Goal: Task Accomplishment & Management: Manage account settings

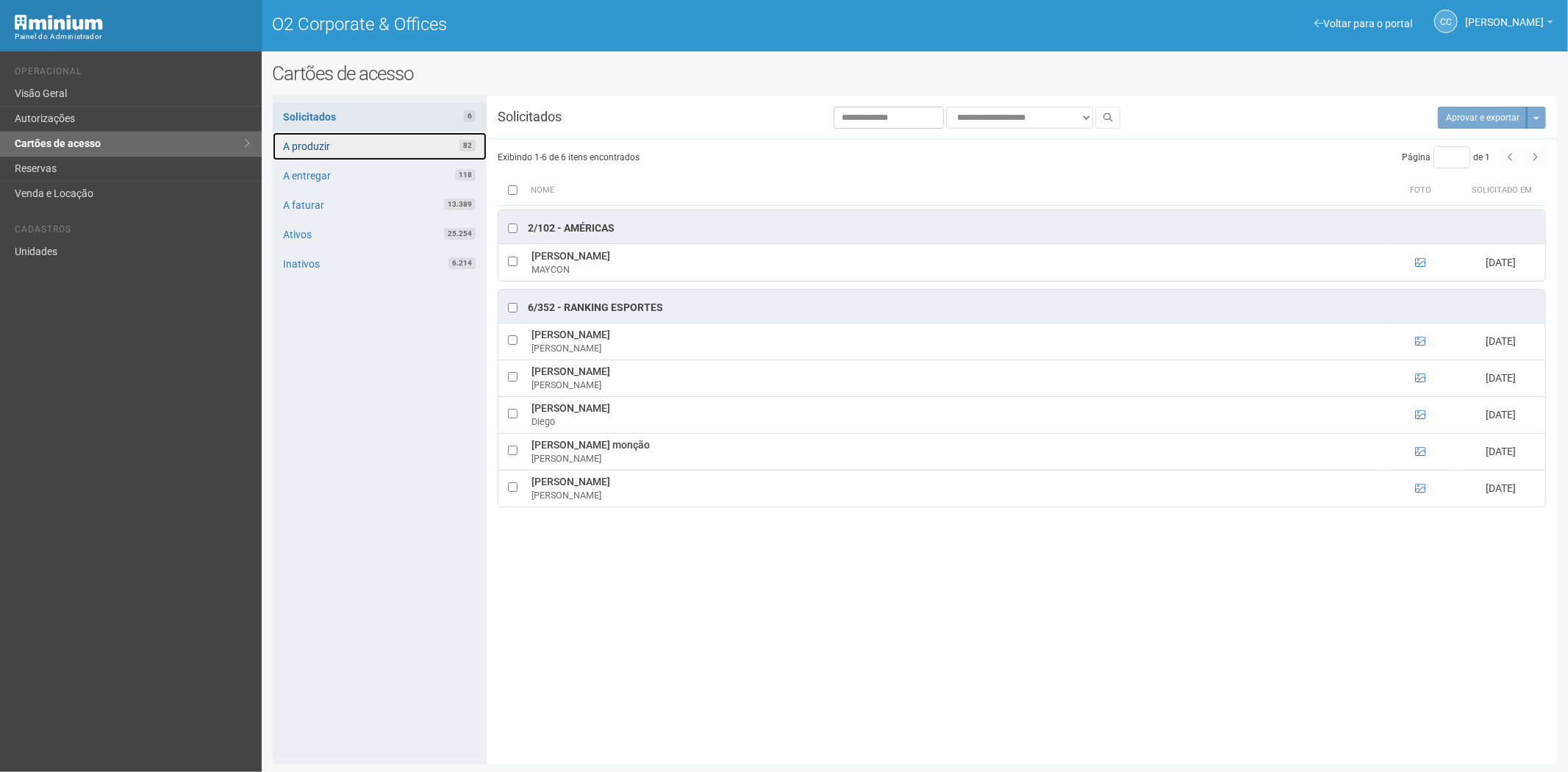
click at [361, 144] on link "A produzir 82" at bounding box center [380, 145] width 214 height 28
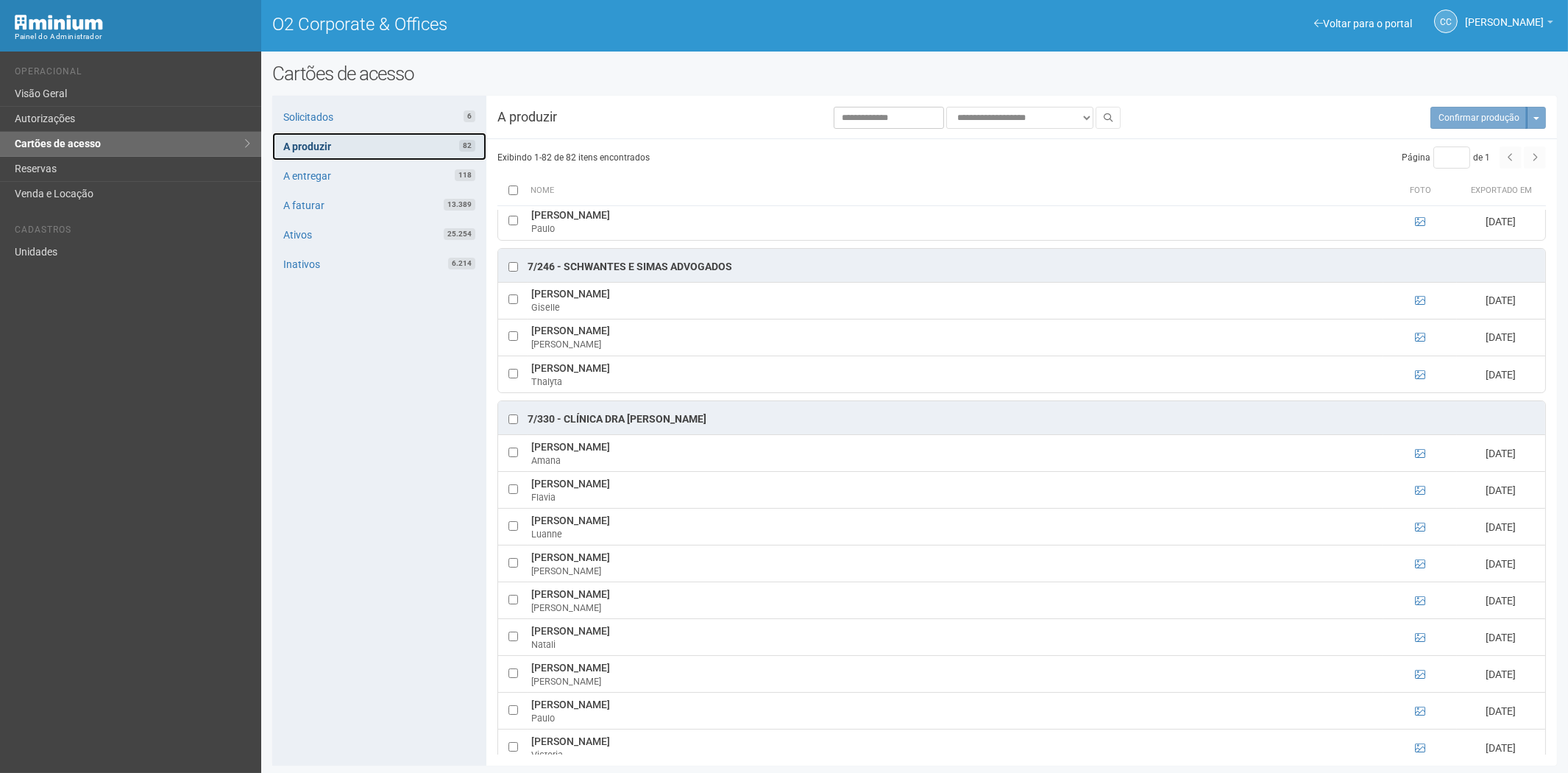
scroll to position [4452, 0]
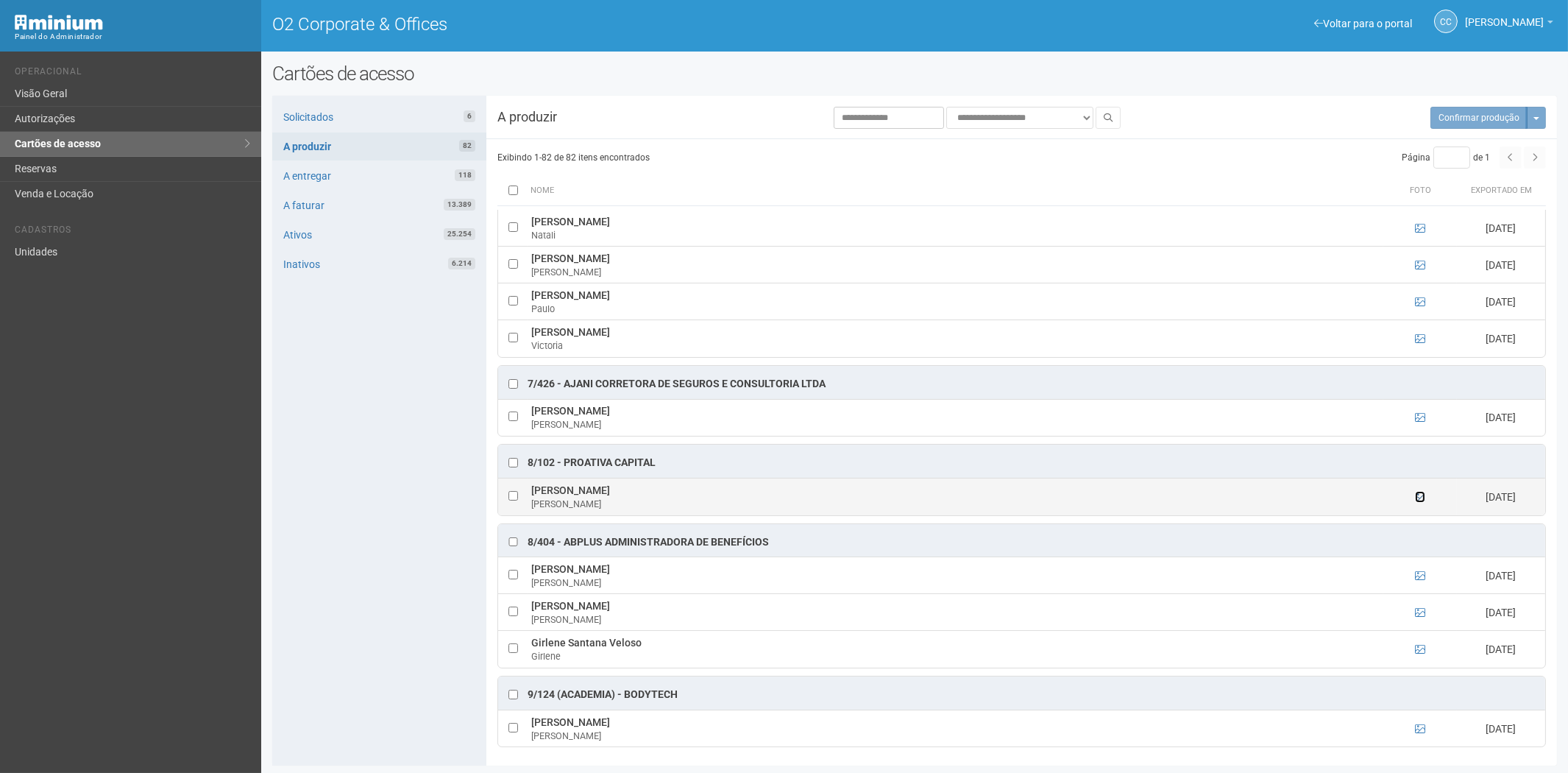
click at [1415, 491] on icon at bounding box center [1420, 496] width 11 height 11
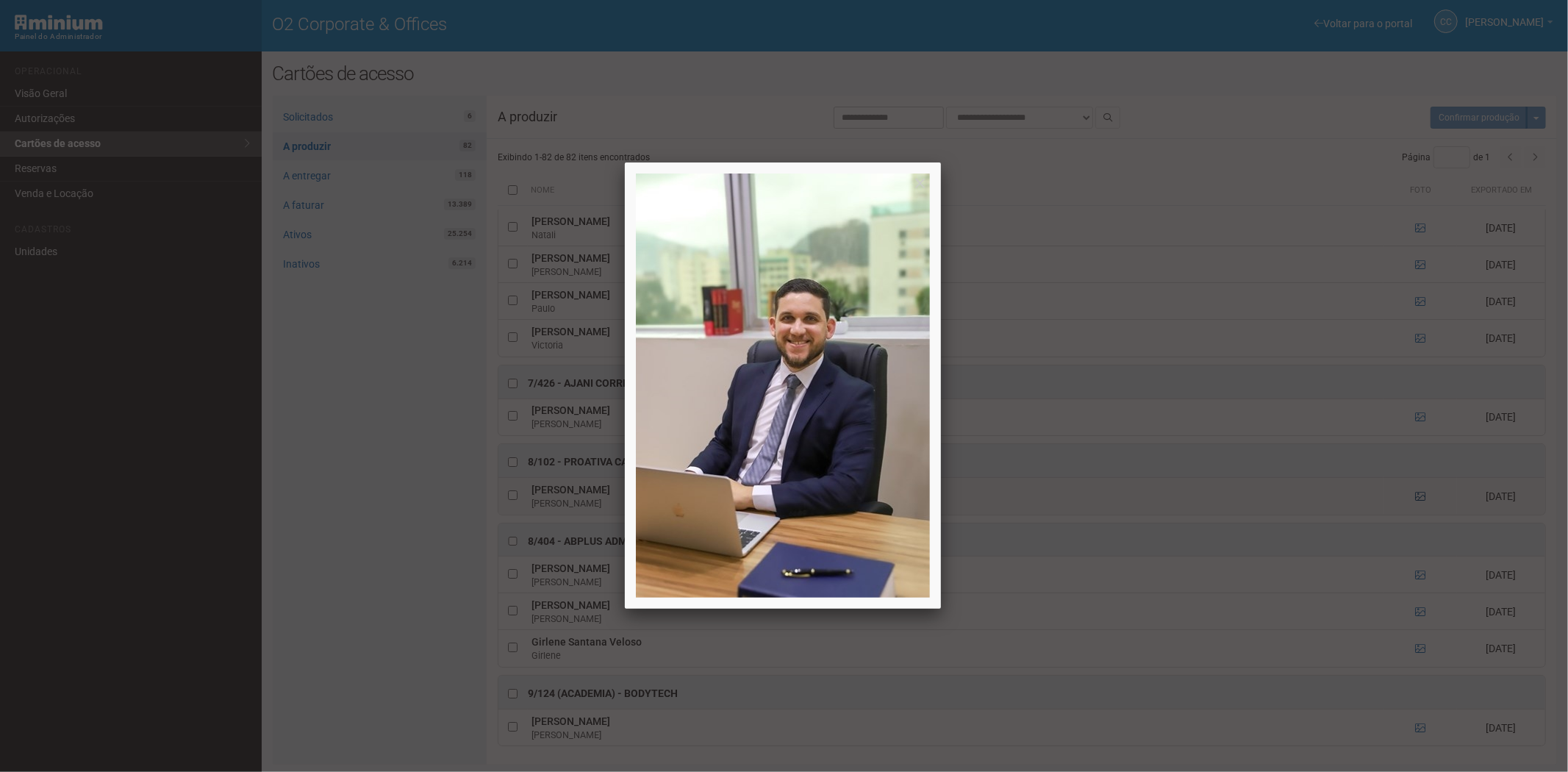
click at [1414, 491] on div at bounding box center [784, 386] width 1568 height 772
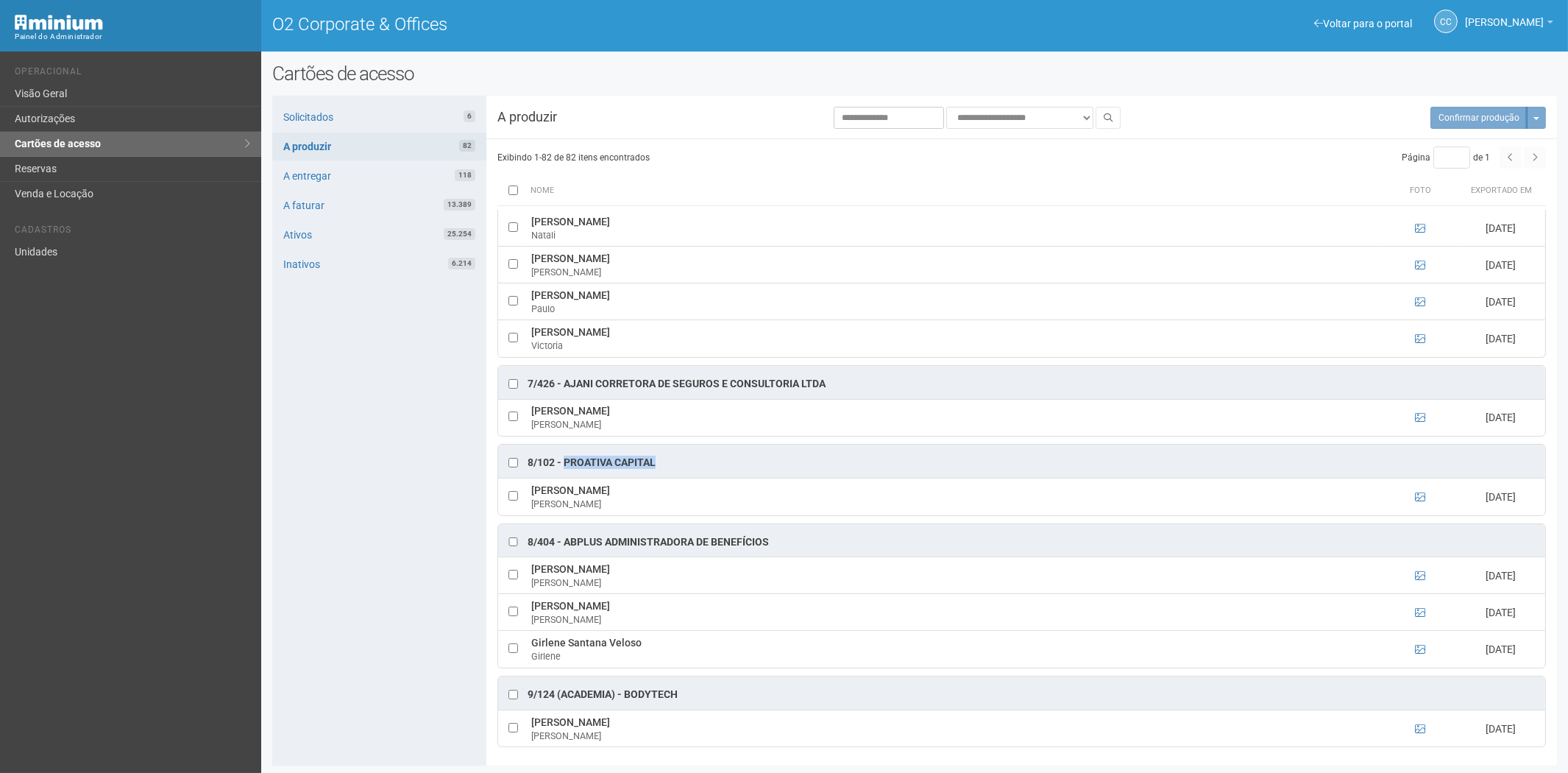
drag, startPoint x: 659, startPoint y: 460, endPoint x: 567, endPoint y: 462, distance: 92.0
click at [567, 462] on div "8/102 - PROATIVA CAPITAL" at bounding box center [1021, 461] width 1047 height 34
copy div "PROATIVA CAPITAL"
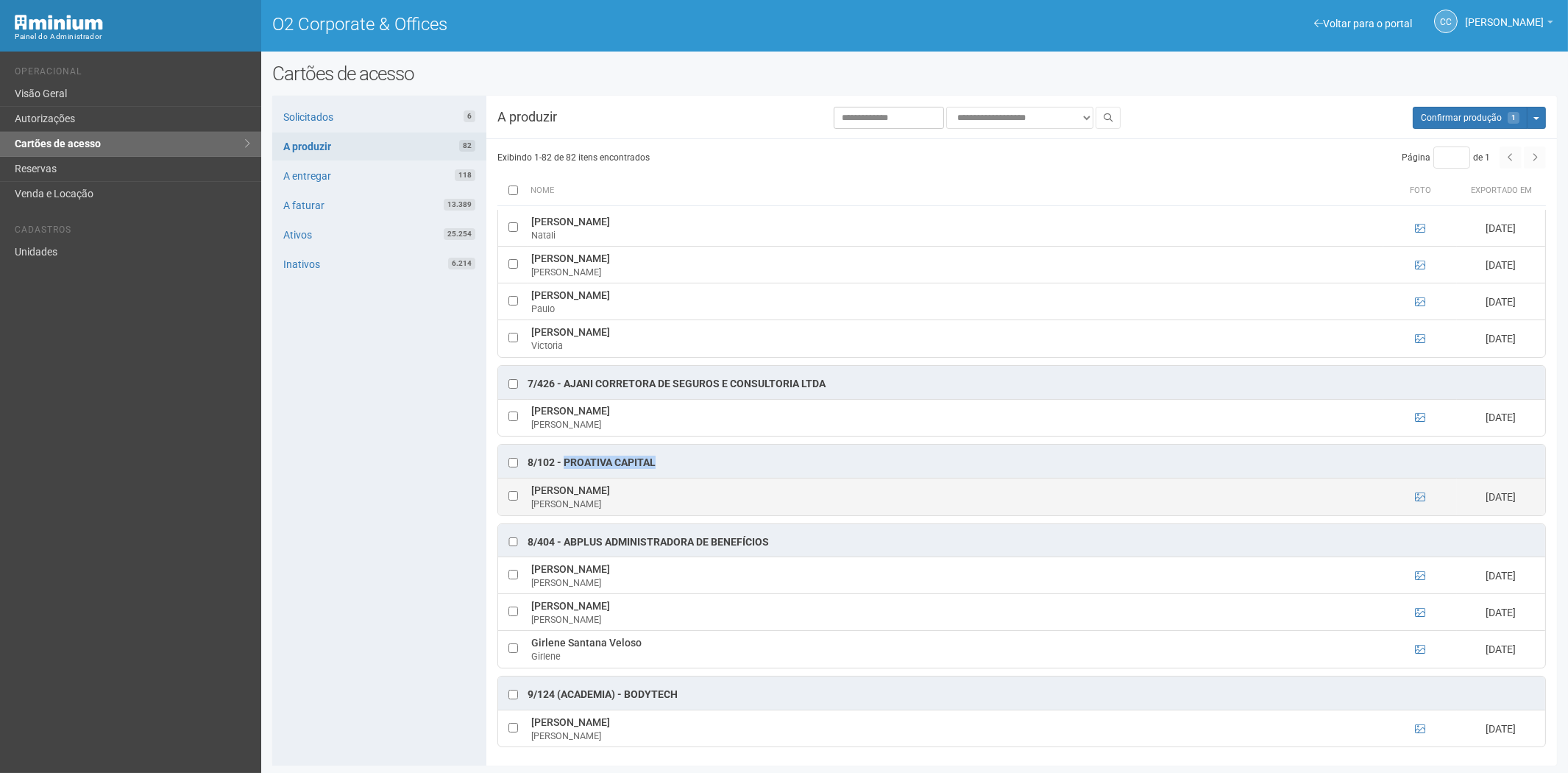
drag, startPoint x: 650, startPoint y: 489, endPoint x: 533, endPoint y: 489, distance: 117.0
click at [533, 489] on td "Allan Miranda de Aguiar Allan" at bounding box center [955, 497] width 856 height 36
copy td "Allan Miranda de Aguiar"
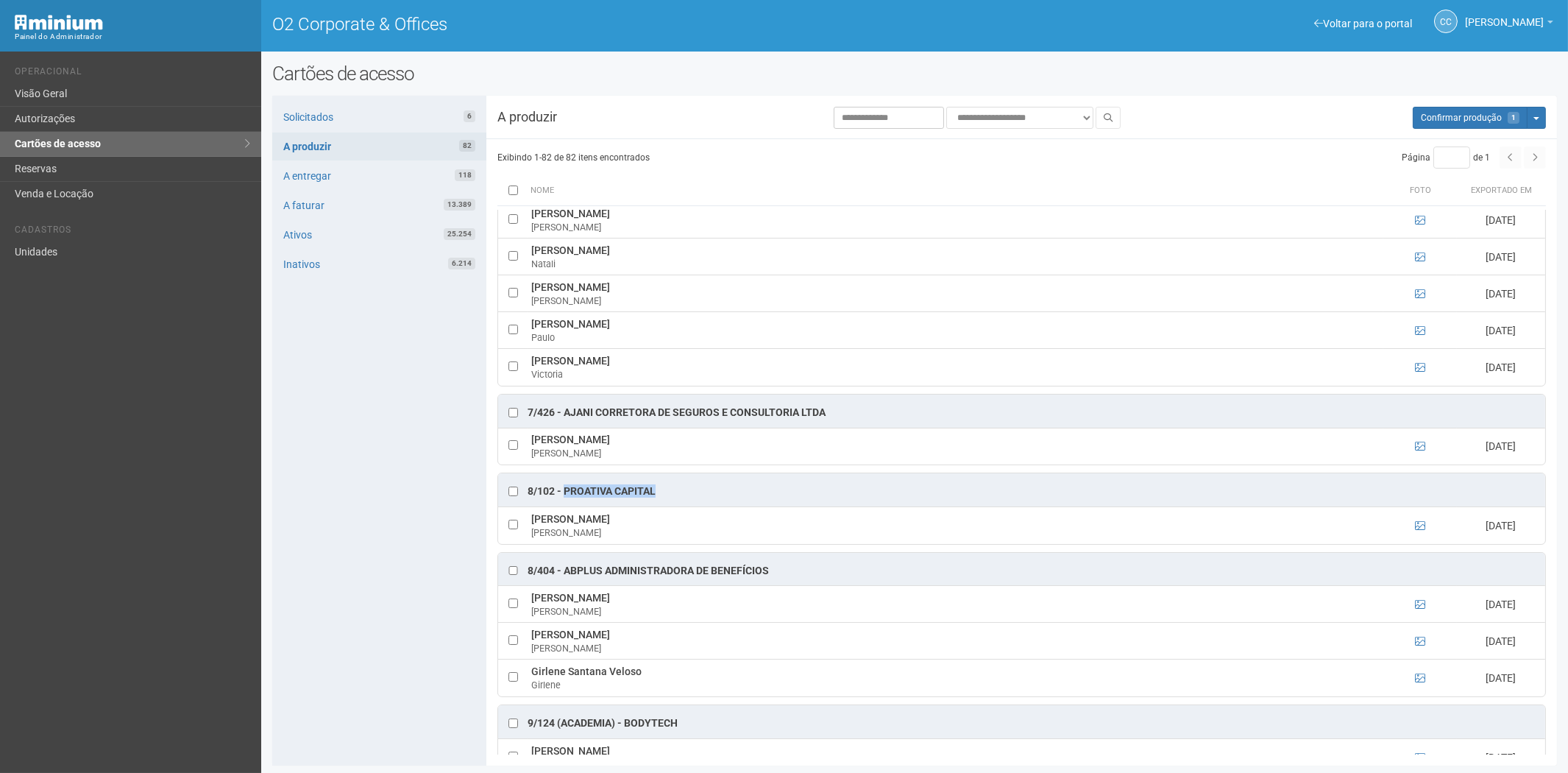
scroll to position [4370, 0]
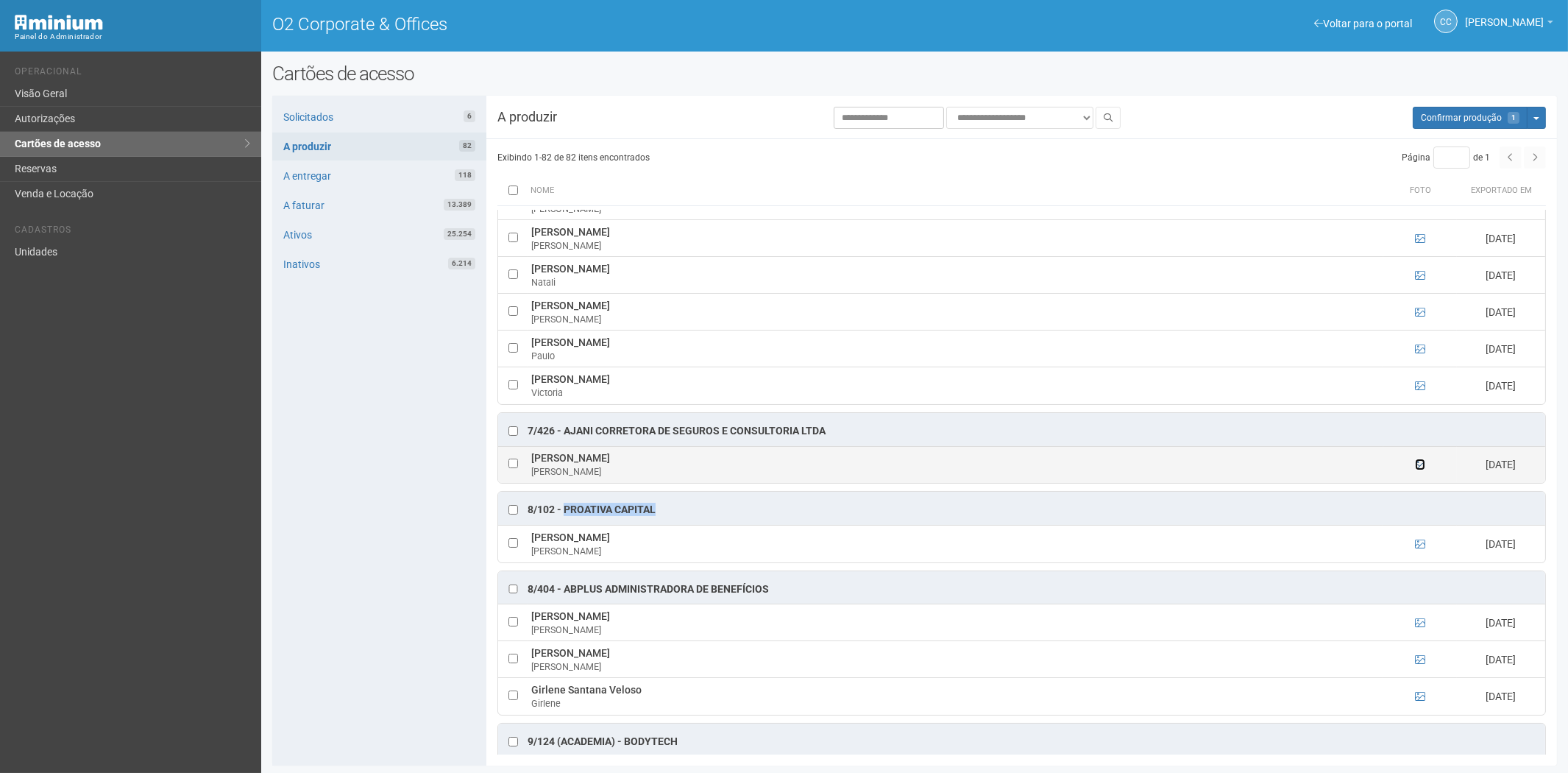
click at [1420, 469] on icon at bounding box center [1420, 465] width 11 height 11
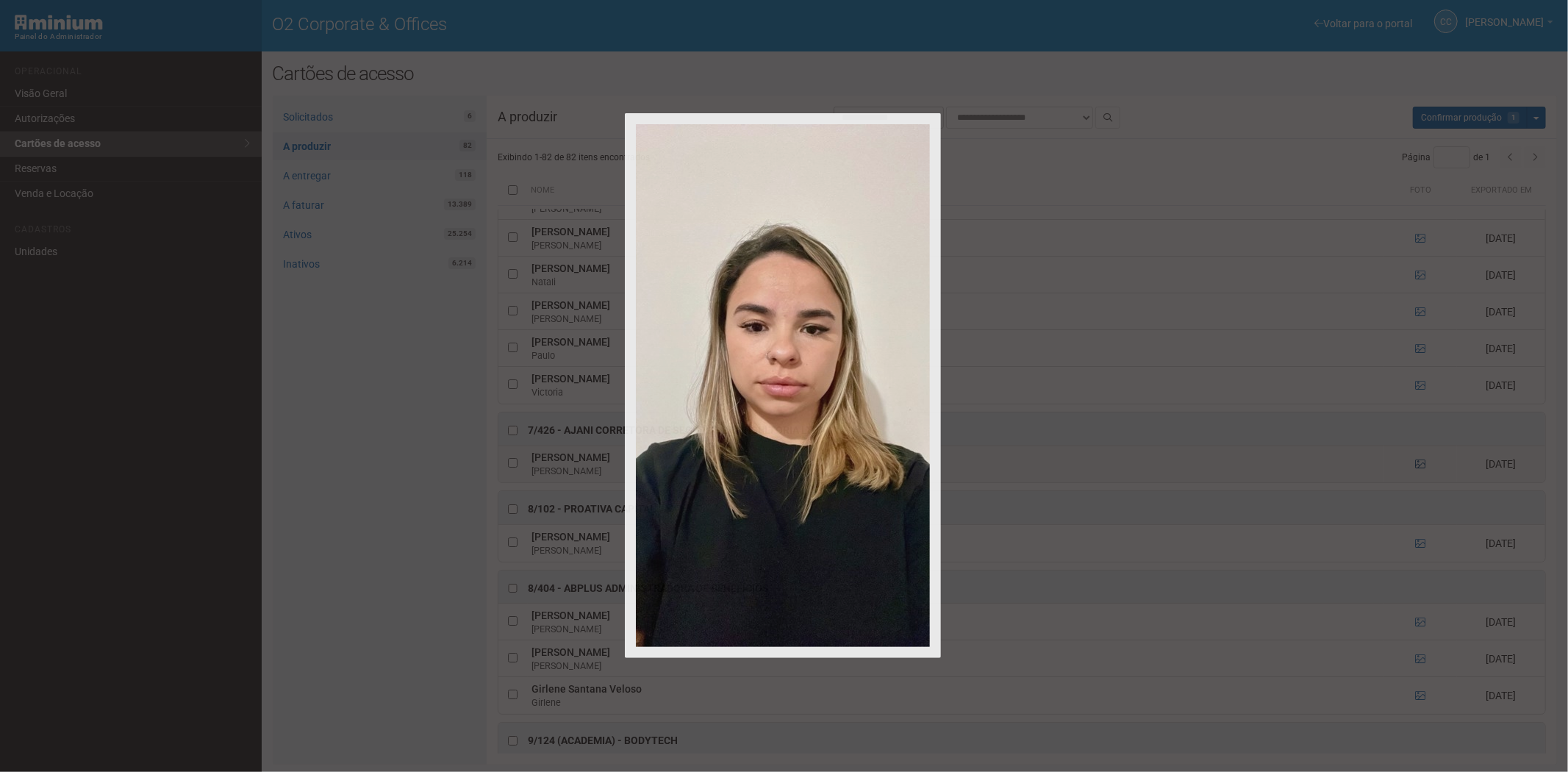
click at [1419, 496] on div at bounding box center [784, 386] width 1568 height 772
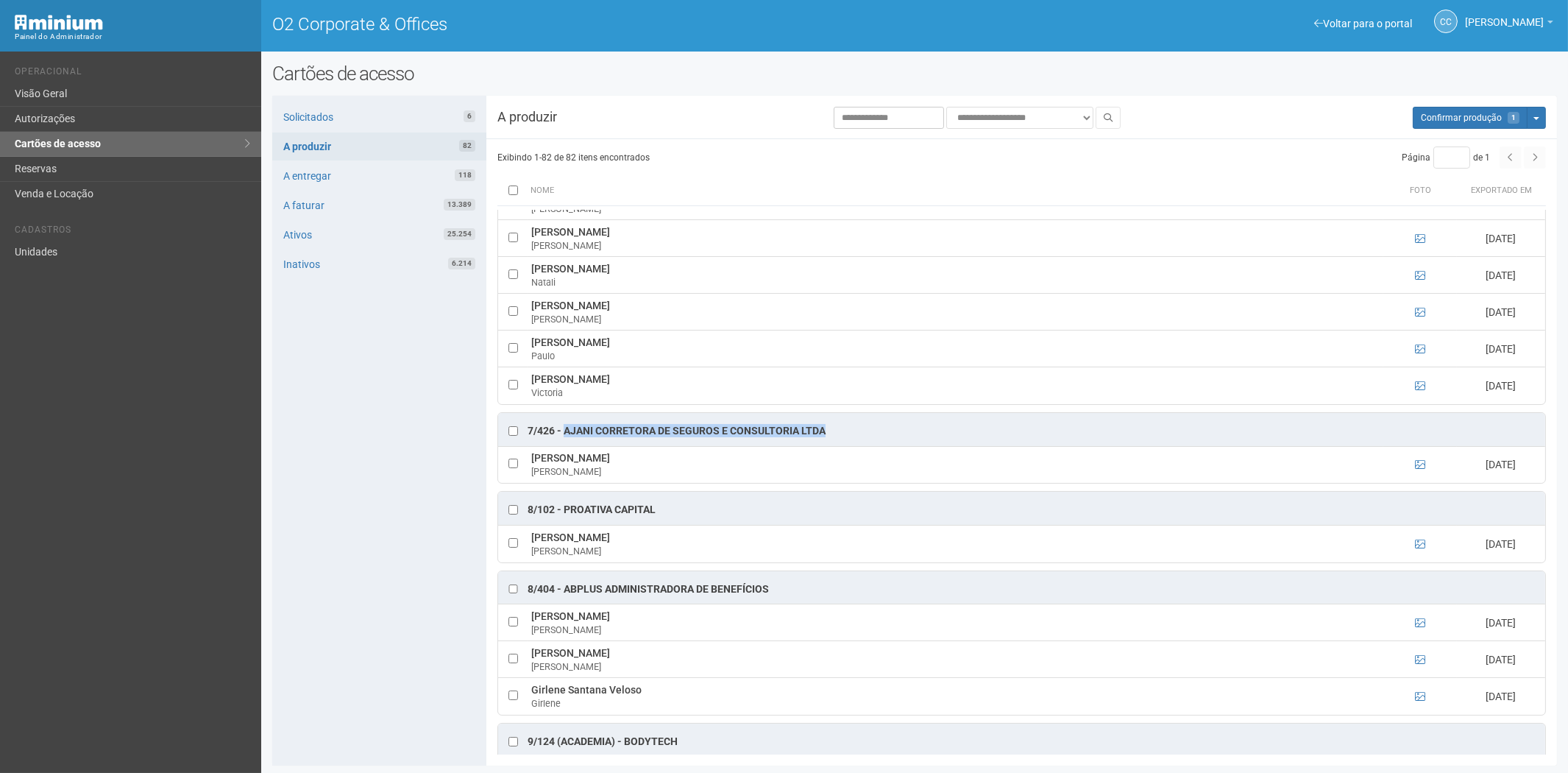
drag, startPoint x: 795, startPoint y: 465, endPoint x: 565, endPoint y: 462, distance: 230.0
click at [565, 446] on div "7/426 - Ajani Corretora de Seguros e Consultoria LTDA" at bounding box center [1021, 429] width 1047 height 34
copy div "Ajani Corretora de Seguros e Consultoria LTDA"
drag, startPoint x: 673, startPoint y: 489, endPoint x: 530, endPoint y: 491, distance: 143.0
click at [530, 483] on td "THAÍS FERNANDES PINHO THAÍS PINHO" at bounding box center [955, 465] width 856 height 36
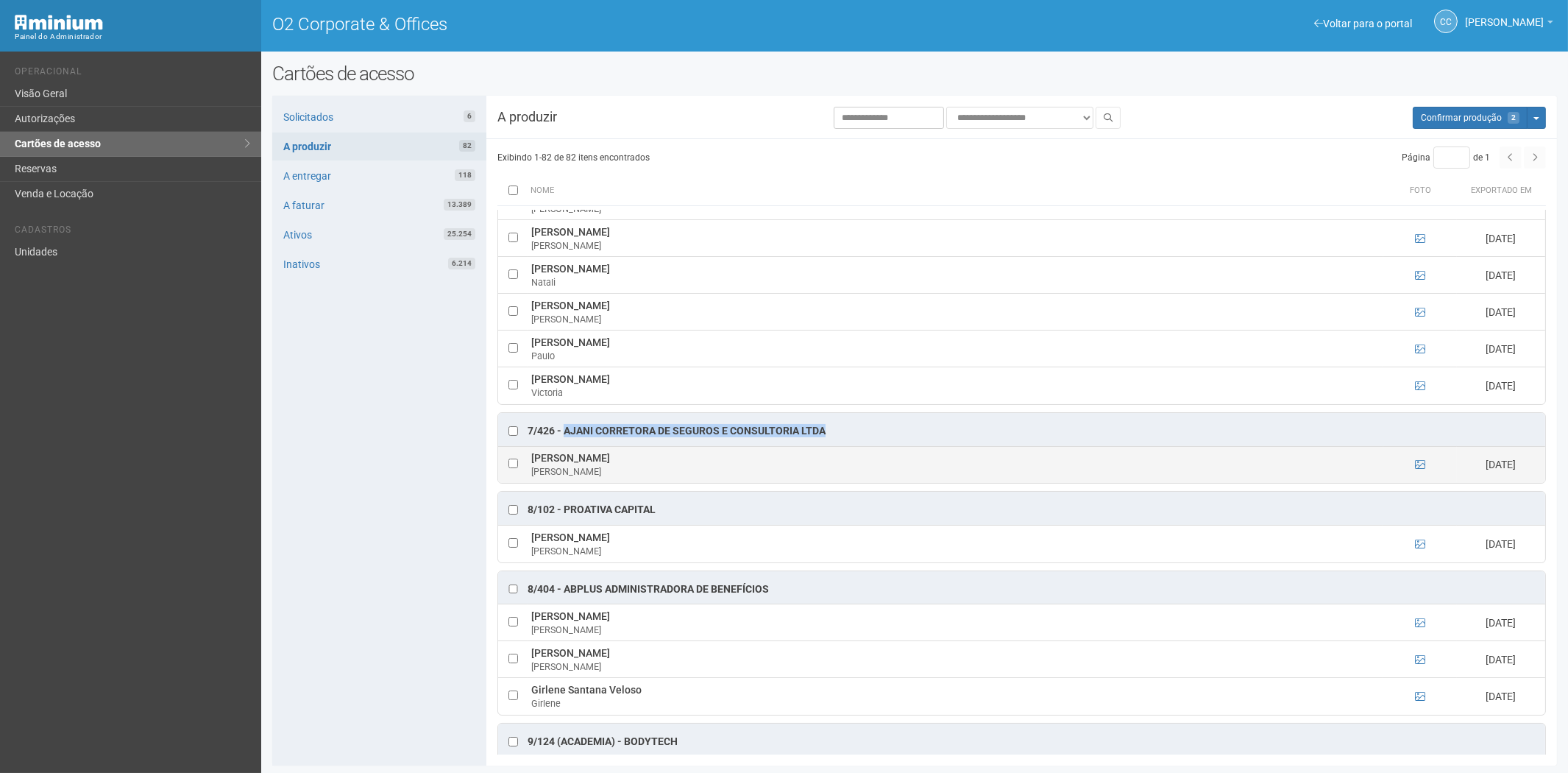
copy td "THAÍS FERNANDES PINHO"
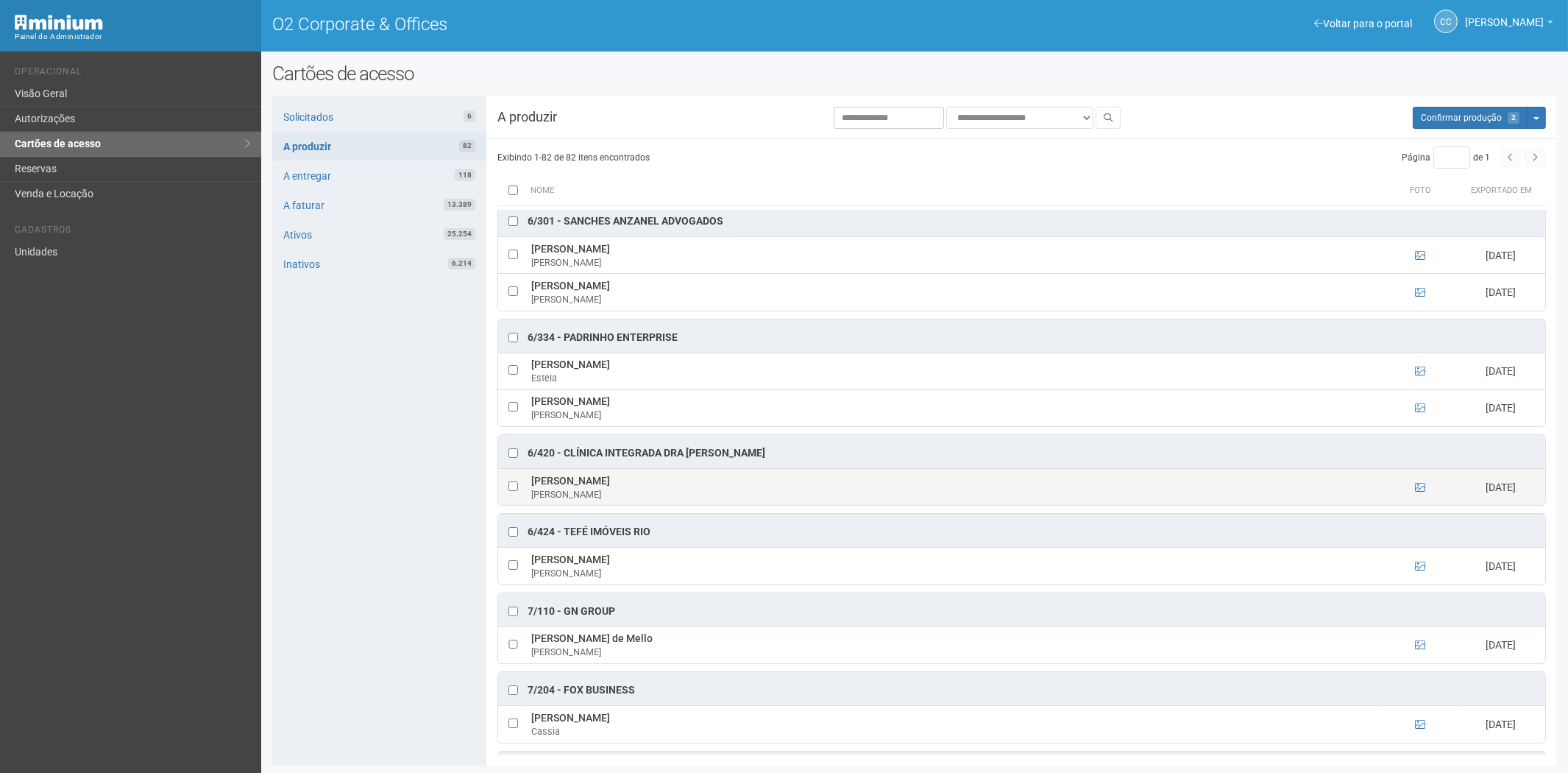
scroll to position [3389, 0]
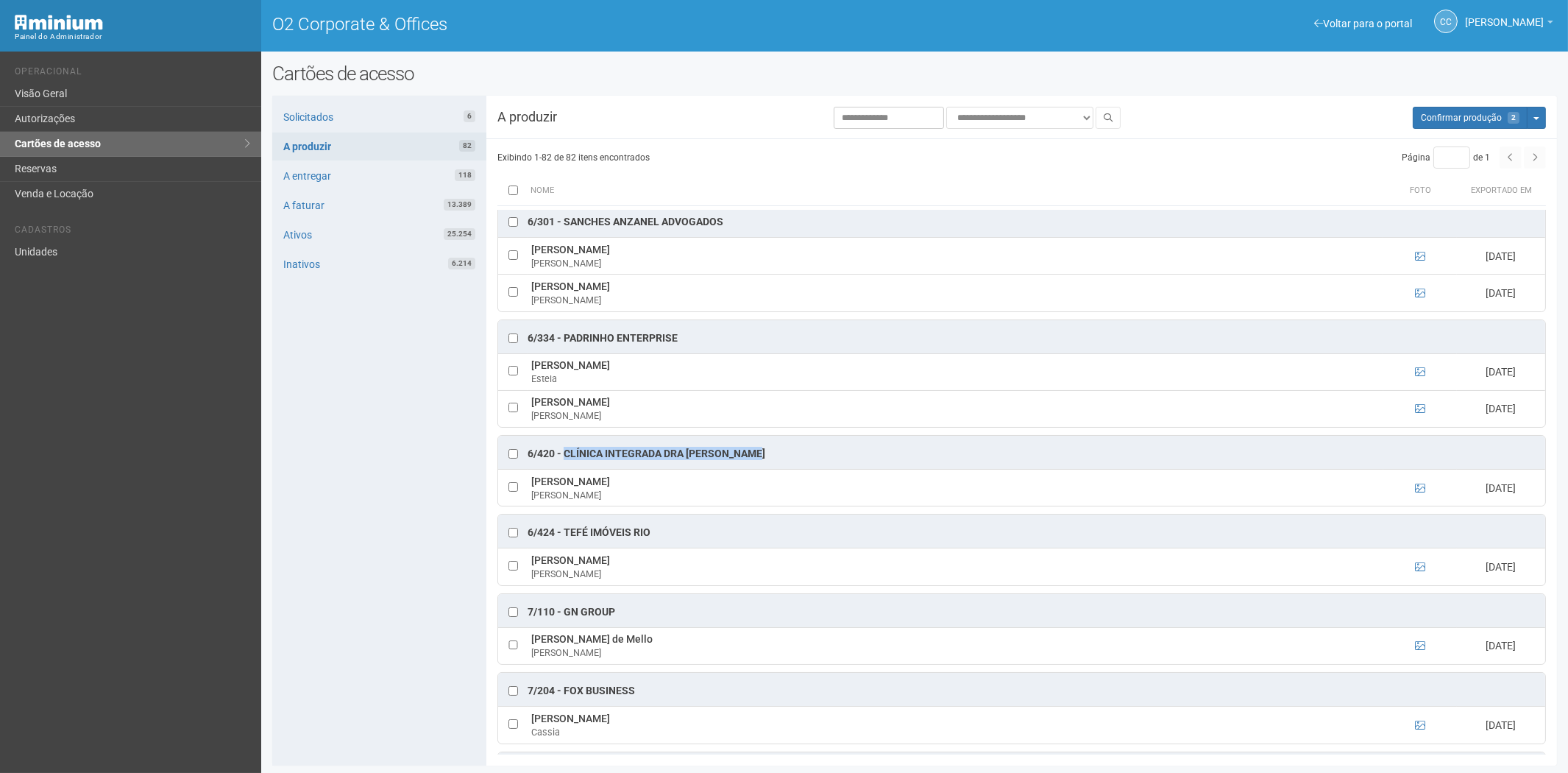
drag, startPoint x: 770, startPoint y: 473, endPoint x: 565, endPoint y: 479, distance: 205.1
click at [565, 469] on div "6/420 - Clínica integrada Dra Helen Soares" at bounding box center [1021, 452] width 1047 height 34
copy div "Clínica integrada Dra [PERSON_NAME]"
drag, startPoint x: 590, startPoint y: 507, endPoint x: 531, endPoint y: 510, distance: 59.1
click at [531, 506] on td "Kevin Kalil Kevin" at bounding box center [955, 488] width 856 height 36
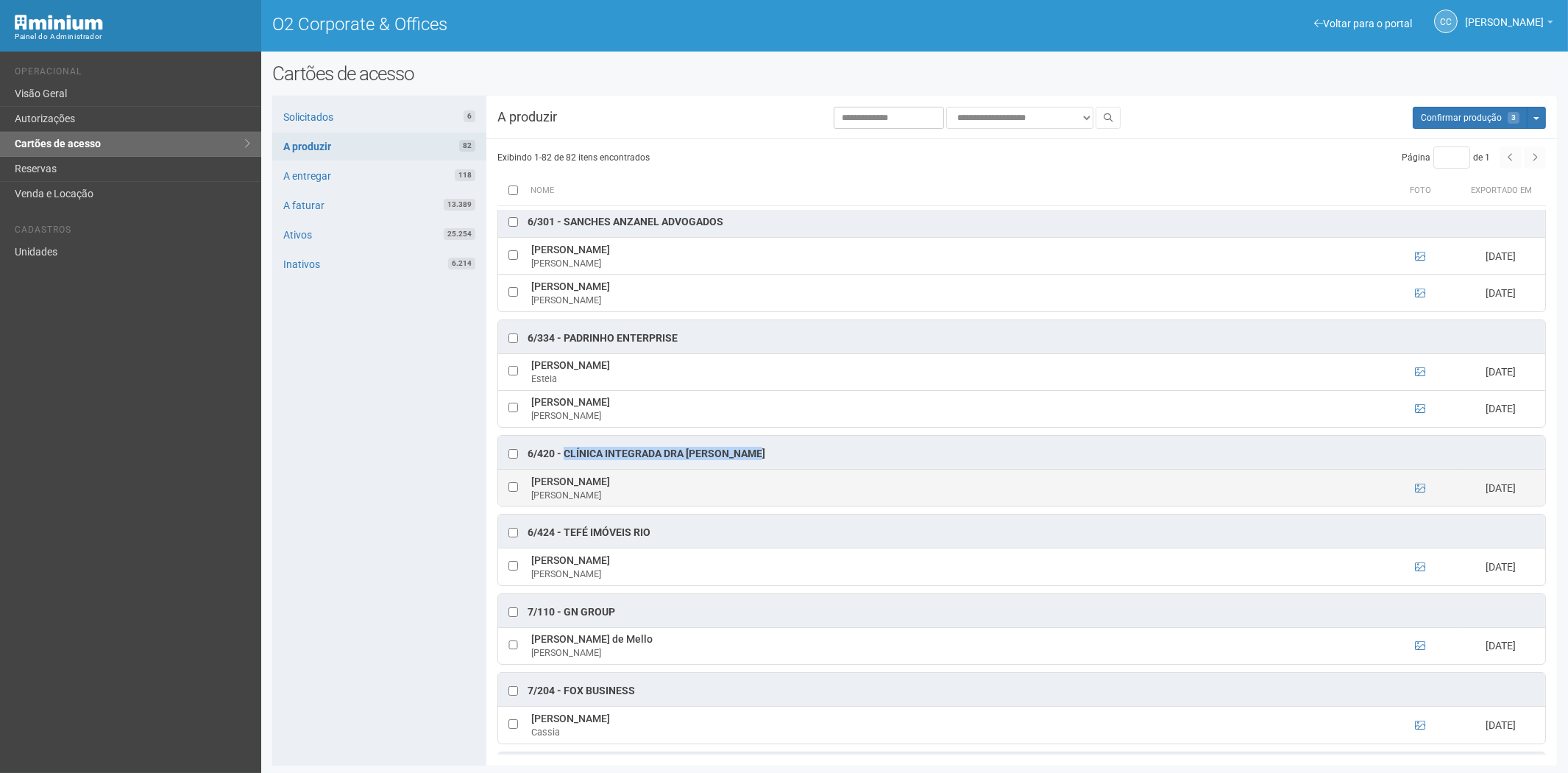
copy td "Kevin Kalil"
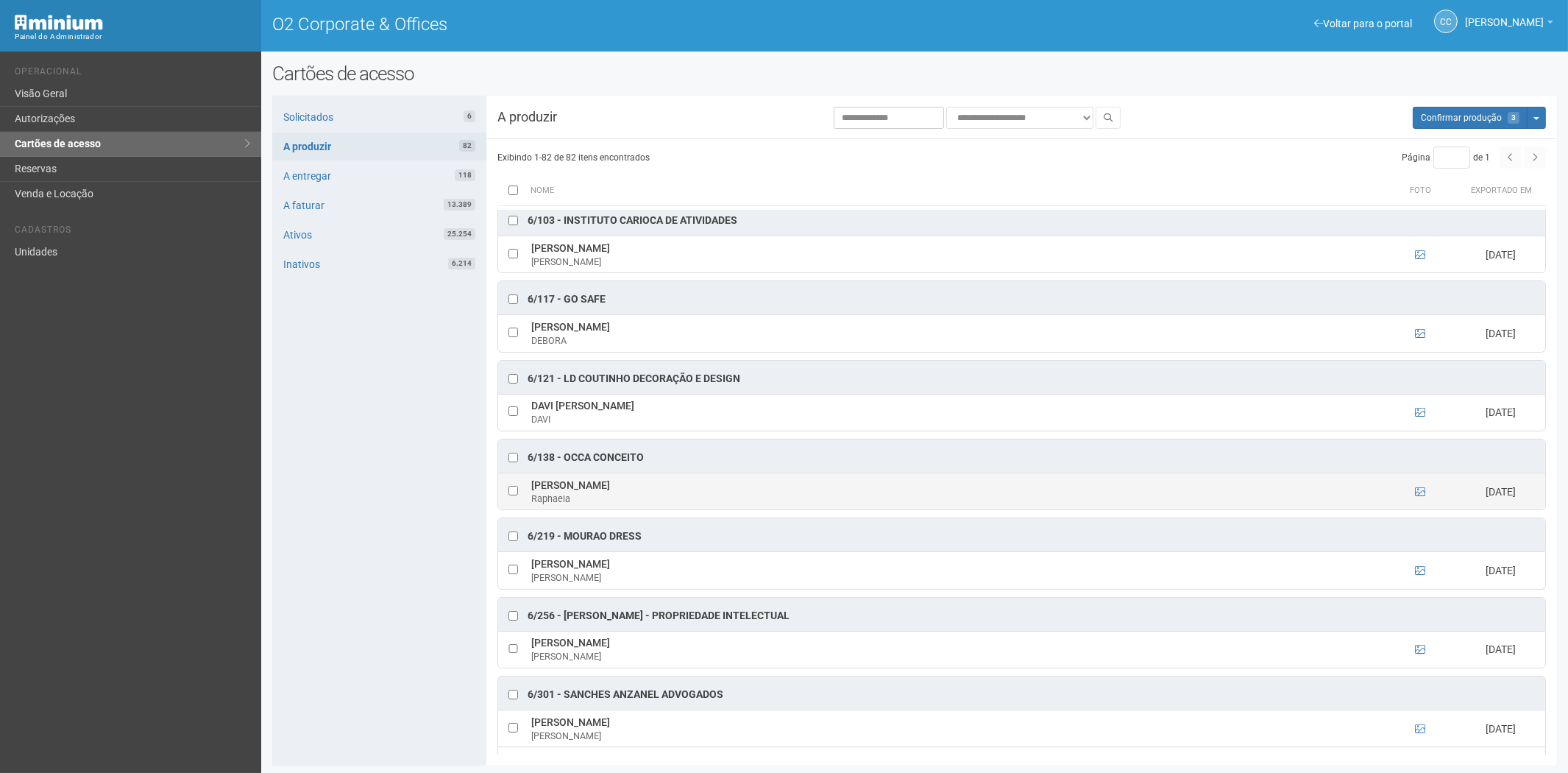
scroll to position [2898, 0]
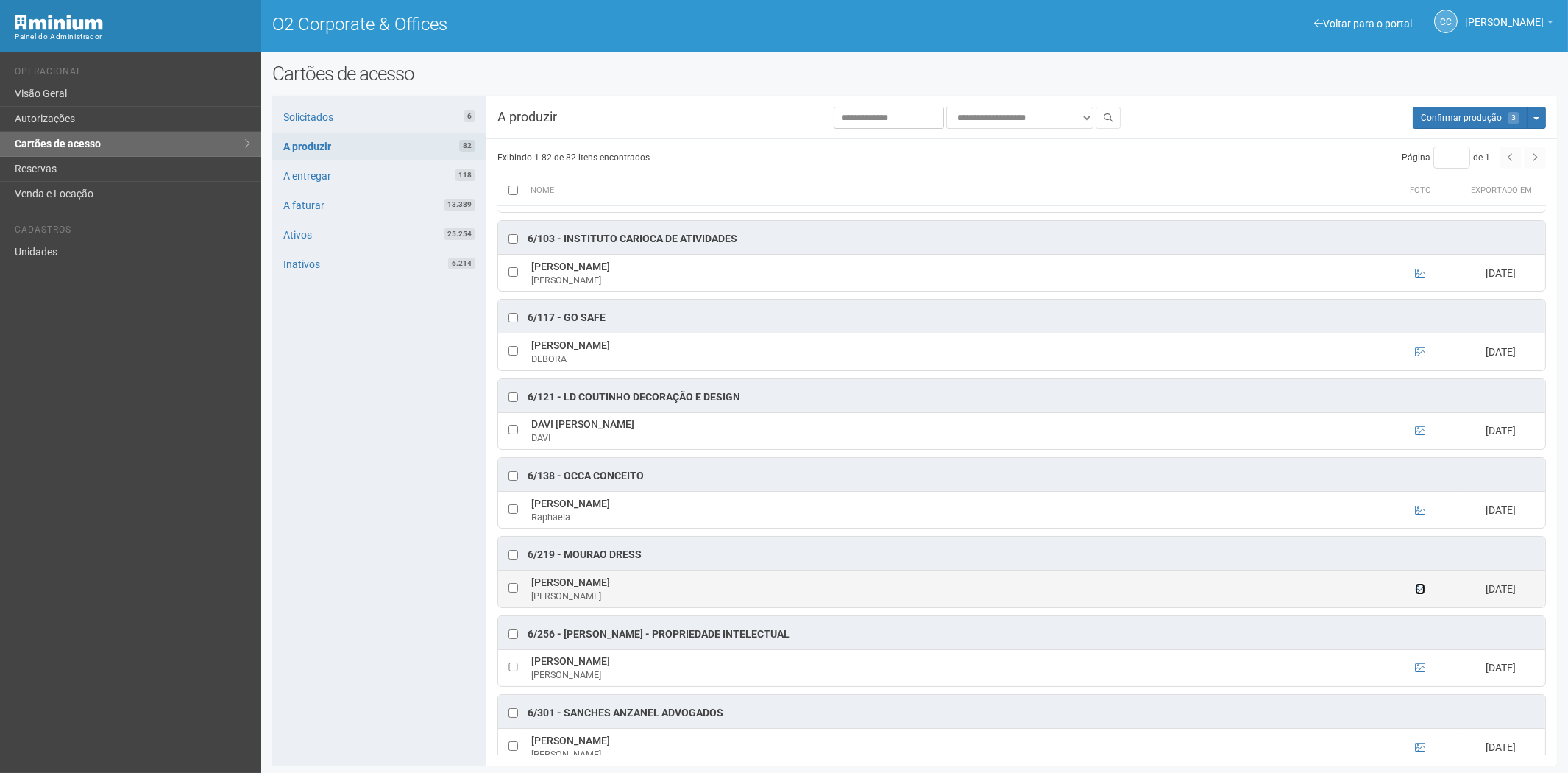
click at [1420, 594] on icon at bounding box center [1420, 589] width 11 height 11
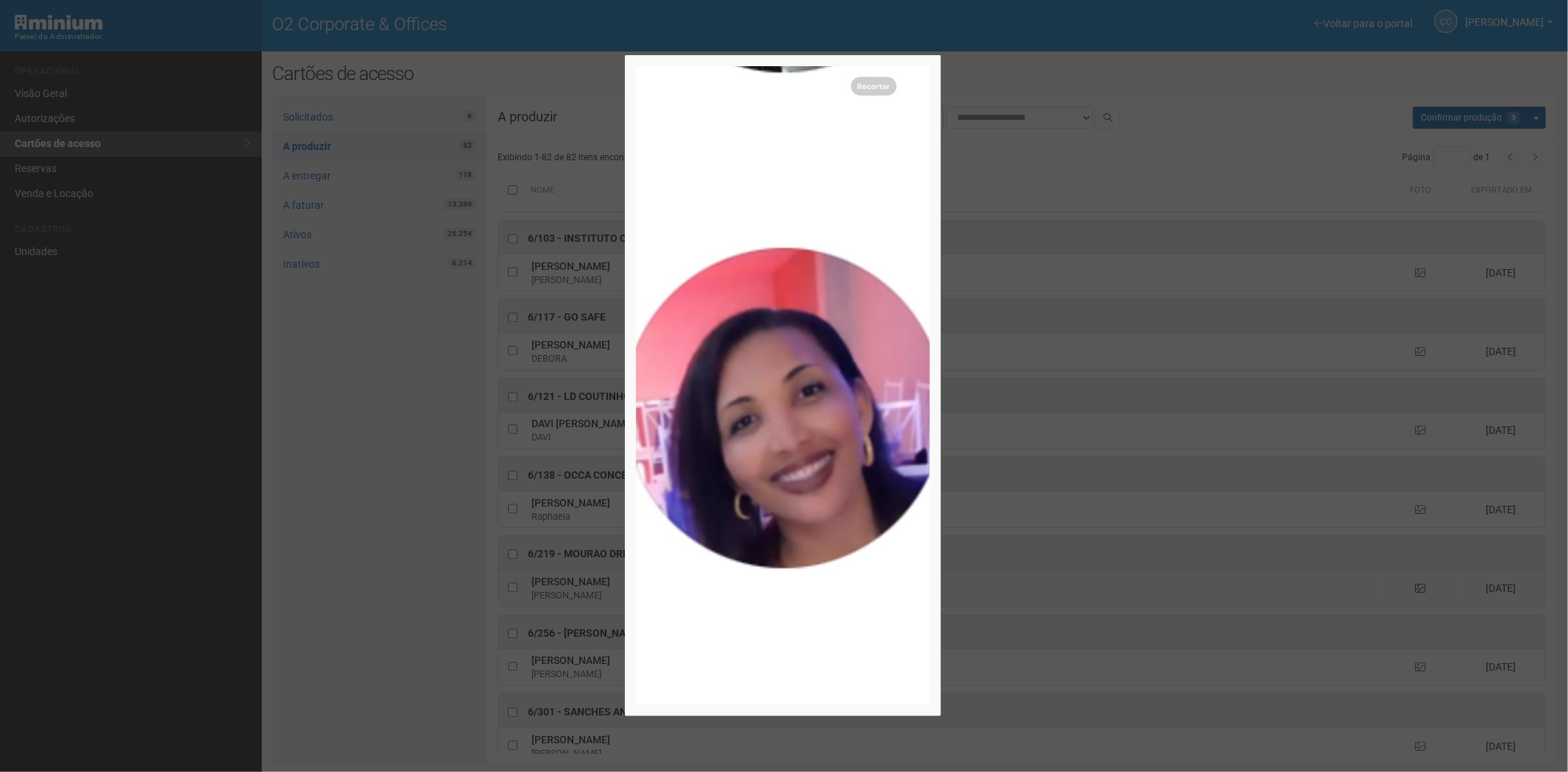
click at [1419, 610] on div at bounding box center [784, 386] width 1568 height 772
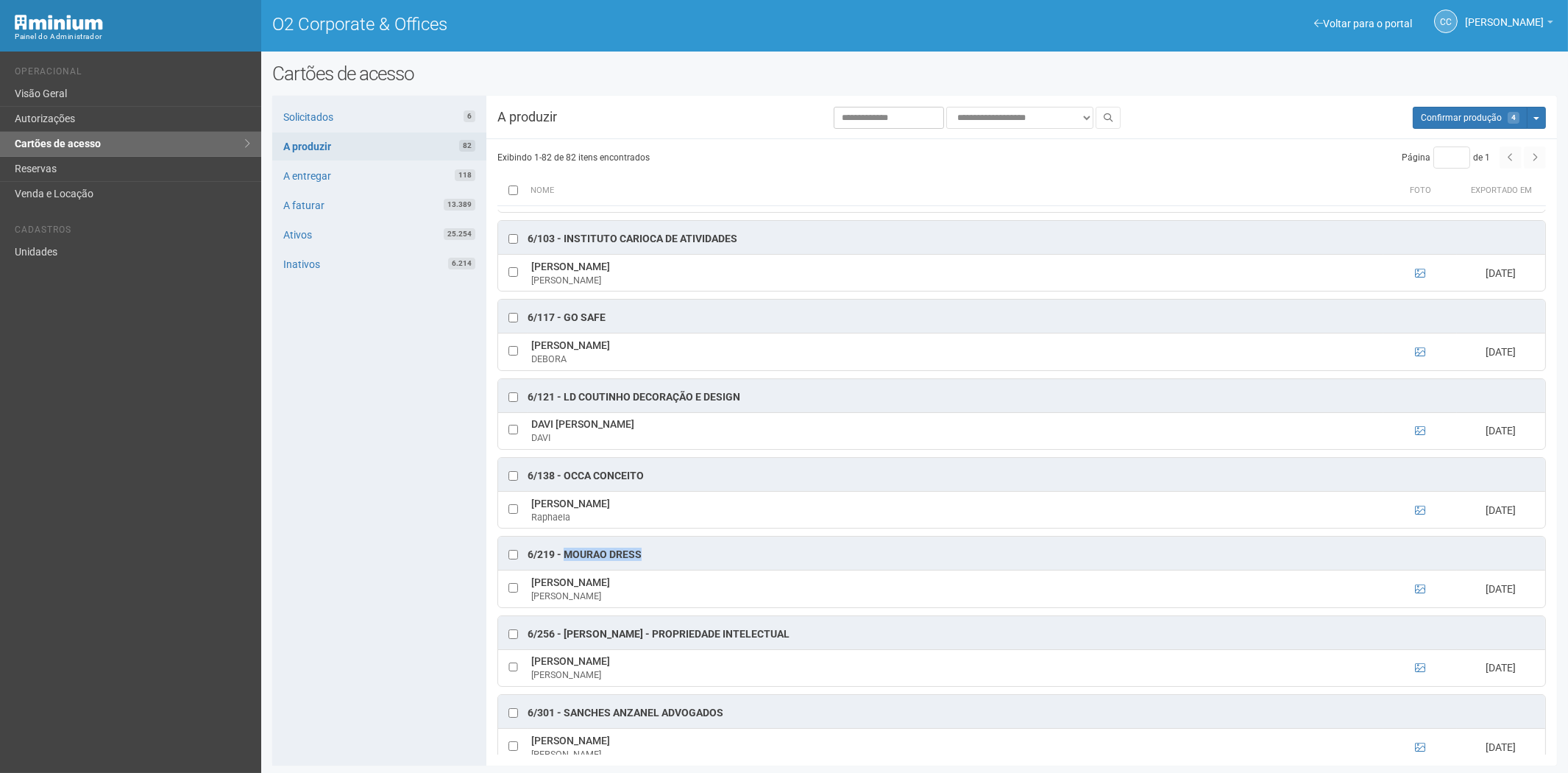
drag, startPoint x: 627, startPoint y: 577, endPoint x: 565, endPoint y: 578, distance: 62.0
click at [565, 570] on div "6/219 - Mourao Dress" at bounding box center [1021, 553] width 1047 height 34
copy div "Mourao Dress"
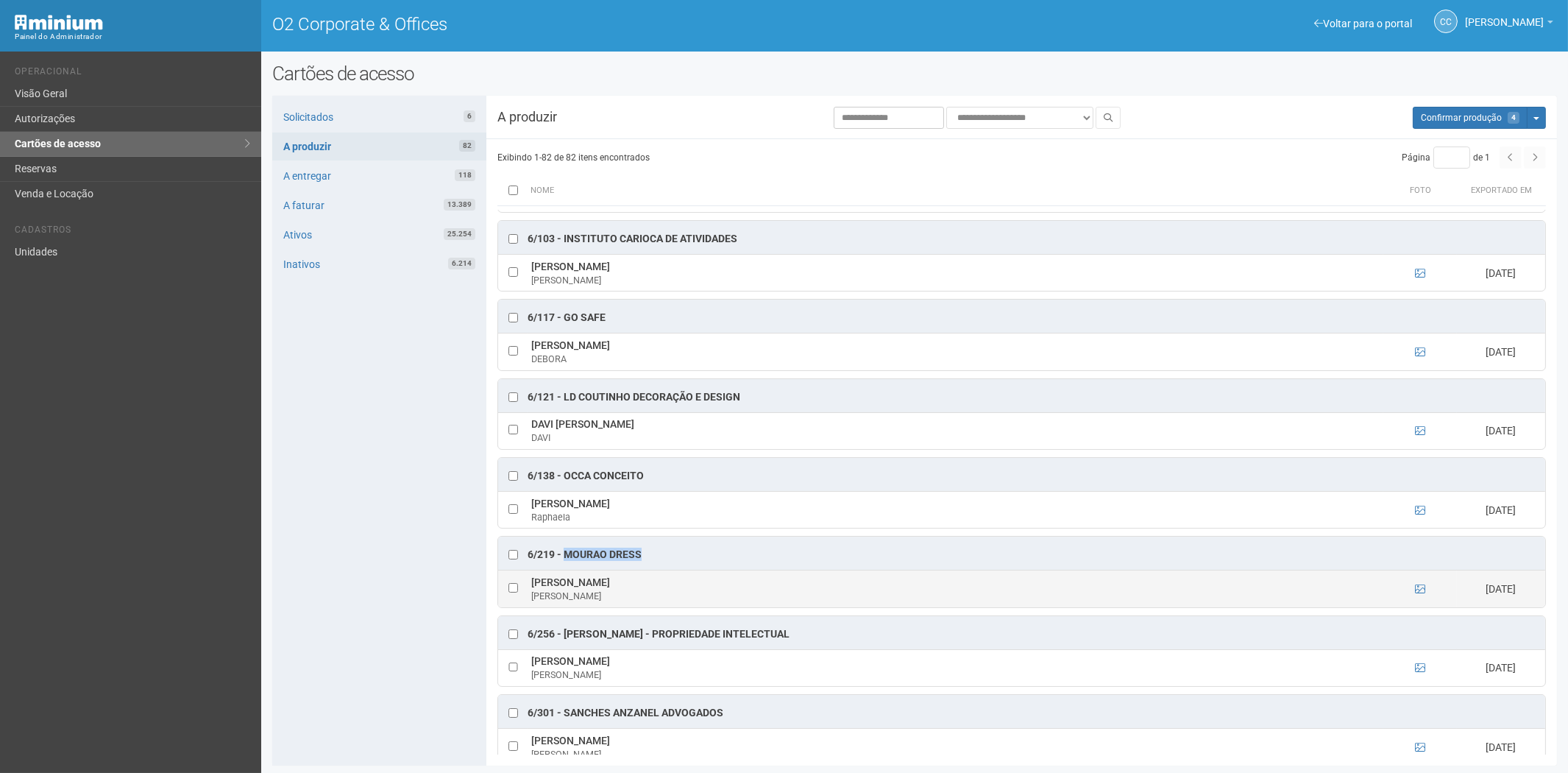
drag, startPoint x: 616, startPoint y: 609, endPoint x: 539, endPoint y: 606, distance: 77.1
click at [530, 607] on td "Claudia Rodrigues Claudia" at bounding box center [955, 589] width 856 height 36
copy td "Claudia Rodrigues"
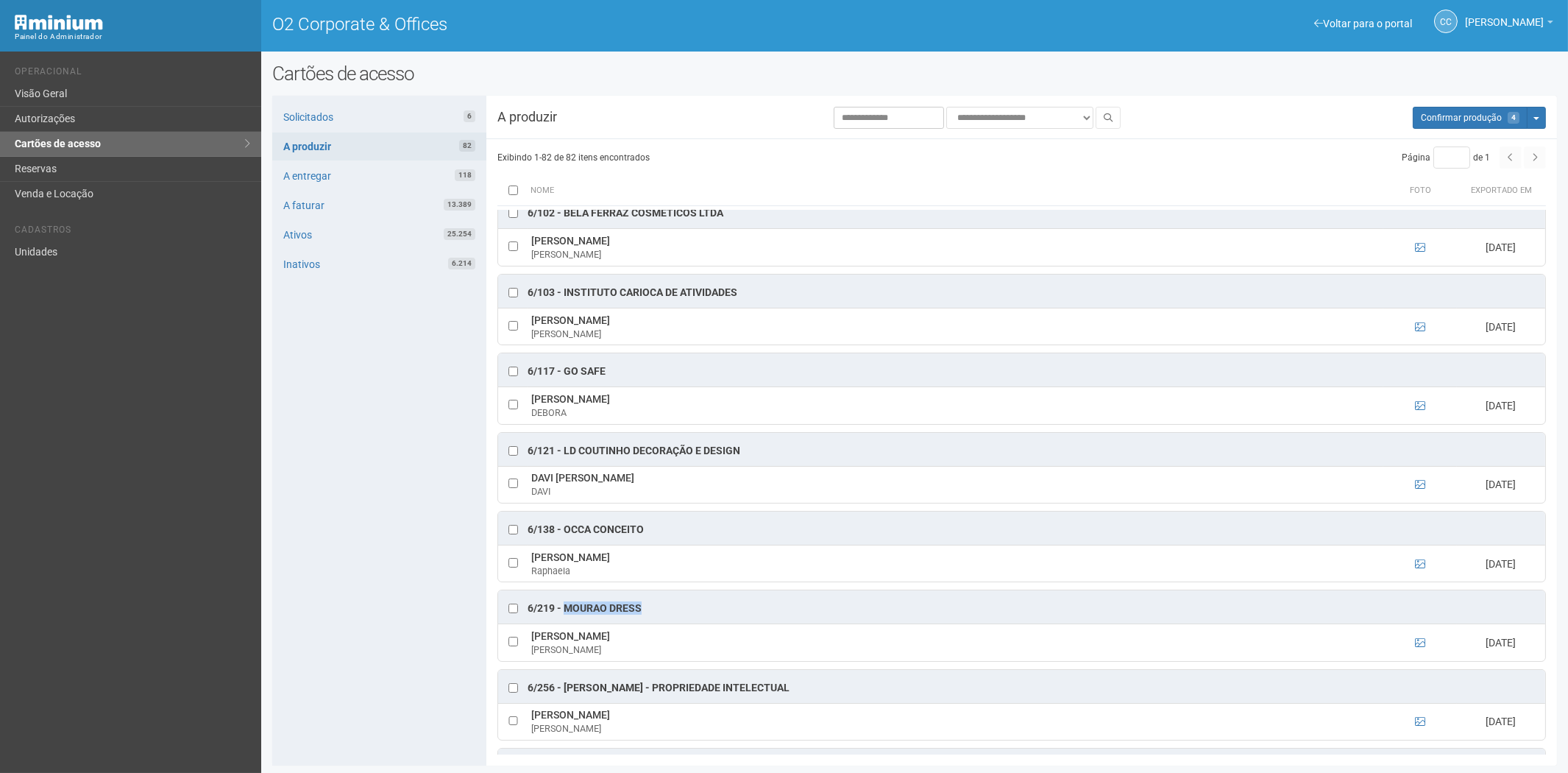
scroll to position [2816, 0]
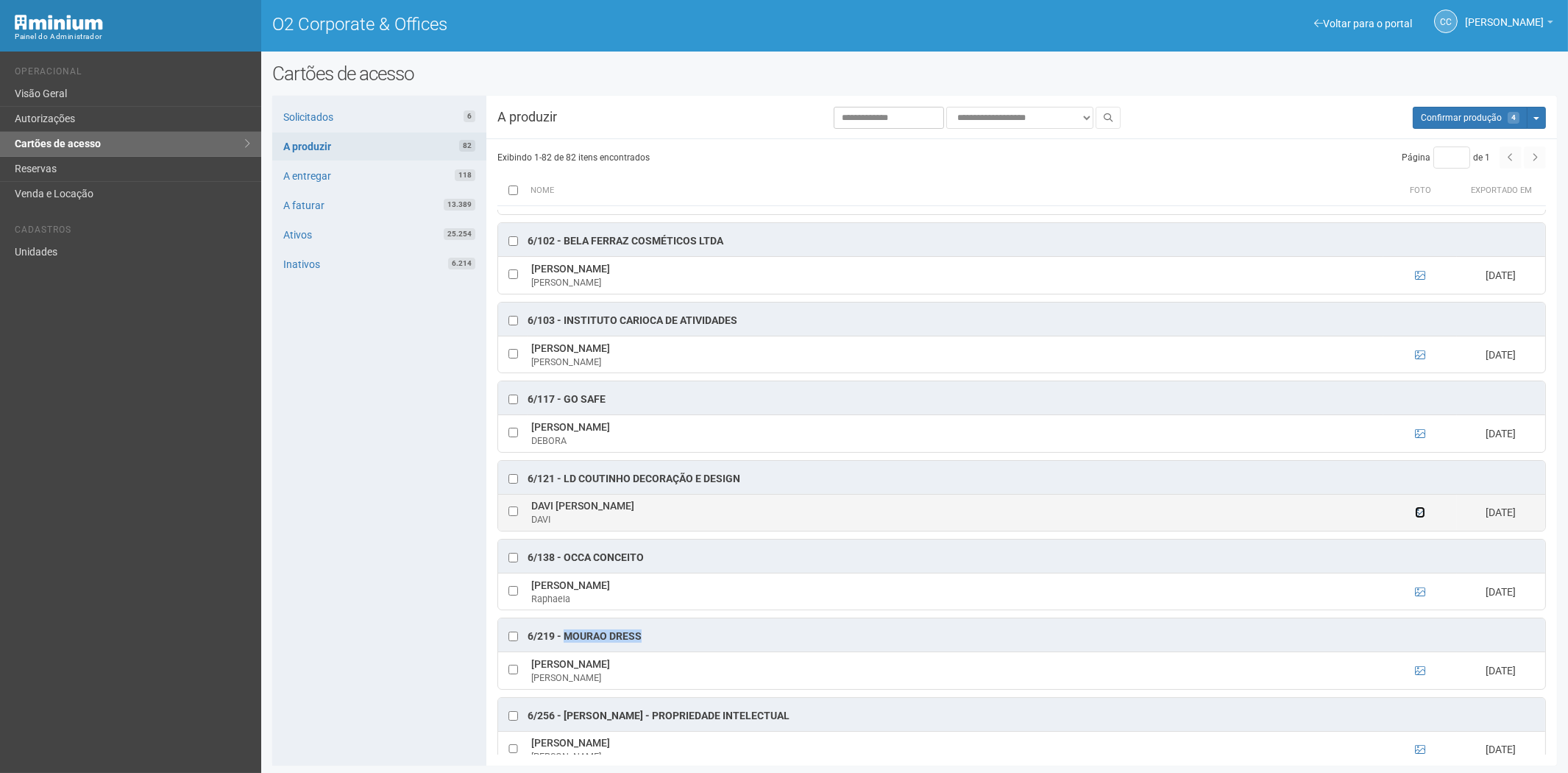
click at [1420, 517] on icon at bounding box center [1420, 512] width 11 height 11
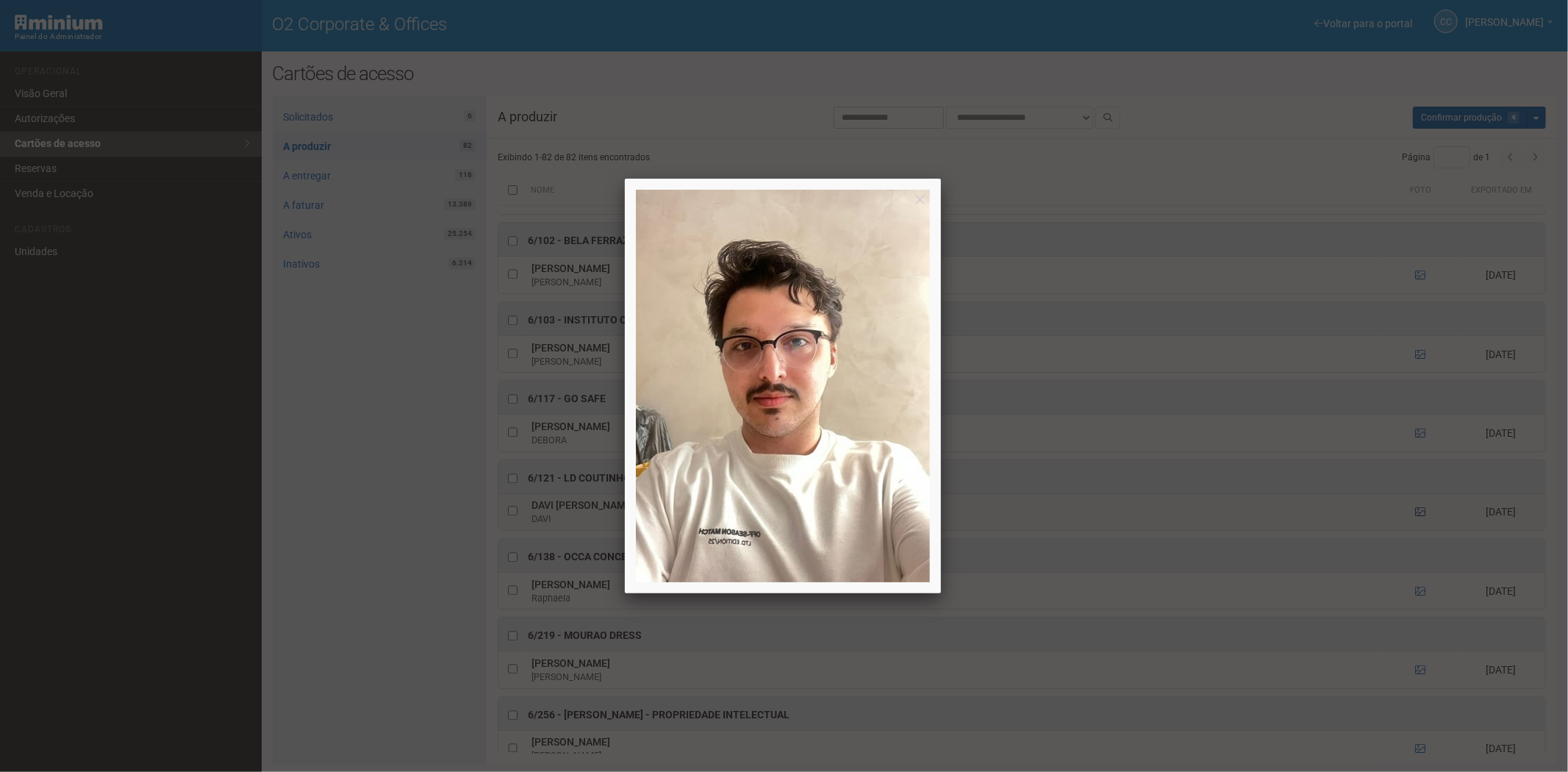
click at [1419, 537] on div at bounding box center [784, 386] width 1568 height 772
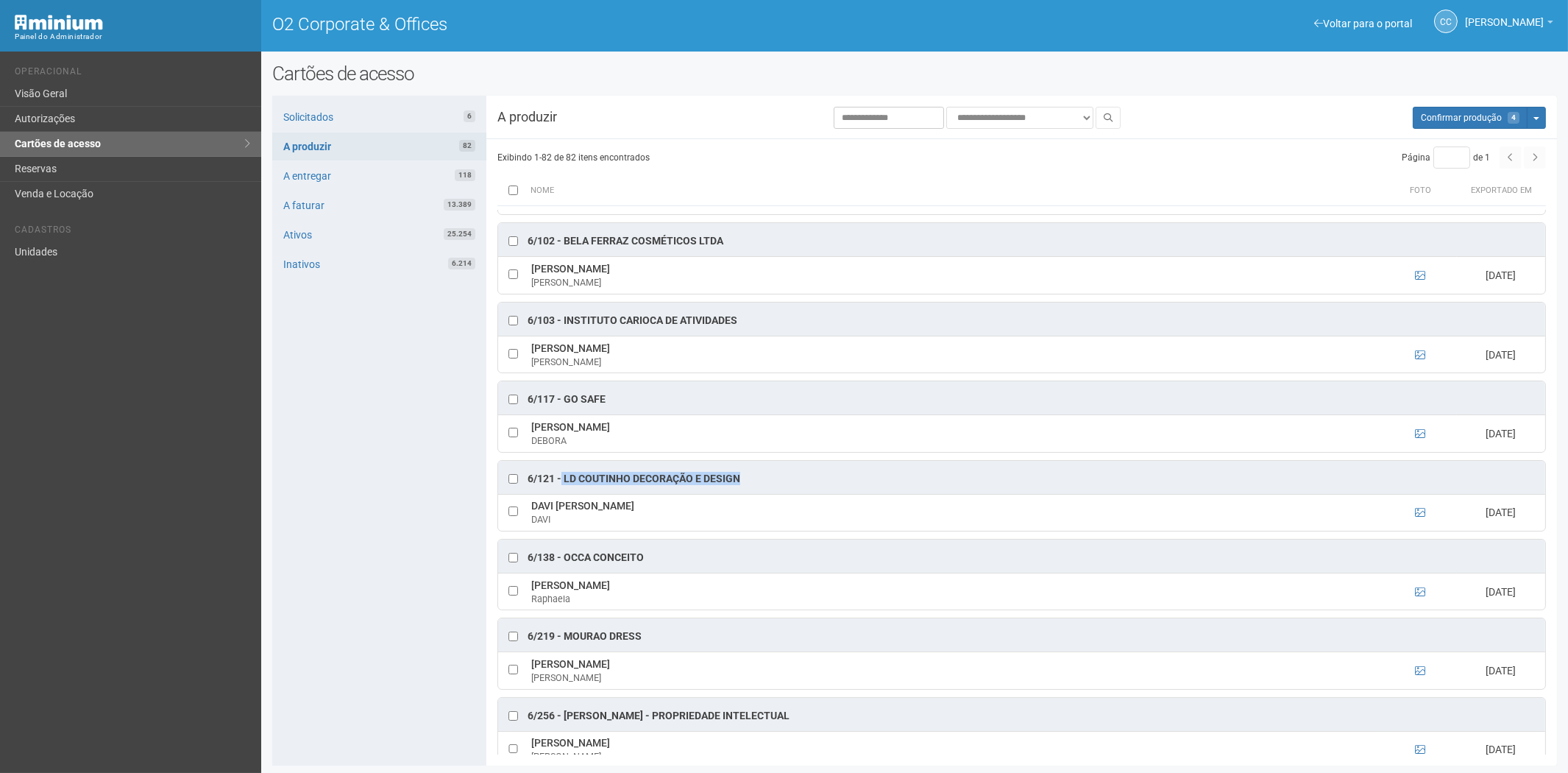
drag, startPoint x: 752, startPoint y: 501, endPoint x: 562, endPoint y: 499, distance: 190.0
click at [562, 494] on div "6/121 - LD COUTINHO DECORAÇÃO E DESIGN" at bounding box center [1021, 477] width 1047 height 34
copy div "LD COUTINHO DECORAÇÃO E DESIGN"
drag, startPoint x: 529, startPoint y: 528, endPoint x: 736, endPoint y: 531, distance: 207.0
click at [736, 531] on td "DAVI ALEXSANDRO DOS SANTOS BEZERRA DAVI" at bounding box center [955, 512] width 856 height 36
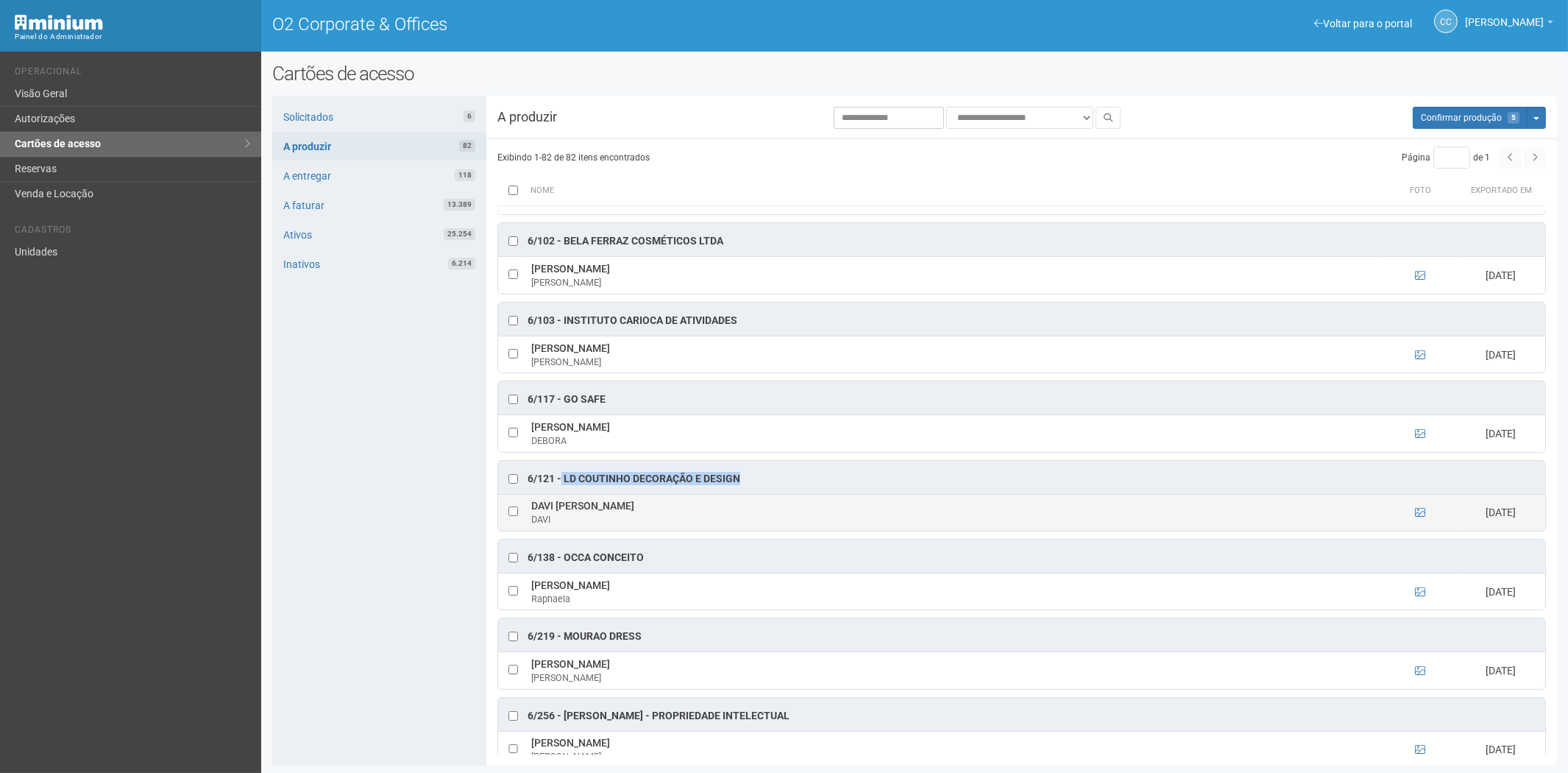
copy td "DAVI ALEXSANDRO DOS SANTOS BEZERRA"
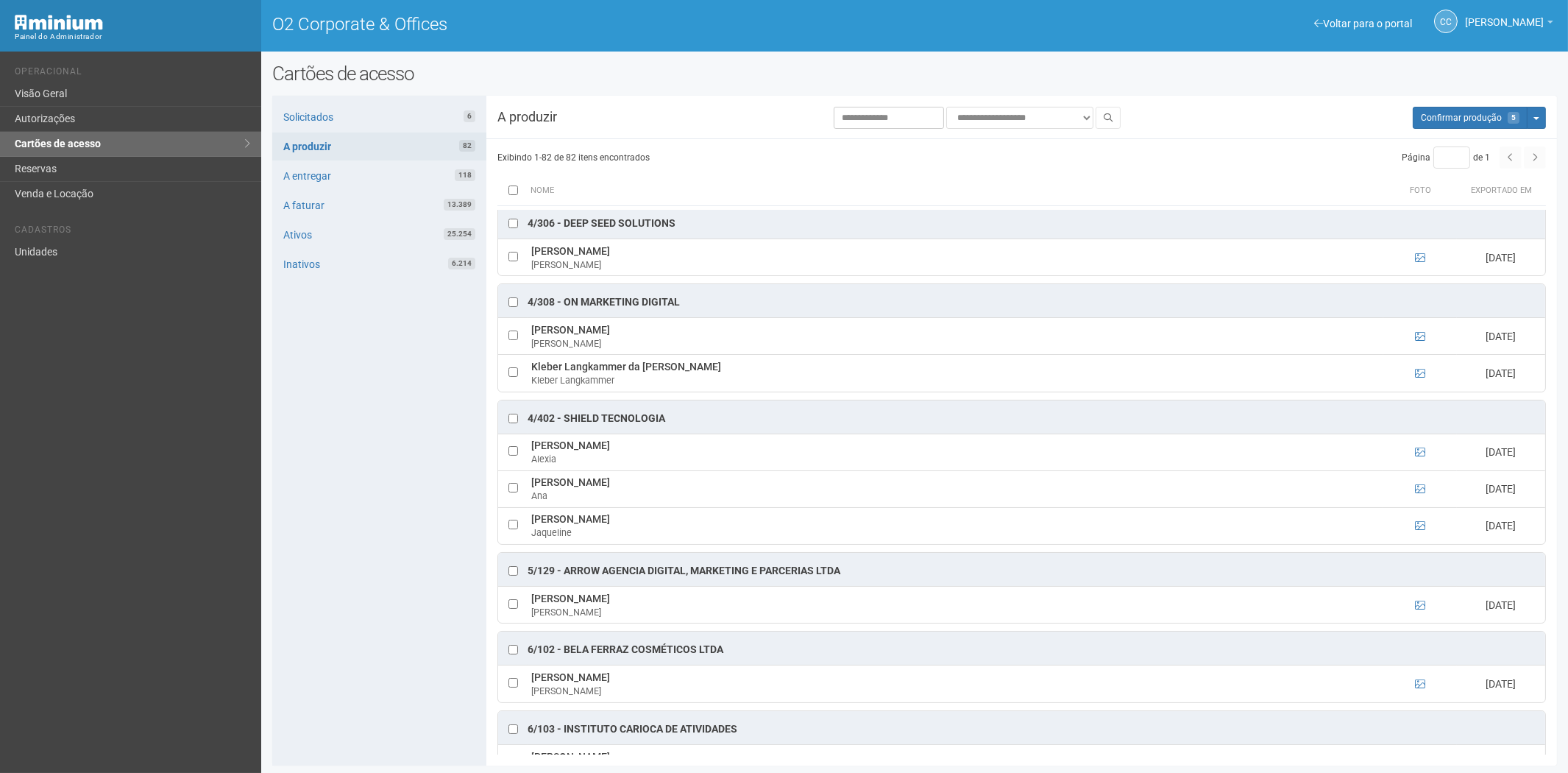
scroll to position [2325, 0]
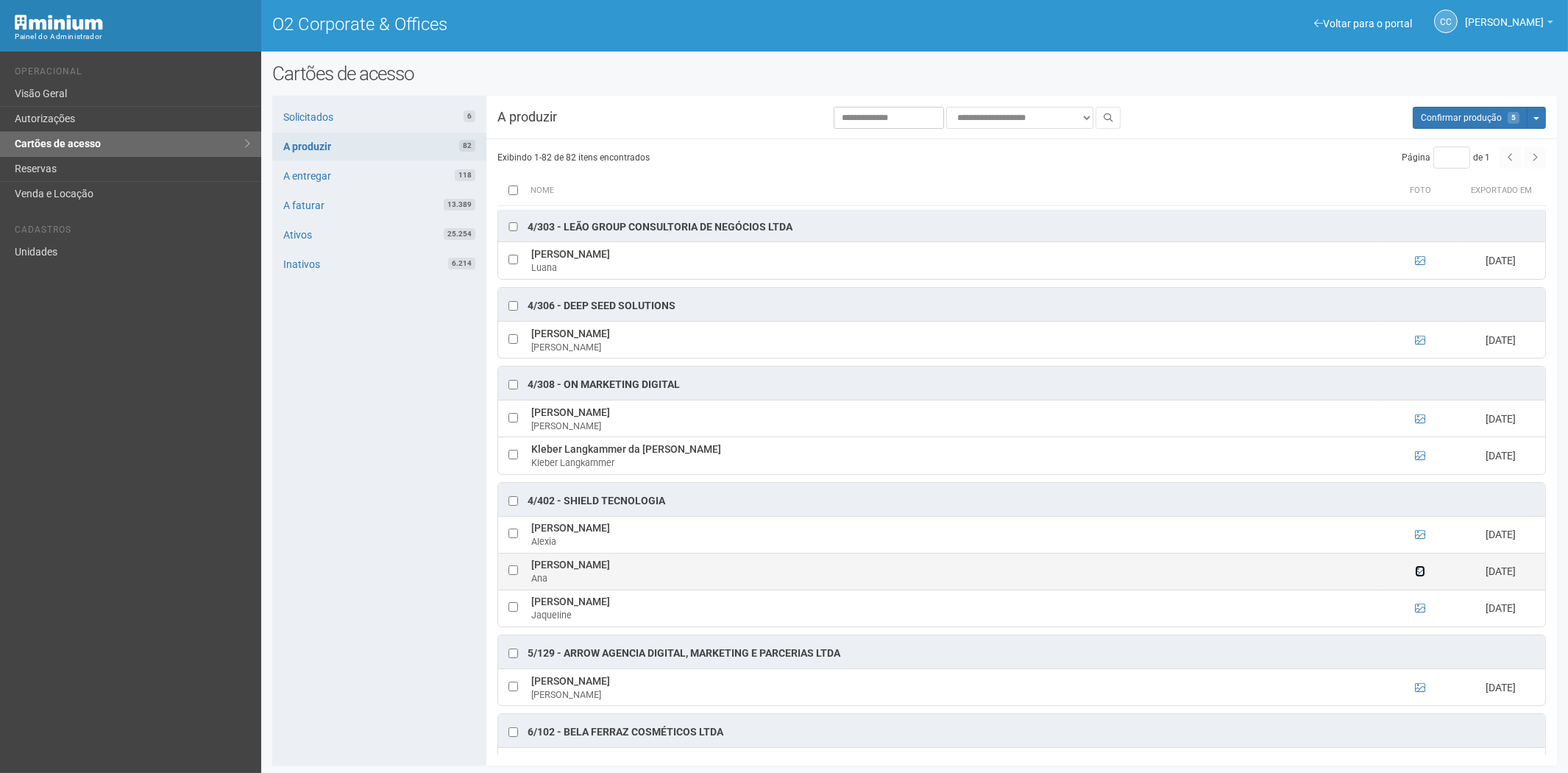
click at [1417, 577] on icon at bounding box center [1420, 571] width 11 height 11
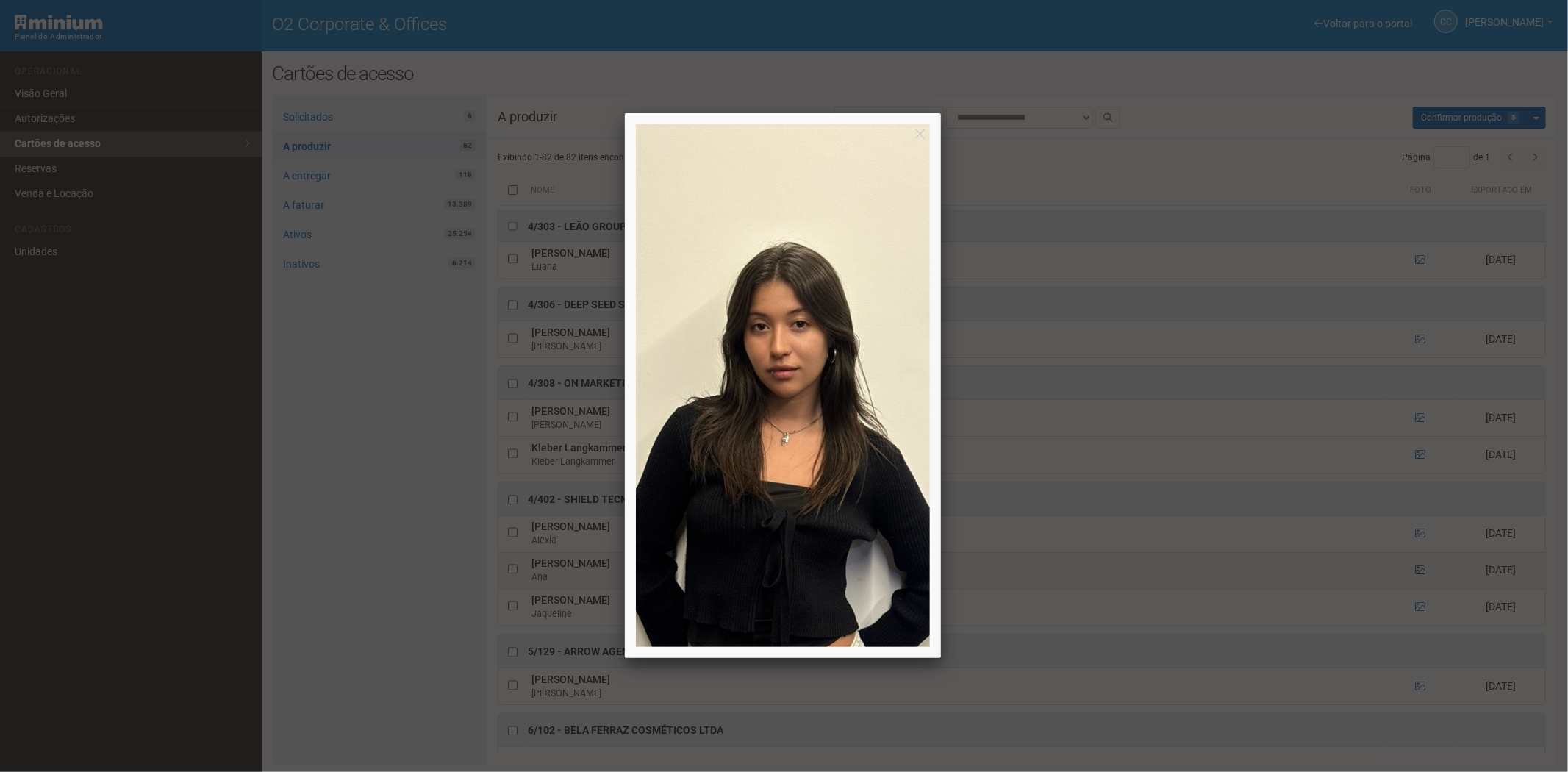
click at [1416, 586] on div at bounding box center [784, 386] width 1568 height 772
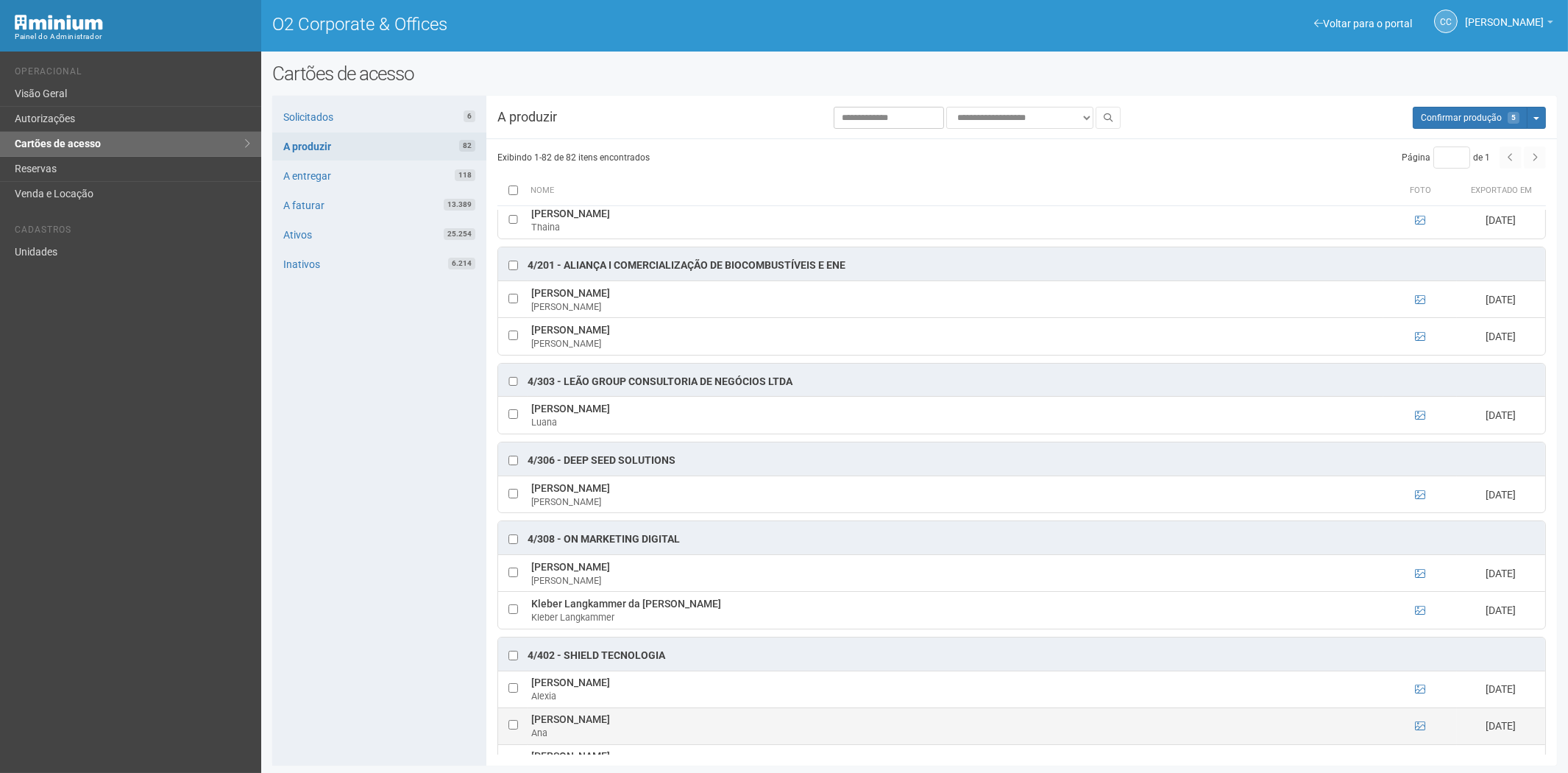
scroll to position [2162, 0]
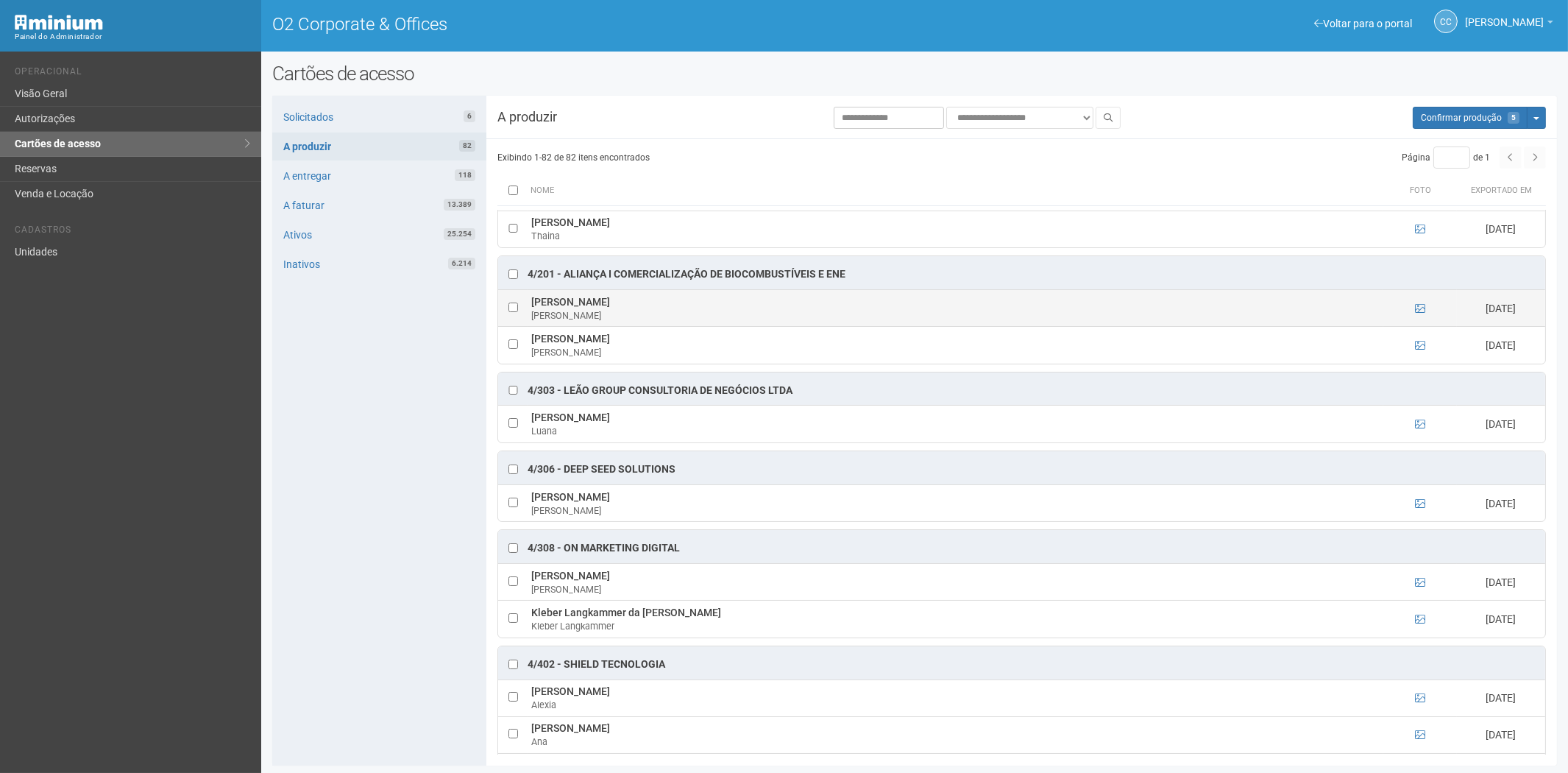
click at [1411, 321] on td at bounding box center [1420, 308] width 74 height 36
click at [1411, 324] on td at bounding box center [1420, 308] width 74 height 36
click at [1419, 314] on ng-include at bounding box center [1420, 308] width 11 height 11
click at [1419, 313] on icon at bounding box center [1420, 308] width 11 height 11
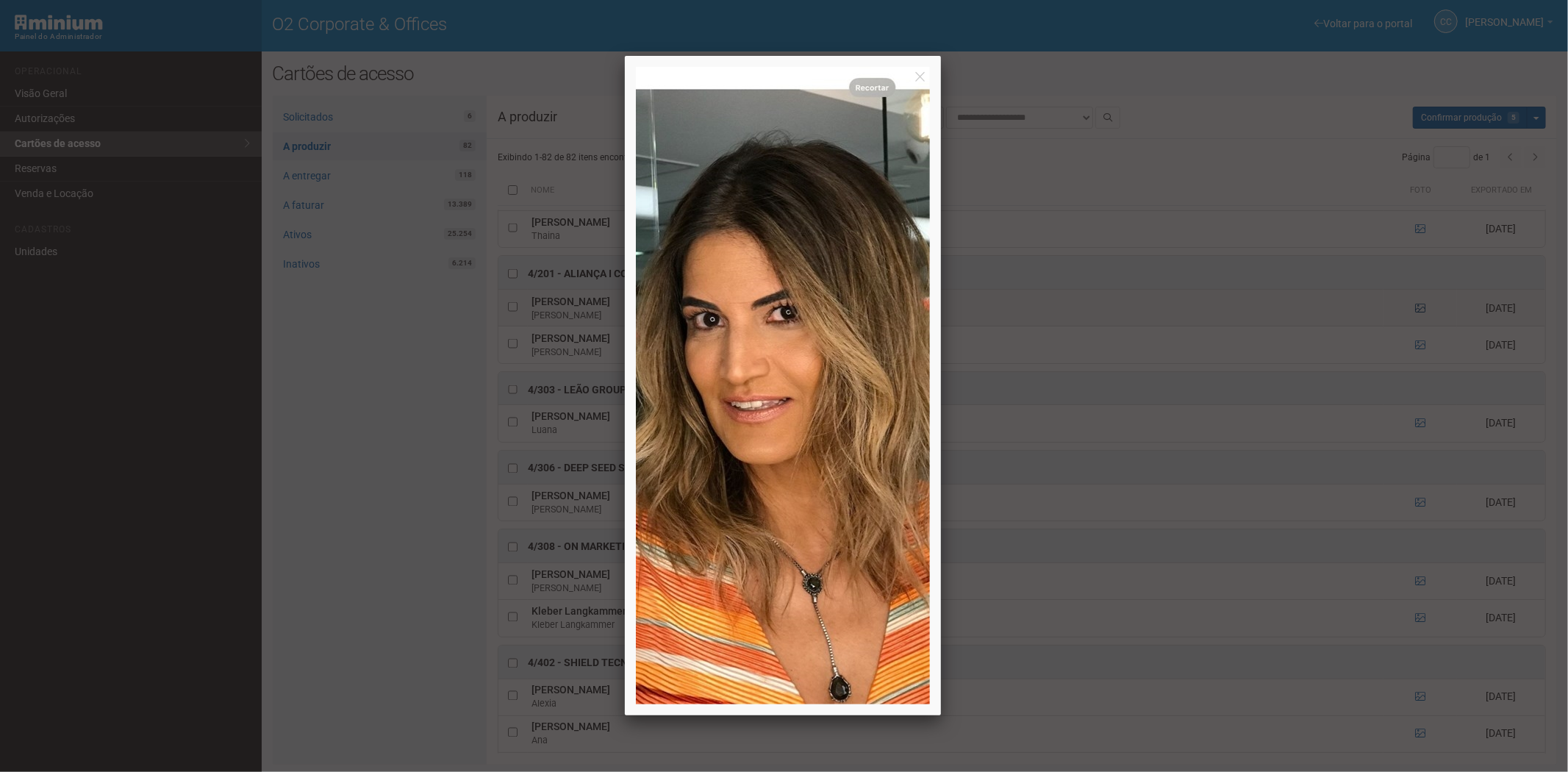
click at [1418, 325] on div at bounding box center [784, 386] width 1568 height 772
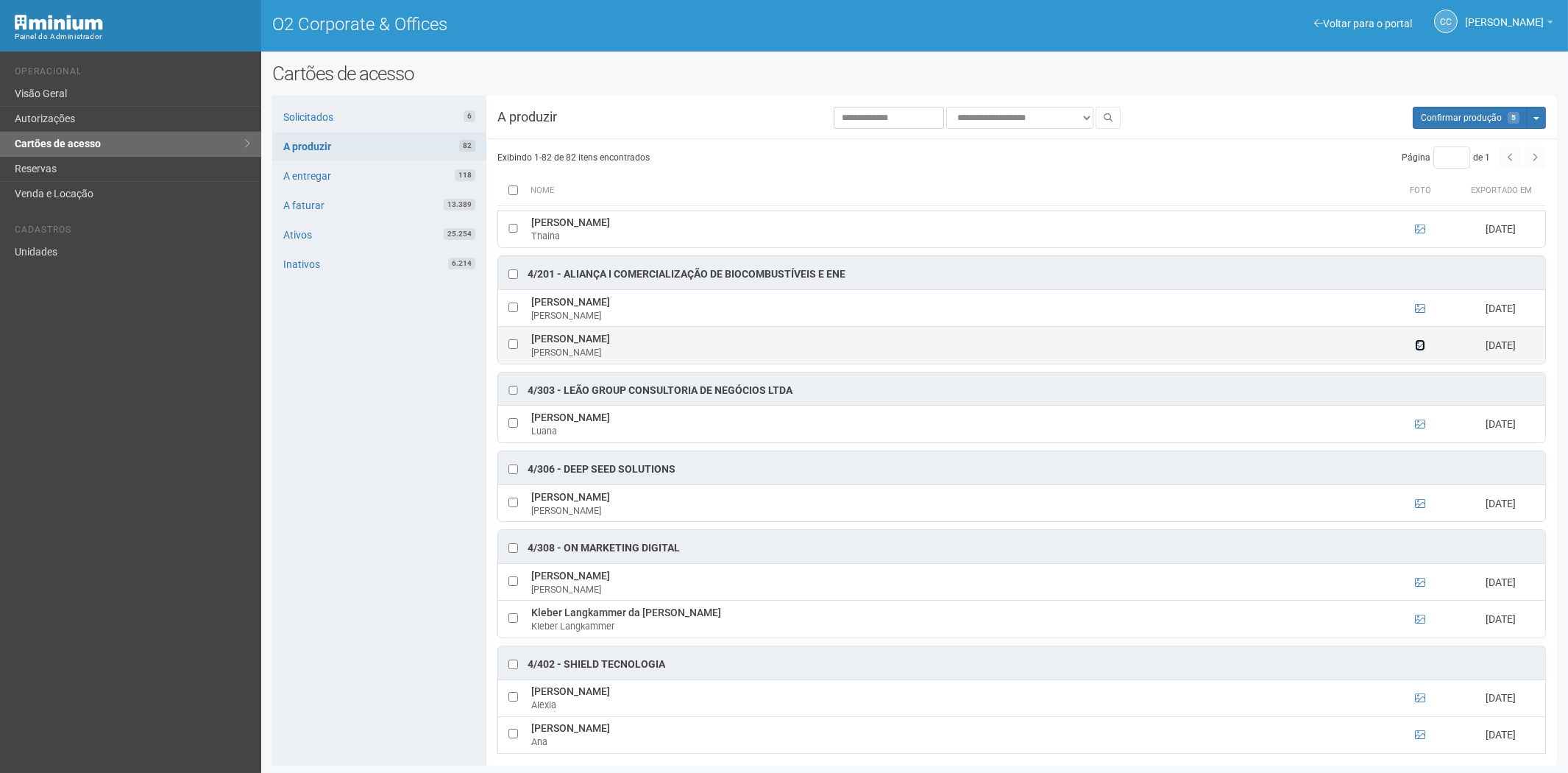
click at [1418, 351] on icon at bounding box center [1420, 345] width 11 height 11
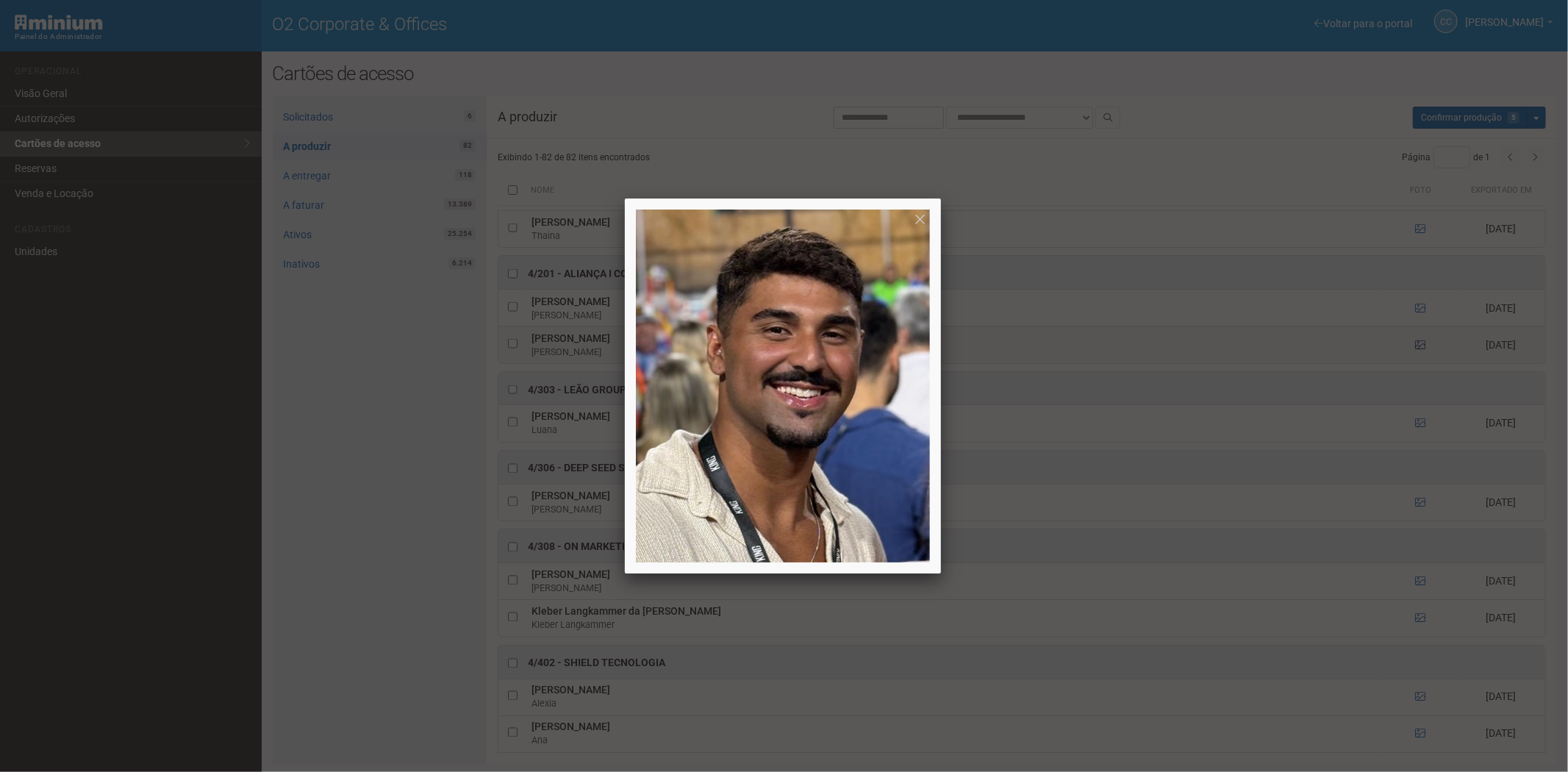
click at [1417, 358] on div at bounding box center [784, 386] width 1568 height 772
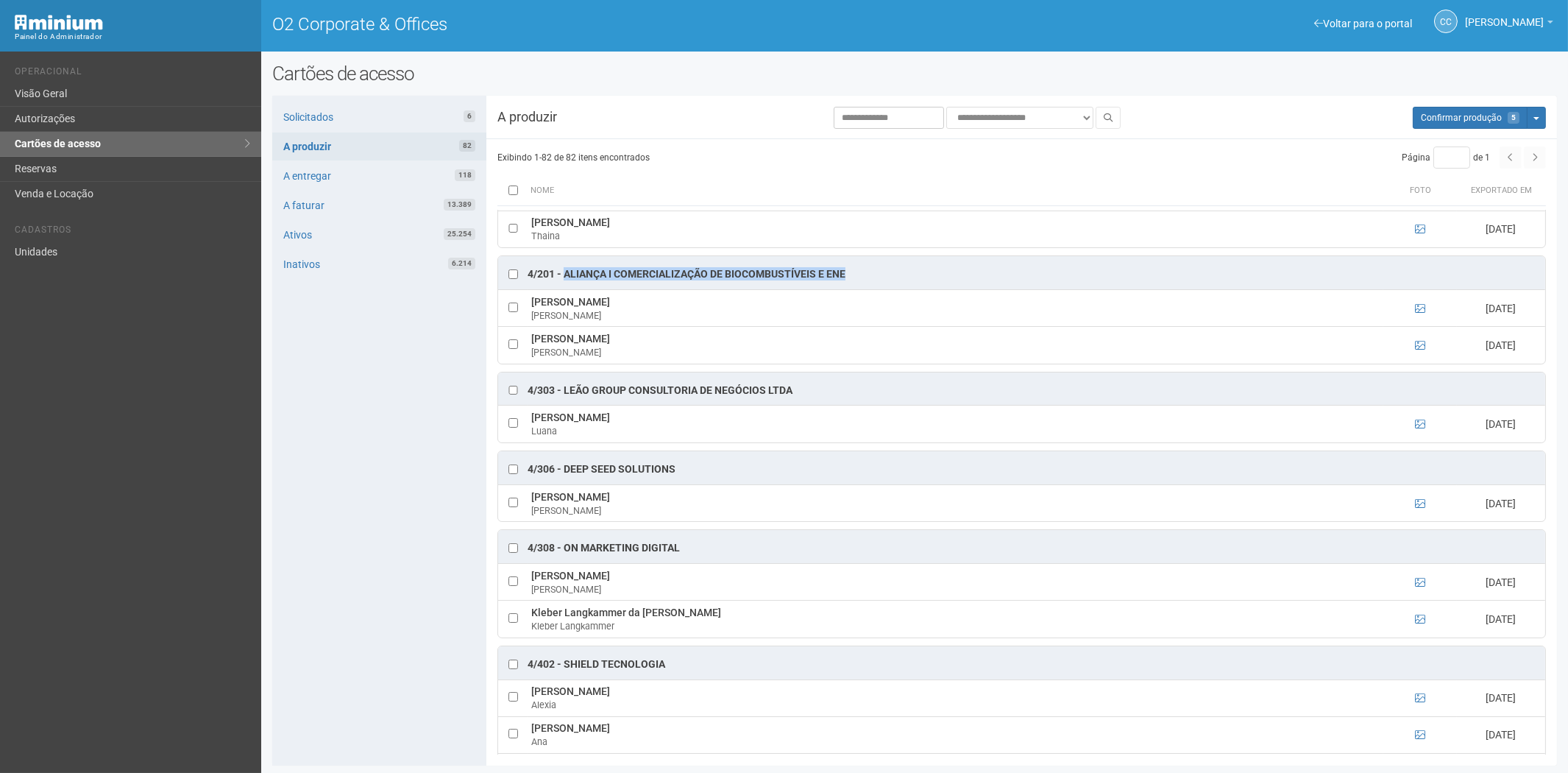
drag, startPoint x: 857, startPoint y: 288, endPoint x: 586, endPoint y: 294, distance: 271.1
click at [571, 289] on div "4/201 - ALIANÇA I COMERCIALIZAÇÃO DE BIOCOMBUSTÍVEIS E ENE" at bounding box center [1021, 272] width 1047 height 34
drag, startPoint x: 599, startPoint y: 288, endPoint x: 614, endPoint y: 284, distance: 15.5
click at [606, 282] on div "4/201 - ALIANÇA I COMERCIALIZAÇÃO DE BIOCOMBUSTÍVEIS E ENE" at bounding box center [686, 274] width 318 height 14
click at [844, 282] on div "4/201 - ALIANÇA I COMERCIALIZAÇÃO DE BIOCOMBUSTÍVEIS E ENE" at bounding box center [686, 274] width 318 height 14
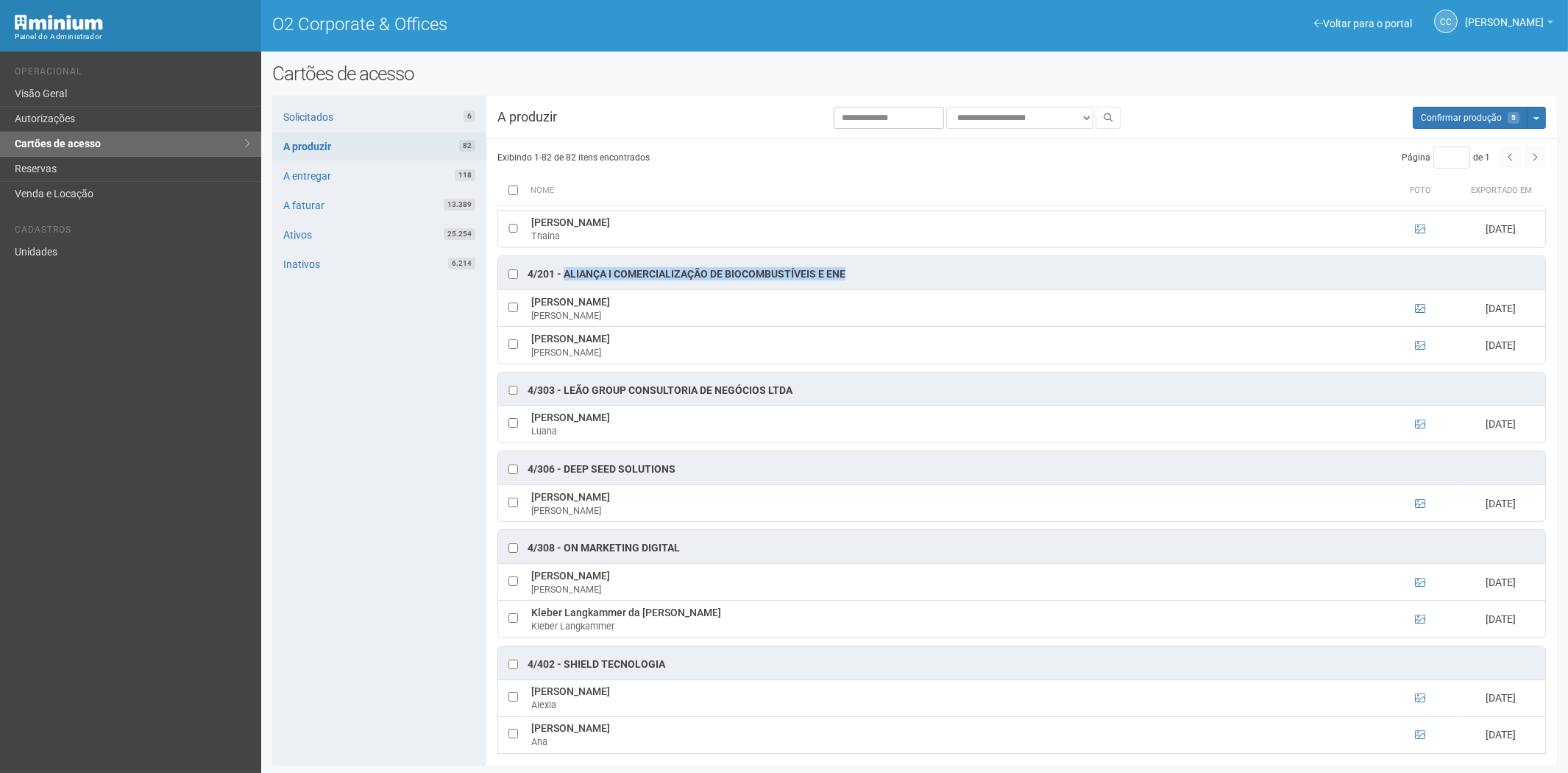
drag, startPoint x: 851, startPoint y: 287, endPoint x: 568, endPoint y: 291, distance: 283.0
click at [568, 289] on div "4/201 - ALIANÇA I COMERCIALIZAÇÃO DE BIOCOMBUSTÍVEIS E ENE" at bounding box center [1021, 272] width 1047 height 34
drag, startPoint x: 527, startPoint y: 317, endPoint x: 710, endPoint y: 312, distance: 183.1
click at [729, 320] on td "Claudia Moraes Seder de Andrade Ferreira Claudia" at bounding box center [955, 308] width 856 height 36
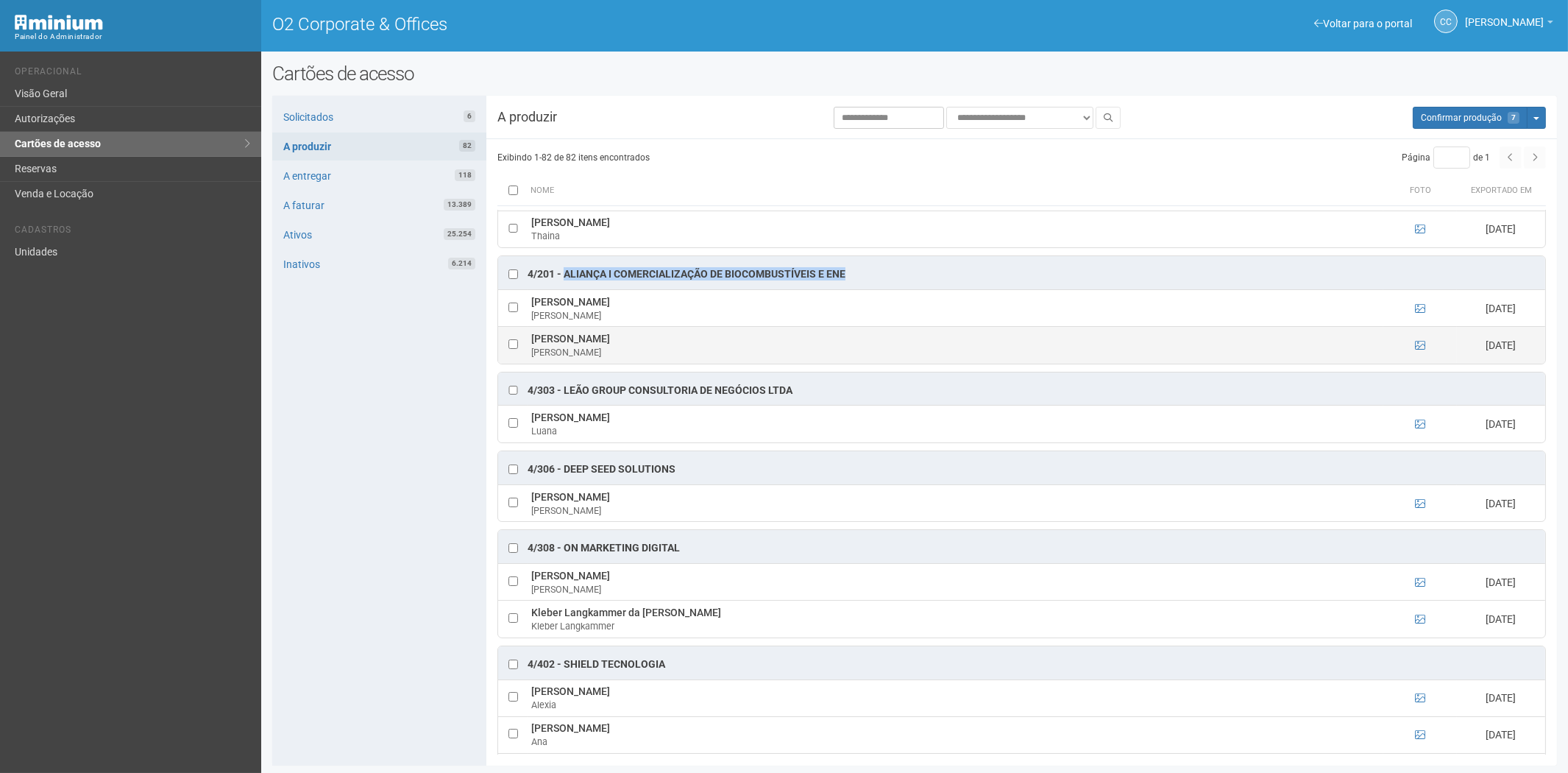
drag, startPoint x: 530, startPoint y: 353, endPoint x: 676, endPoint y: 358, distance: 146.1
click at [676, 358] on td "Luiz Fernando de Jesus Gomes Luiz" at bounding box center [955, 345] width 856 height 36
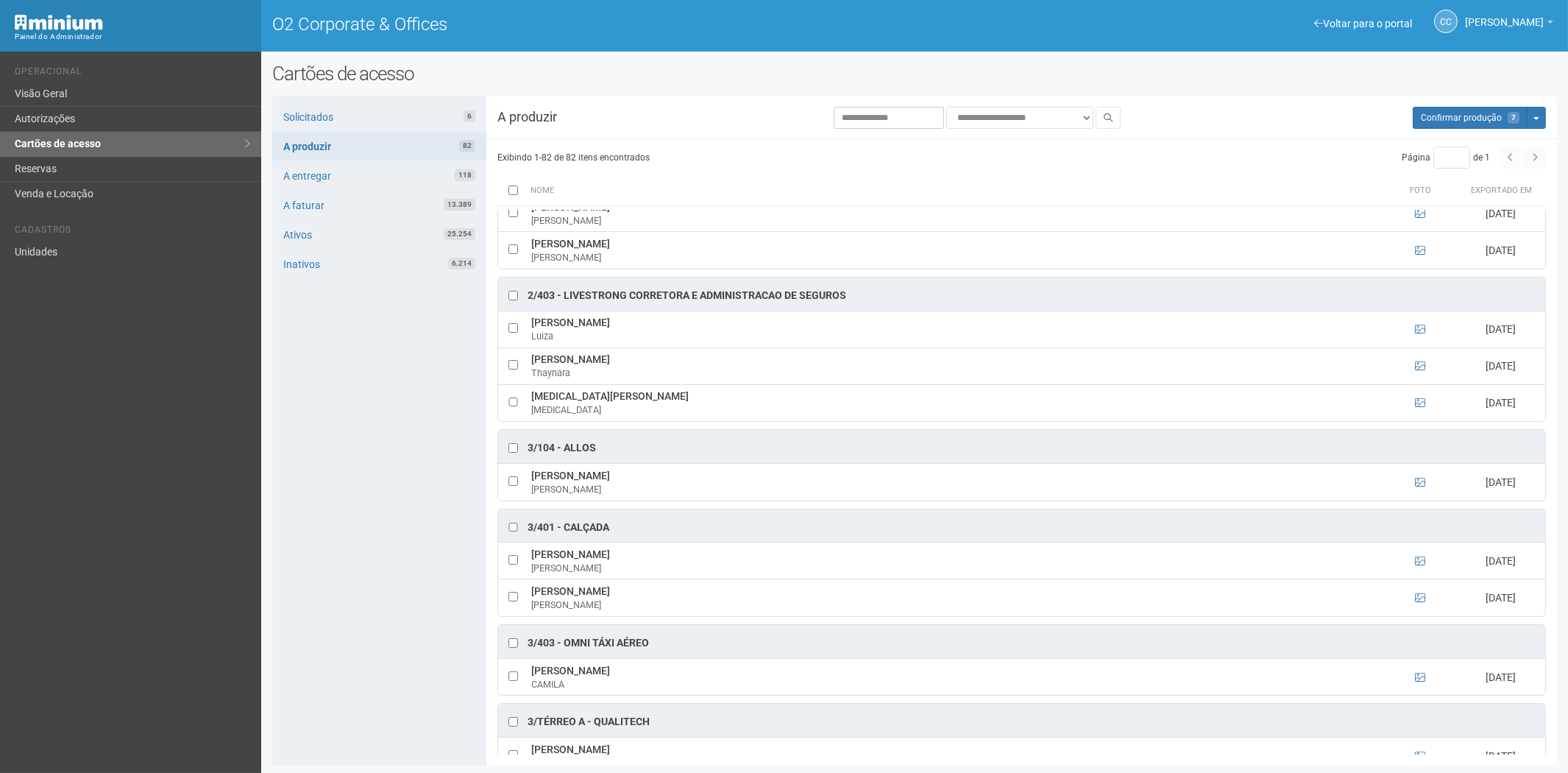
scroll to position [1507, 0]
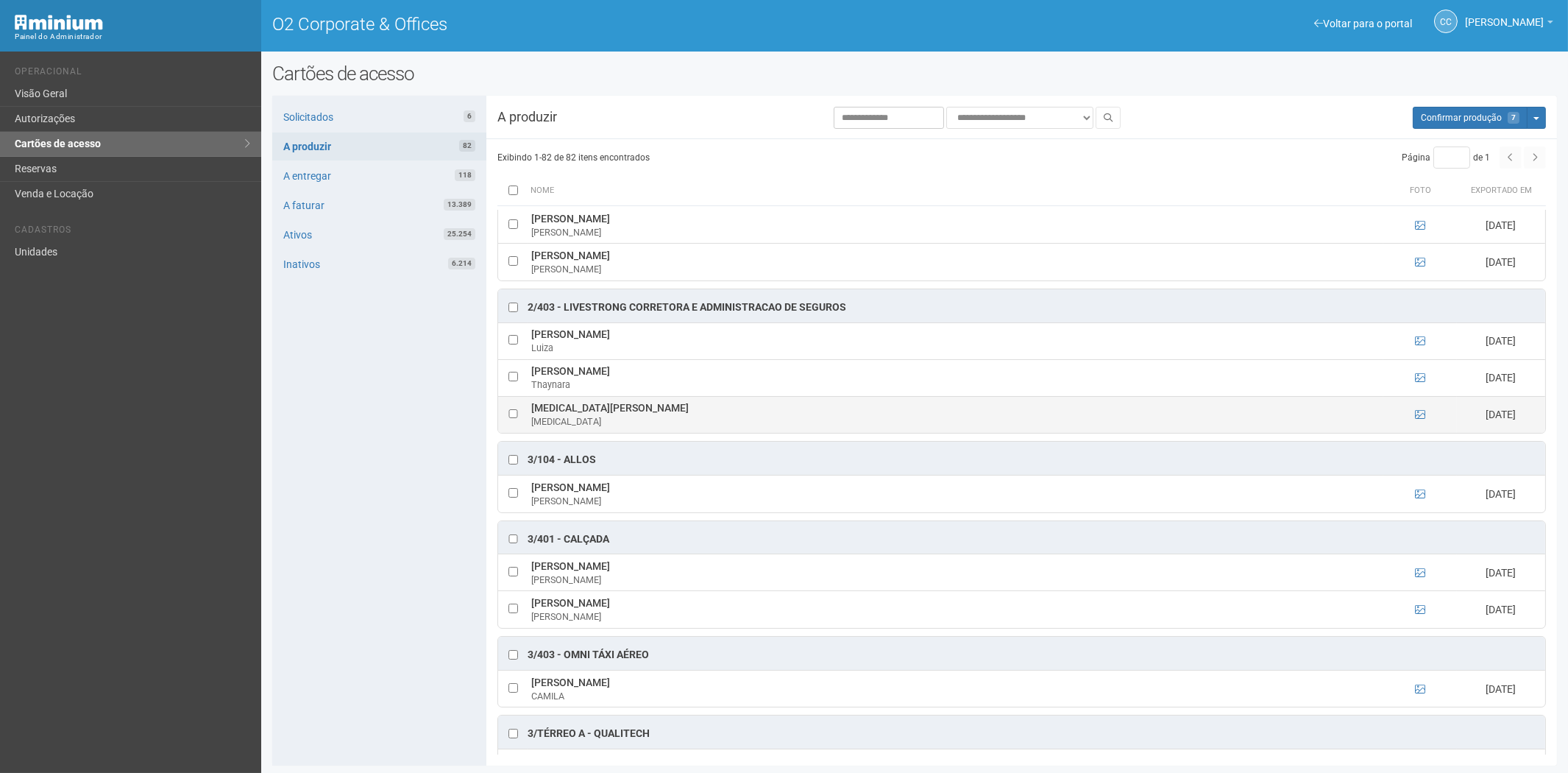
click at [1414, 432] on td at bounding box center [1420, 415] width 74 height 36
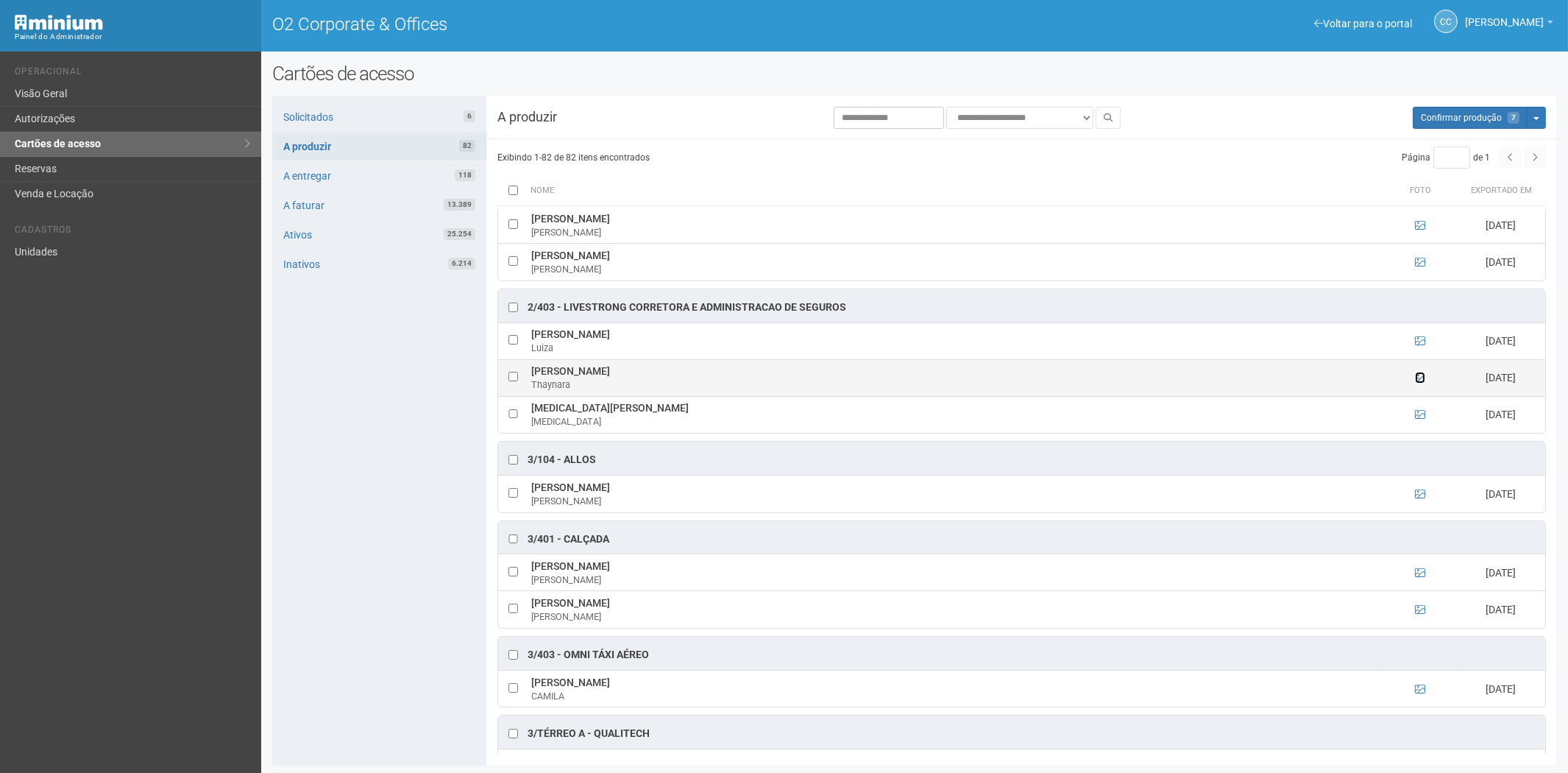
click at [1417, 383] on icon at bounding box center [1420, 377] width 11 height 11
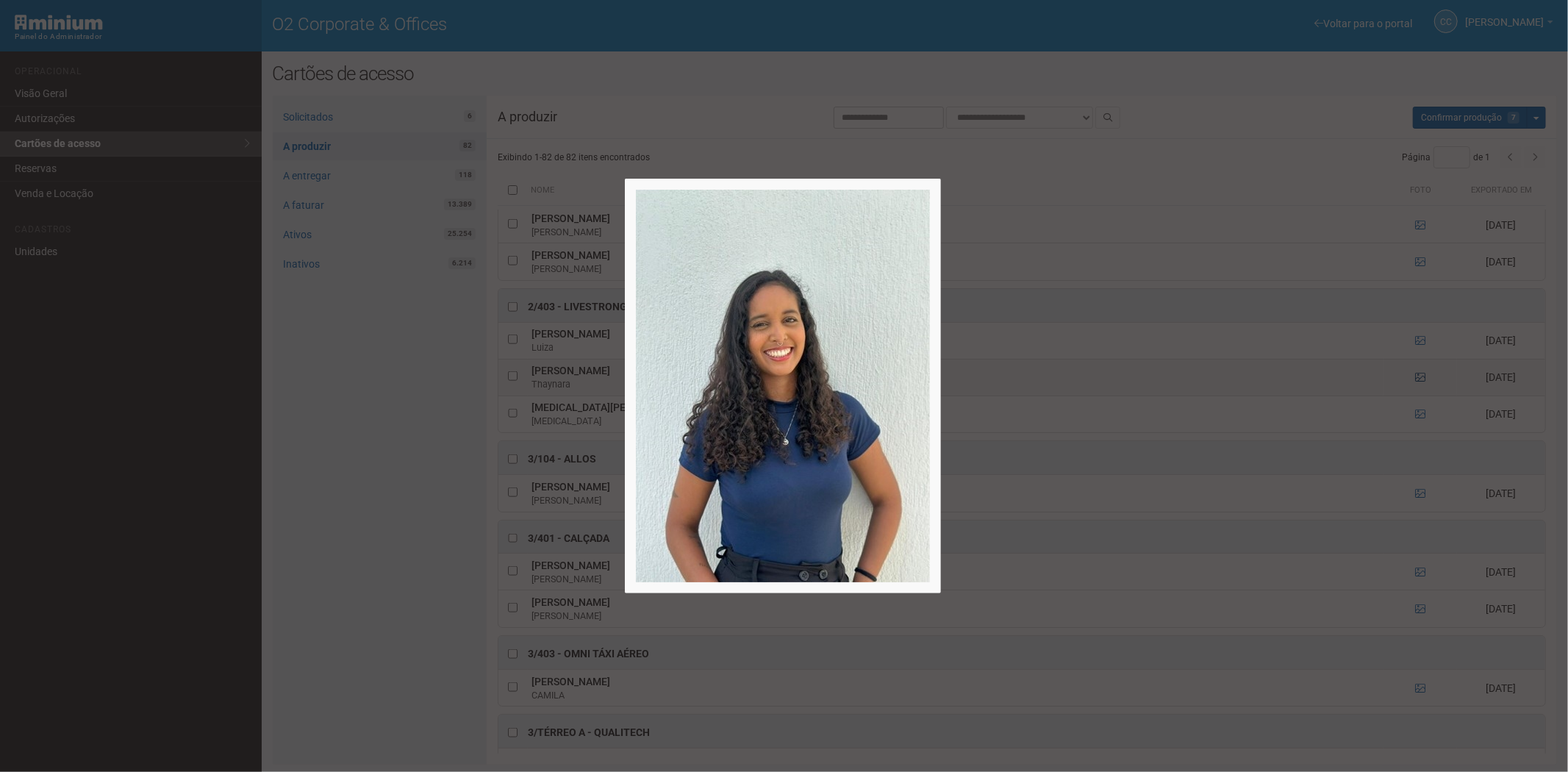
click at [1416, 391] on div at bounding box center [784, 386] width 1568 height 772
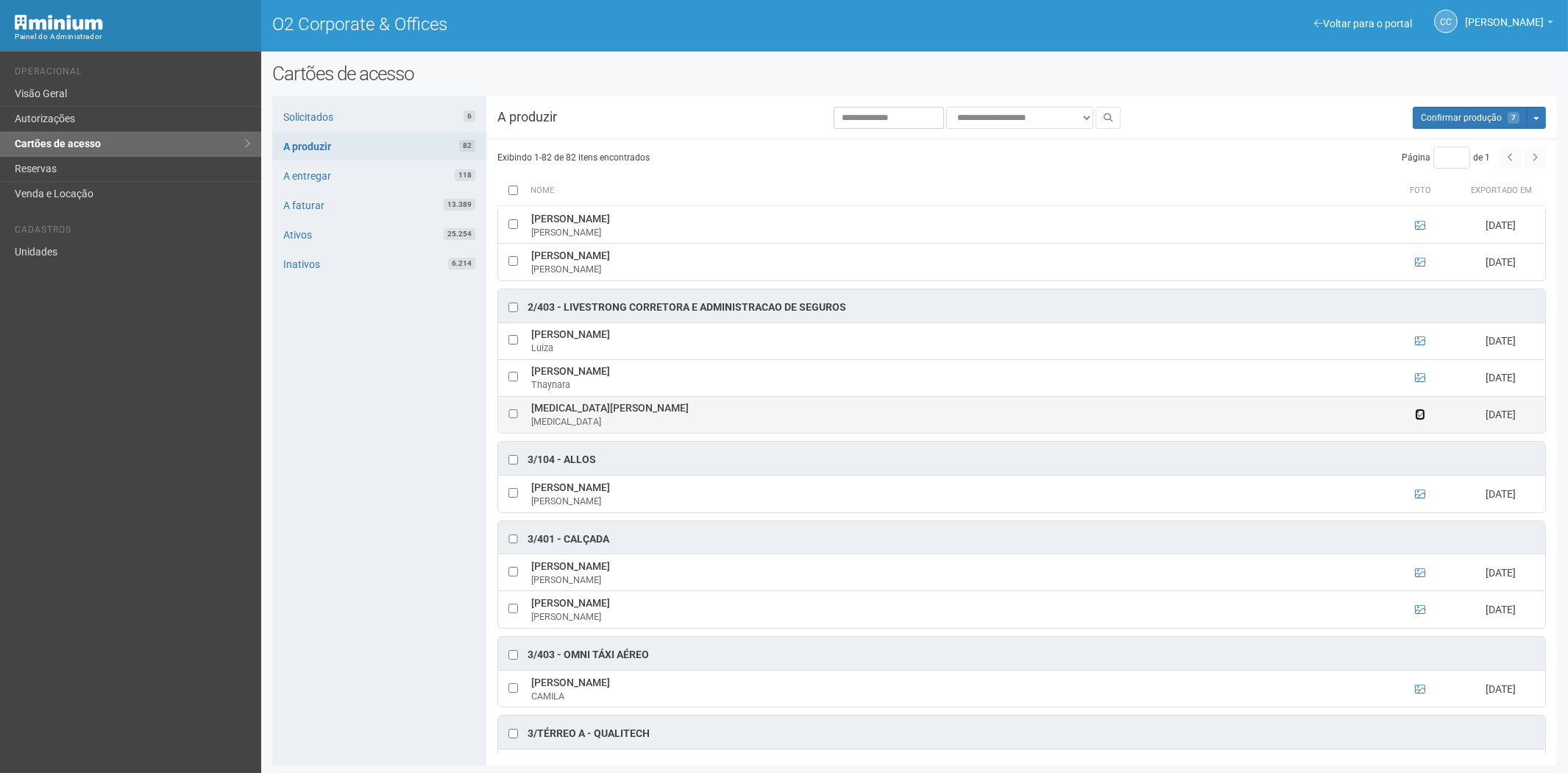
click at [1421, 420] on icon at bounding box center [1420, 414] width 11 height 11
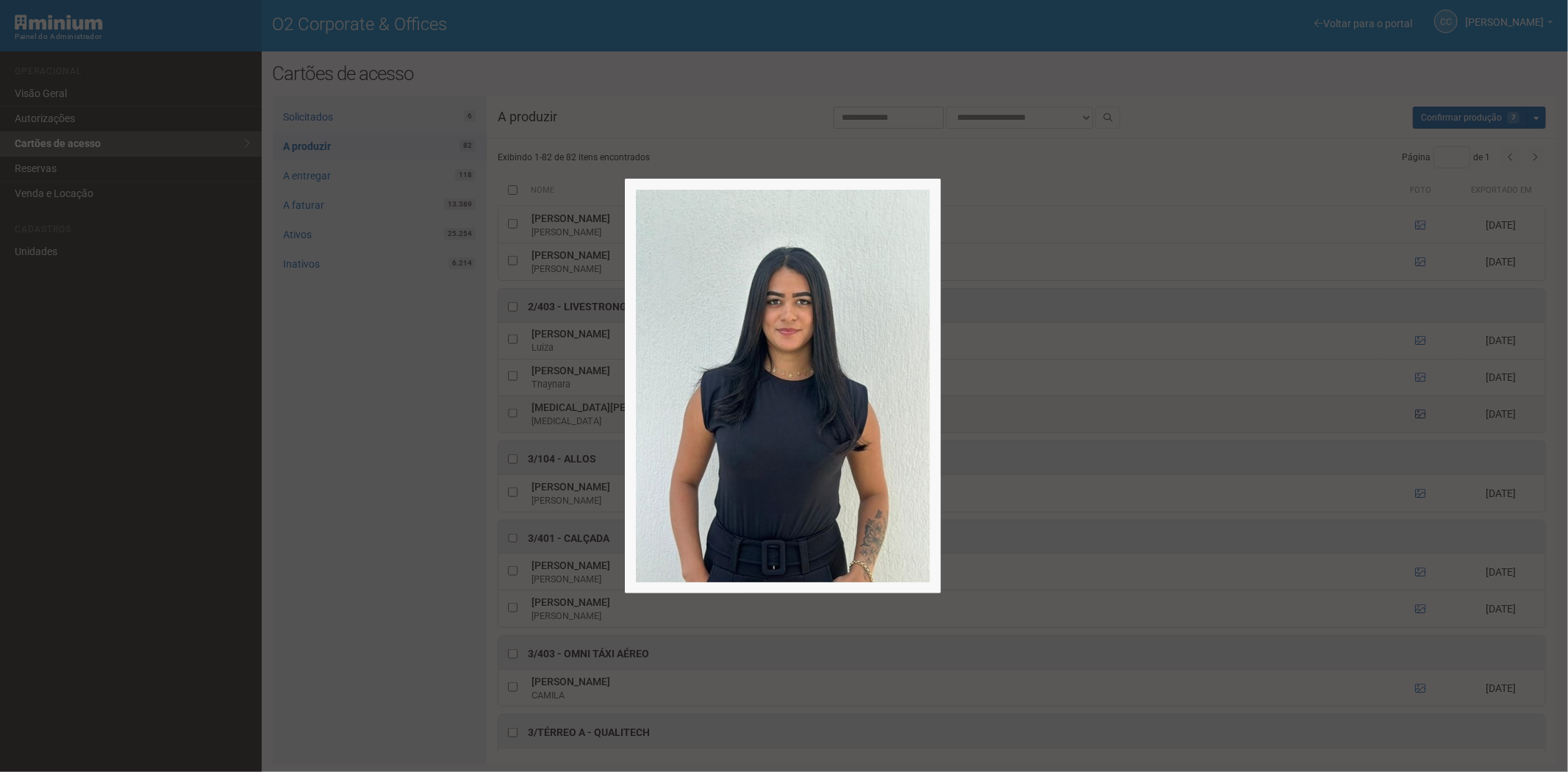
click at [1420, 427] on div at bounding box center [784, 386] width 1568 height 772
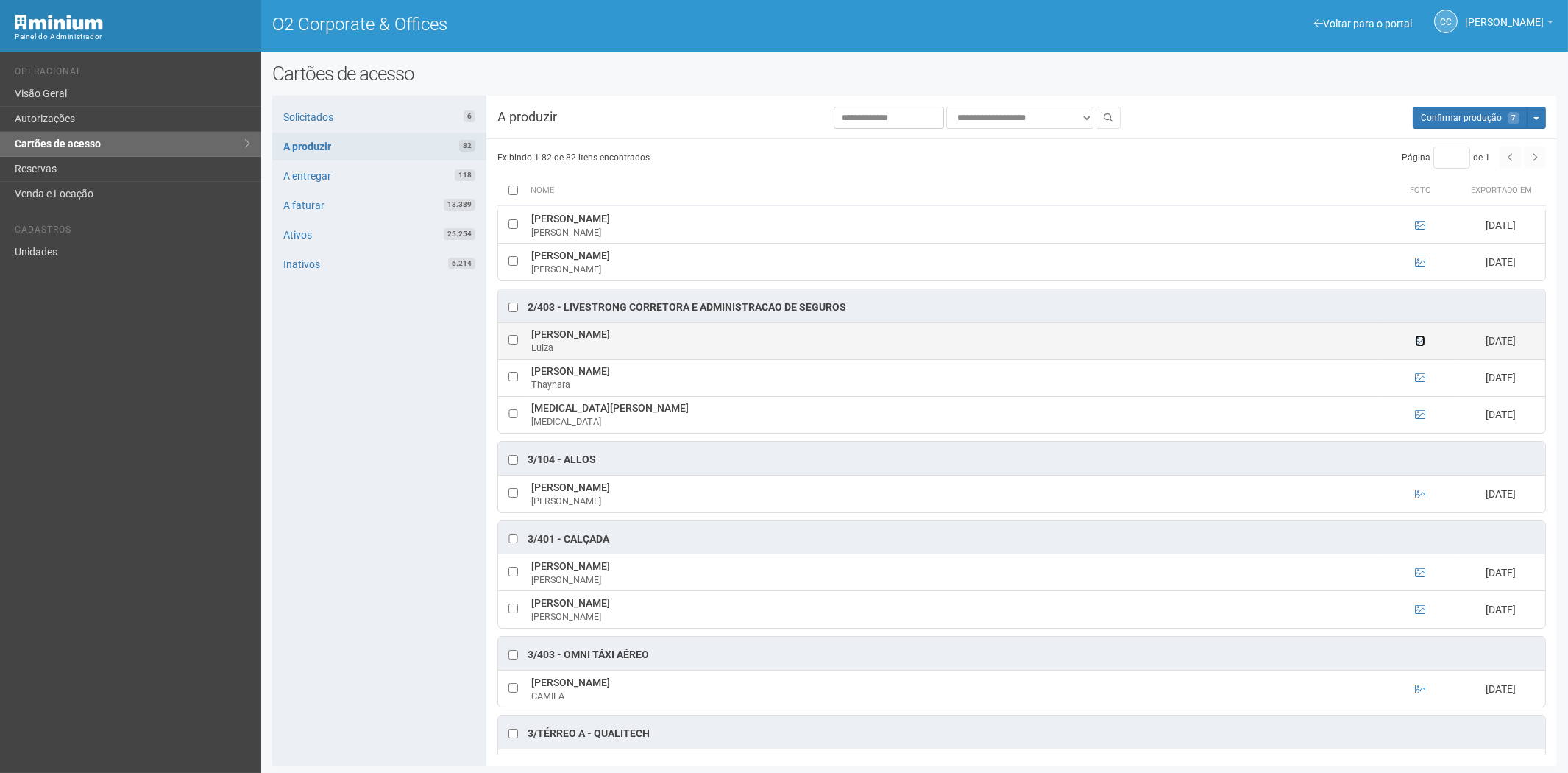
click at [1417, 346] on icon at bounding box center [1420, 340] width 11 height 11
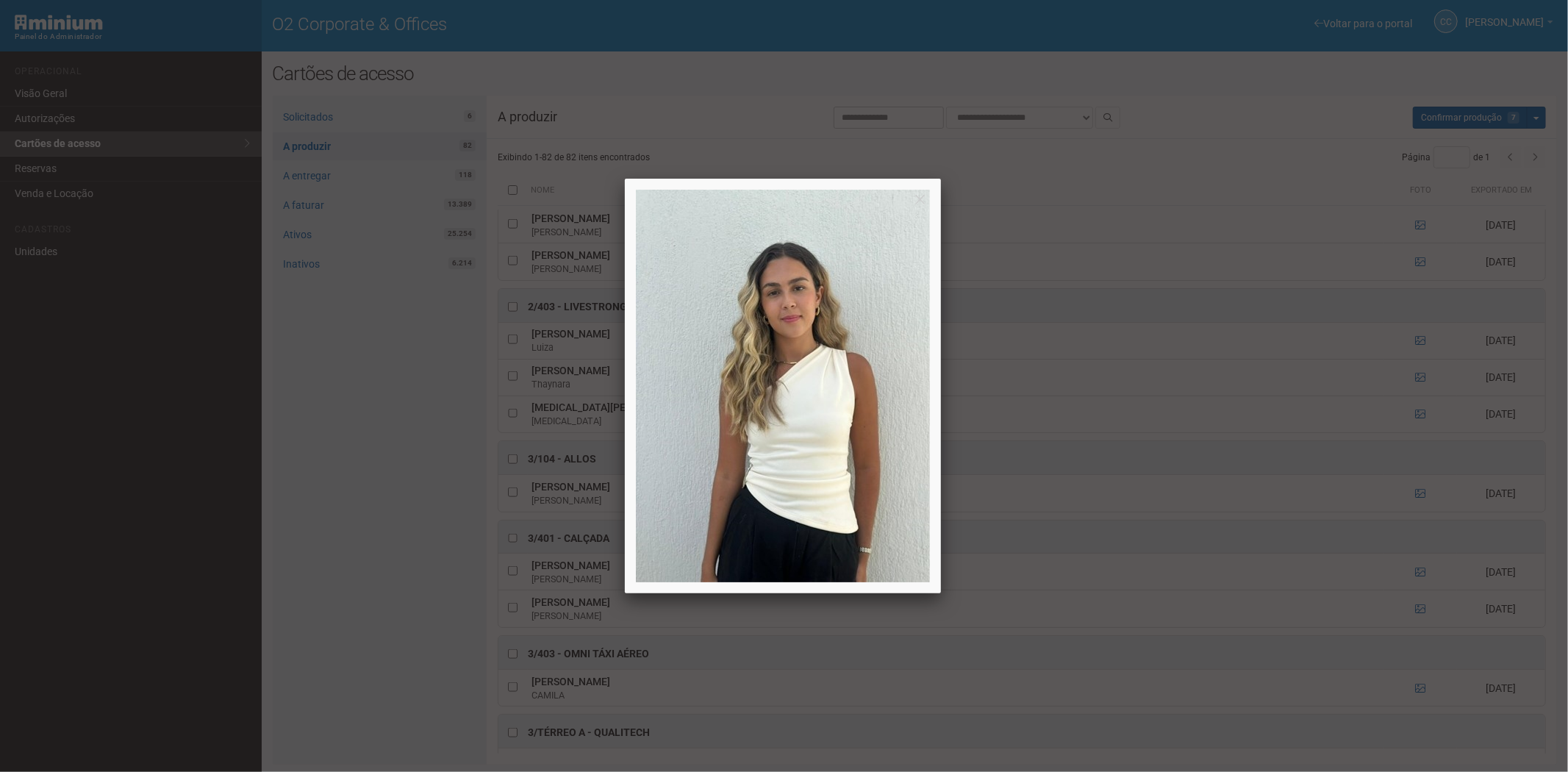
click at [1416, 349] on div at bounding box center [784, 386] width 1568 height 772
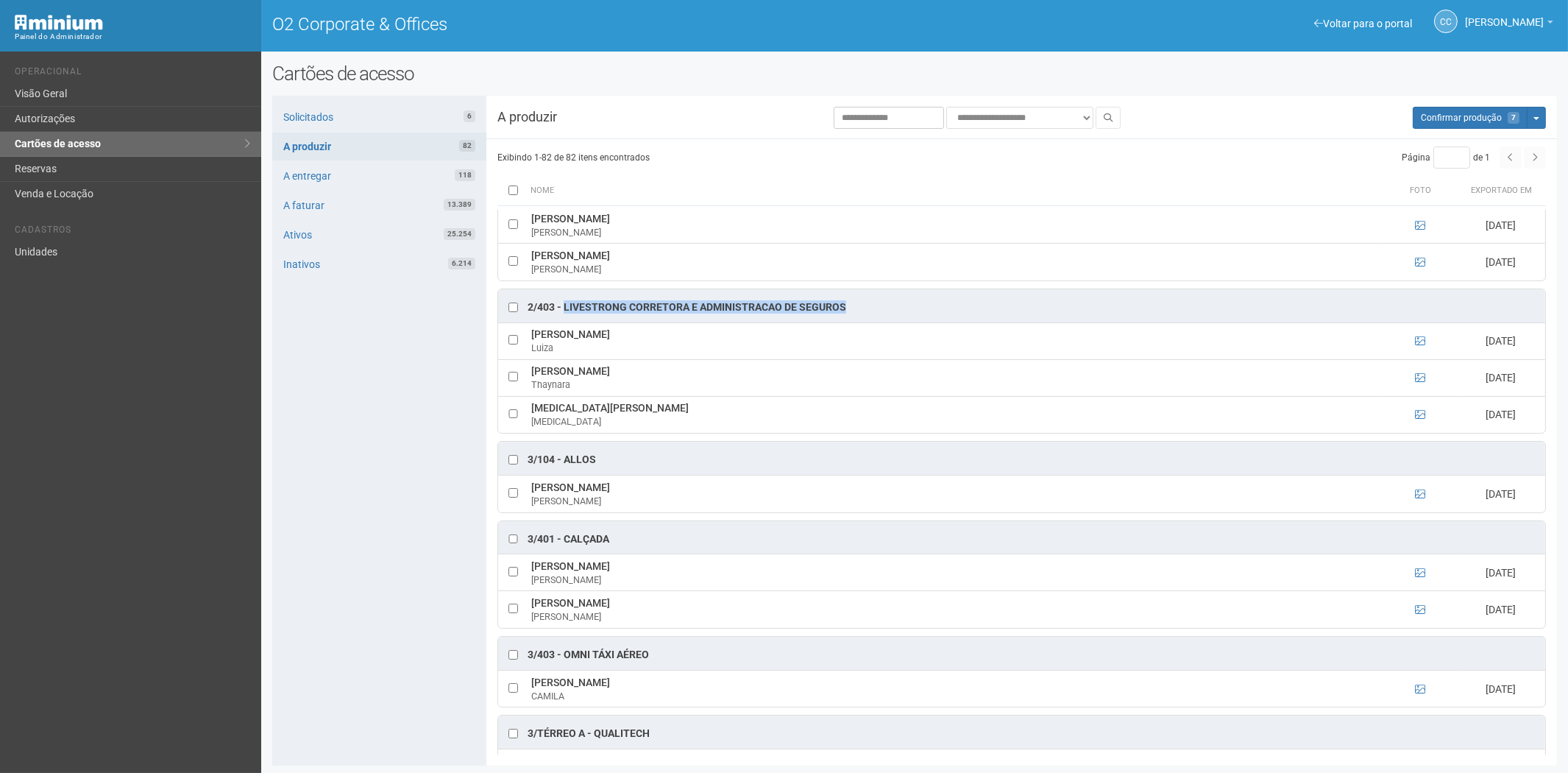
drag, startPoint x: 843, startPoint y: 312, endPoint x: 572, endPoint y: 315, distance: 271.0
click at [564, 315] on div "2/403 - LIVESTRONG CORRETORA E ADMINISTRACAO DE SEGUROS" at bounding box center [686, 307] width 319 height 14
drag, startPoint x: 652, startPoint y: 341, endPoint x: 531, endPoint y: 349, distance: 121.3
click at [531, 349] on td "Luiza Pena de Carvalho Luiza" at bounding box center [955, 341] width 856 height 36
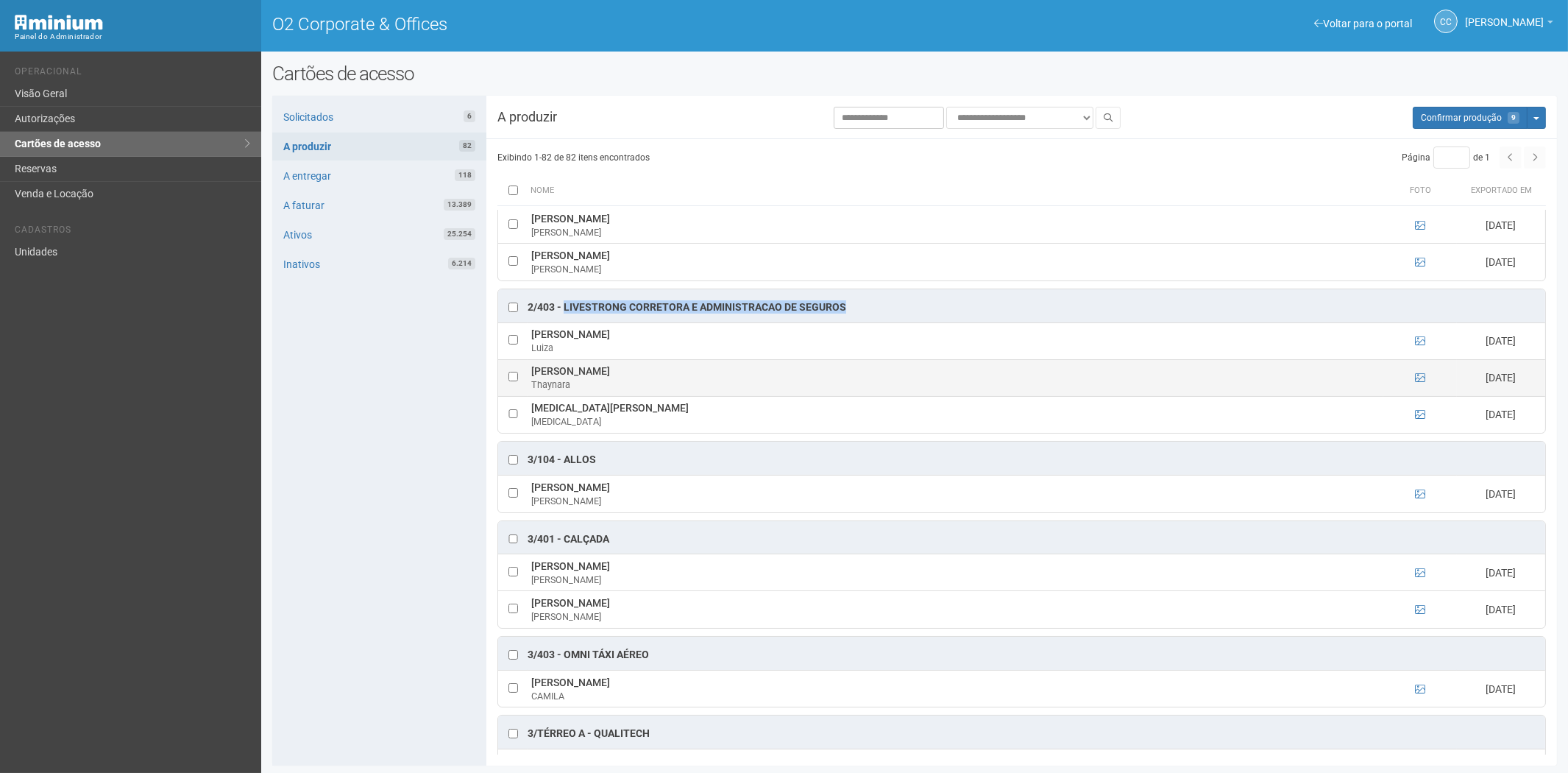
drag, startPoint x: 710, startPoint y: 384, endPoint x: 532, endPoint y: 384, distance: 178.0
click at [532, 384] on td "Thaynara Silva Carrilho de Oliveira Thaynara" at bounding box center [955, 377] width 856 height 36
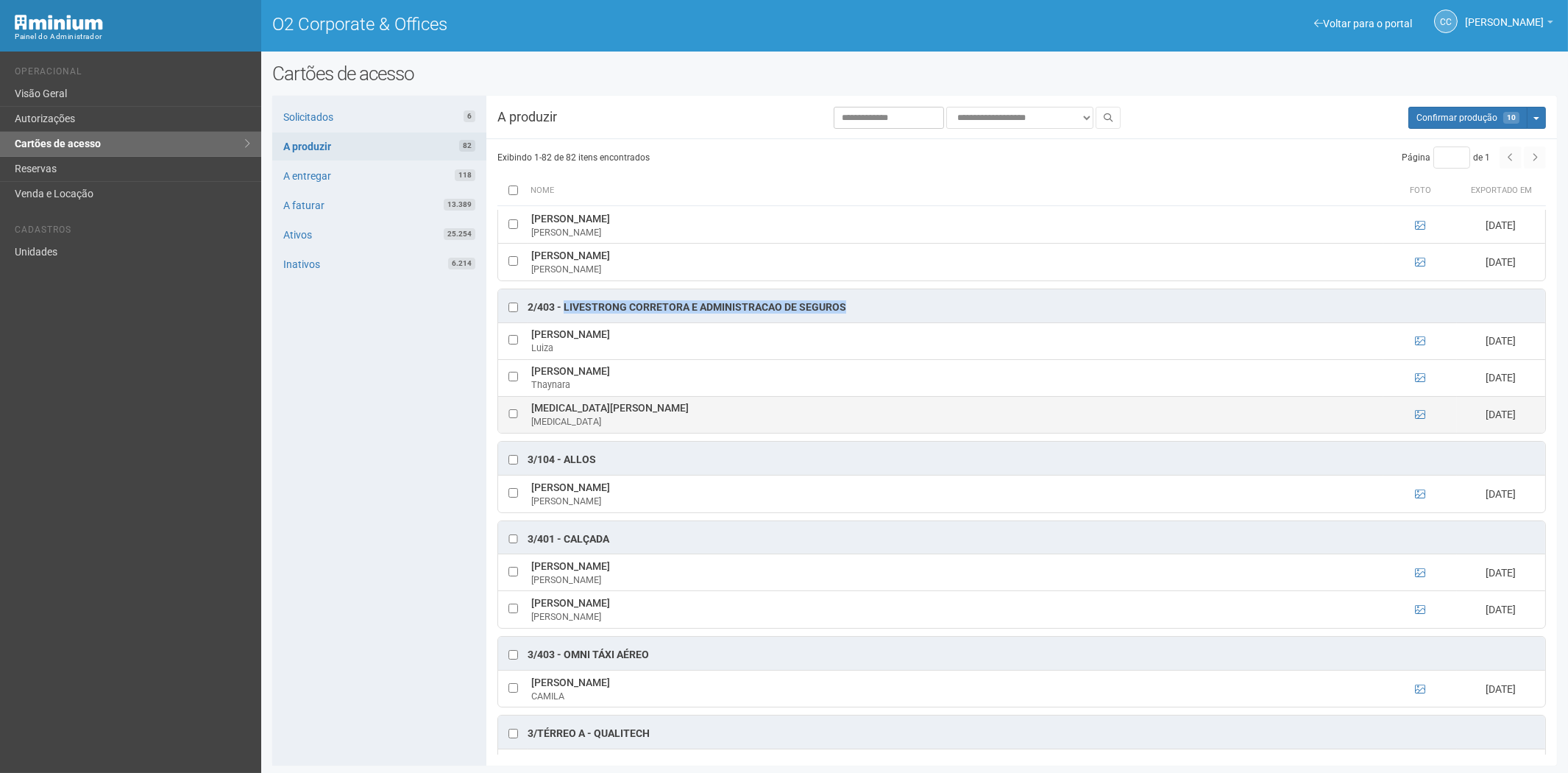
drag, startPoint x: 533, startPoint y: 419, endPoint x: 653, endPoint y: 423, distance: 120.1
click at [666, 424] on td "YASMIN DE OLIVEIRA PAIVA YASMIN" at bounding box center [955, 415] width 856 height 36
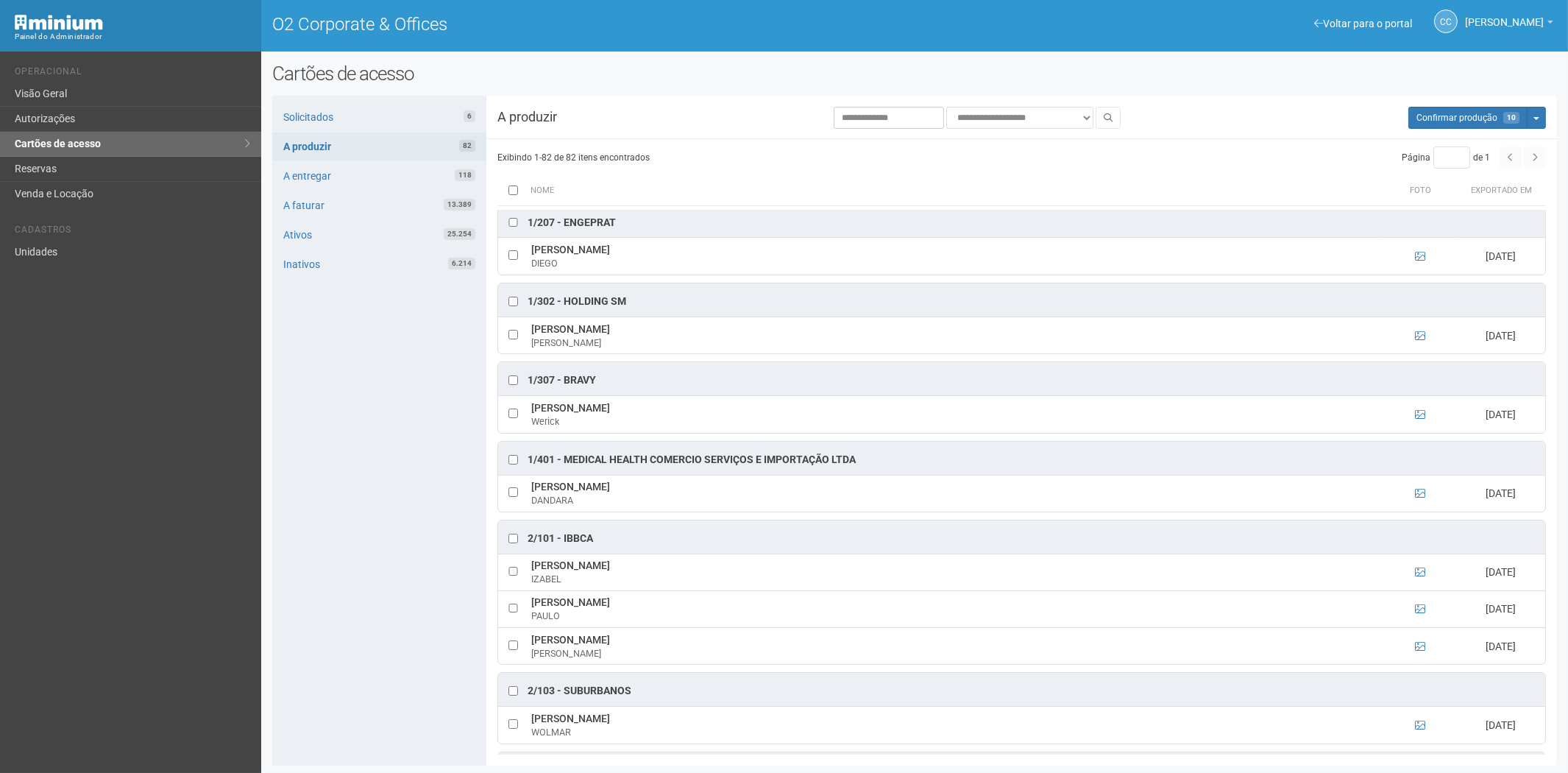
scroll to position [199, 0]
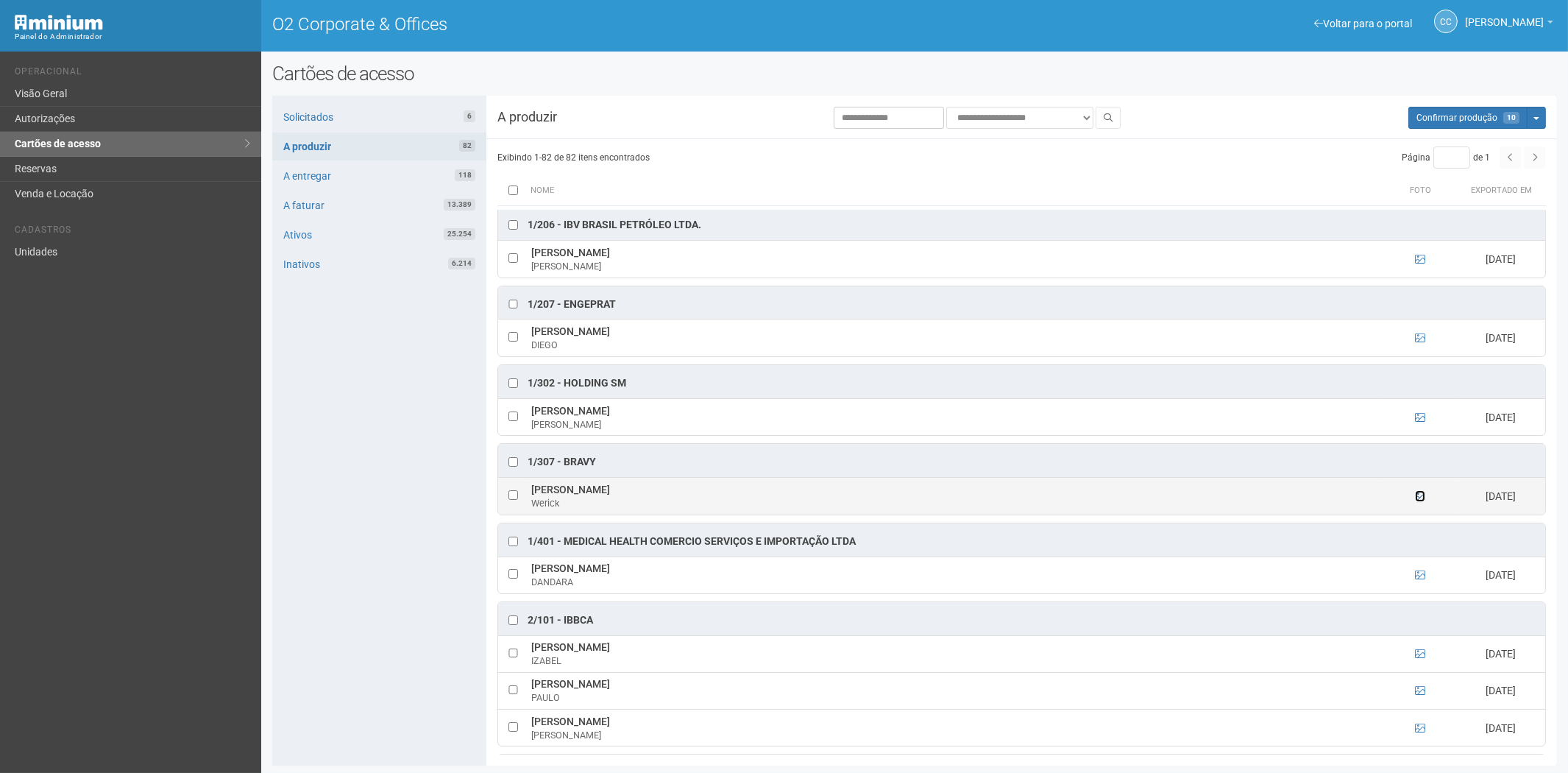
click at [1415, 501] on icon at bounding box center [1420, 496] width 11 height 11
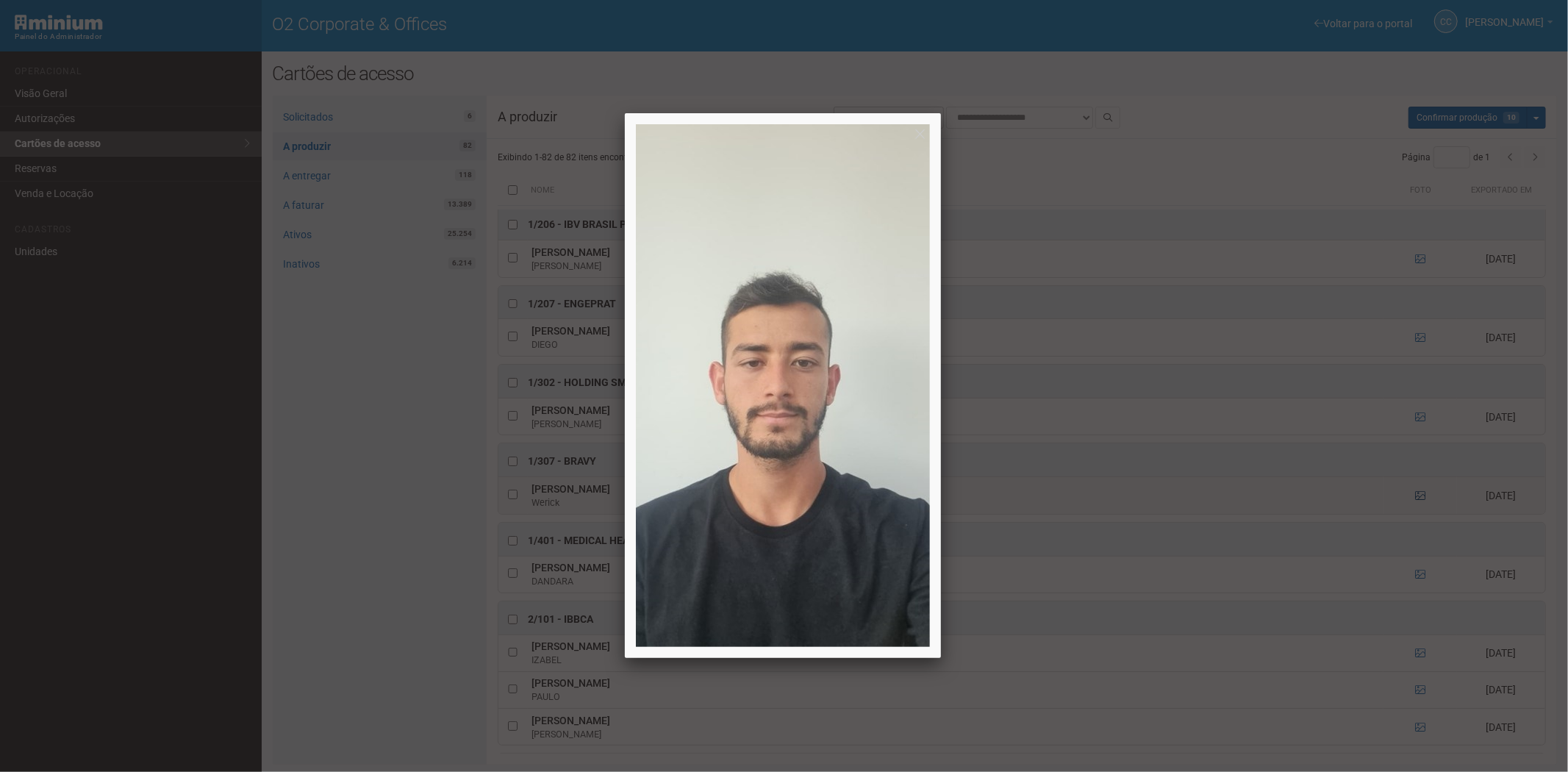
click at [1412, 501] on div at bounding box center [784, 386] width 1568 height 772
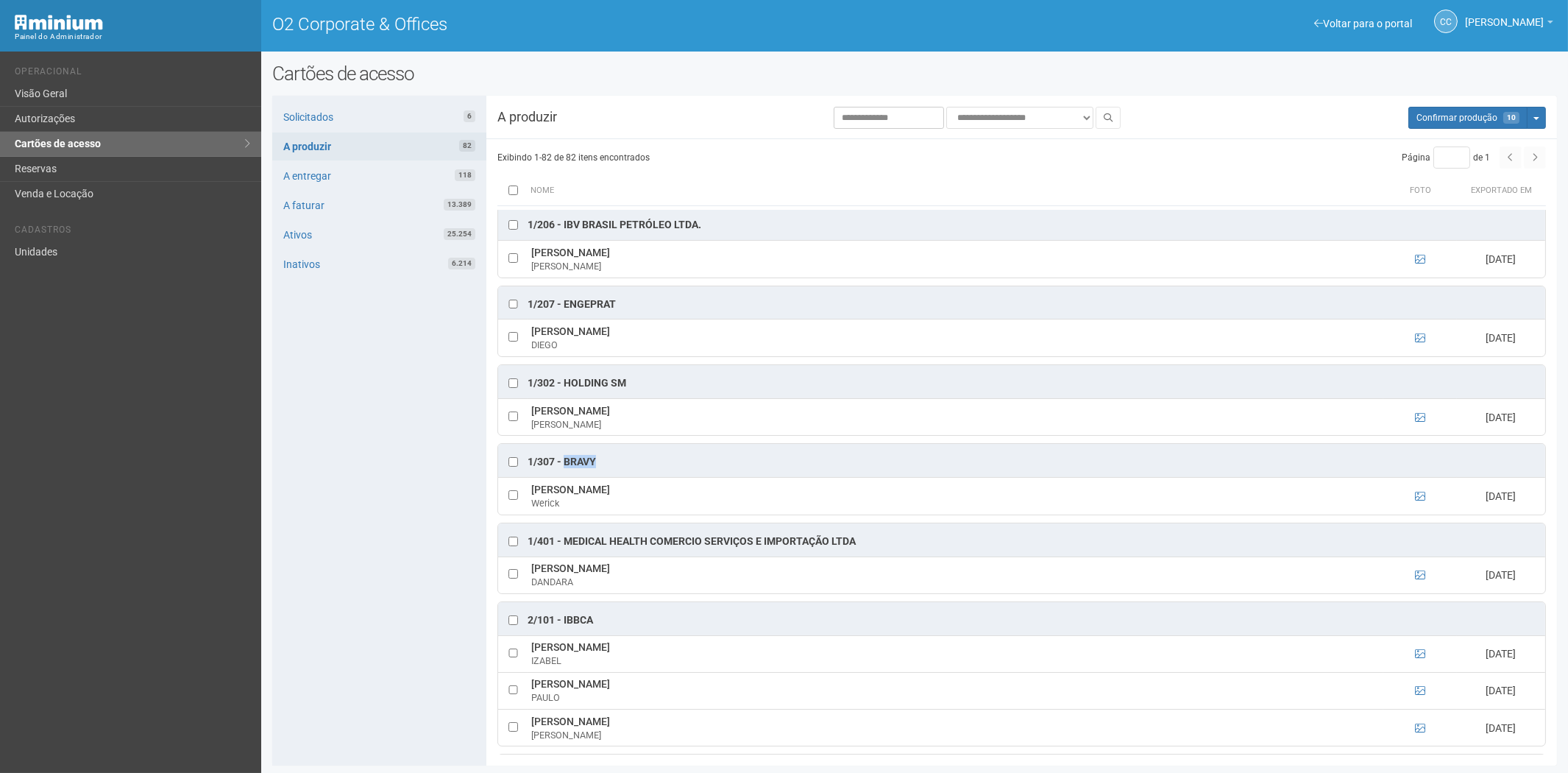
drag, startPoint x: 584, startPoint y: 466, endPoint x: 567, endPoint y: 466, distance: 17.0
click at [567, 466] on div "1/307 - Bravy" at bounding box center [1021, 460] width 1047 height 34
drag, startPoint x: 533, startPoint y: 491, endPoint x: 615, endPoint y: 498, distance: 82.3
click at [616, 498] on td "Werick de Oliveira Werick" at bounding box center [955, 496] width 856 height 36
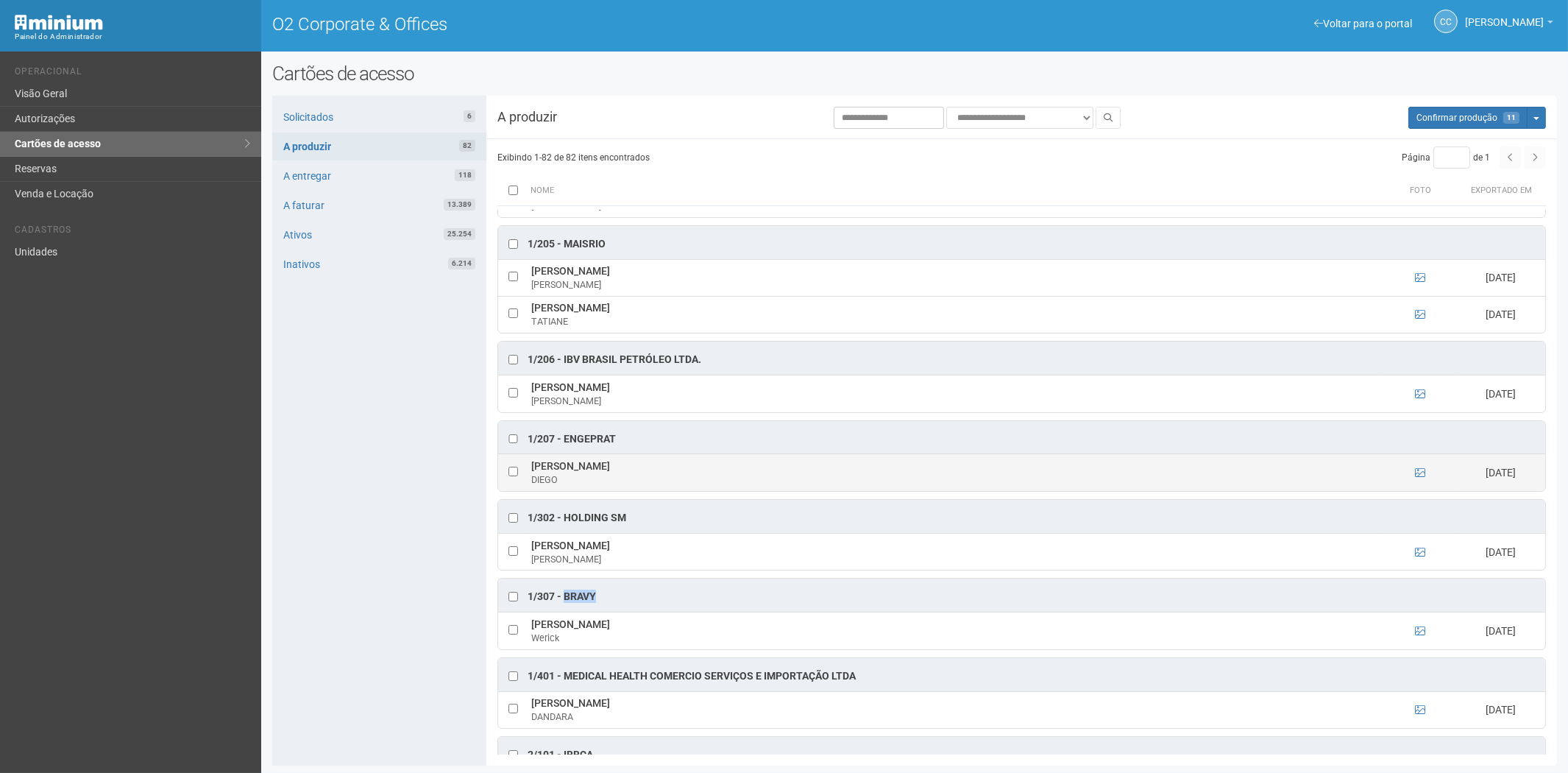
scroll to position [34, 0]
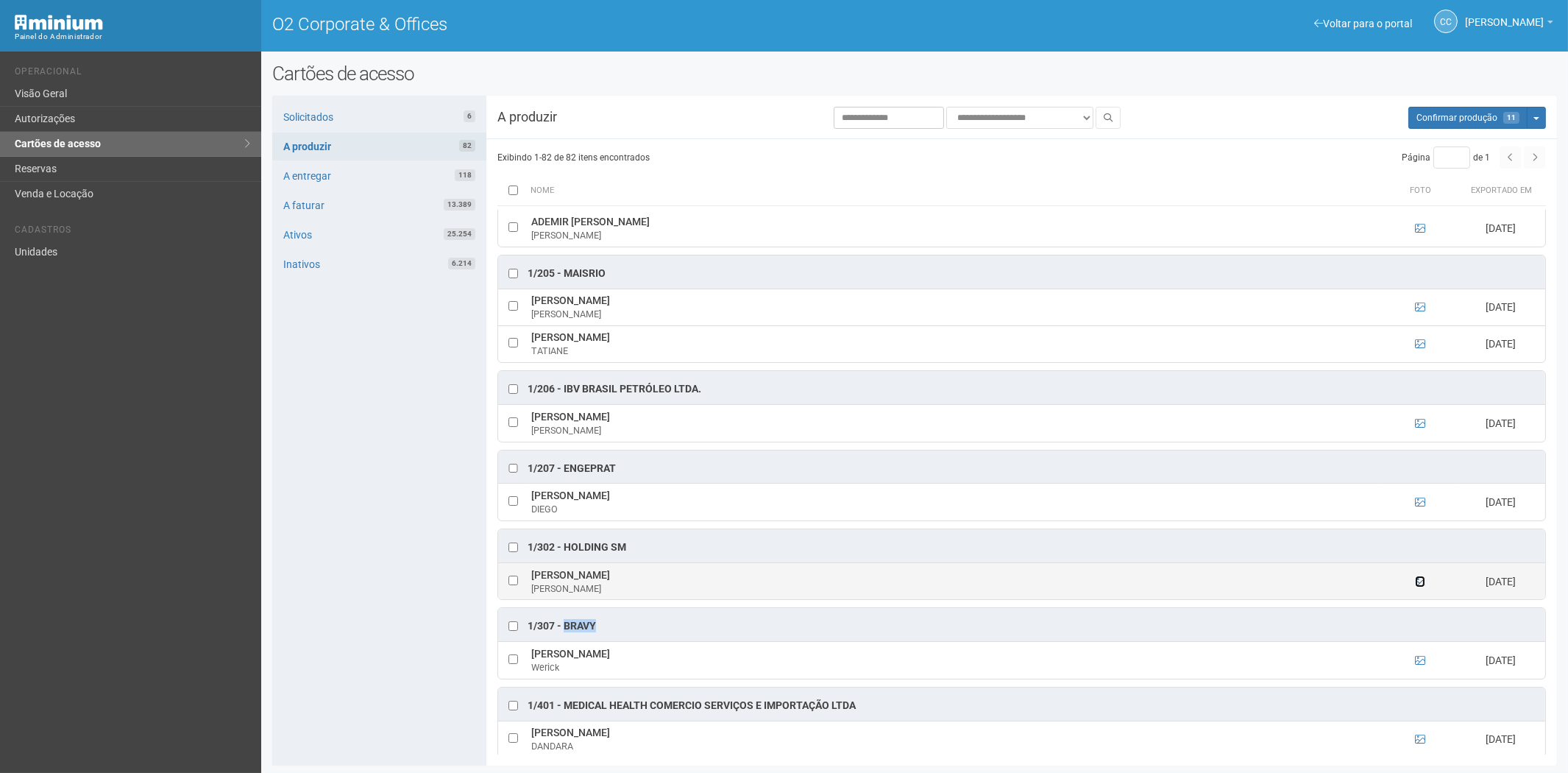
click at [1421, 581] on icon at bounding box center [1420, 581] width 11 height 11
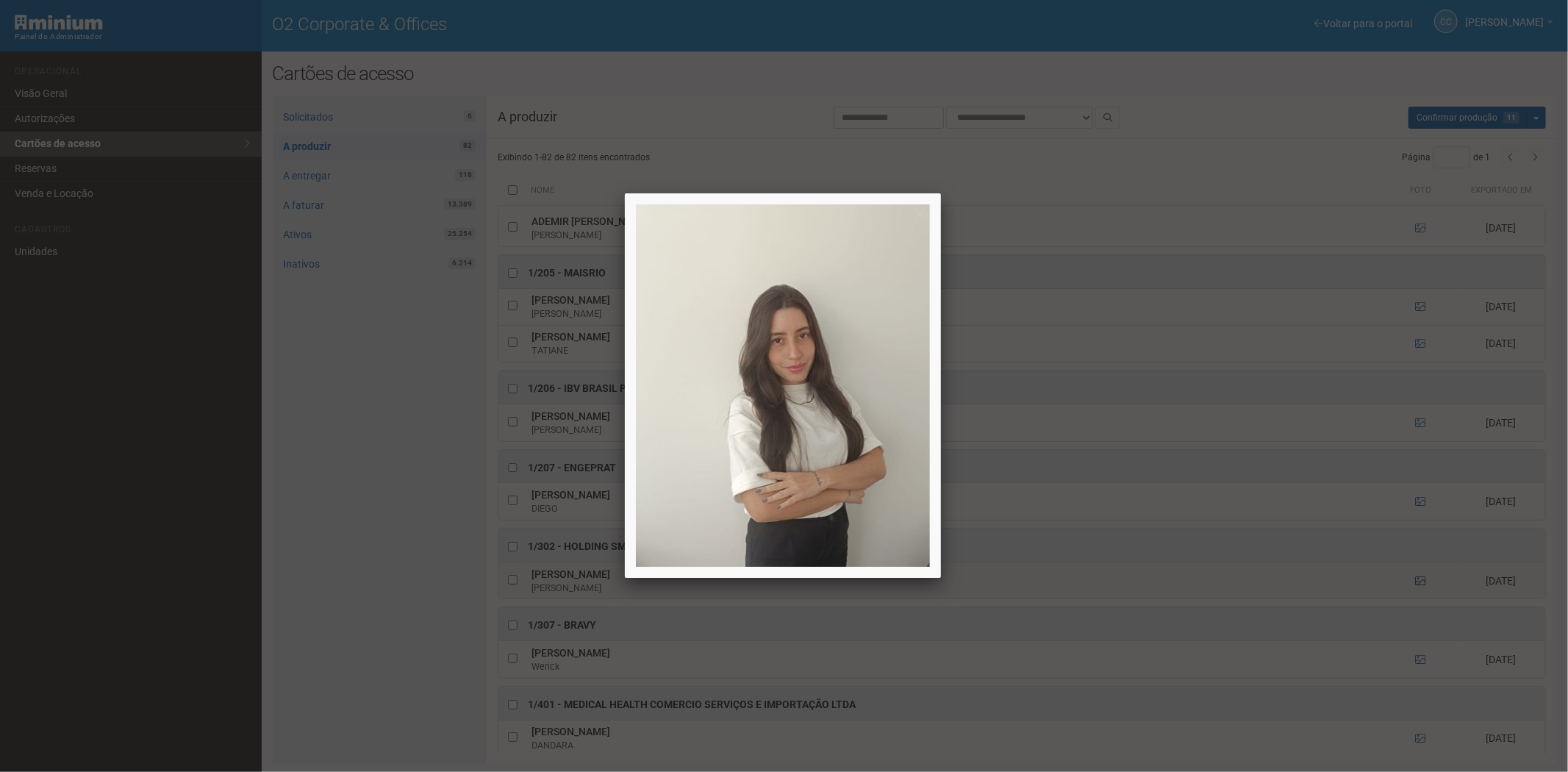
click at [1420, 581] on div at bounding box center [784, 386] width 1568 height 772
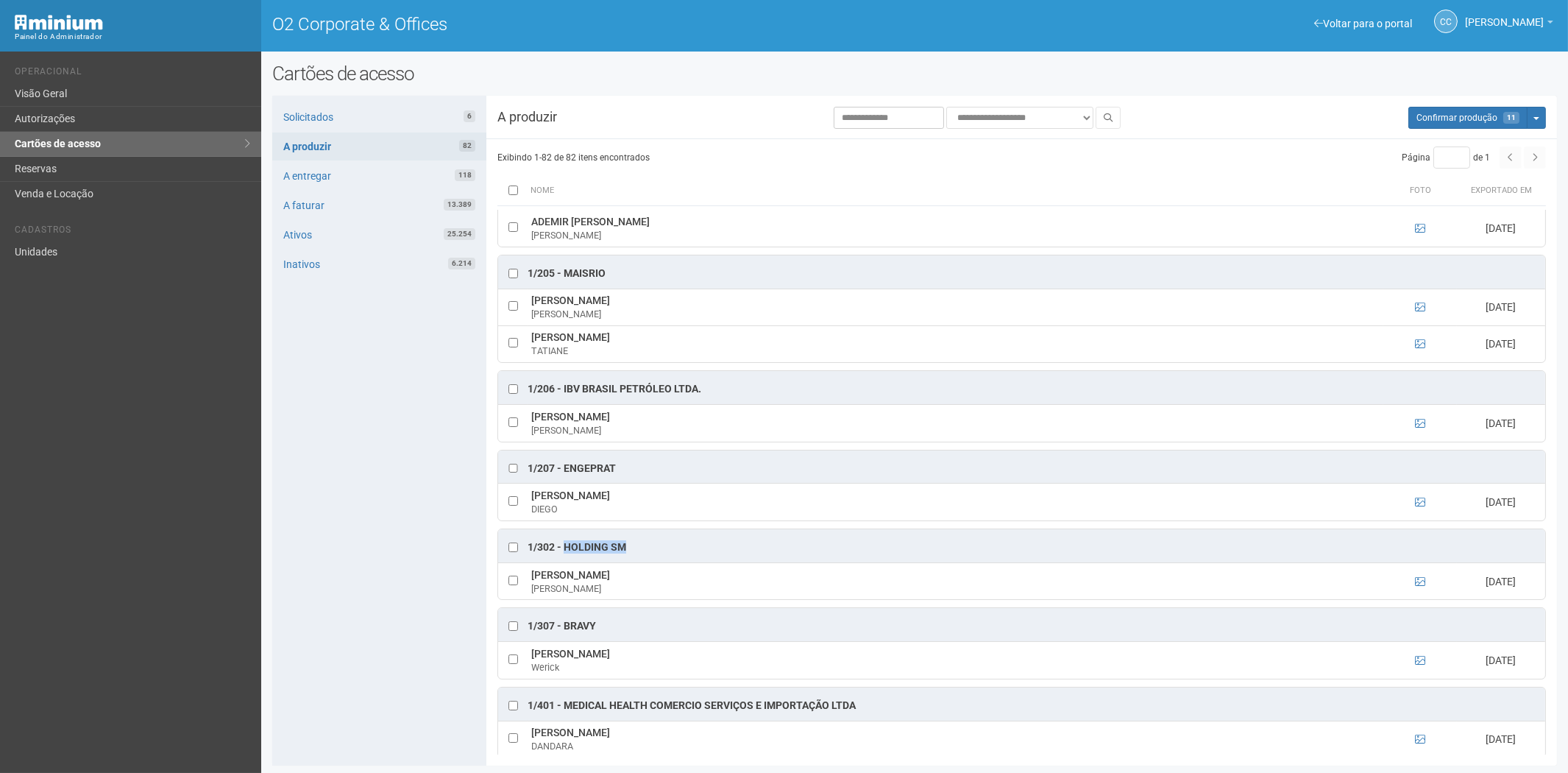
drag, startPoint x: 636, startPoint y: 549, endPoint x: 575, endPoint y: 549, distance: 61.0
click at [565, 551] on div "1/302 - HOLDING SM" at bounding box center [1021, 546] width 1047 height 34
click at [517, 581] on td at bounding box center [512, 580] width 30 height 36
drag, startPoint x: 531, startPoint y: 577, endPoint x: 666, endPoint y: 578, distance: 135.0
click at [666, 578] on td "Caroline Pontes dos Santos Caroline" at bounding box center [955, 580] width 856 height 36
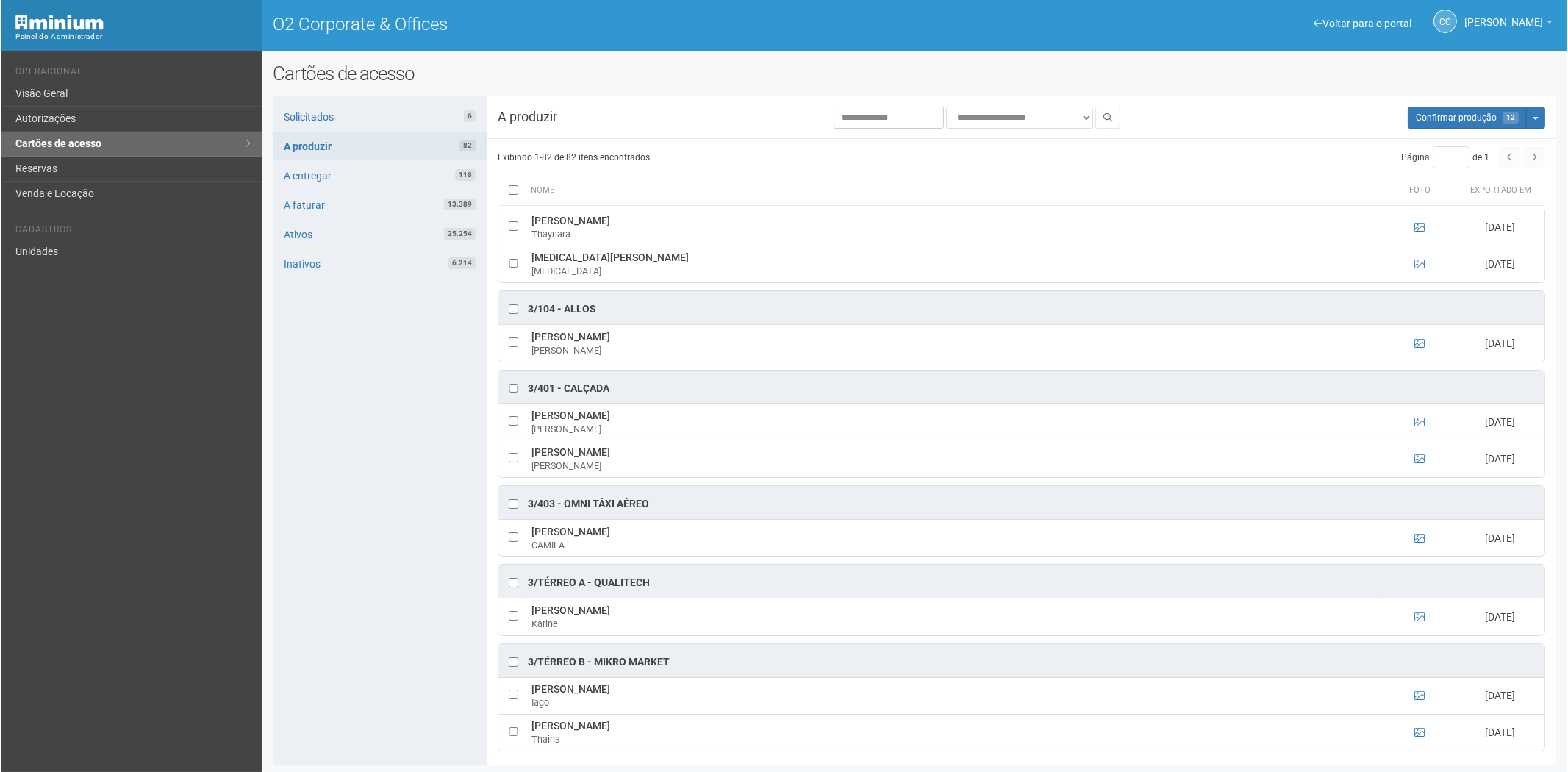
scroll to position [2240, 0]
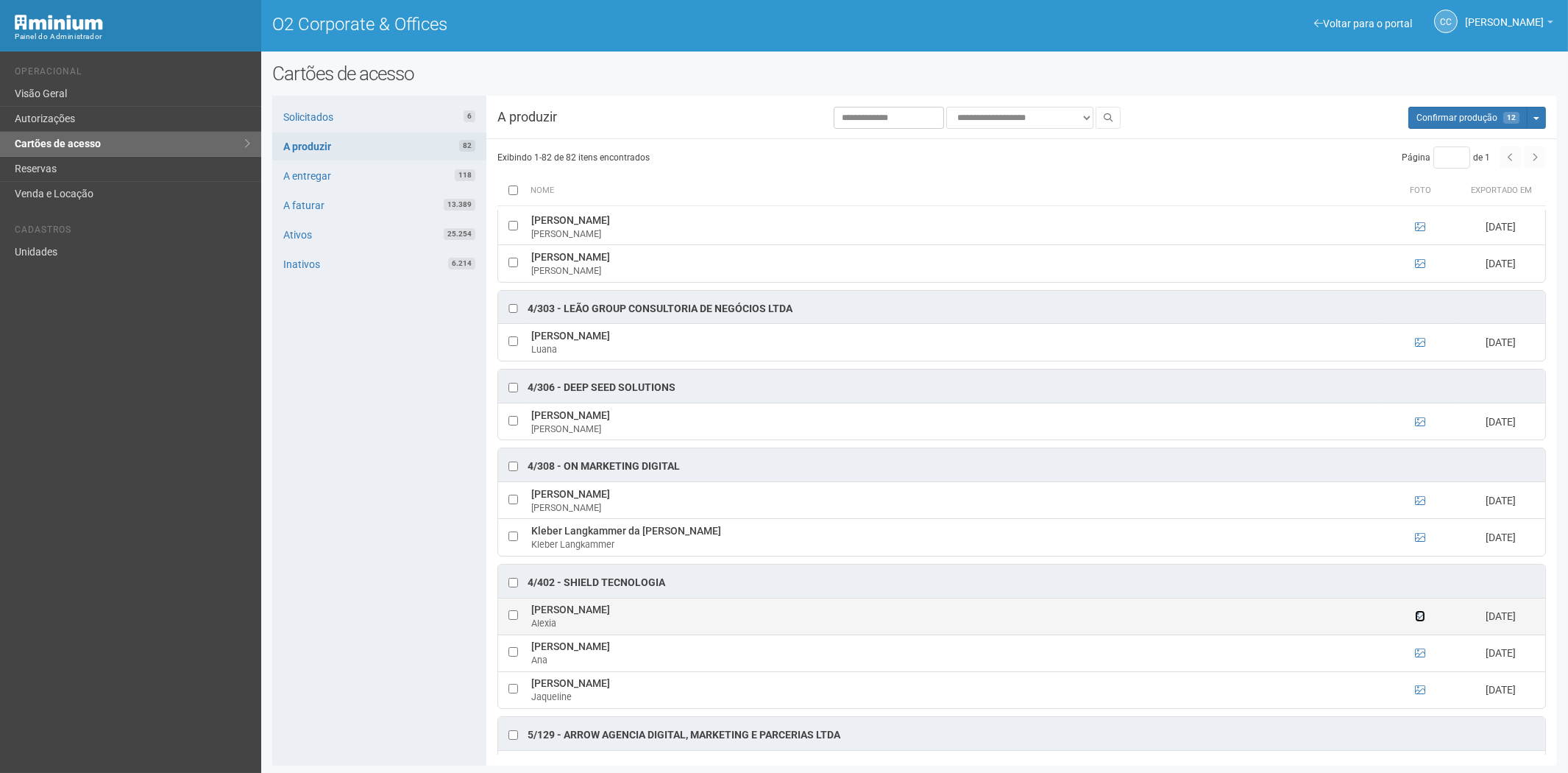
click at [1420, 622] on icon at bounding box center [1420, 616] width 11 height 11
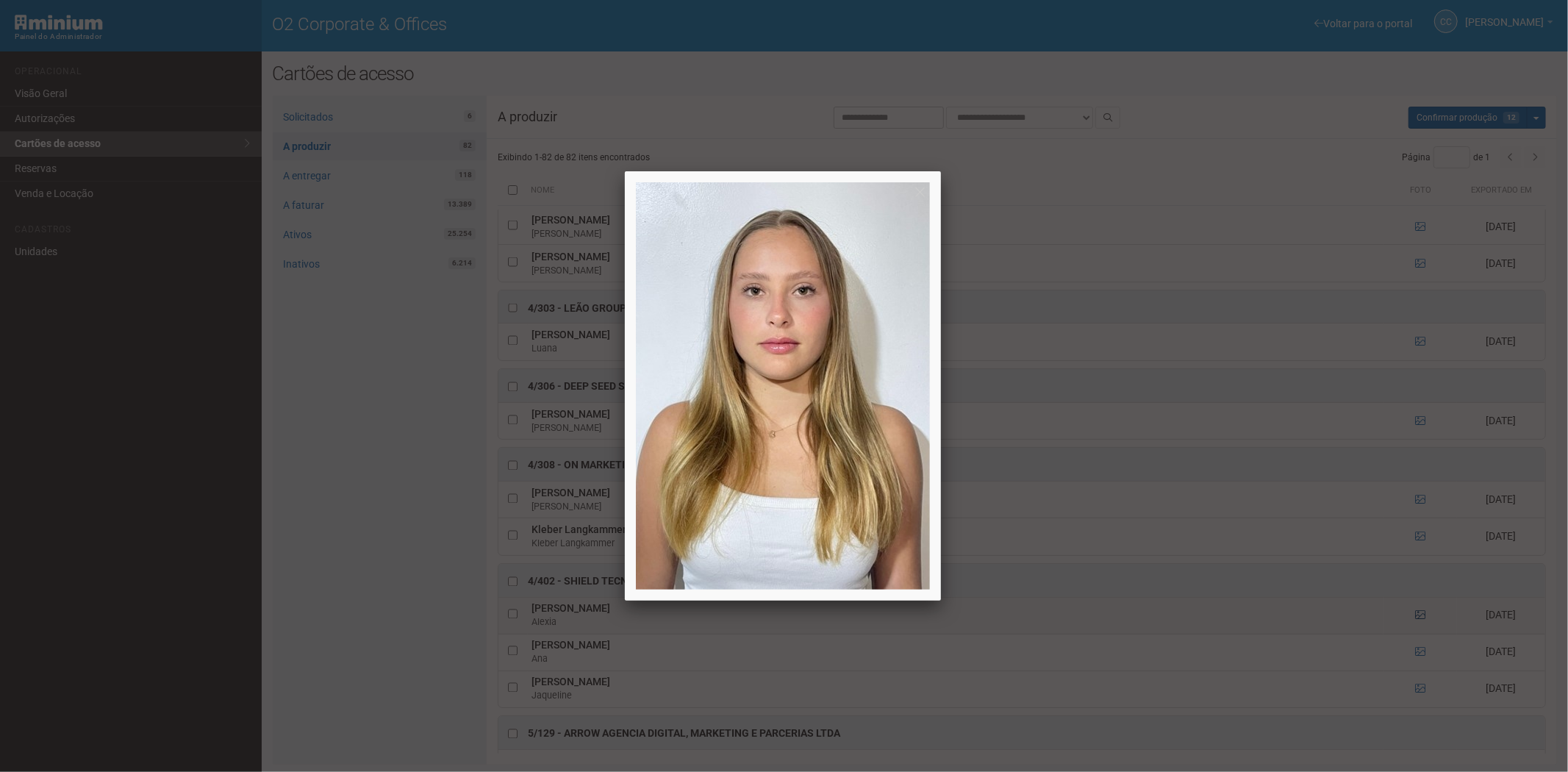
click at [1419, 637] on div at bounding box center [784, 386] width 1568 height 772
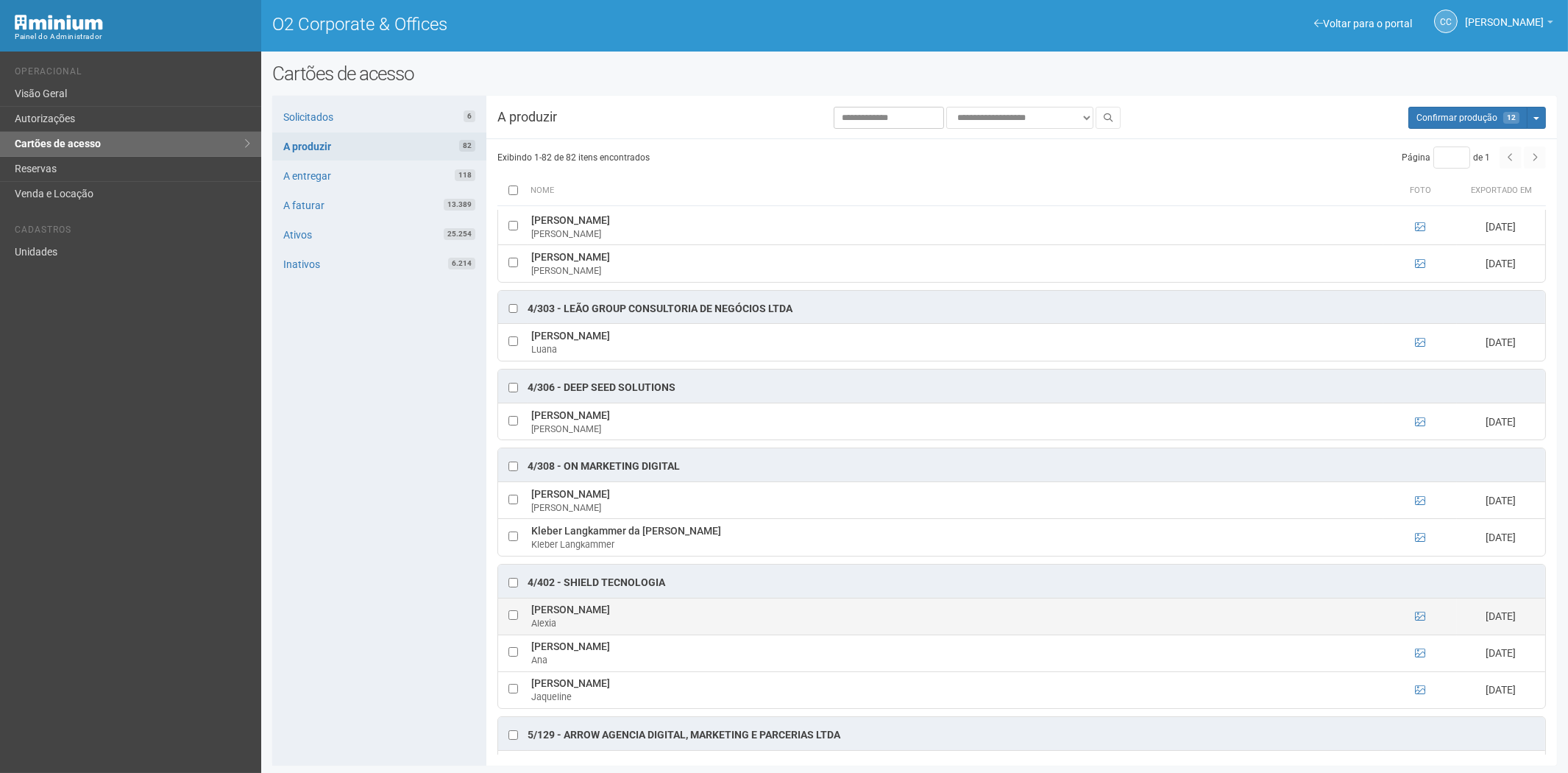
drag, startPoint x: 668, startPoint y: 634, endPoint x: 529, endPoint y: 633, distance: 139.0
click at [529, 633] on td "Alexia Medeiros Brülhar Alexia" at bounding box center [955, 616] width 856 height 36
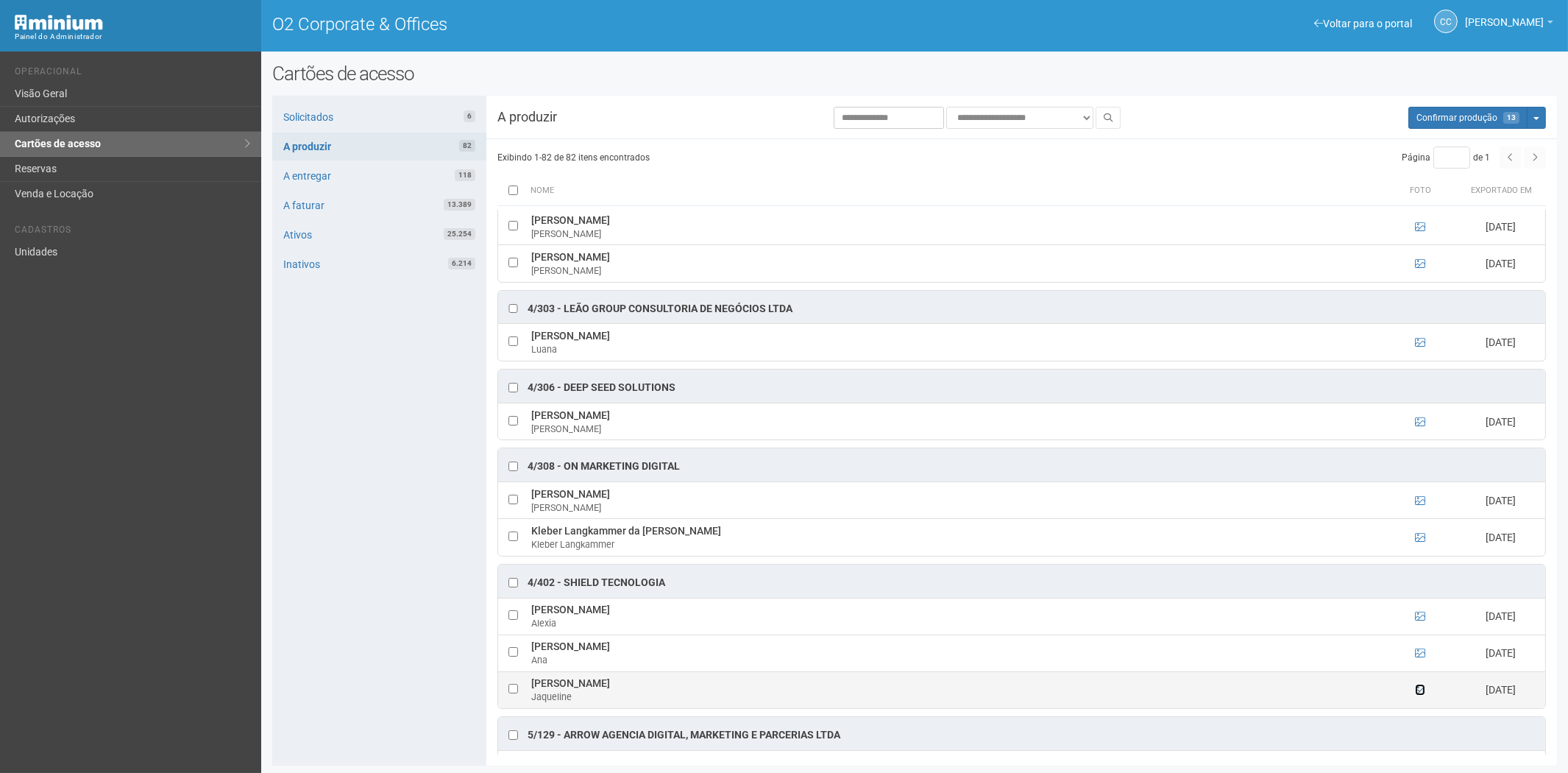
click at [1415, 695] on icon at bounding box center [1420, 690] width 11 height 11
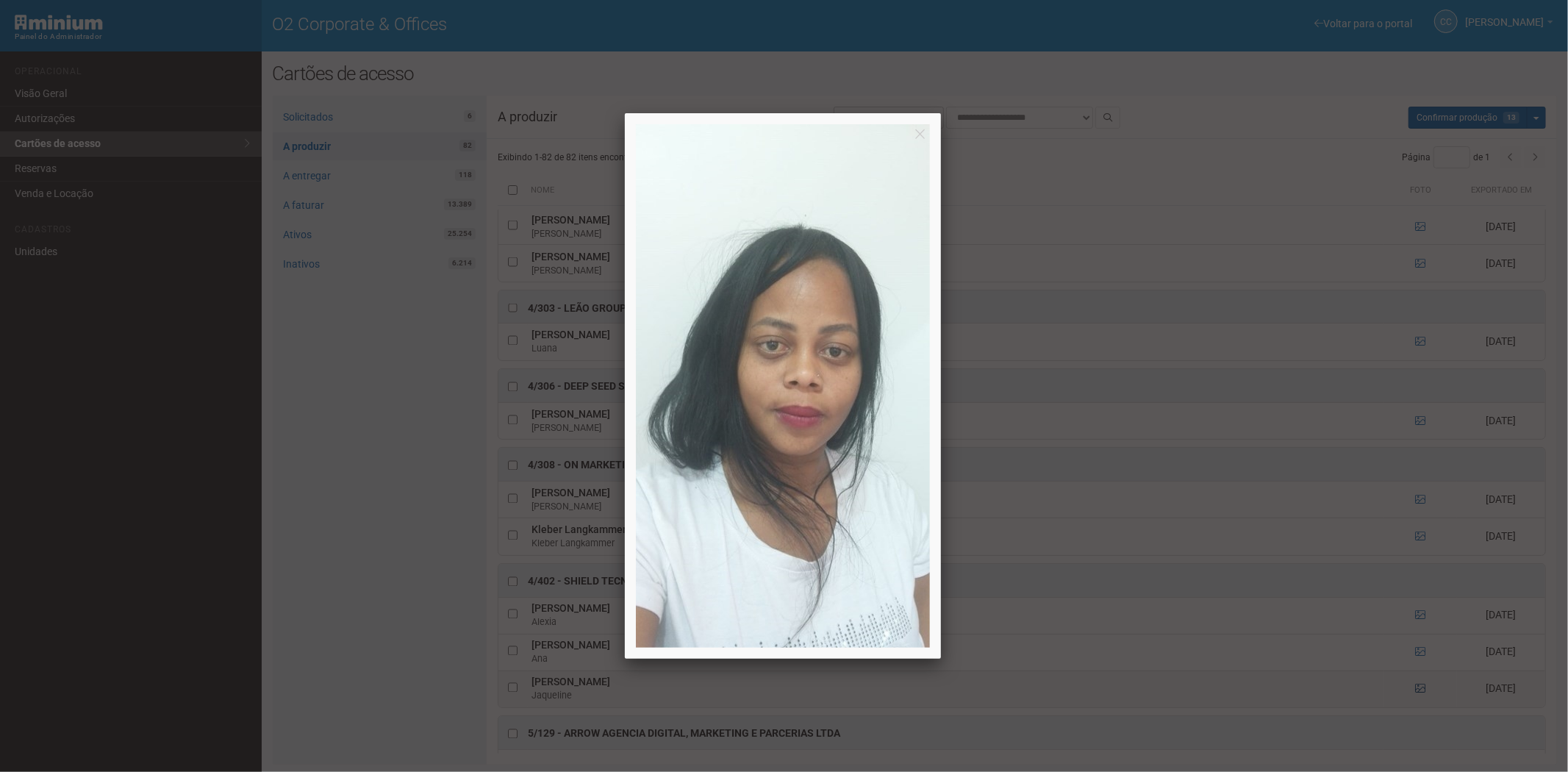
click at [1413, 710] on div at bounding box center [784, 386] width 1568 height 772
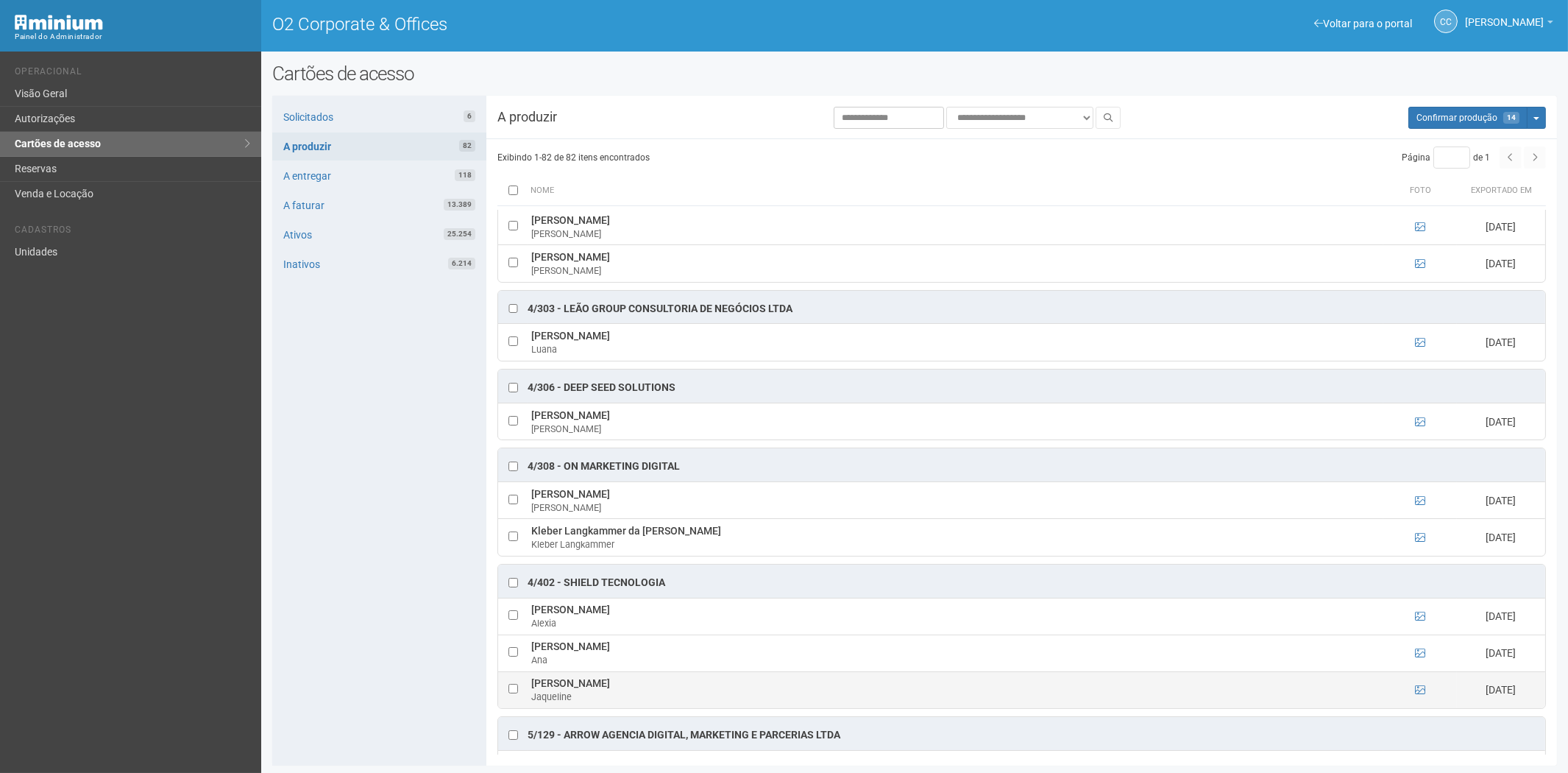
drag, startPoint x: 549, startPoint y: 698, endPoint x: 656, endPoint y: 703, distance: 107.1
click at [673, 703] on td "Jaqueline da Silva Caetano Jaqueline" at bounding box center [955, 690] width 856 height 36
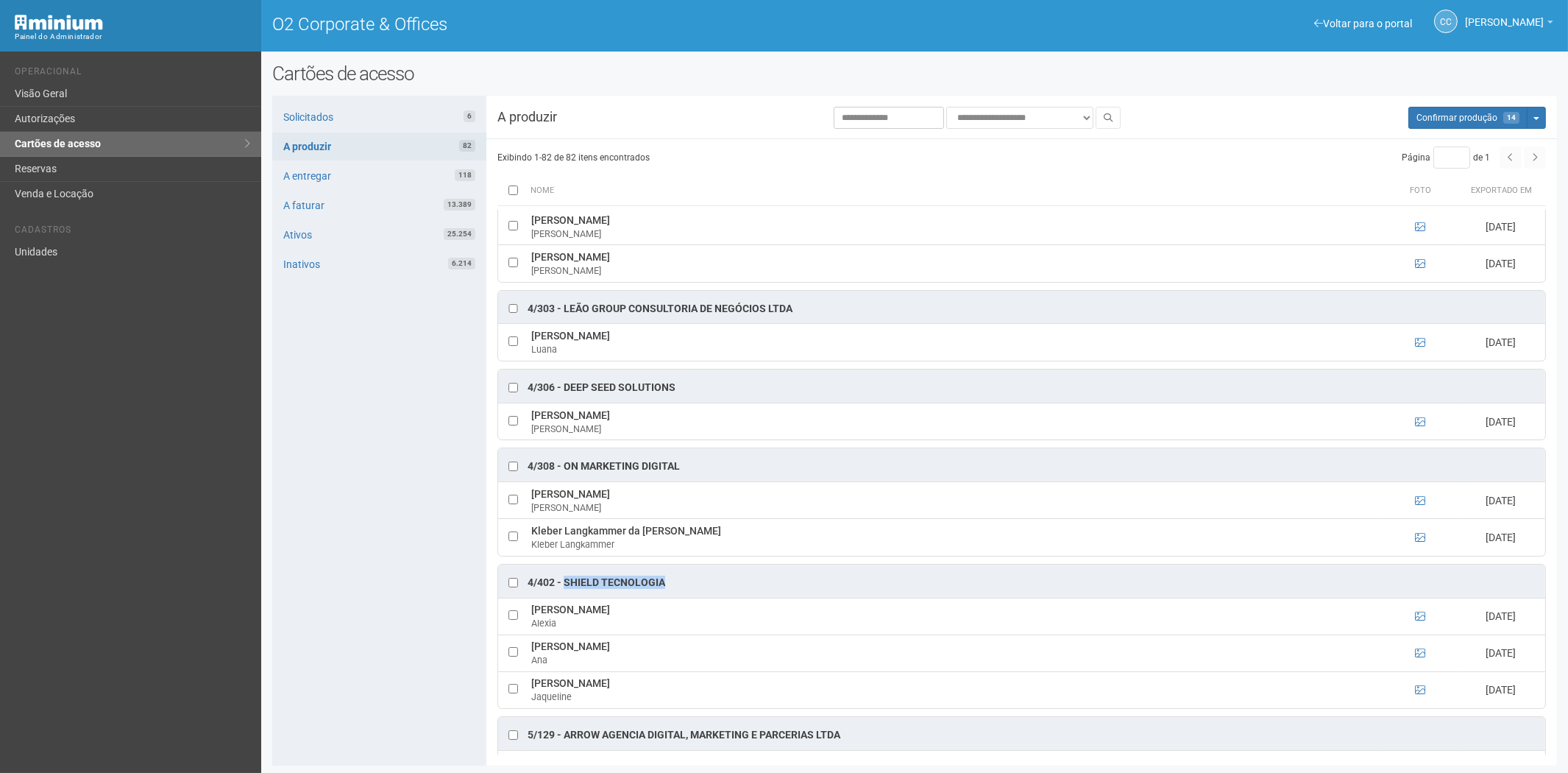
drag, startPoint x: 653, startPoint y: 599, endPoint x: 575, endPoint y: 602, distance: 78.1
click at [568, 598] on div "4/402 - Shield Tecnologia" at bounding box center [1021, 581] width 1047 height 34
click at [1490, 111] on button "Aguarde... Confirmar produção 14" at bounding box center [1467, 117] width 120 height 22
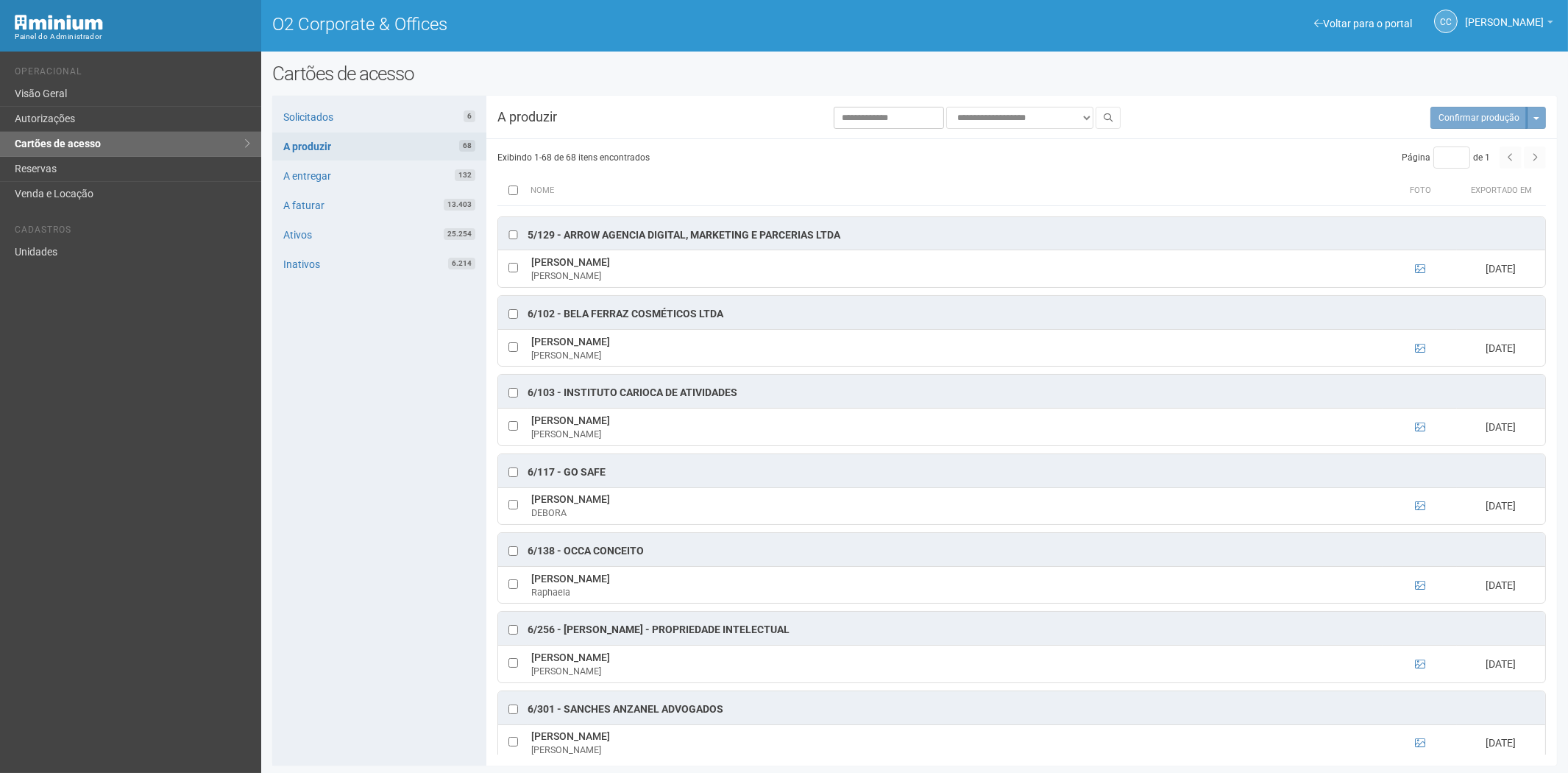
drag, startPoint x: 366, startPoint y: 609, endPoint x: 366, endPoint y: 628, distance: 19.0
click at [366, 609] on div "Solicitados 6 A produzir 68 A entregar 132 A faturar 13.403 Ativos 25.254 Inati…" at bounding box center [379, 430] width 214 height 670
click at [406, 114] on link "Solicitados 6" at bounding box center [379, 117] width 214 height 28
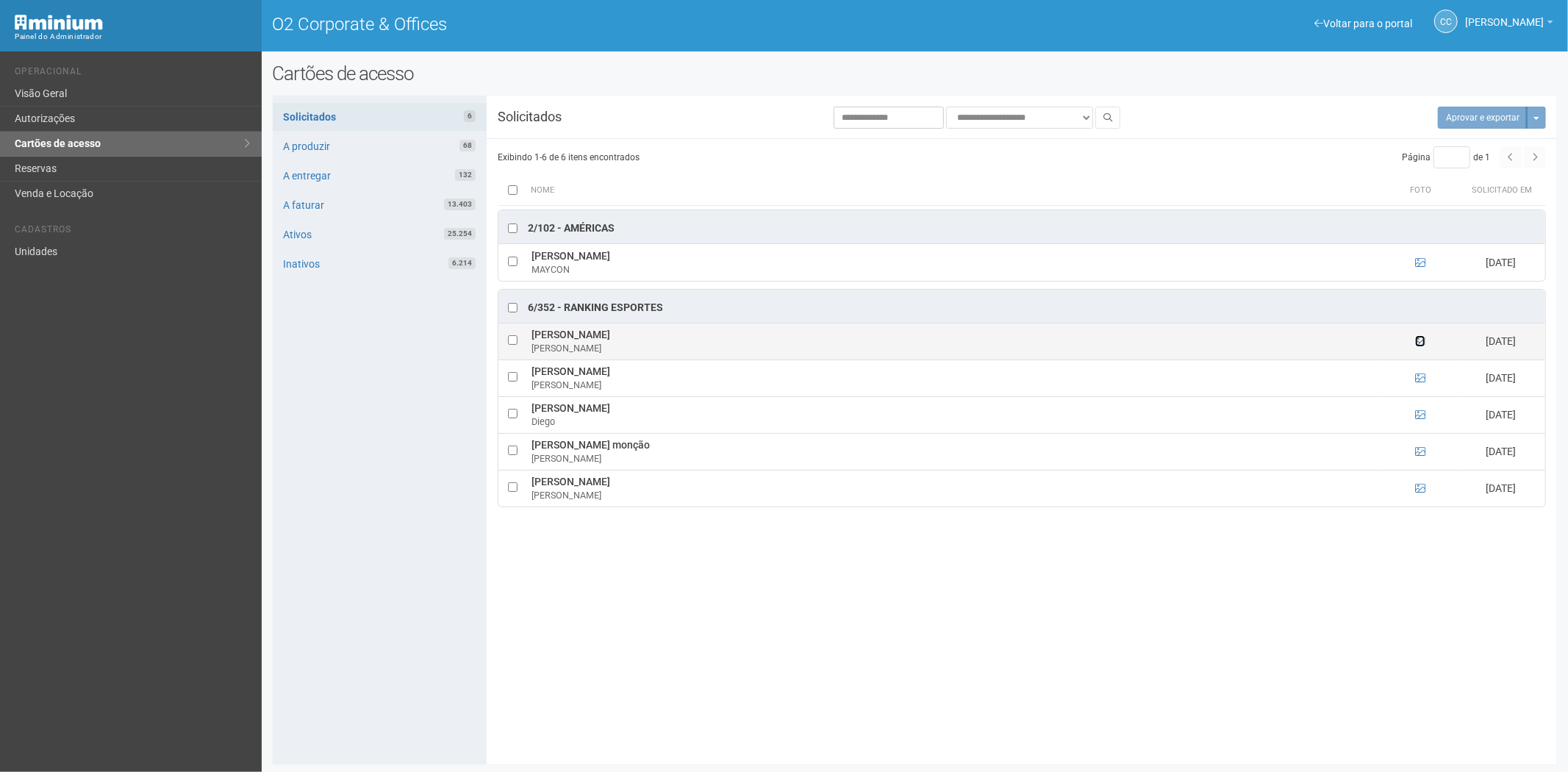
click at [1420, 346] on icon at bounding box center [1421, 341] width 11 height 11
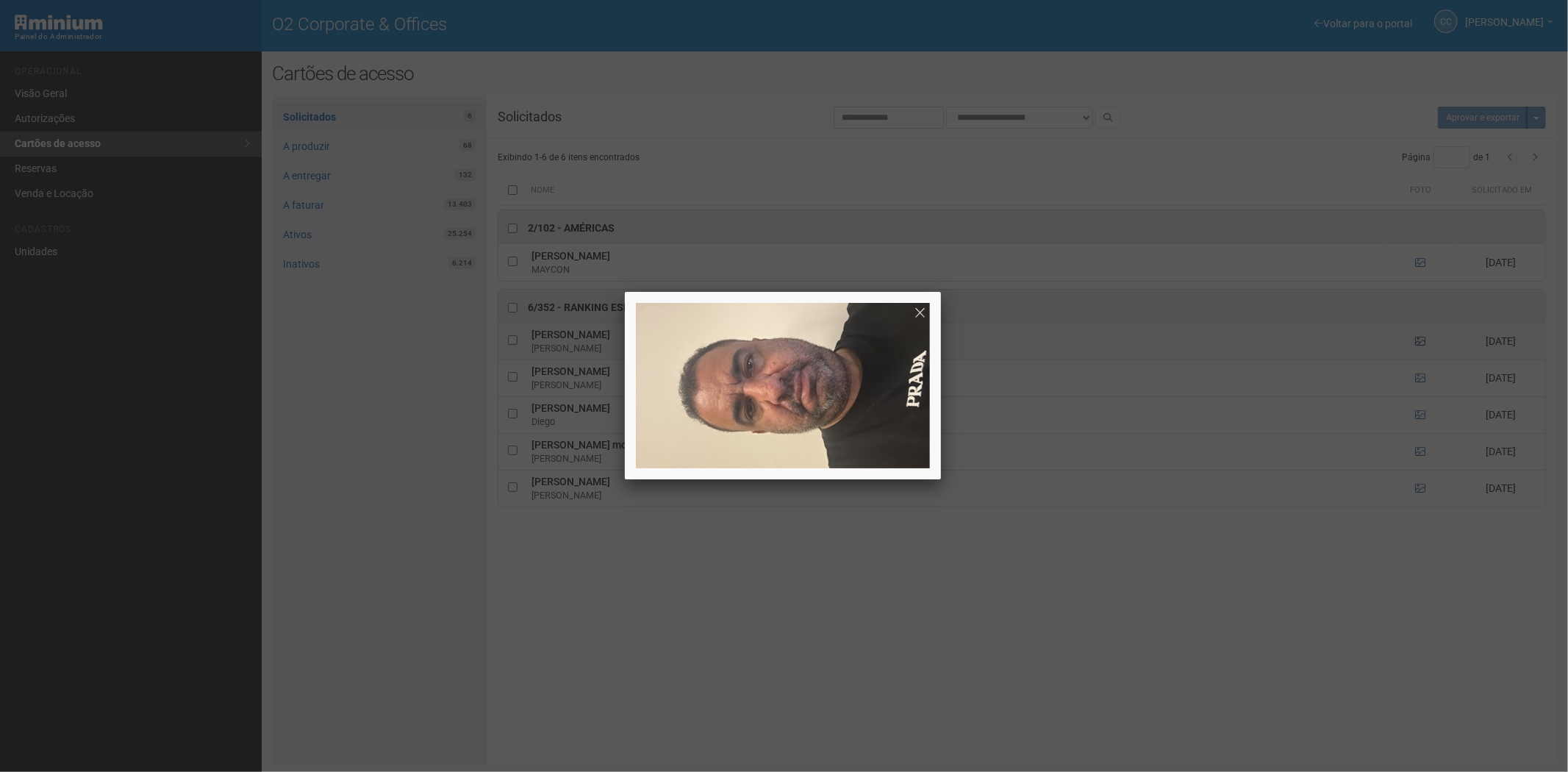
click at [1420, 346] on div at bounding box center [784, 386] width 1568 height 772
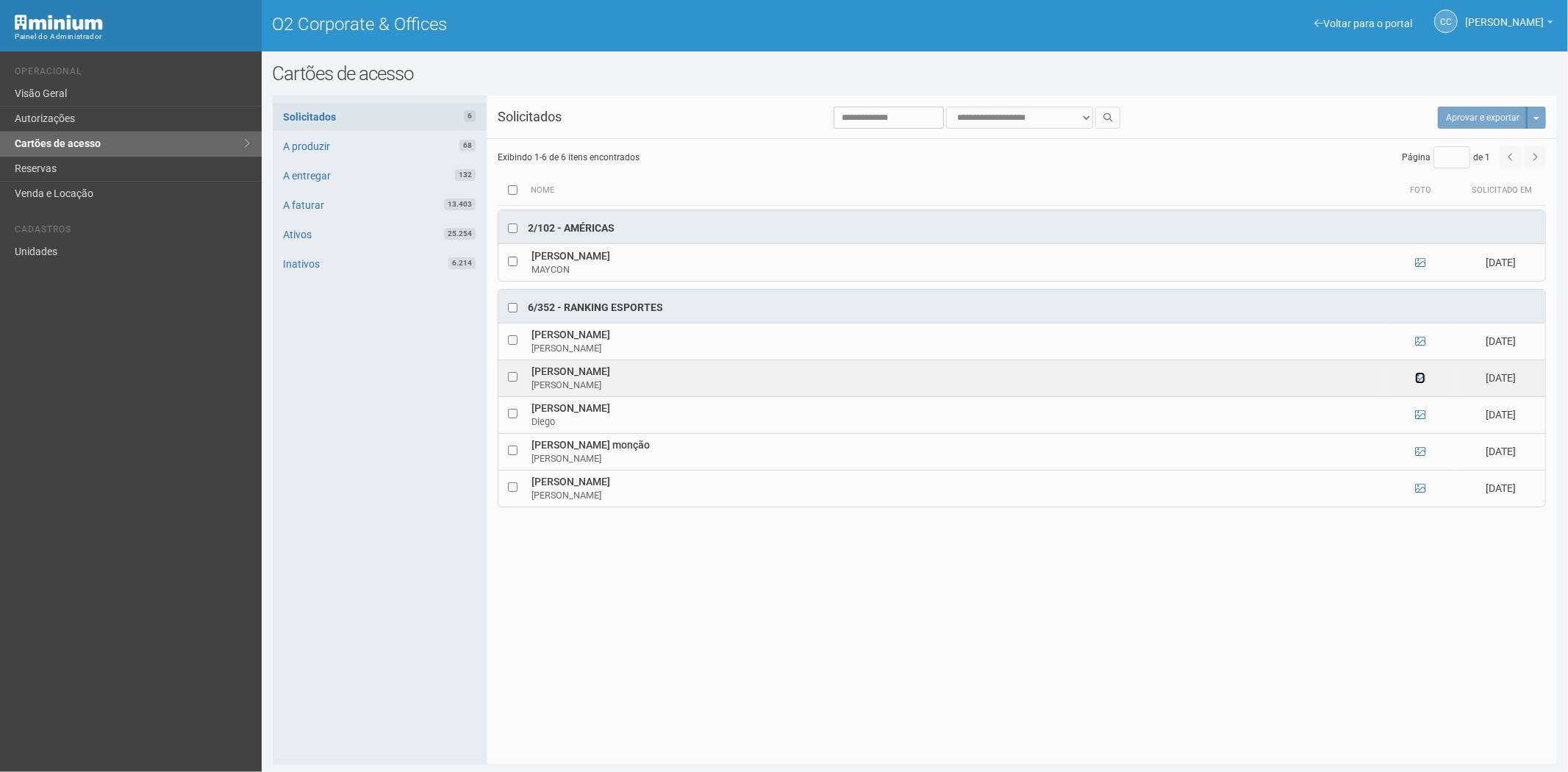
click at [1420, 380] on icon at bounding box center [1421, 378] width 11 height 11
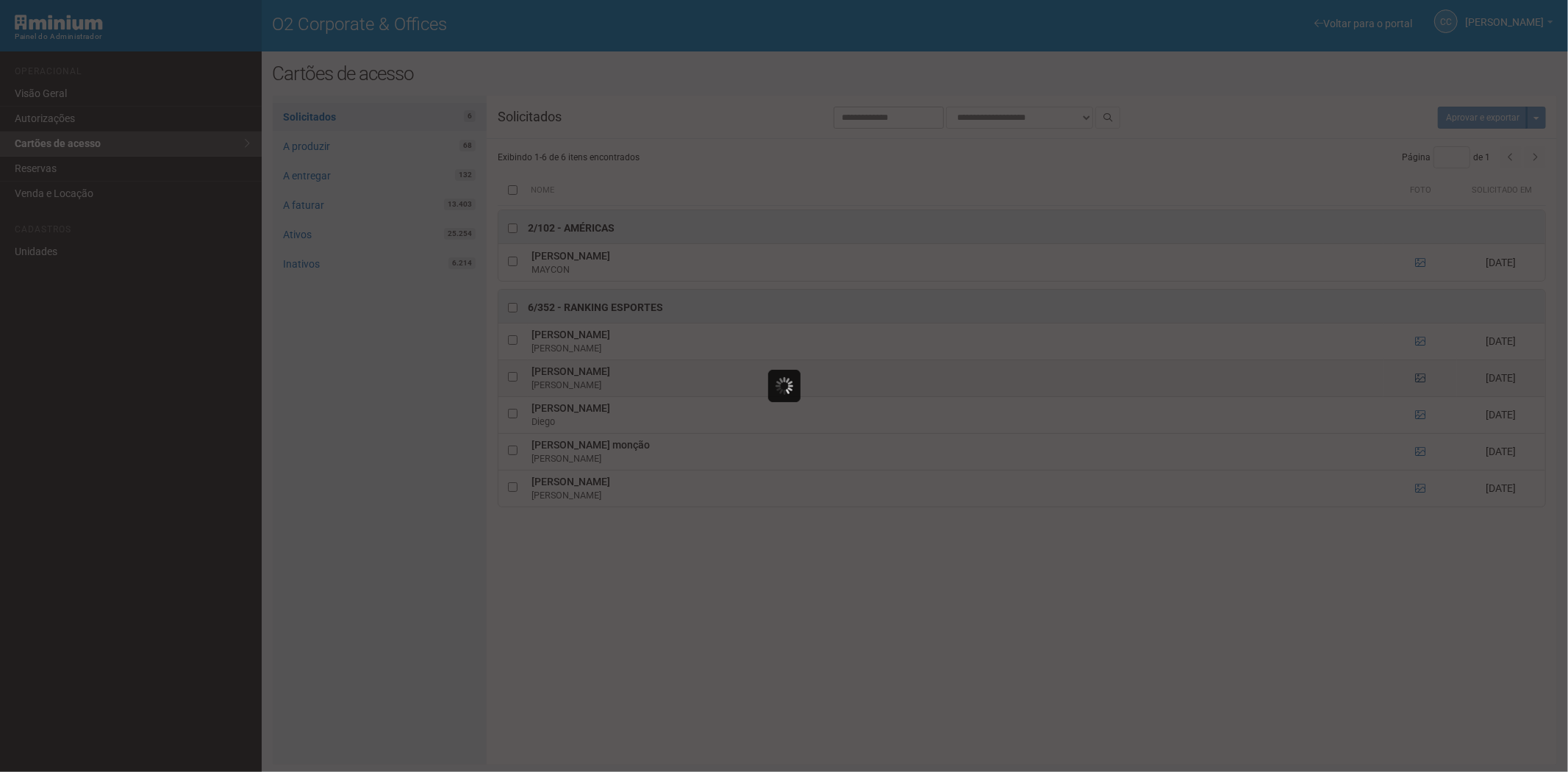
click at [1420, 380] on div at bounding box center [784, 386] width 1568 height 772
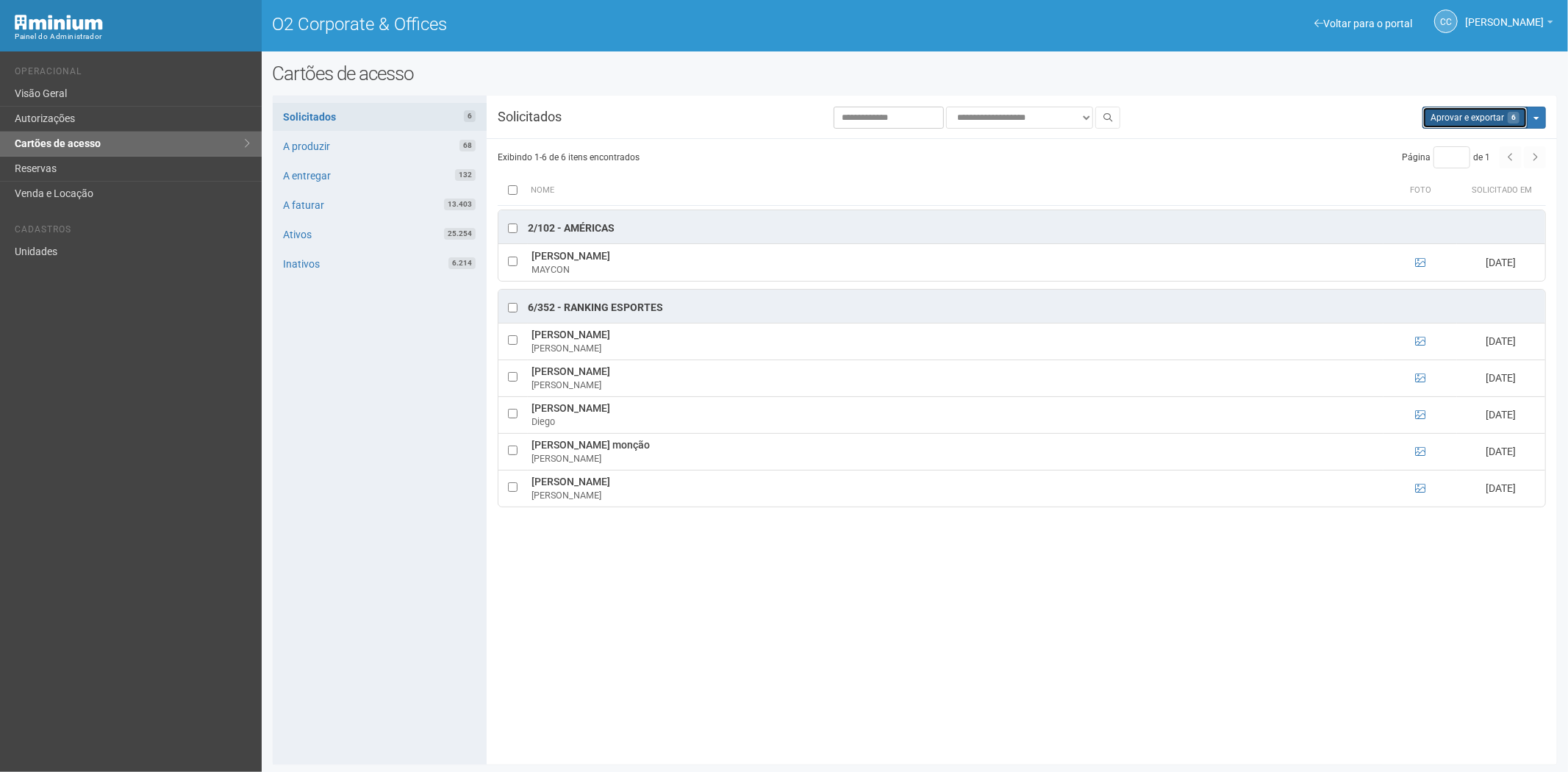
click at [1434, 121] on button "Aprovar e exportar 6" at bounding box center [1475, 117] width 105 height 22
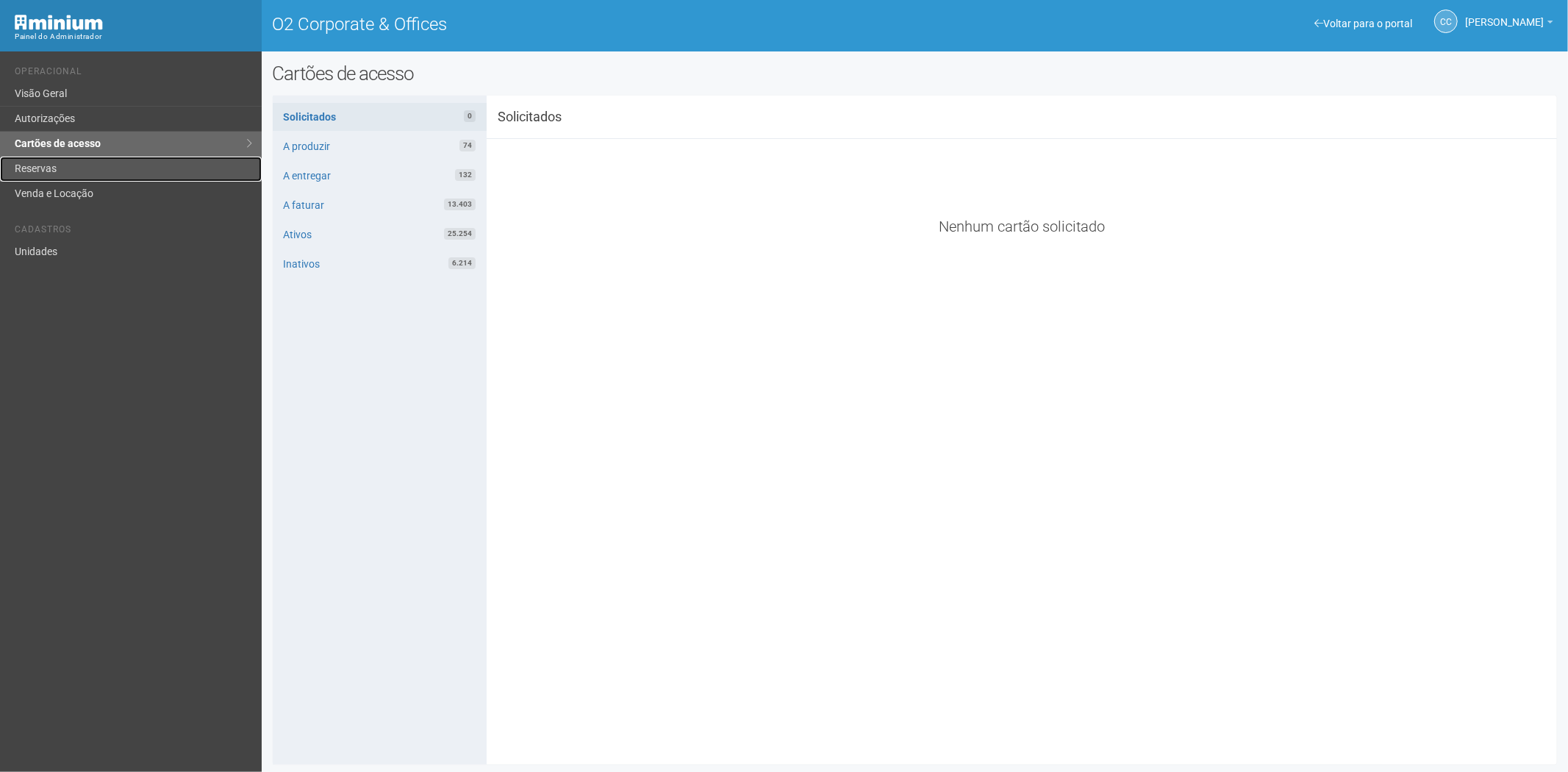
drag, startPoint x: 46, startPoint y: 165, endPoint x: 49, endPoint y: 180, distance: 15.3
click at [46, 165] on link "Reservas" at bounding box center [131, 169] width 262 height 25
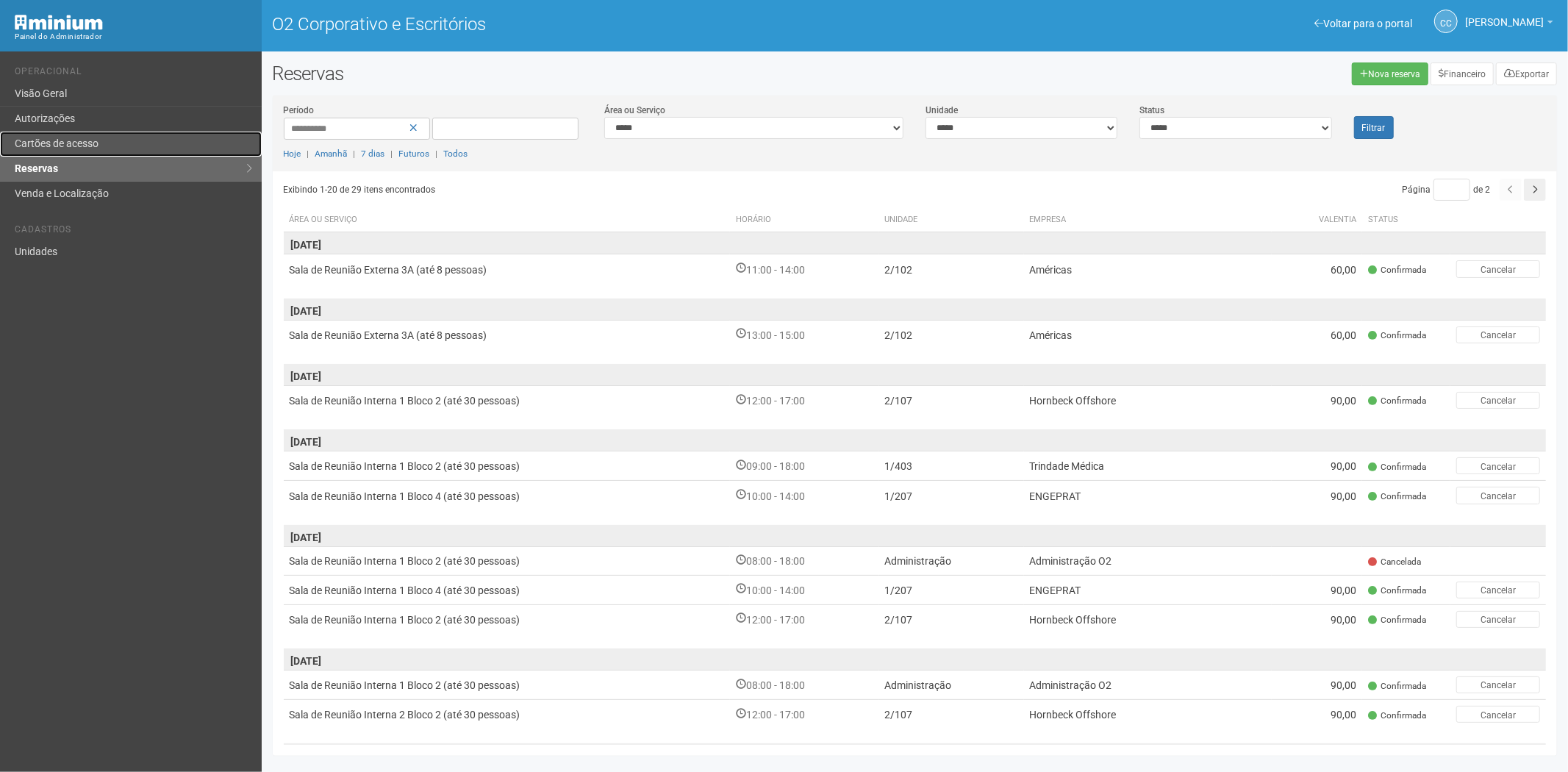
click at [58, 144] on font "Cartões de acesso" at bounding box center [56, 143] width 84 height 11
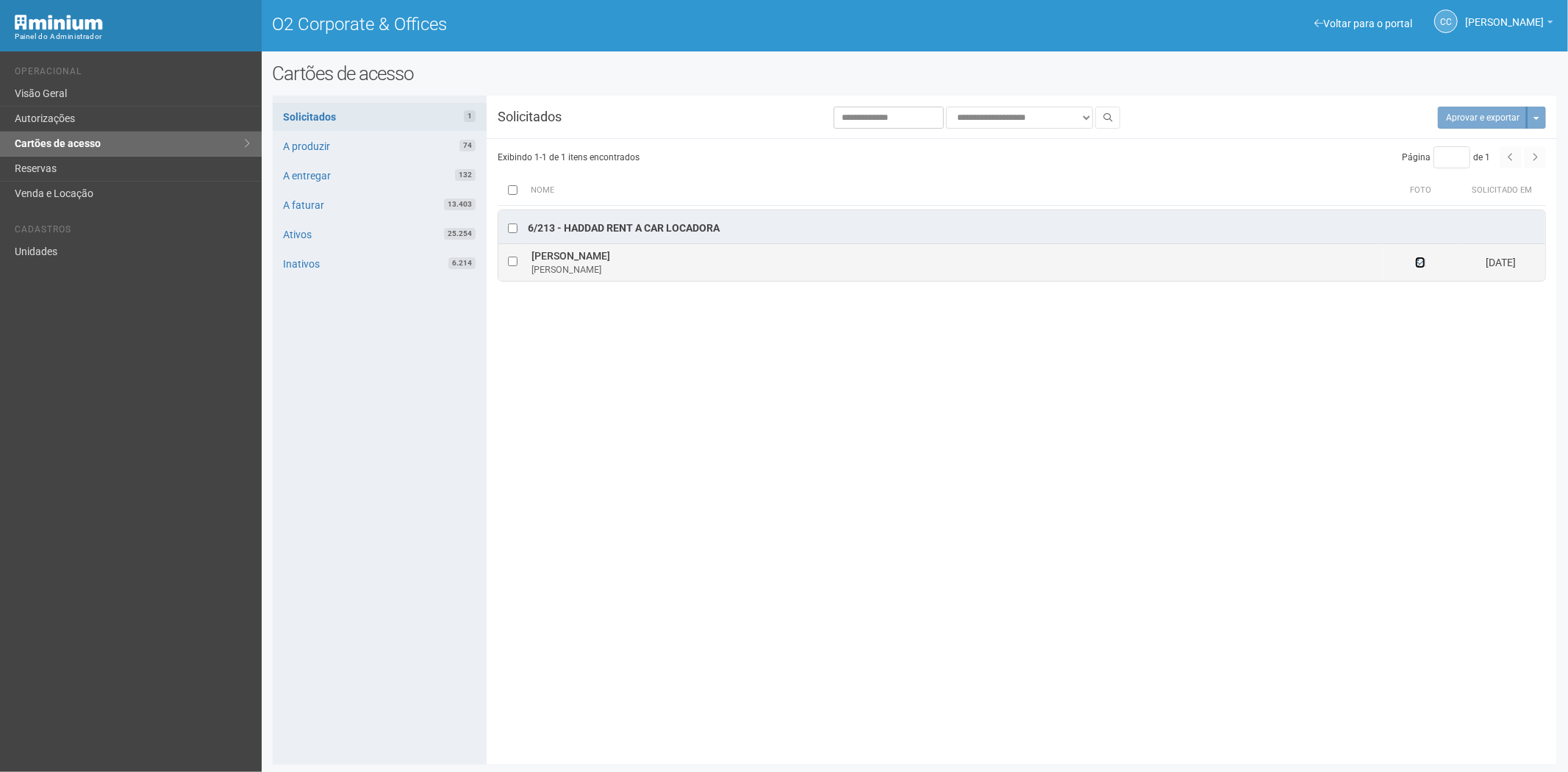
click at [1418, 265] on icon at bounding box center [1421, 262] width 11 height 11
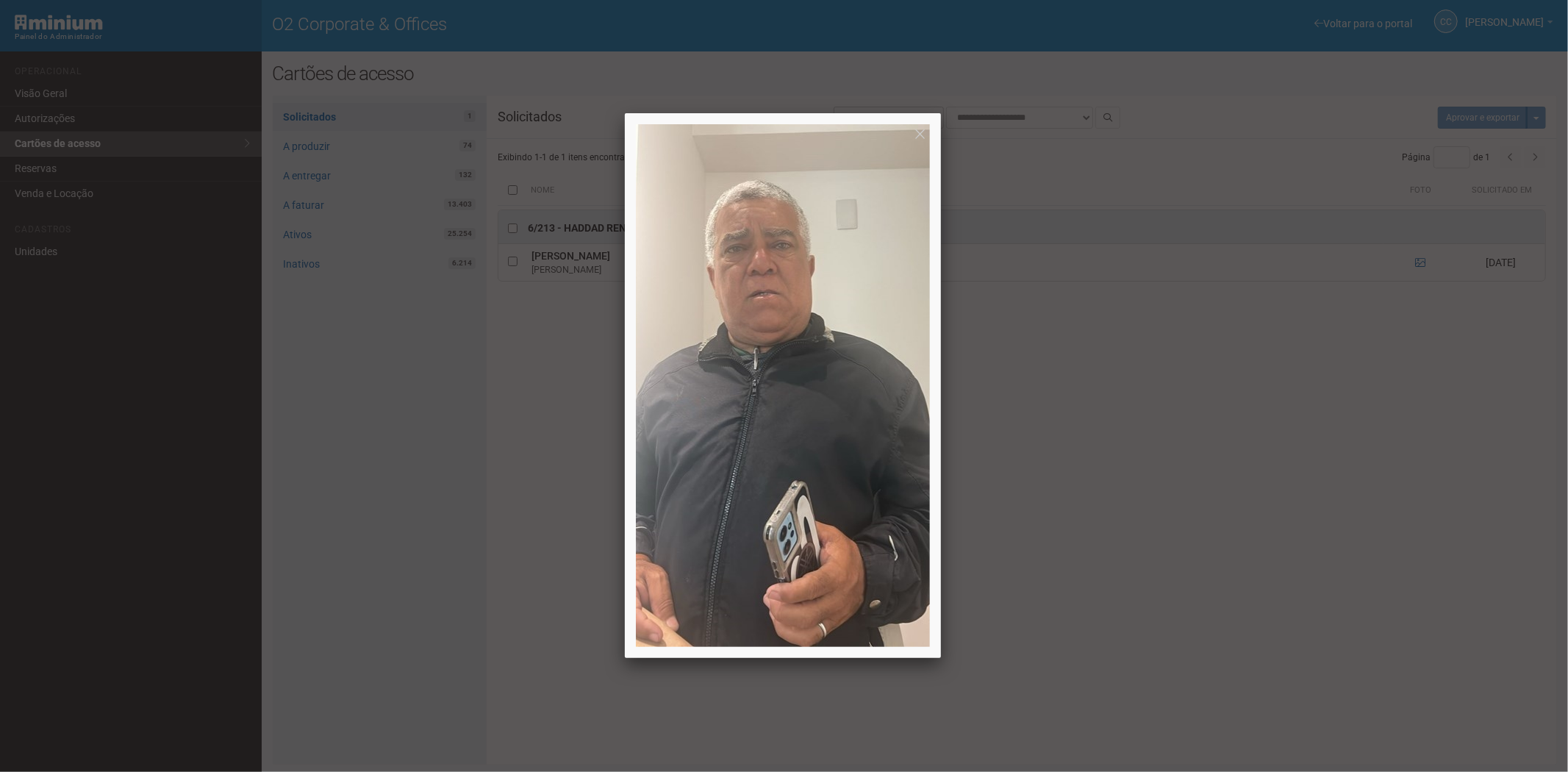
click at [1201, 516] on div at bounding box center [784, 386] width 1568 height 772
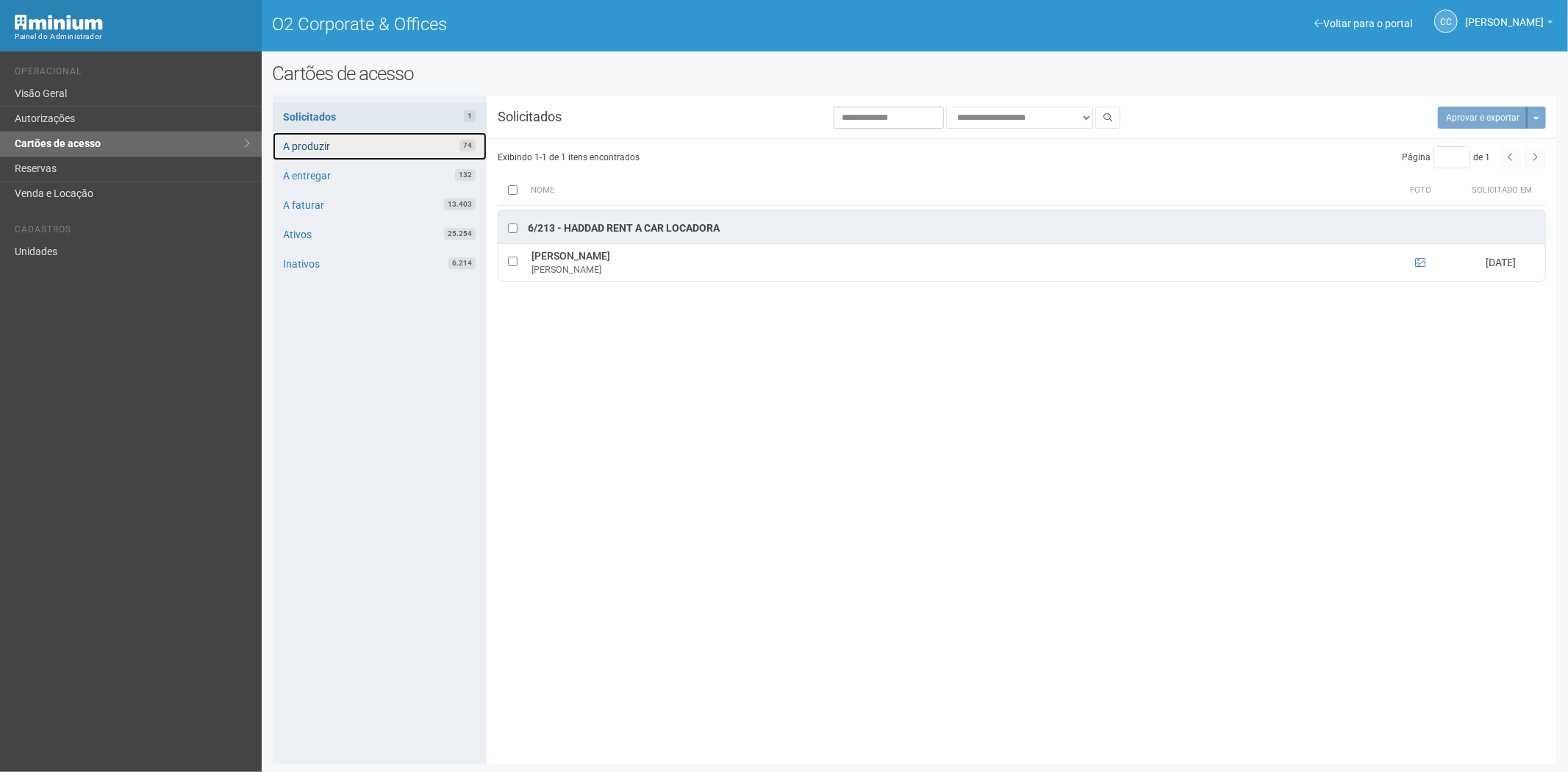
click at [425, 143] on link "A produzir 74" at bounding box center [380, 145] width 214 height 28
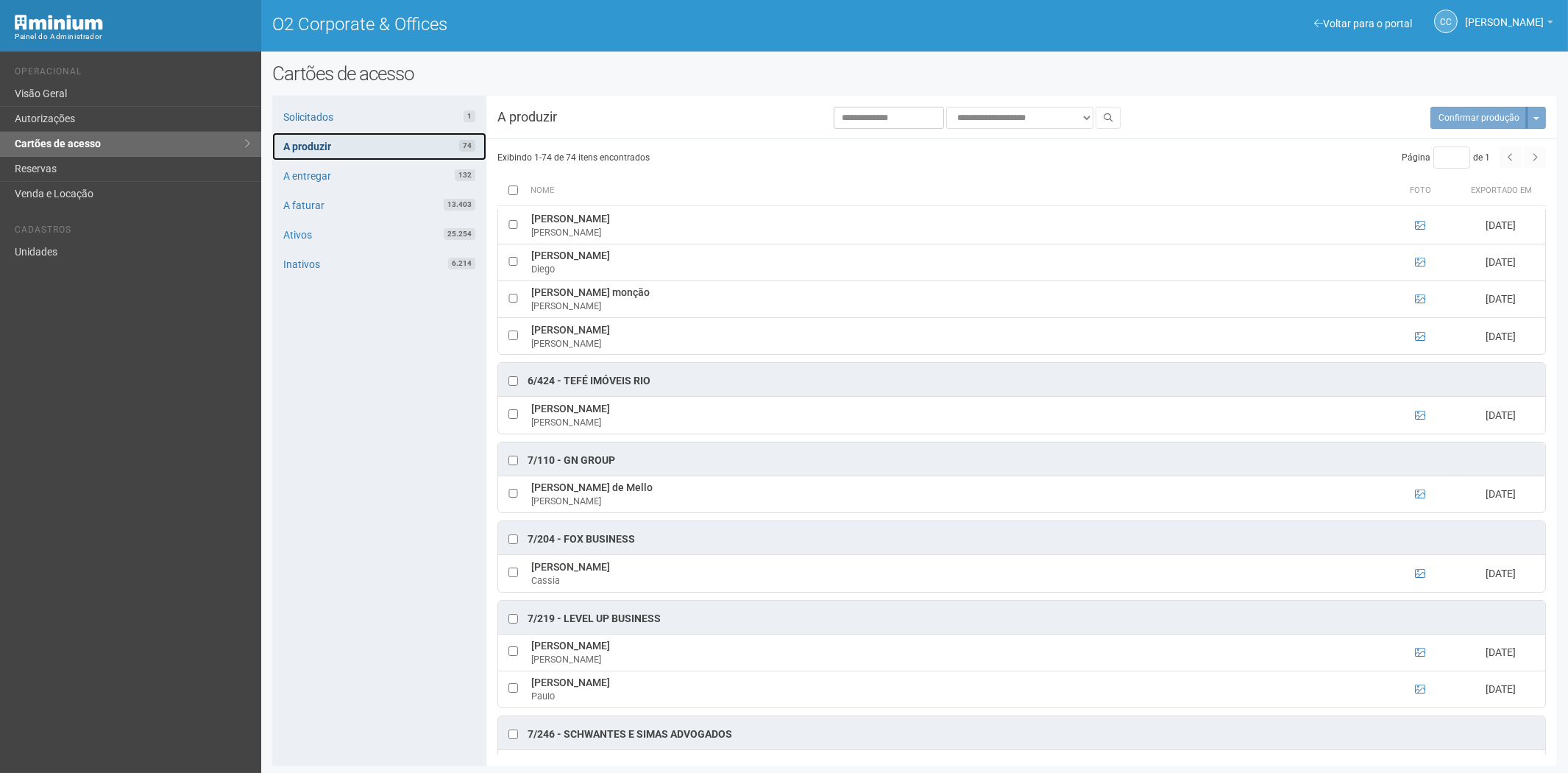
scroll to position [2, 0]
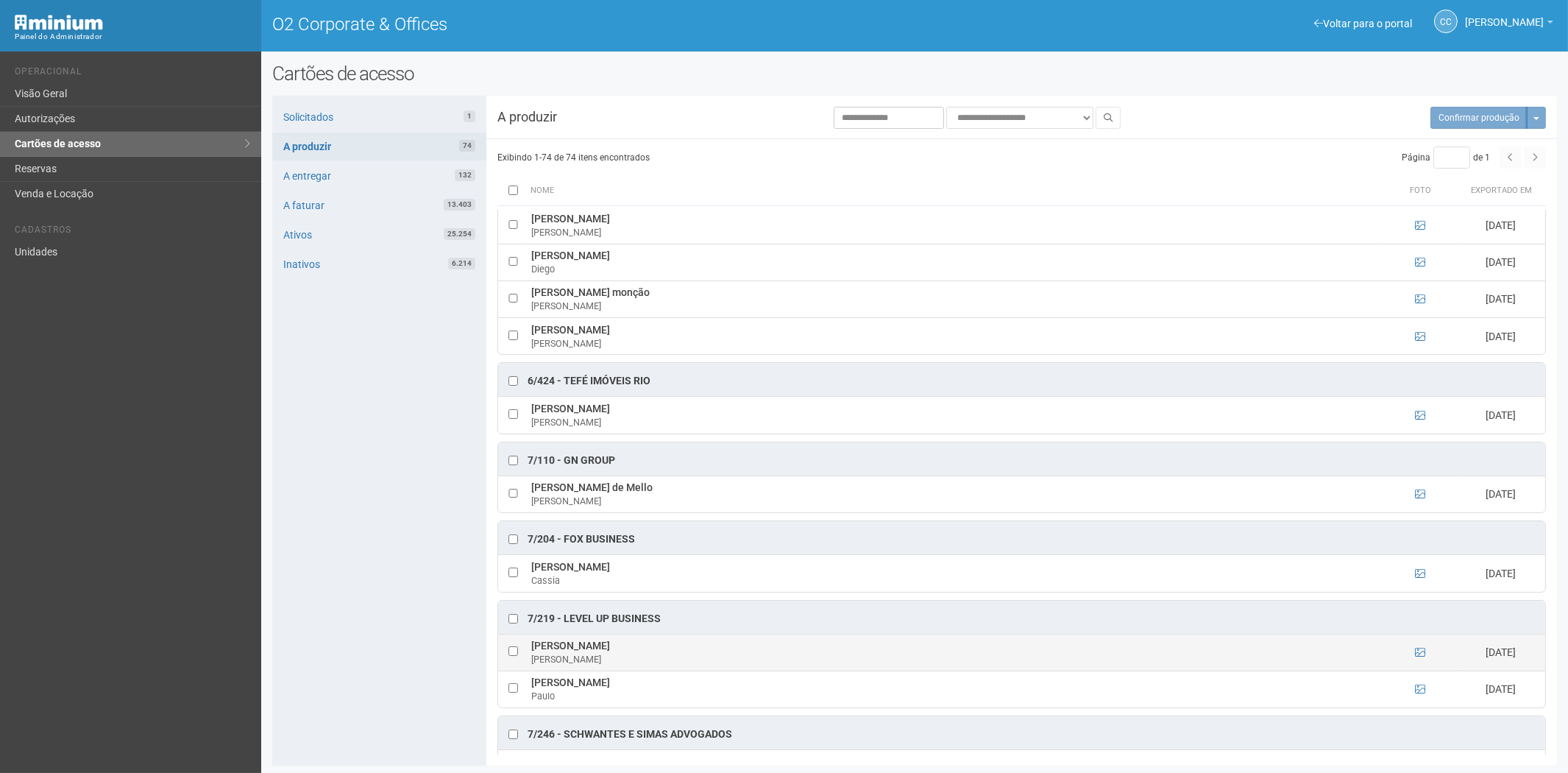
drag, startPoint x: 663, startPoint y: 670, endPoint x: 532, endPoint y: 671, distance: 131.0
click at [532, 671] on td "Adriano Farias de Carvalho Adriano" at bounding box center [955, 652] width 856 height 36
copy td "Adriano Farias de Carvalho"
drag, startPoint x: 386, startPoint y: 472, endPoint x: 525, endPoint y: 491, distance: 140.3
click at [386, 472] on div "Solicitados 1 A produzir 74 A entregar 132 A faturar 13.403 Ativos 25.254 Inati…" at bounding box center [379, 430] width 214 height 670
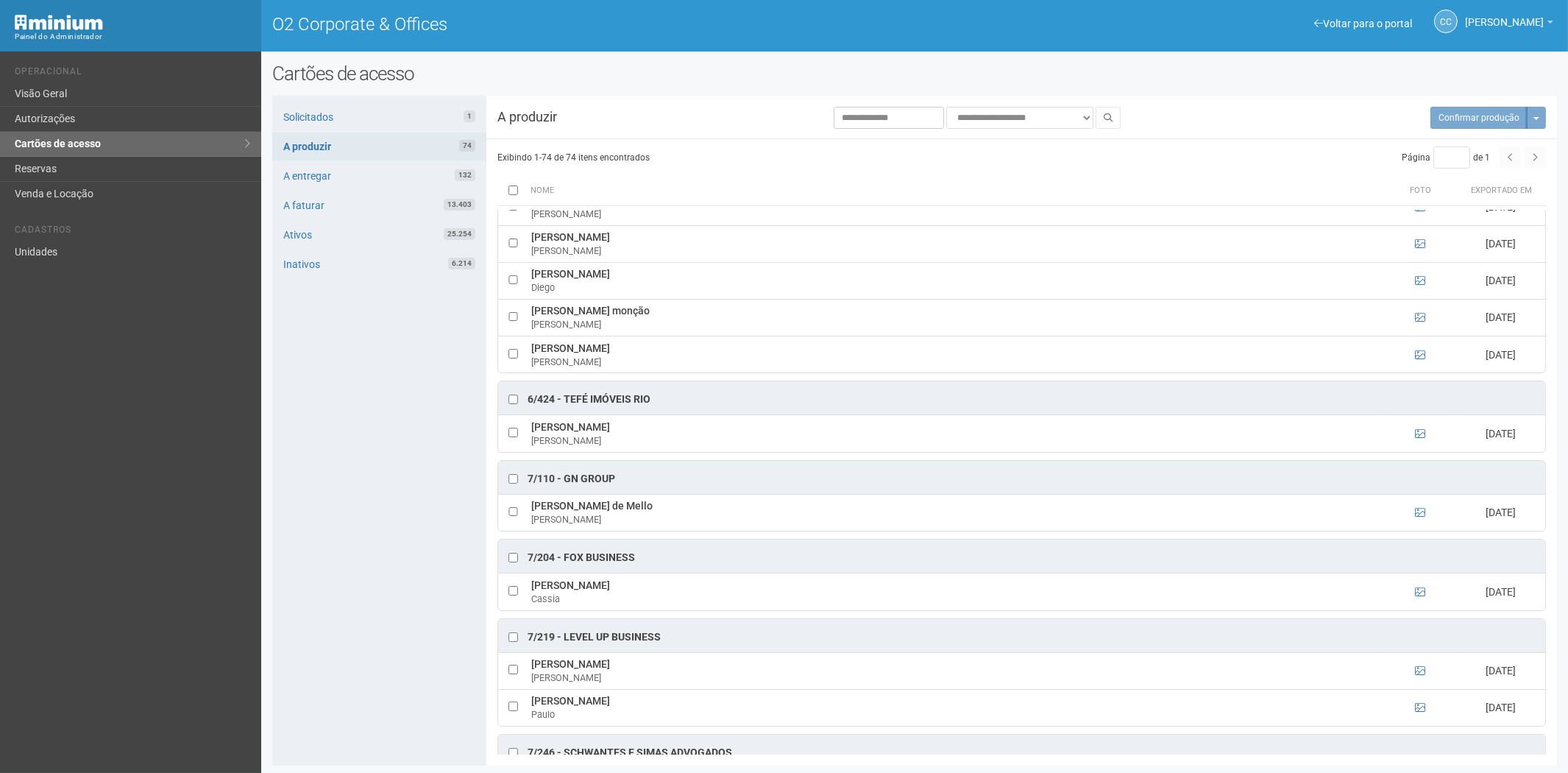
scroll to position [2875, 0]
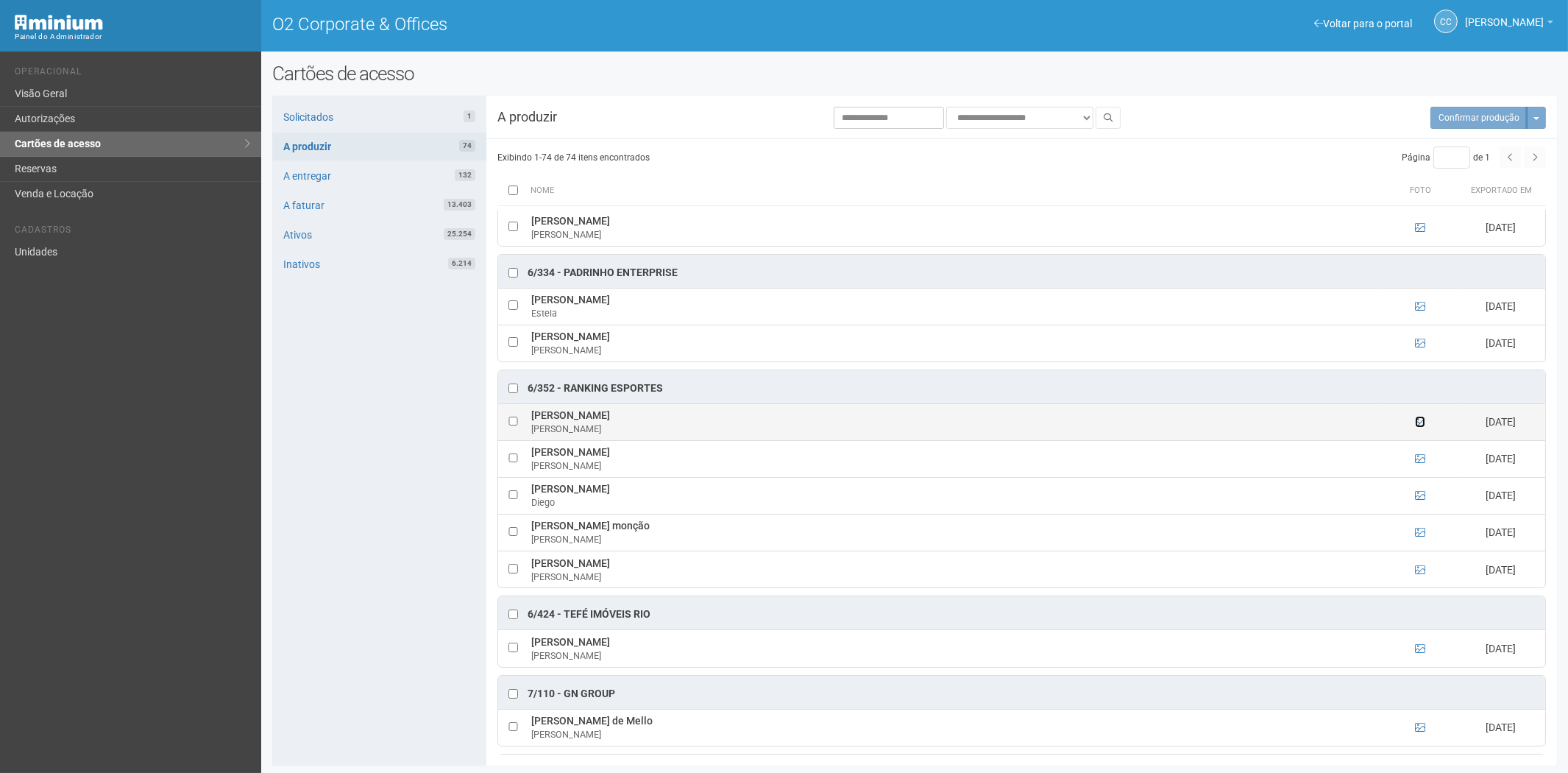
click at [1417, 427] on icon at bounding box center [1420, 421] width 11 height 11
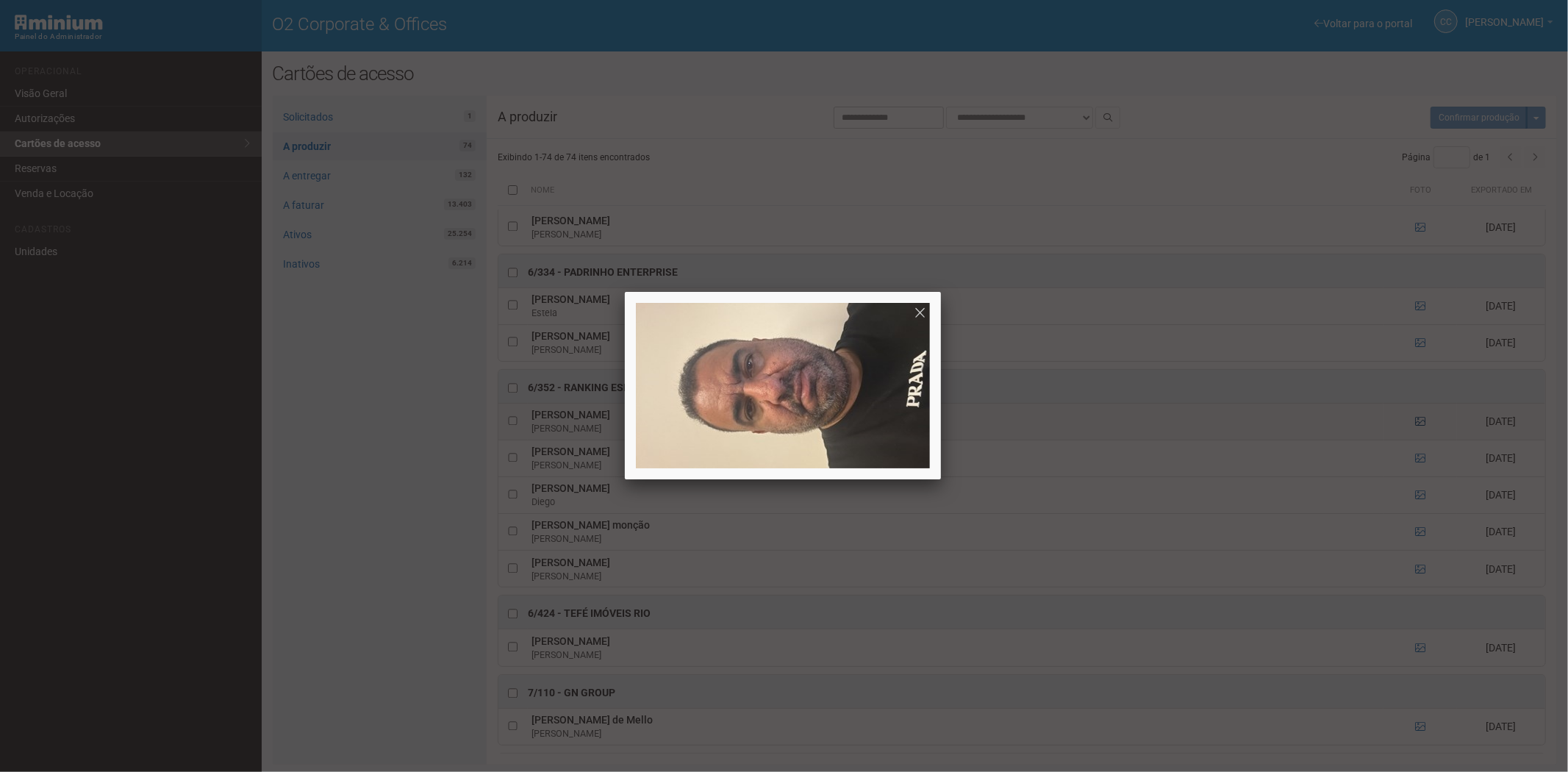
click at [1416, 443] on div at bounding box center [784, 386] width 1568 height 772
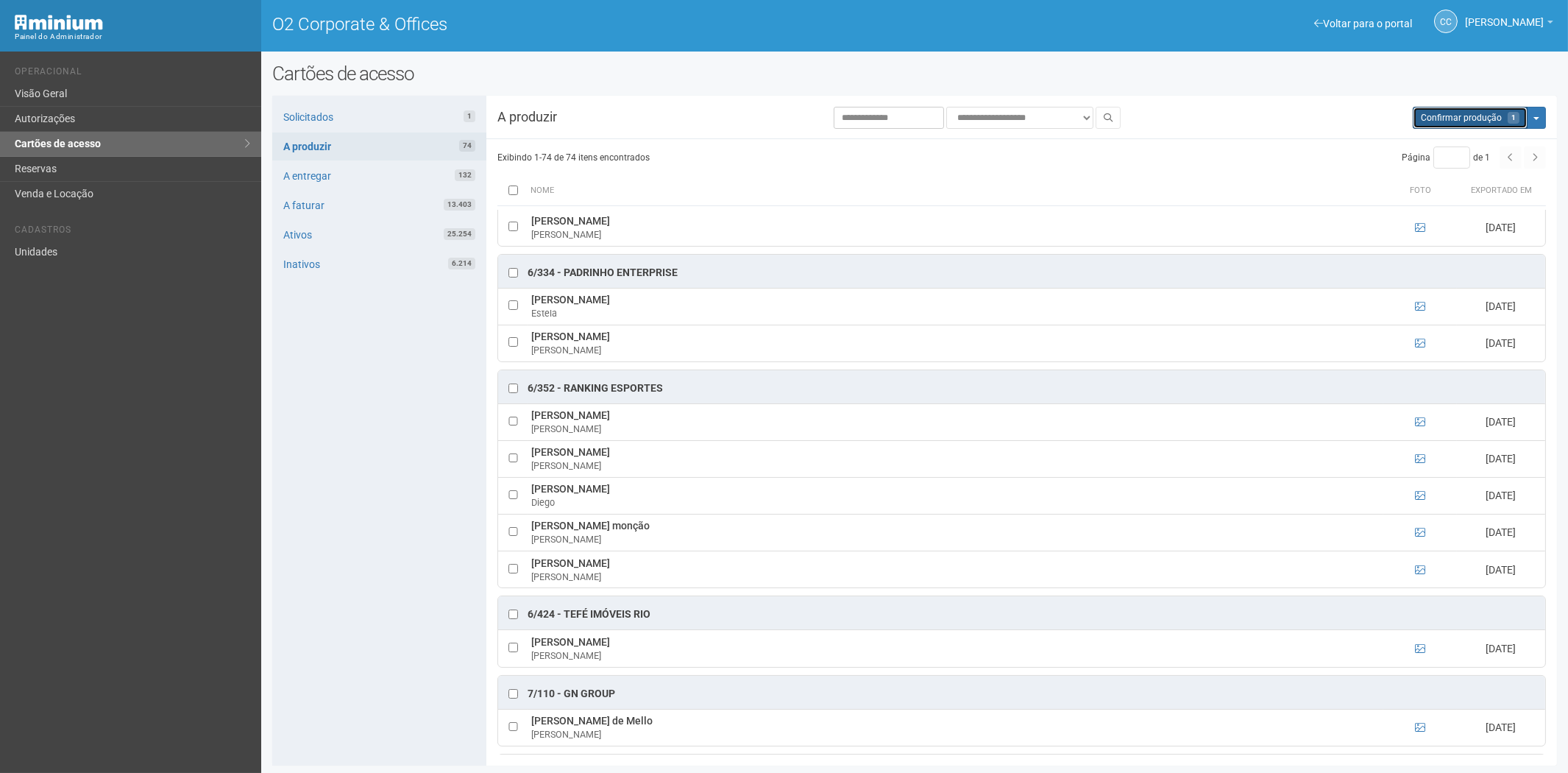
click at [1429, 120] on span "Confirmar produção" at bounding box center [1461, 118] width 81 height 11
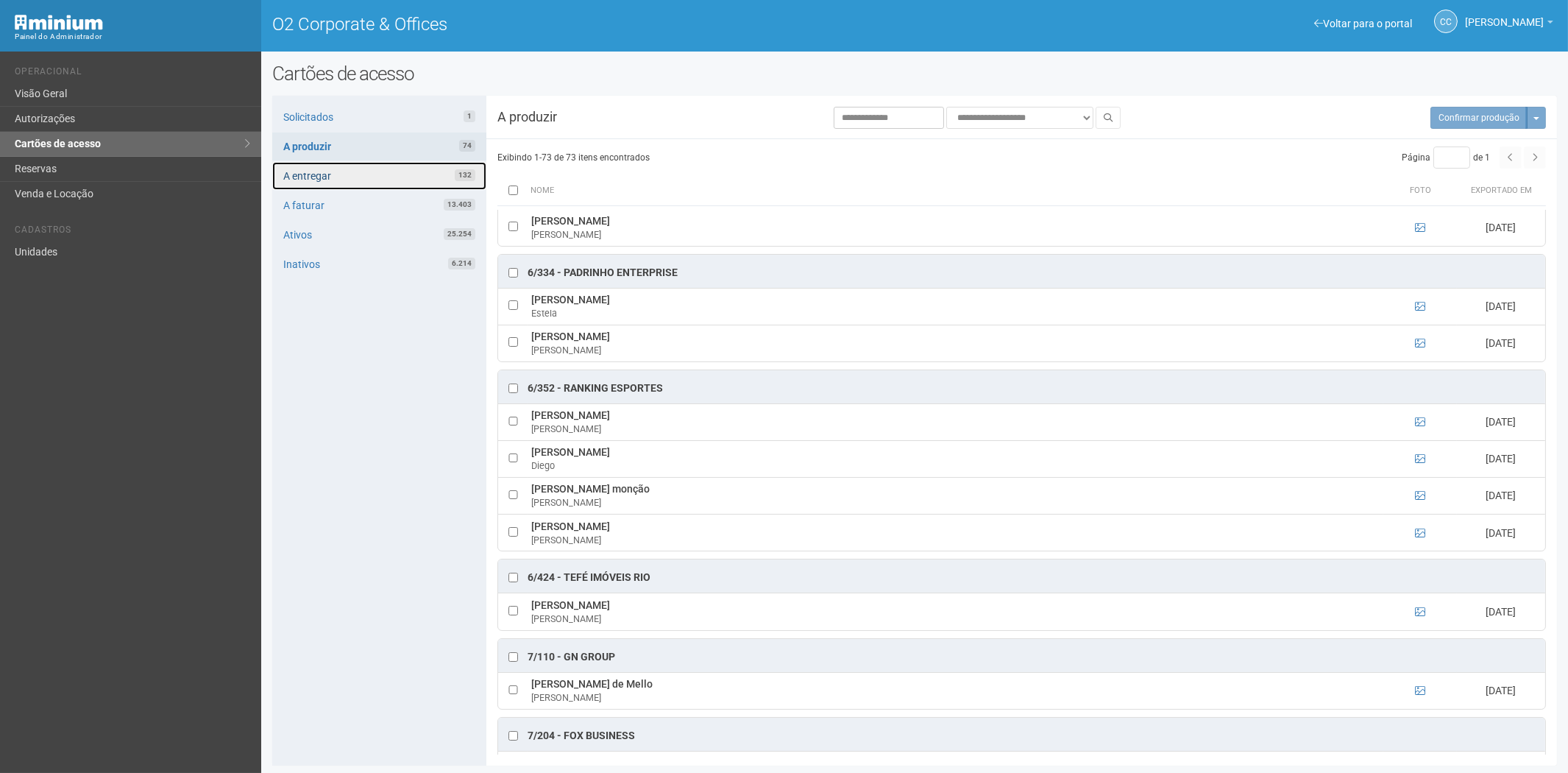
click at [406, 170] on link "A entregar 132" at bounding box center [379, 175] width 214 height 28
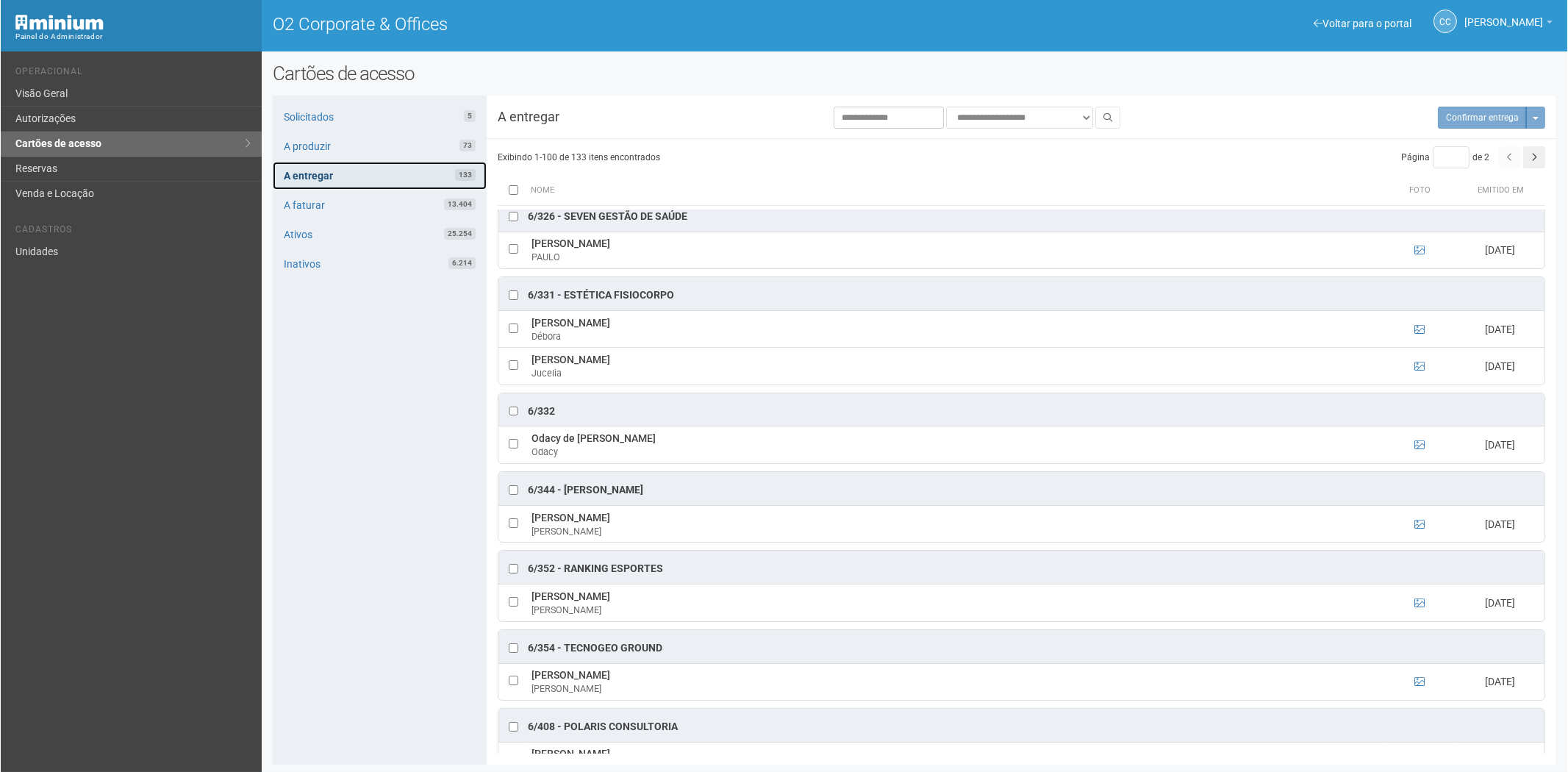
scroll to position [4914, 0]
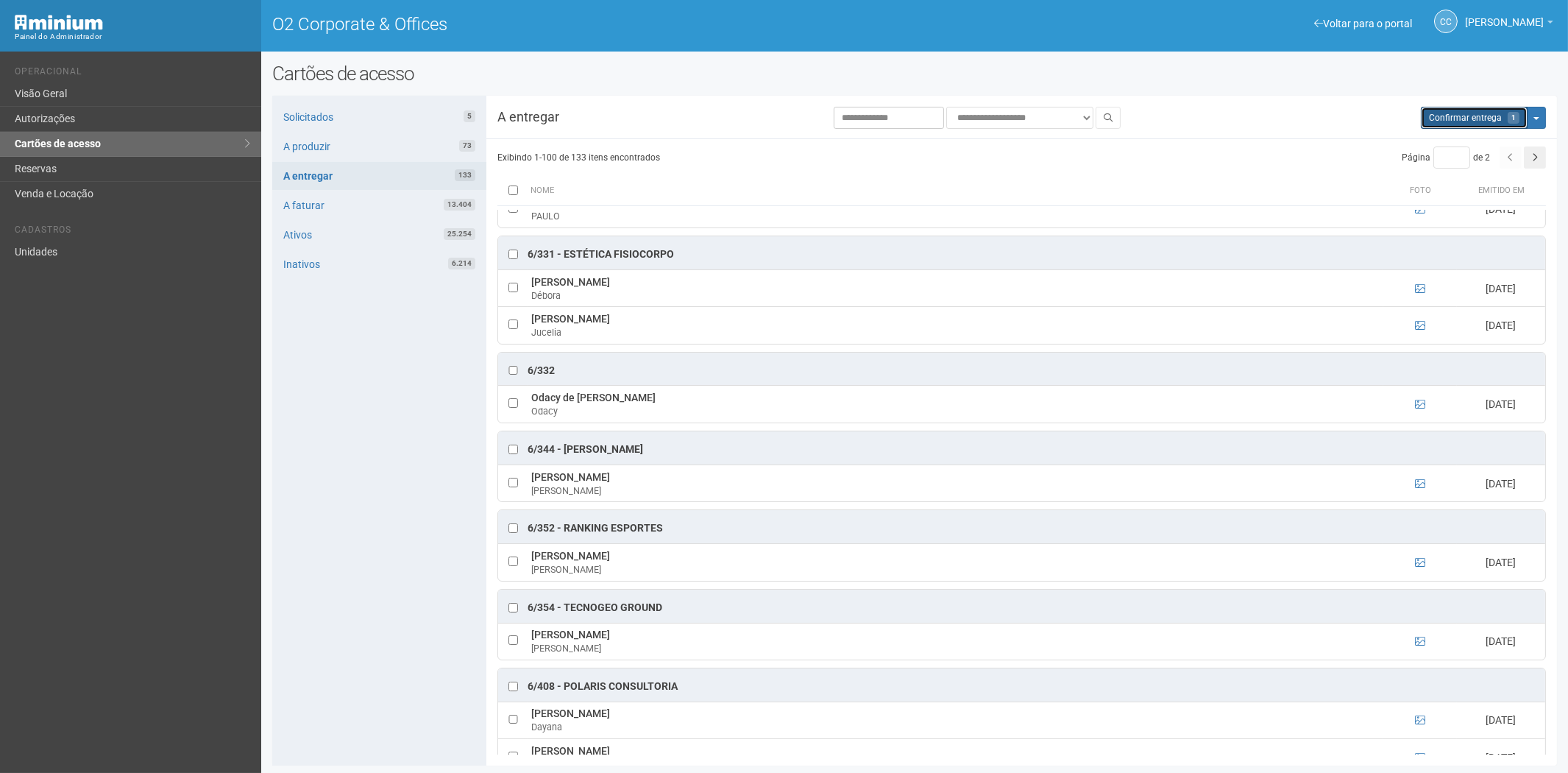
click at [1462, 109] on button "Aguarde... Confirmar entrega 1" at bounding box center [1473, 117] width 106 height 22
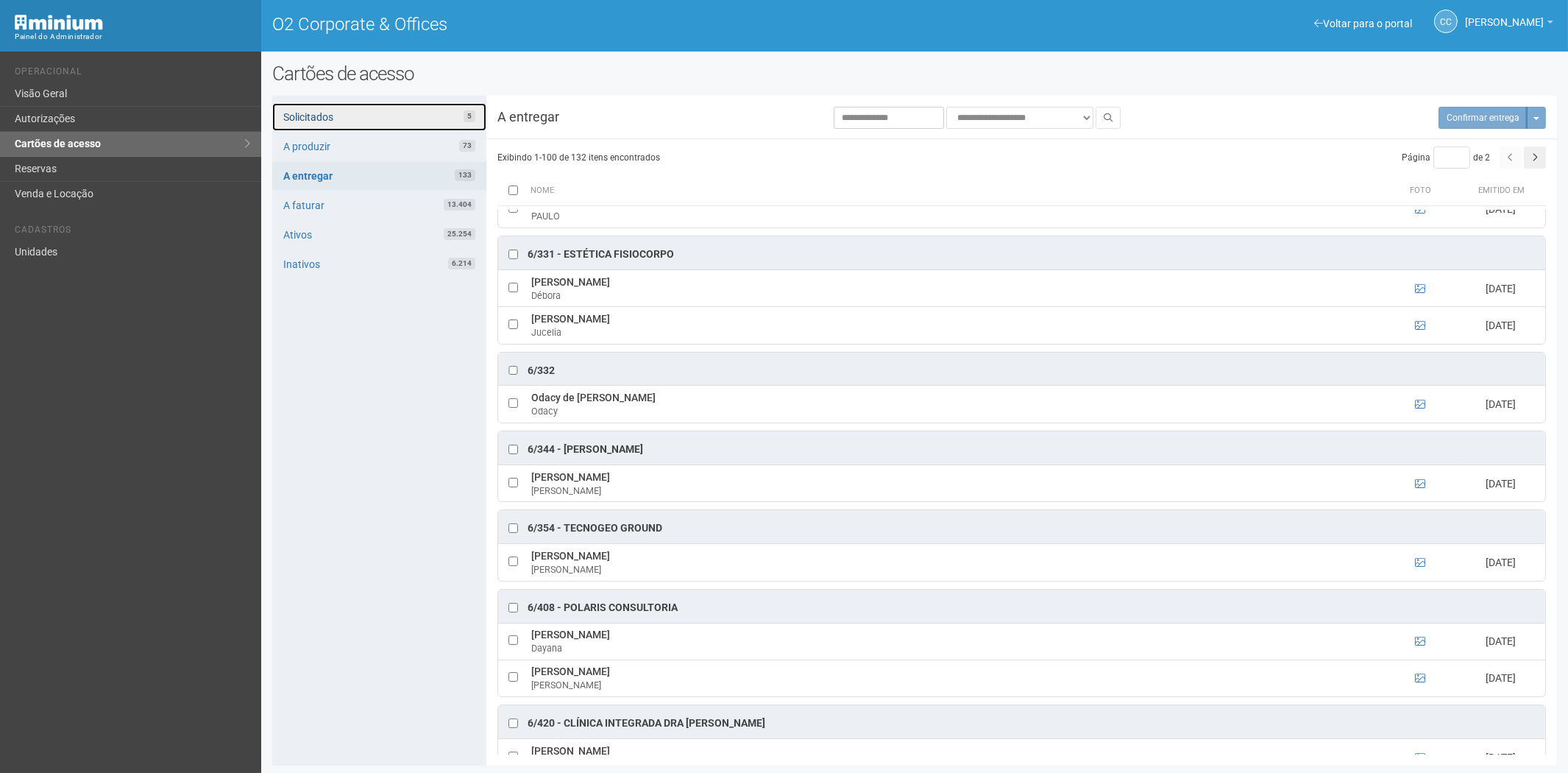
click at [431, 111] on link "Solicitados 5" at bounding box center [379, 117] width 214 height 28
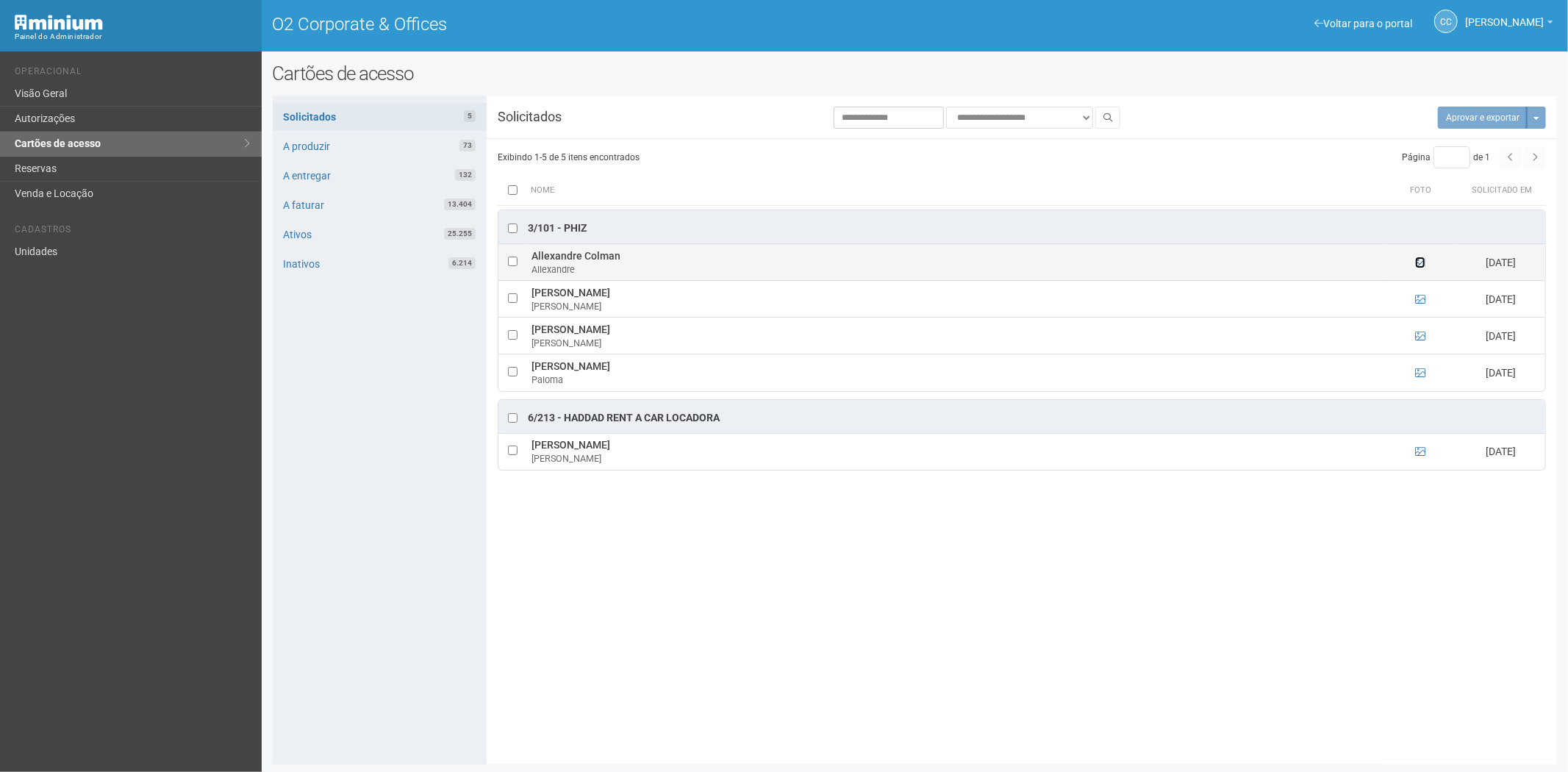
click at [1424, 265] on icon at bounding box center [1421, 262] width 11 height 11
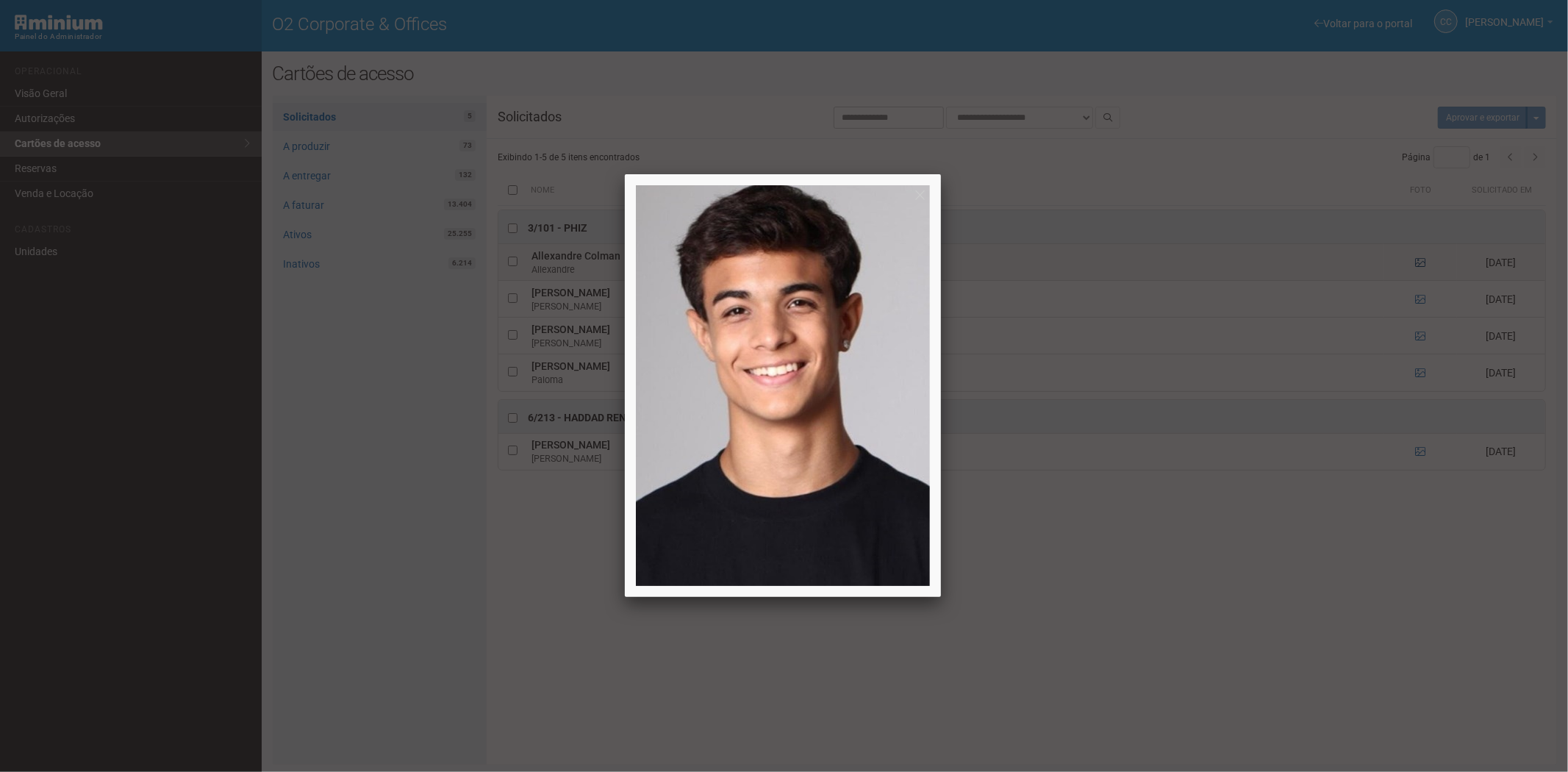
click at [1424, 265] on div at bounding box center [784, 386] width 1568 height 772
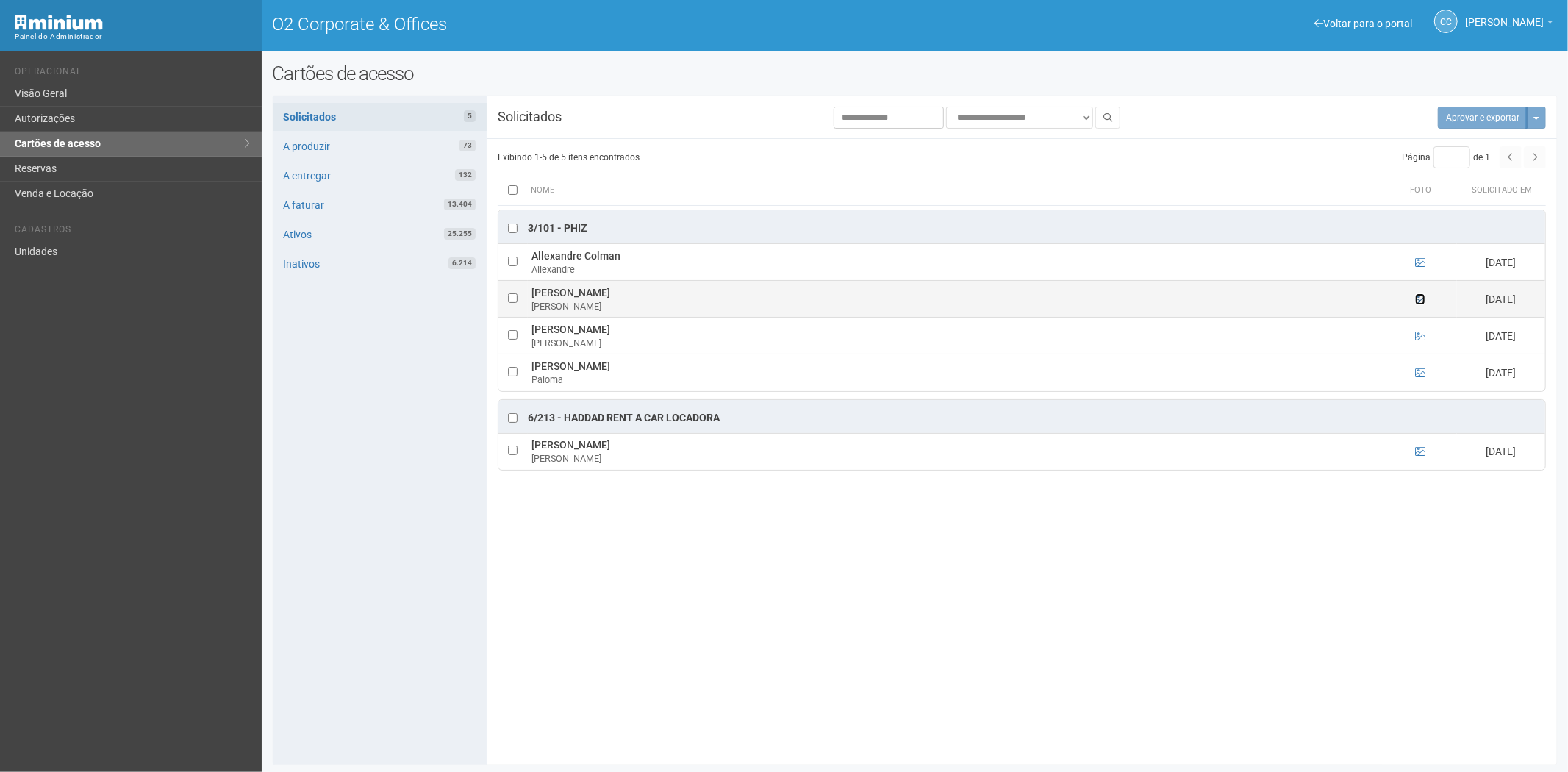
click at [1420, 298] on icon at bounding box center [1421, 298] width 11 height 11
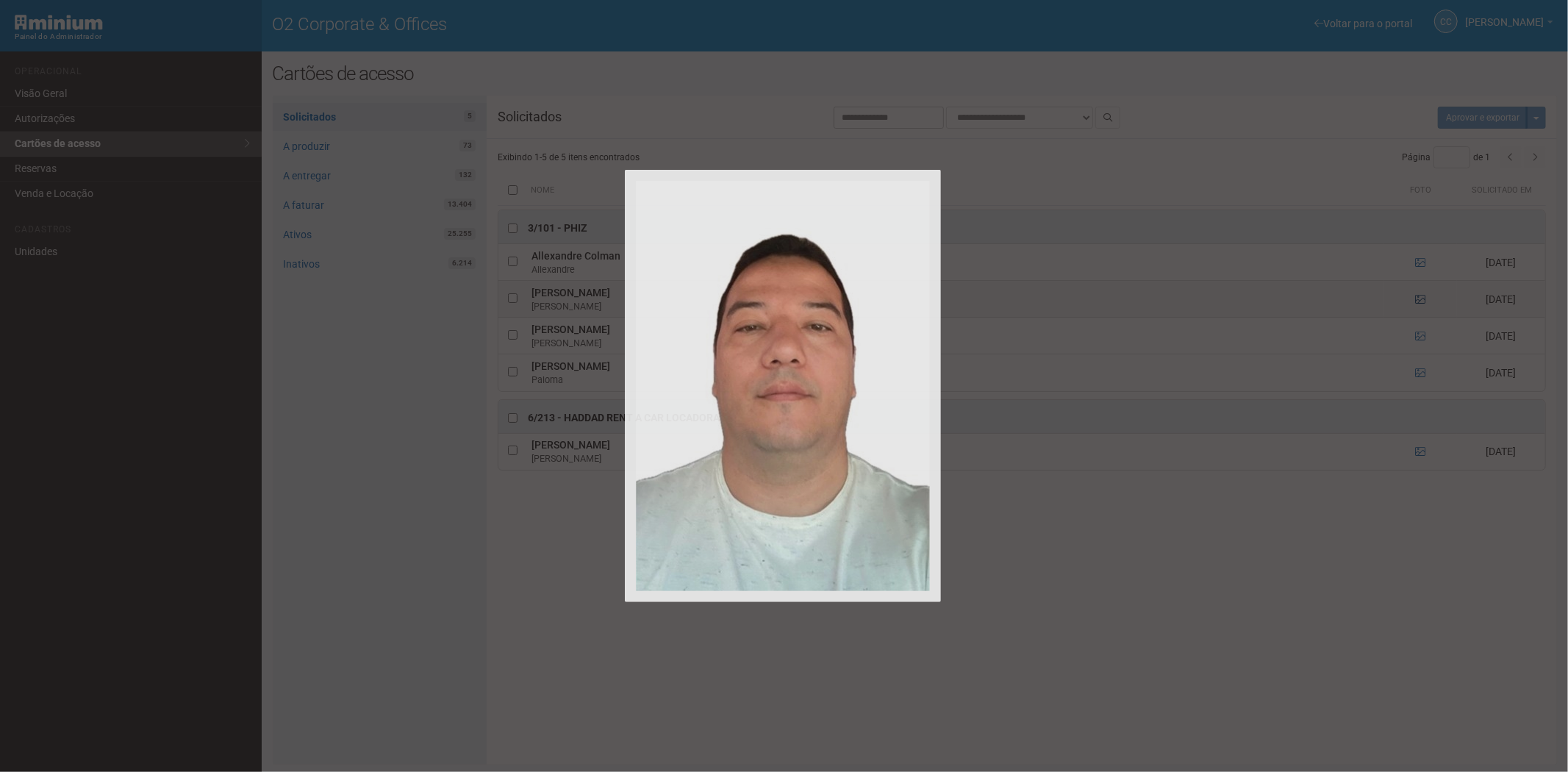
click at [1420, 298] on div at bounding box center [784, 386] width 1568 height 772
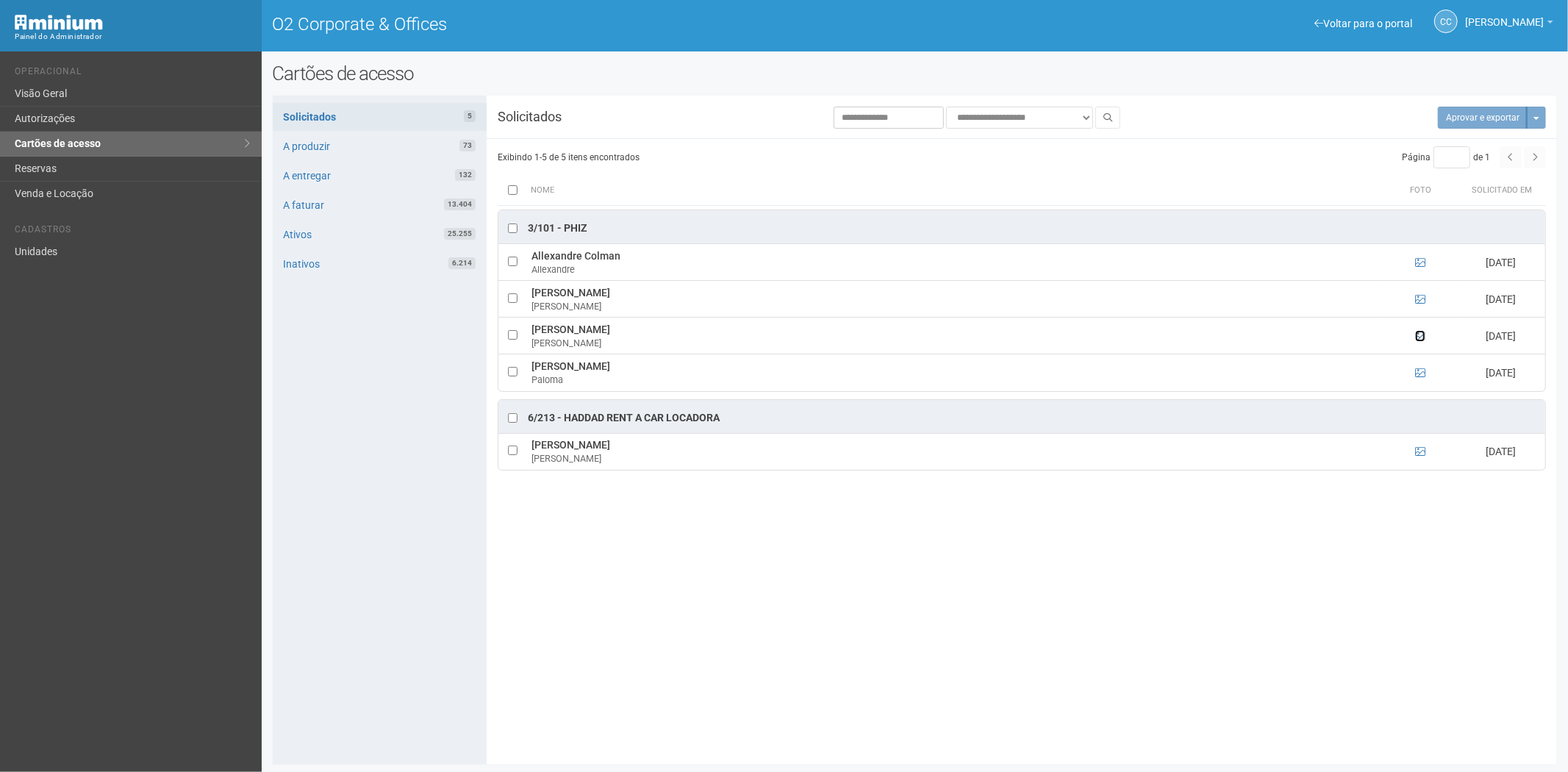
click at [1424, 335] on icon at bounding box center [1421, 336] width 11 height 11
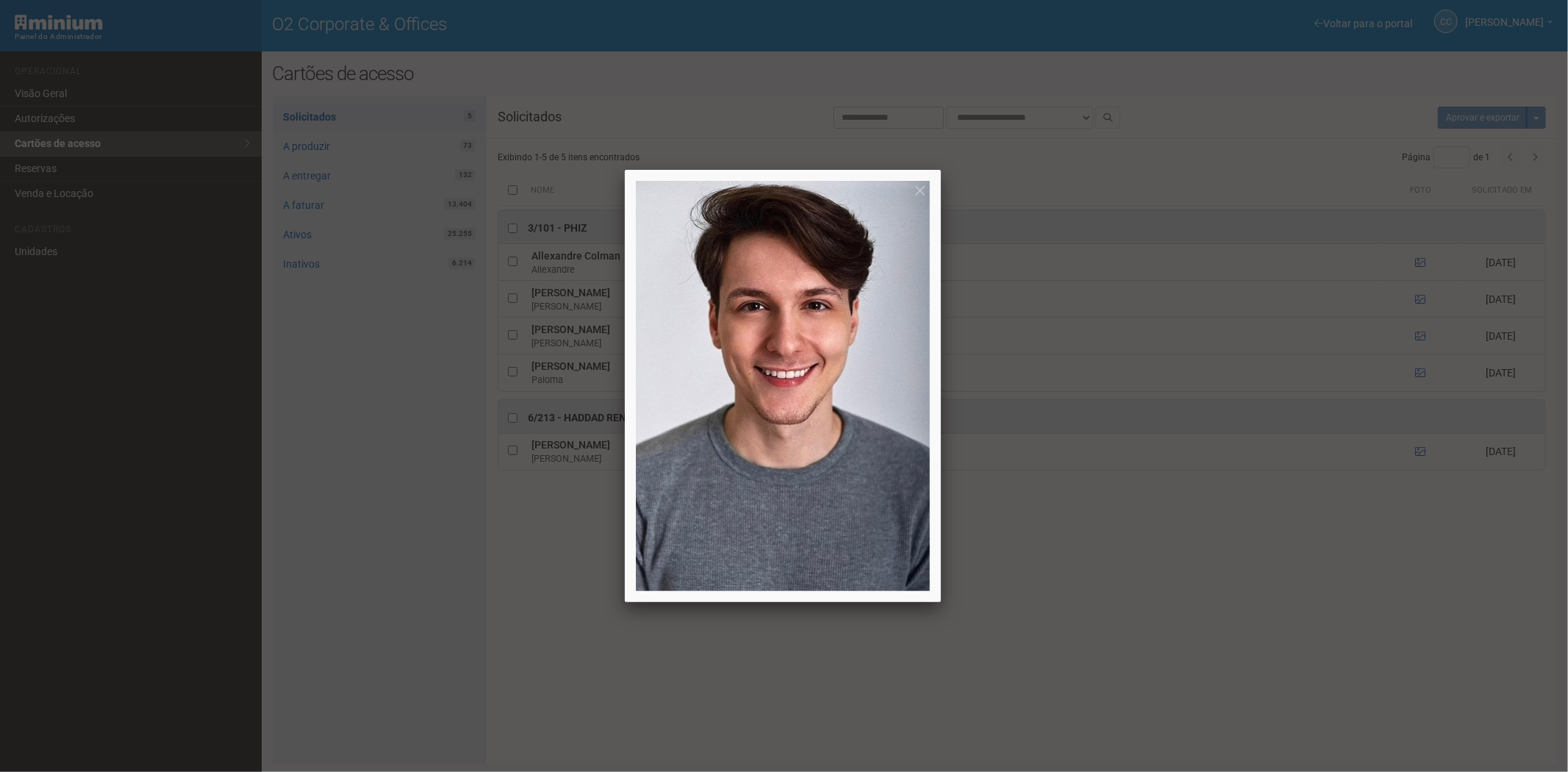
click at [1424, 335] on div at bounding box center [784, 386] width 1568 height 772
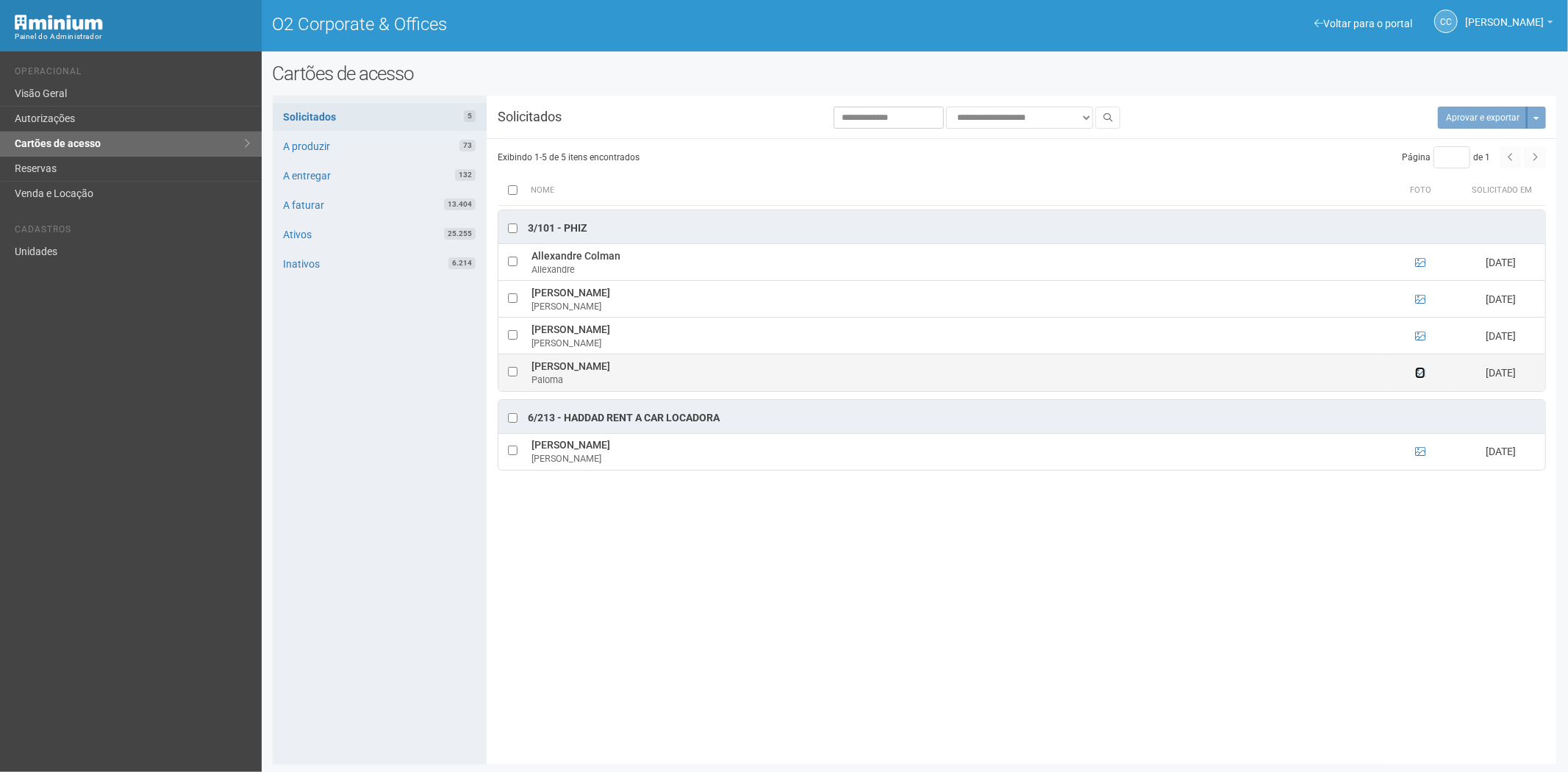
click at [1422, 372] on icon at bounding box center [1421, 372] width 11 height 11
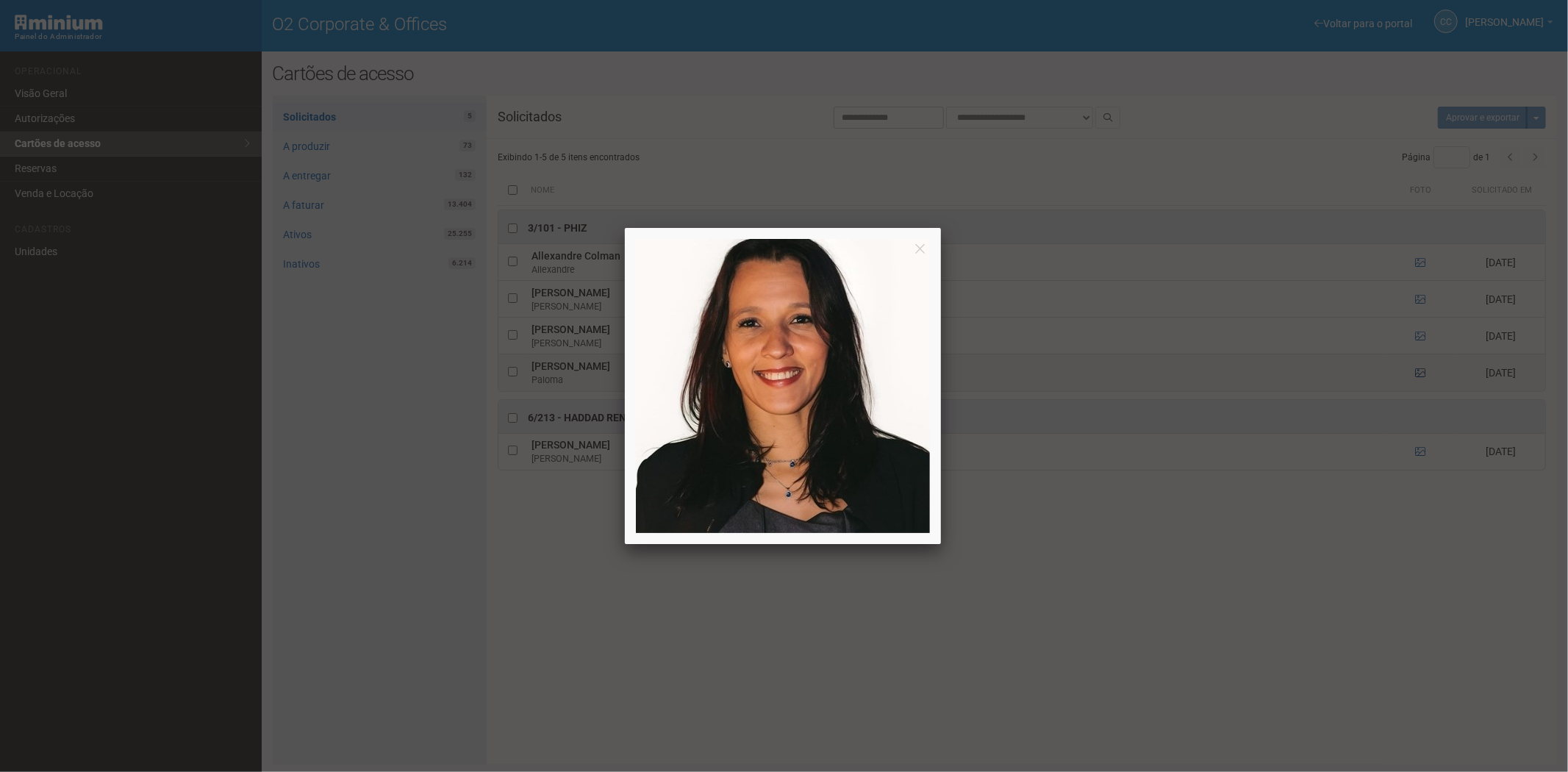
click at [1422, 372] on div at bounding box center [784, 386] width 1568 height 772
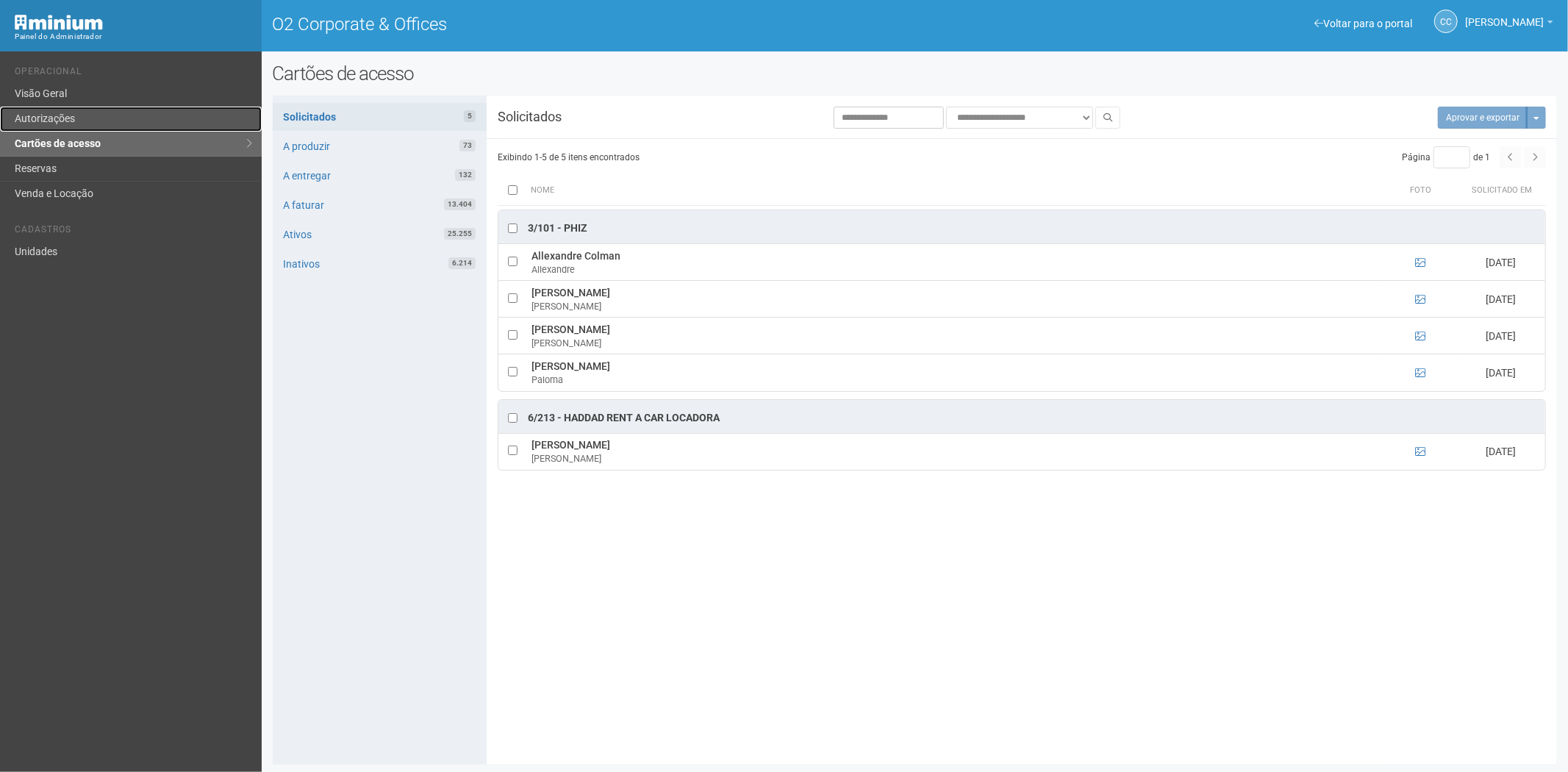
click at [61, 114] on link "Autorizações" at bounding box center [131, 119] width 262 height 25
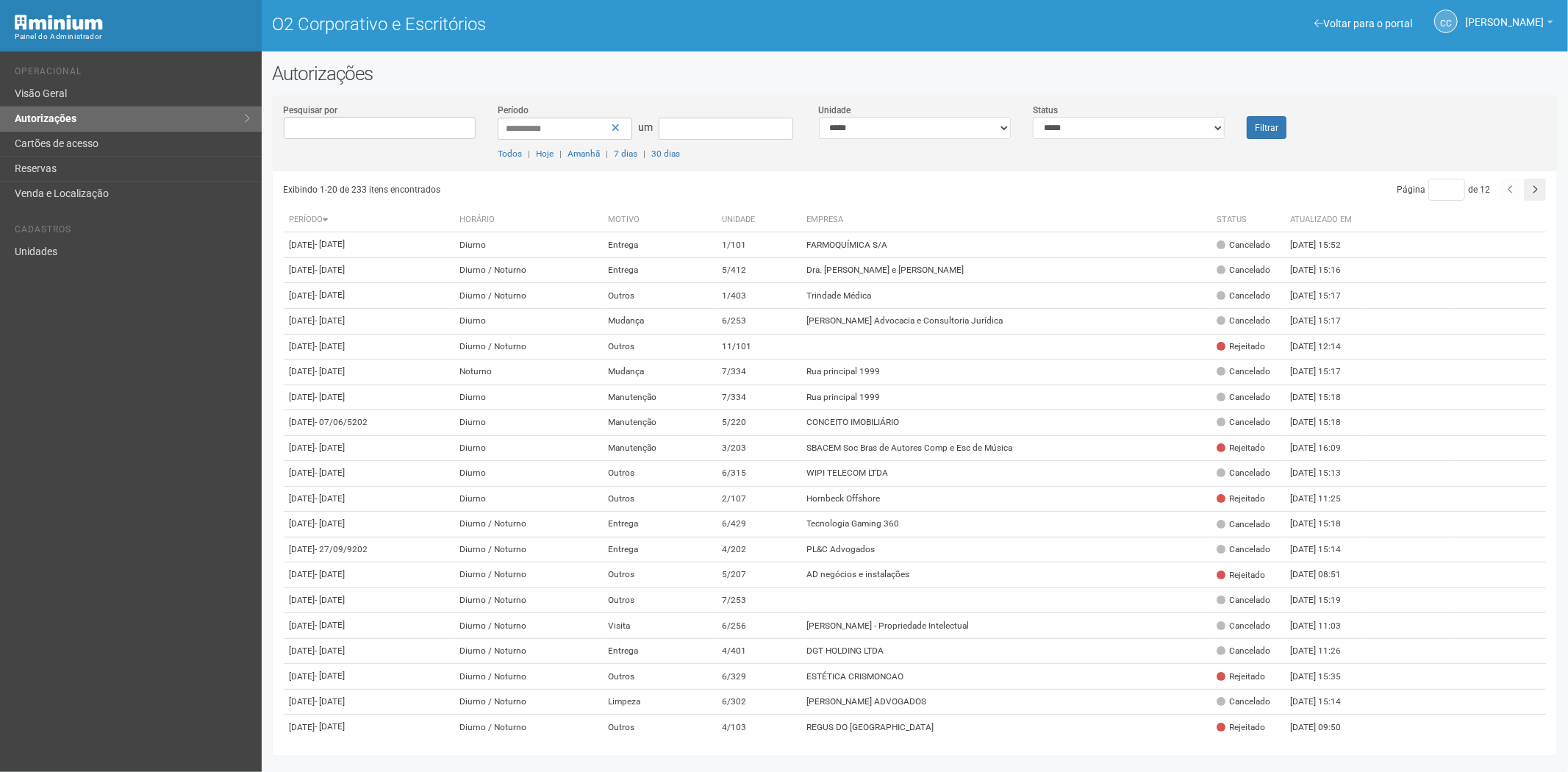
drag, startPoint x: 94, startPoint y: 518, endPoint x: 118, endPoint y: 24, distance: 494.6
click at [96, 517] on div "Voltar para o portal Operacional Visão Geral Autorizações Cartões de acesso Res…" at bounding box center [131, 411] width 262 height 720
click at [16, 364] on div "Voltar para o portal Operacional Visão Geral Autorizações Cartões de acesso Res…" at bounding box center [131, 411] width 262 height 720
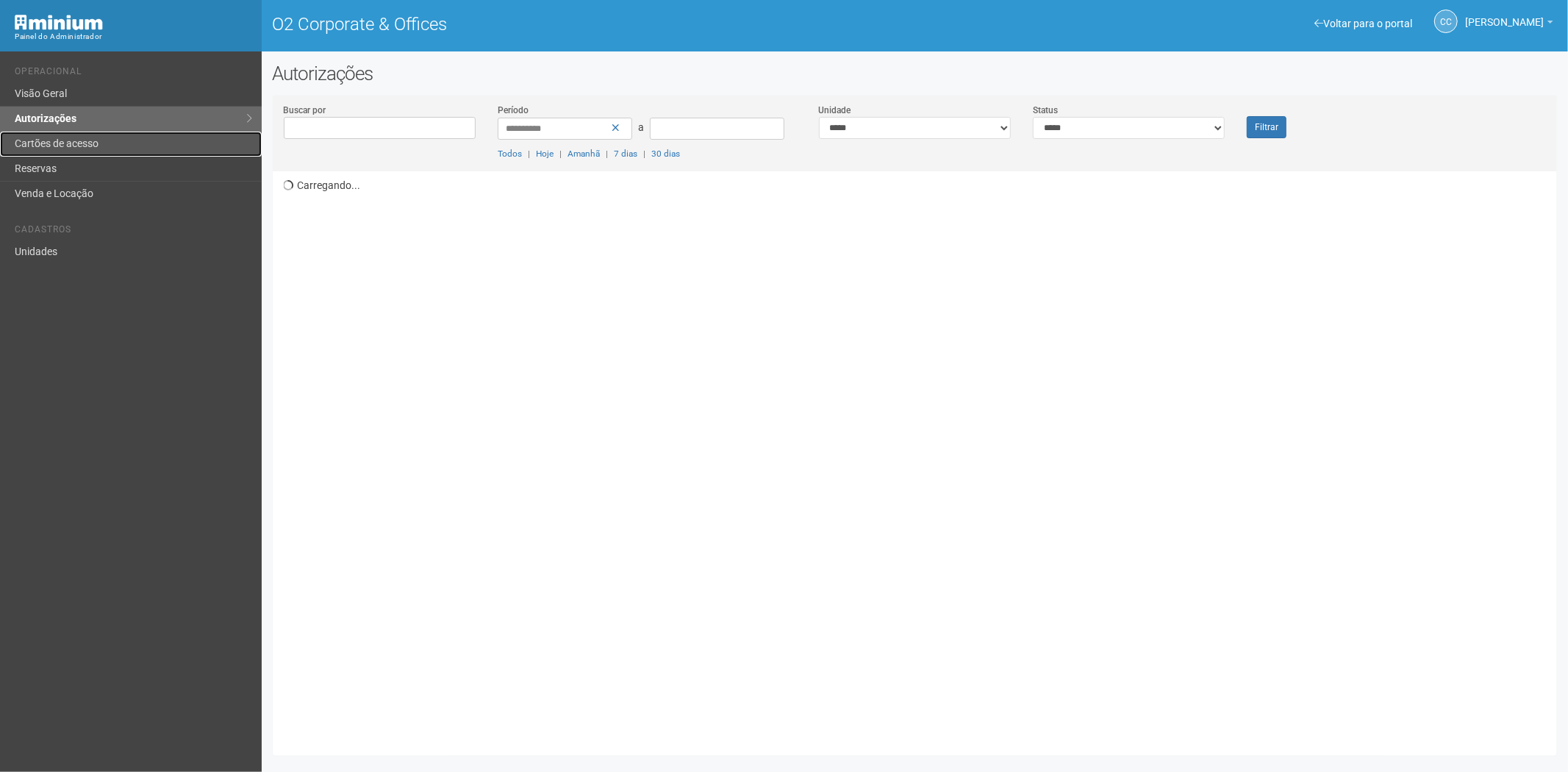
click at [94, 138] on link "Cartões de acesso" at bounding box center [131, 144] width 262 height 25
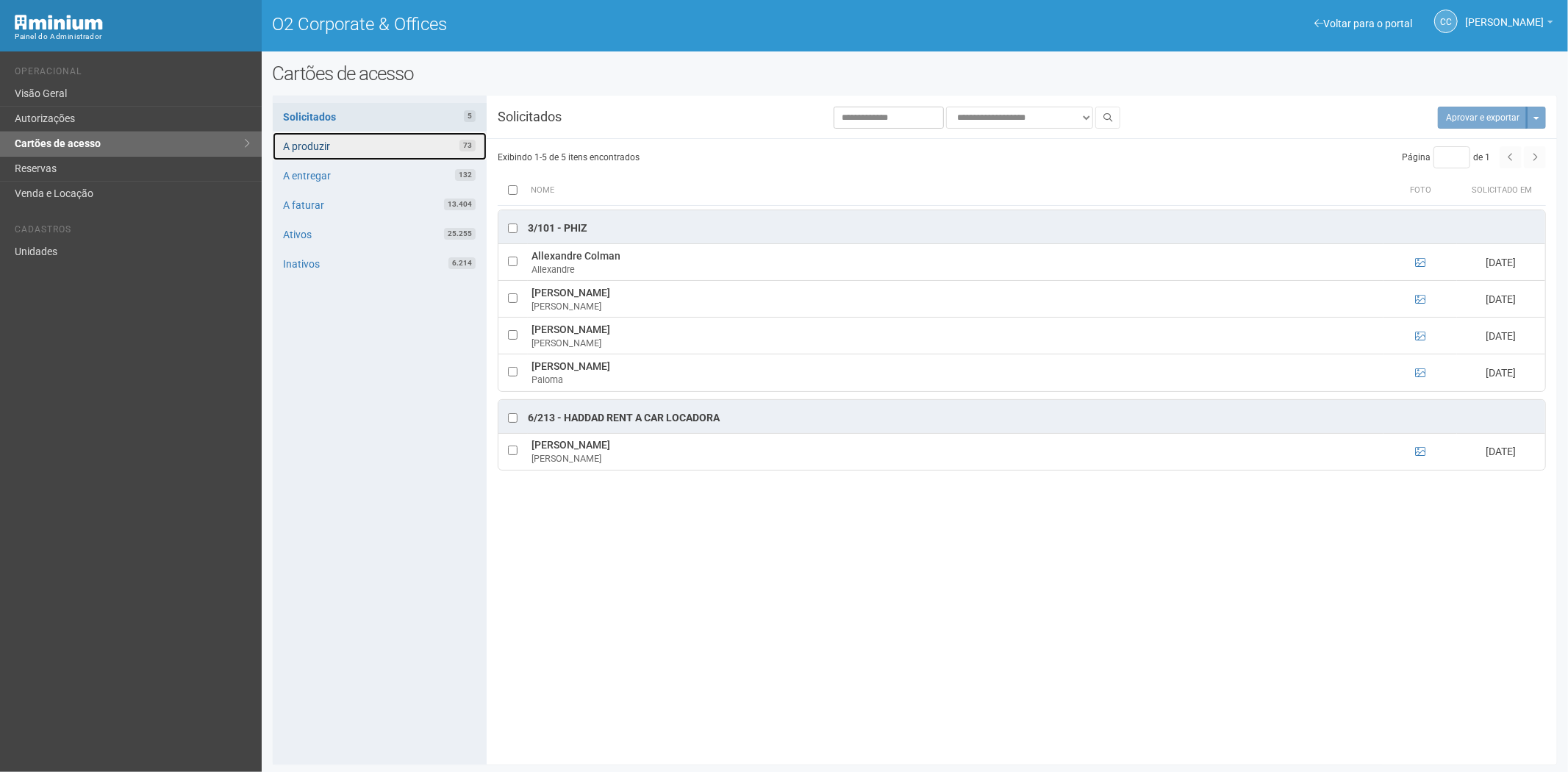
click at [417, 145] on link "A produzir 73" at bounding box center [380, 145] width 214 height 28
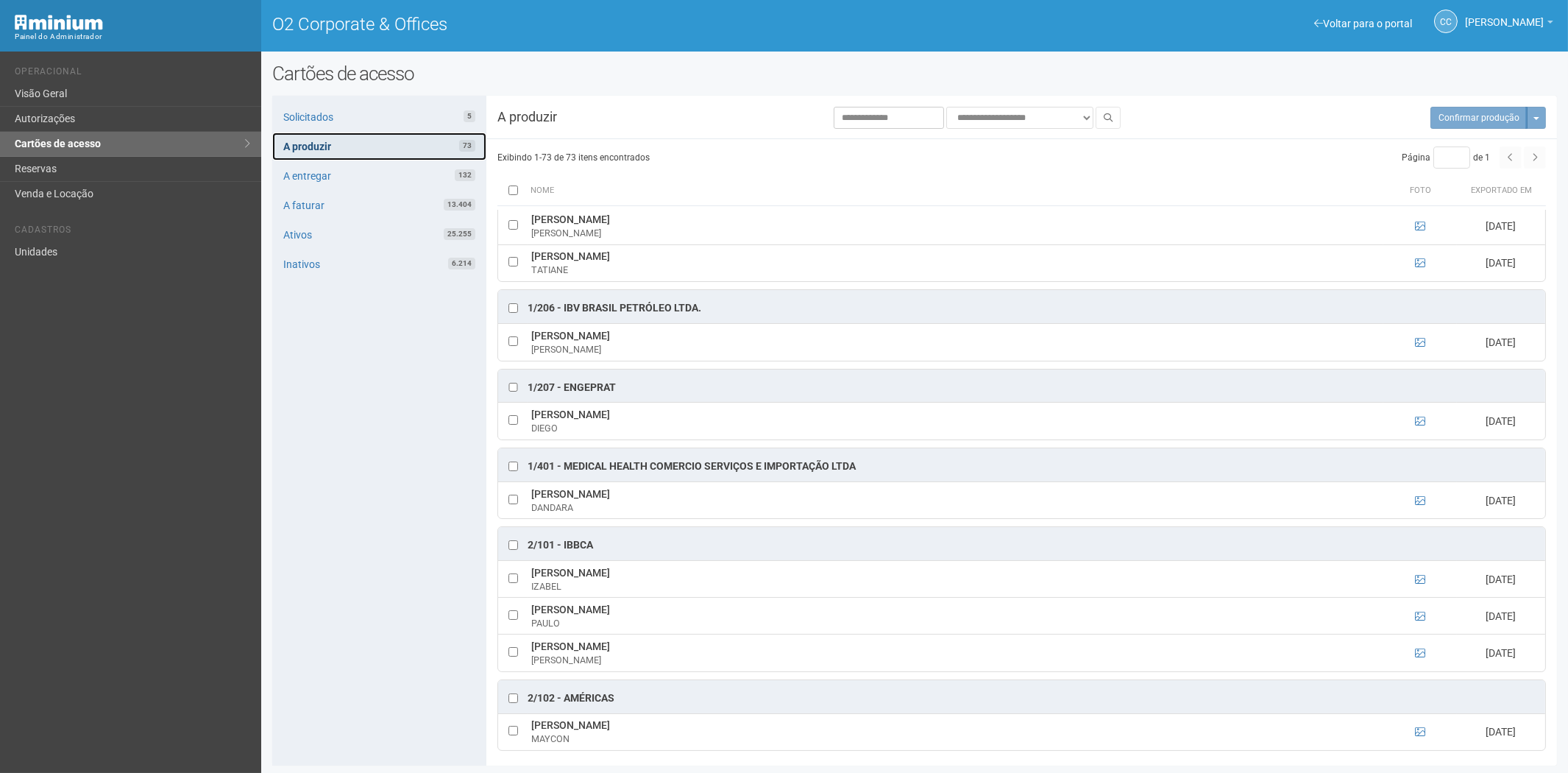
scroll to position [164, 0]
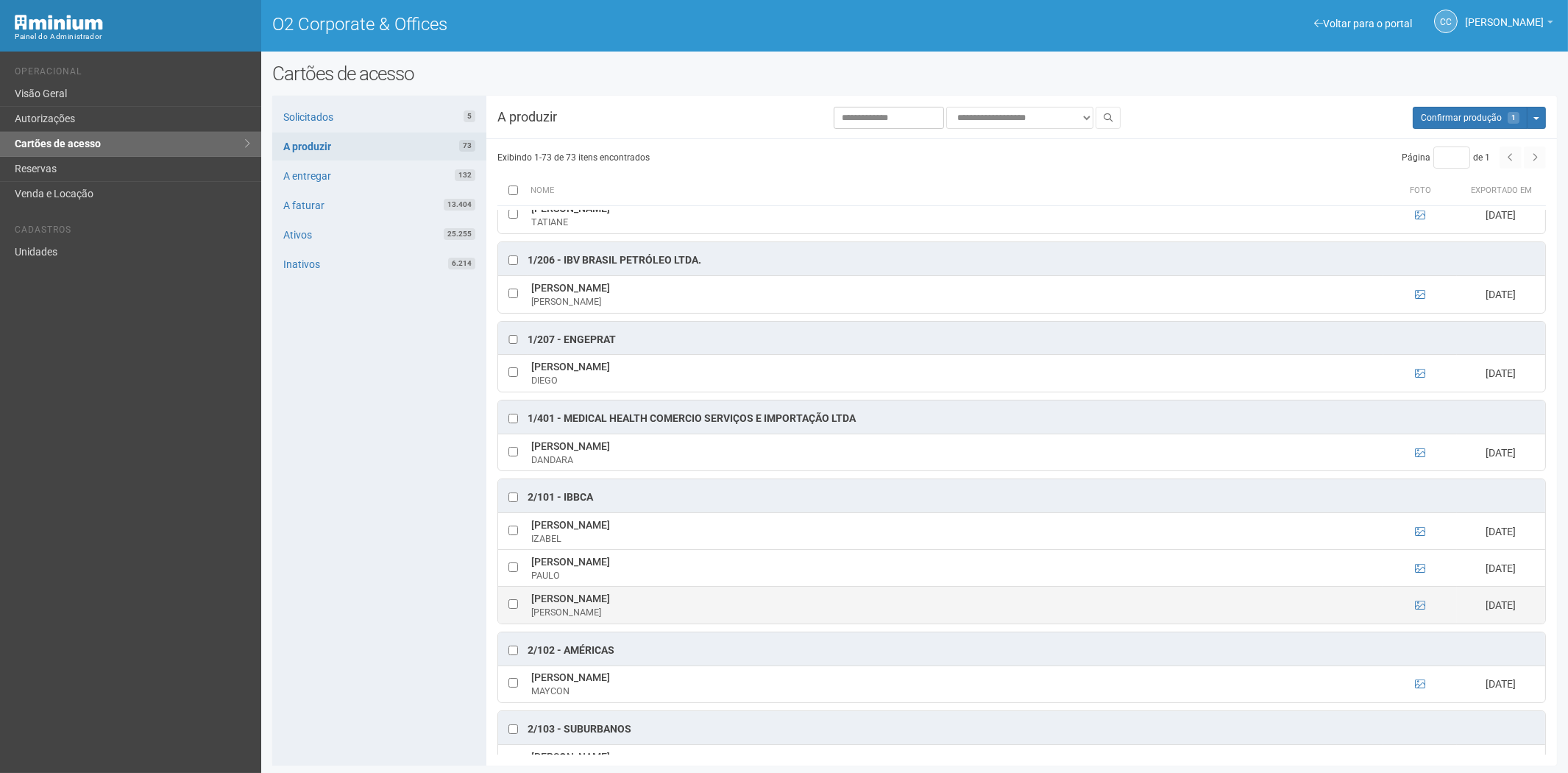
drag, startPoint x: 526, startPoint y: 601, endPoint x: 645, endPoint y: 609, distance: 119.3
click at [648, 609] on td "RAFAEL LOBO DA SILVA RAFAEL" at bounding box center [955, 605] width 856 height 36
copy td "RAFAEL LOBO DA SILVA"
drag, startPoint x: 325, startPoint y: 604, endPoint x: 355, endPoint y: 609, distance: 30.4
click at [325, 604] on div "Solicitados 5 A produzir 73 A entregar 132 A faturar 13.404 Ativos 25.255 Inati…" at bounding box center [379, 430] width 214 height 670
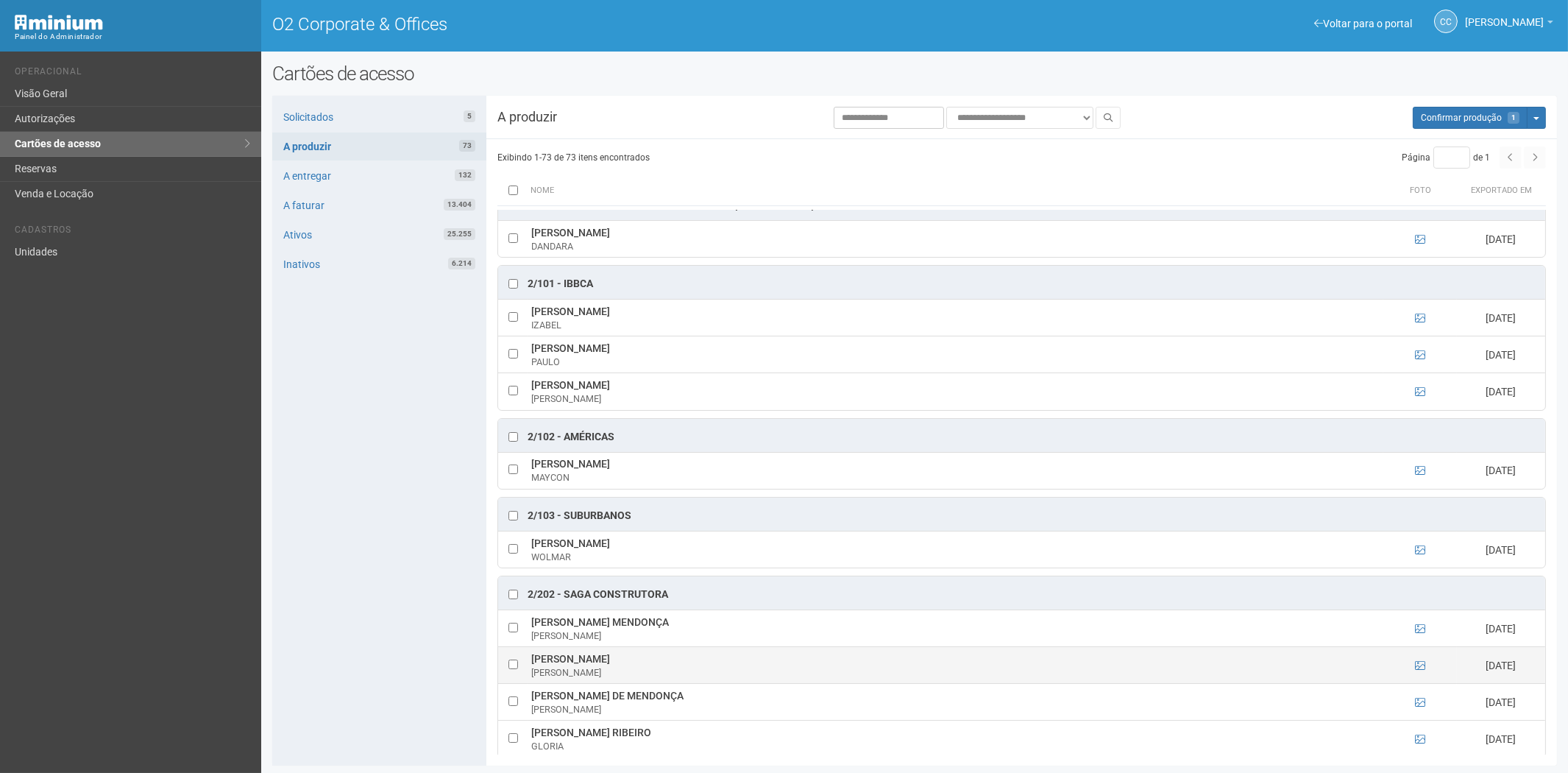
scroll to position [409, 0]
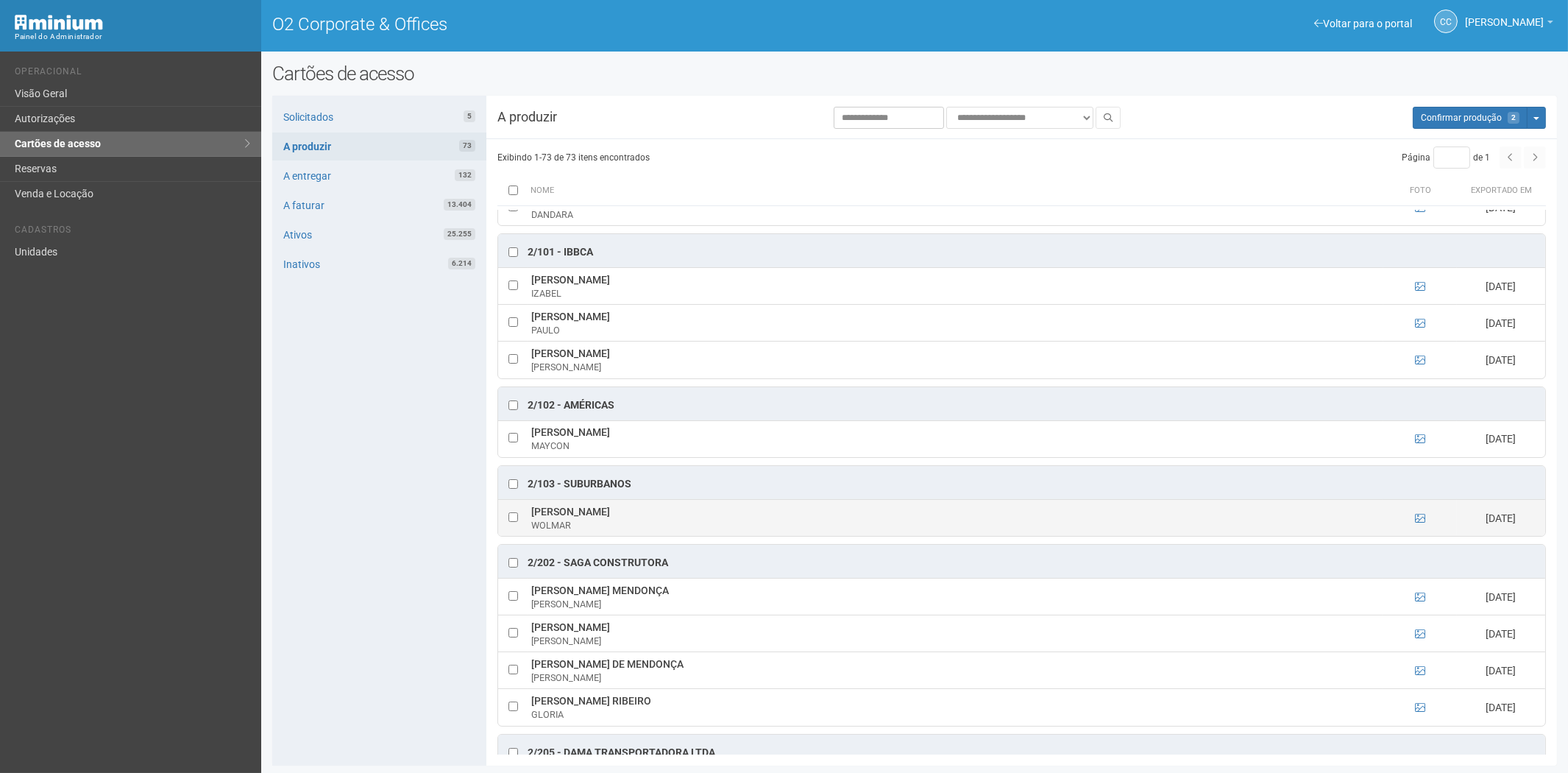
drag, startPoint x: 539, startPoint y: 513, endPoint x: 671, endPoint y: 520, distance: 132.2
click at [671, 520] on td "WOLMAR GOMES PEREIRA WOLMAR" at bounding box center [955, 517] width 856 height 36
copy td "WOLMAR GOMES PEREIRA"
click at [370, 595] on div "Solicitados 5 A produzir 73 A entregar 132 A faturar 13.404 Ativos 25.255 Inati…" at bounding box center [379, 430] width 214 height 670
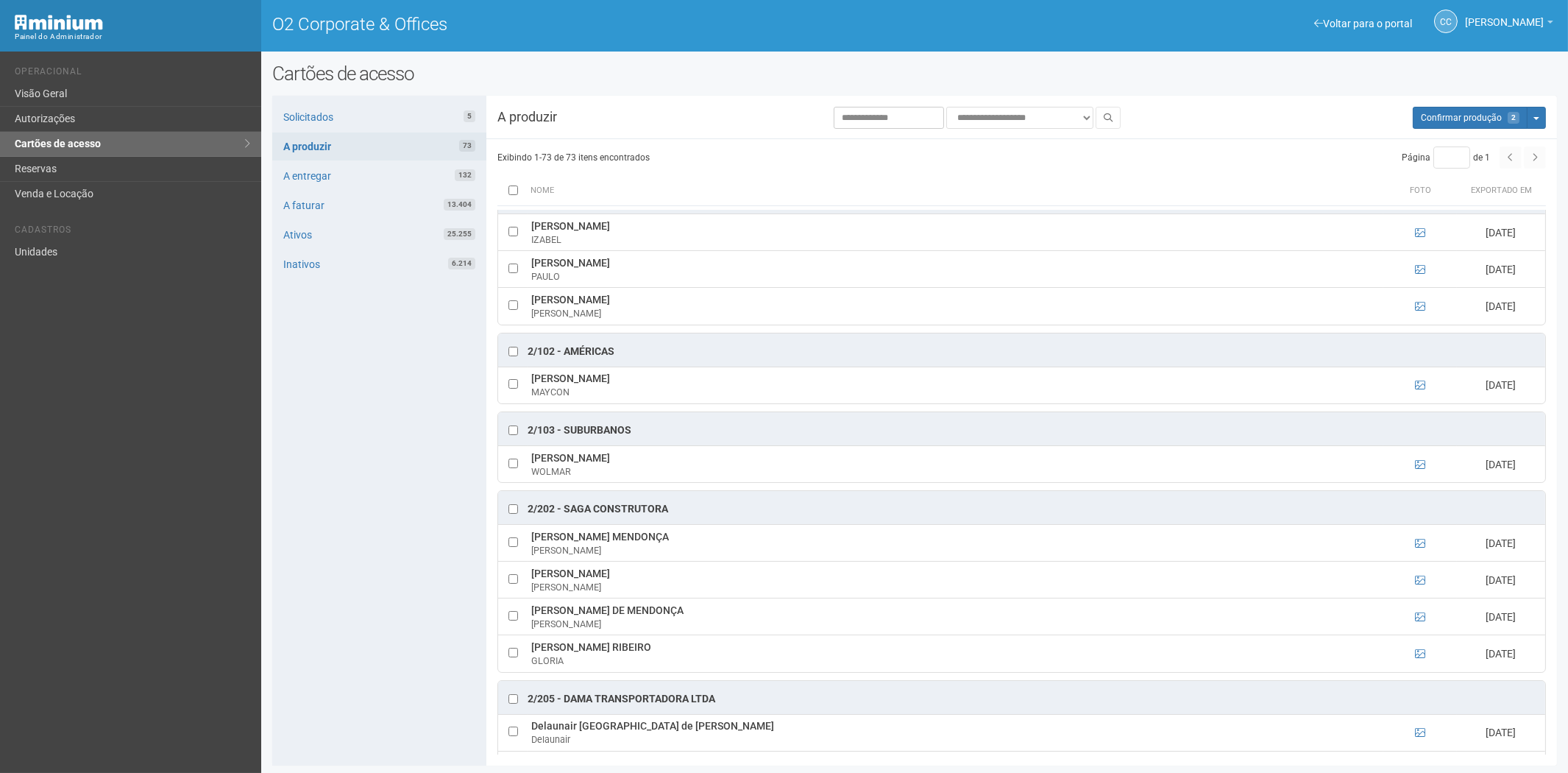
scroll to position [572, 0]
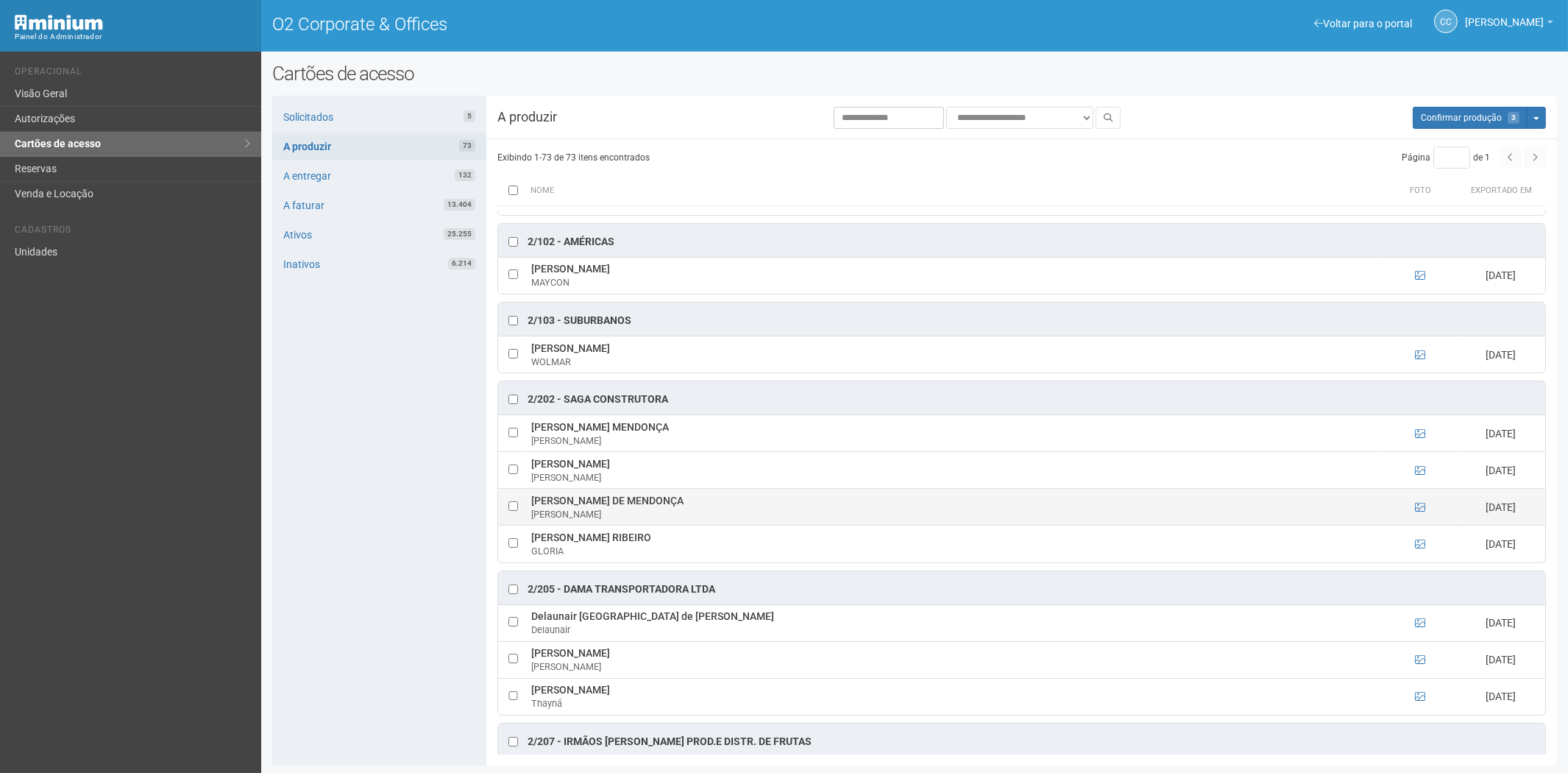
drag, startPoint x: 531, startPoint y: 505, endPoint x: 664, endPoint y: 512, distance: 133.2
click at [679, 512] on td "FELIPE LEÇA DE MENDONÇA FELIPE" at bounding box center [955, 507] width 856 height 36
copy td "FELIPE LEÇA DE MENDONÇA"
click at [402, 568] on div "Solicitados 5 A produzir 73 A entregar 132 A faturar 13.404 Ativos 25.255 Inati…" at bounding box center [379, 430] width 214 height 670
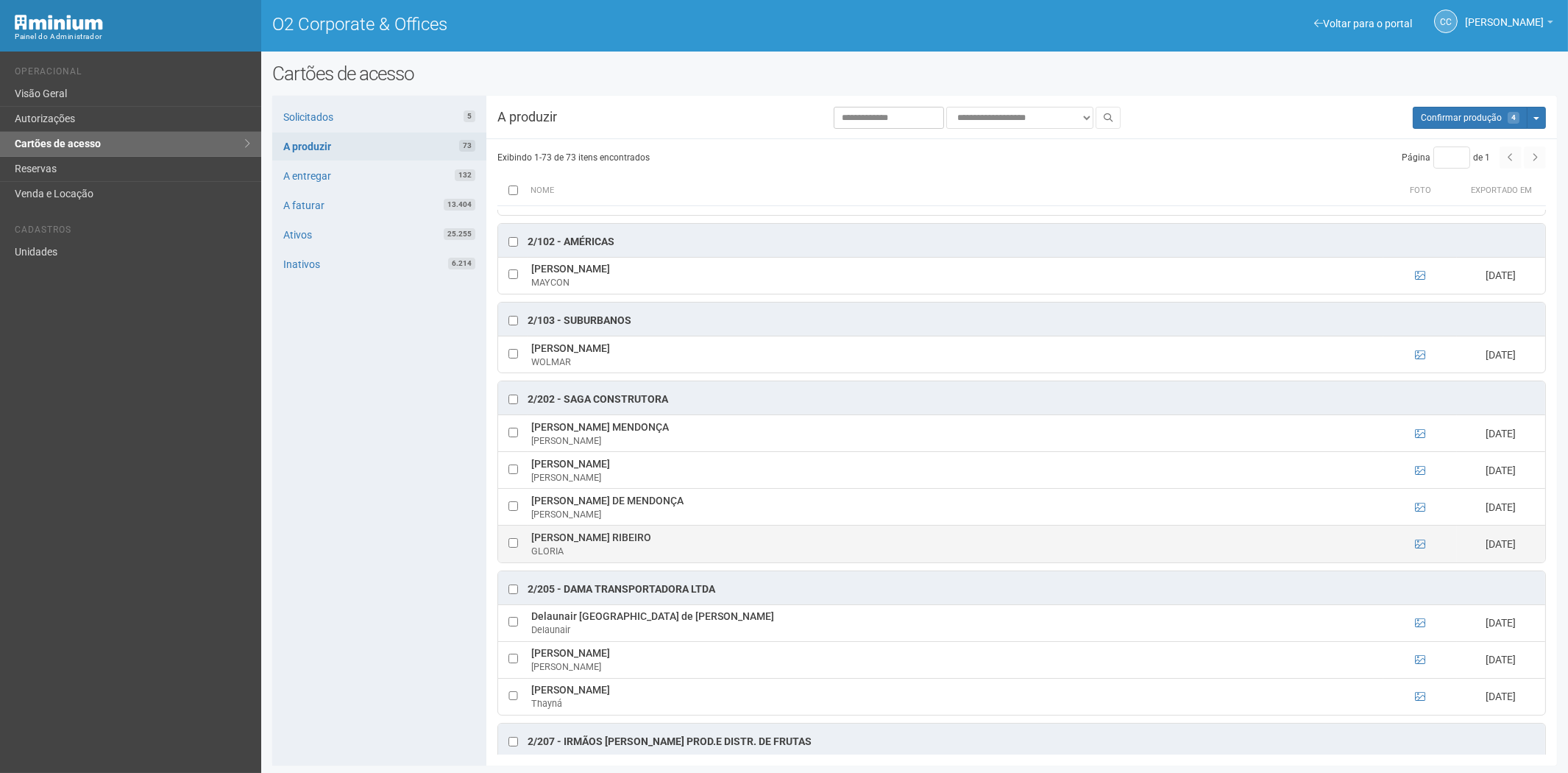
drag, startPoint x: 531, startPoint y: 541, endPoint x: 670, endPoint y: 539, distance: 139.0
click at [670, 539] on td "GLORIA CELESTE B. RIBEIRO GLORIA" at bounding box center [955, 544] width 856 height 36
copy td "GLORIA CELESTE B. RIBEIRO"
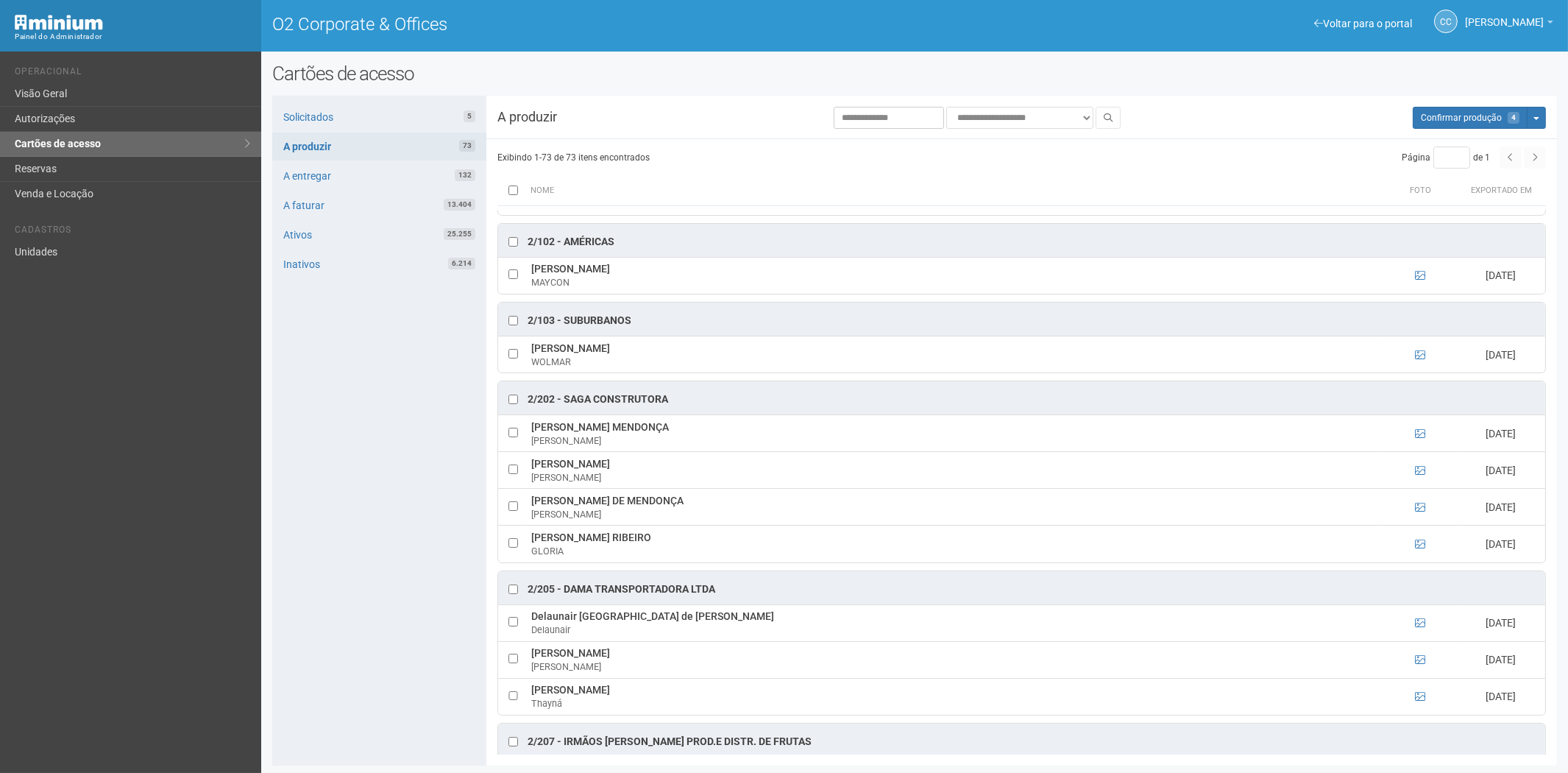
click at [353, 528] on div "Solicitados 5 A produzir 73 A entregar 132 A faturar 13.404 Ativos 25.255 Inati…" at bounding box center [379, 430] width 214 height 670
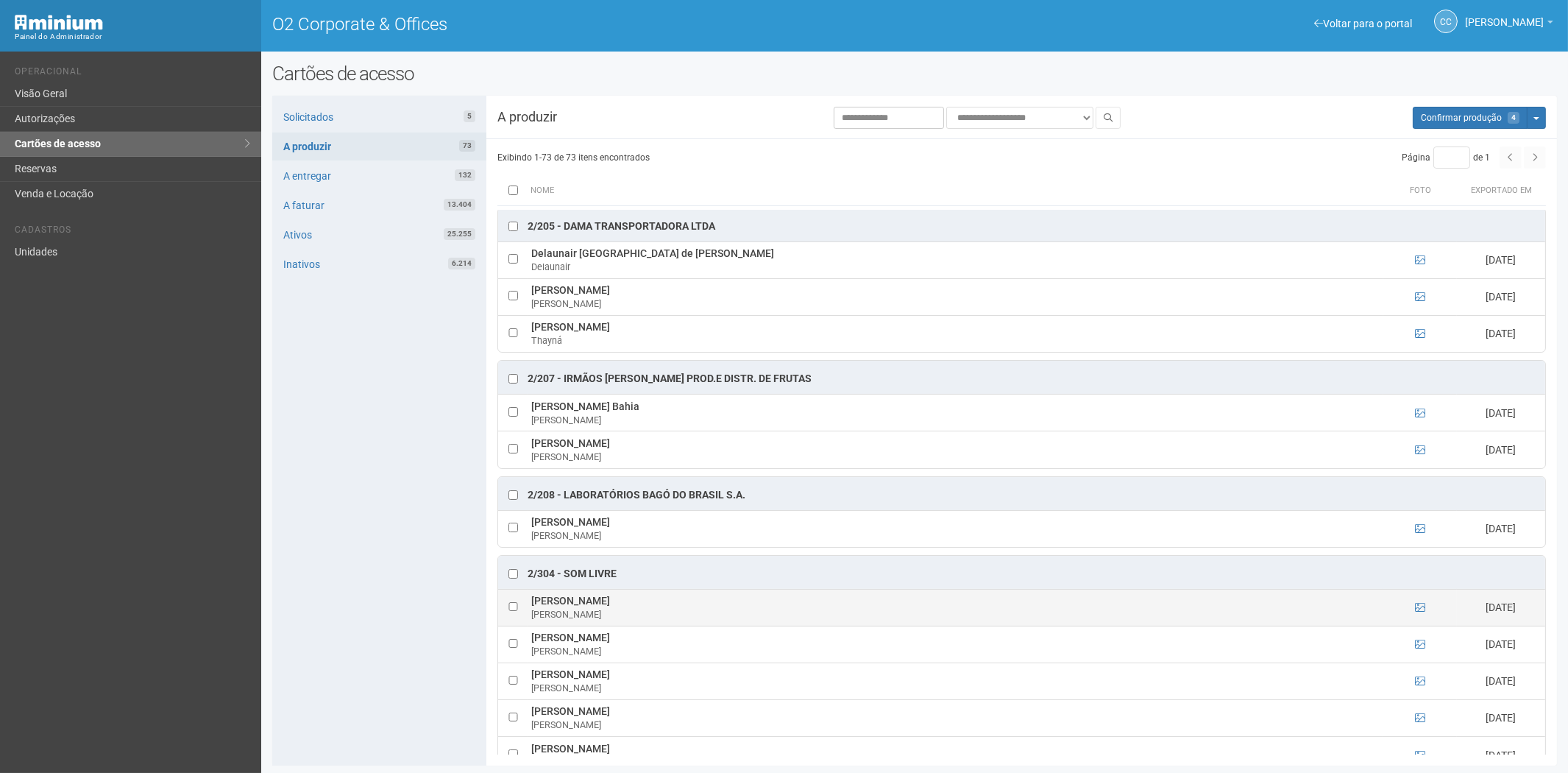
scroll to position [982, 0]
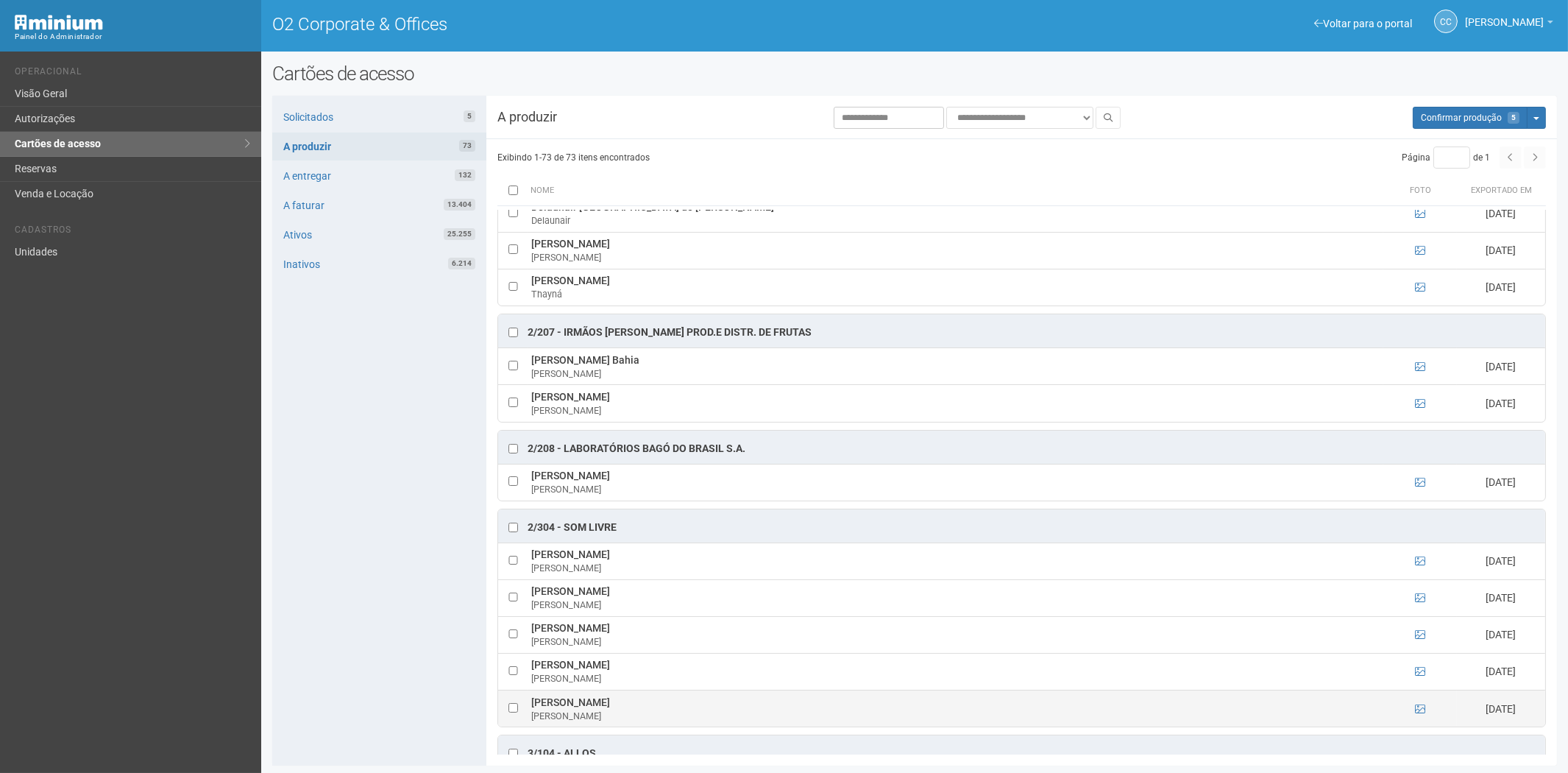
drag, startPoint x: 527, startPoint y: 711, endPoint x: 648, endPoint y: 712, distance: 121.0
click at [657, 712] on td "Raquel Fernandes Bruno Raquel Bruno" at bounding box center [955, 708] width 856 height 36
copy td "Raquel Fernandes Bruno"
drag, startPoint x: 339, startPoint y: 542, endPoint x: 383, endPoint y: 527, distance: 46.5
click at [339, 542] on div "Solicitados 5 A produzir 73 A entregar 132 A faturar 13.404 Ativos 25.255 Inati…" at bounding box center [379, 430] width 214 height 670
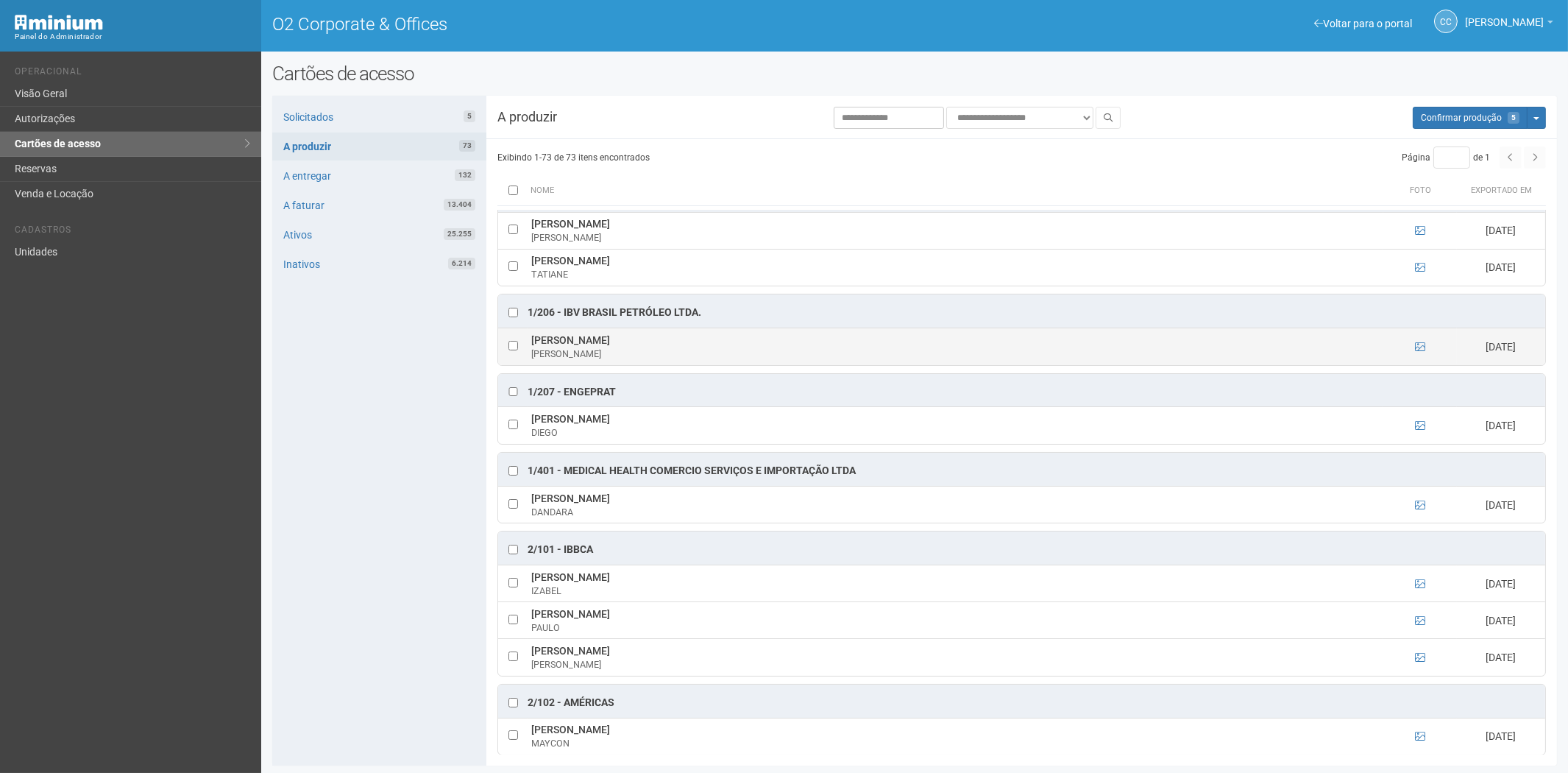
scroll to position [81, 0]
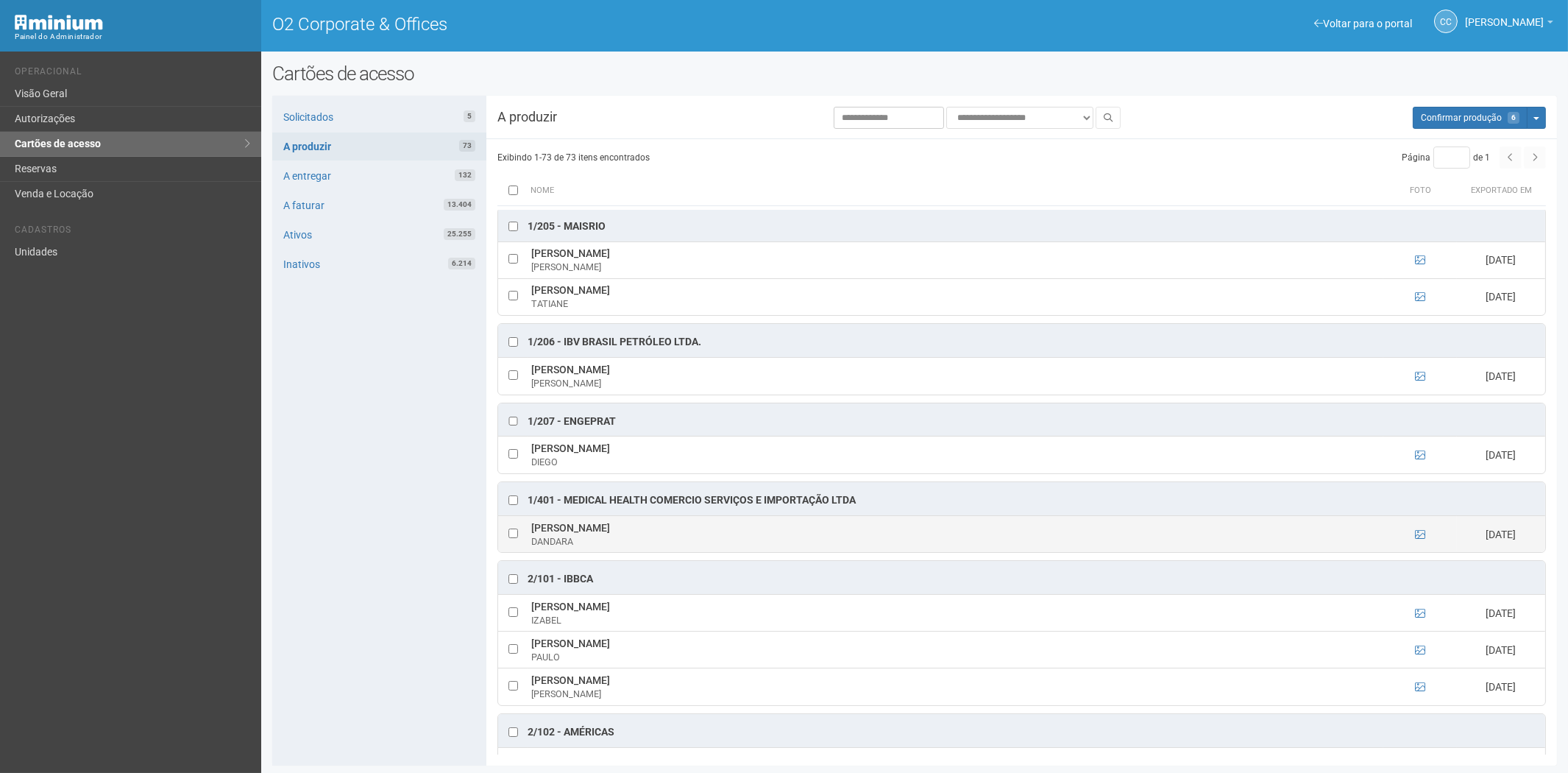
drag, startPoint x: 531, startPoint y: 529, endPoint x: 729, endPoint y: 534, distance: 198.1
click at [729, 534] on td "DANDARA MARIA DA SILVA NASCIMENTO DANDARA" at bounding box center [955, 534] width 856 height 36
copy td "DANDARA MARIA DA SILVA NASCIMENTO"
click at [363, 542] on div "Solicitados 5 A produzir 73 A entregar 132 A faturar 13.404 Ativos 25.255 Inati…" at bounding box center [379, 430] width 214 height 670
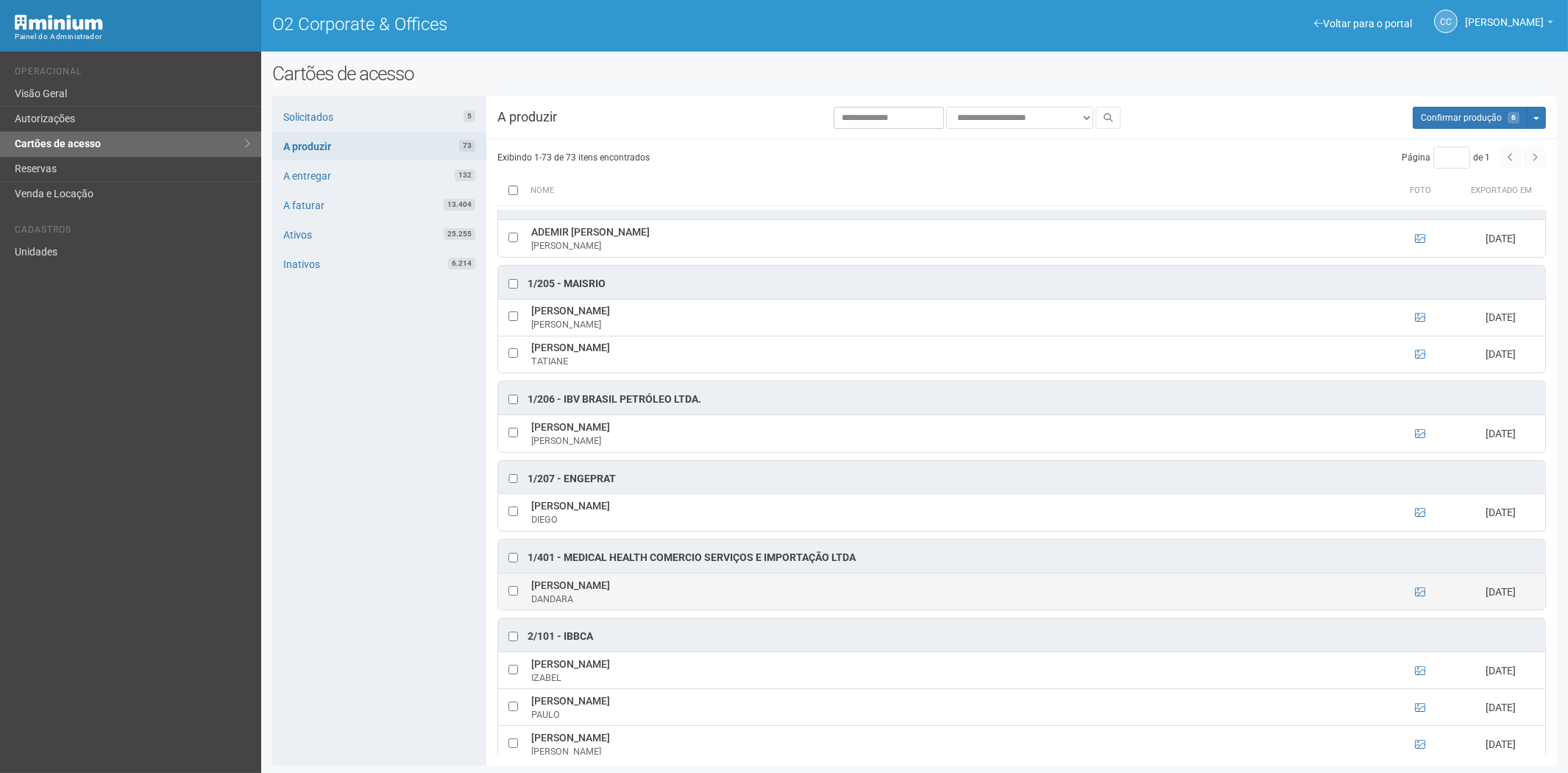
scroll to position [0, 0]
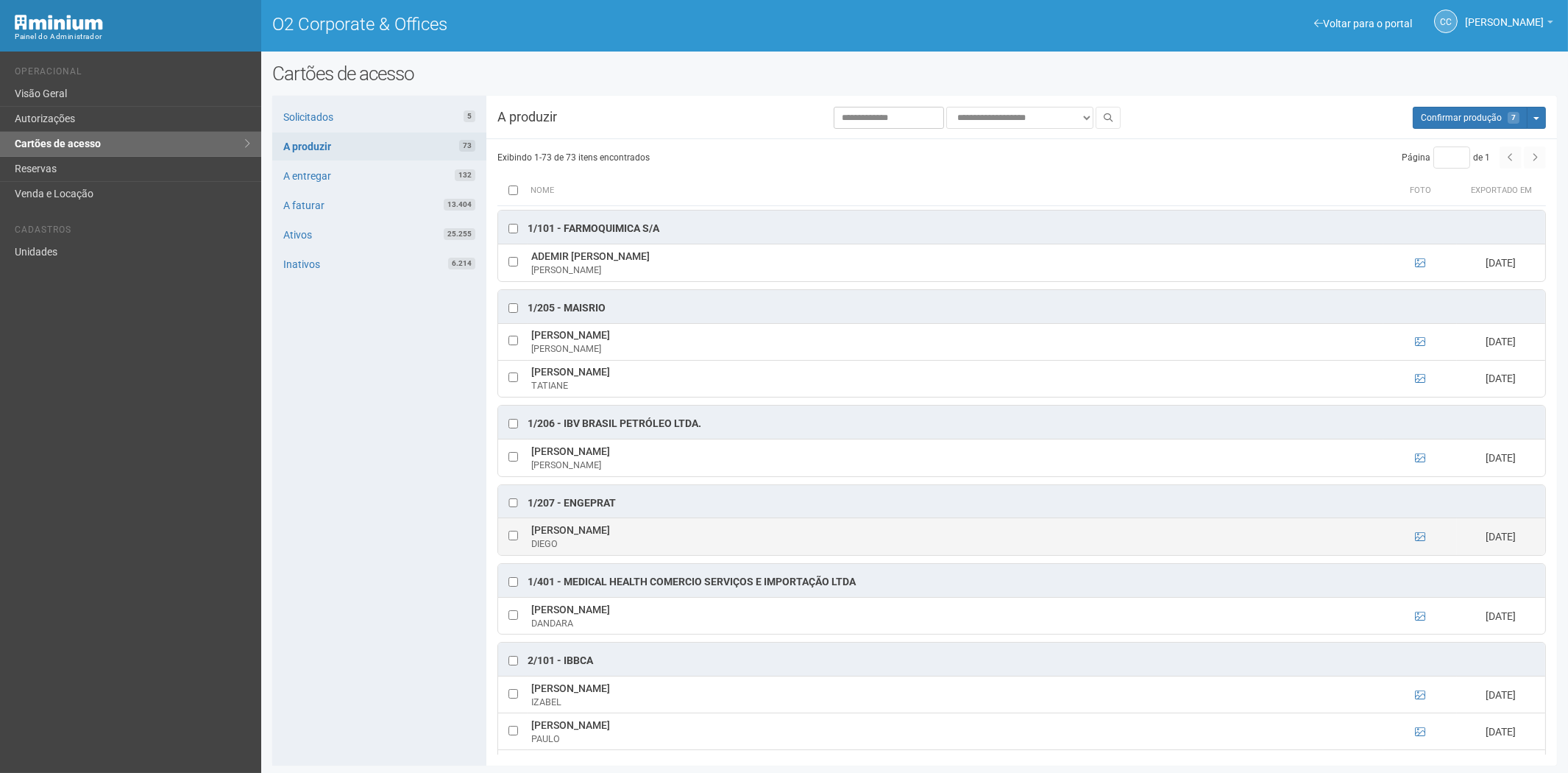
drag, startPoint x: 529, startPoint y: 533, endPoint x: 662, endPoint y: 537, distance: 133.1
click at [662, 537] on td "DIEGO DE CASTRO SOUZA DIEGO" at bounding box center [955, 536] width 856 height 36
copy td "DIEGO DE CASTRO SOUZA"
click at [233, 591] on div "Voltar para o portal Operacional Visão Geral Autorizações Cartões de acesso Res…" at bounding box center [130, 412] width 261 height 721
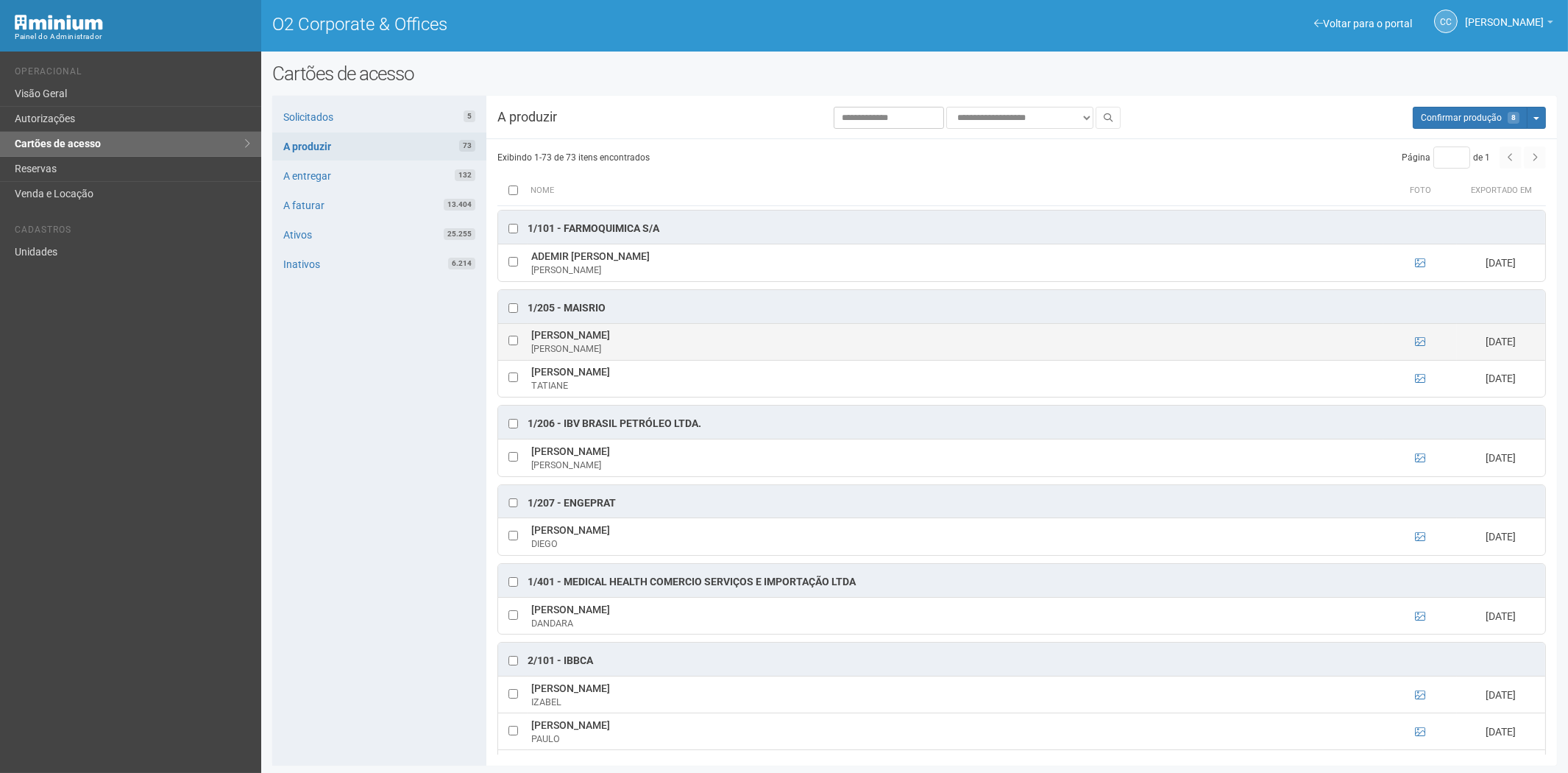
drag, startPoint x: 530, startPoint y: 336, endPoint x: 567, endPoint y: 329, distance: 37.7
click at [628, 340] on td "RENATO SILVA RENATO" at bounding box center [955, 341] width 856 height 36
copy td "RENATO SILVA"
drag, startPoint x: 337, startPoint y: 511, endPoint x: 349, endPoint y: 508, distance: 12.4
click at [337, 511] on div "Solicitados 5 A produzir 73 A entregar 132 A faturar 13.404 Ativos 25.255 Inati…" at bounding box center [379, 430] width 214 height 670
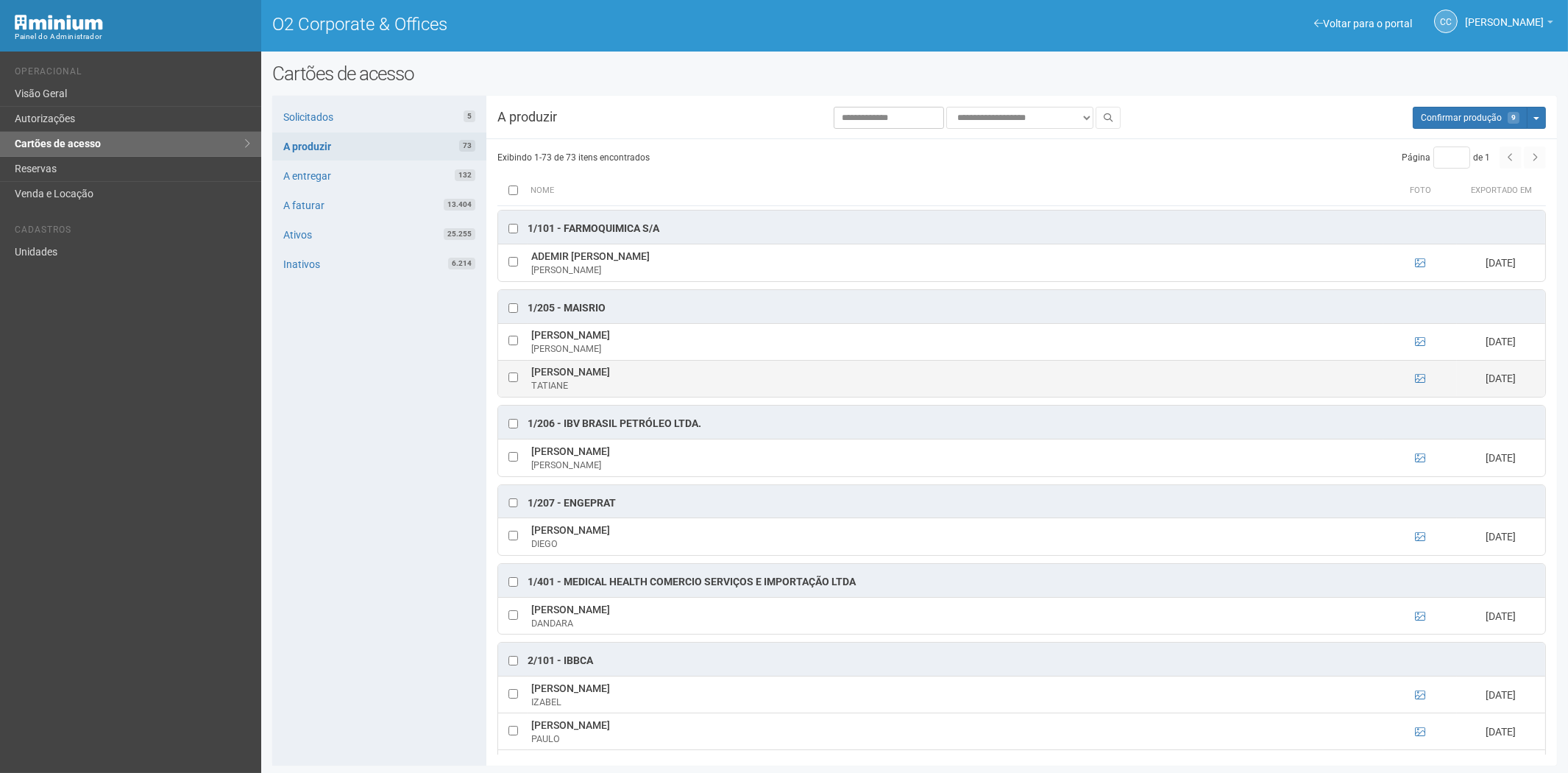
drag, startPoint x: 531, startPoint y: 374, endPoint x: 616, endPoint y: 373, distance: 85.0
click at [616, 373] on td "TATIANE NUNES TATIANE" at bounding box center [955, 378] width 856 height 36
copy td "TATIANE NUNES"
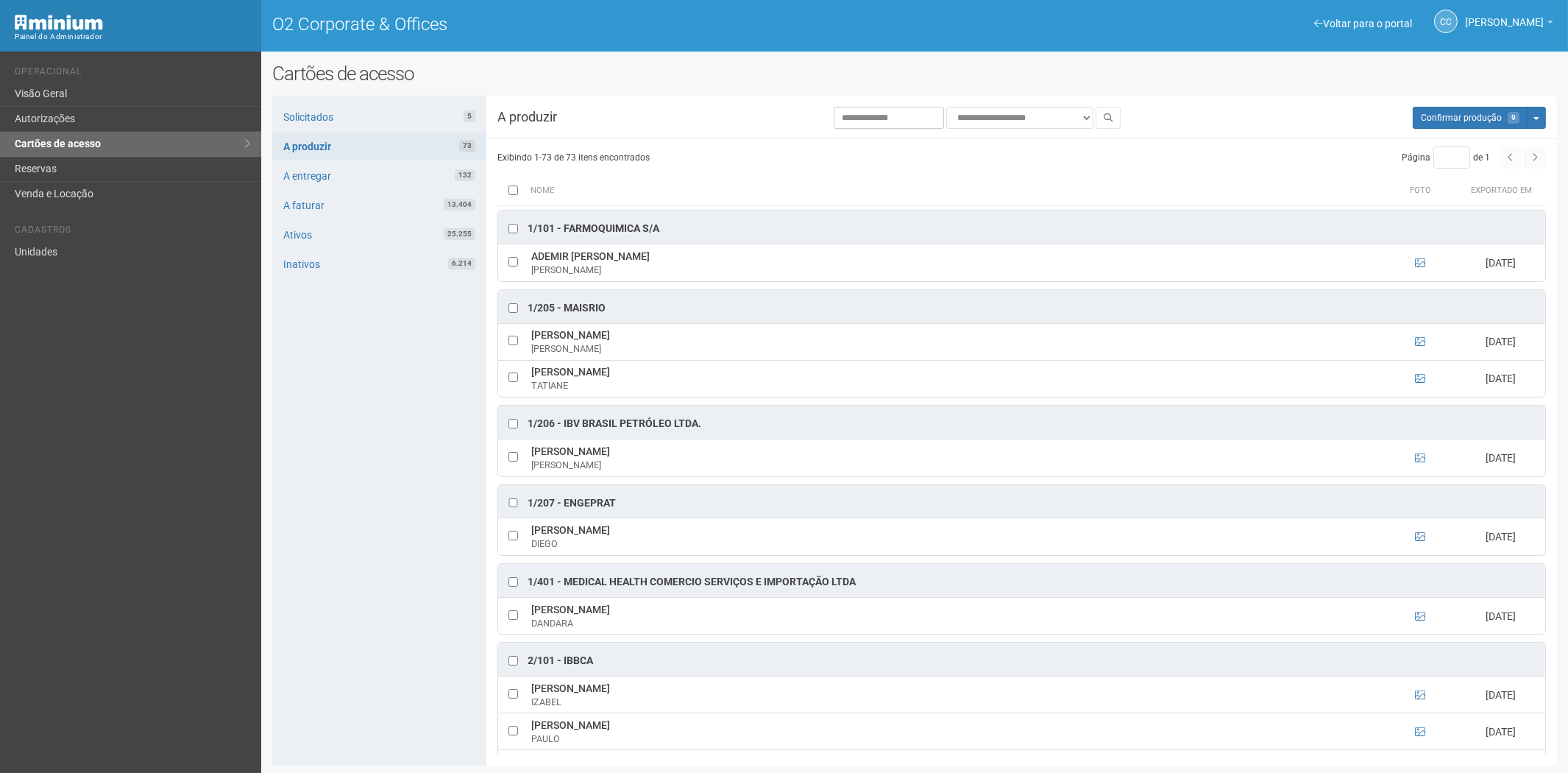
click at [400, 614] on div "Solicitados 5 A produzir 73 A entregar 132 A faturar 13.404 Ativos 25.255 Inati…" at bounding box center [379, 430] width 214 height 670
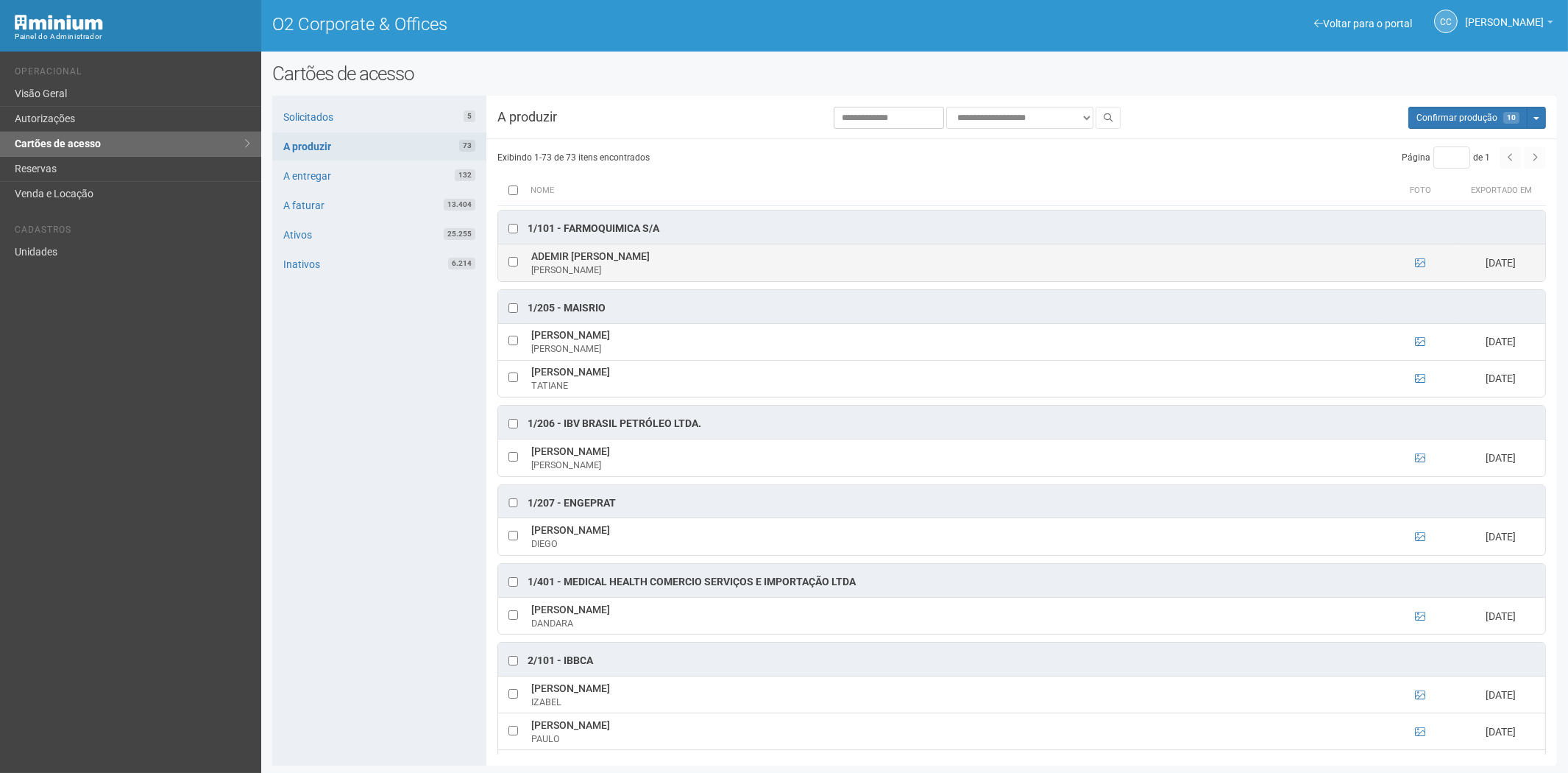
drag, startPoint x: 529, startPoint y: 256, endPoint x: 651, endPoint y: 259, distance: 122.0
click at [651, 259] on td "ADEMIR LUCAS SOARES ADEMIR SOARES" at bounding box center [955, 262] width 856 height 36
copy td "ADEMIR LUCAS SOARES"
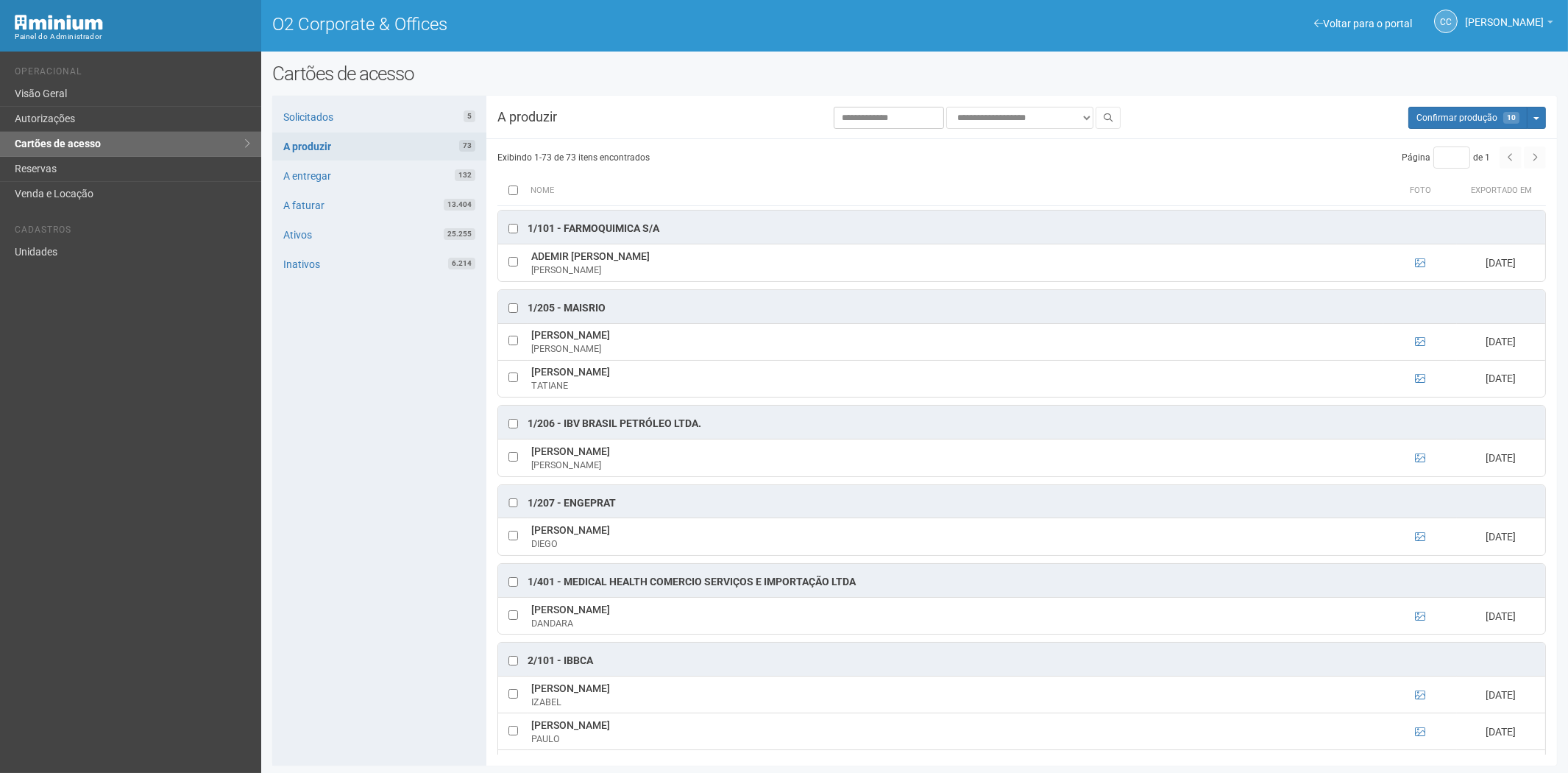
click at [334, 616] on div "Solicitados 5 A produzir 73 A entregar 132 A faturar 13.404 Ativos 25.255 Inati…" at bounding box center [379, 430] width 214 height 670
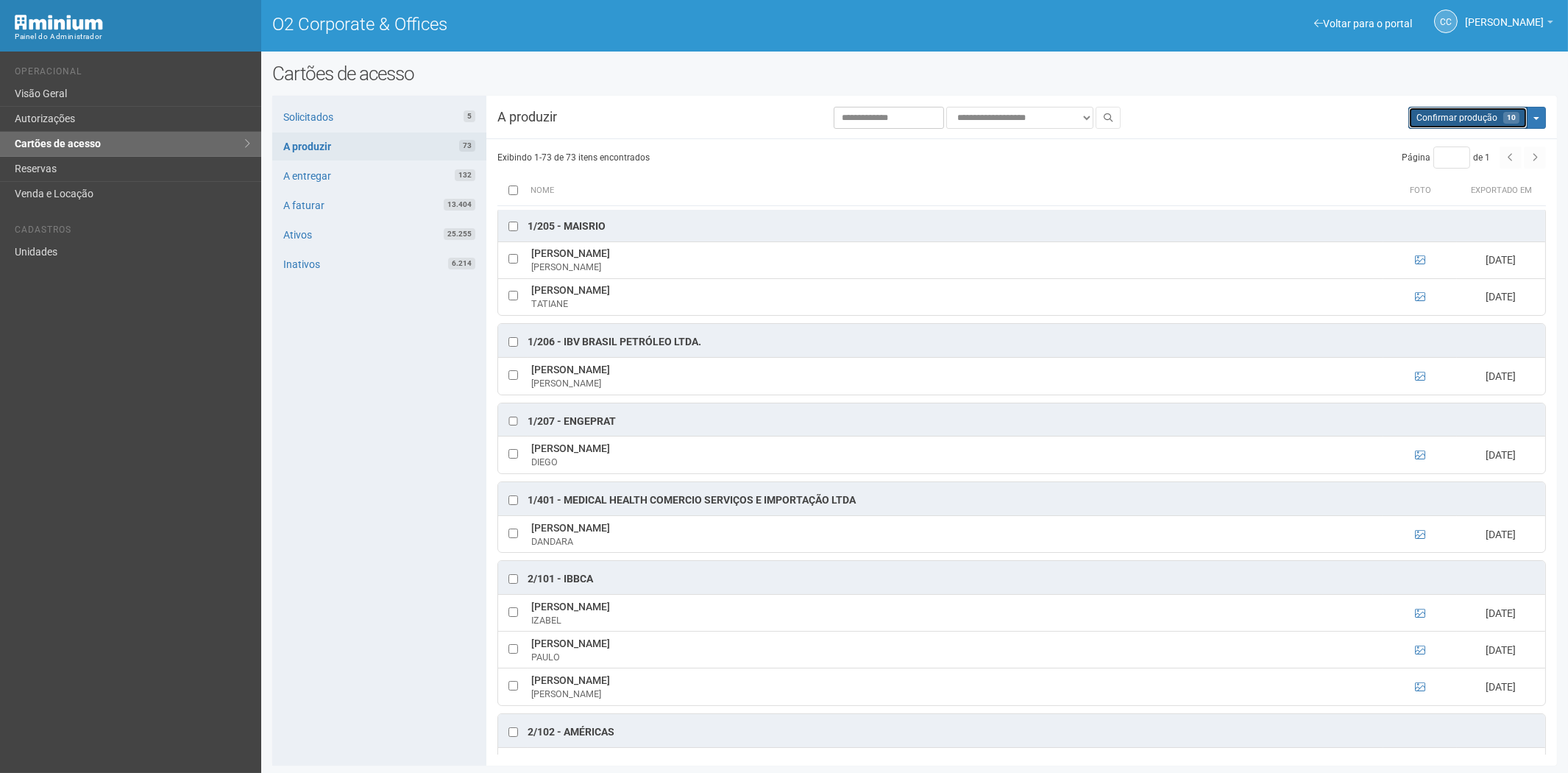
click at [1445, 125] on button "Aguarde... Confirmar produção 10" at bounding box center [1467, 117] width 120 height 22
click at [1448, 116] on span "Confirmar produção" at bounding box center [1457, 118] width 81 height 11
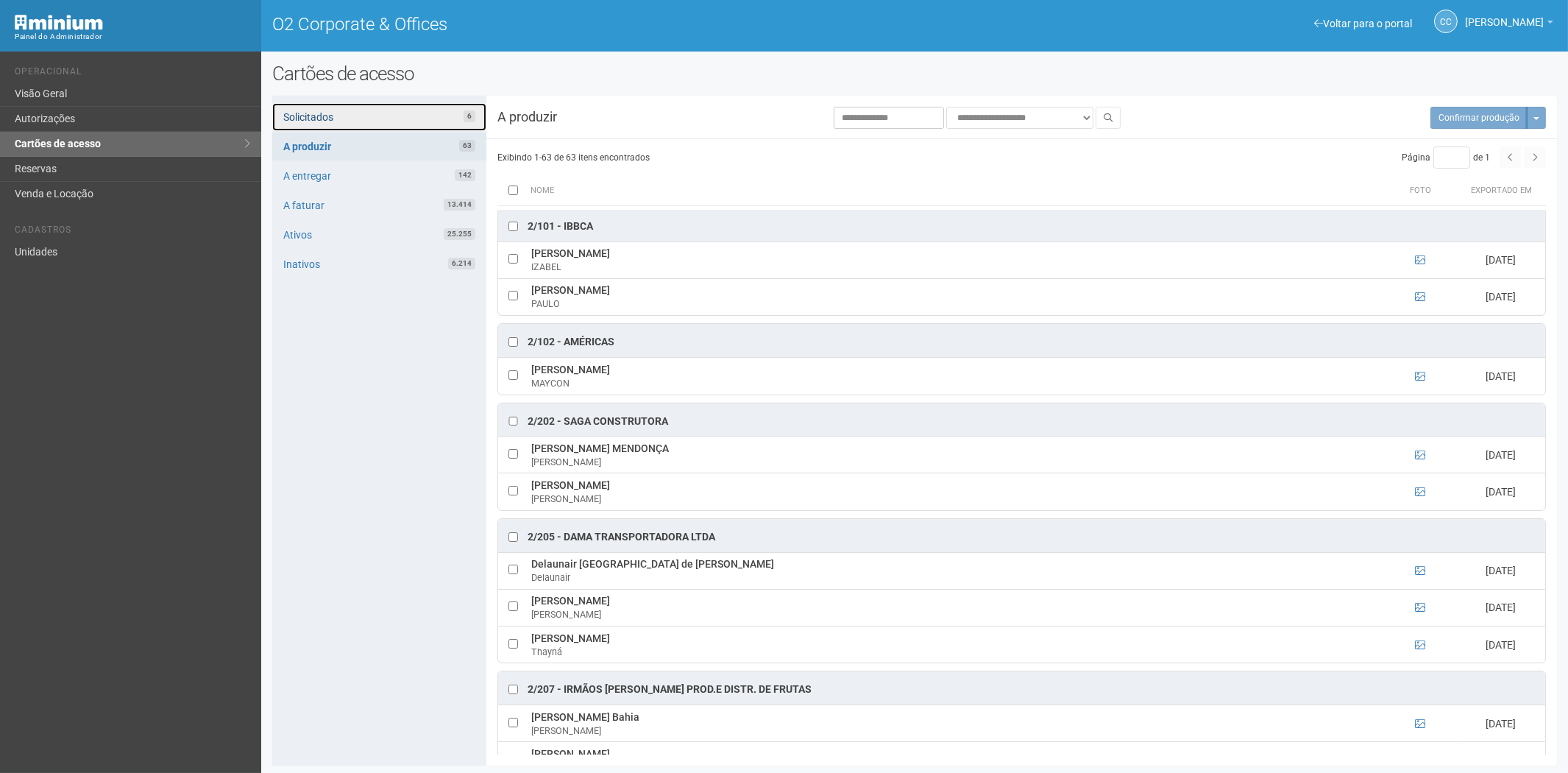
click at [402, 112] on link "Solicitados 6" at bounding box center [379, 117] width 214 height 28
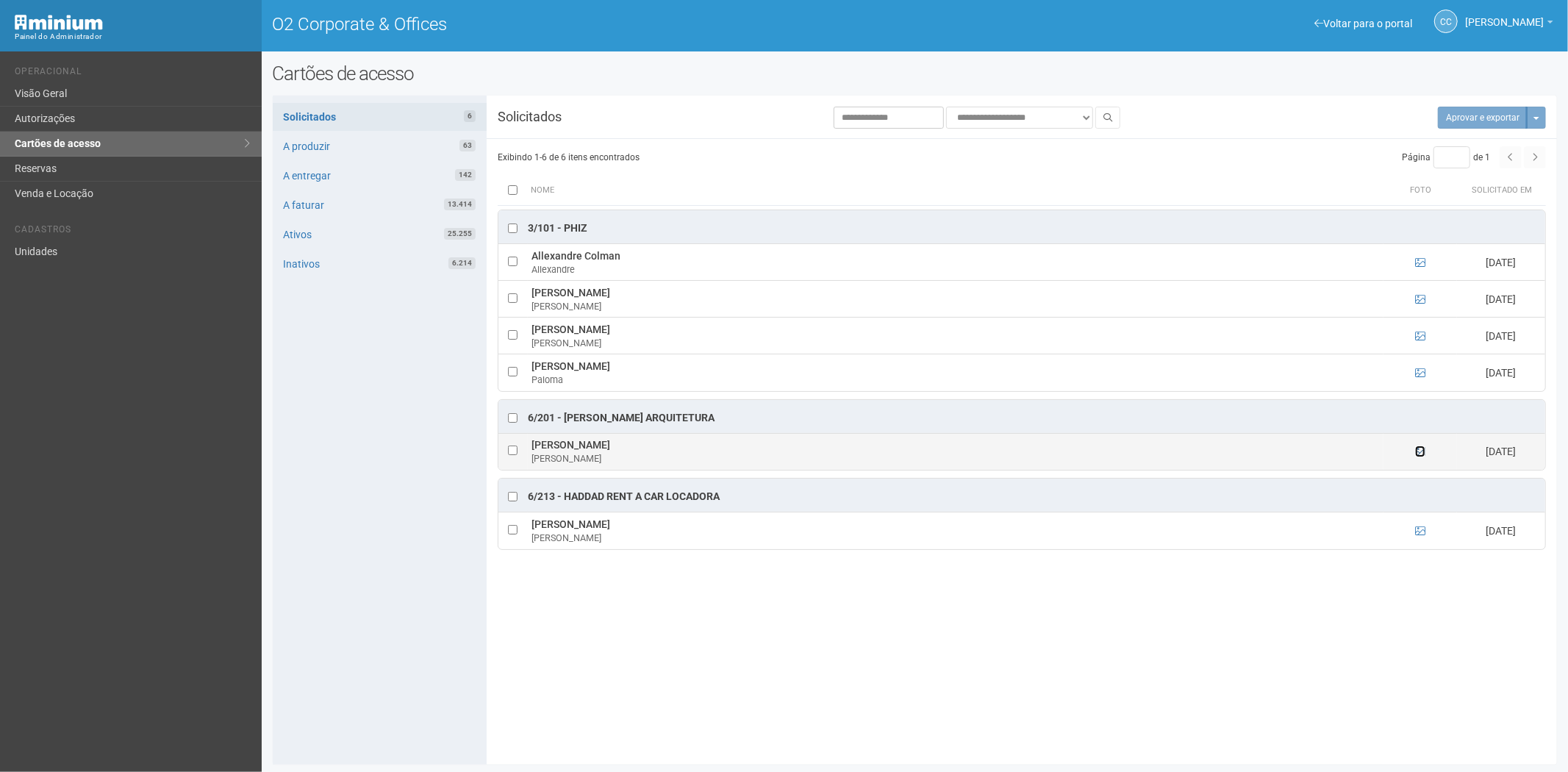
click at [1422, 452] on icon at bounding box center [1421, 452] width 11 height 11
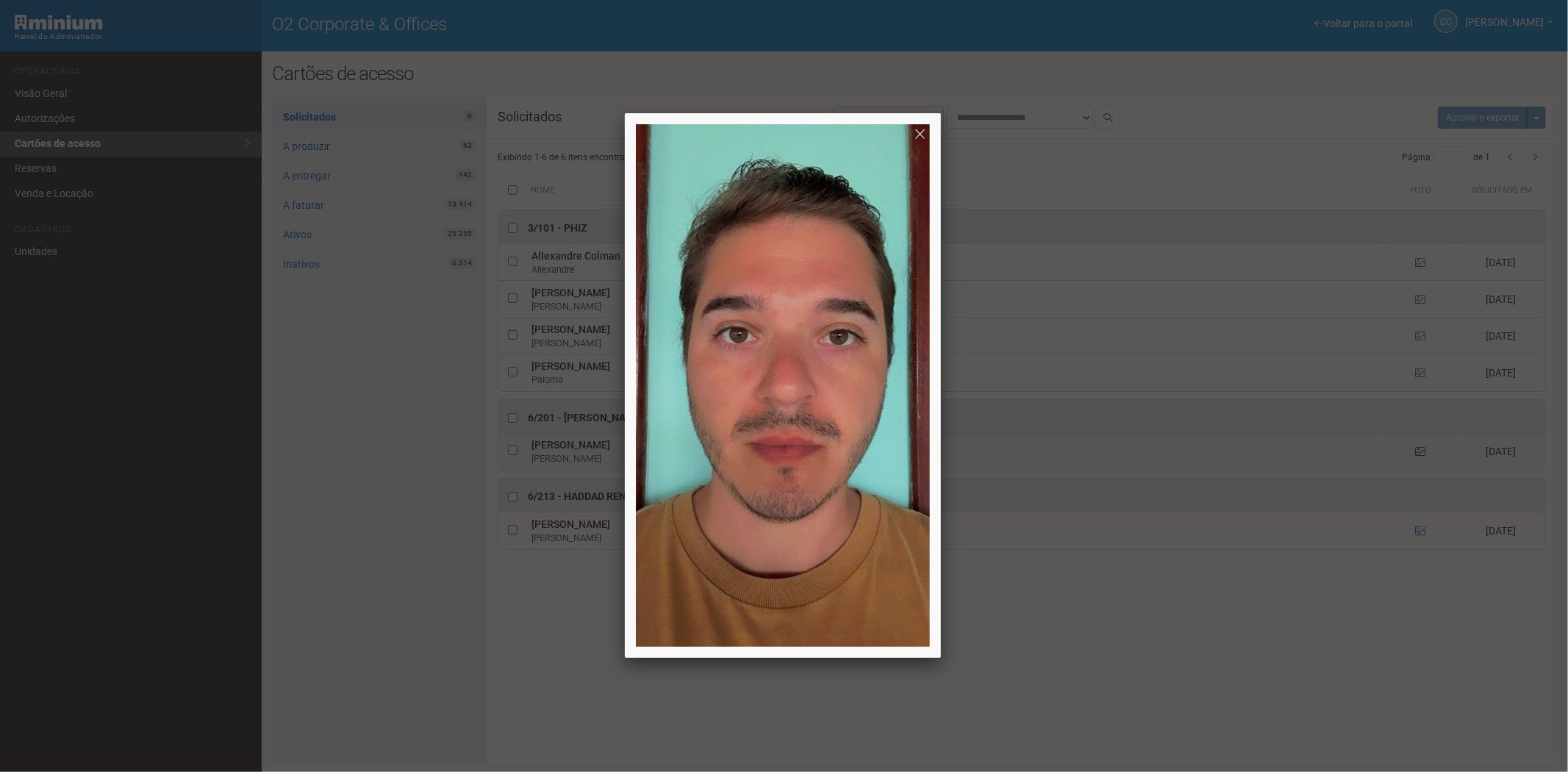
click at [1422, 452] on div at bounding box center [784, 386] width 1568 height 772
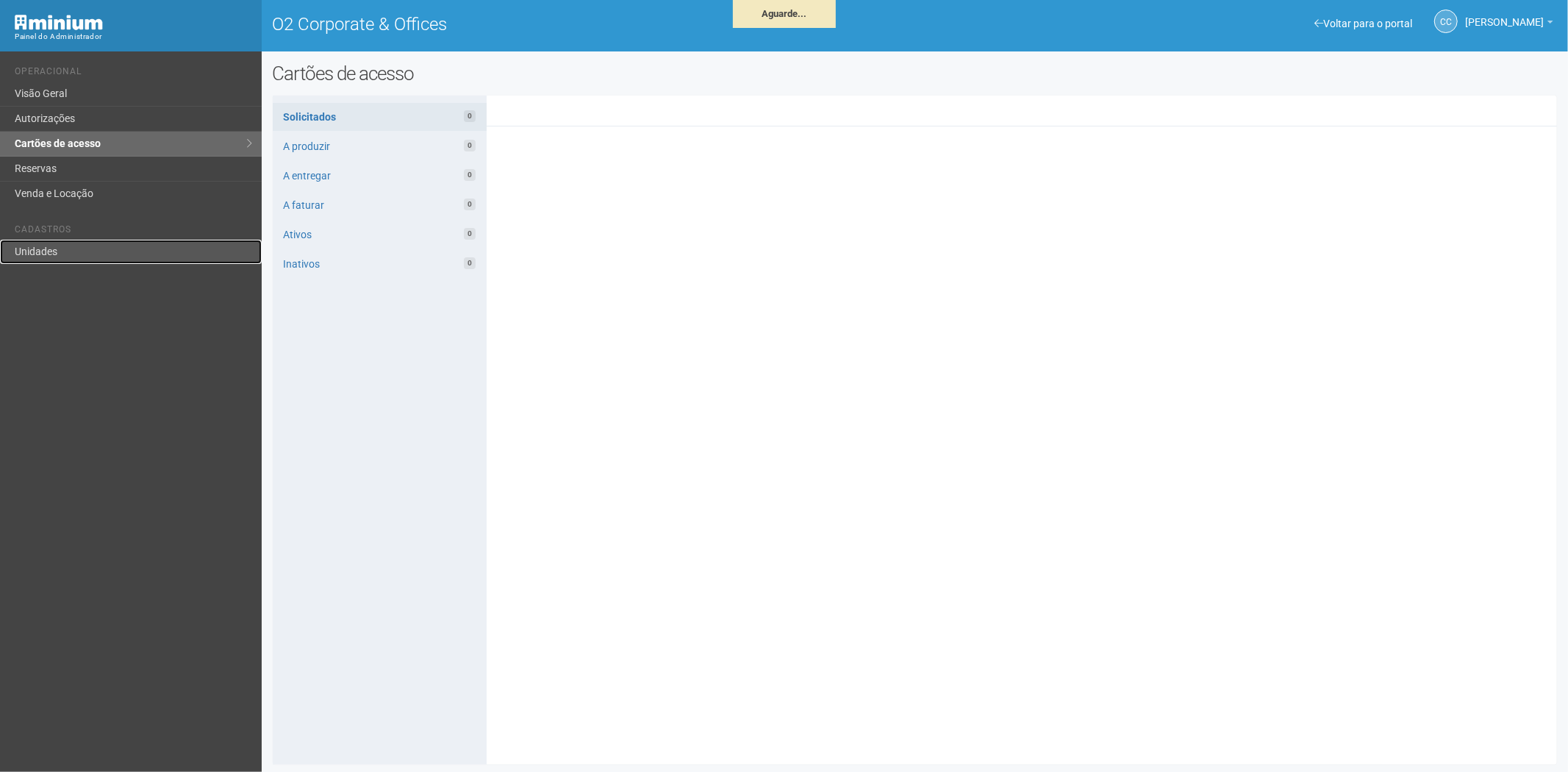
click at [74, 263] on link "Unidades" at bounding box center [131, 252] width 262 height 24
click at [35, 255] on link "Unidades" at bounding box center [131, 252] width 262 height 24
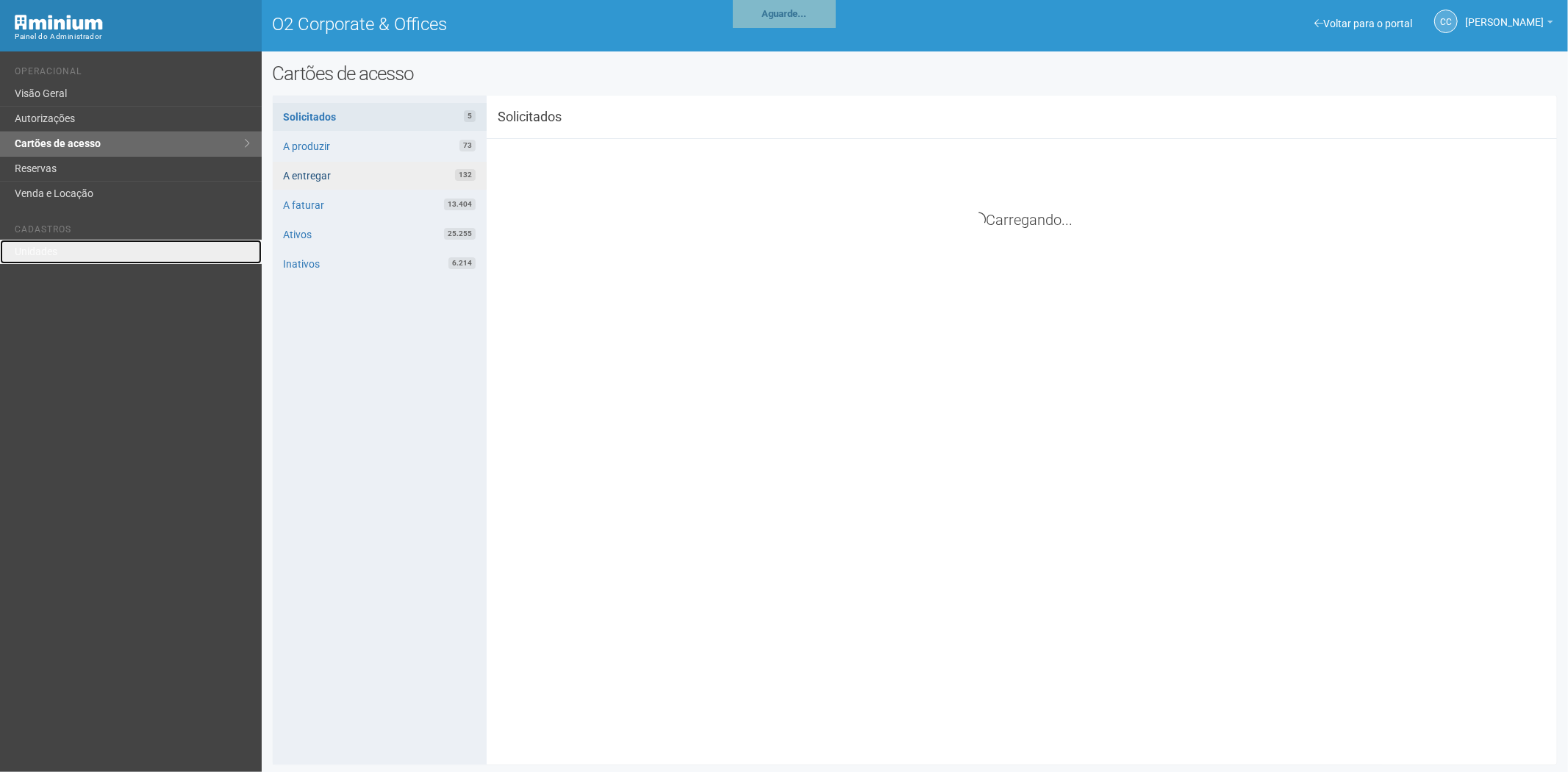
drag, startPoint x: 41, startPoint y: 246, endPoint x: 342, endPoint y: 173, distance: 309.7
click at [41, 246] on link "Unidades" at bounding box center [131, 252] width 262 height 24
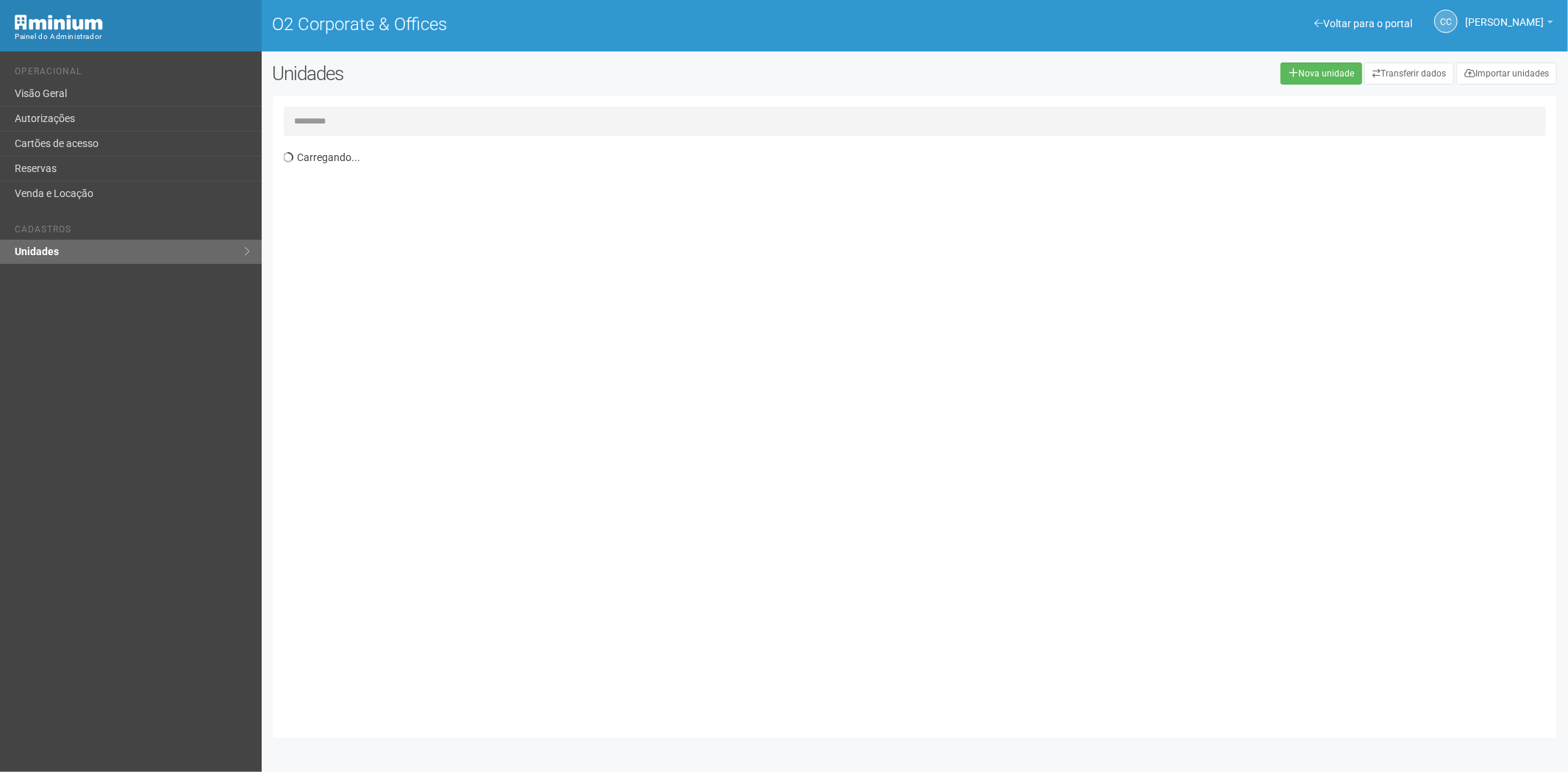
click at [383, 116] on input "text" at bounding box center [916, 121] width 1263 height 30
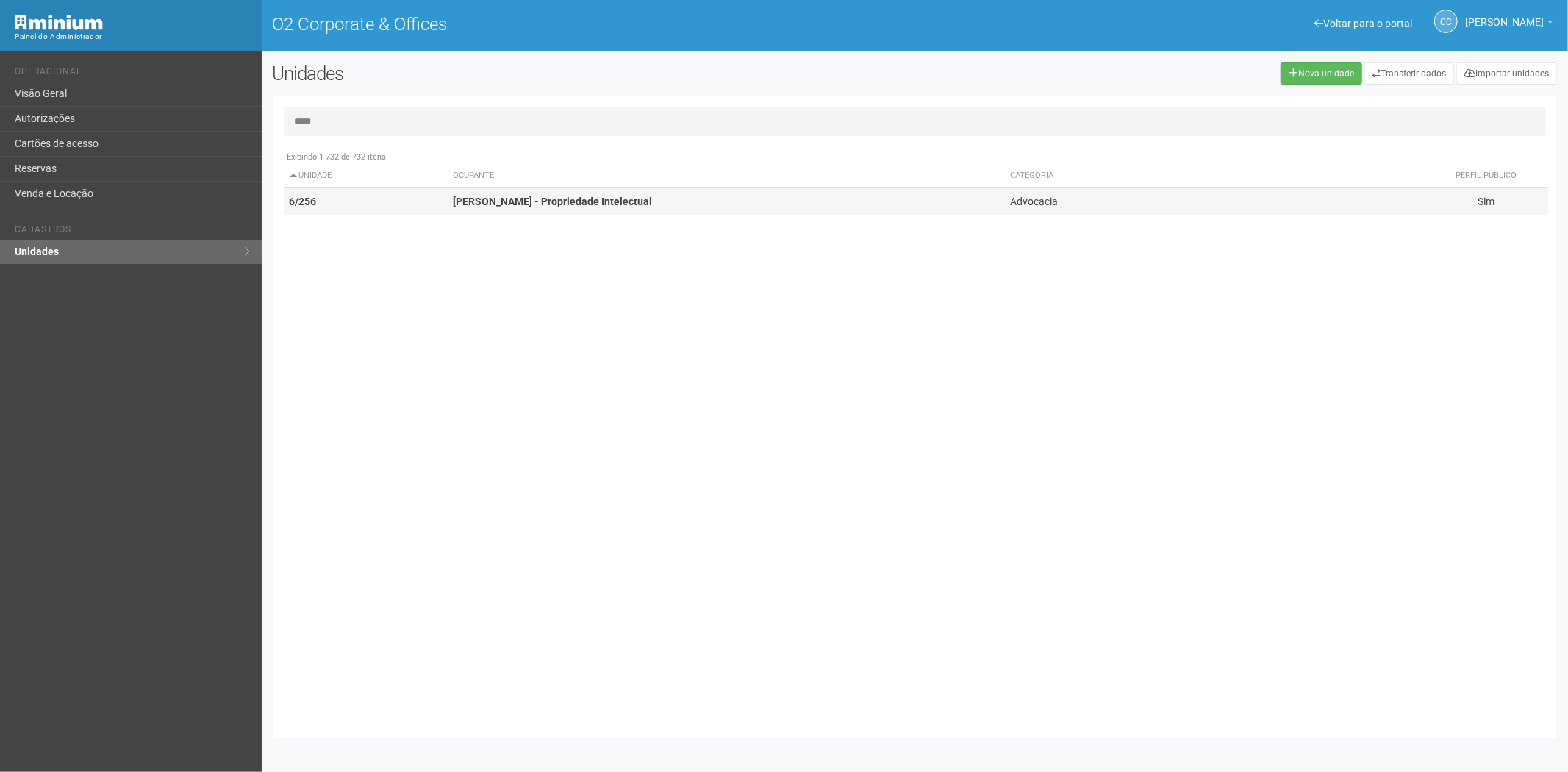
type input "*****"
click at [592, 188] on td "Eliza Seoud - Propriedade Intelectual" at bounding box center [725, 202] width 558 height 27
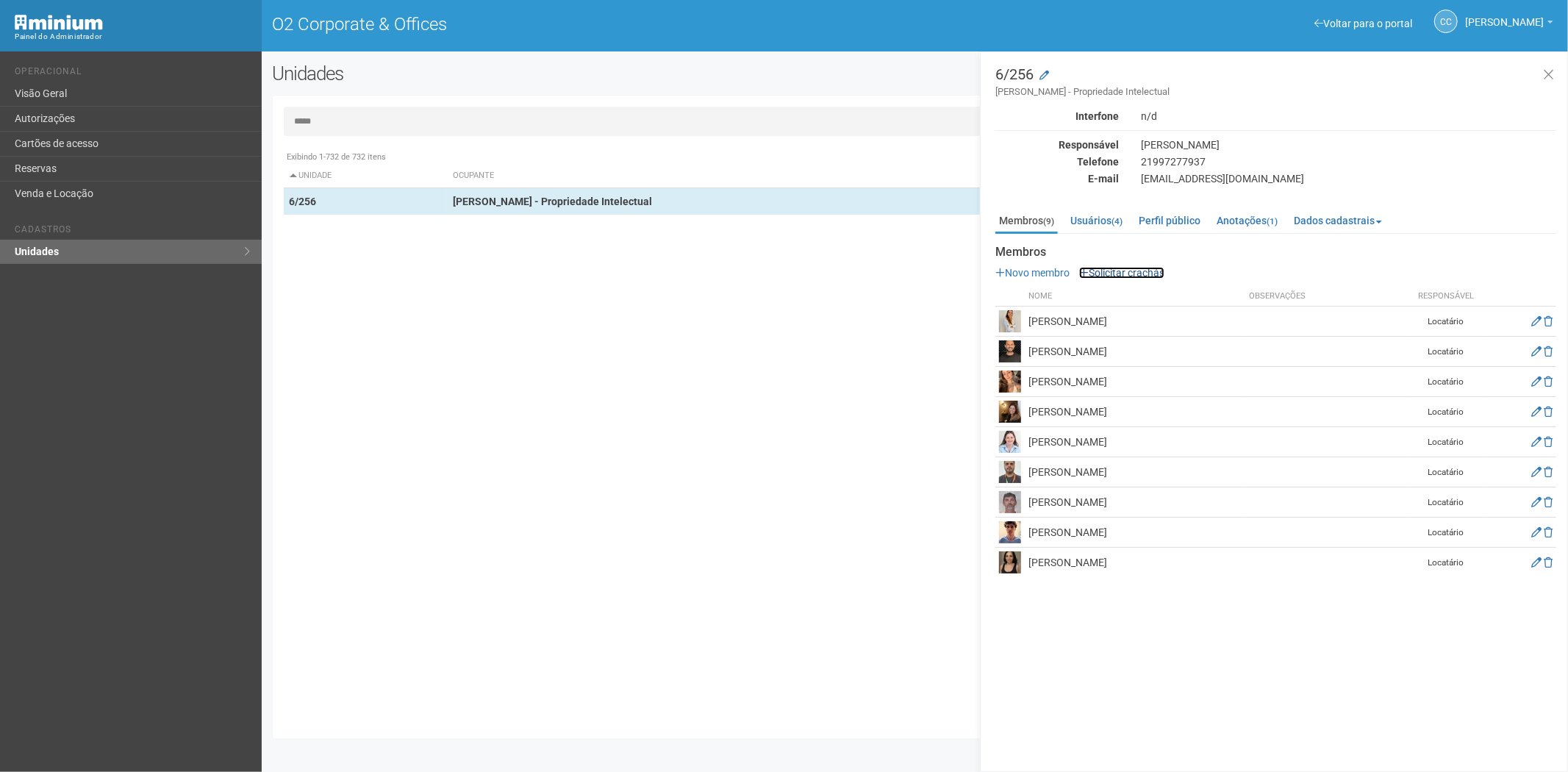
click at [1111, 272] on link "Solicitar crachás" at bounding box center [1121, 273] width 85 height 11
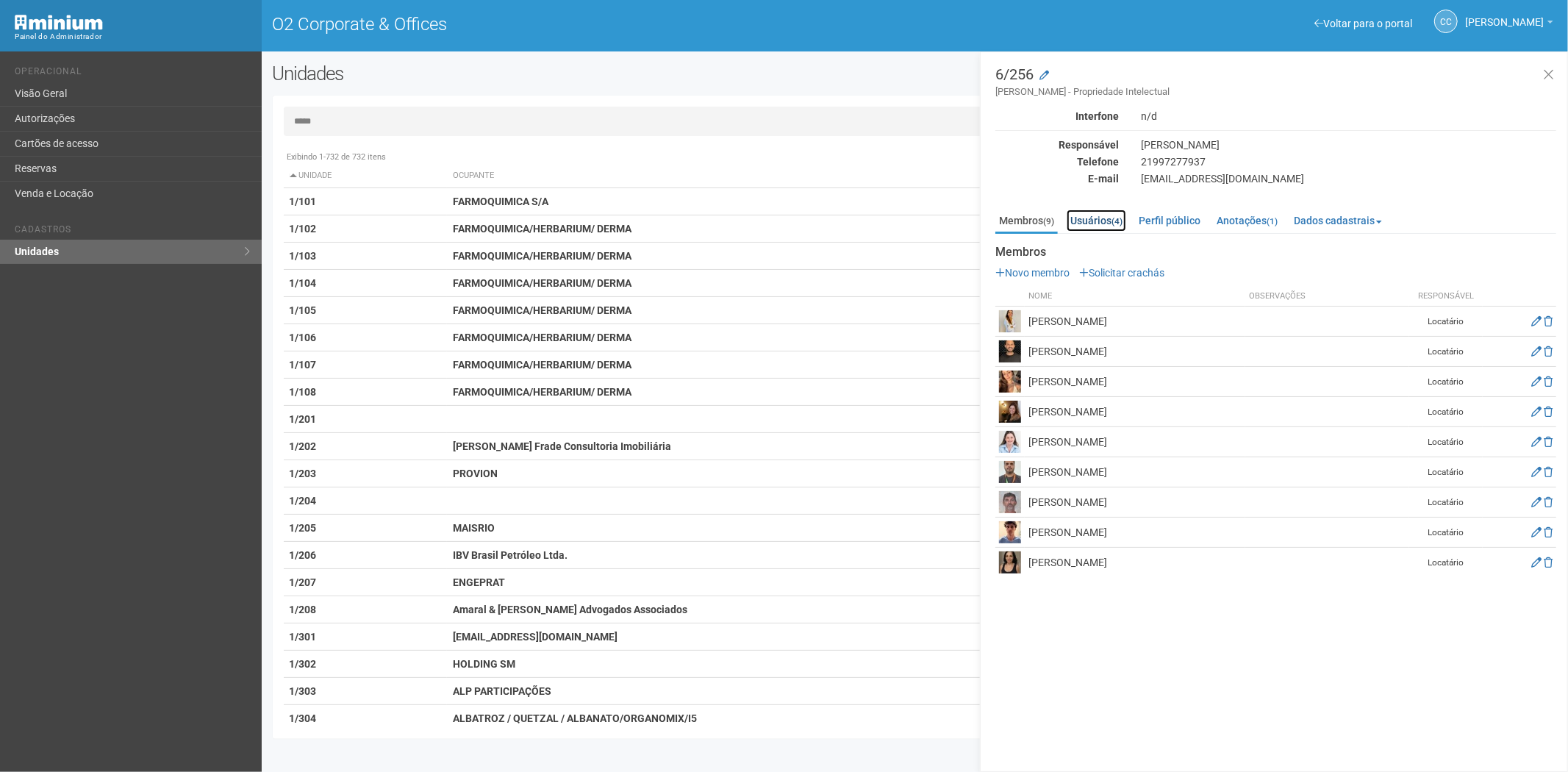
click at [1111, 215] on link "Usuários (4)" at bounding box center [1096, 220] width 59 height 22
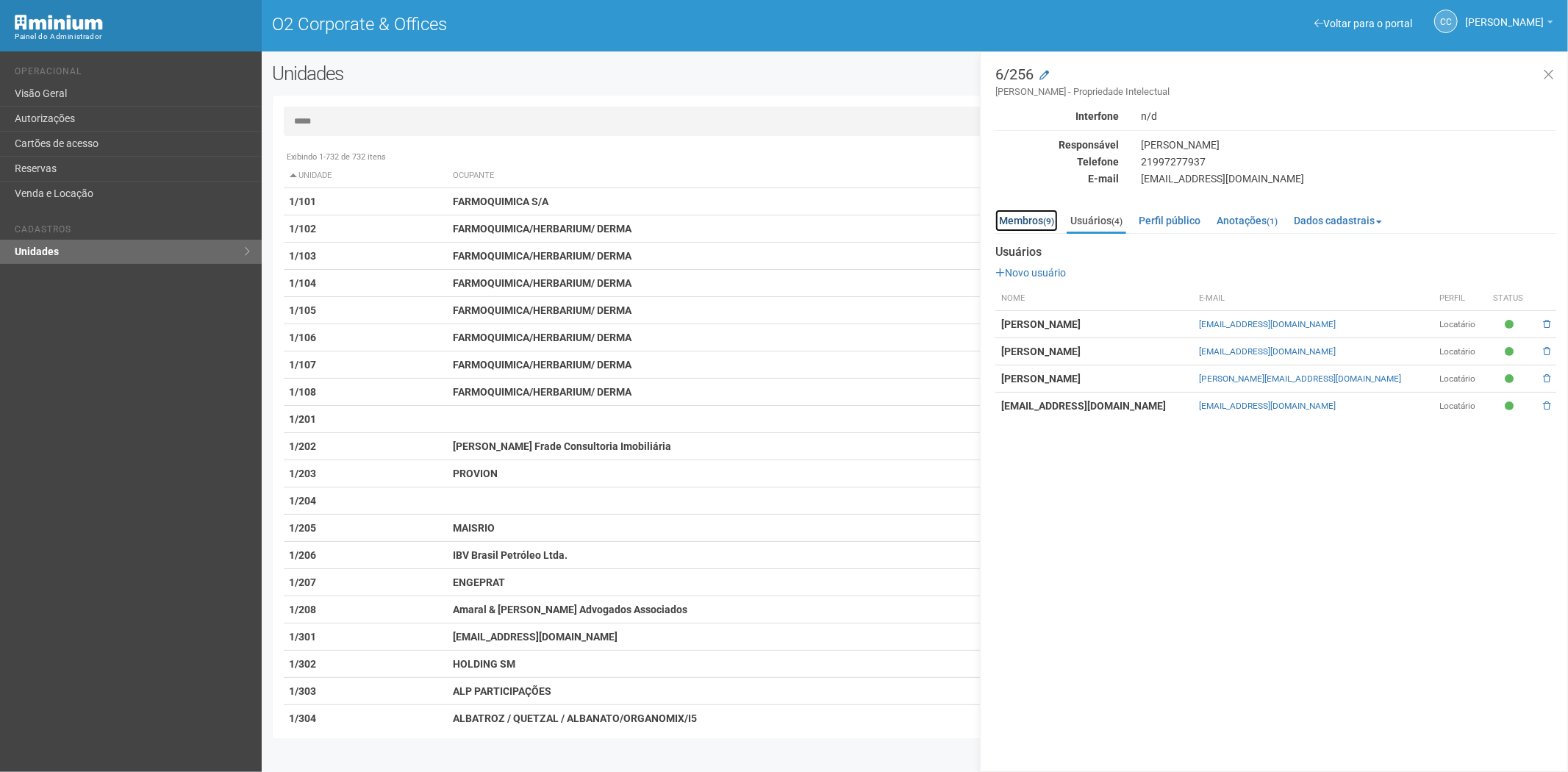
click at [1040, 218] on link "Membros (9)" at bounding box center [1027, 220] width 62 height 22
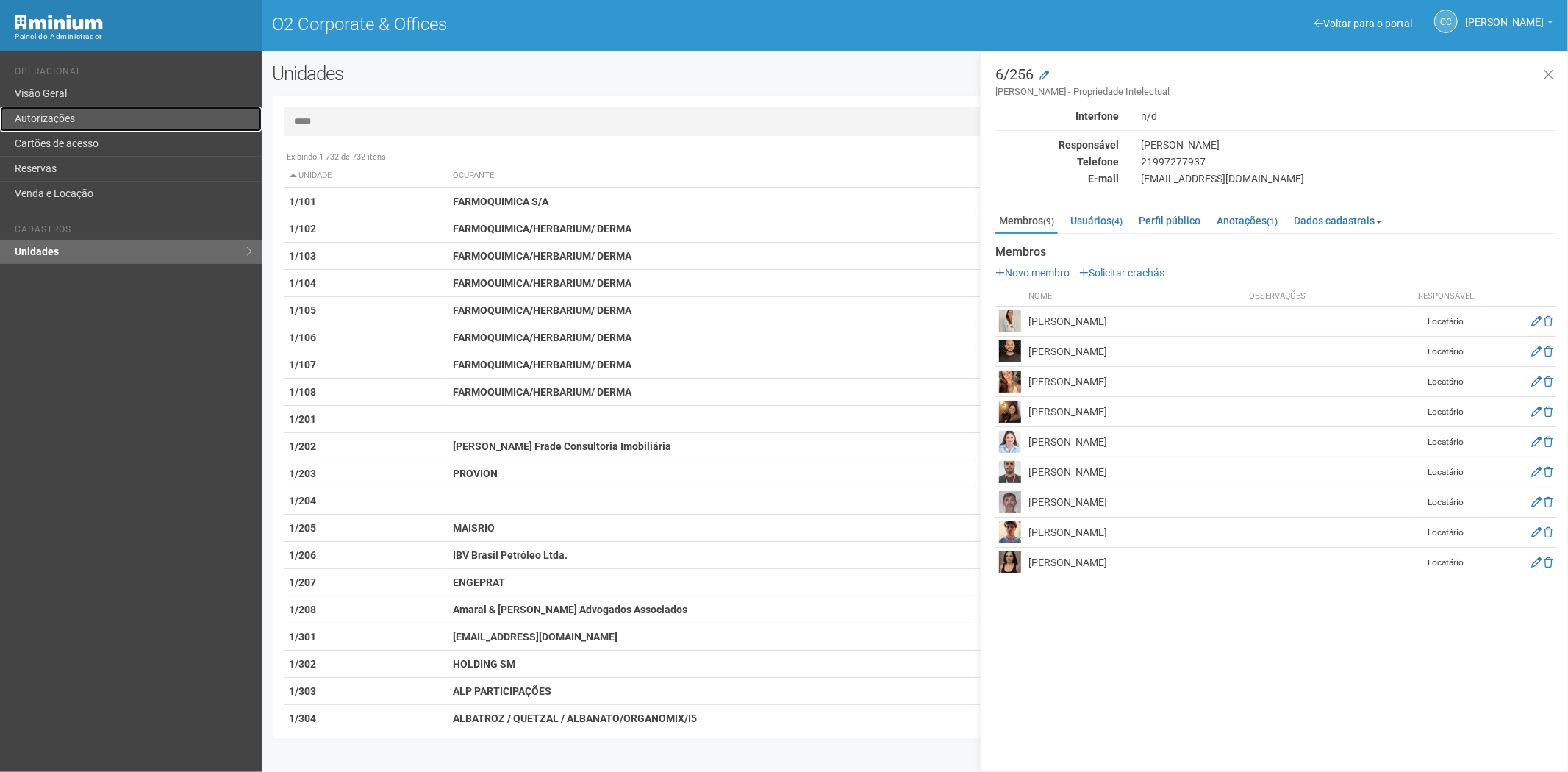
click at [157, 113] on link "Autorizações" at bounding box center [131, 119] width 262 height 25
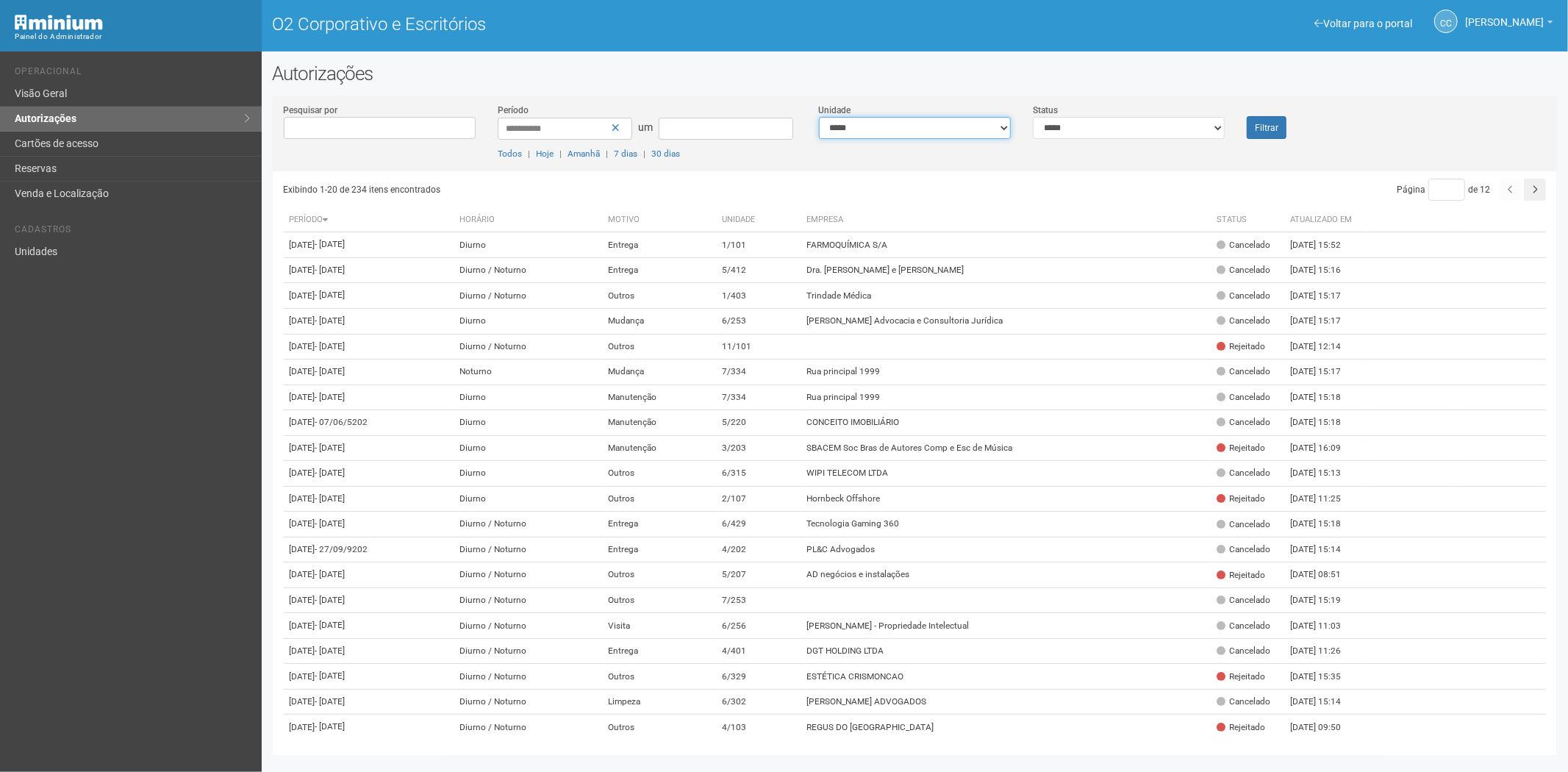
click at [949, 122] on select "**********" at bounding box center [915, 127] width 192 height 22
select select "**********"
click at [1281, 121] on button "Filtrar" at bounding box center [1268, 127] width 40 height 23
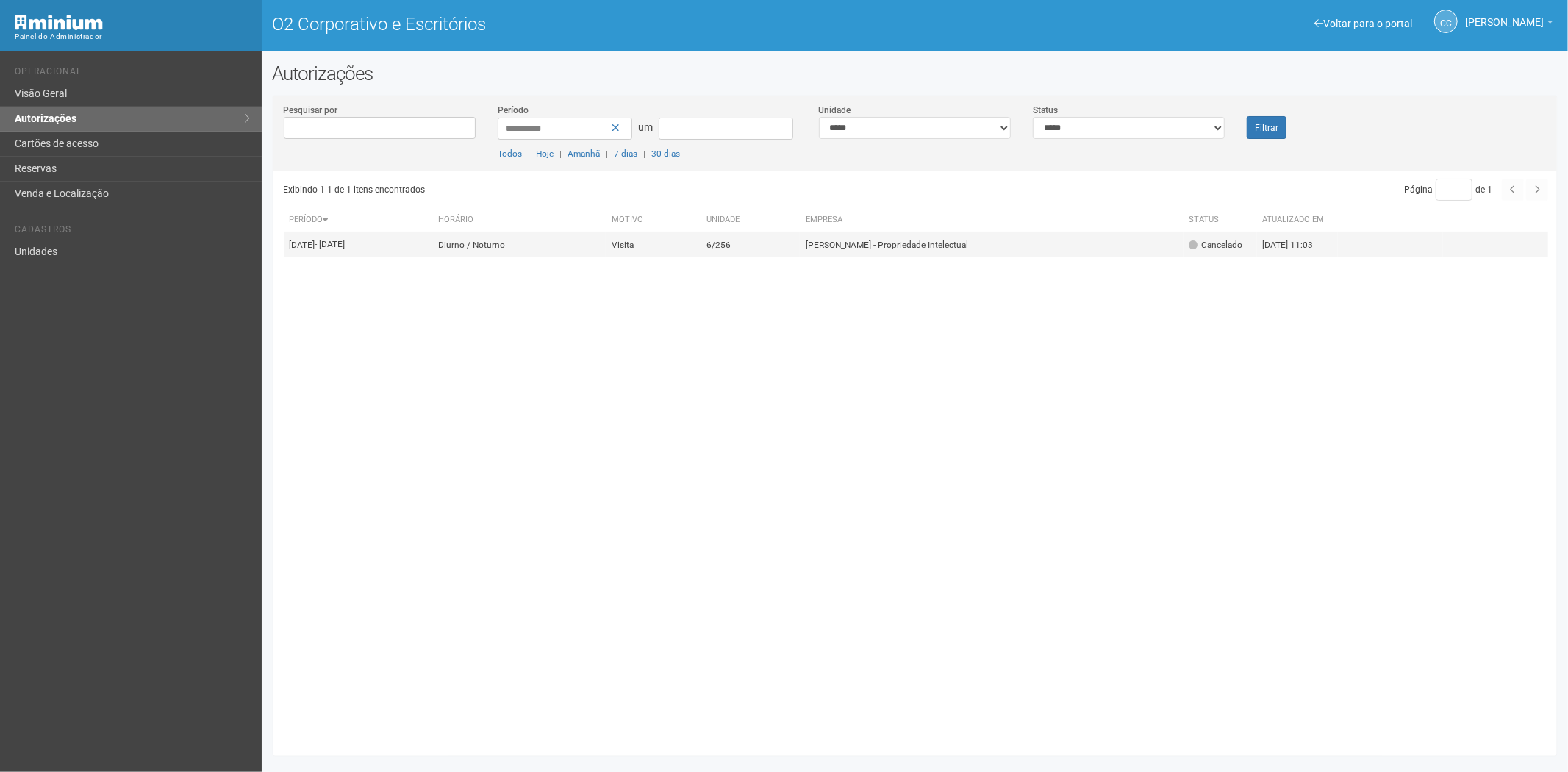
click at [897, 250] on font "[PERSON_NAME] - Propriedade Intelectual" at bounding box center [887, 245] width 163 height 11
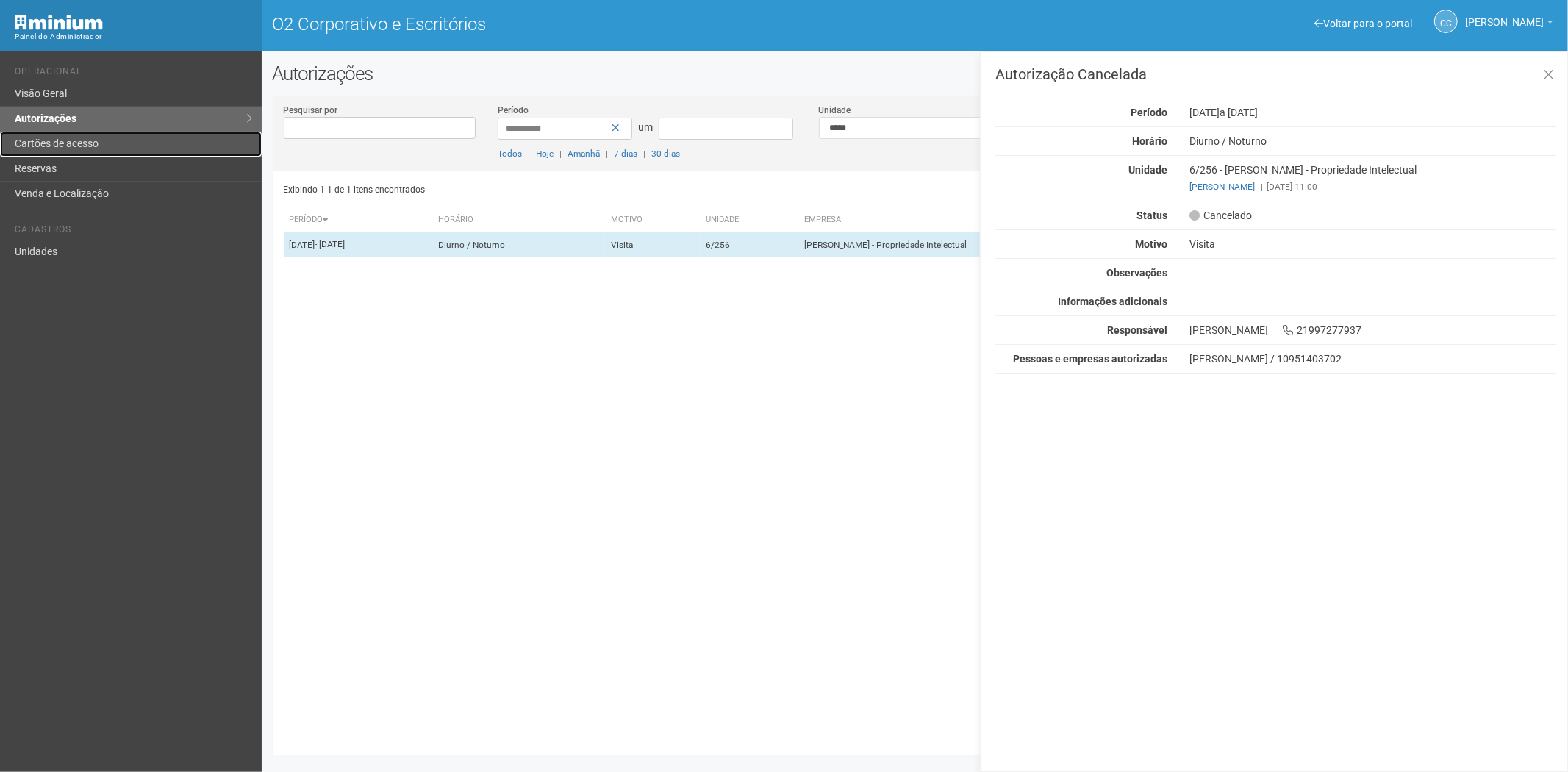
click at [113, 149] on link "Cartões de acesso" at bounding box center [131, 144] width 262 height 25
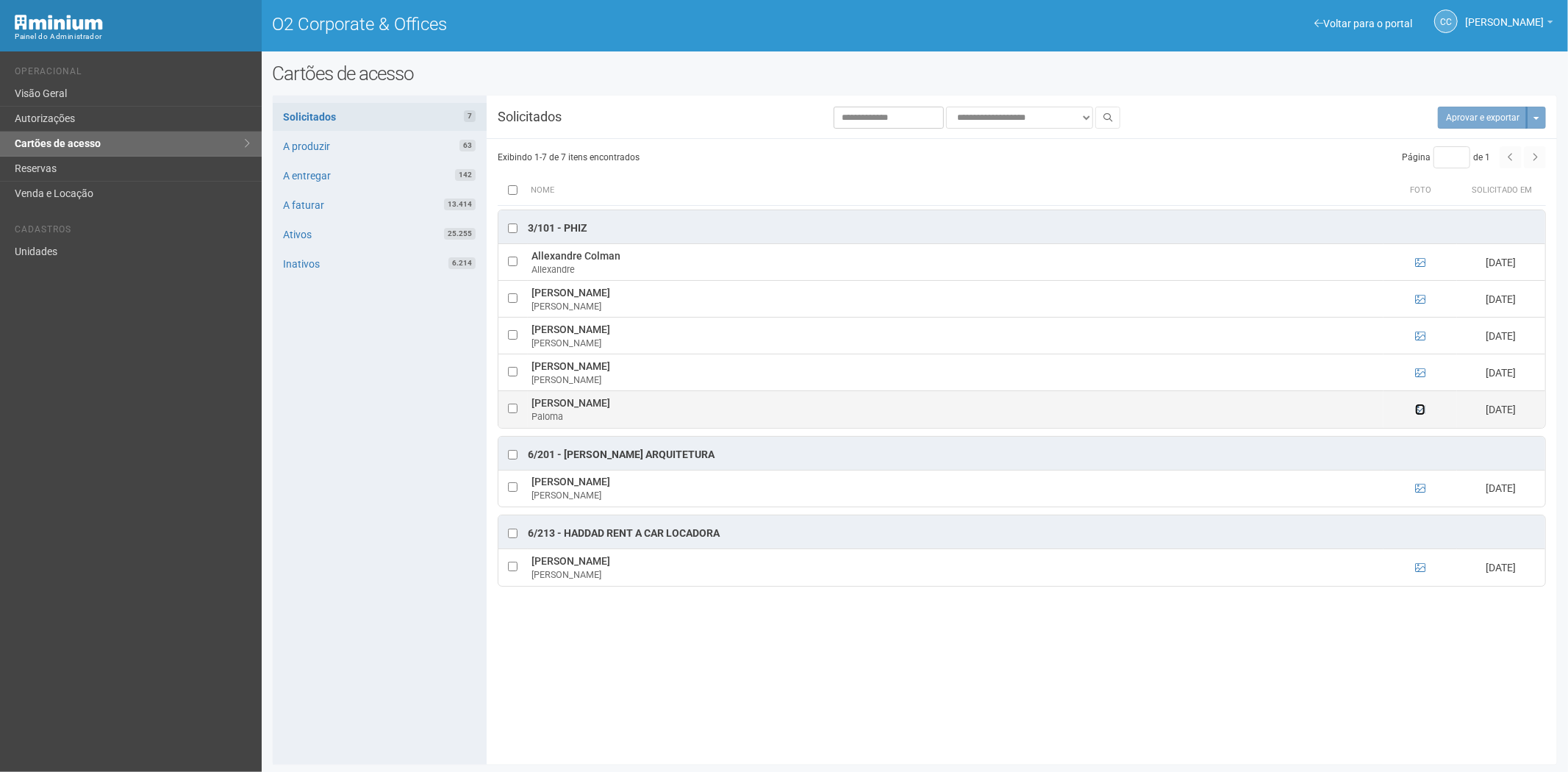
click at [1424, 410] on icon at bounding box center [1421, 409] width 11 height 11
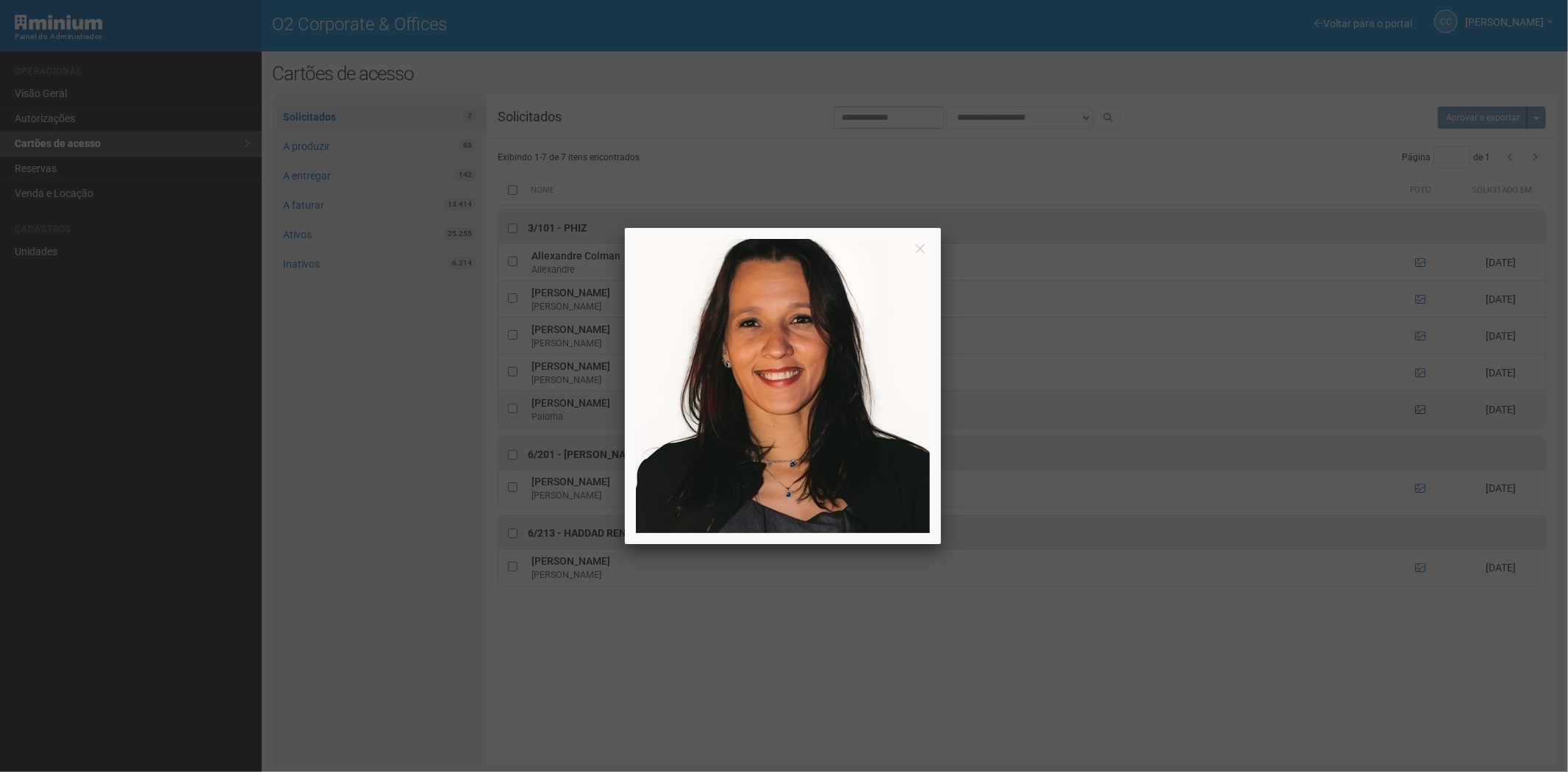
click at [1424, 410] on div at bounding box center [784, 386] width 1568 height 772
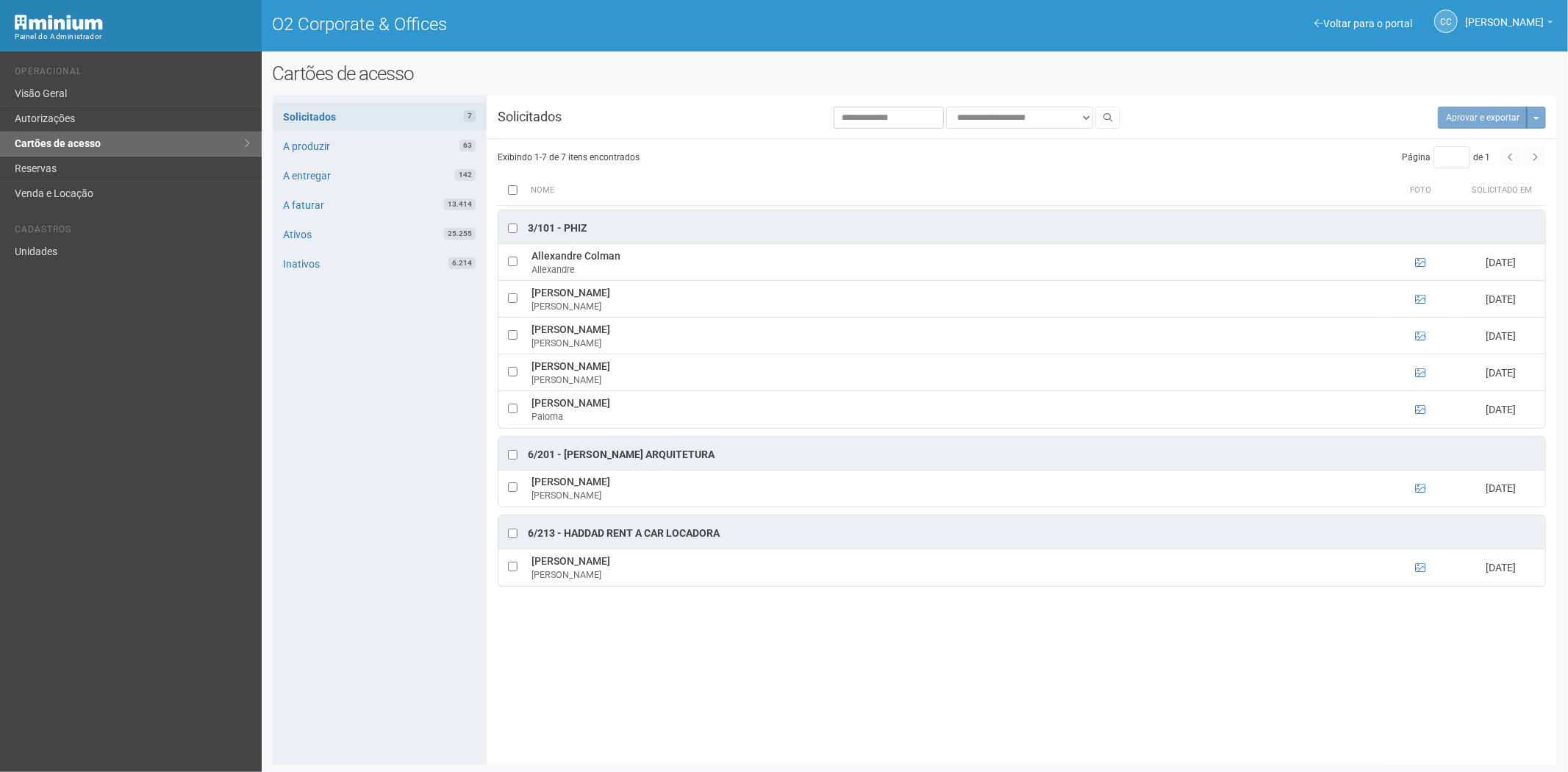
click at [723, 670] on div "**********" at bounding box center [916, 430] width 1286 height 647
click at [91, 162] on link "Reservas" at bounding box center [131, 169] width 262 height 25
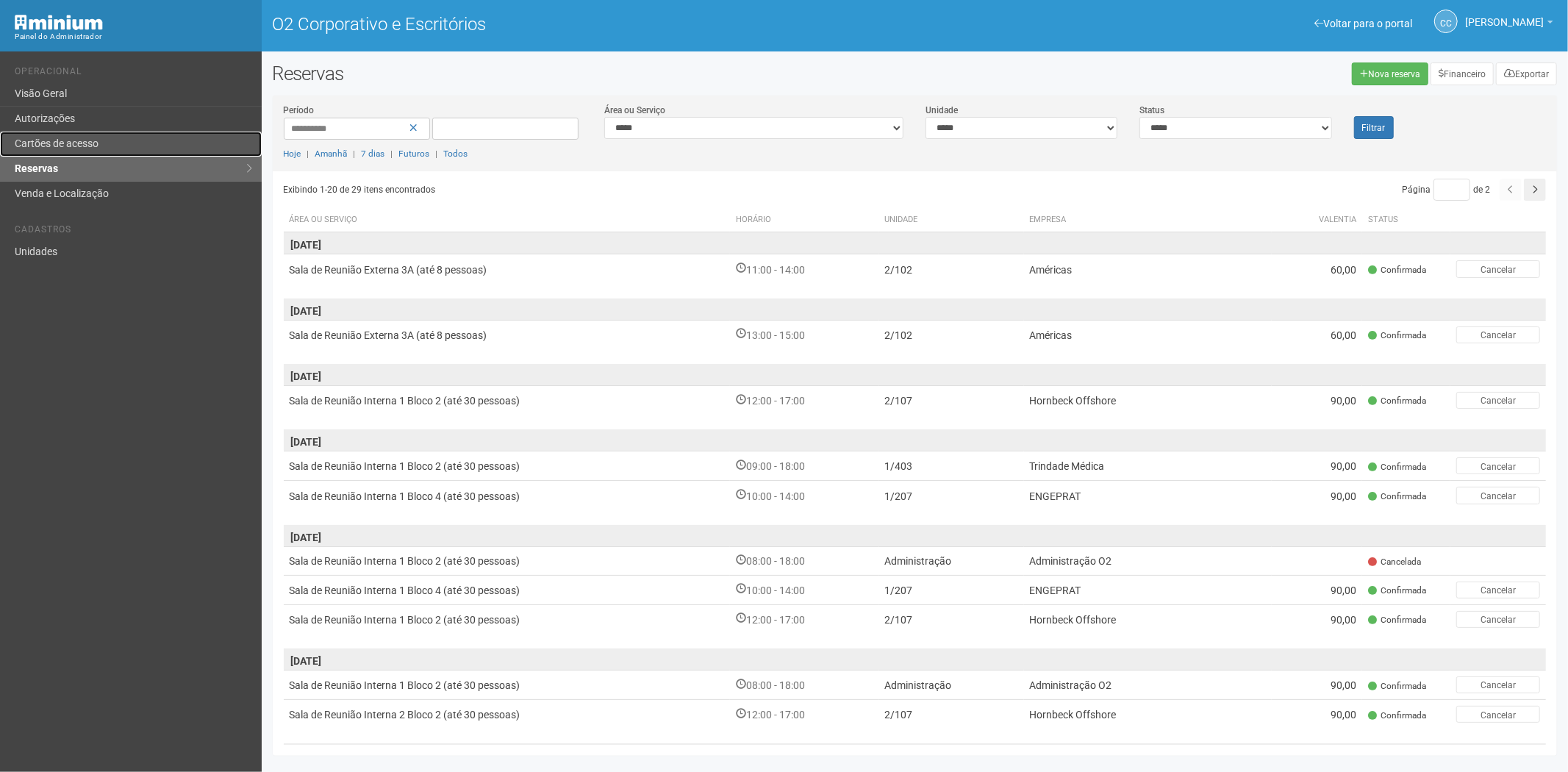
click at [19, 136] on link "Cartões de acesso" at bounding box center [131, 144] width 262 height 25
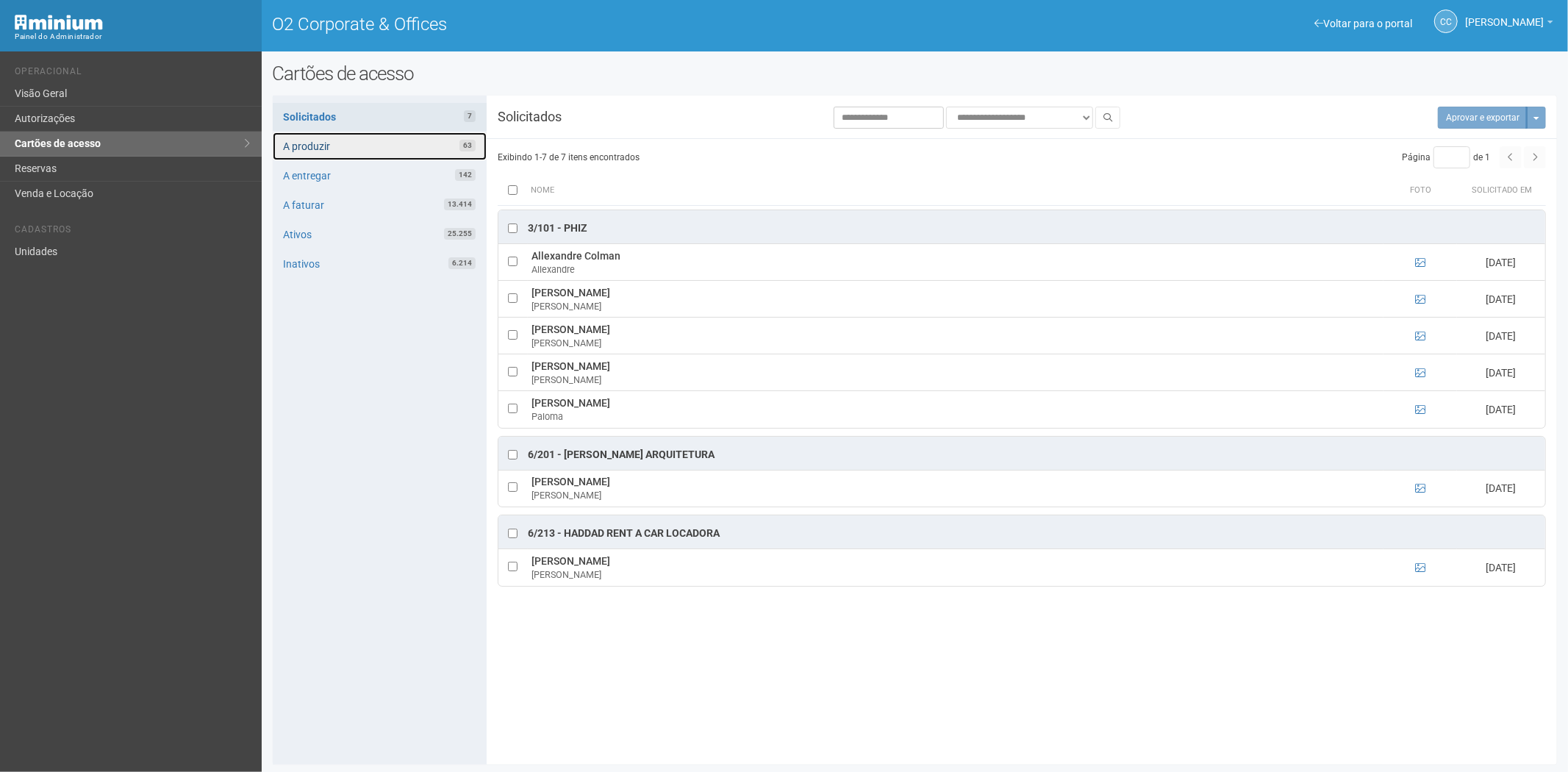
click at [380, 147] on link "A produzir 63" at bounding box center [380, 145] width 214 height 28
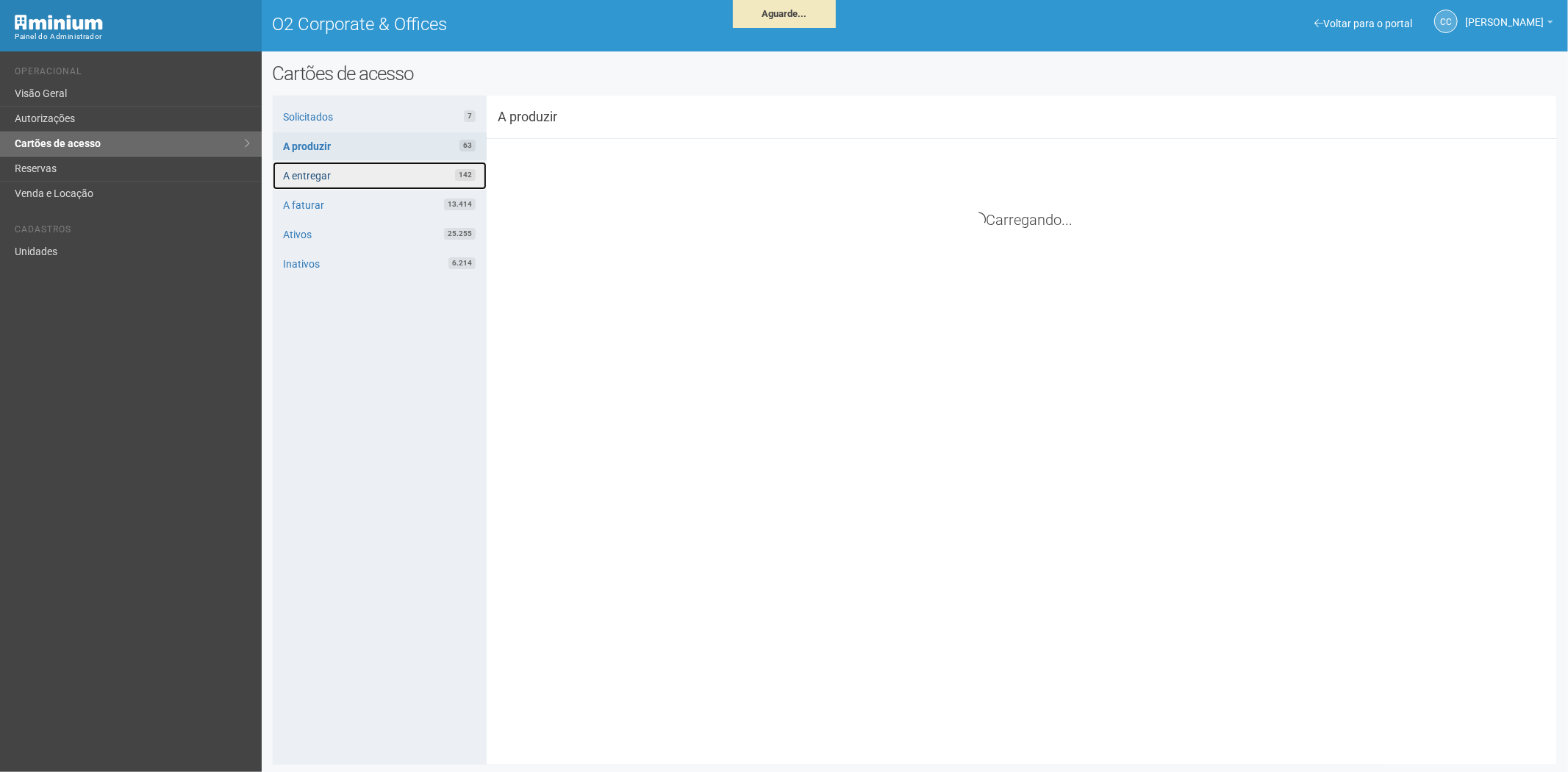
click at [372, 173] on link "A entregar 142" at bounding box center [380, 175] width 214 height 28
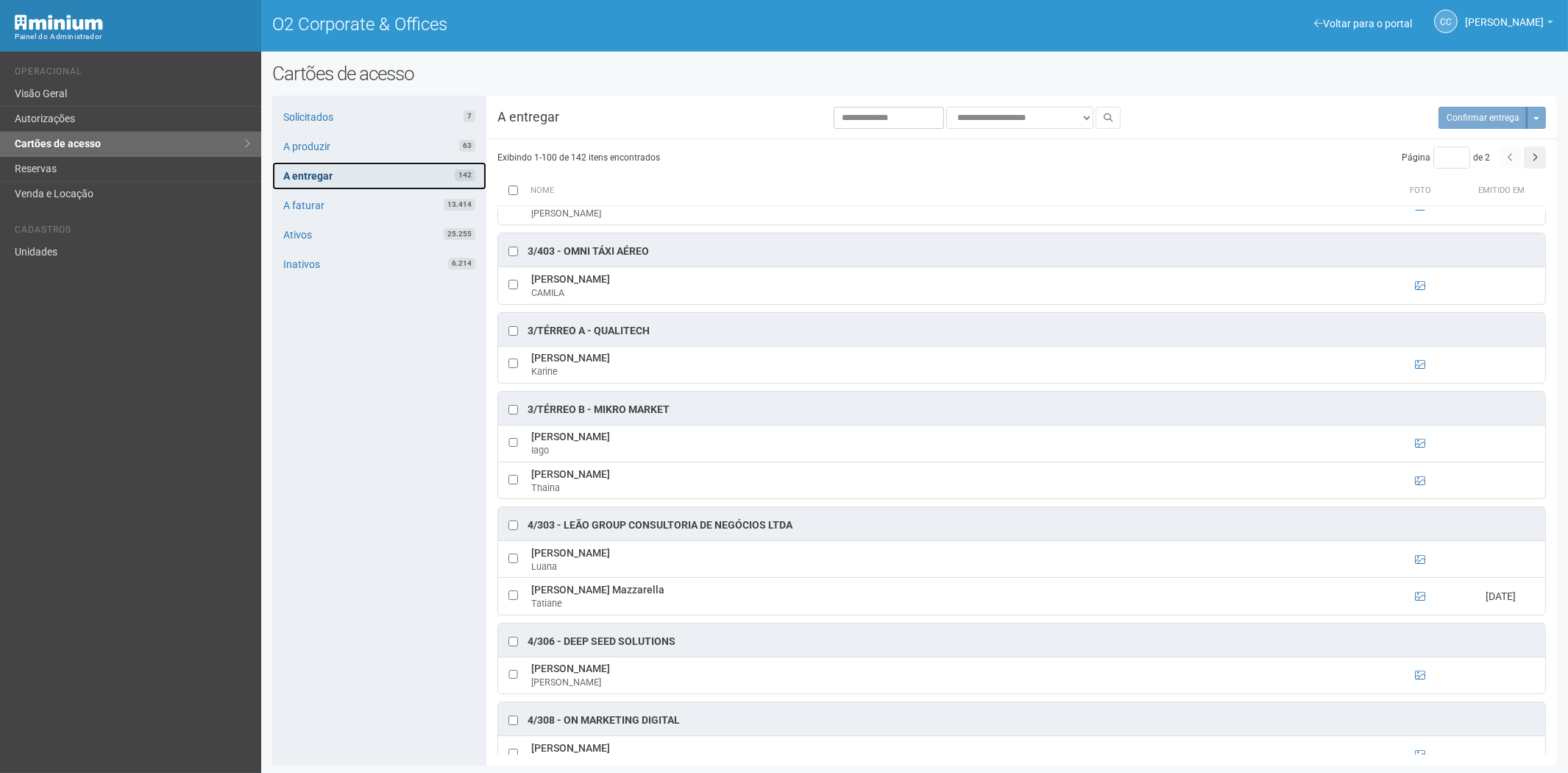
scroll to position [1472, 0]
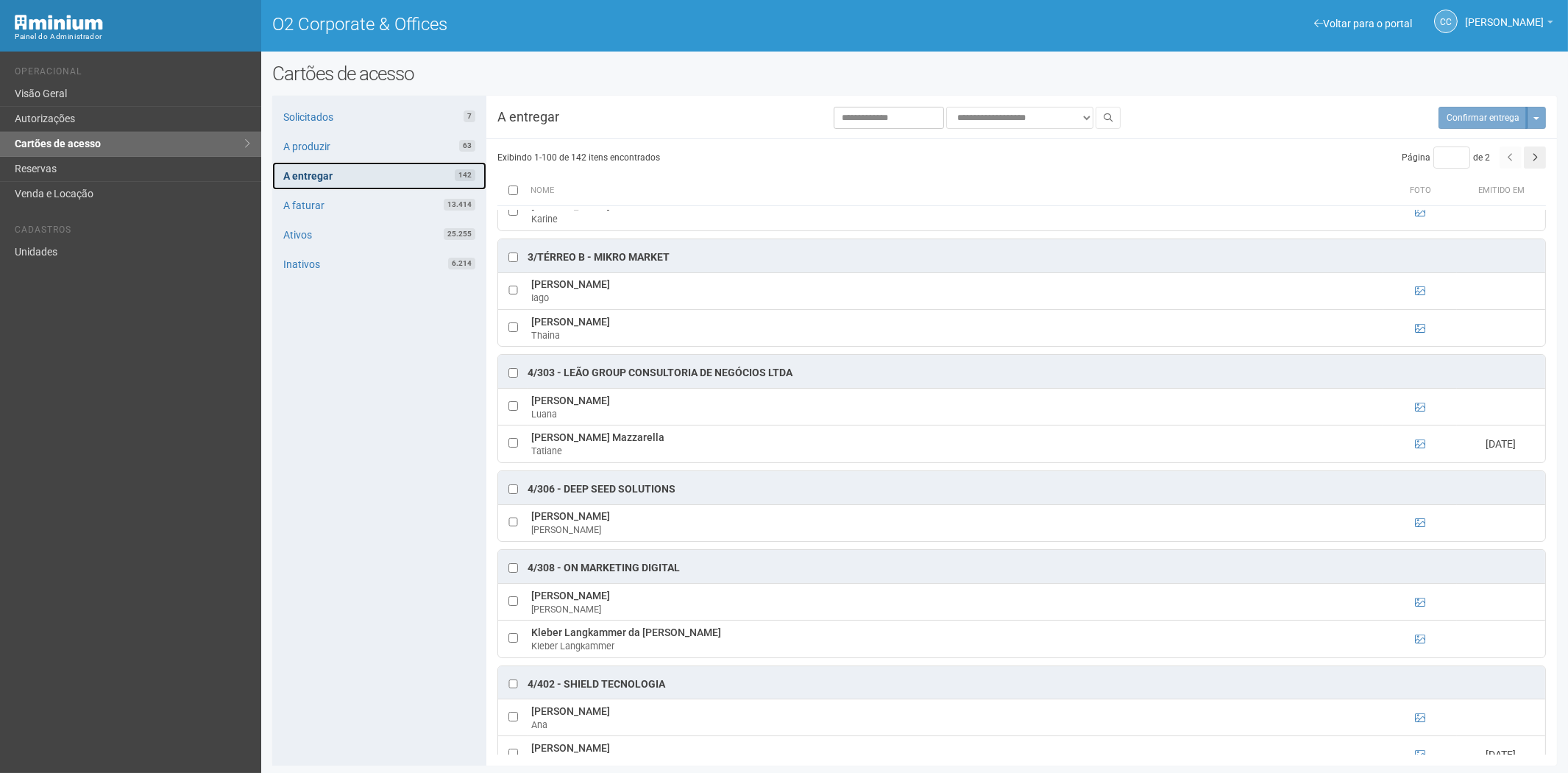
click at [395, 168] on link "A entregar 142" at bounding box center [379, 175] width 214 height 28
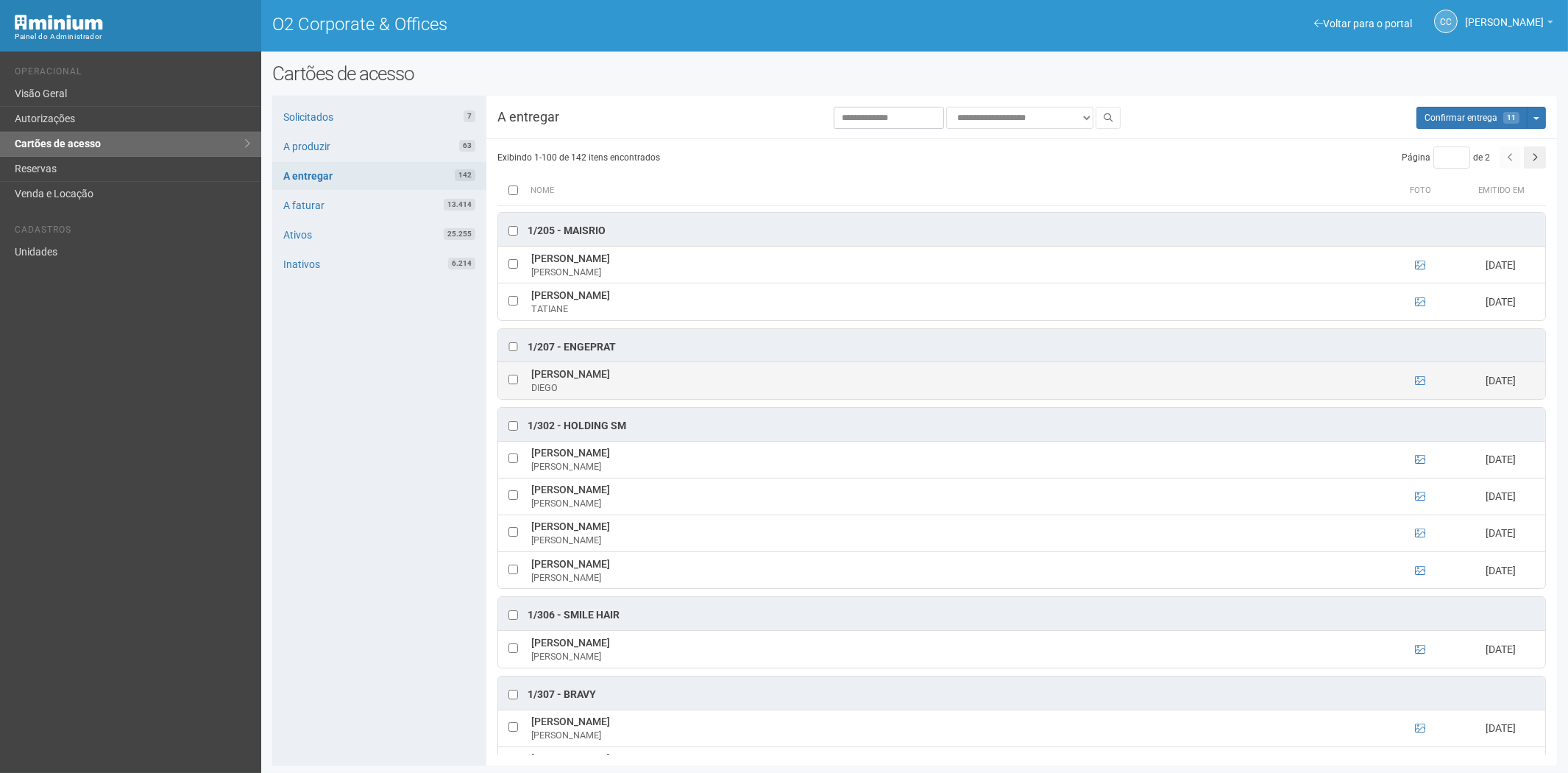
scroll to position [164, 0]
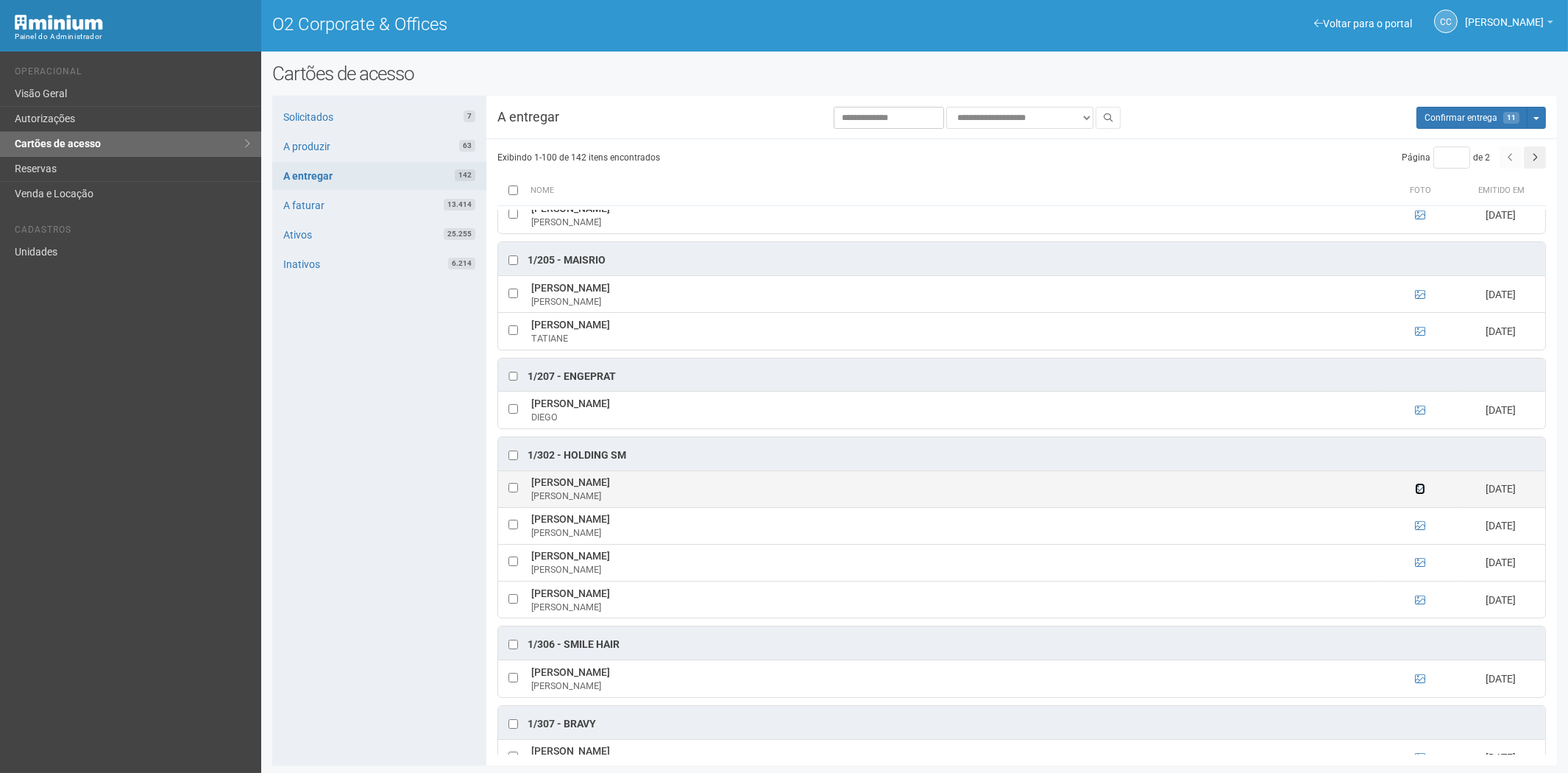
click at [1420, 494] on icon at bounding box center [1420, 489] width 11 height 11
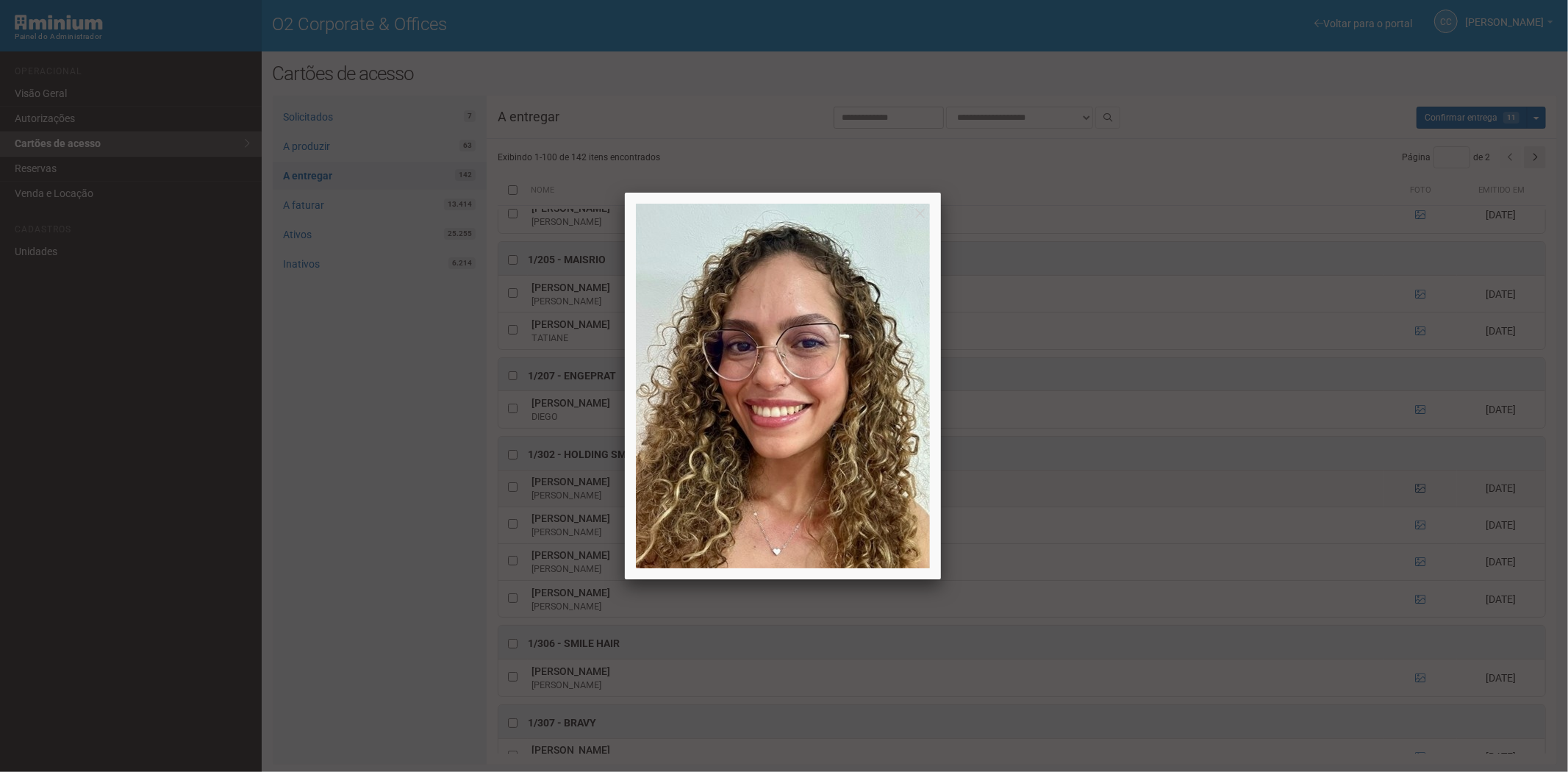
click at [1419, 496] on div at bounding box center [784, 386] width 1568 height 772
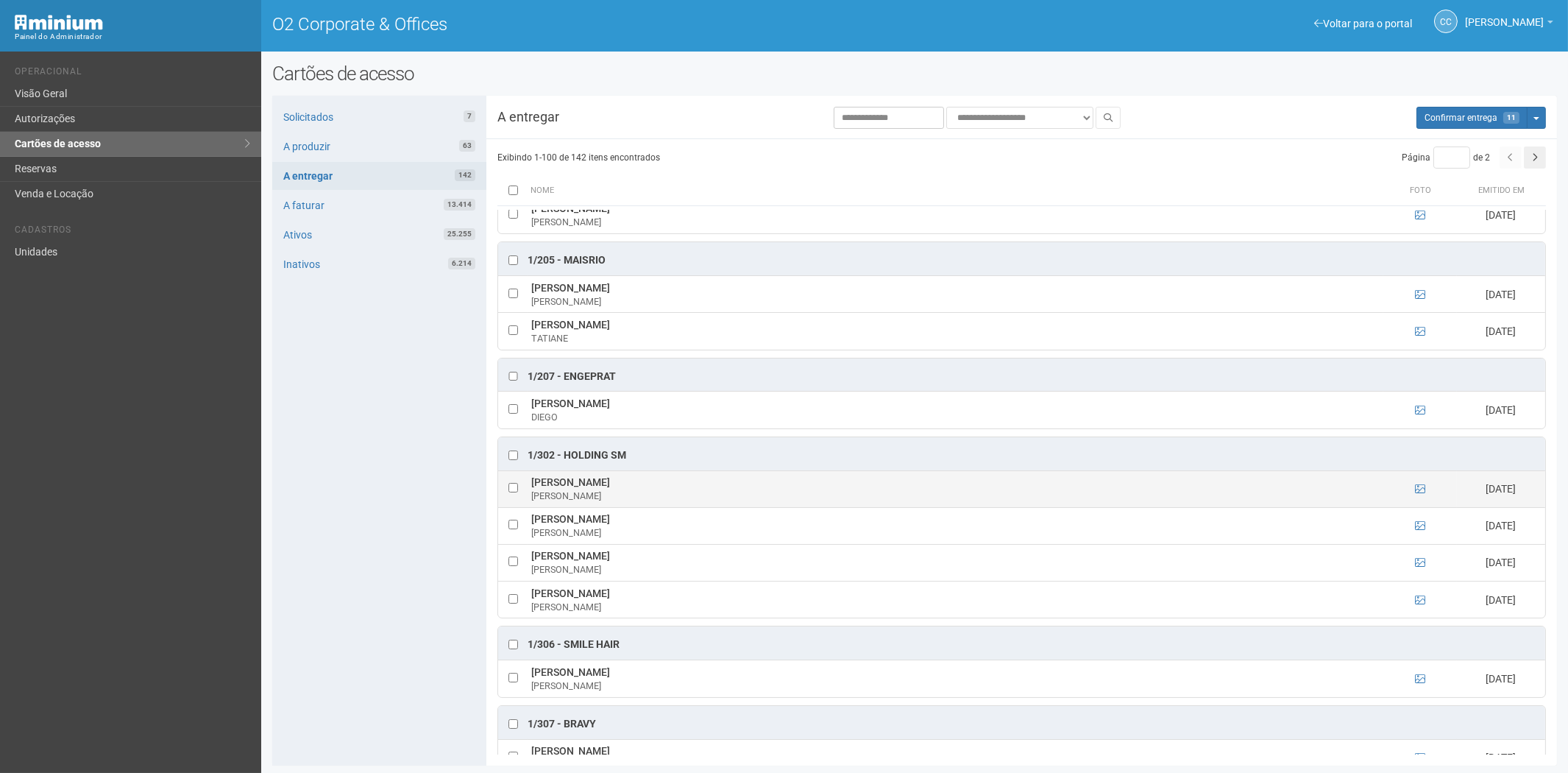
click at [518, 494] on td at bounding box center [512, 489] width 30 height 36
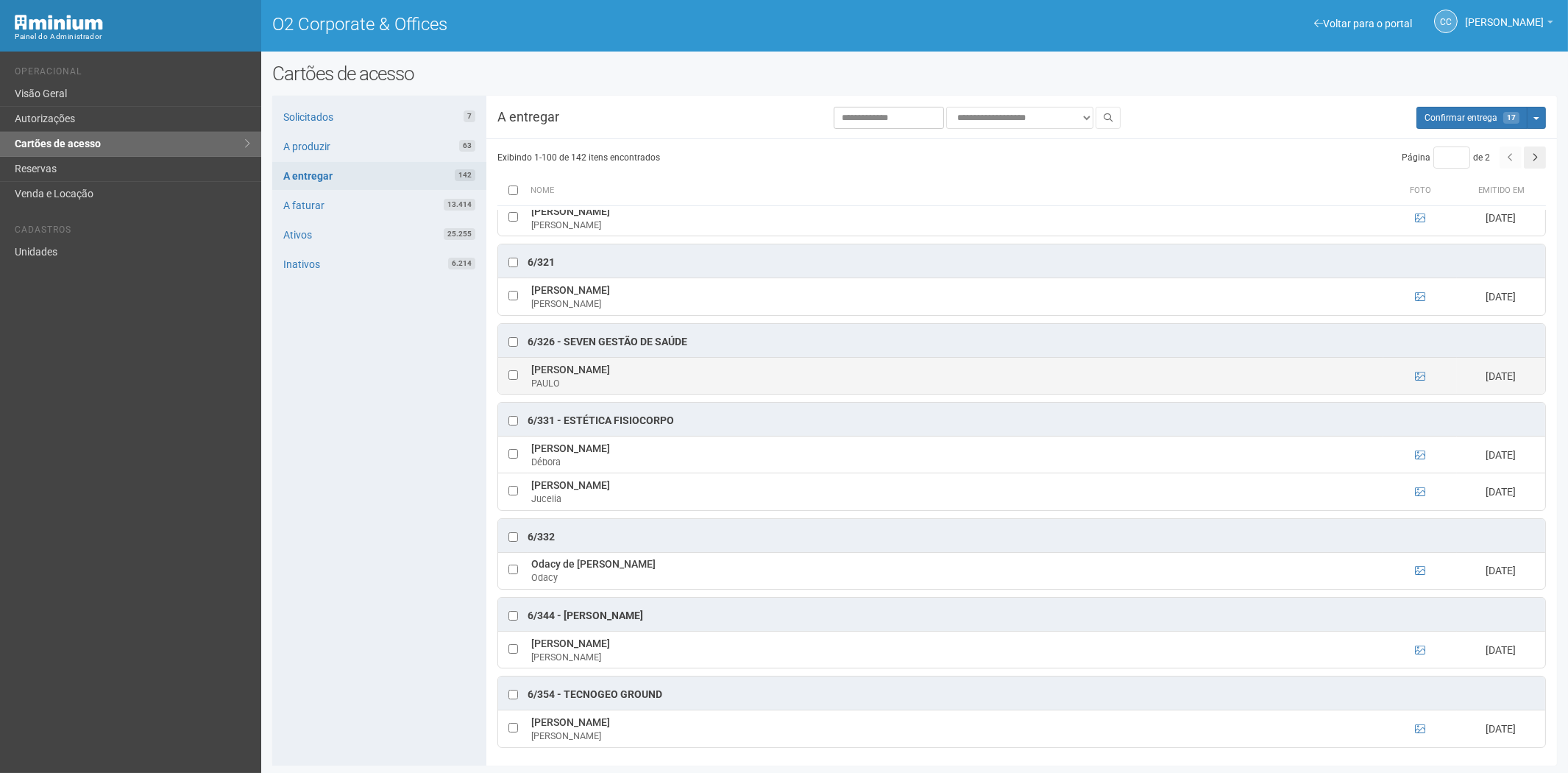
scroll to position [5502, 0]
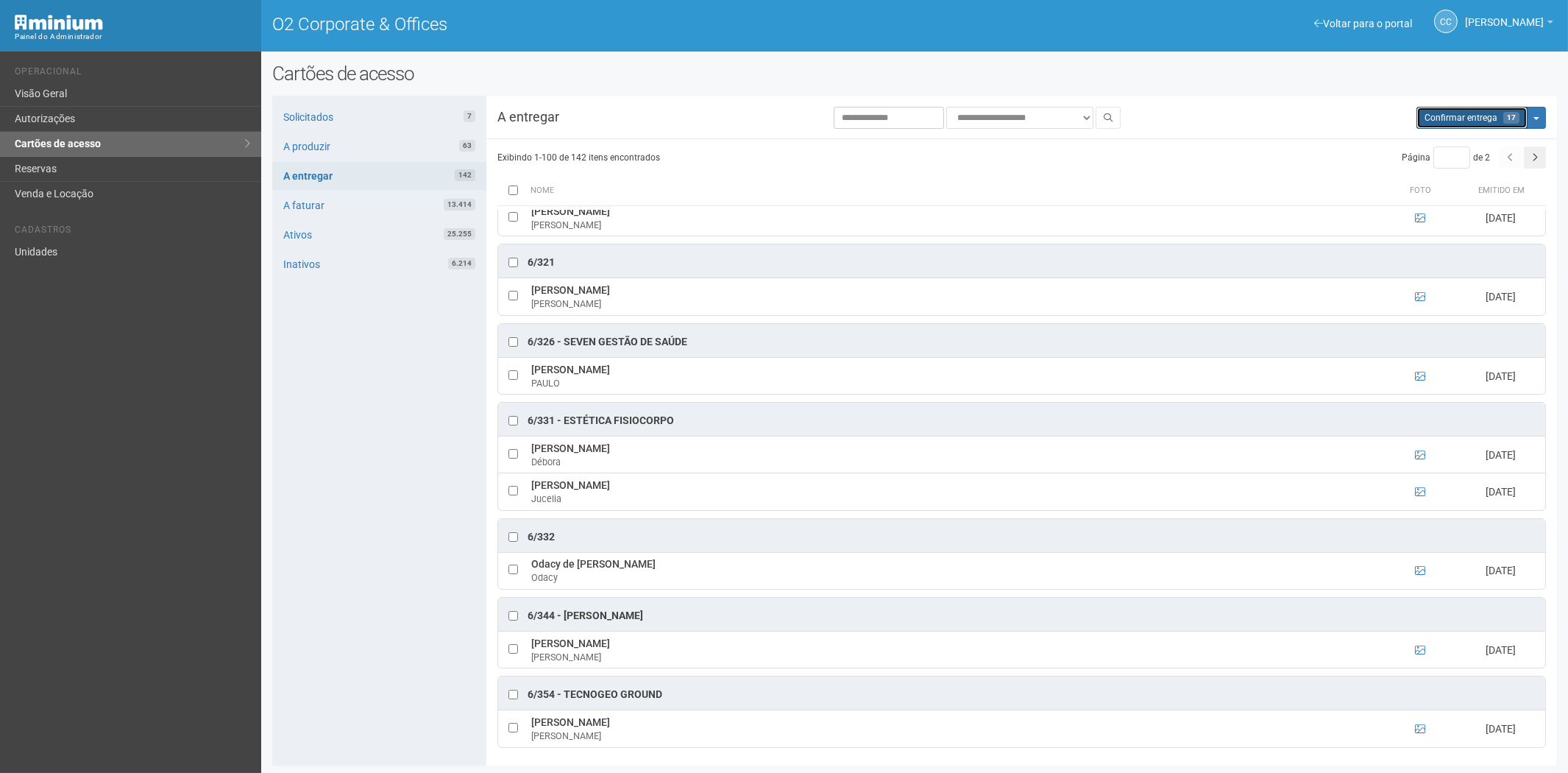
click at [1466, 123] on button "Aguarde... Confirmar entrega 17" at bounding box center [1472, 117] width 111 height 22
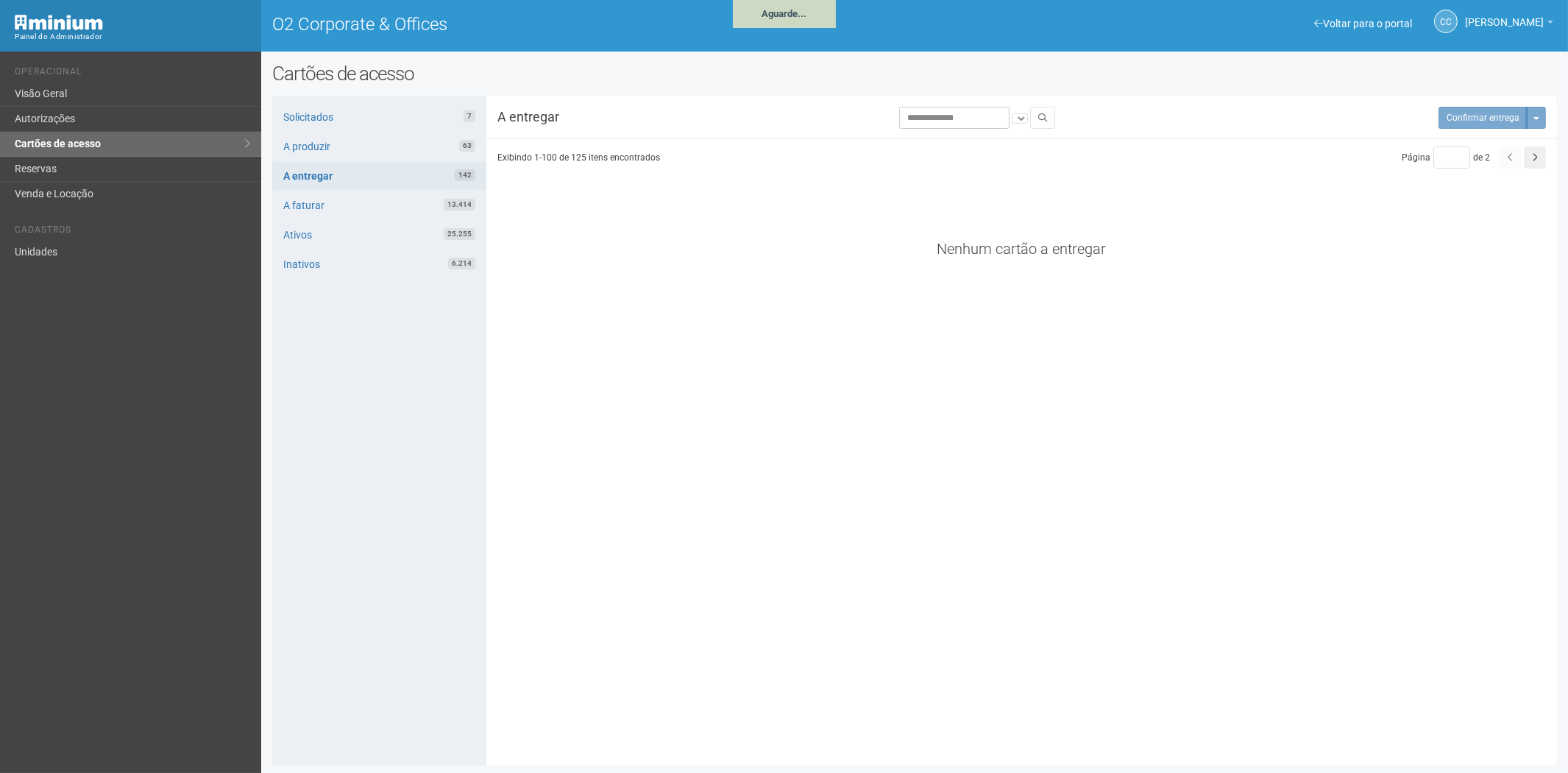
scroll to position [5373, 0]
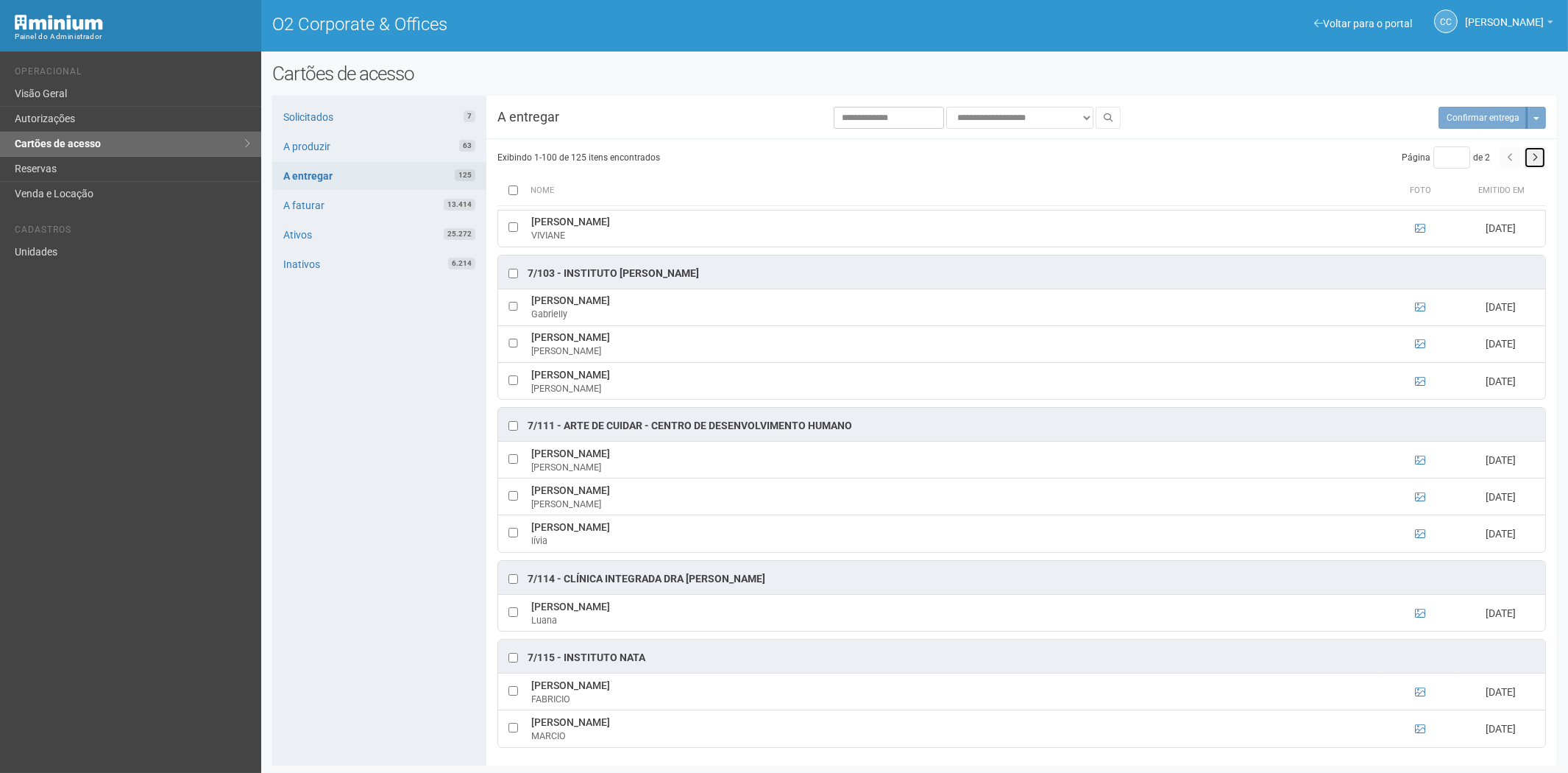
click at [1536, 167] on button "button" at bounding box center [1534, 157] width 22 height 22
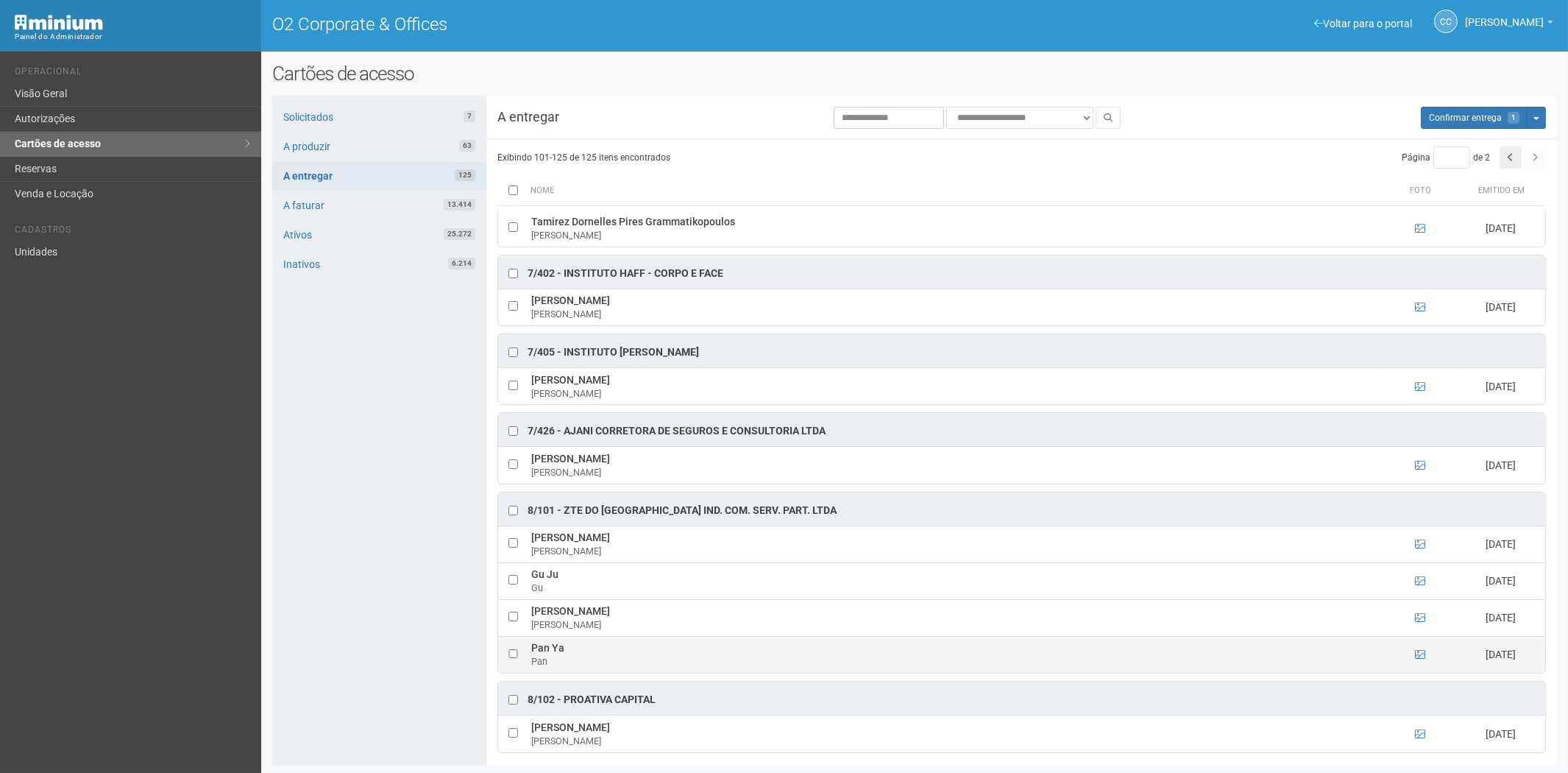
scroll to position [982, 0]
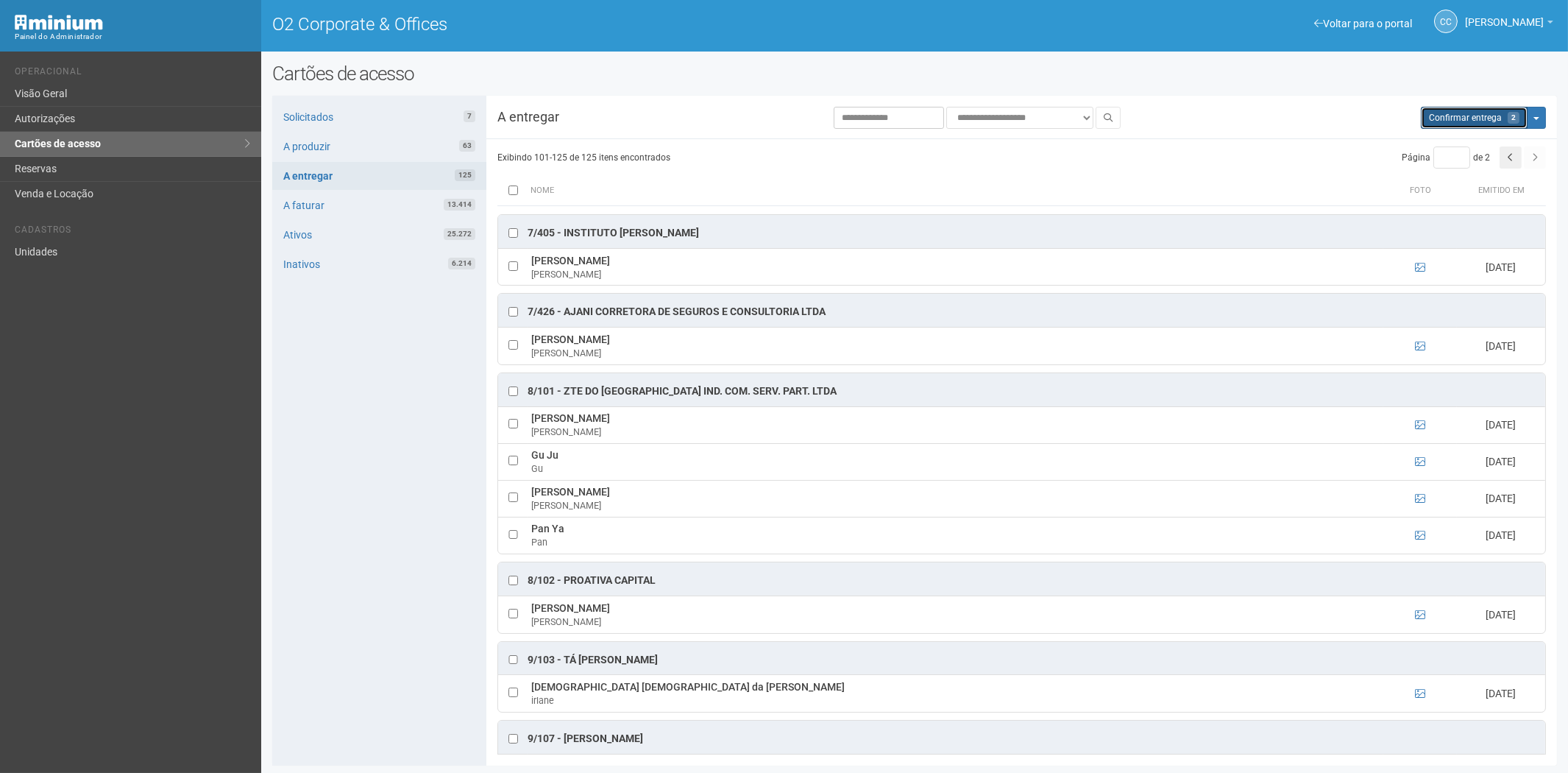
click at [1465, 122] on span "Confirmar entrega" at bounding box center [1466, 118] width 73 height 11
type input "*"
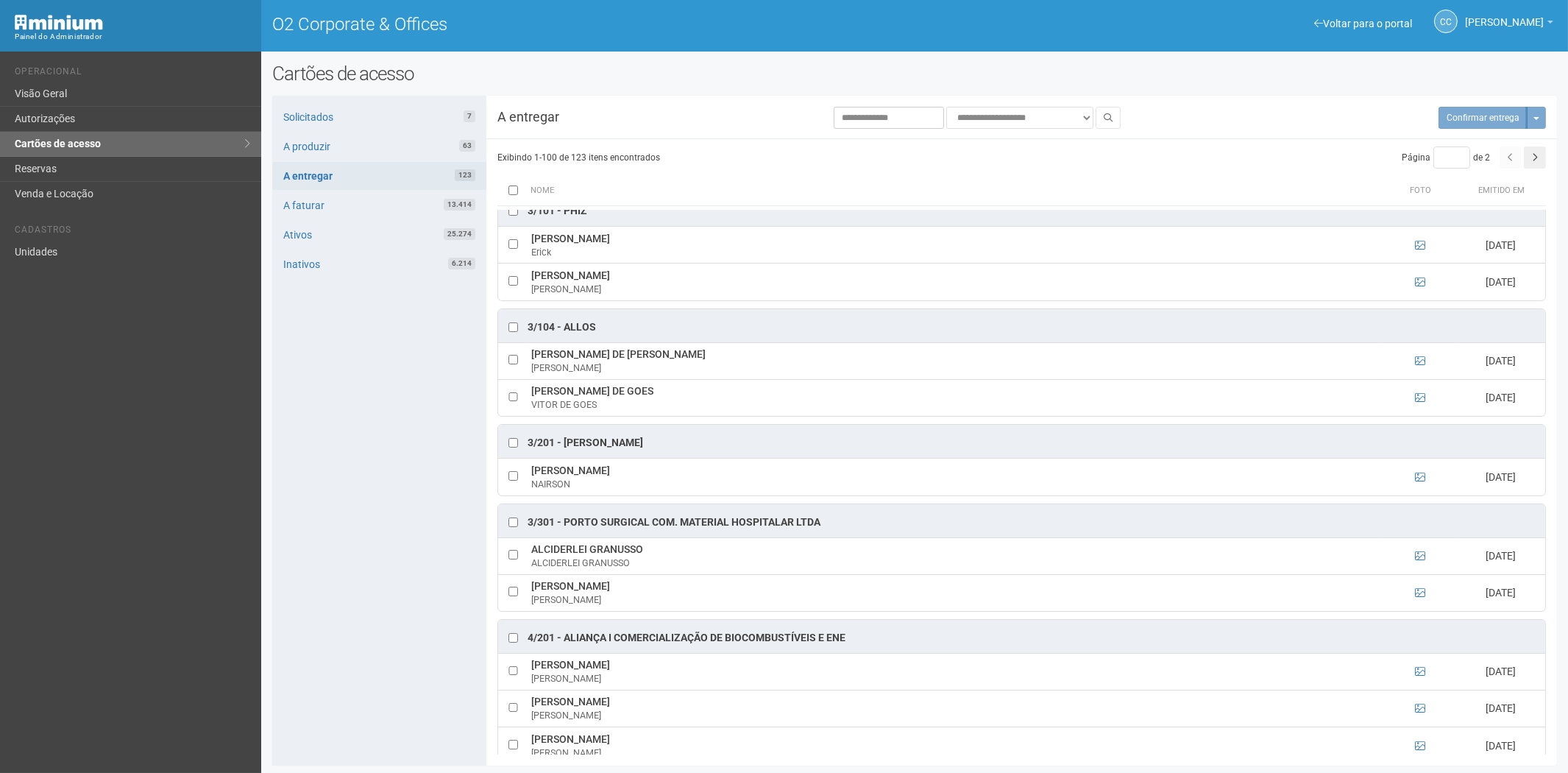
scroll to position [2, 0]
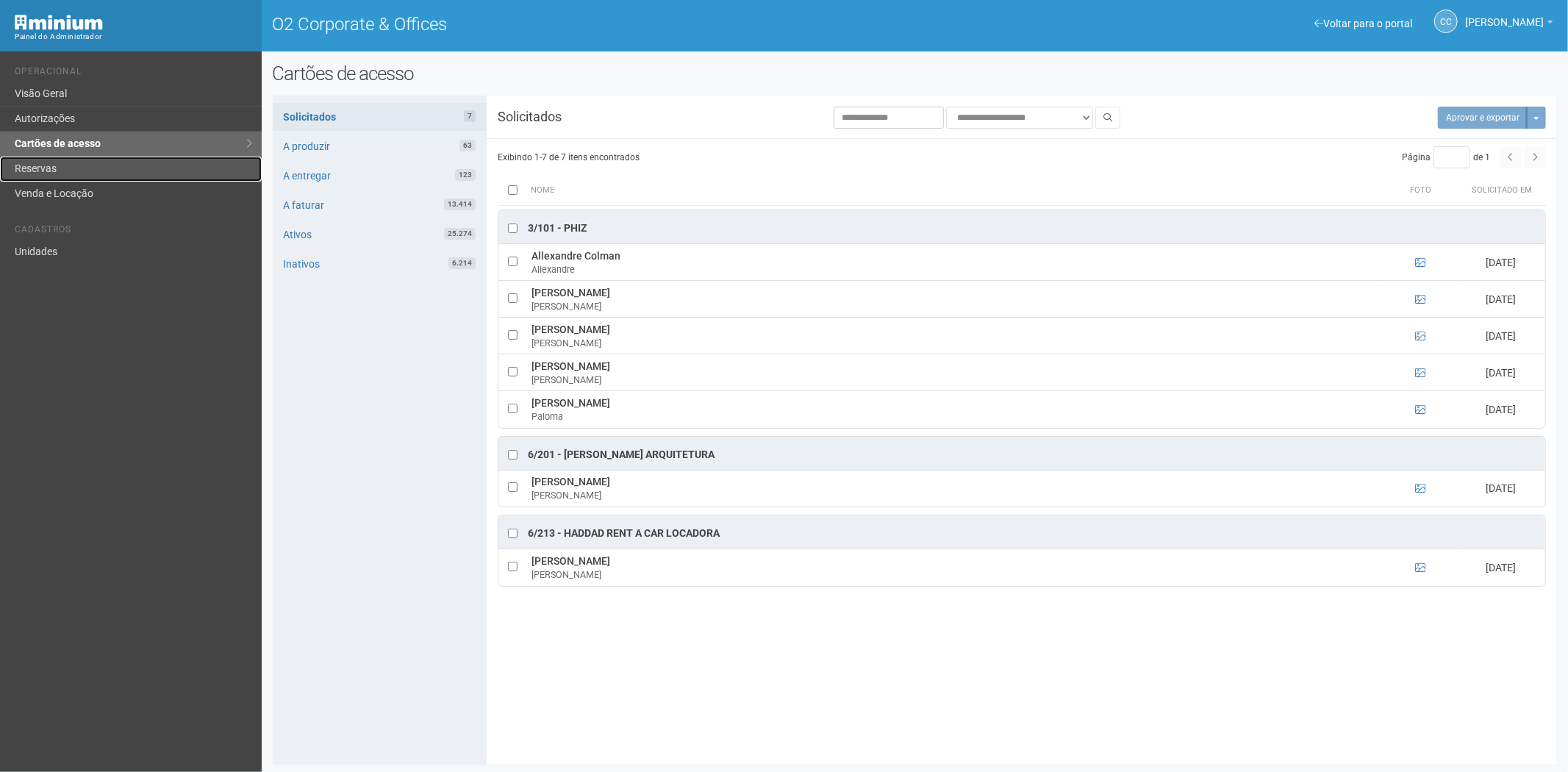
click at [65, 178] on link "Reservas" at bounding box center [131, 169] width 262 height 25
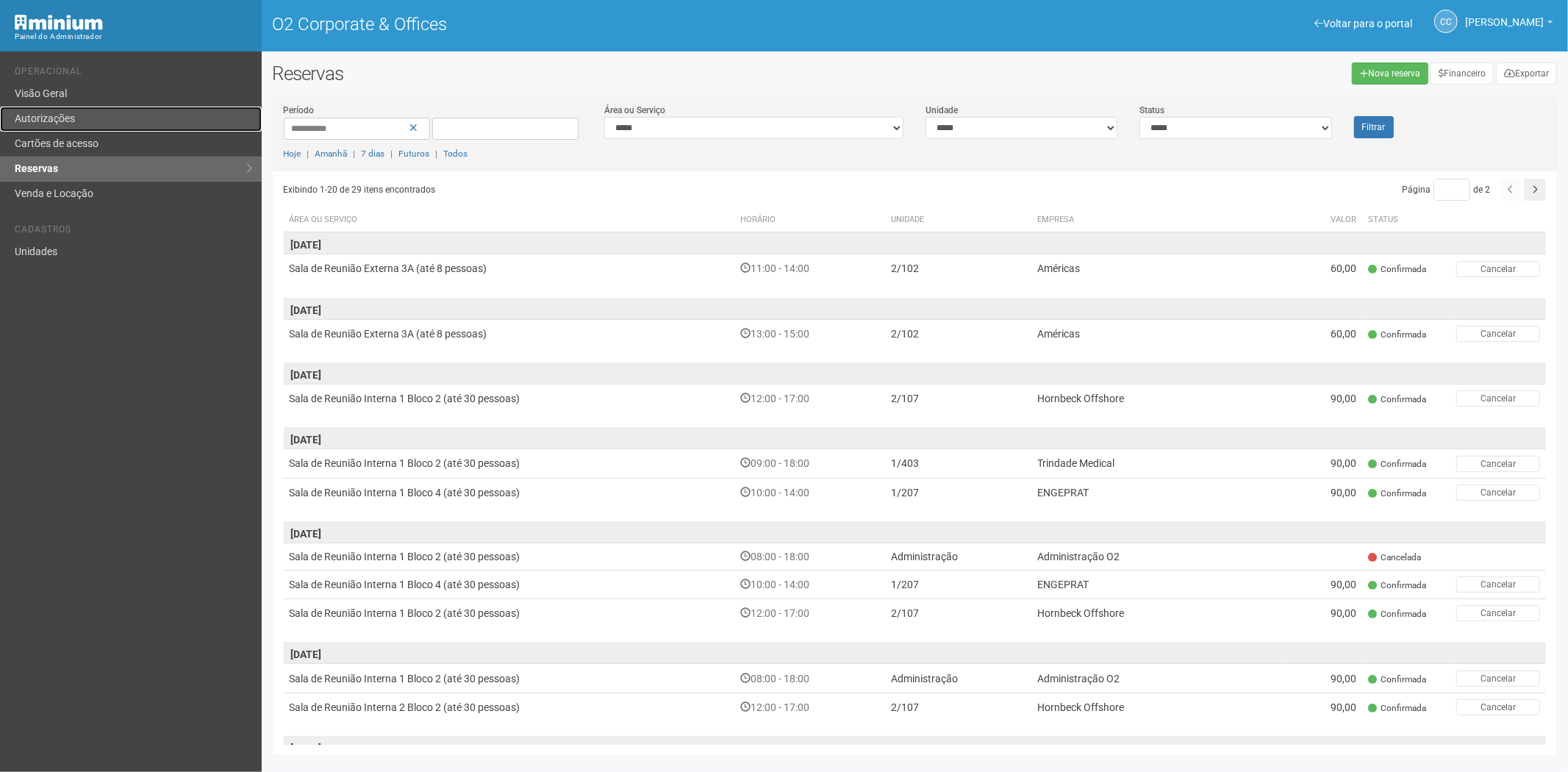
click at [88, 116] on link "Autorizações" at bounding box center [131, 119] width 262 height 25
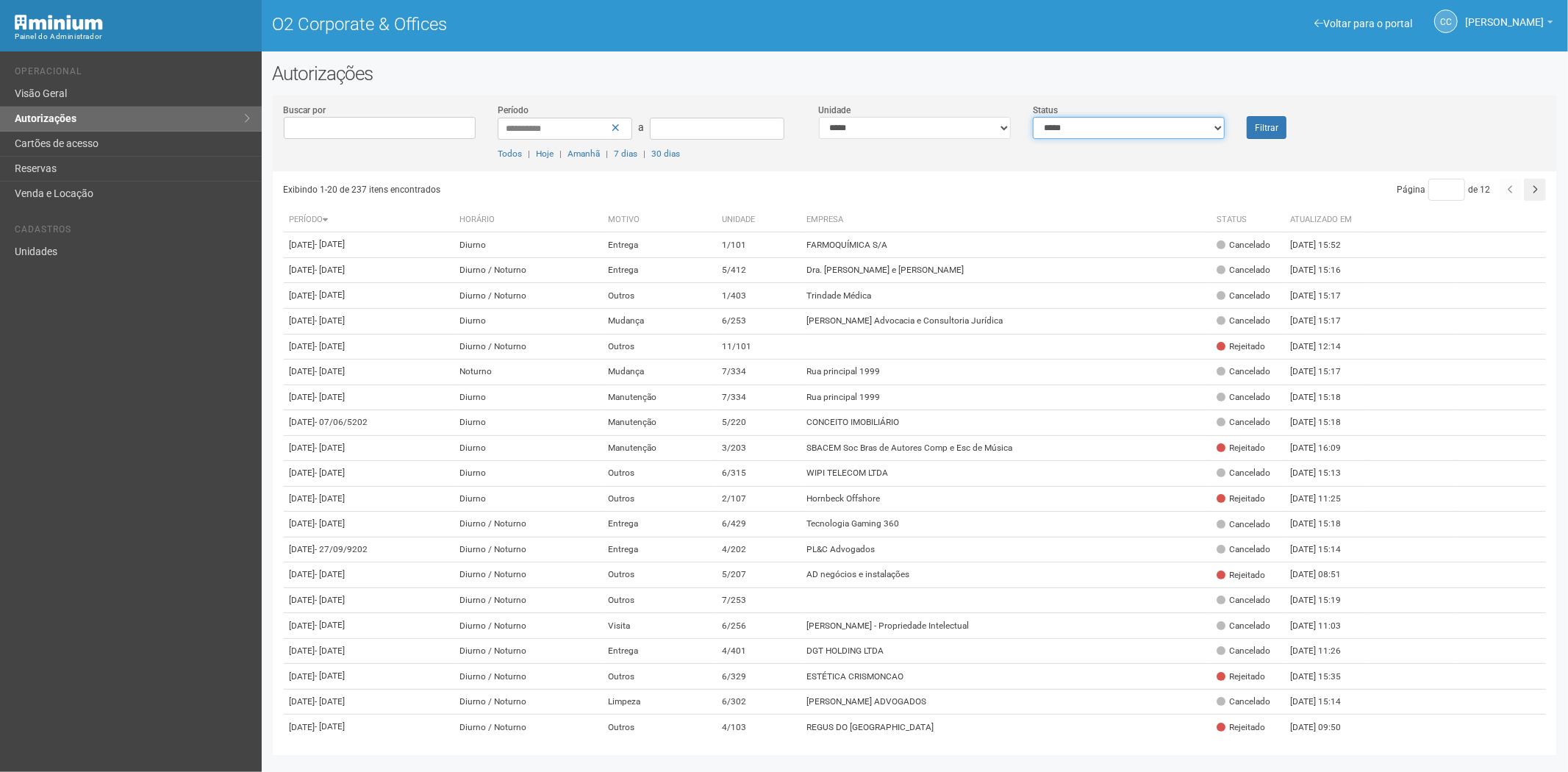
drag, startPoint x: 1049, startPoint y: 126, endPoint x: 1048, endPoint y: 135, distance: 9.1
click at [1049, 126] on select "**********" at bounding box center [1129, 127] width 192 height 22
select select "*"
click at [1033, 117] on select "**********" at bounding box center [1129, 127] width 192 height 22
click at [1273, 129] on font "Filtrar" at bounding box center [1267, 127] width 24 height 11
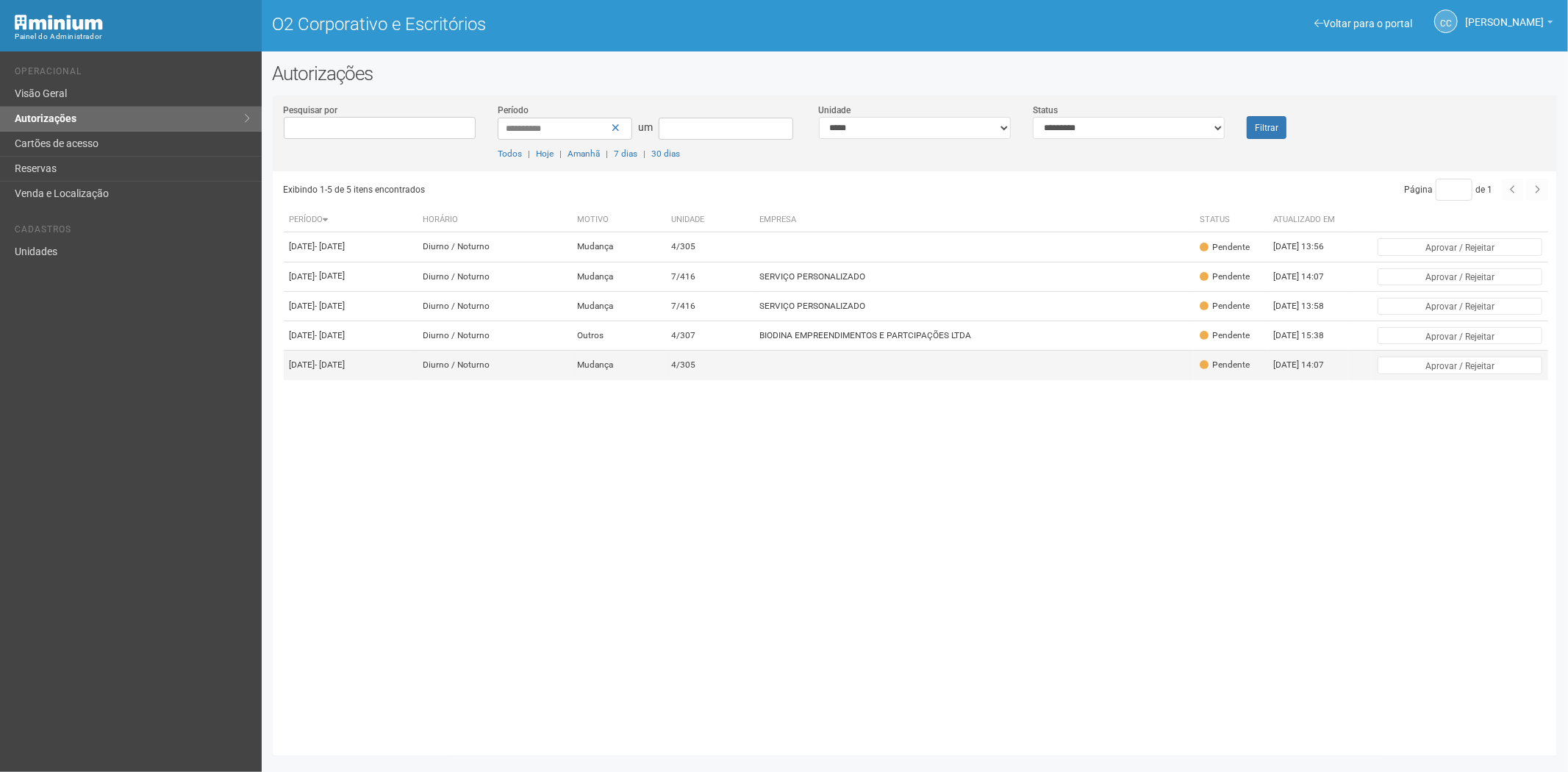
drag, startPoint x: 752, startPoint y: 375, endPoint x: 766, endPoint y: 397, distance: 26.1
click at [752, 351] on td "4/307" at bounding box center [710, 336] width 88 height 30
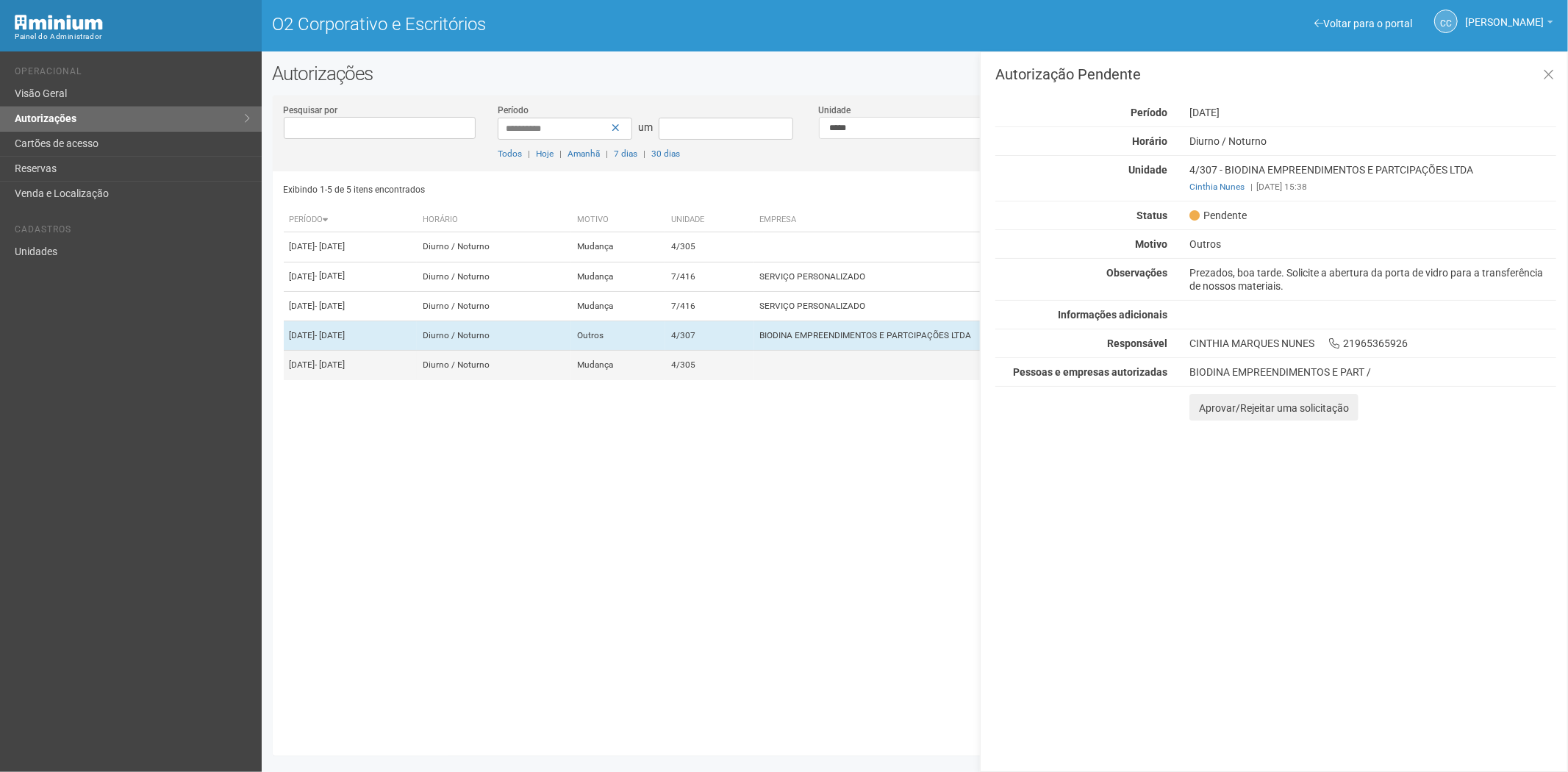
click at [666, 380] on td "Mudança" at bounding box center [618, 365] width 94 height 30
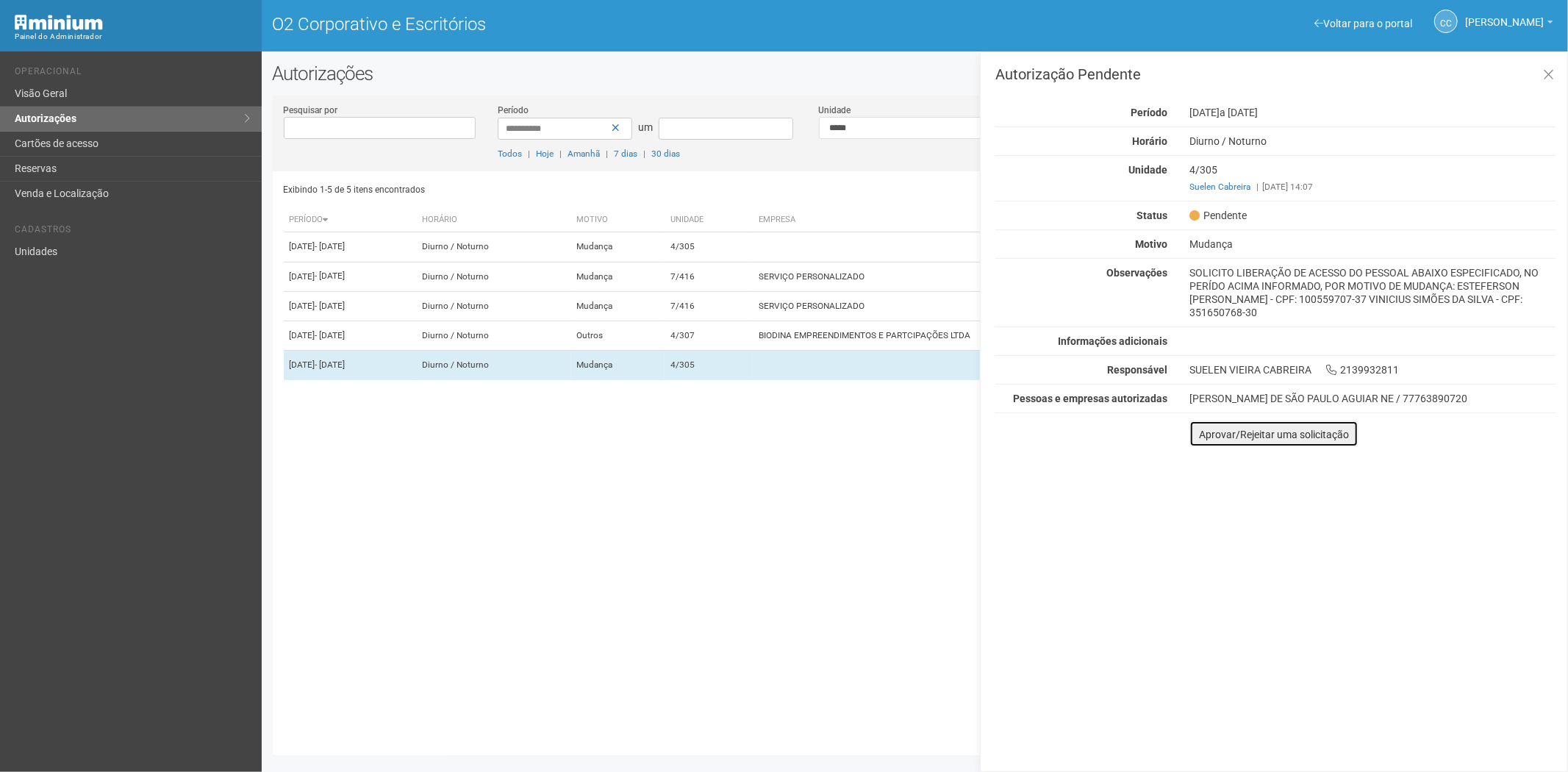
click at [1212, 434] on font "Aprovar/Rejeitar uma solicitação" at bounding box center [1274, 434] width 150 height 11
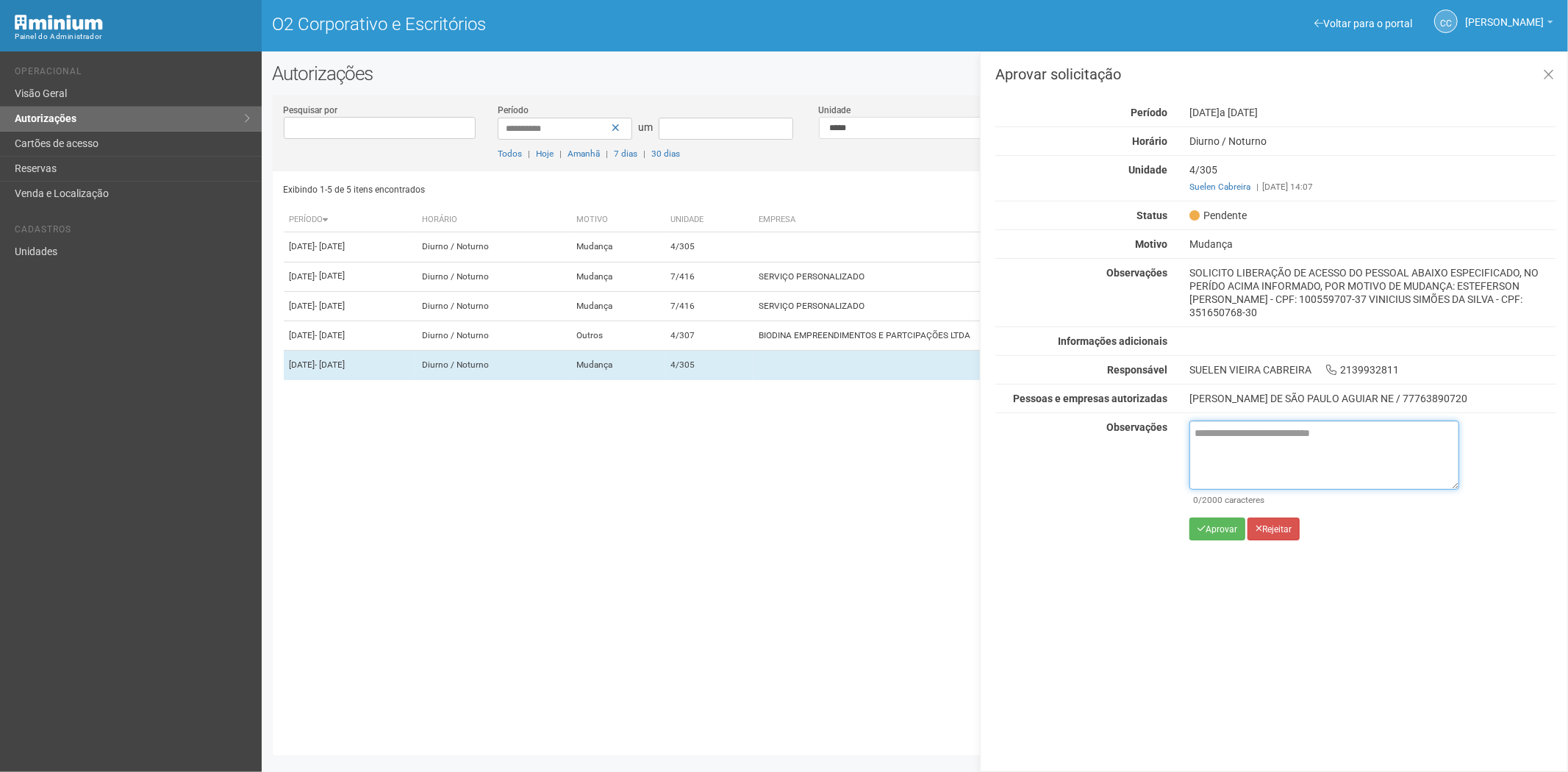
click at [1230, 423] on textarea at bounding box center [1325, 455] width 270 height 69
paste textarea "**********"
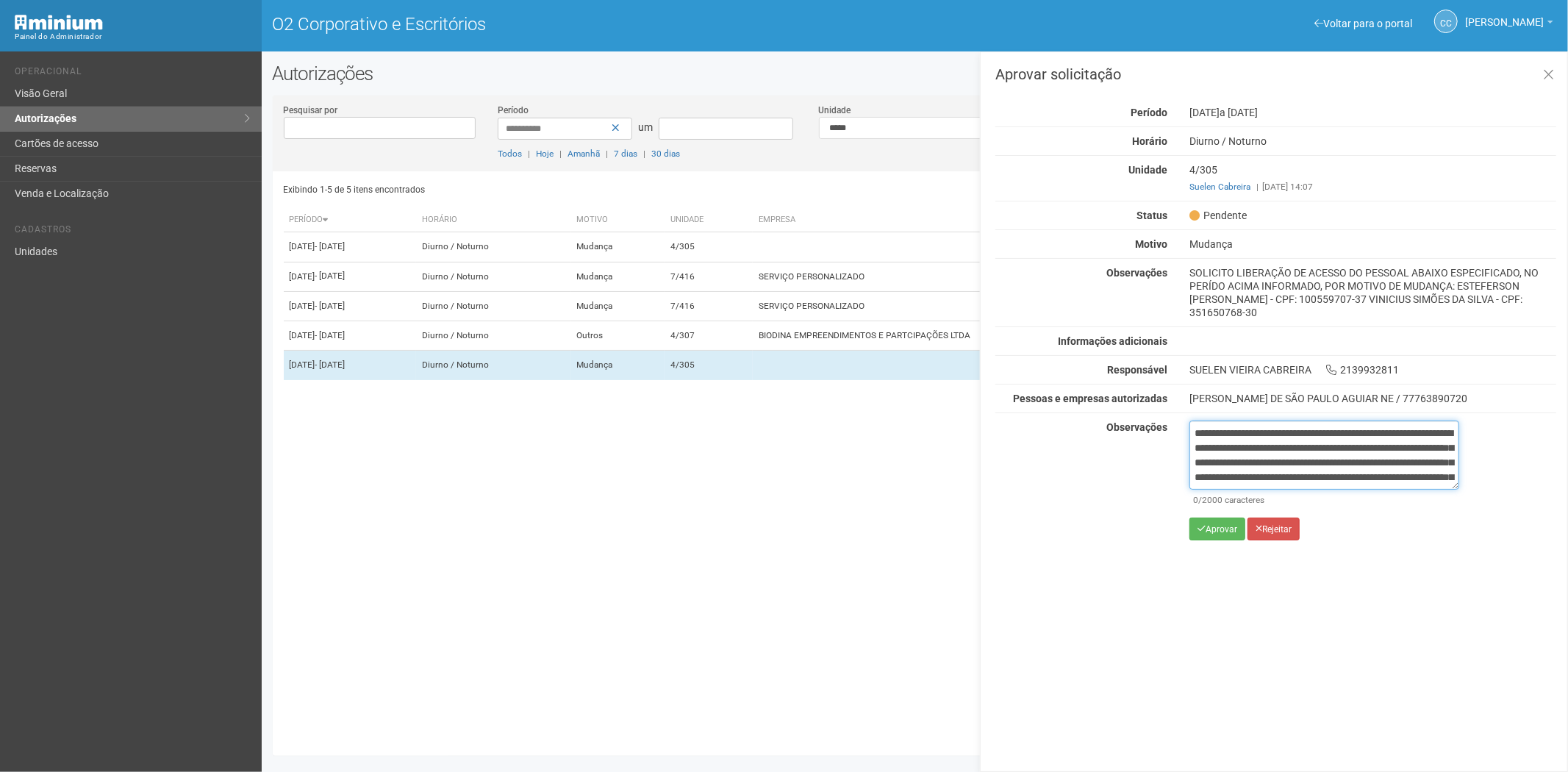
scroll to position [82, 0]
type textarea "**********"
click at [1216, 539] on button "Aprovar" at bounding box center [1218, 529] width 55 height 23
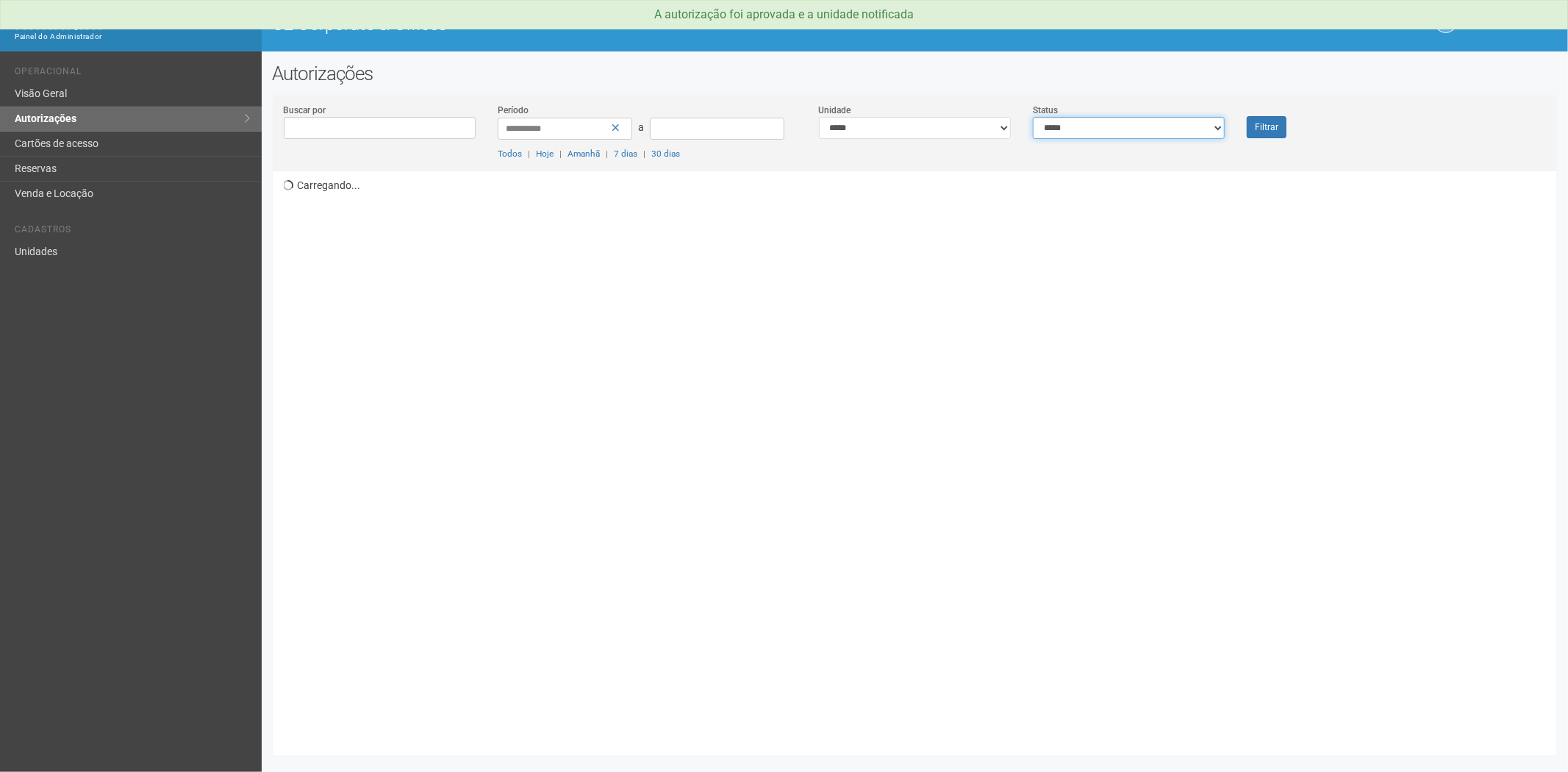
click at [1114, 129] on select "**********" at bounding box center [1129, 127] width 192 height 22
select select "*"
click at [1033, 117] on select "**********" at bounding box center [1129, 127] width 192 height 22
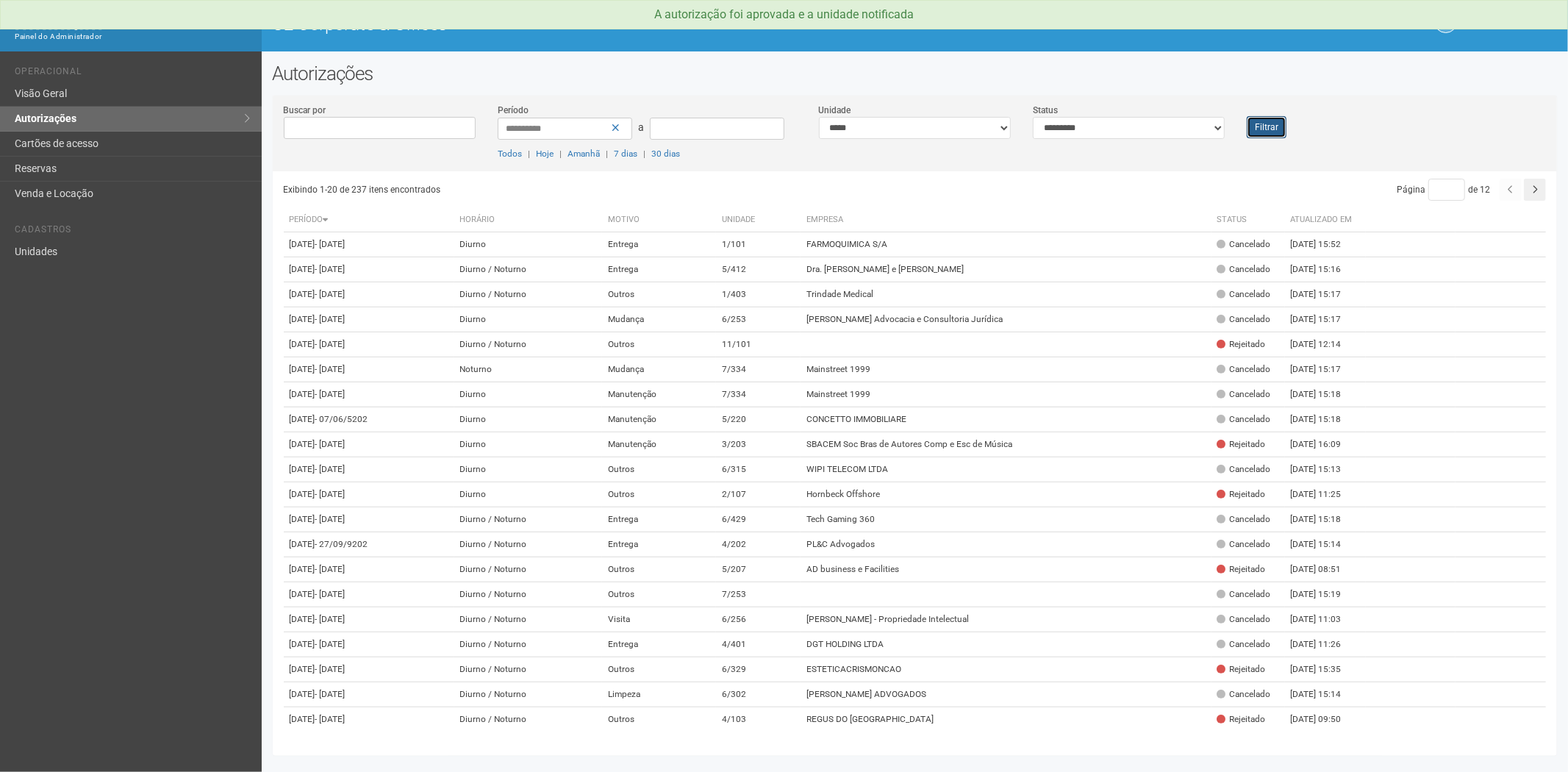
click at [1269, 126] on button "Filtrar" at bounding box center [1268, 126] width 40 height 22
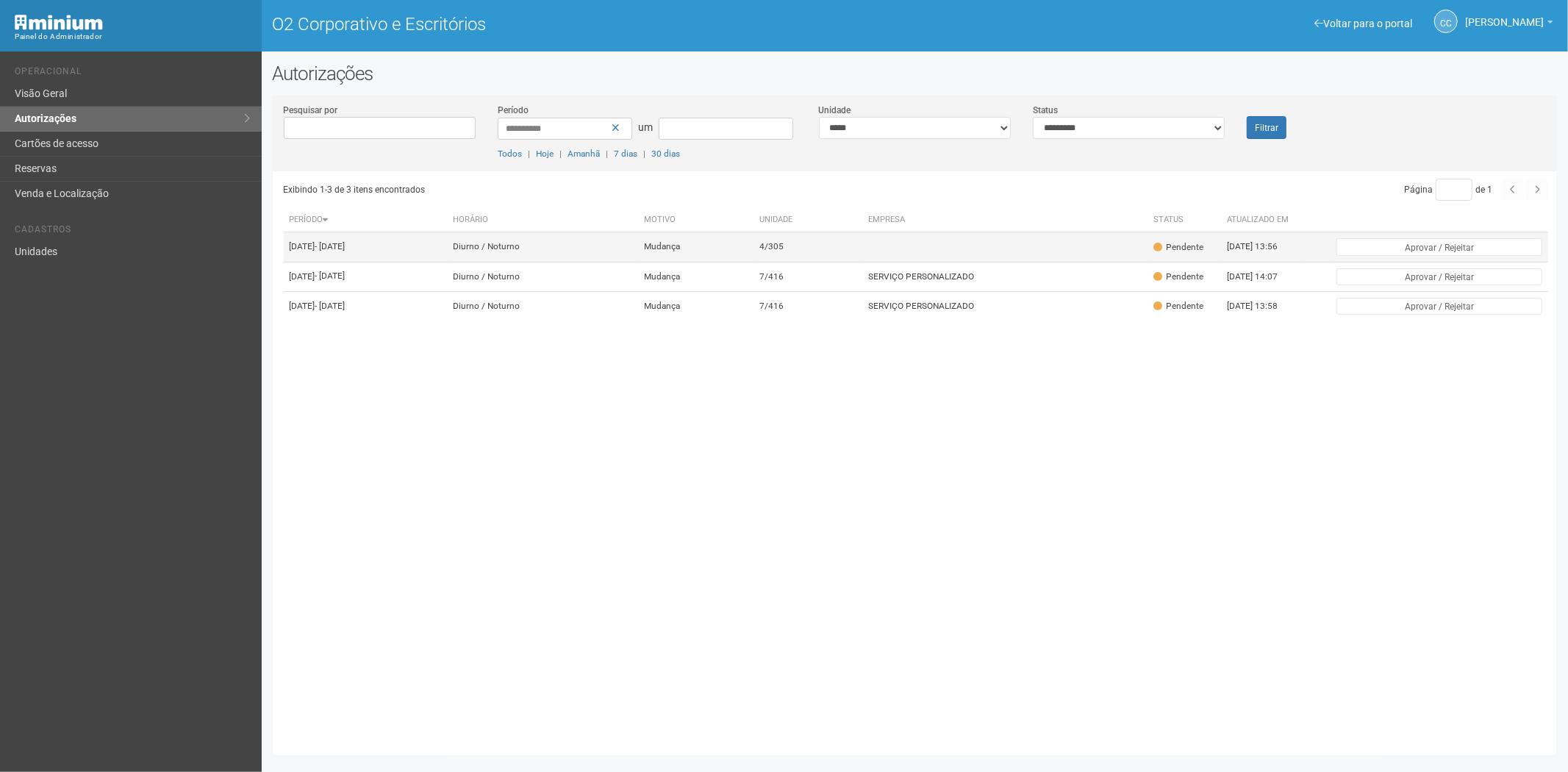
click at [863, 254] on td "4/305" at bounding box center [809, 247] width 109 height 30
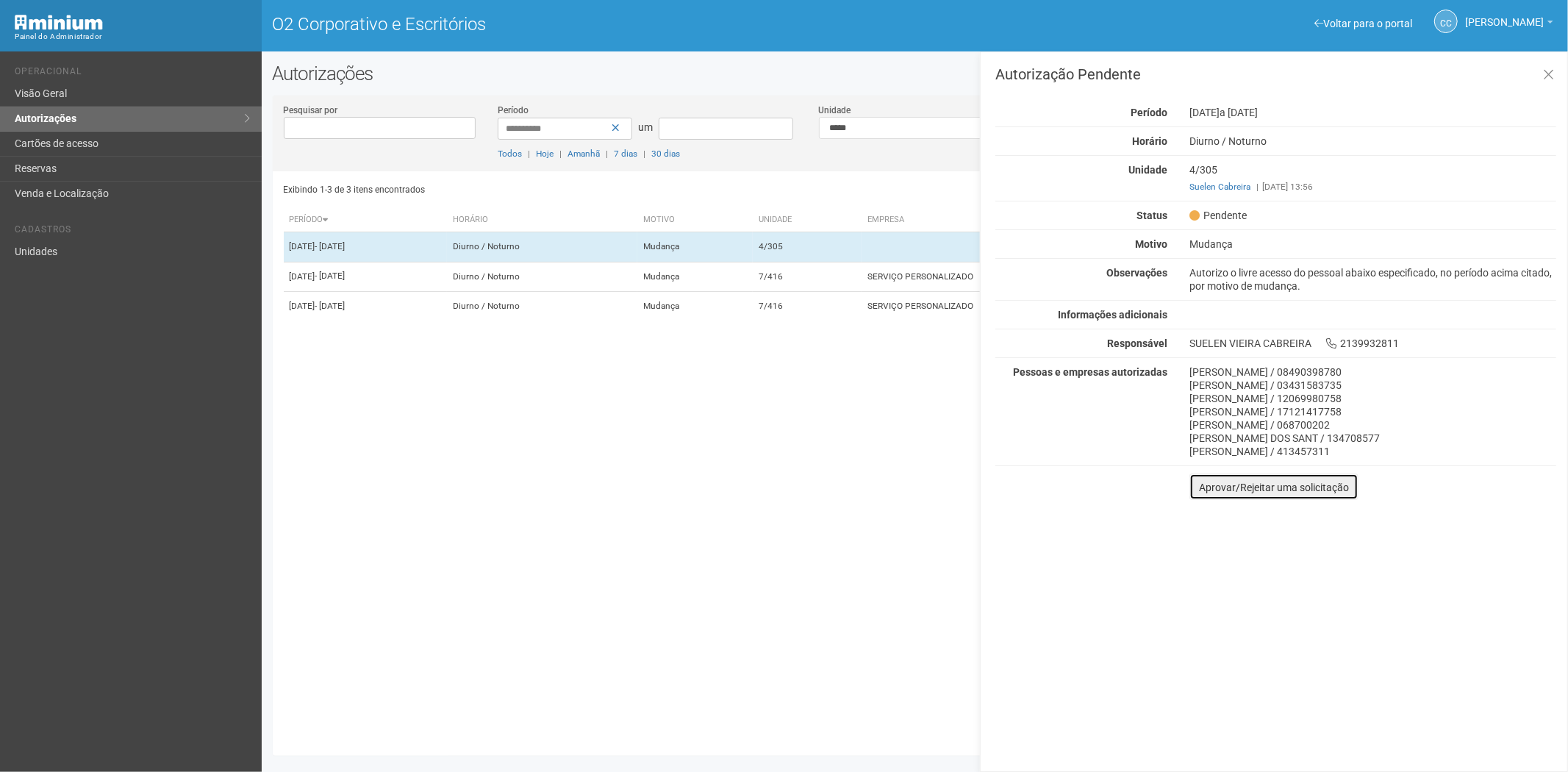
click at [1203, 488] on font "Aprovar/Rejeitar uma solicitação" at bounding box center [1274, 487] width 150 height 11
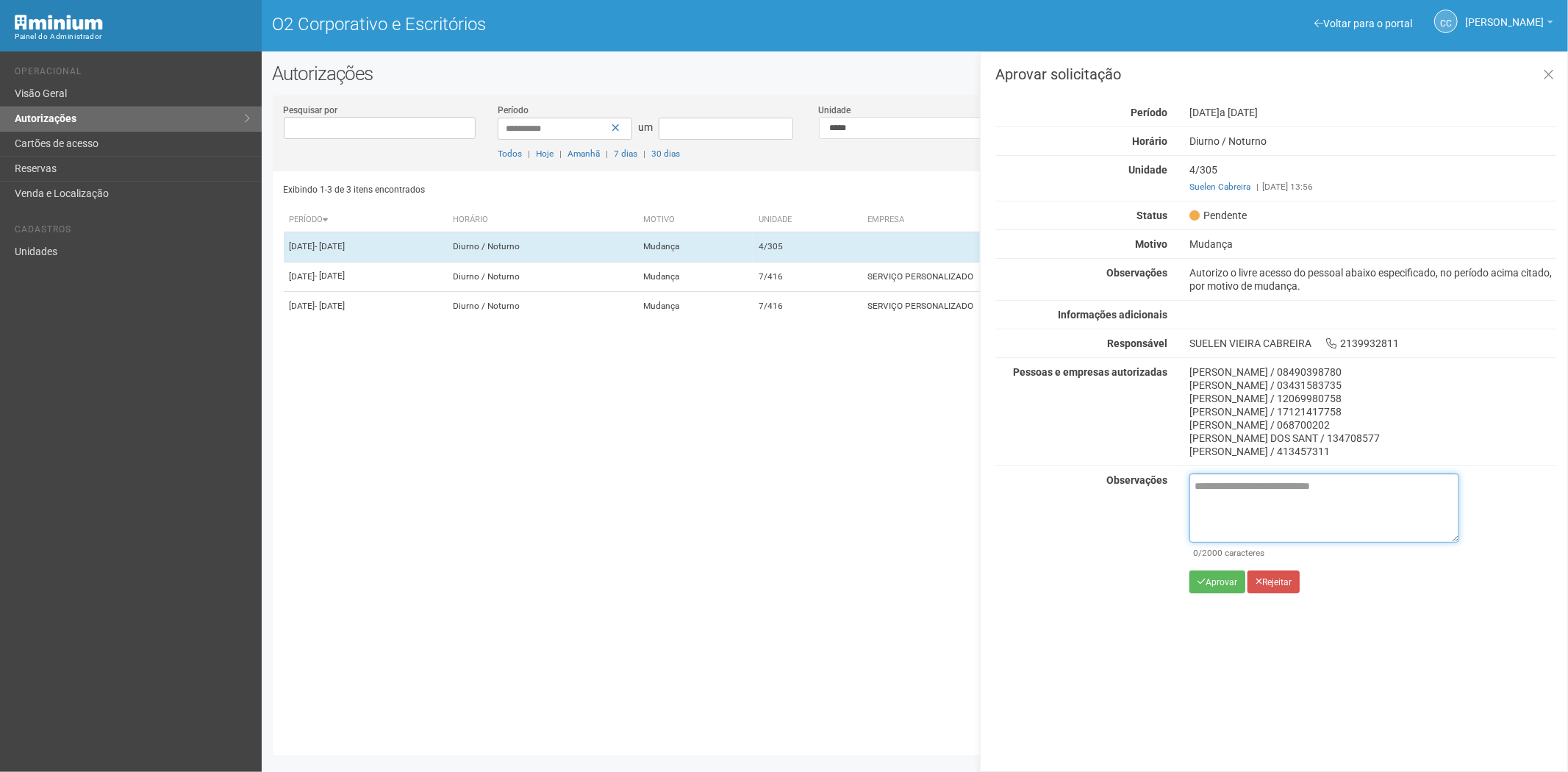
click at [1241, 517] on textarea at bounding box center [1325, 508] width 270 height 69
paste textarea "**********"
type textarea "**********"
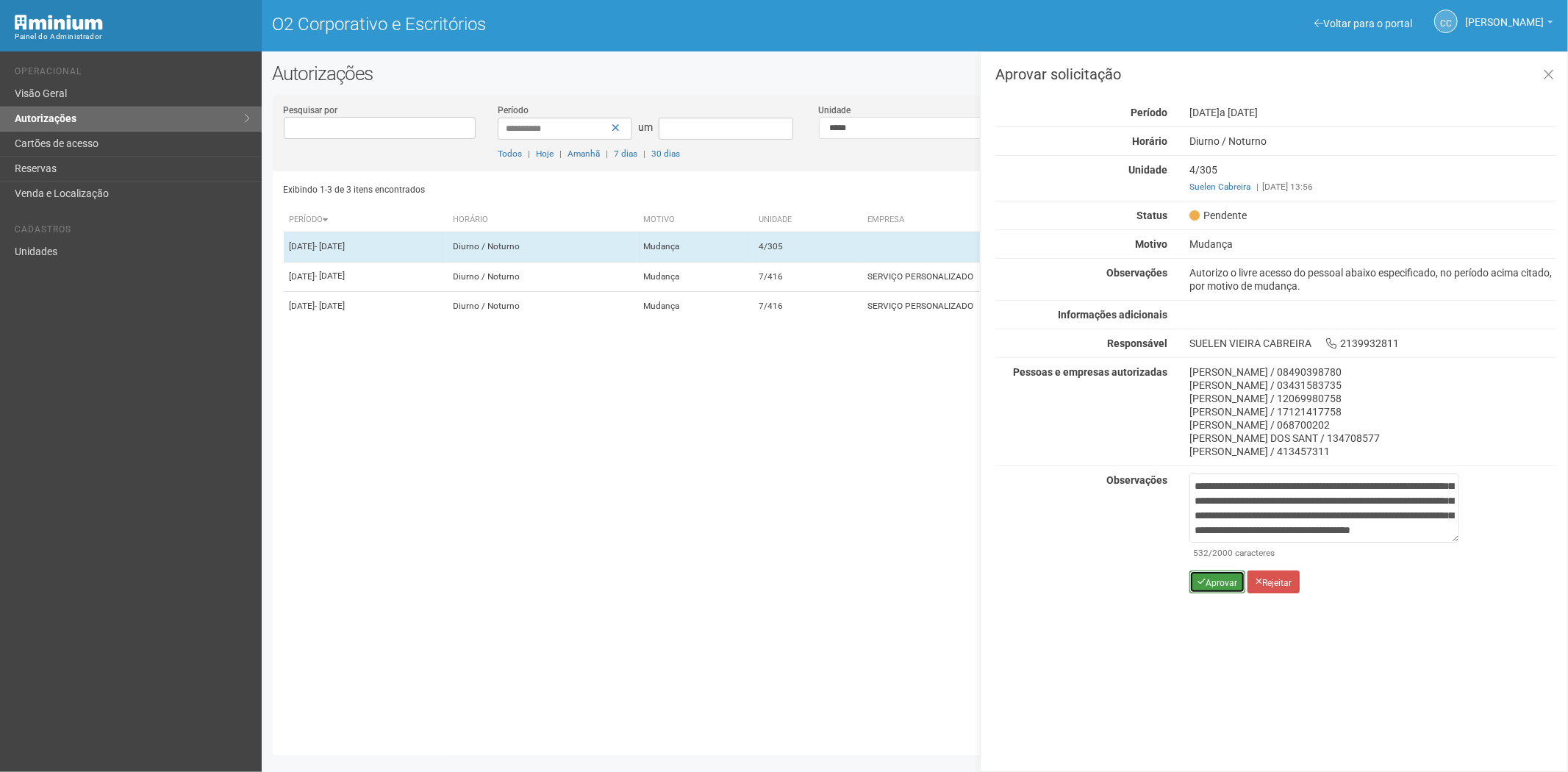
click at [1208, 592] on button "Aprovar" at bounding box center [1218, 582] width 55 height 23
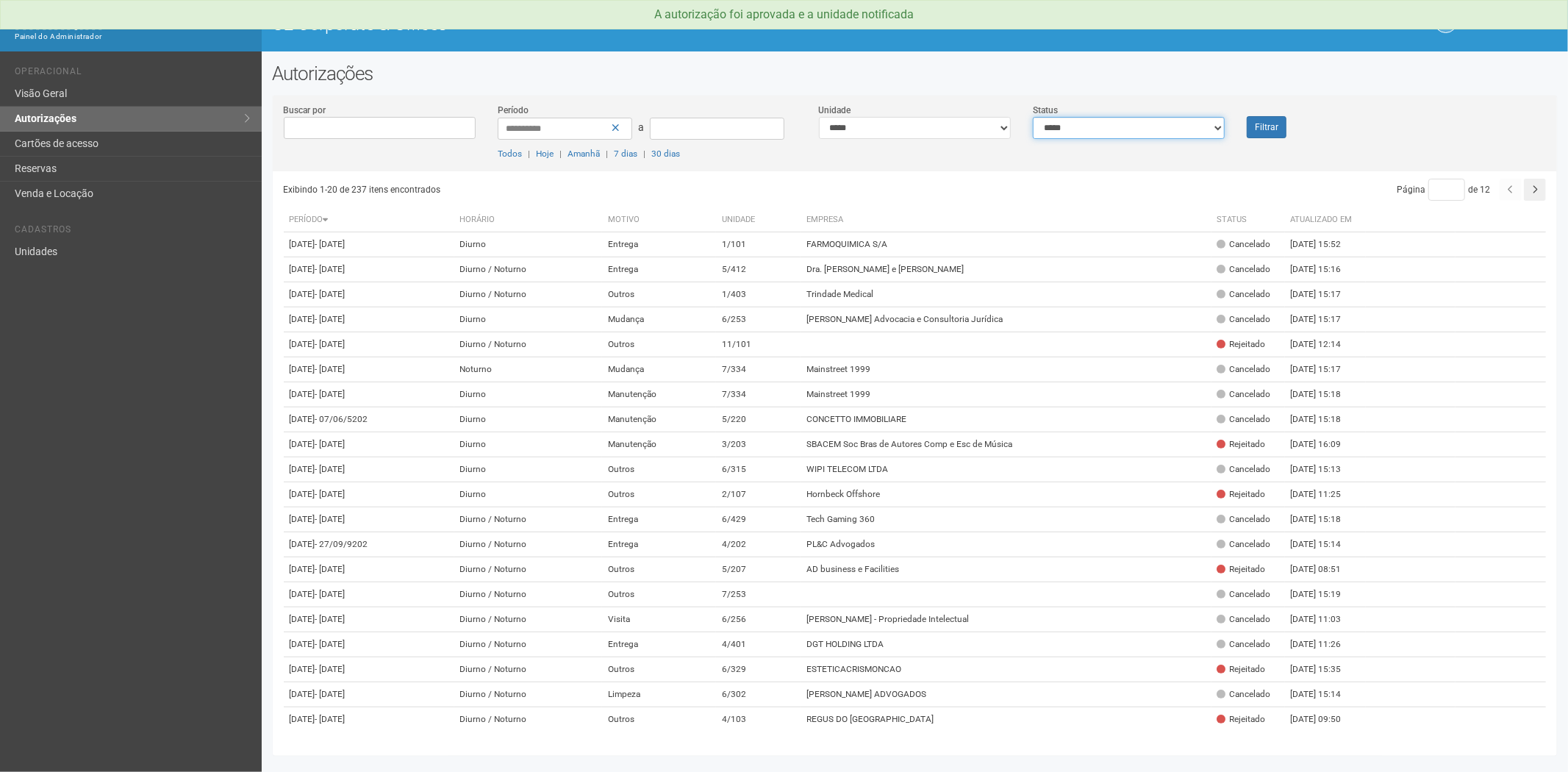
click at [1168, 127] on select "**********" at bounding box center [1129, 127] width 192 height 22
select select "*"
click at [1033, 117] on select "**********" at bounding box center [1129, 127] width 192 height 22
click at [1248, 123] on button "Filtrar" at bounding box center [1268, 126] width 40 height 22
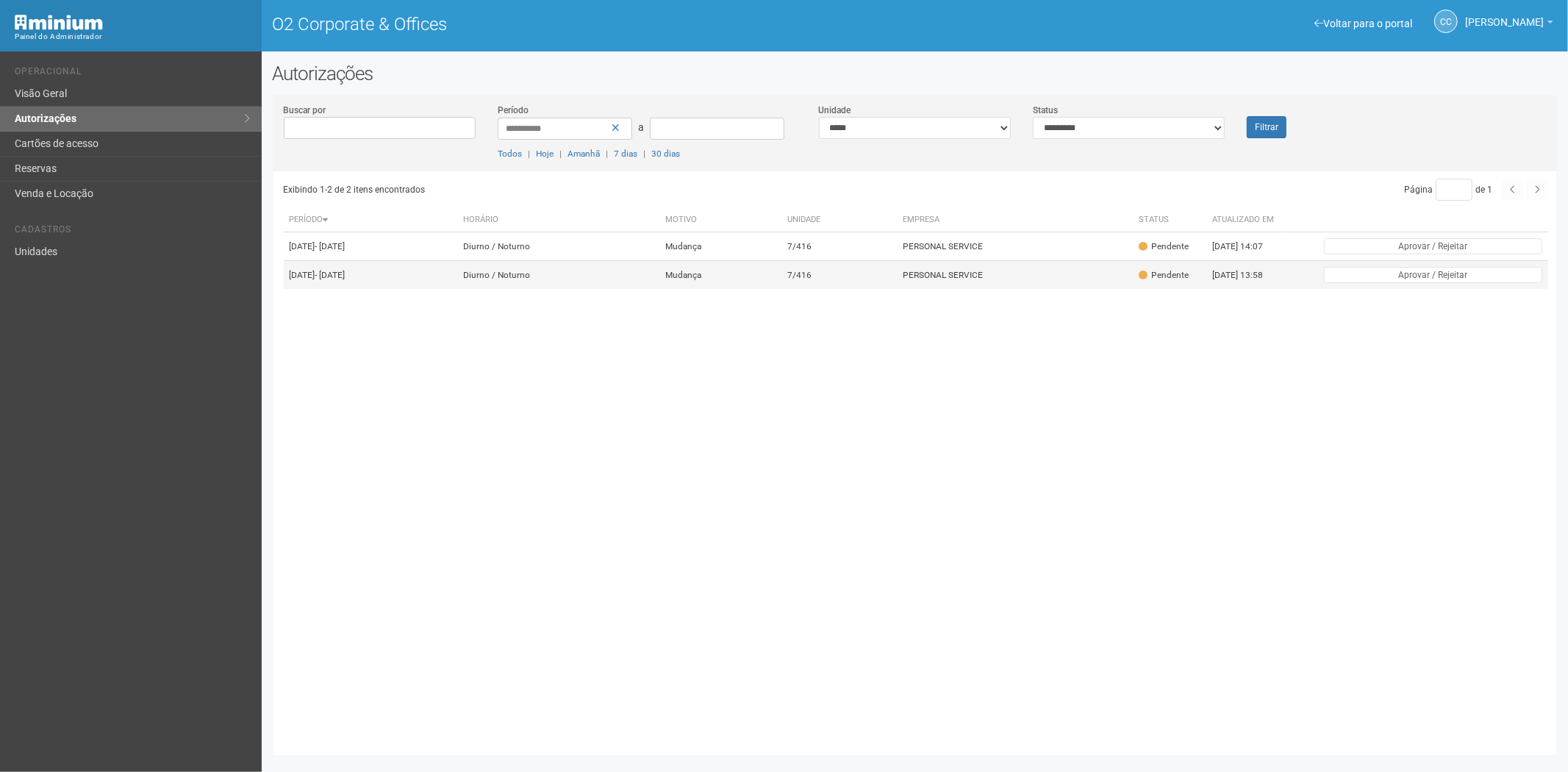
click at [956, 285] on td "PERSONAL SERVICE" at bounding box center [1015, 276] width 236 height 29
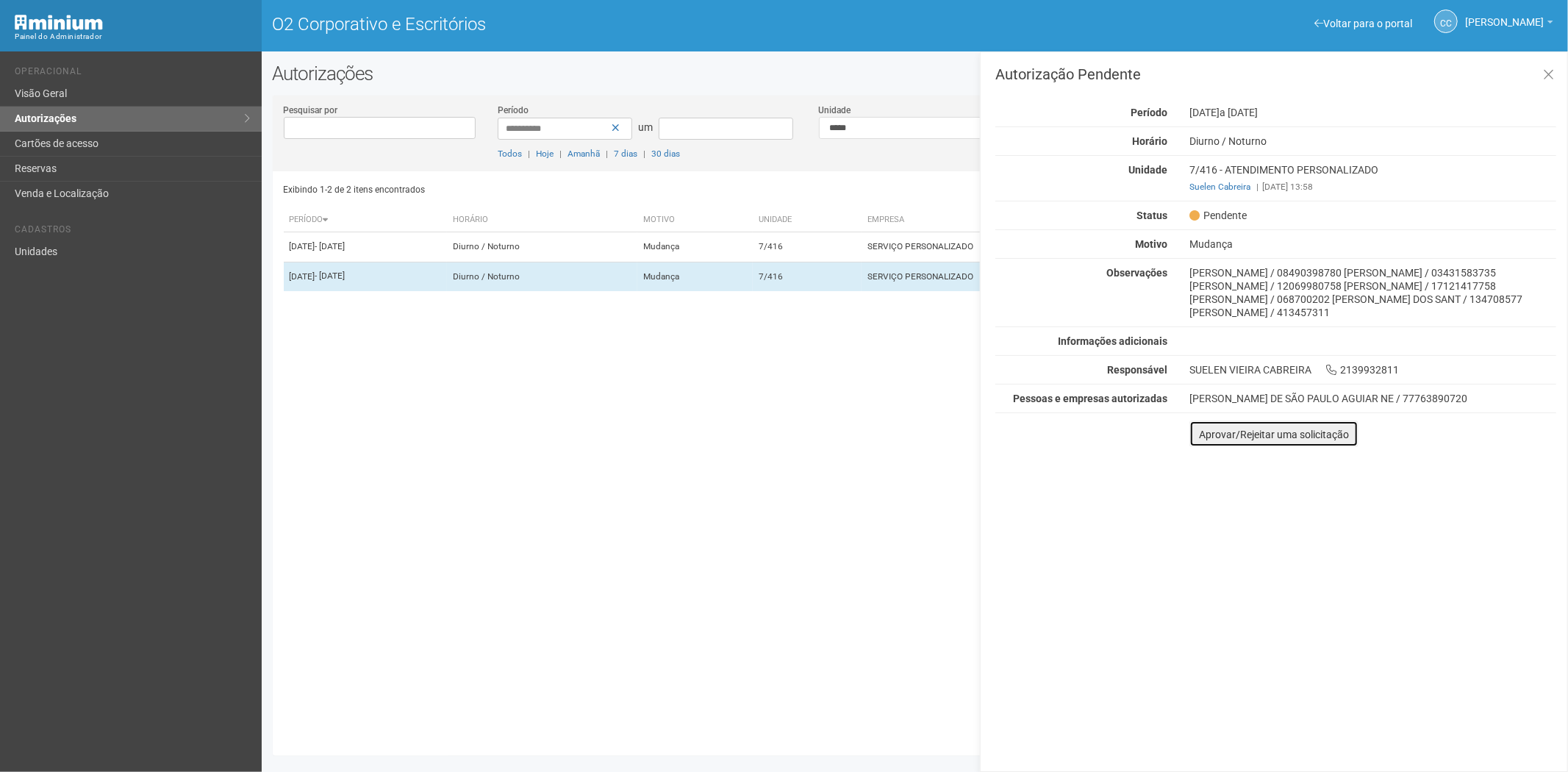
click at [1203, 427] on button "Aprovar/Rejeitar uma solicitação" at bounding box center [1274, 434] width 169 height 27
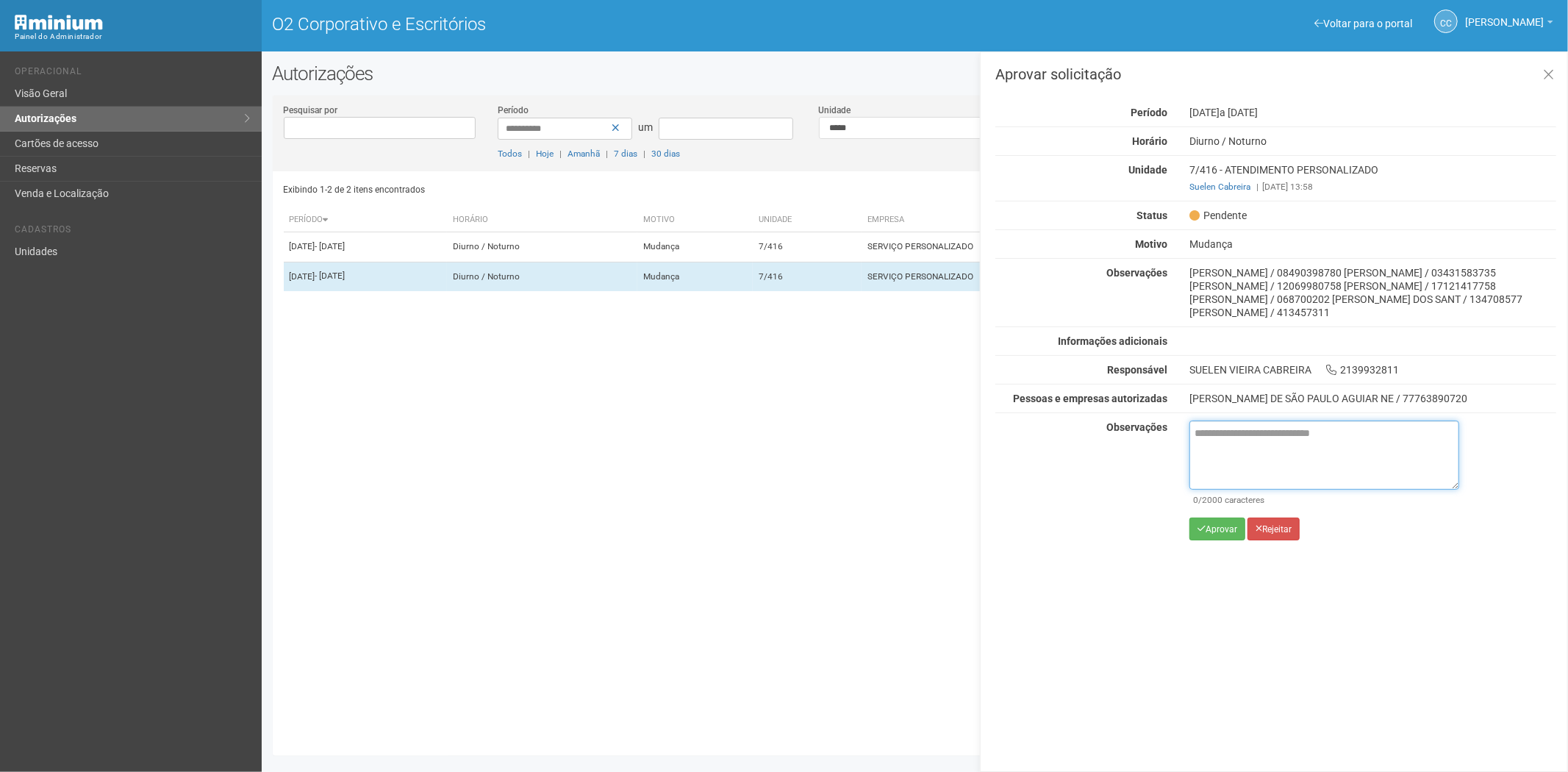
drag, startPoint x: 1239, startPoint y: 451, endPoint x: 1229, endPoint y: 496, distance: 46.1
click at [1239, 450] on textarea at bounding box center [1325, 455] width 270 height 69
paste textarea "**********"
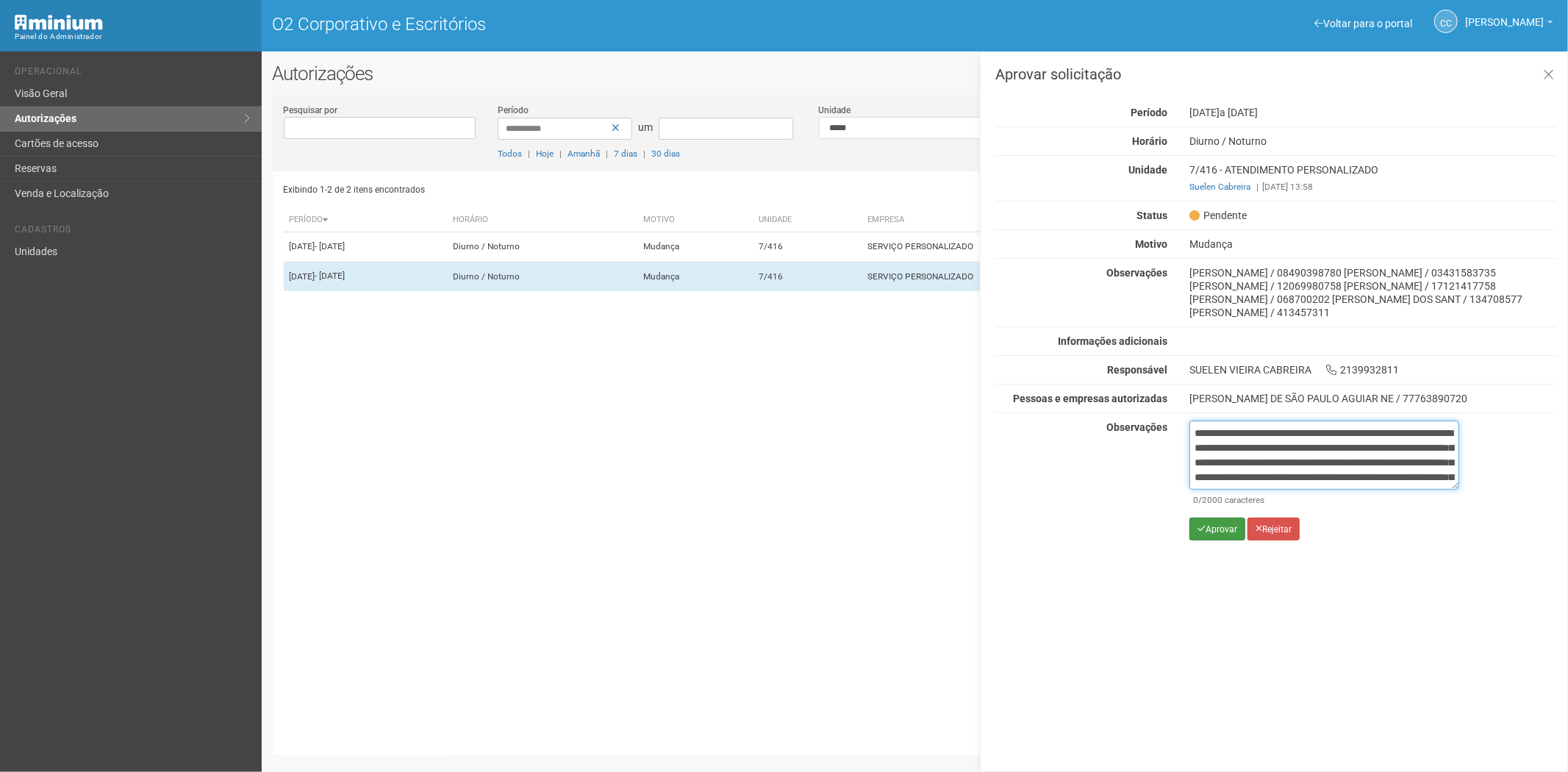
scroll to position [82, 0]
type textarea "**********"
click at [1210, 528] on font "Aprovar" at bounding box center [1222, 529] width 32 height 11
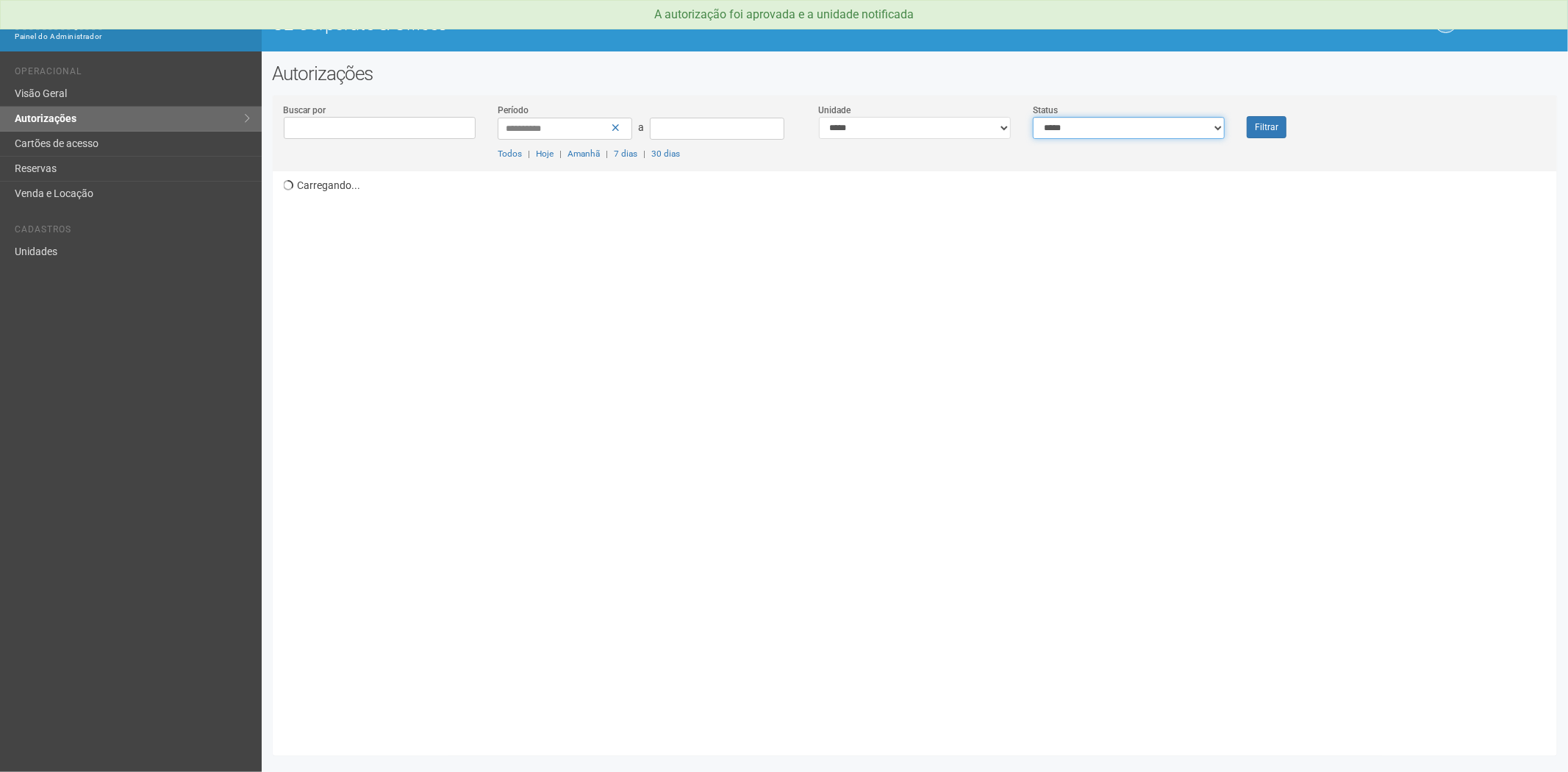
click at [1133, 137] on select "**********" at bounding box center [1129, 127] width 192 height 22
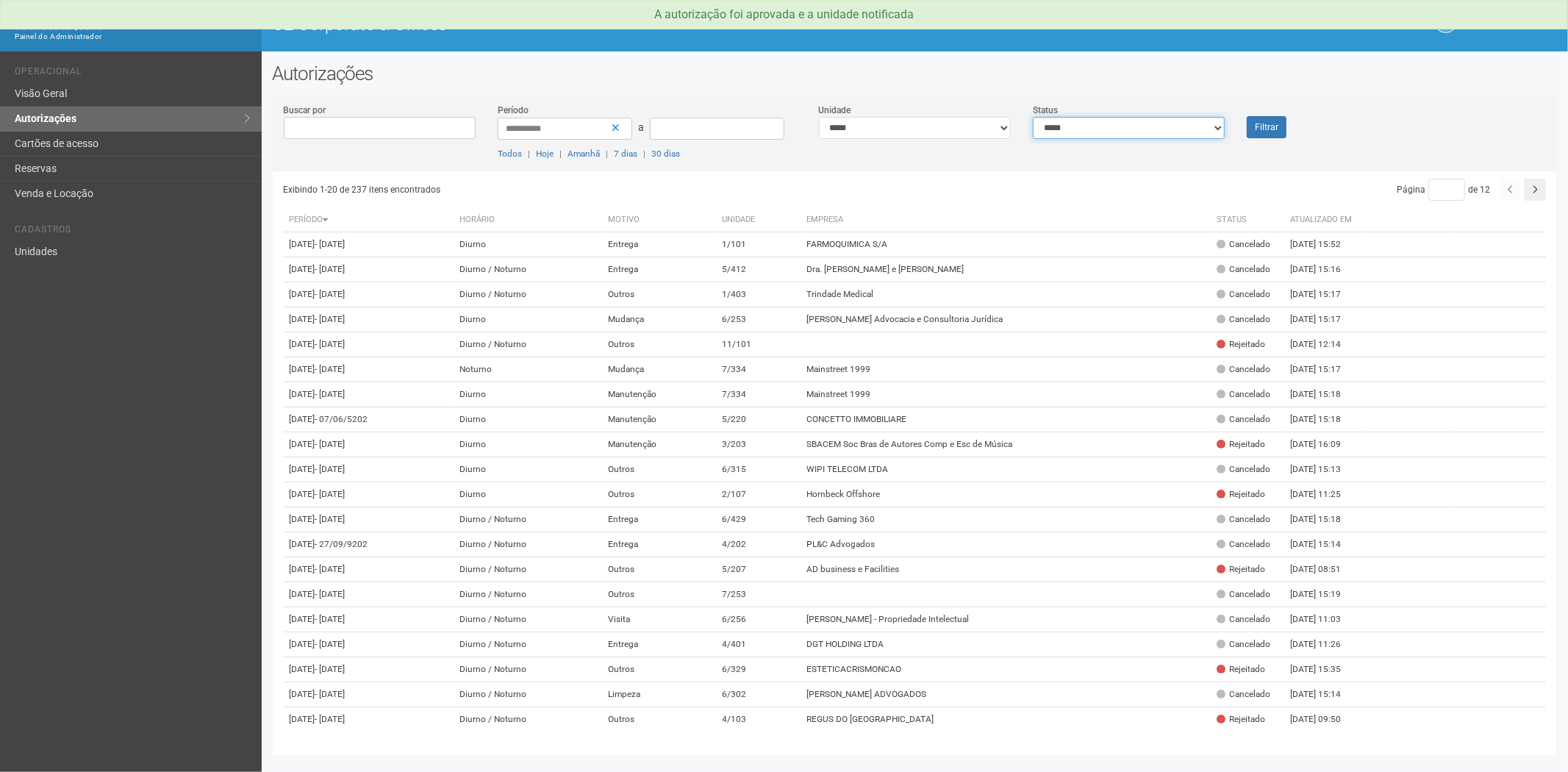
select select "*"
click at [1033, 117] on select "**********" at bounding box center [1129, 127] width 192 height 22
drag, startPoint x: 1276, startPoint y: 128, endPoint x: 1160, endPoint y: 159, distance: 120.1
click at [1273, 128] on button "Filtrar" at bounding box center [1268, 126] width 40 height 22
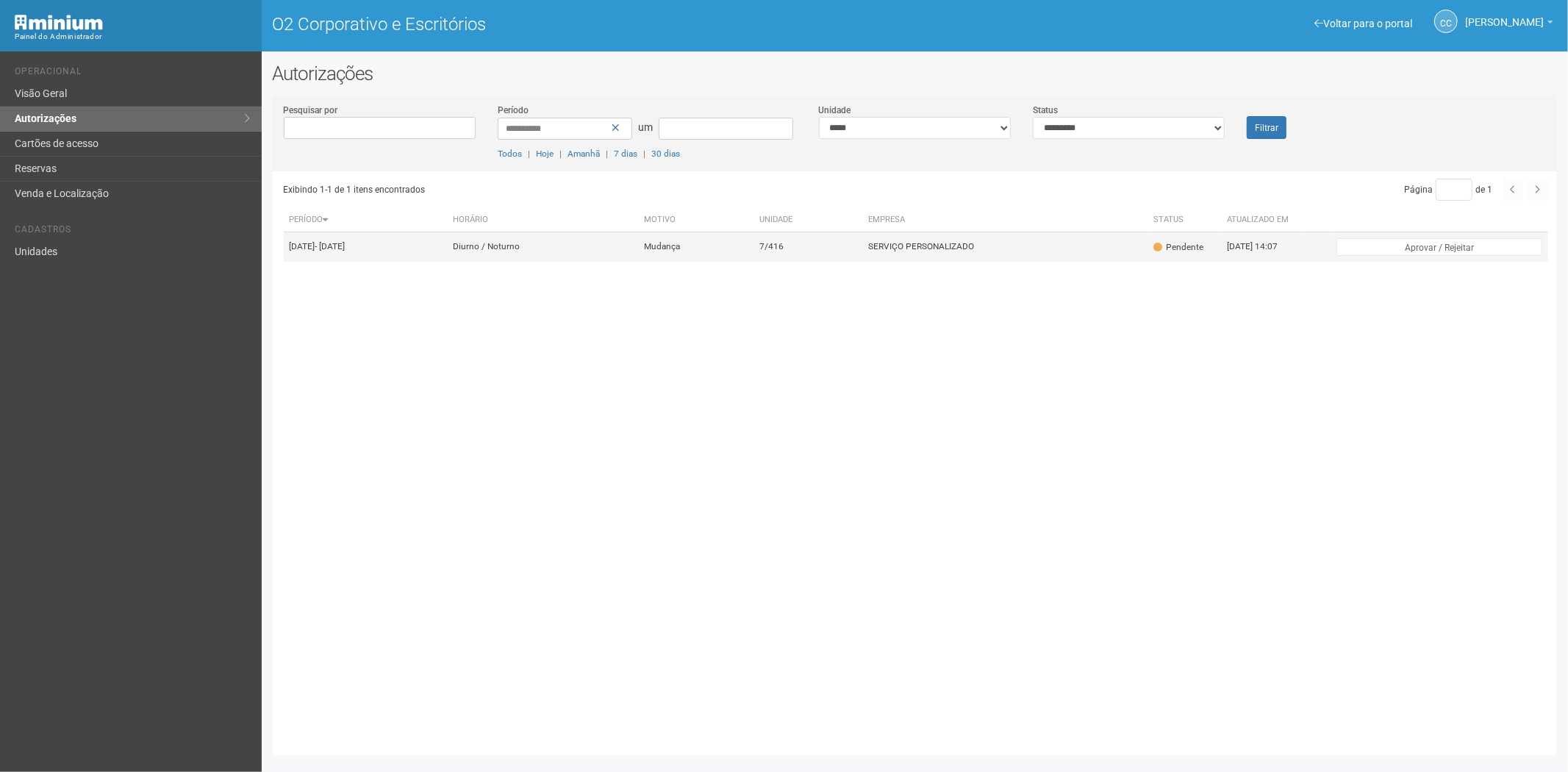
click at [964, 246] on td "SERVIÇO PERSONALIZADO" at bounding box center [1005, 247] width 285 height 30
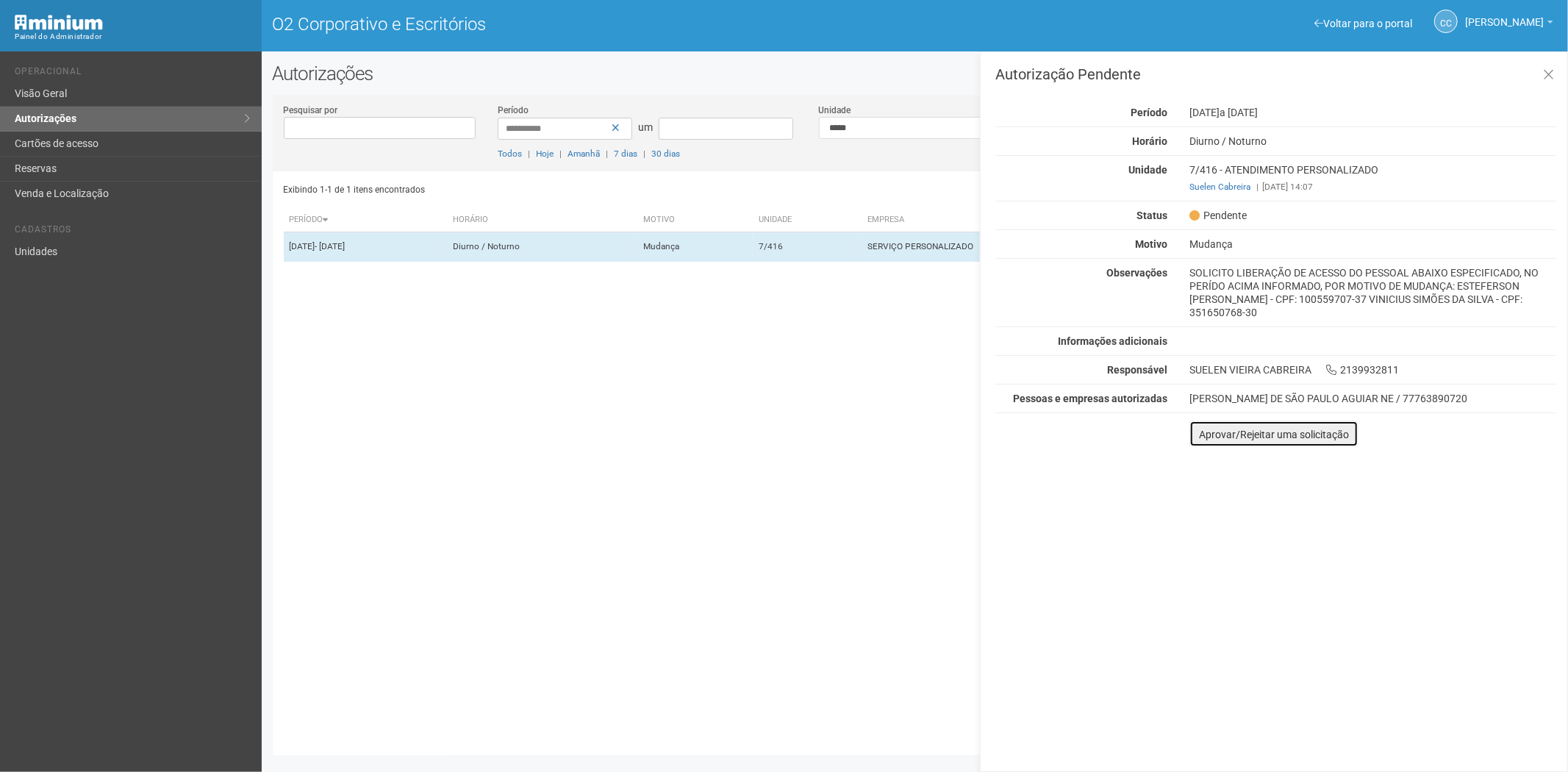
click at [1210, 429] on font "Aprovar/Rejeitar uma solicitação" at bounding box center [1274, 434] width 150 height 11
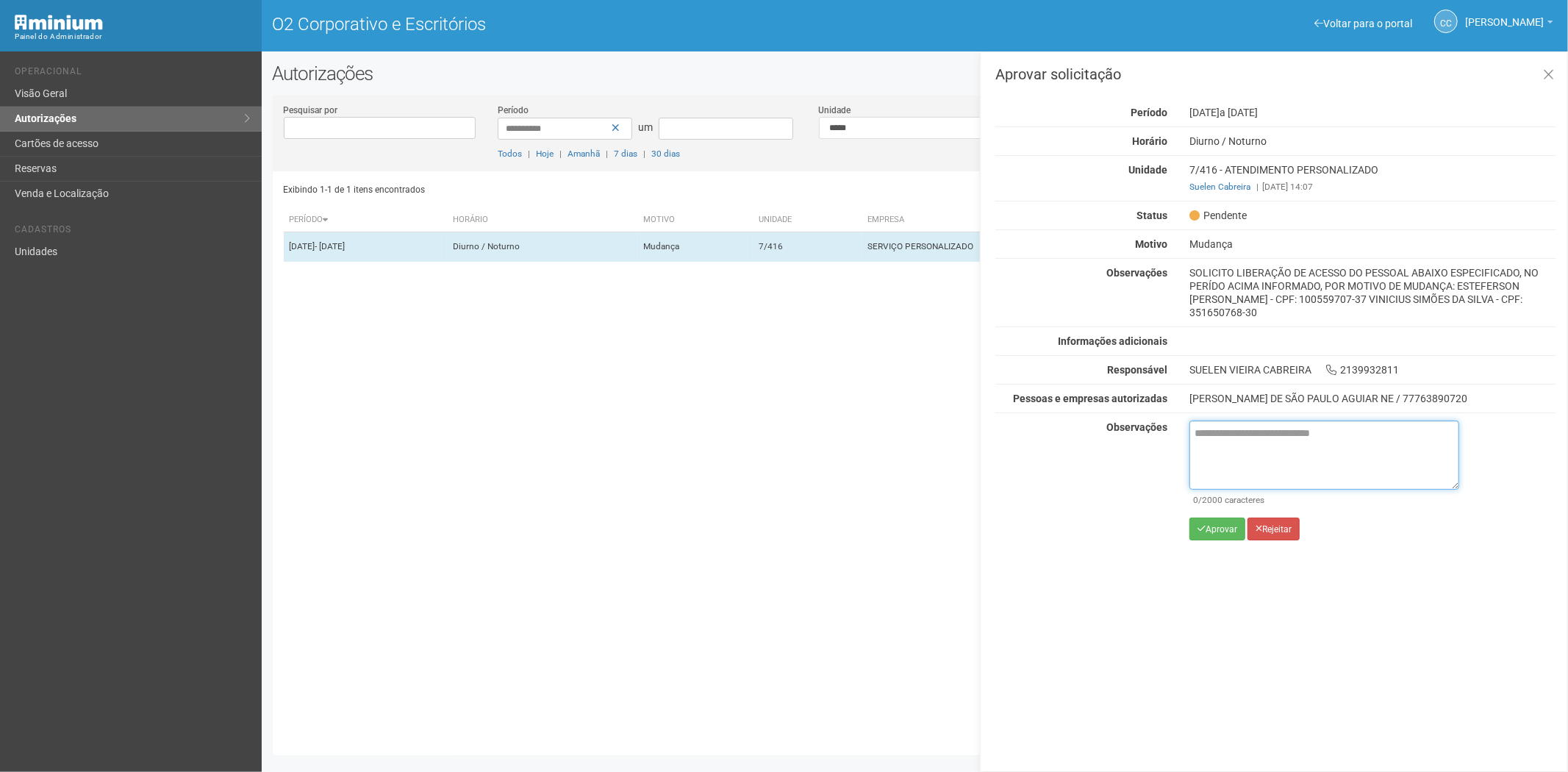
click at [1204, 449] on textarea at bounding box center [1325, 455] width 270 height 69
paste textarea "**********"
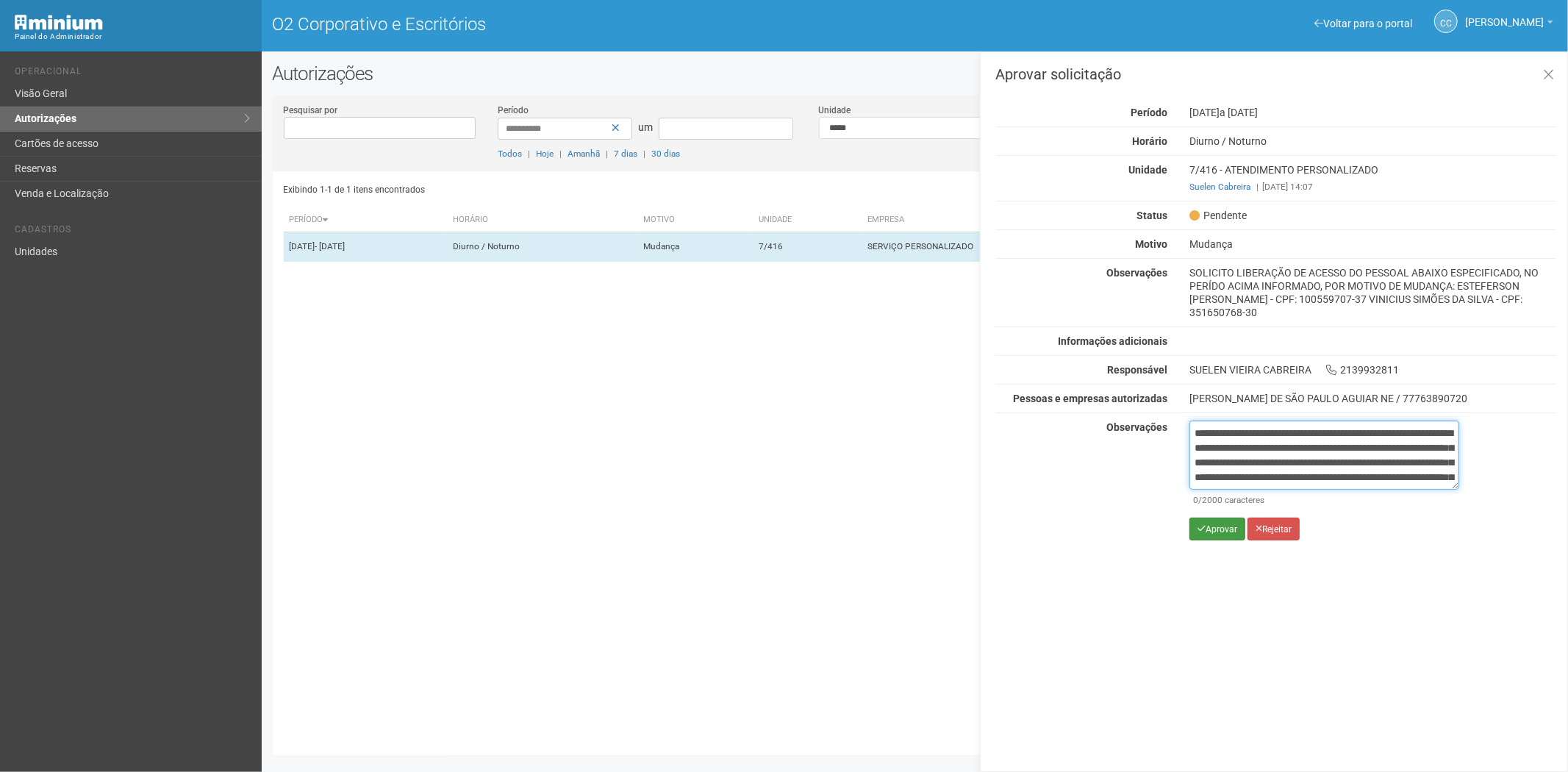
scroll to position [82, 0]
type textarea "**********"
click at [1226, 530] on font "Aprovar" at bounding box center [1222, 529] width 32 height 11
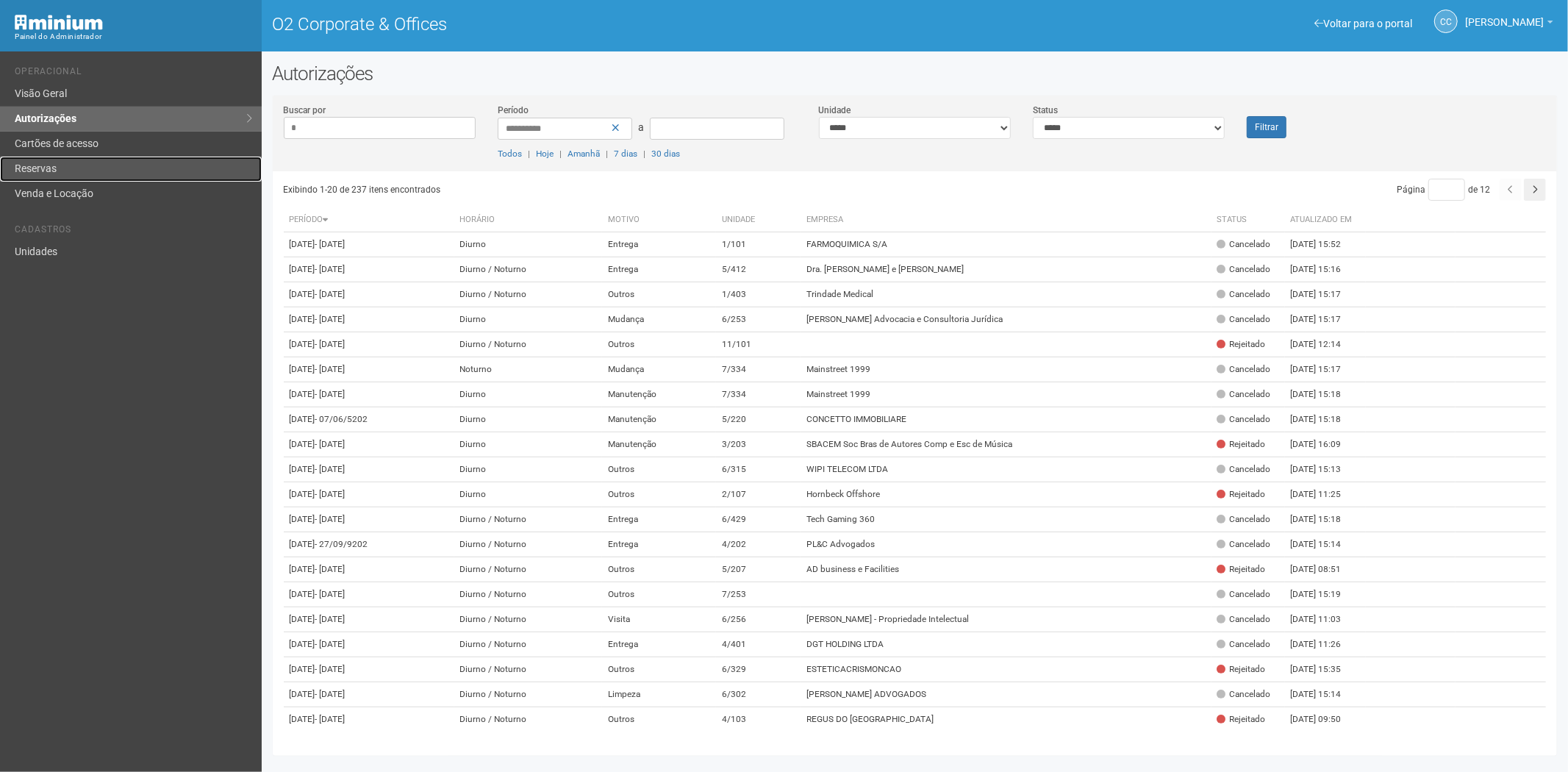
click at [110, 164] on link "Reservas" at bounding box center [131, 169] width 262 height 25
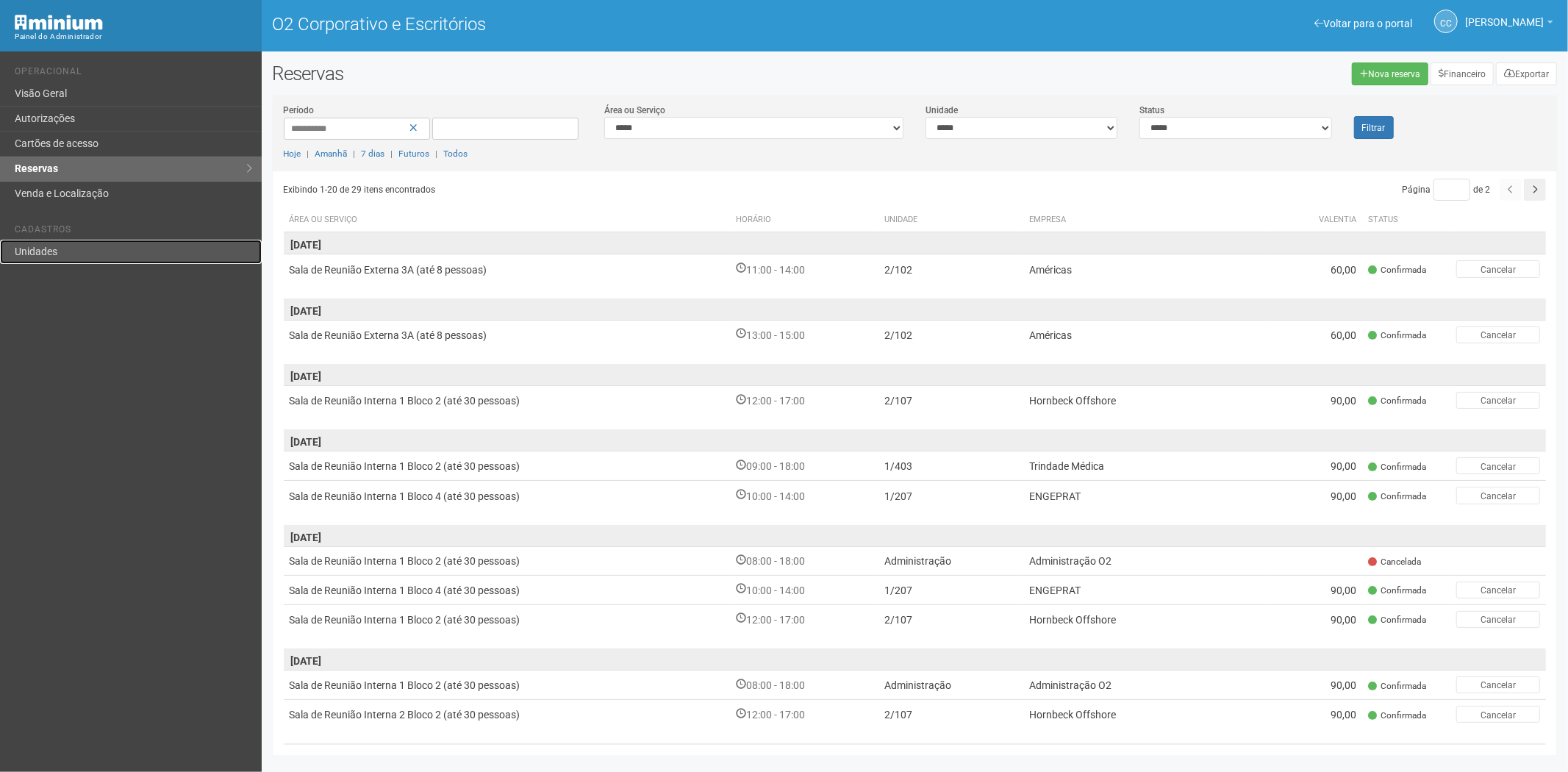
click at [27, 248] on font "Unidades" at bounding box center [35, 252] width 43 height 11
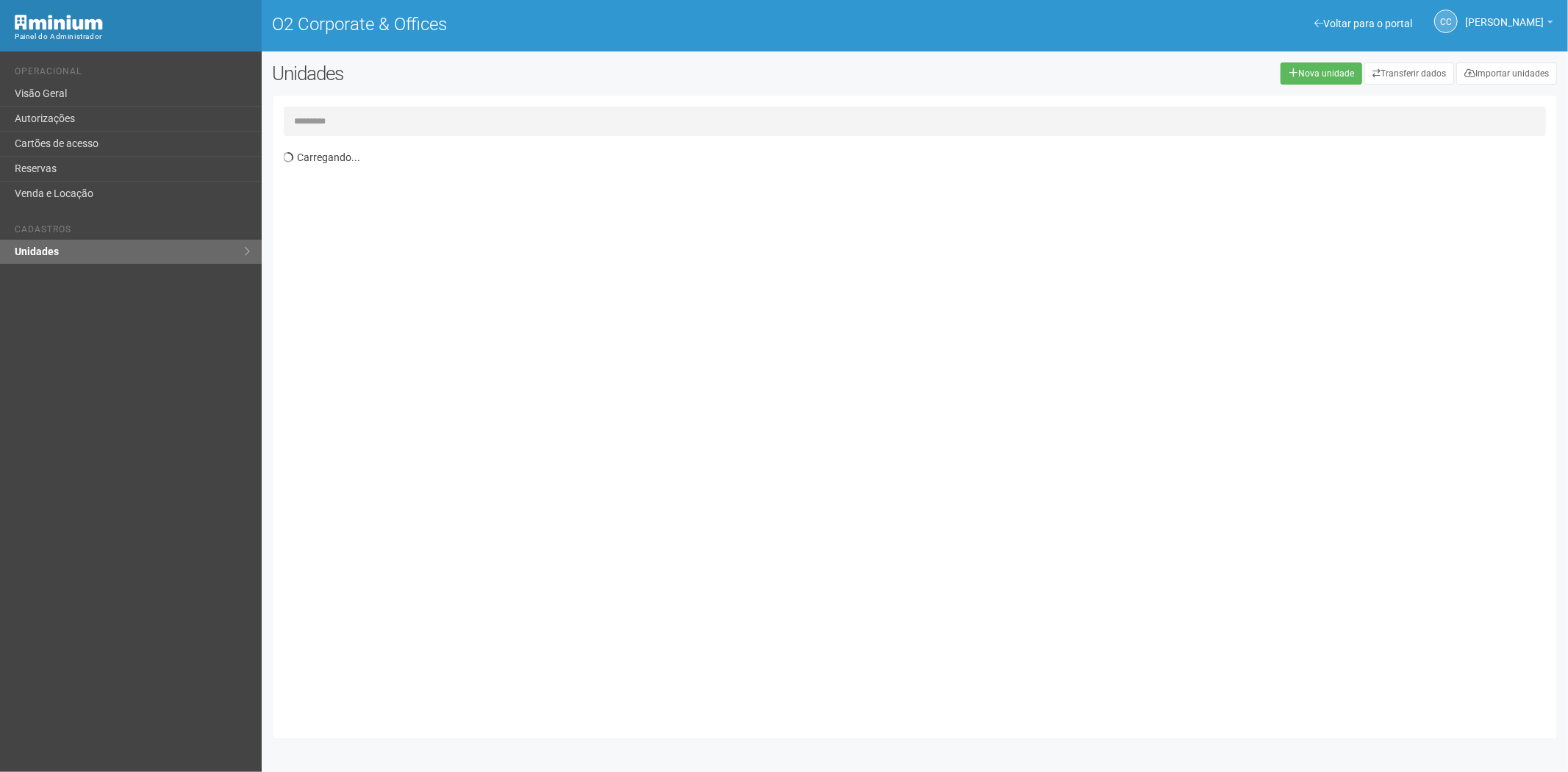
click at [362, 122] on input "text" at bounding box center [916, 121] width 1263 height 30
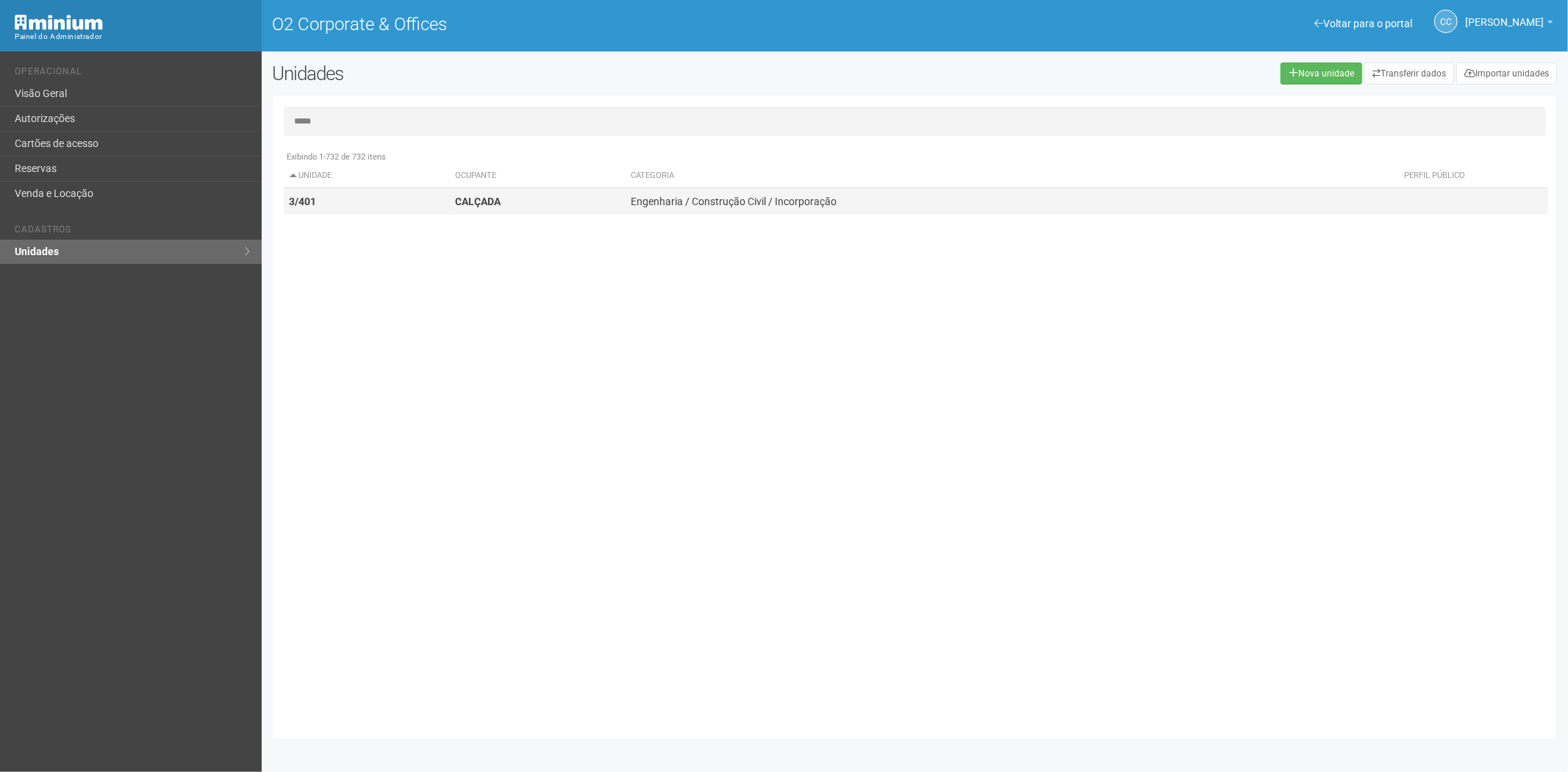
type input "*****"
click at [459, 199] on strong "CALÇADA" at bounding box center [478, 201] width 46 height 11
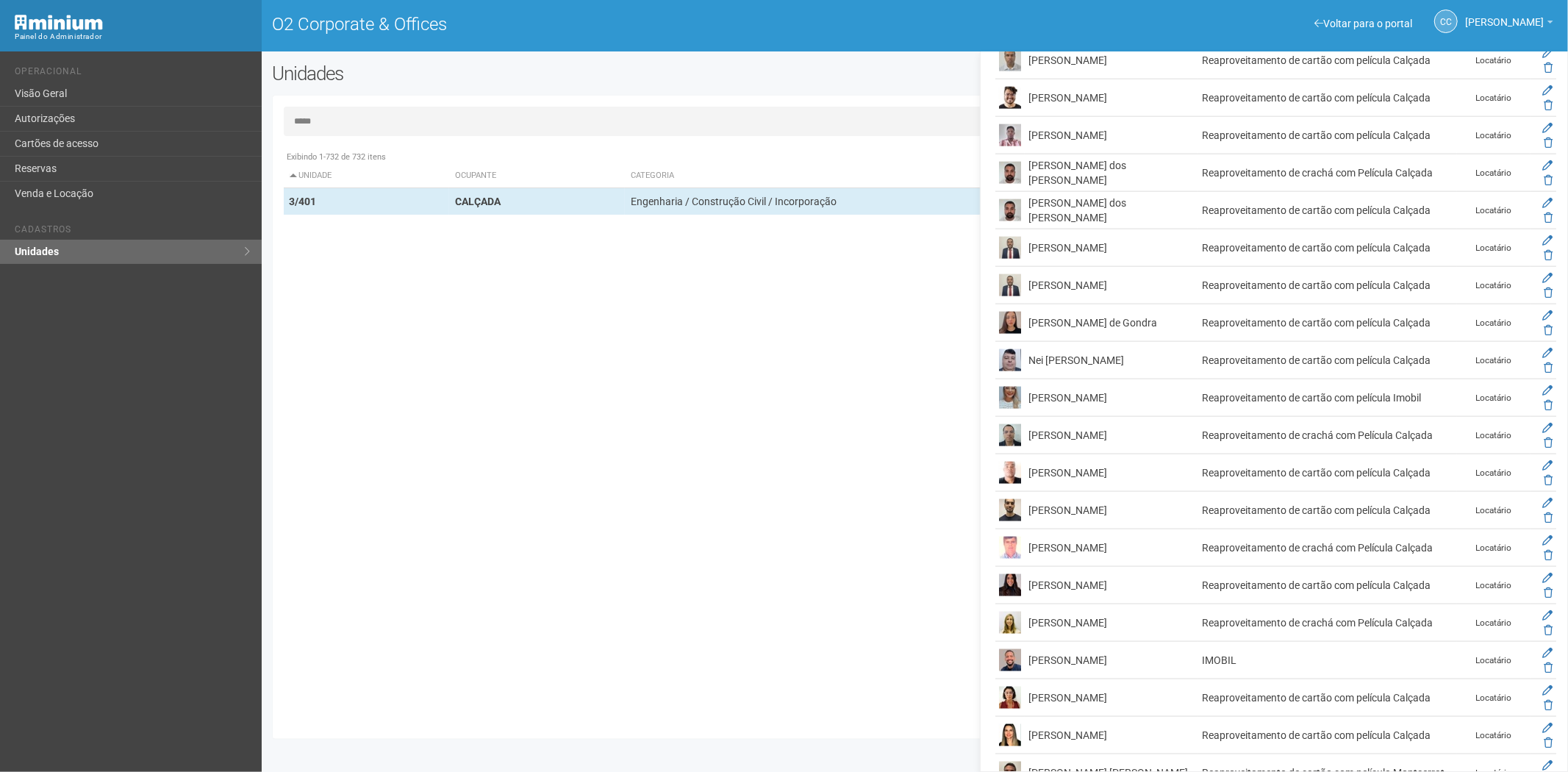
scroll to position [1643, 0]
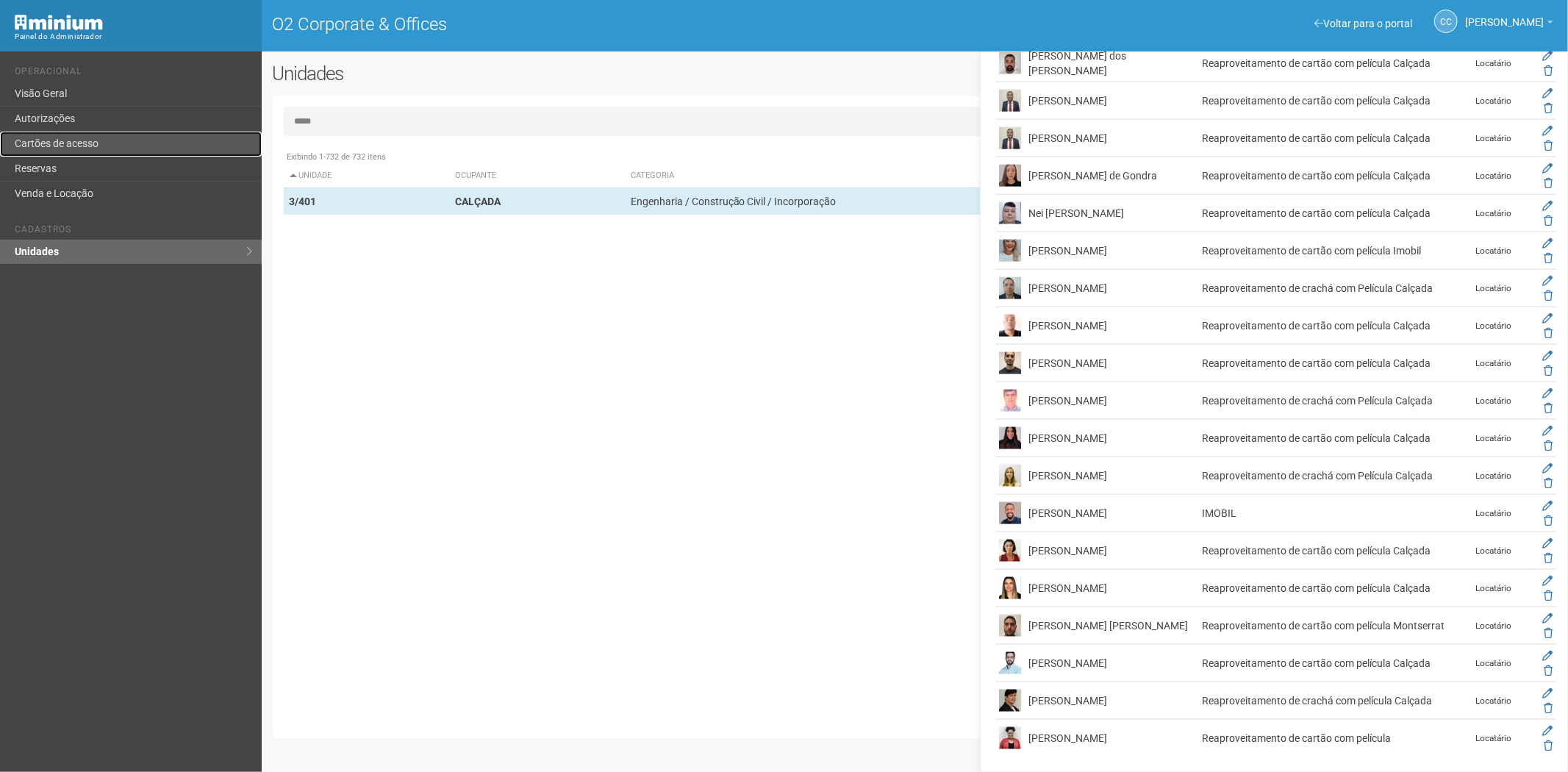
click at [136, 132] on link "Cartões de acesso" at bounding box center [131, 144] width 262 height 25
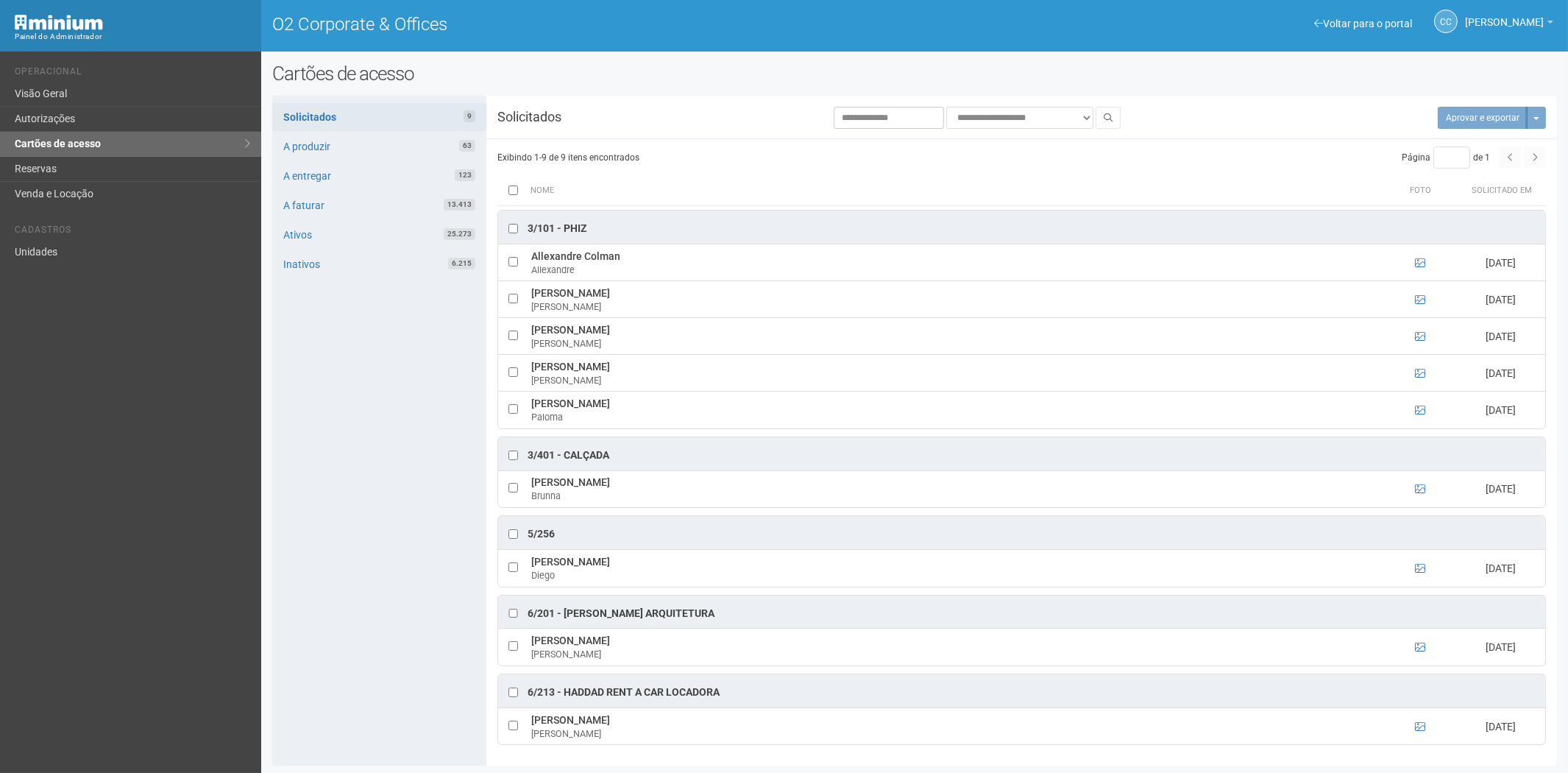
click at [375, 101] on div "Solicitados 9 A produzir 63 A entregar 123 A faturar 13.413 Ativos 25.273 Inati…" at bounding box center [379, 430] width 214 height 670
click at [1415, 568] on icon at bounding box center [1420, 568] width 11 height 11
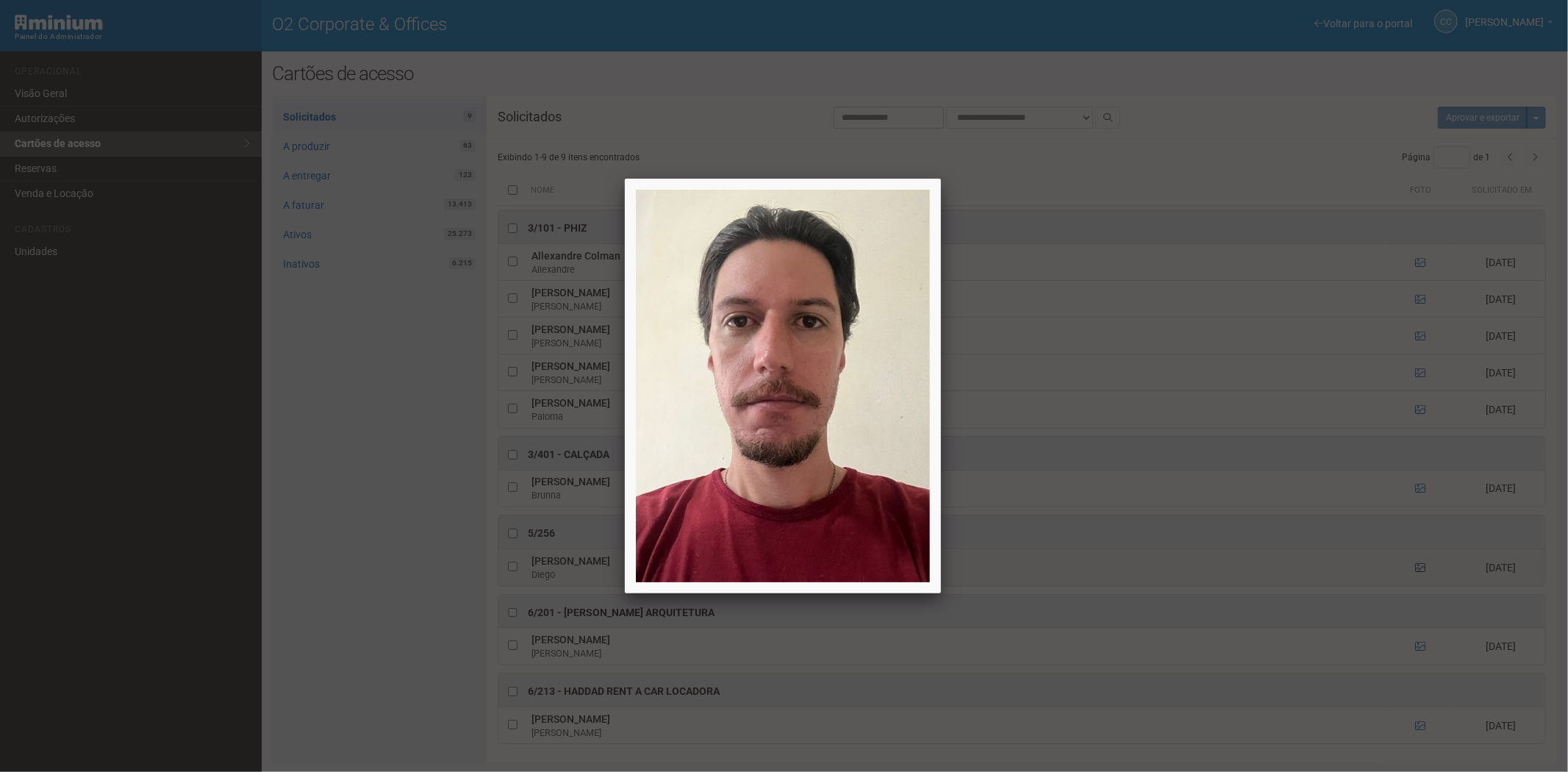
click at [1413, 567] on div at bounding box center [784, 386] width 1568 height 772
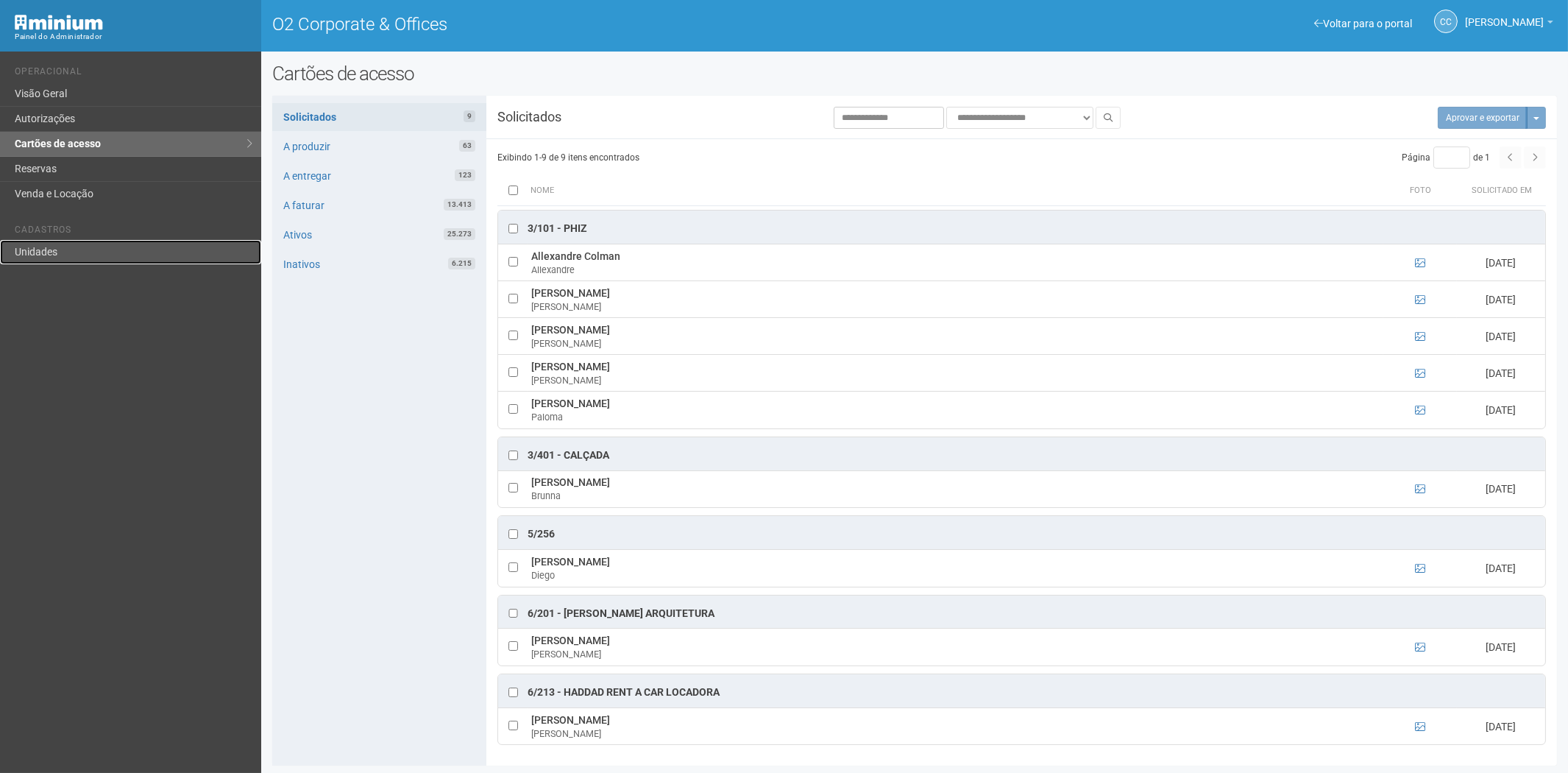
click at [84, 246] on link "Unidades" at bounding box center [130, 252] width 261 height 24
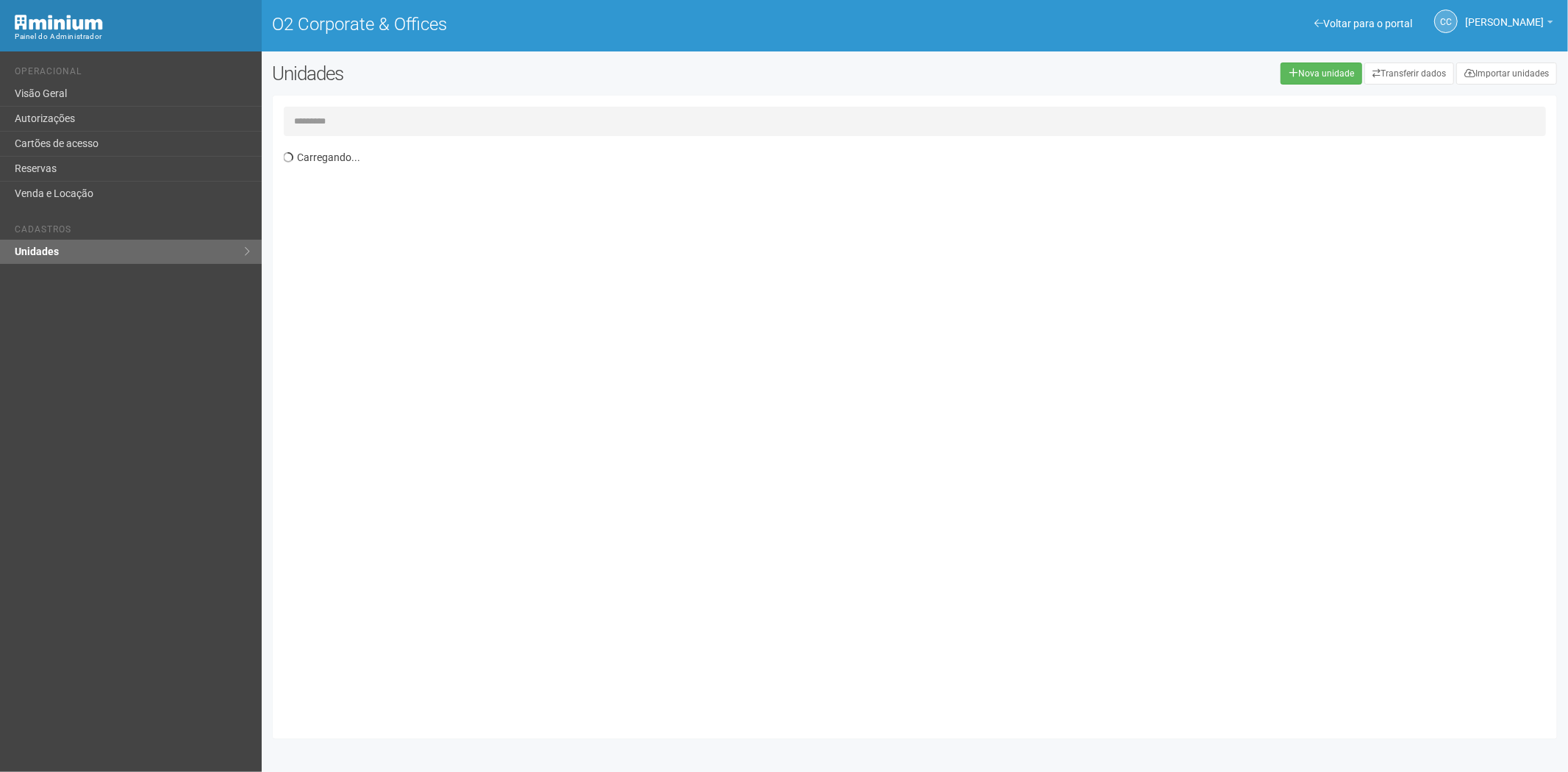
click at [348, 121] on input "text" at bounding box center [916, 121] width 1263 height 30
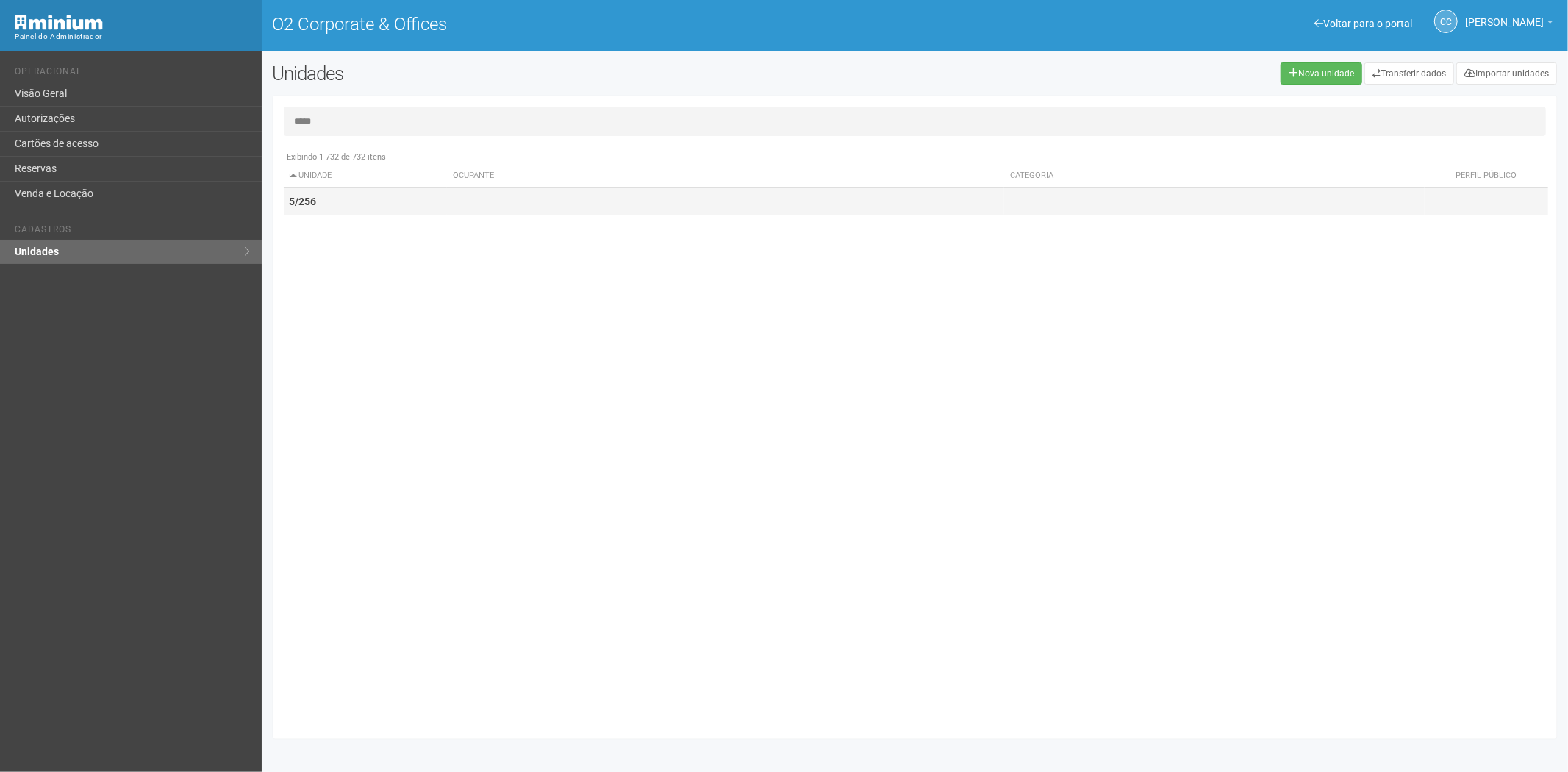
click at [372, 206] on td "5/256" at bounding box center [365, 202] width 164 height 27
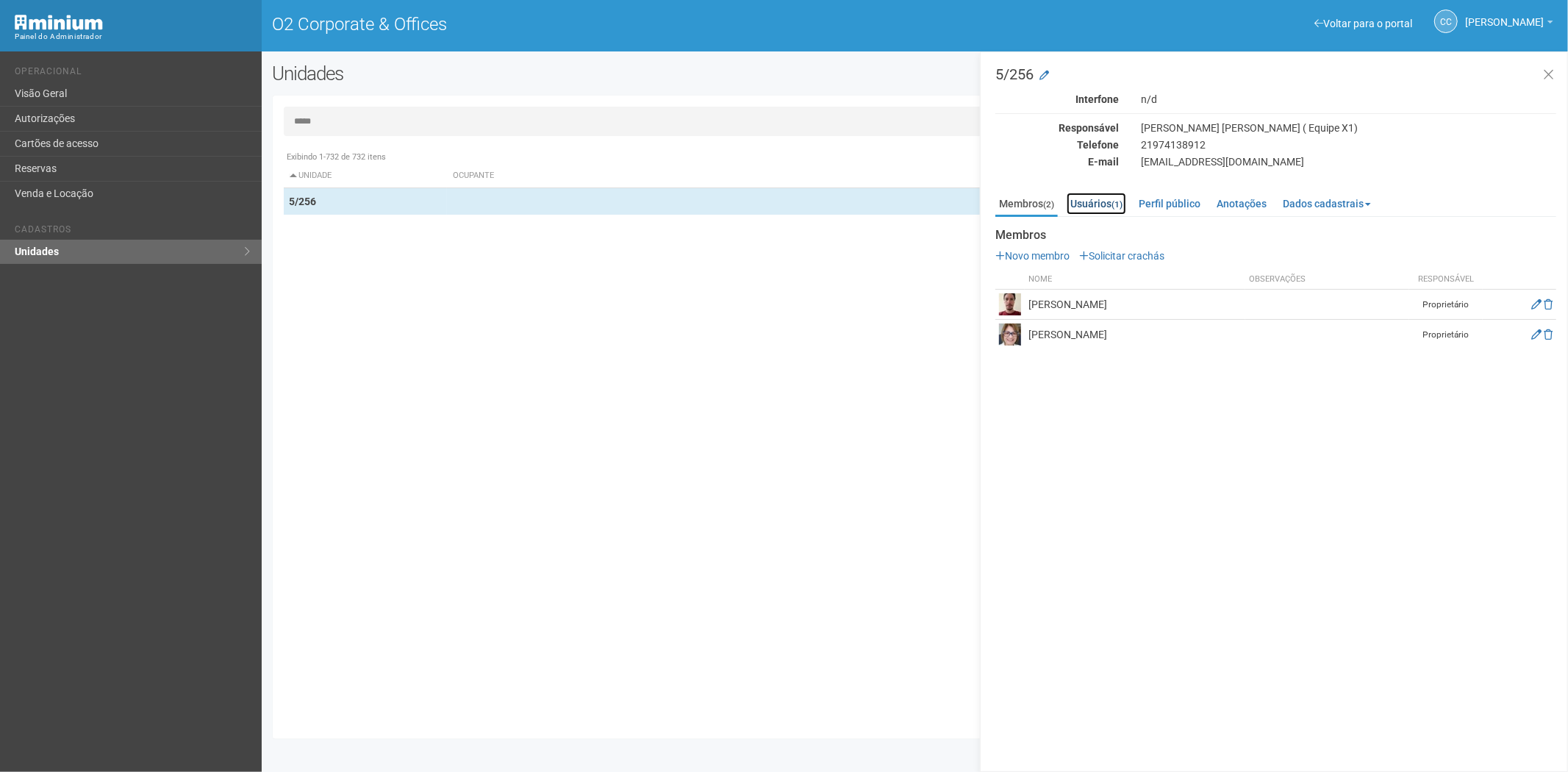
click at [1115, 199] on link "Usuários (1)" at bounding box center [1096, 203] width 59 height 22
click at [1025, 199] on link "Membros (2)" at bounding box center [1027, 203] width 62 height 22
click at [344, 130] on input "*****" at bounding box center [916, 121] width 1263 height 30
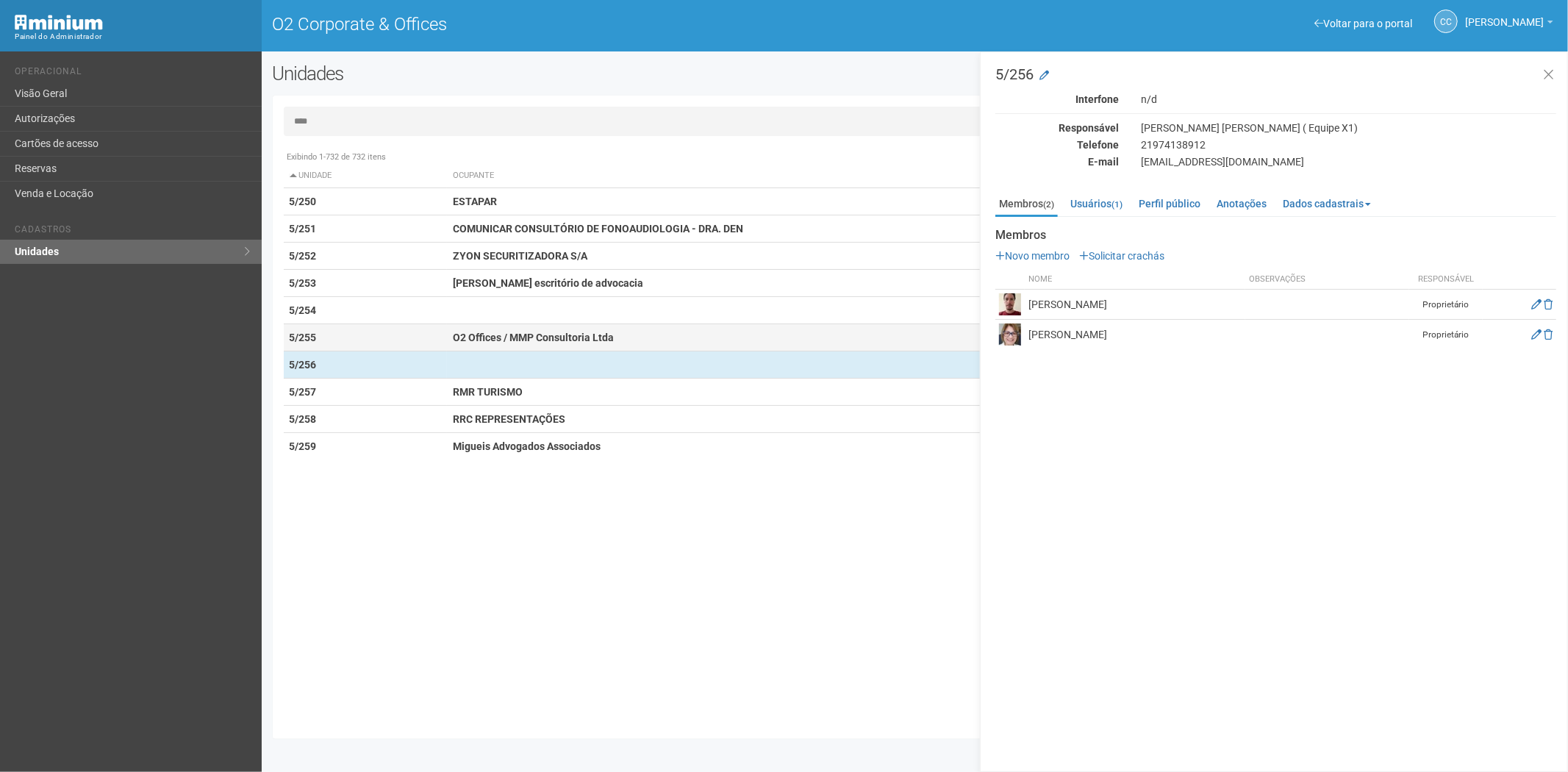
type input "****"
click at [495, 327] on td "O2 Offices / MMP Consultoria Ltda" at bounding box center [725, 338] width 558 height 27
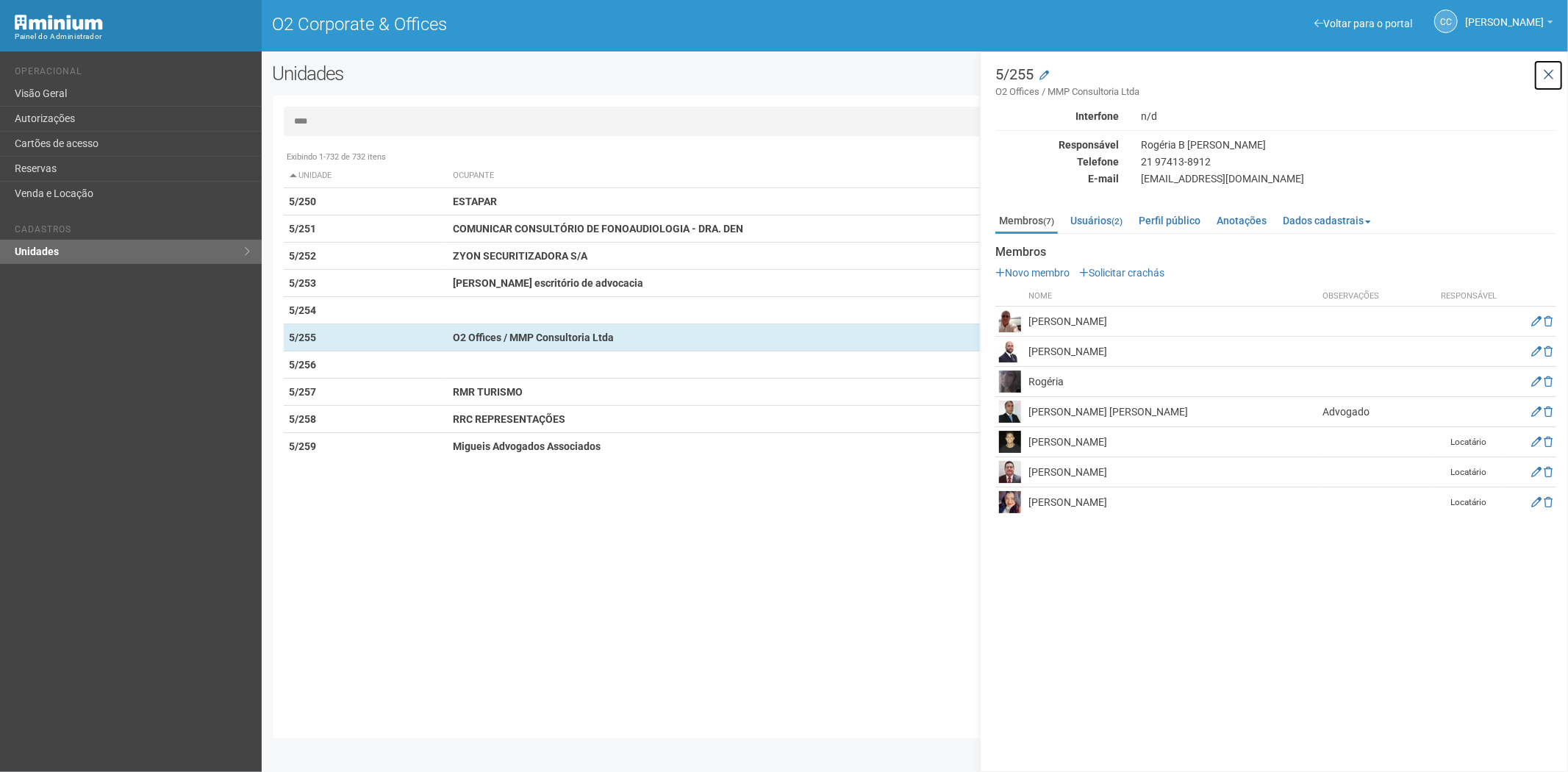
click at [1553, 68] on icon at bounding box center [1549, 75] width 11 height 14
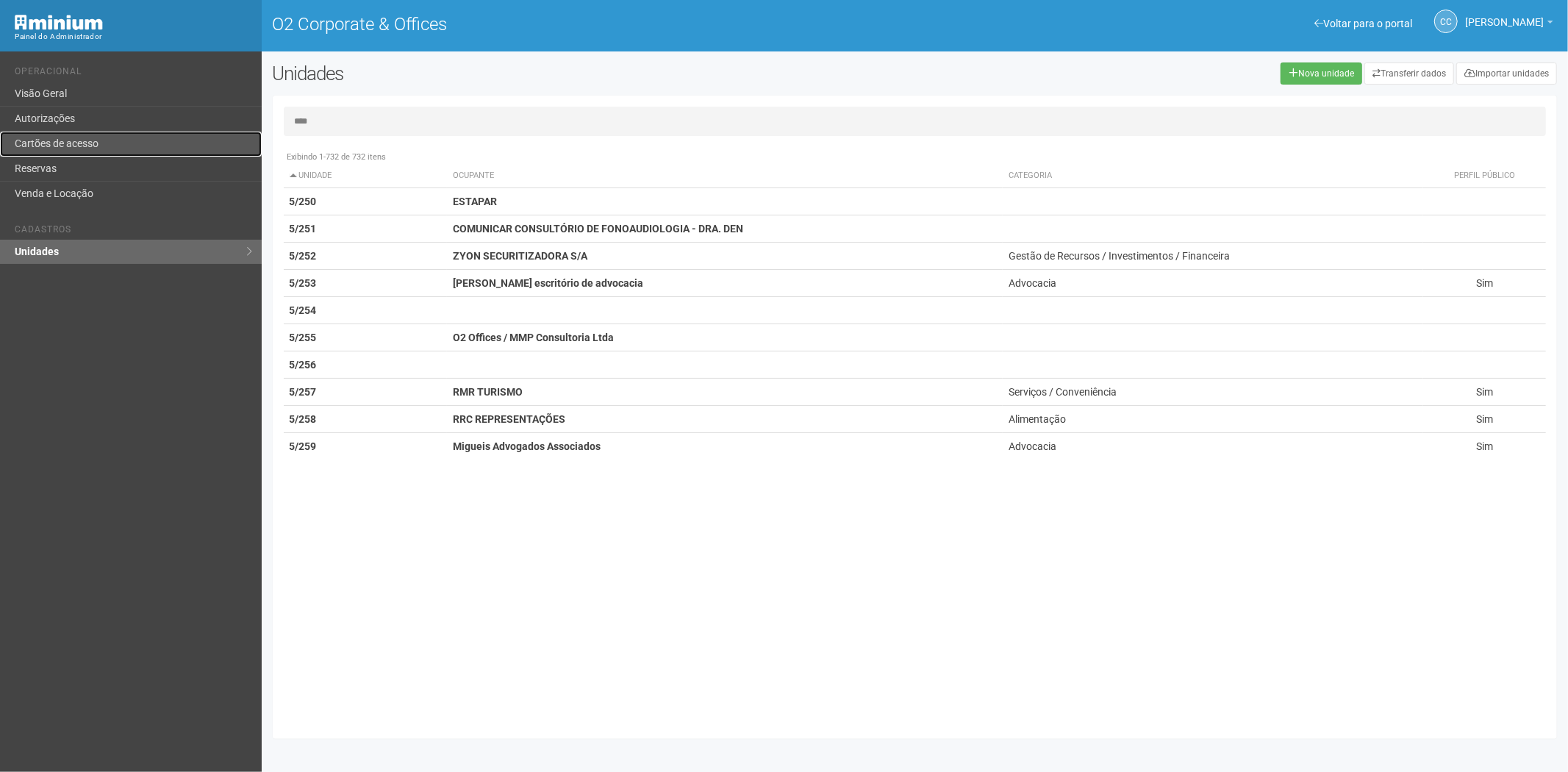
click at [78, 138] on link "Cartões de acesso" at bounding box center [131, 144] width 262 height 25
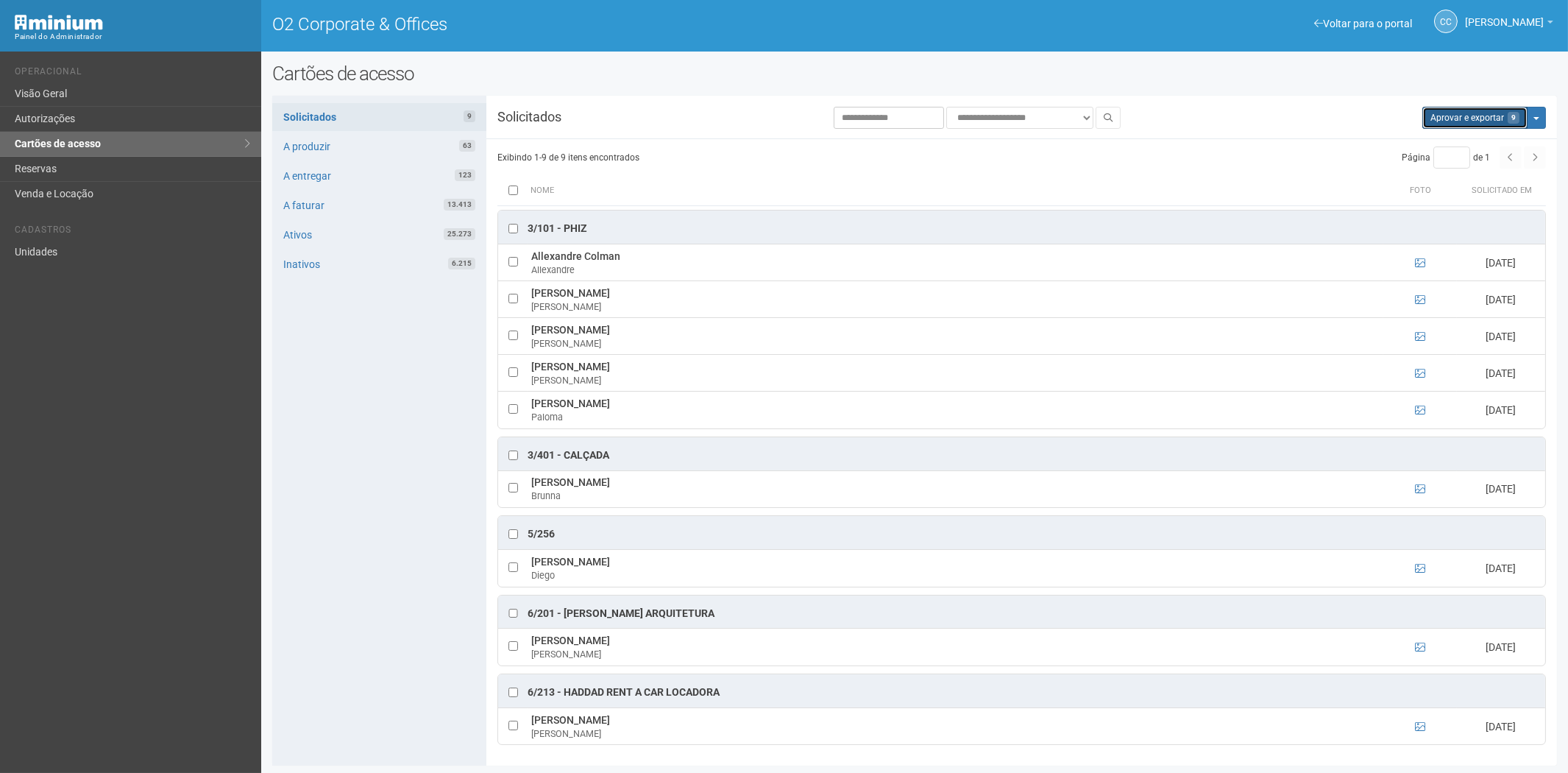
click at [1496, 120] on button "Aprovar e exportar 9" at bounding box center [1475, 117] width 105 height 22
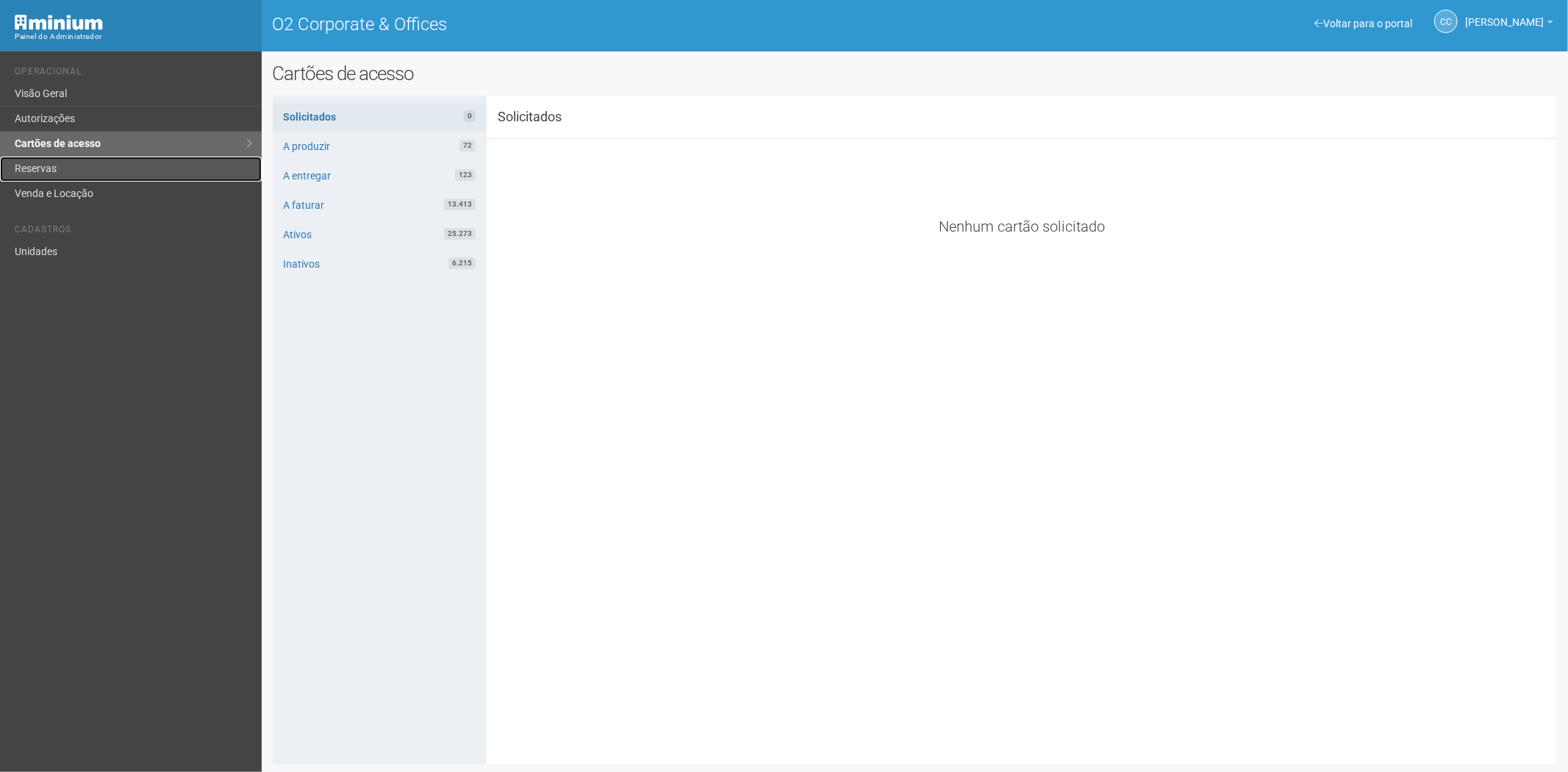
click at [40, 160] on link "Reservas" at bounding box center [131, 169] width 262 height 25
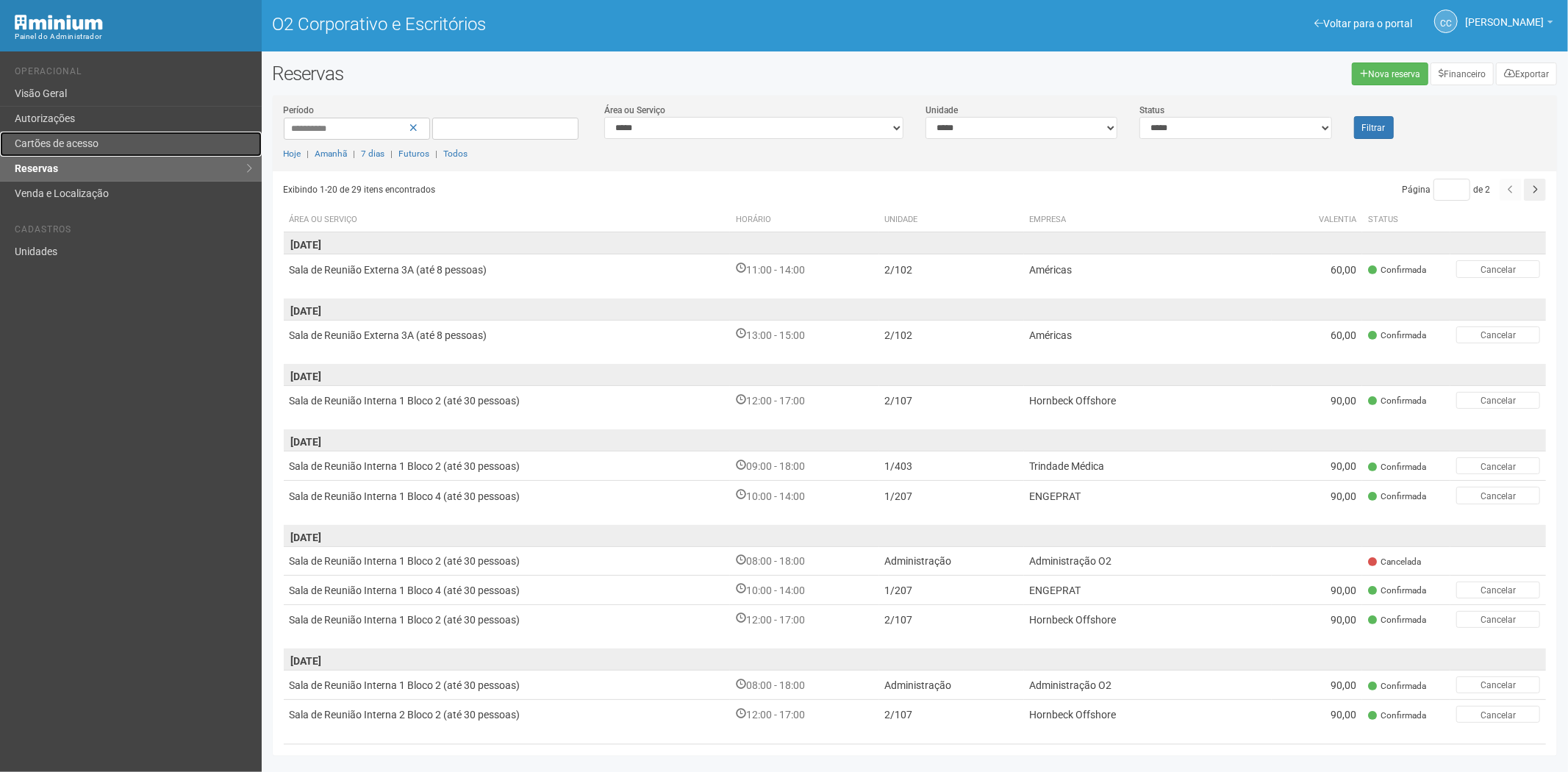
click at [56, 132] on link "Cartões de acesso" at bounding box center [131, 144] width 262 height 25
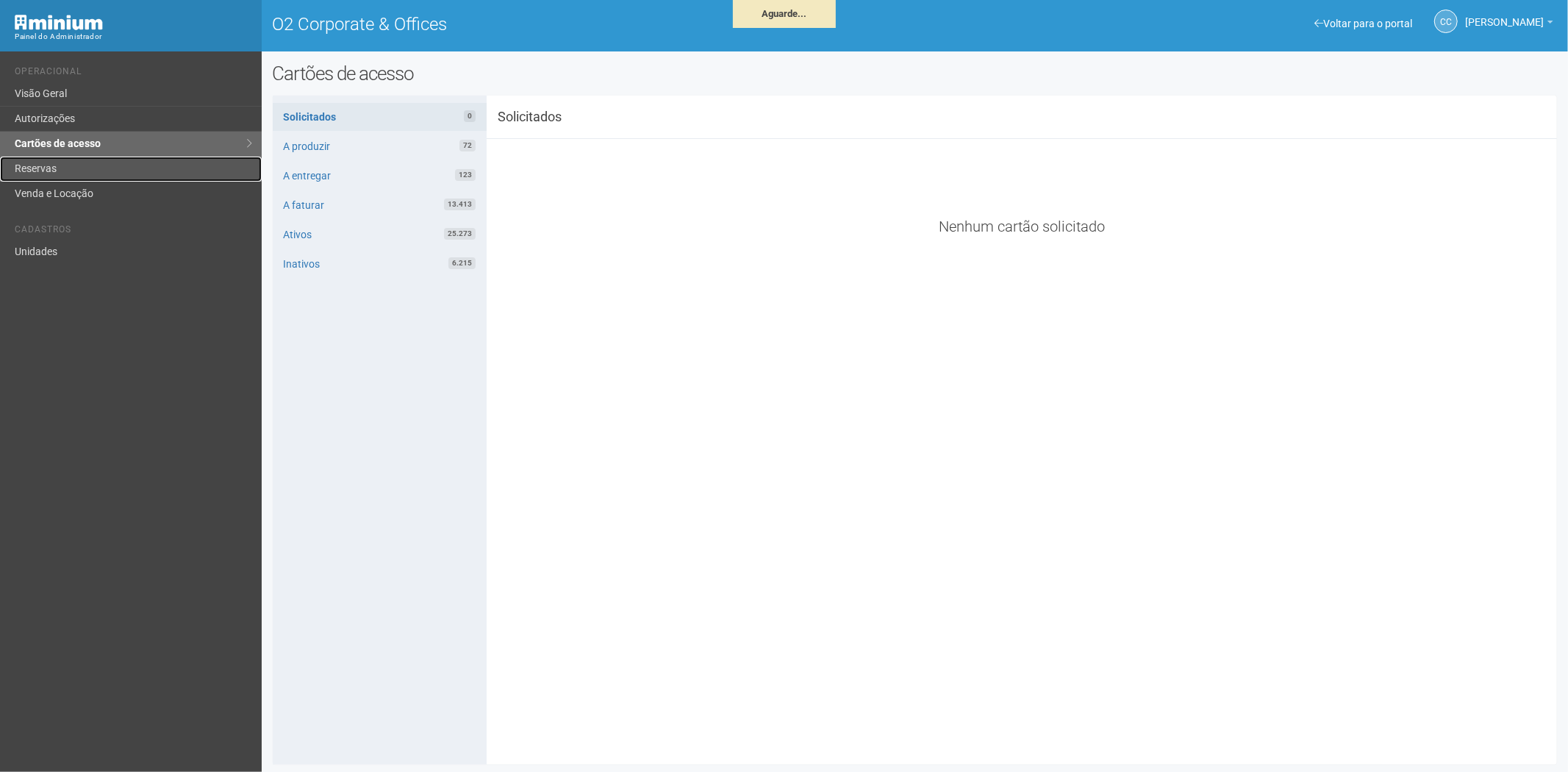
click at [55, 165] on link "Reservas" at bounding box center [131, 169] width 262 height 25
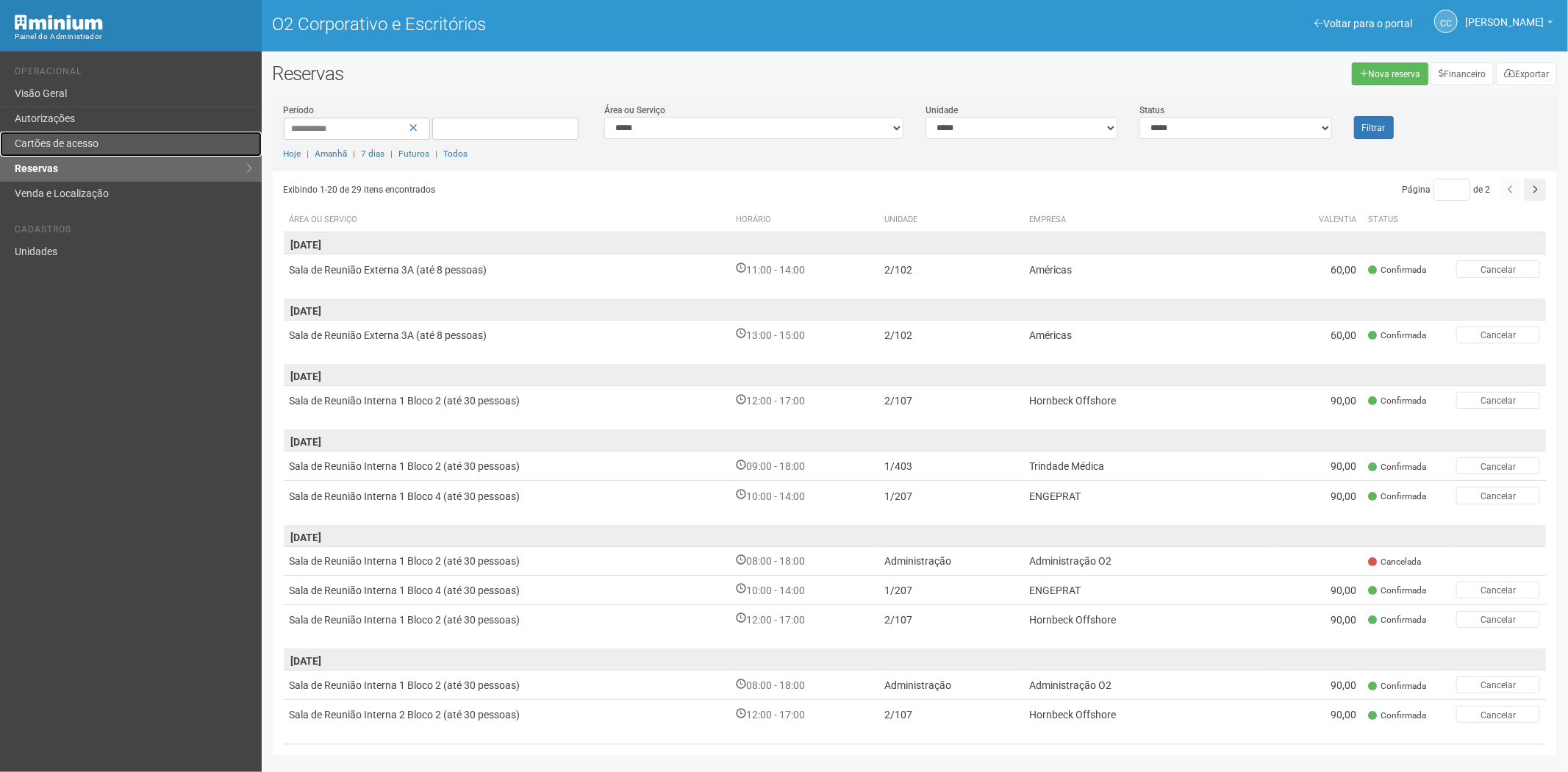
click at [72, 153] on link "Cartões de acesso" at bounding box center [131, 144] width 262 height 25
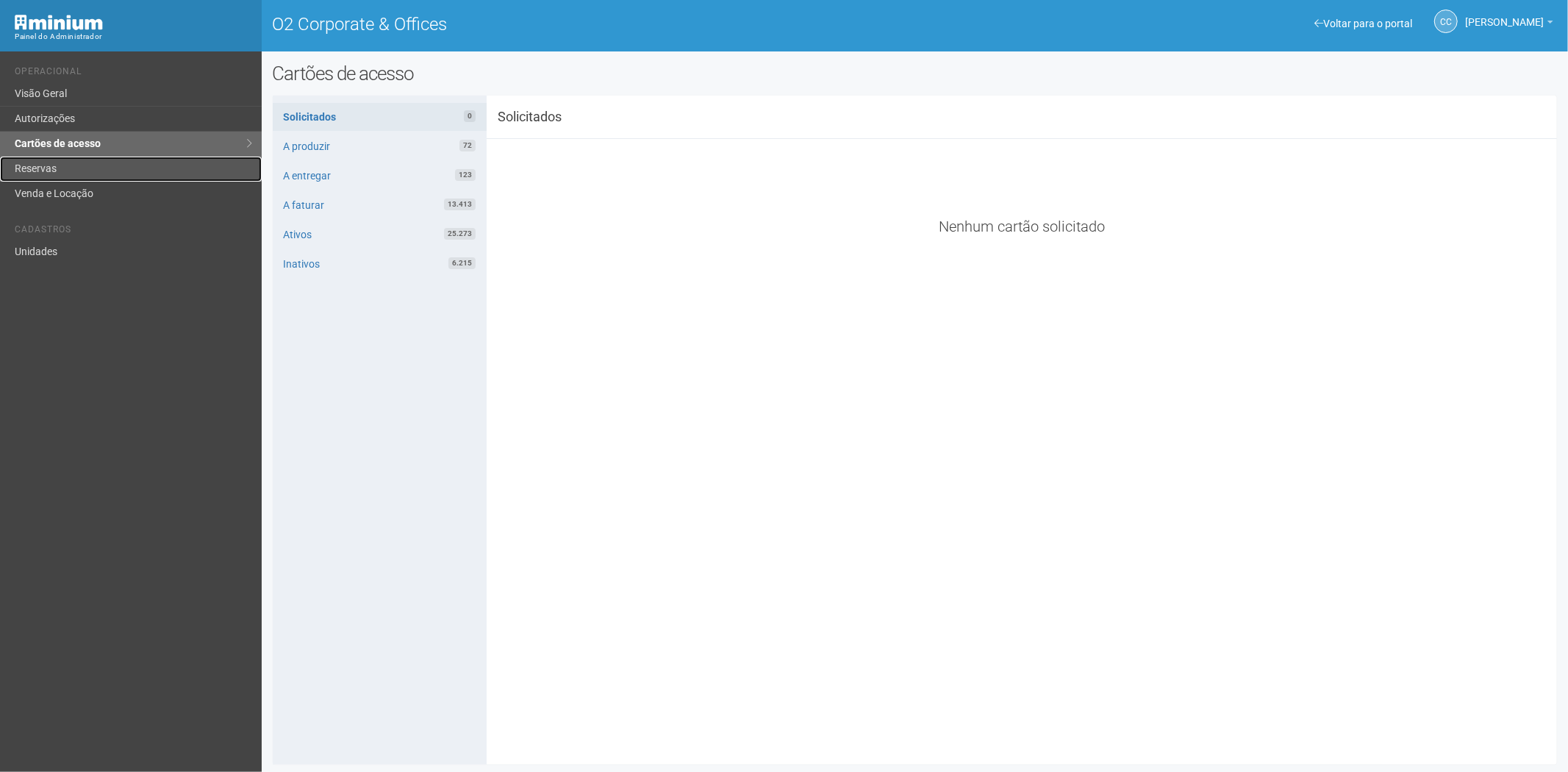
click at [68, 166] on link "Reservas" at bounding box center [131, 169] width 262 height 25
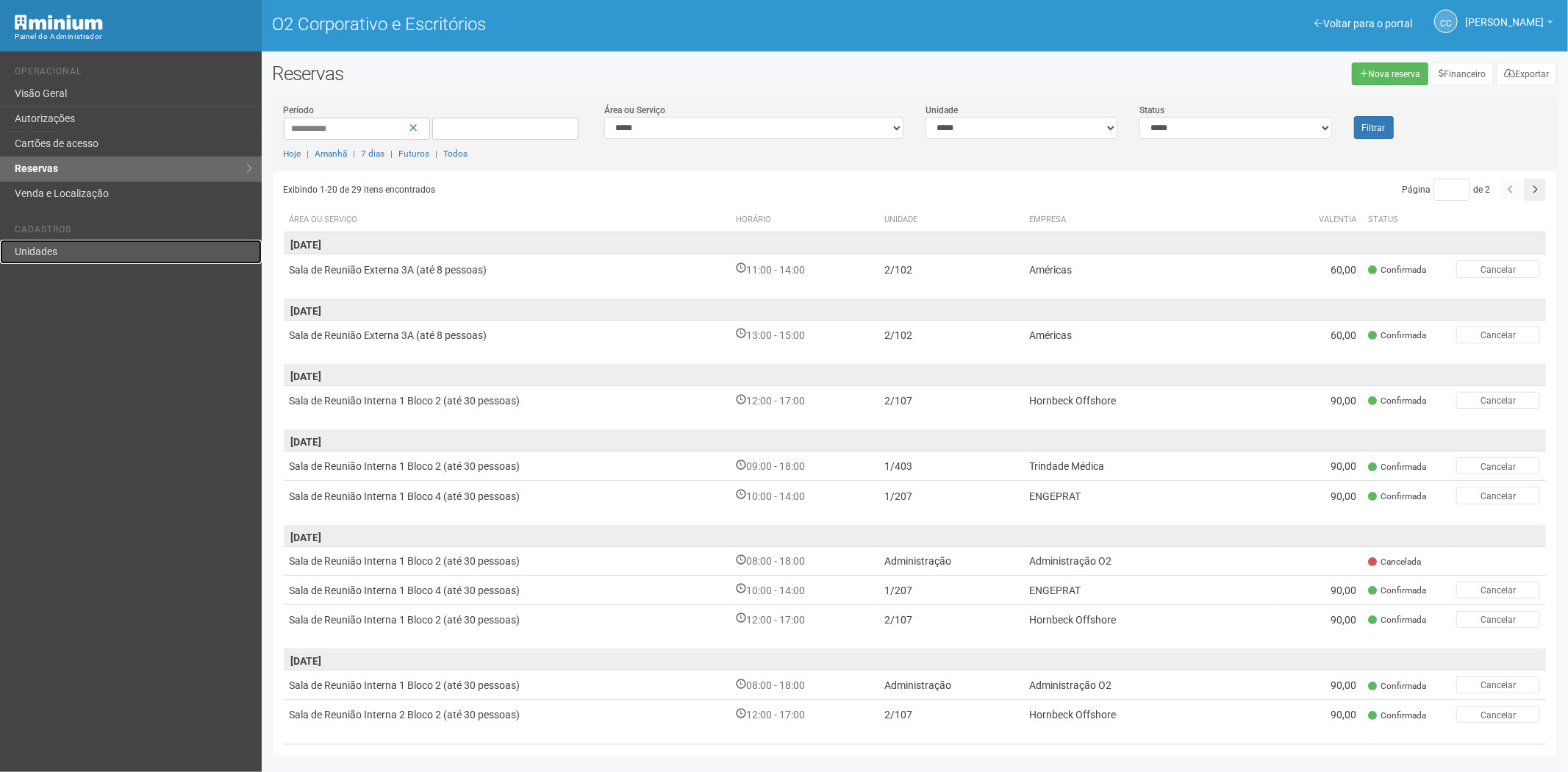
click at [61, 250] on link "Unidades" at bounding box center [131, 252] width 262 height 24
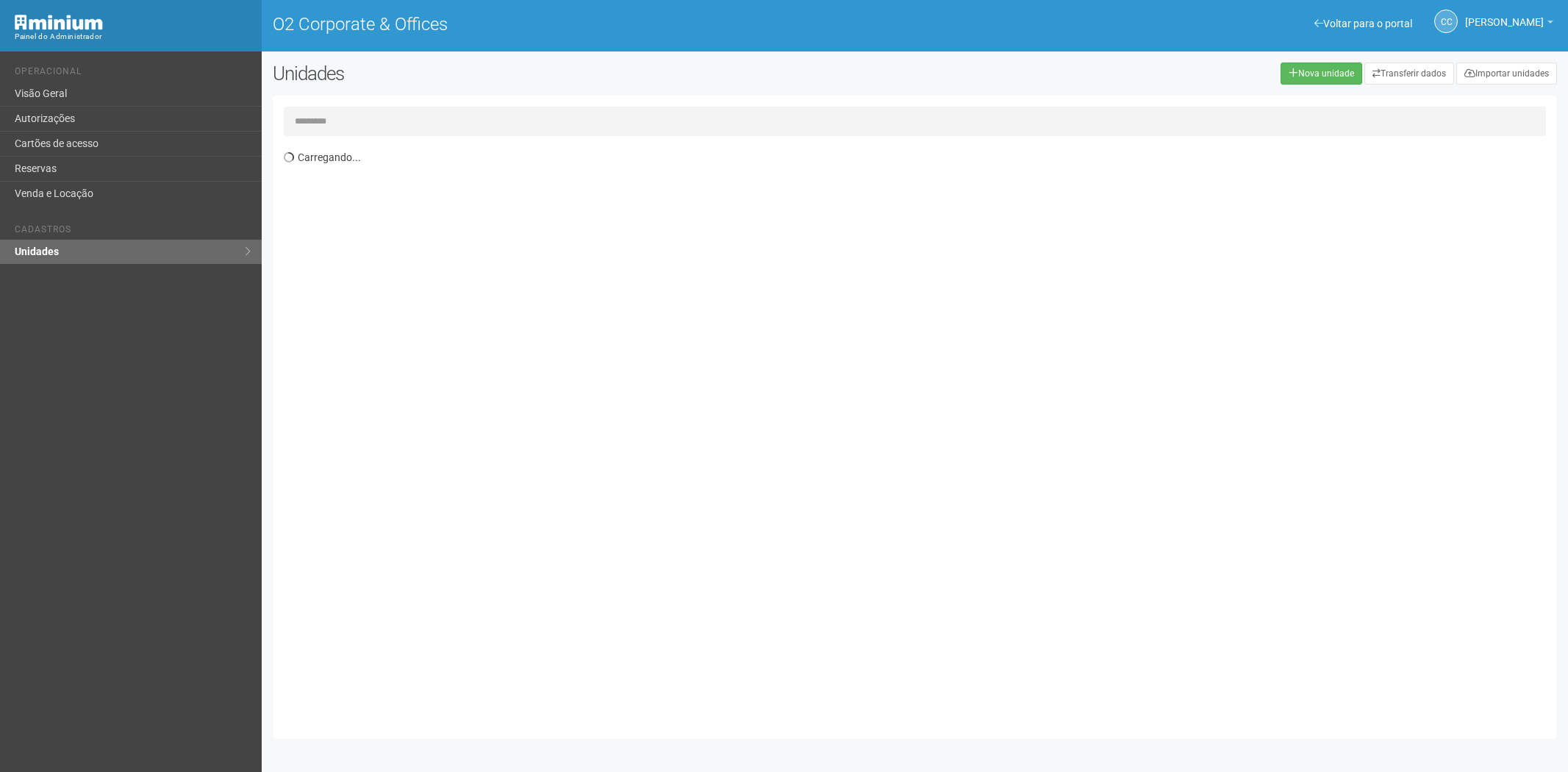
click at [316, 118] on input "text" at bounding box center [916, 121] width 1263 height 30
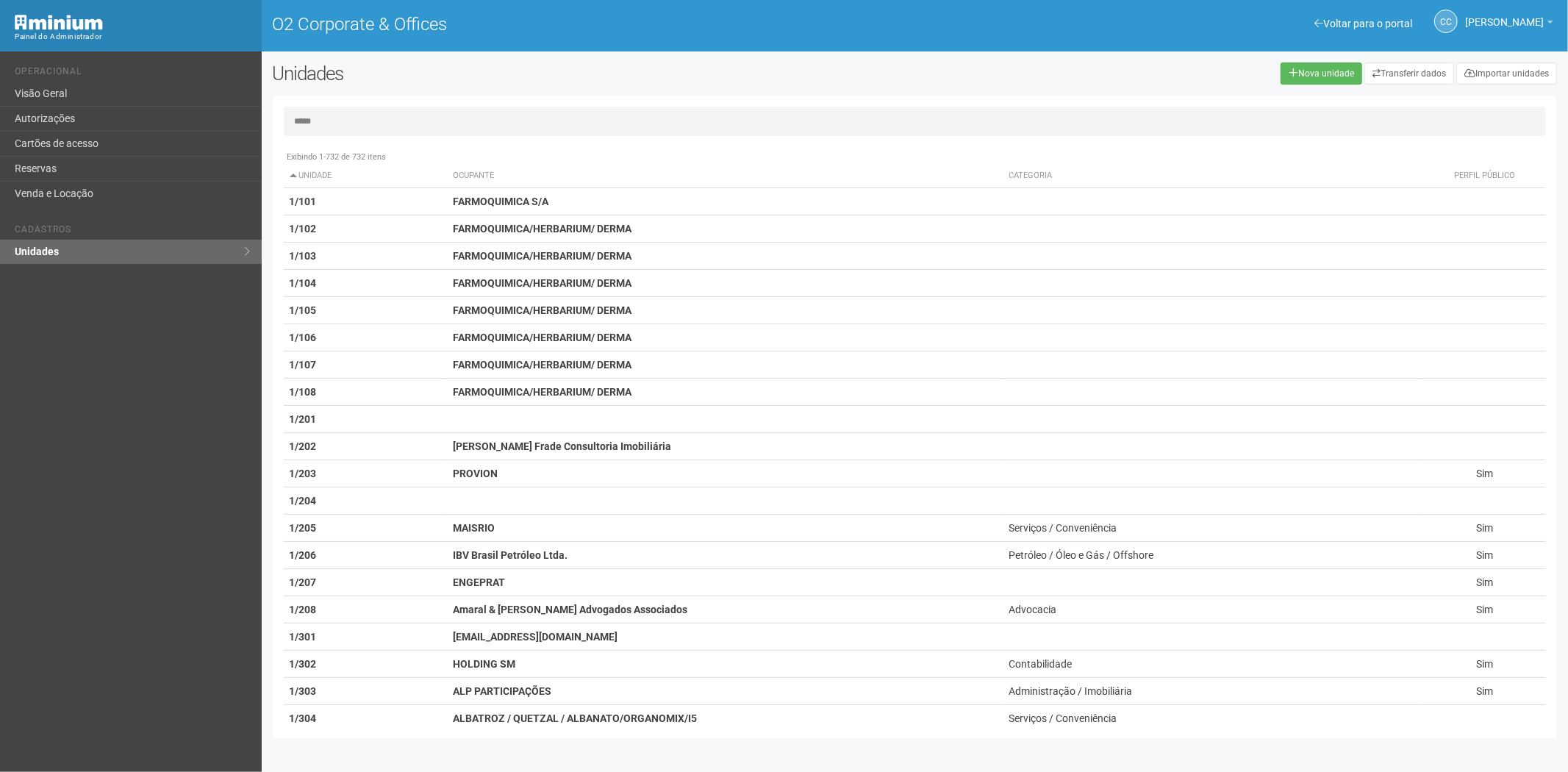
type input "*****"
click at [62, 148] on link "Cartões de acesso" at bounding box center [131, 144] width 262 height 25
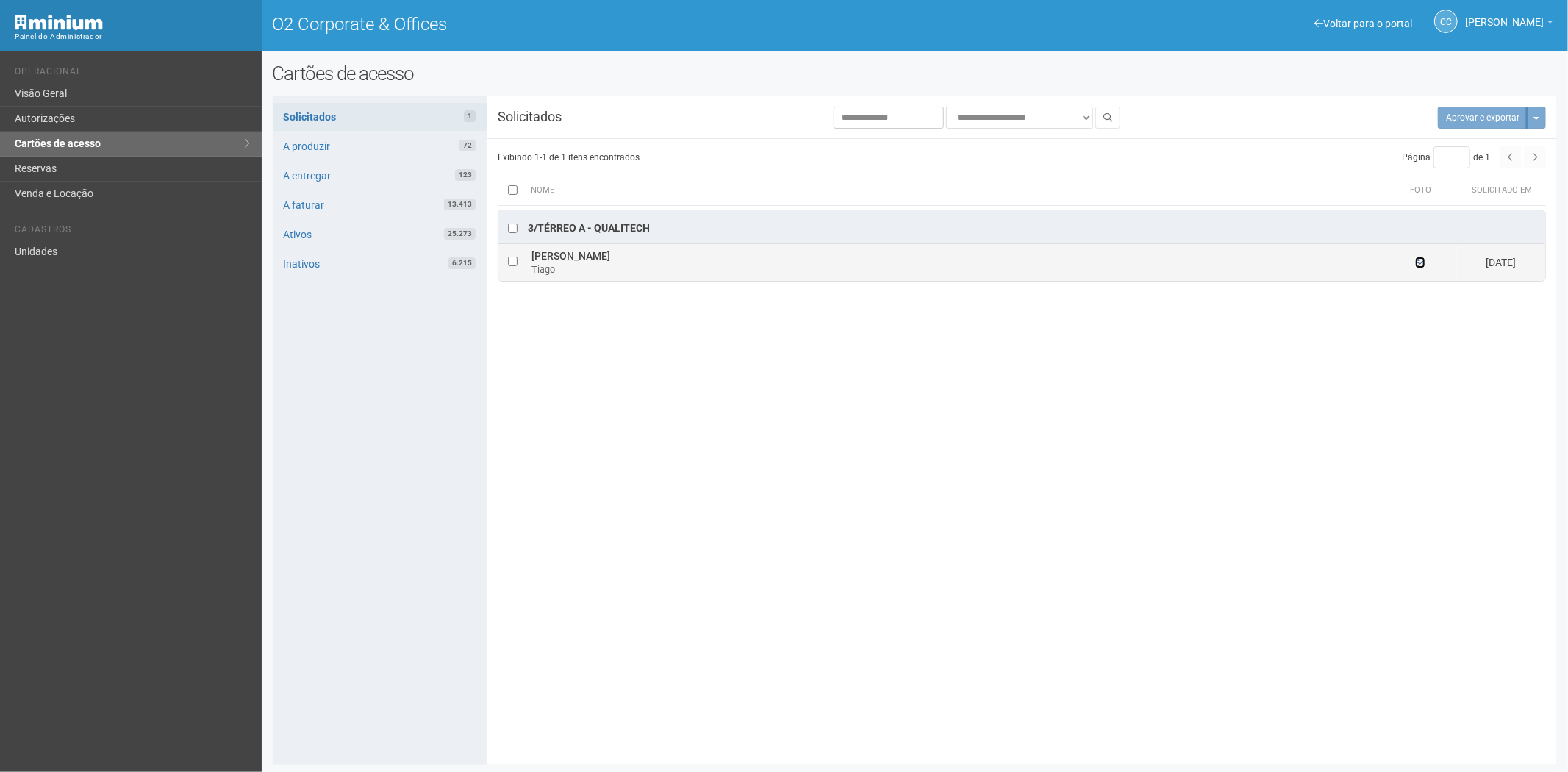
click at [1417, 263] on icon at bounding box center [1421, 262] width 11 height 11
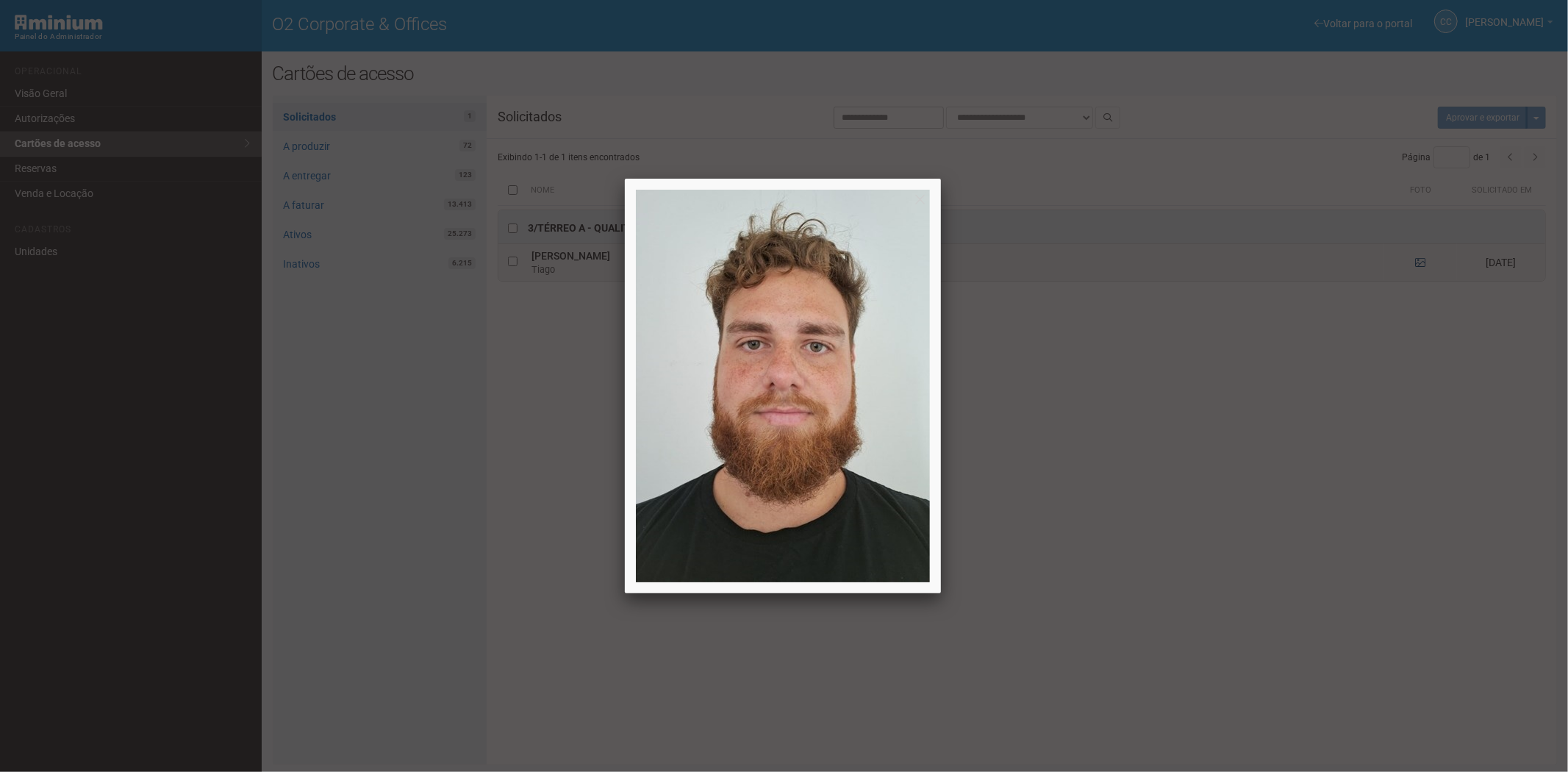
click at [1417, 263] on div at bounding box center [784, 386] width 1568 height 772
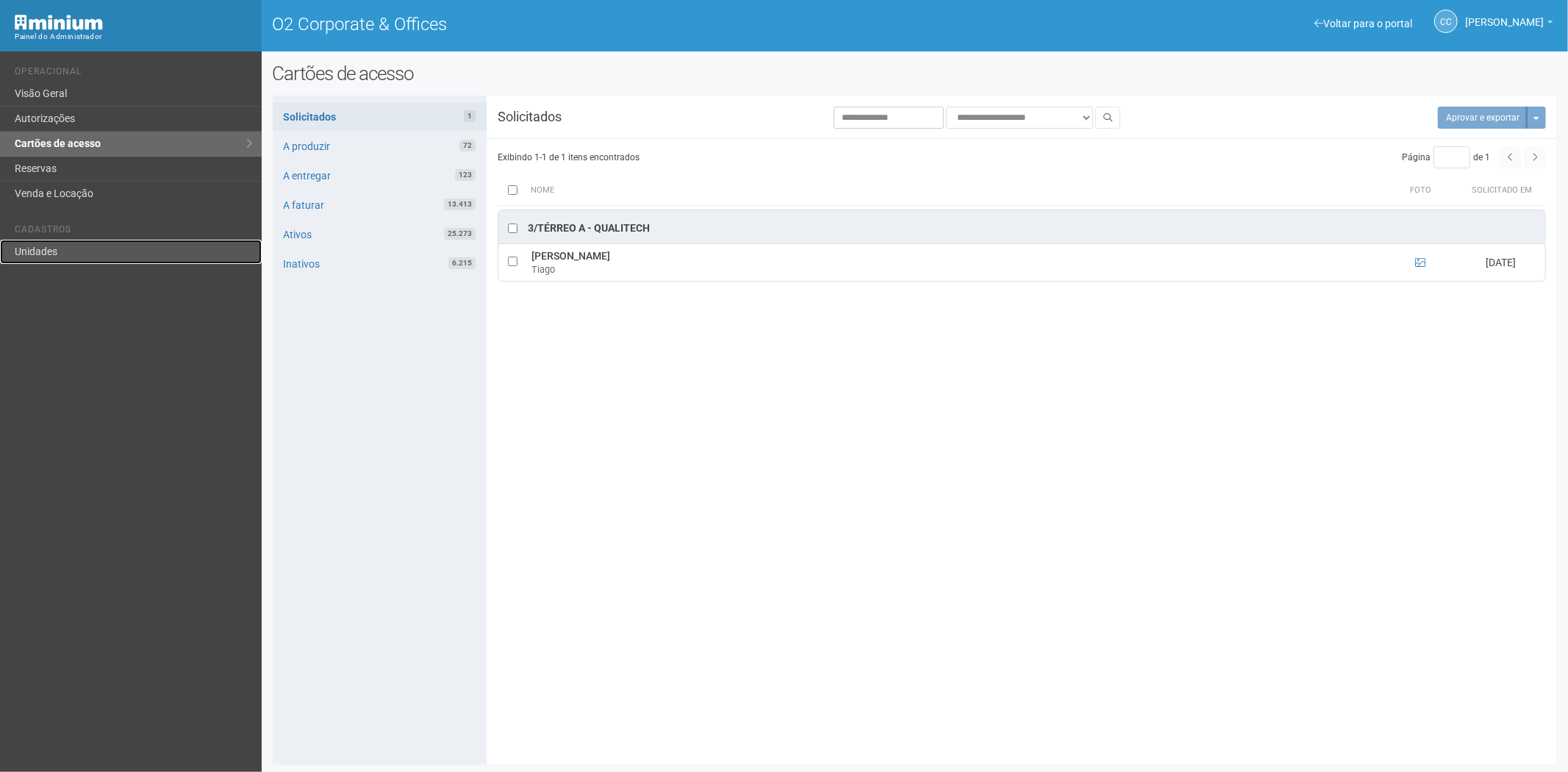
click at [97, 240] on link "Unidades" at bounding box center [131, 252] width 262 height 24
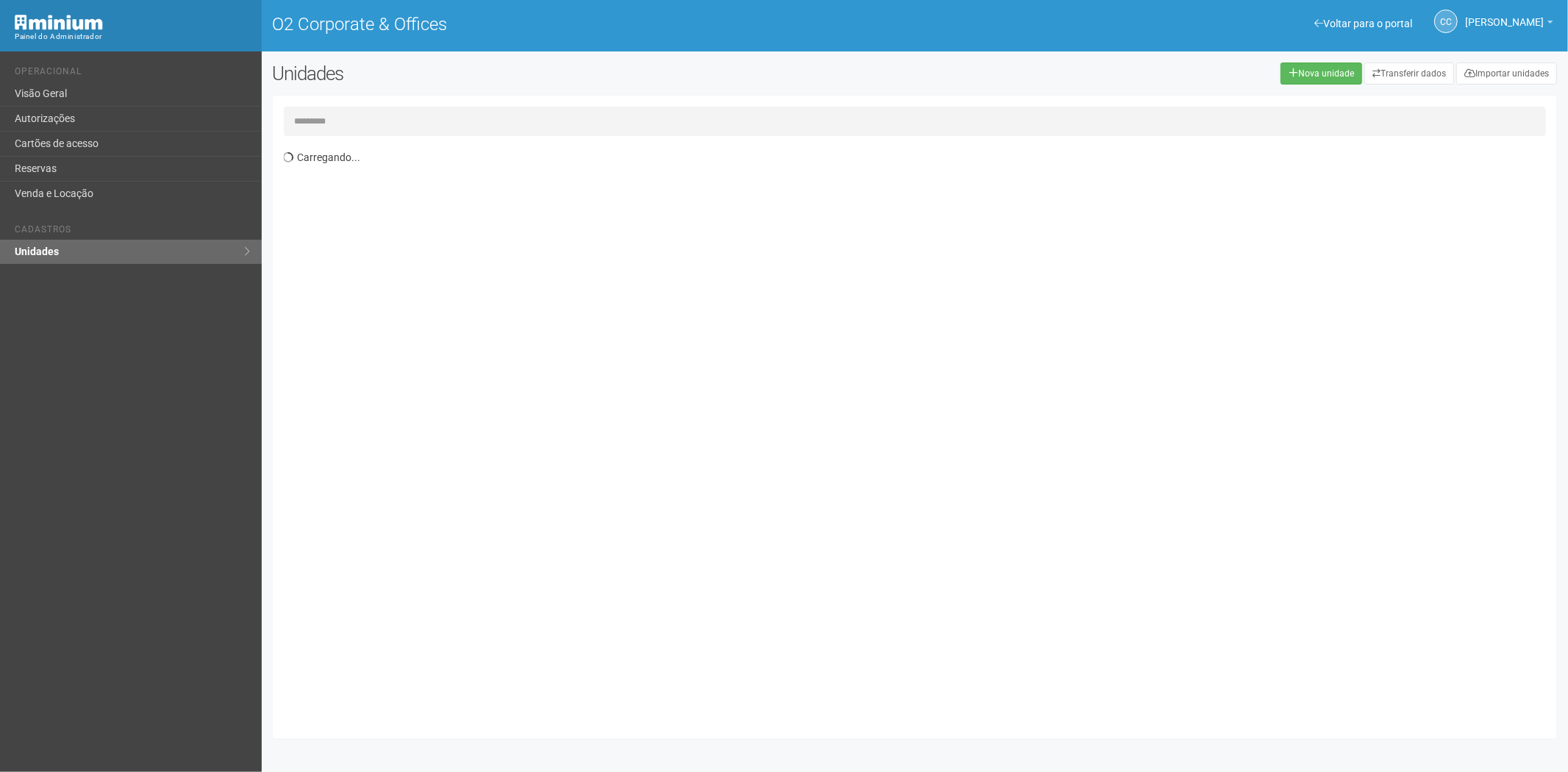
click at [391, 123] on input "text" at bounding box center [916, 121] width 1263 height 30
type input "*"
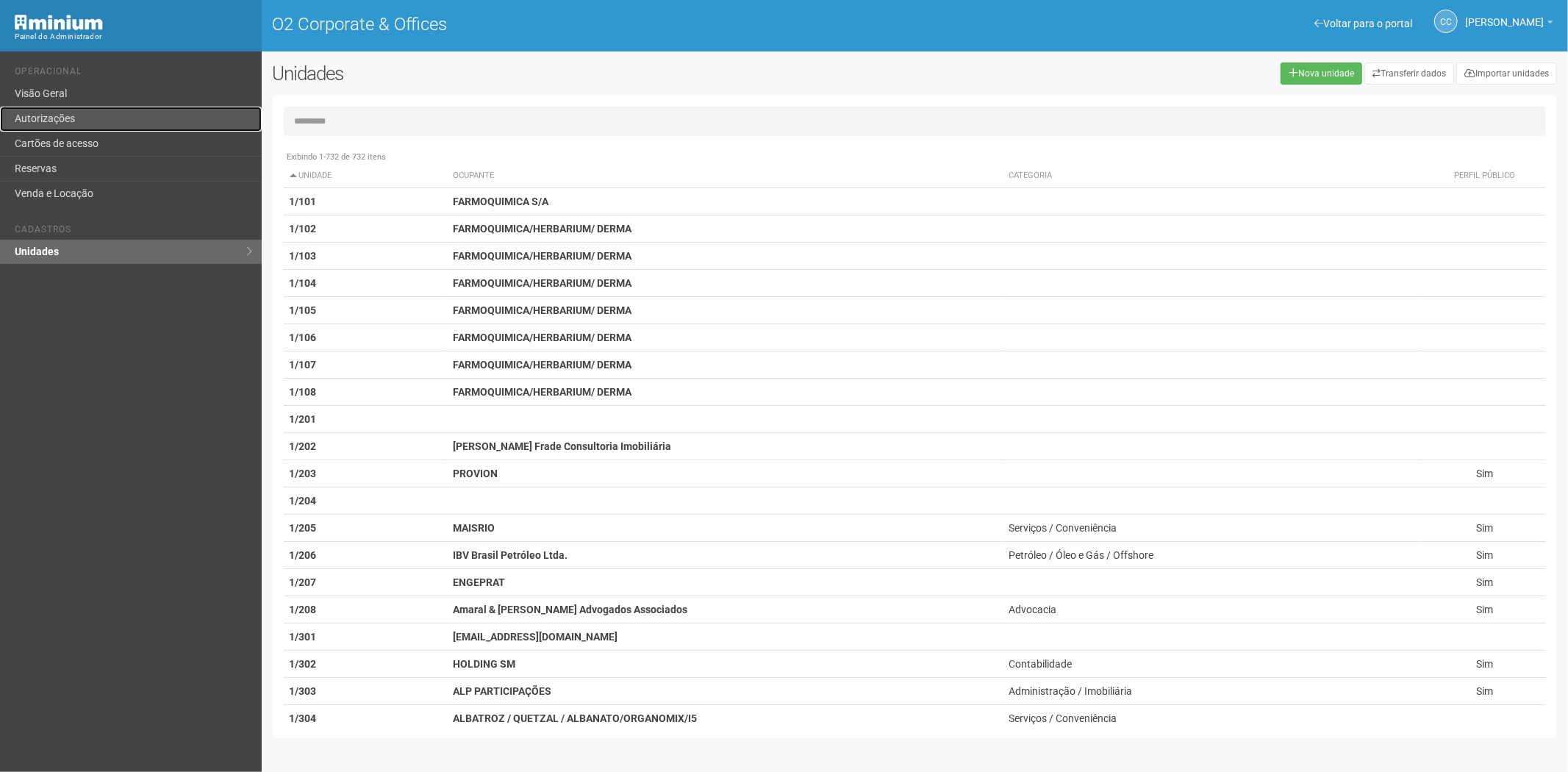
click at [53, 115] on link "Autorizações" at bounding box center [131, 119] width 262 height 25
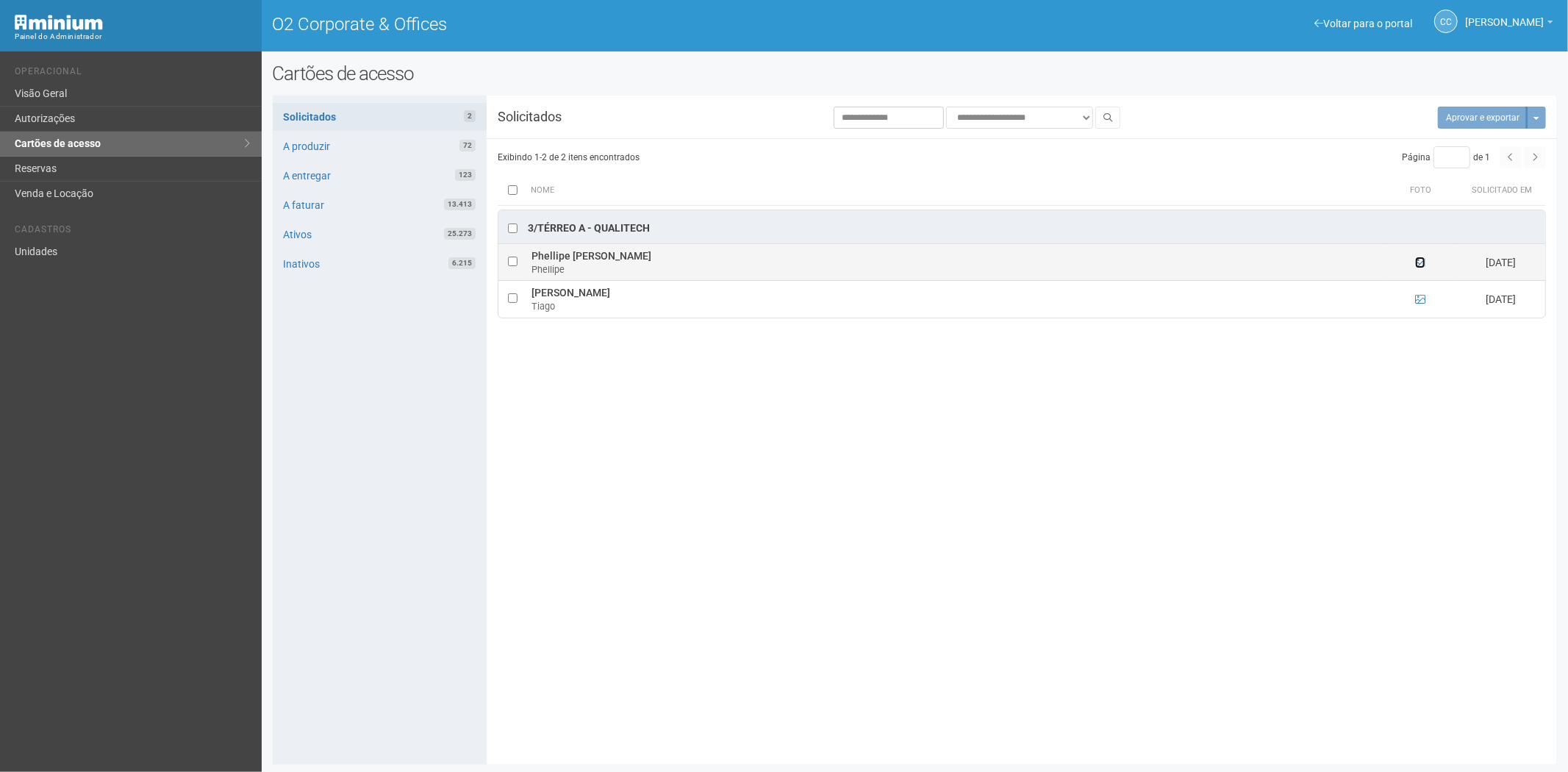
click at [1419, 267] on icon at bounding box center [1421, 262] width 11 height 11
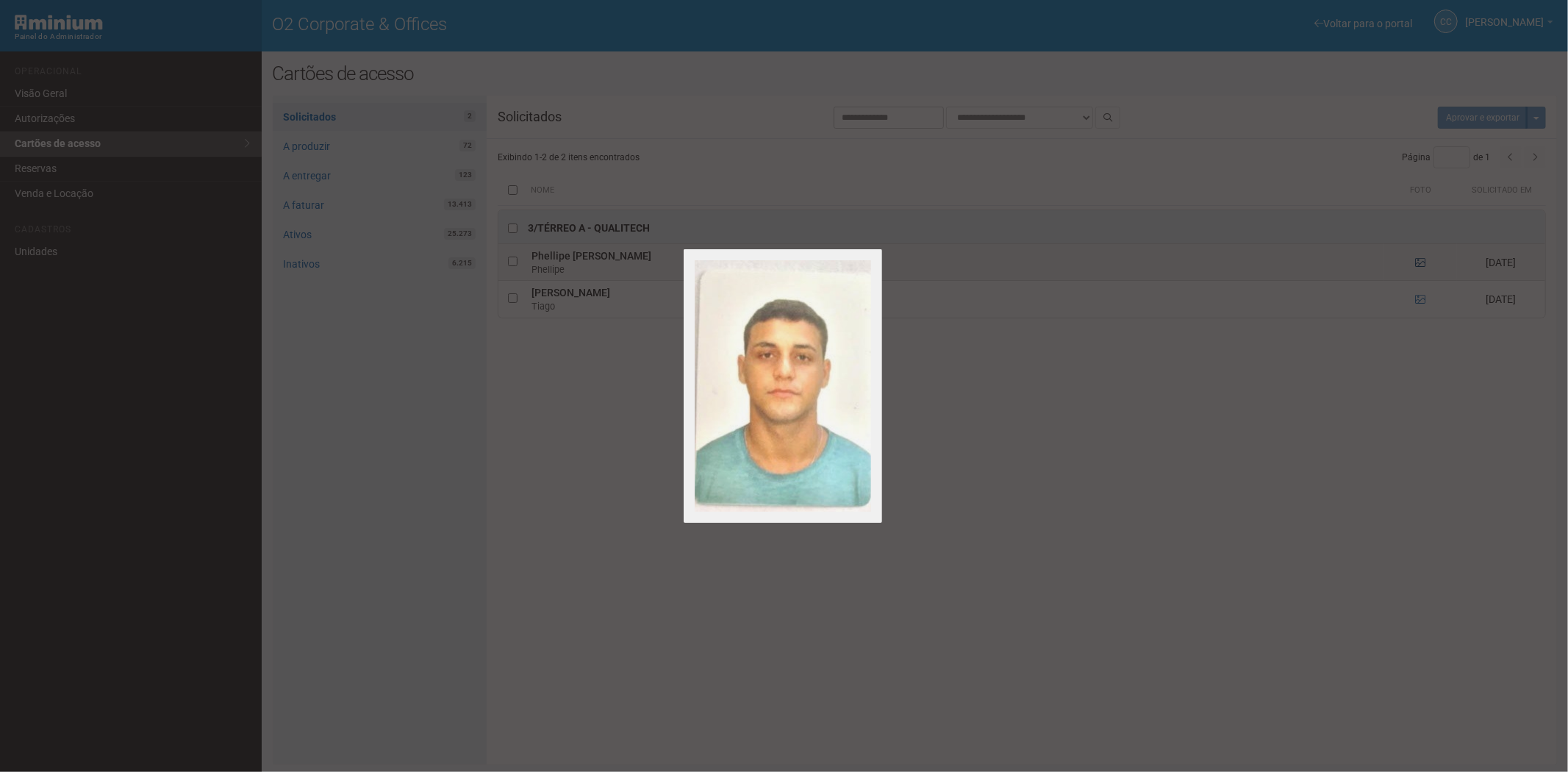
click at [1419, 267] on div at bounding box center [784, 386] width 1568 height 772
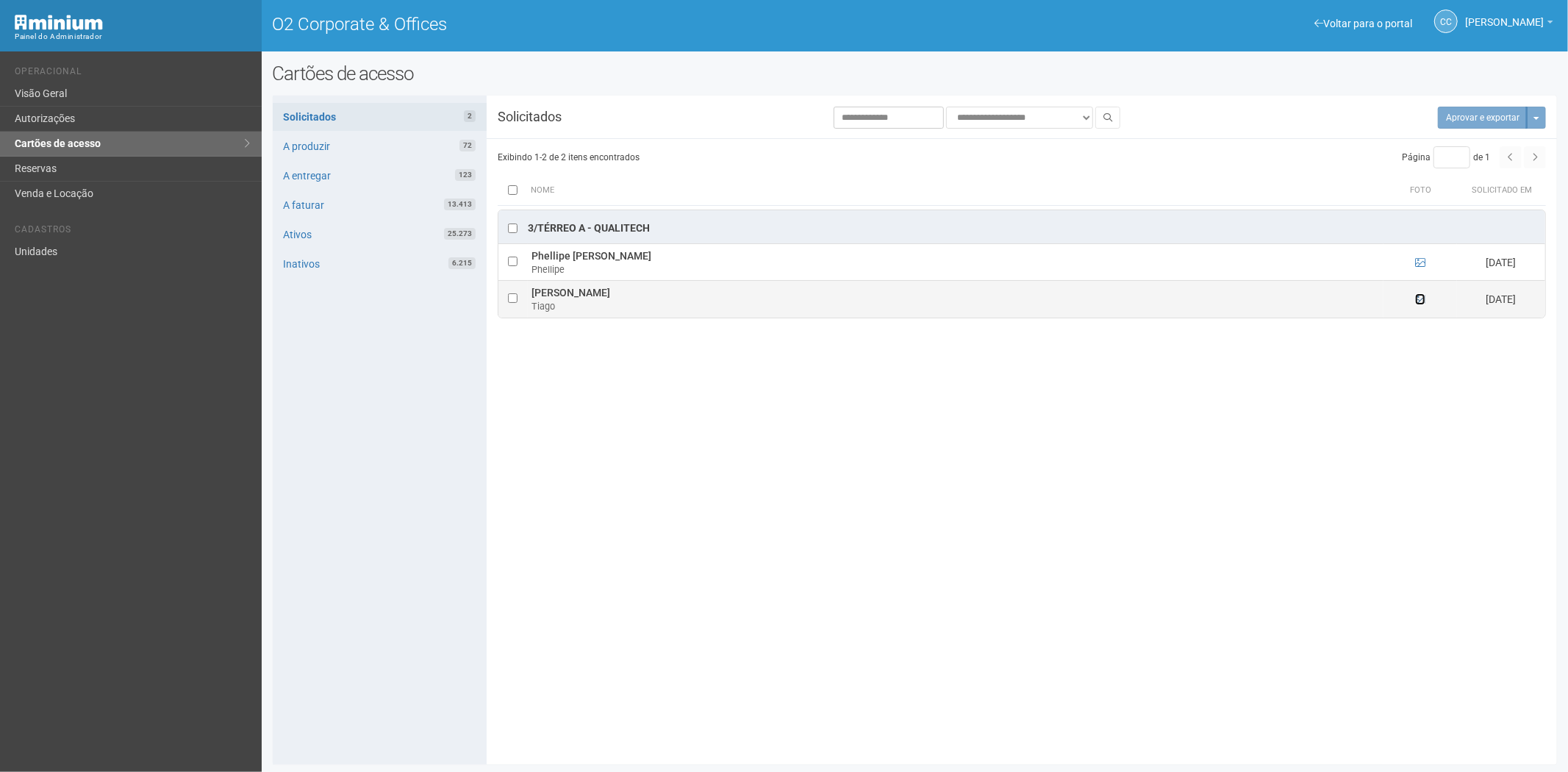
click at [1416, 303] on icon at bounding box center [1421, 298] width 11 height 11
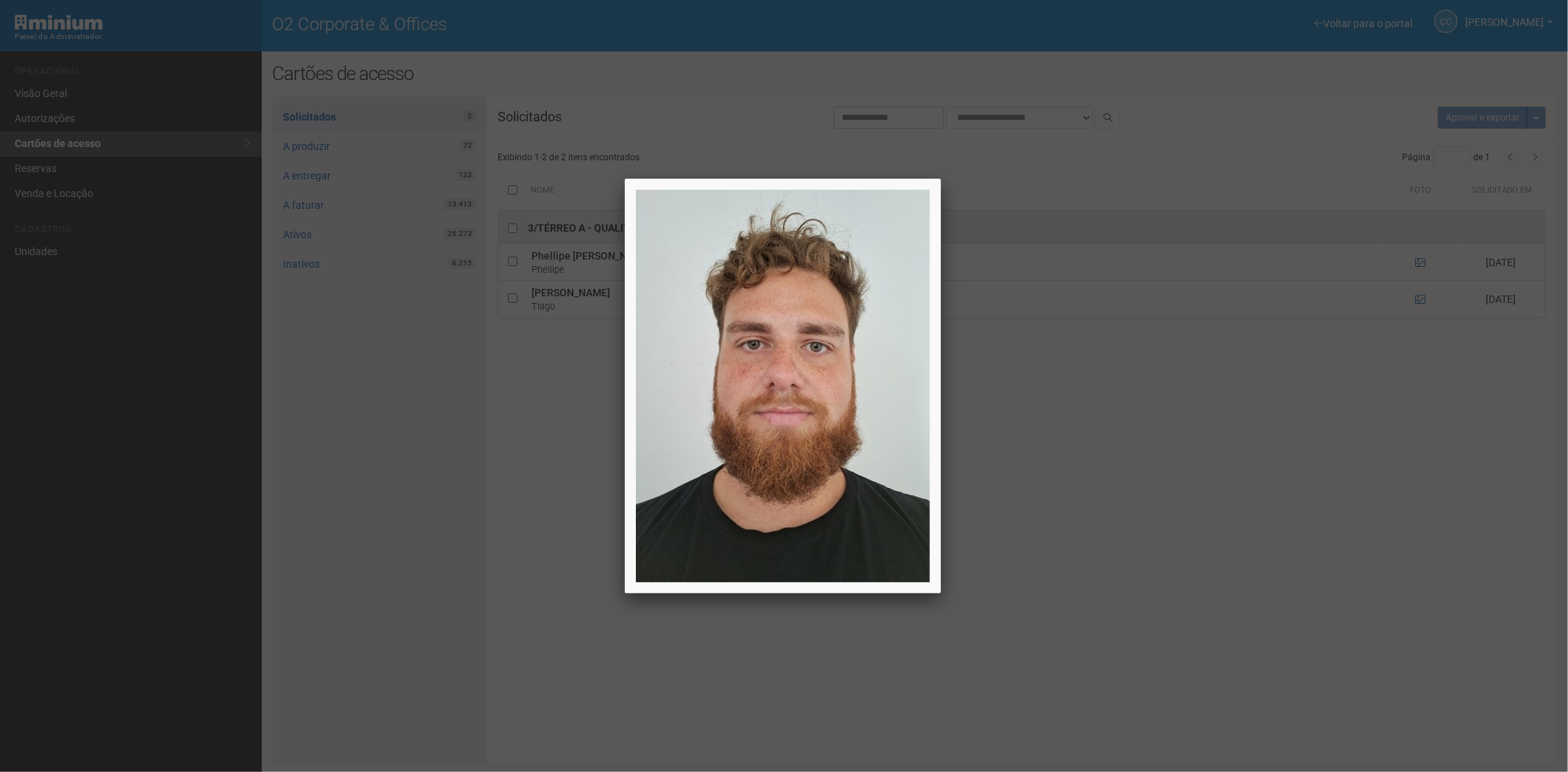
click at [1418, 302] on div at bounding box center [784, 386] width 1568 height 772
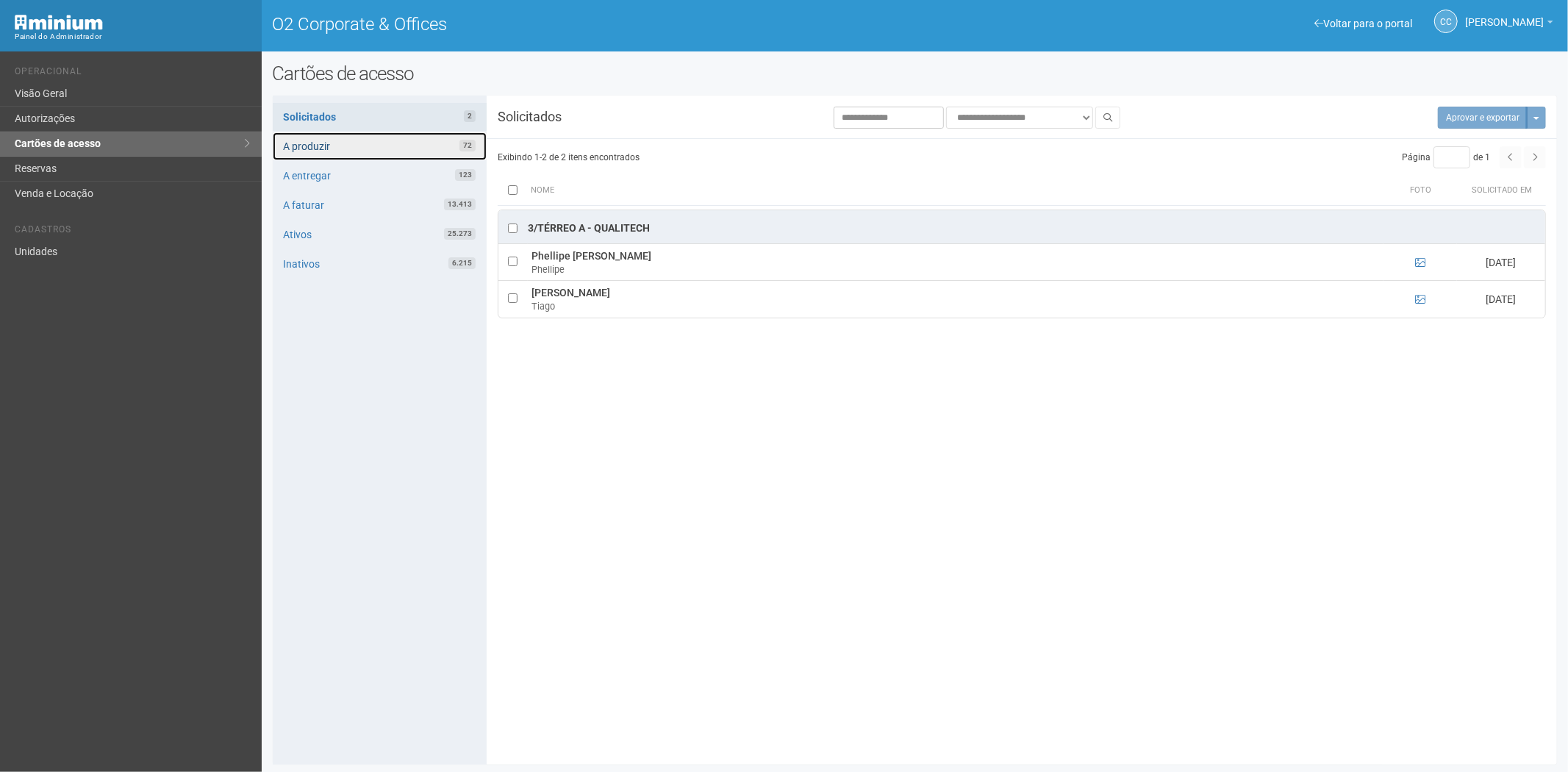
click at [386, 137] on link "A produzir 72" at bounding box center [380, 145] width 214 height 28
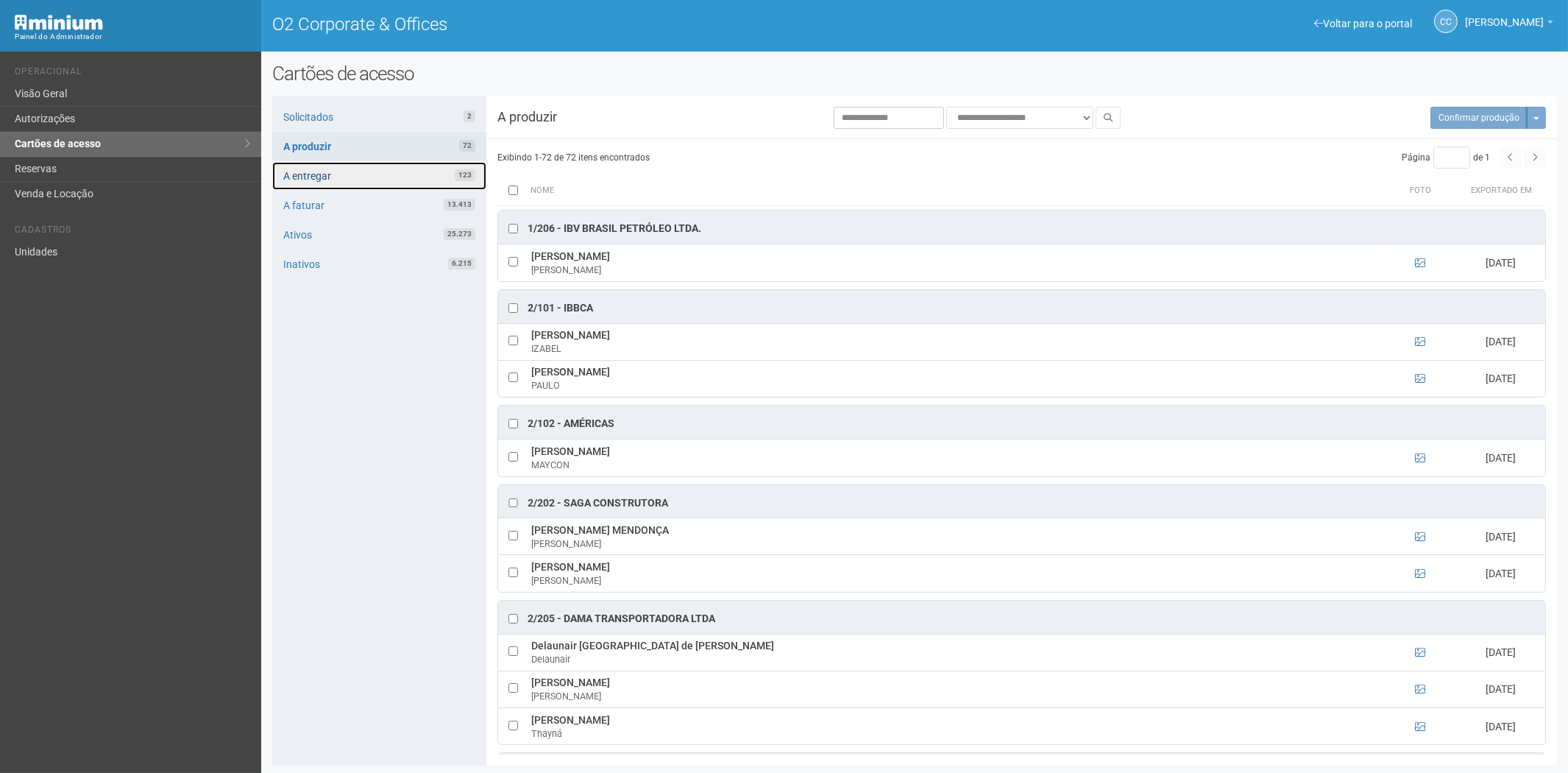
click at [414, 171] on link "A entregar 123" at bounding box center [379, 175] width 214 height 28
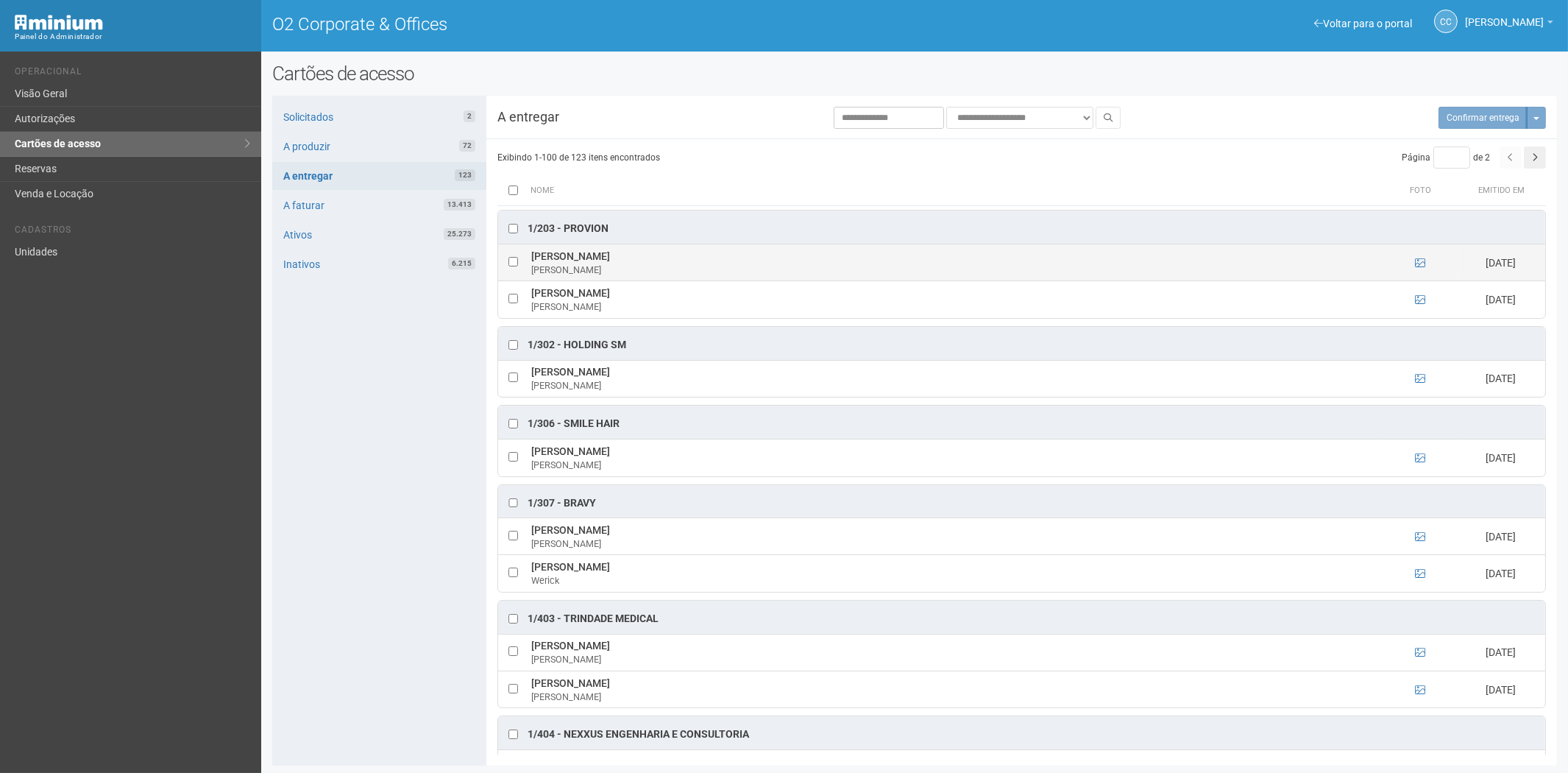
drag, startPoint x: 528, startPoint y: 258, endPoint x: 616, endPoint y: 259, distance: 88.0
click at [631, 259] on td "Alexandre Pastana Alexandre" at bounding box center [955, 262] width 856 height 36
copy td "Alexandre Pastana"
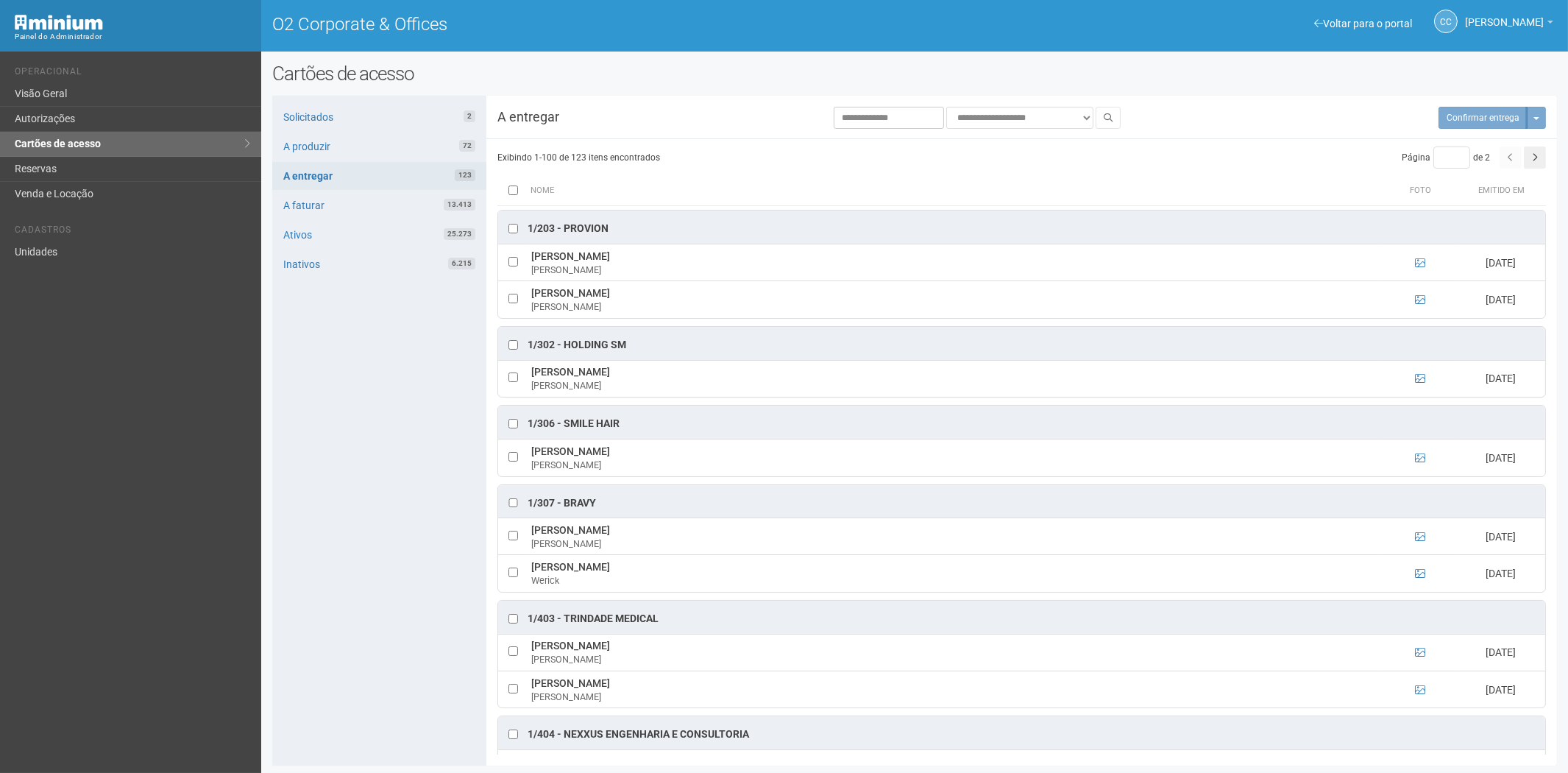
click at [317, 485] on div "Solicitados 2 A produzir 72 A entregar 123 A faturar 13.413 Ativos 25.273 Inati…" at bounding box center [379, 430] width 214 height 670
click at [510, 219] on div "1/203 - PROVION" at bounding box center [1021, 227] width 1047 height 34
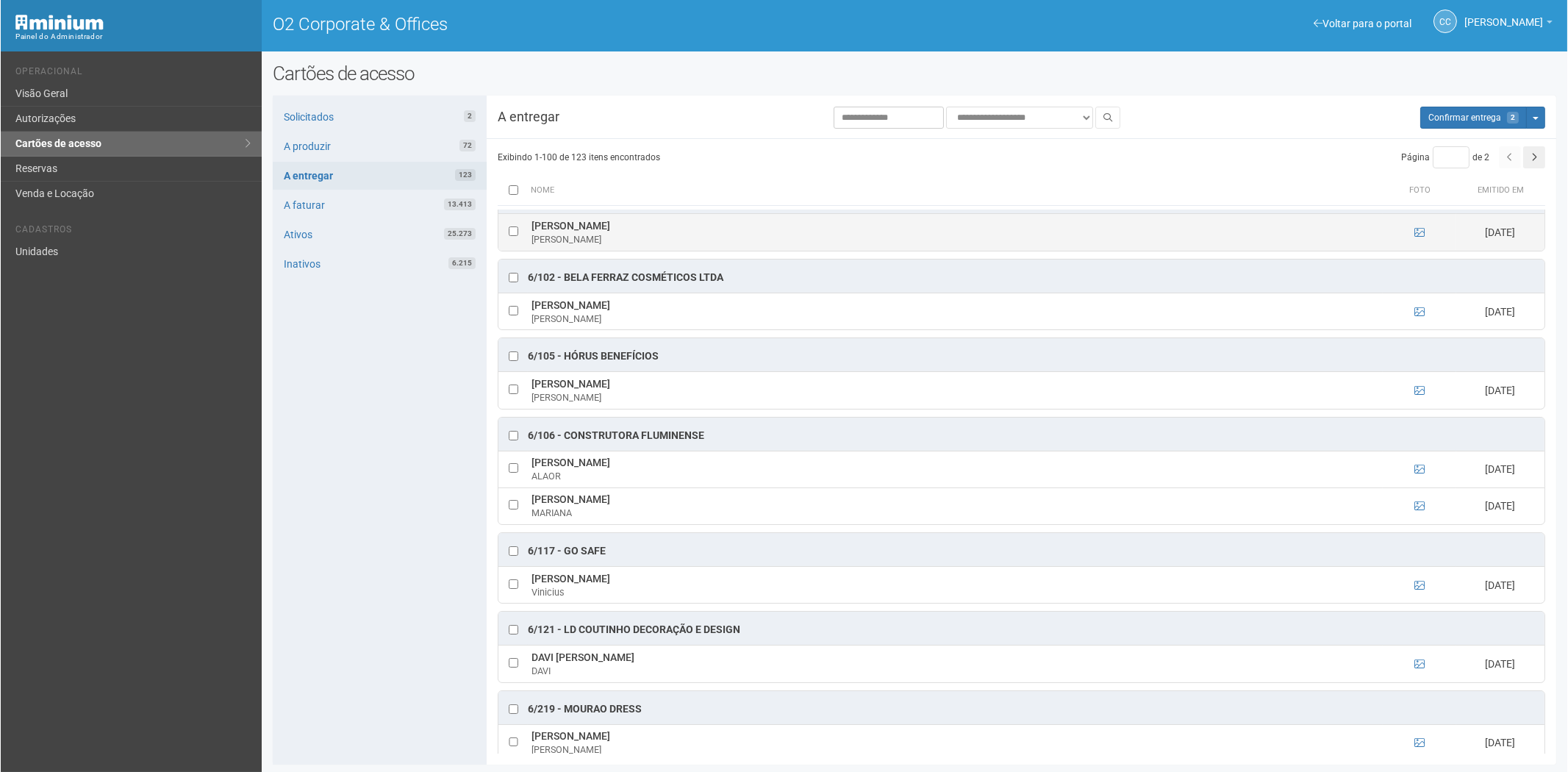
scroll to position [3349, 0]
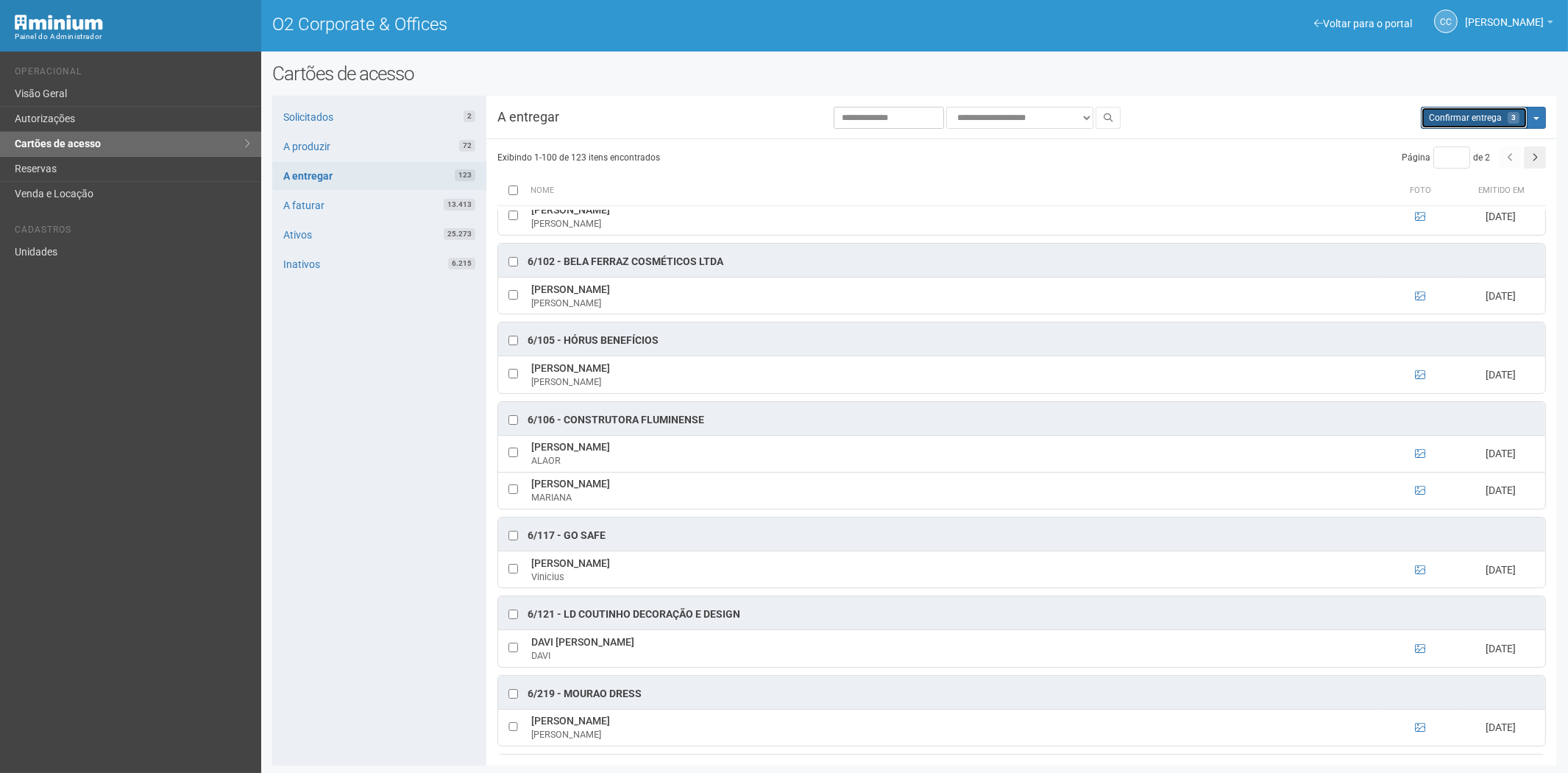
click at [1474, 116] on span "Confirmar entrega" at bounding box center [1466, 118] width 73 height 11
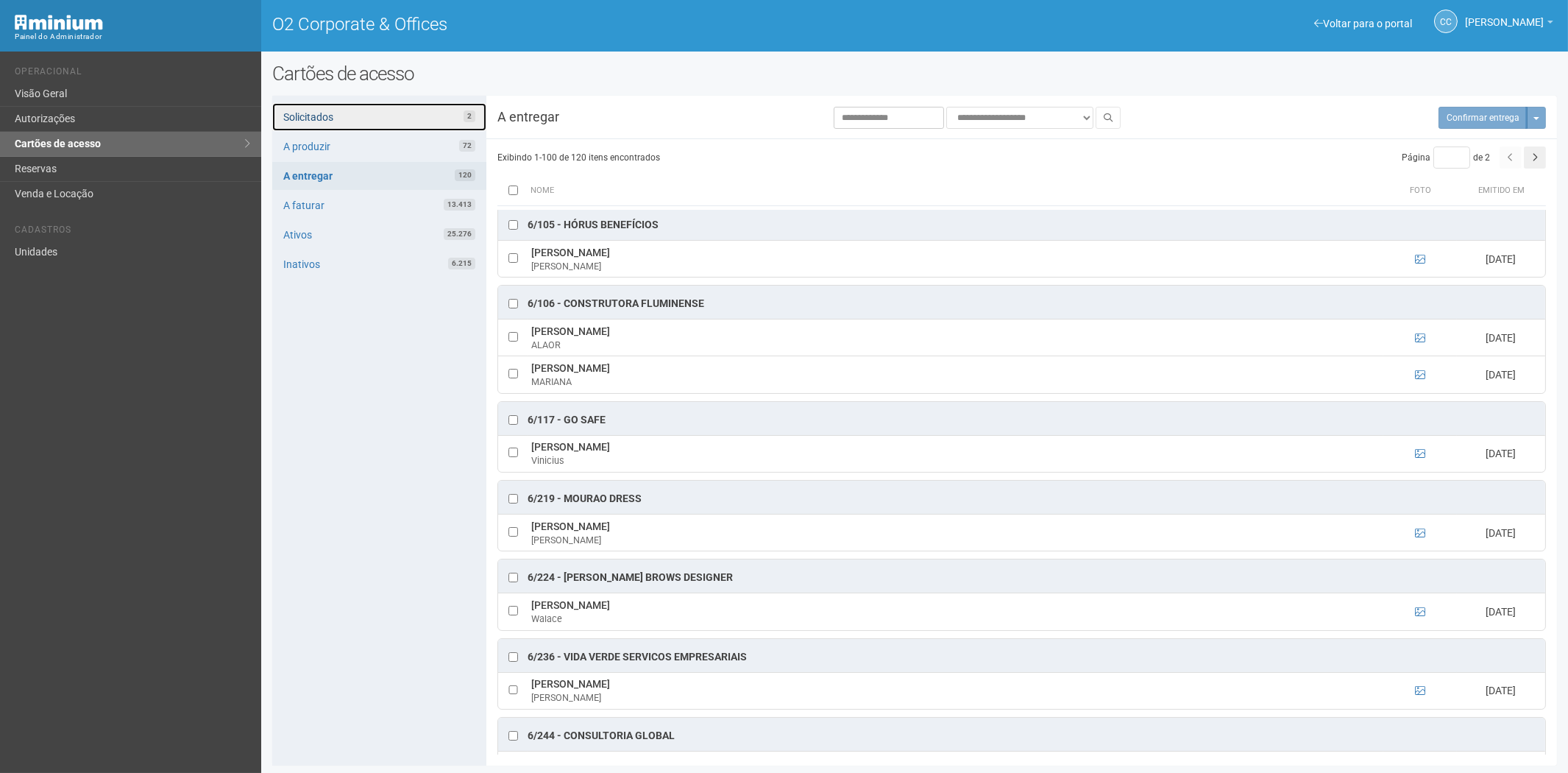
click at [385, 112] on link "Solicitados 2" at bounding box center [379, 117] width 214 height 28
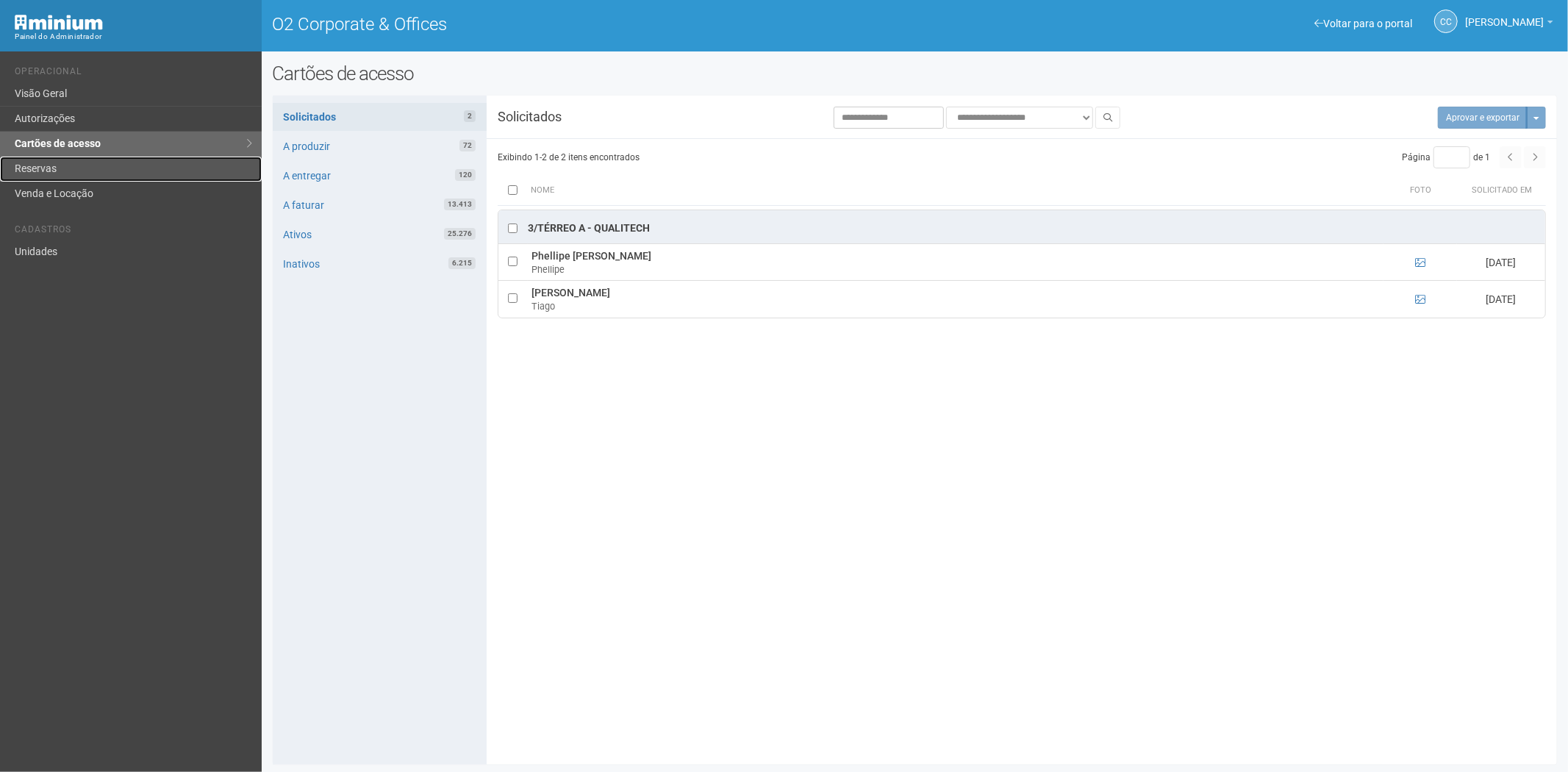
click at [77, 171] on link "Reservas" at bounding box center [131, 169] width 262 height 25
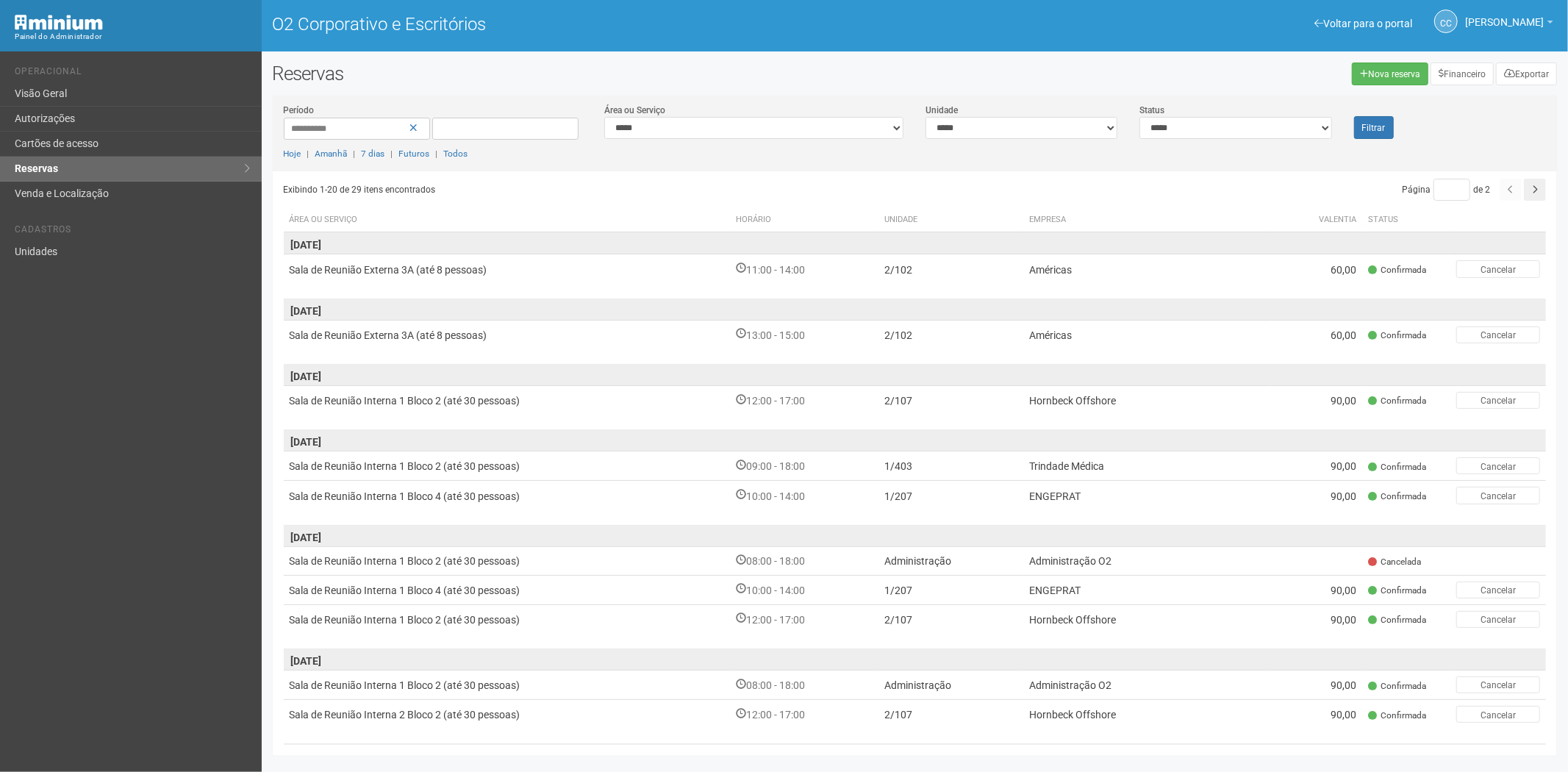
drag, startPoint x: 67, startPoint y: 452, endPoint x: 170, endPoint y: 23, distance: 441.2
click at [86, 432] on div "Voltar para o portal Operacional Visão Geral Autorizações Cartões de acesso Res…" at bounding box center [131, 411] width 262 height 720
click at [68, 140] on font "Cartões de acesso" at bounding box center [56, 143] width 84 height 11
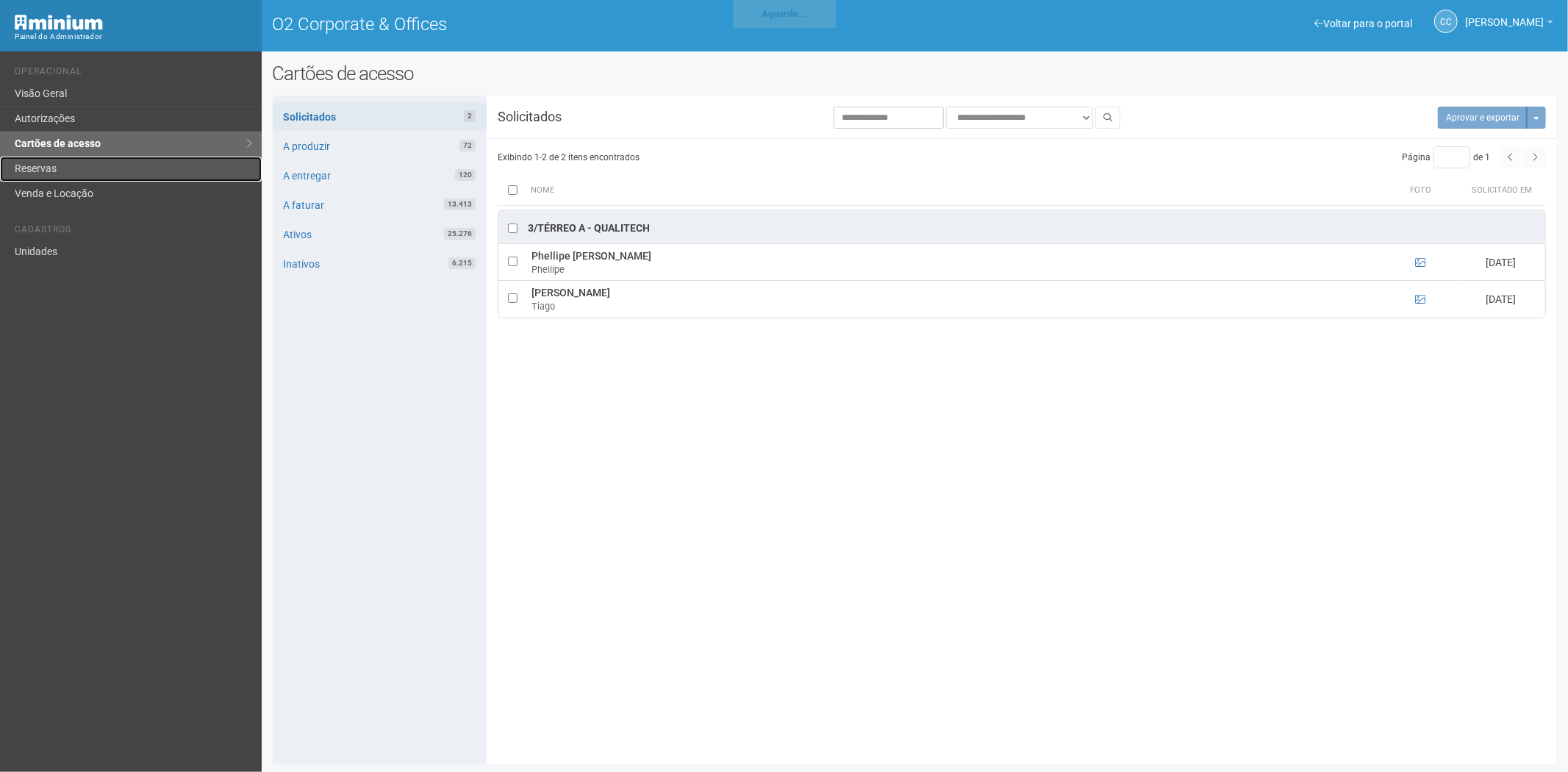
click at [68, 164] on link "Reservas" at bounding box center [131, 169] width 262 height 25
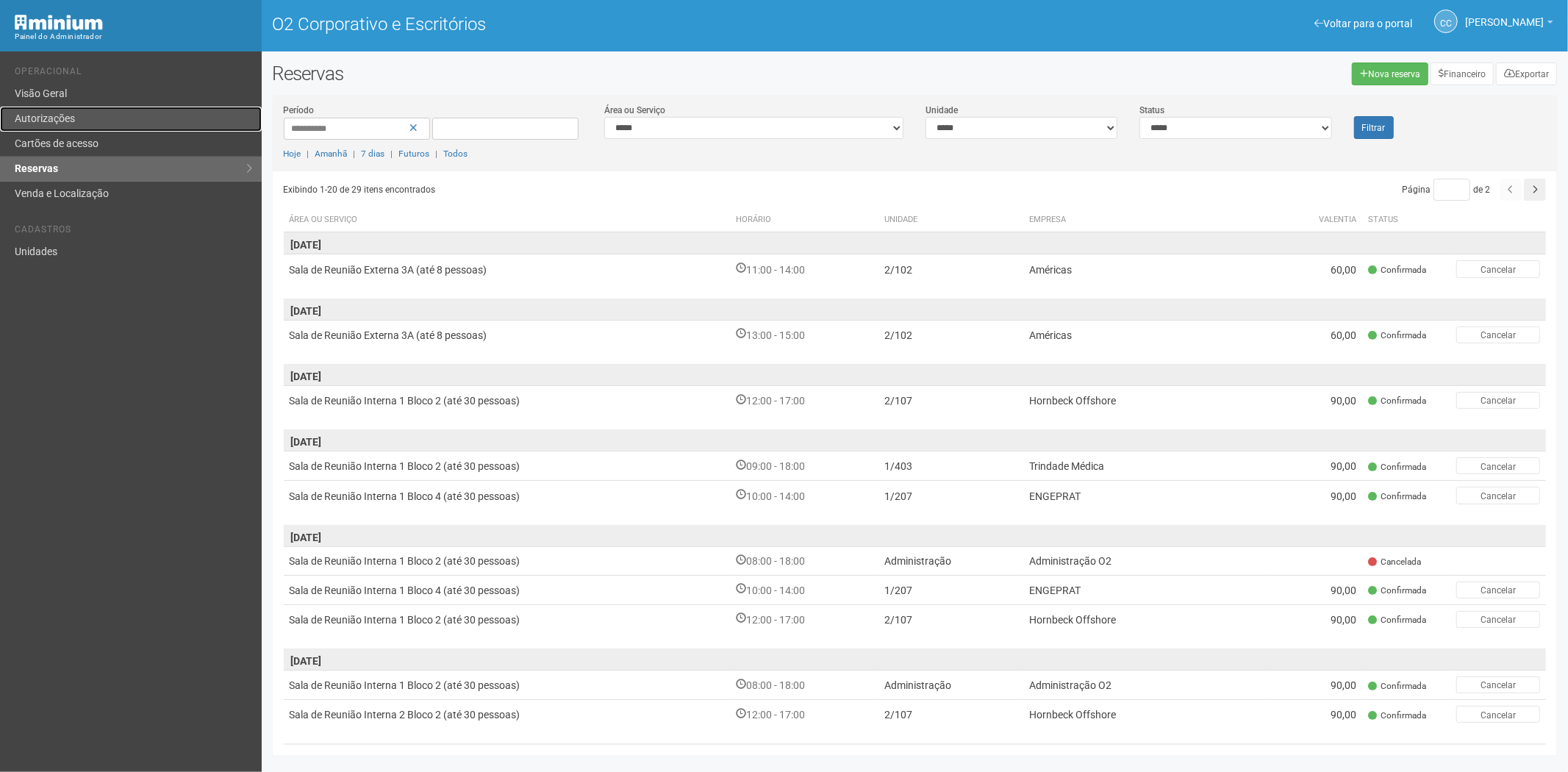
click at [72, 116] on font "Autorizações" at bounding box center [44, 119] width 60 height 11
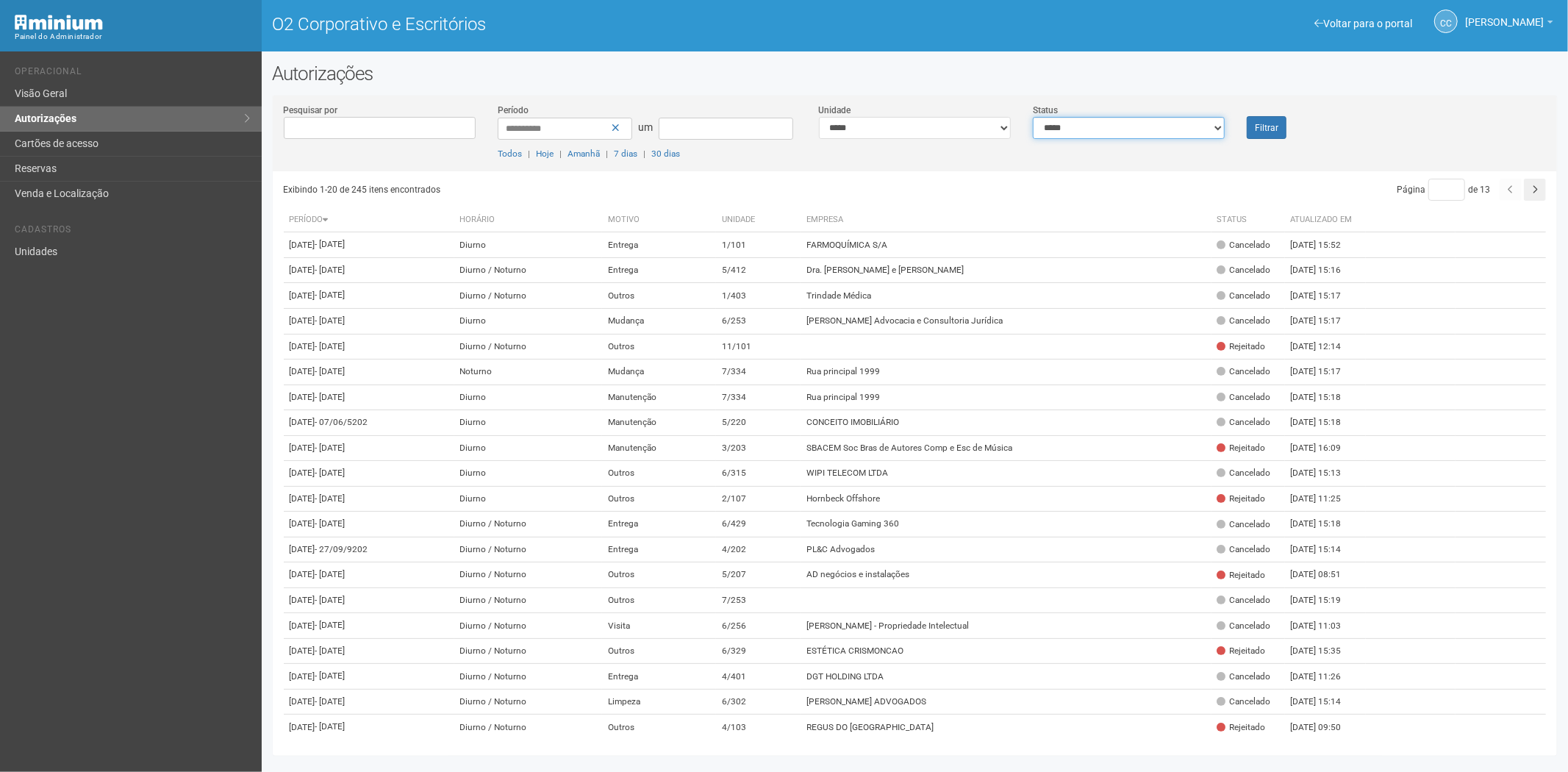
drag, startPoint x: 1069, startPoint y: 122, endPoint x: 1072, endPoint y: 137, distance: 15.3
click at [1069, 122] on select "**********" at bounding box center [1129, 127] width 192 height 22
select select "*"
click at [1033, 117] on select "**********" at bounding box center [1129, 127] width 192 height 22
click at [1282, 130] on button "Filtrar" at bounding box center [1268, 127] width 40 height 23
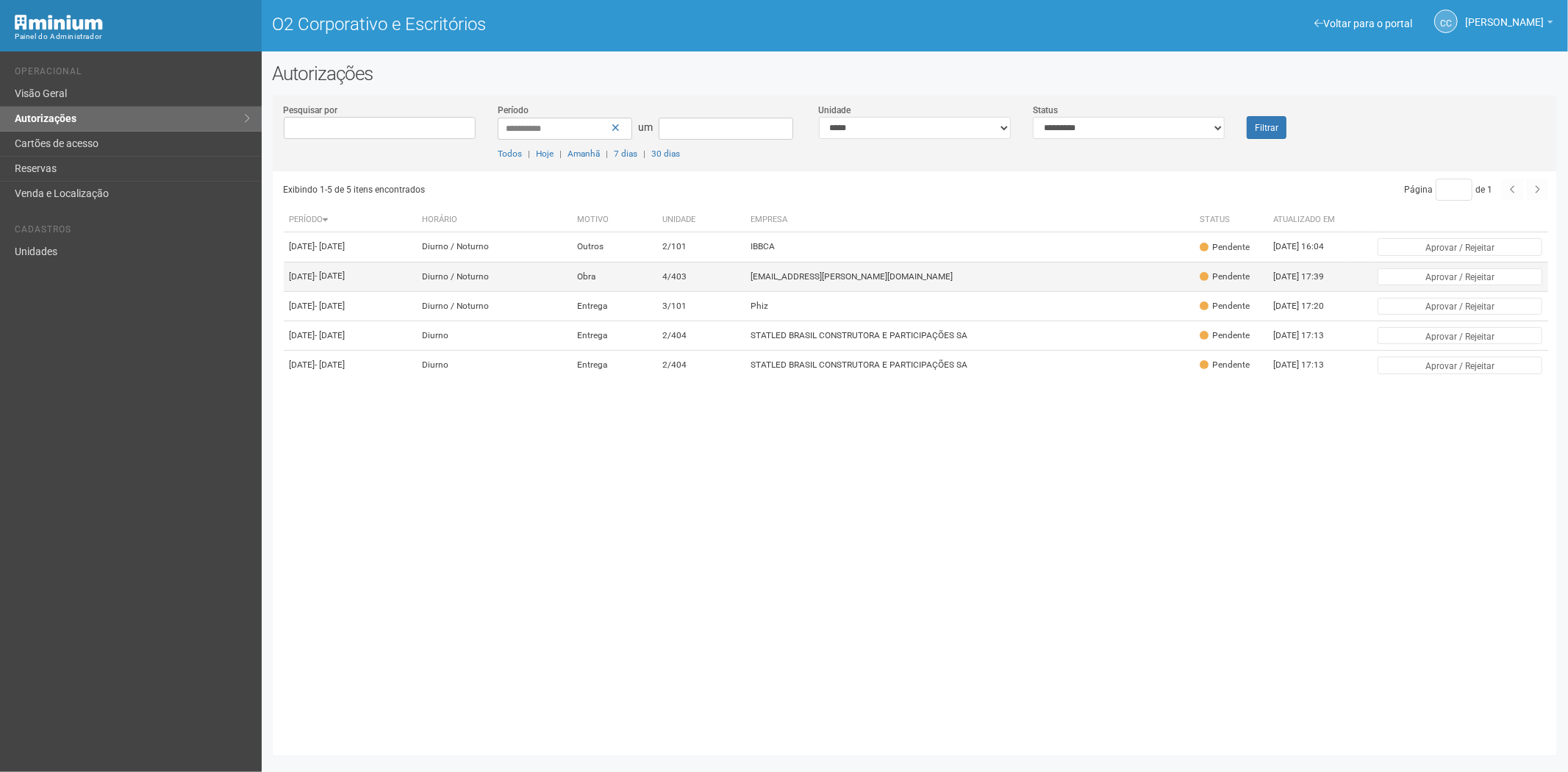
click at [803, 284] on td "viviane.rocha@invasive.com.br" at bounding box center [970, 276] width 450 height 30
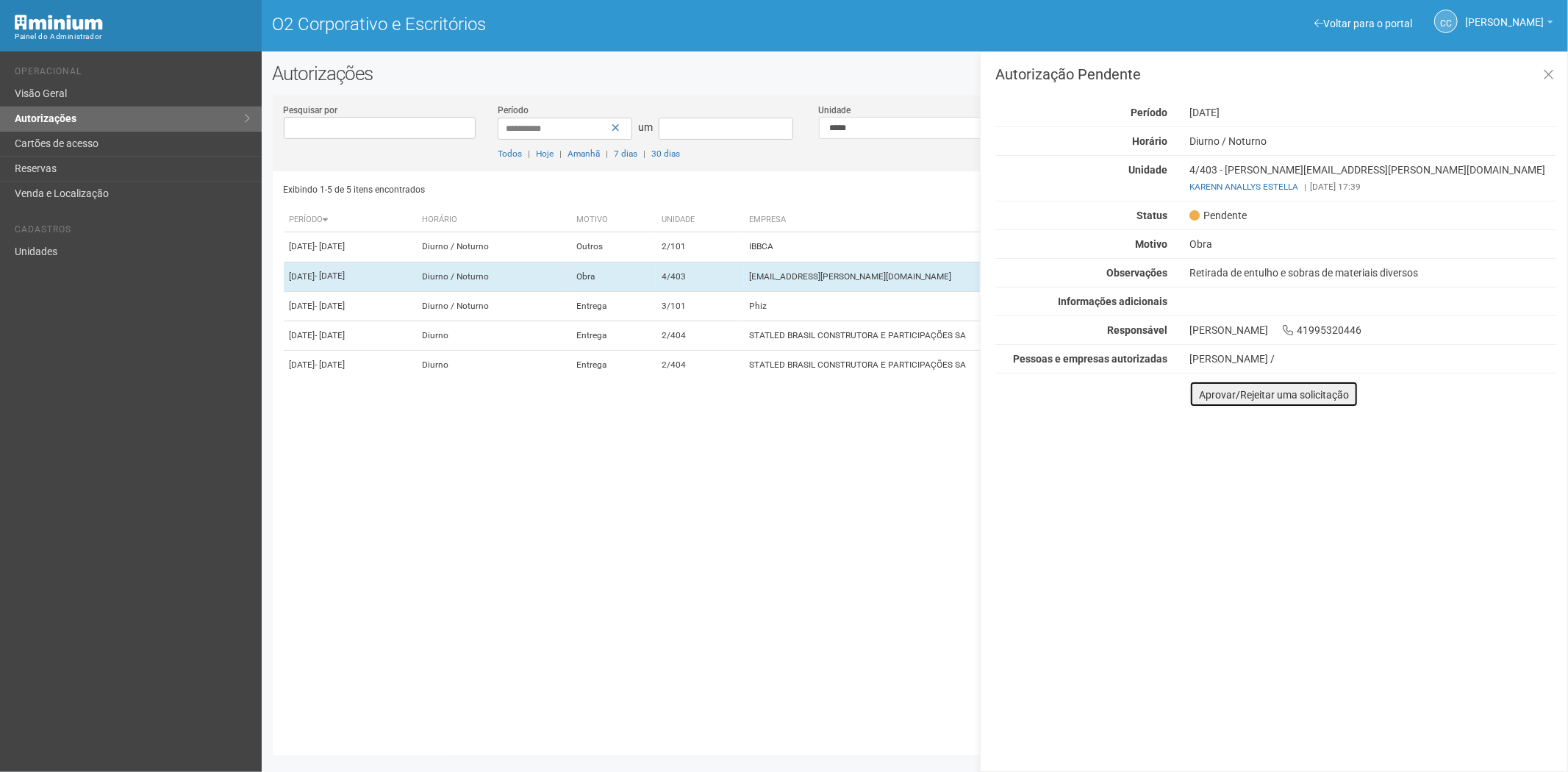
click at [1203, 405] on button "Aprovar/Rejeitar uma solicitação" at bounding box center [1274, 394] width 169 height 27
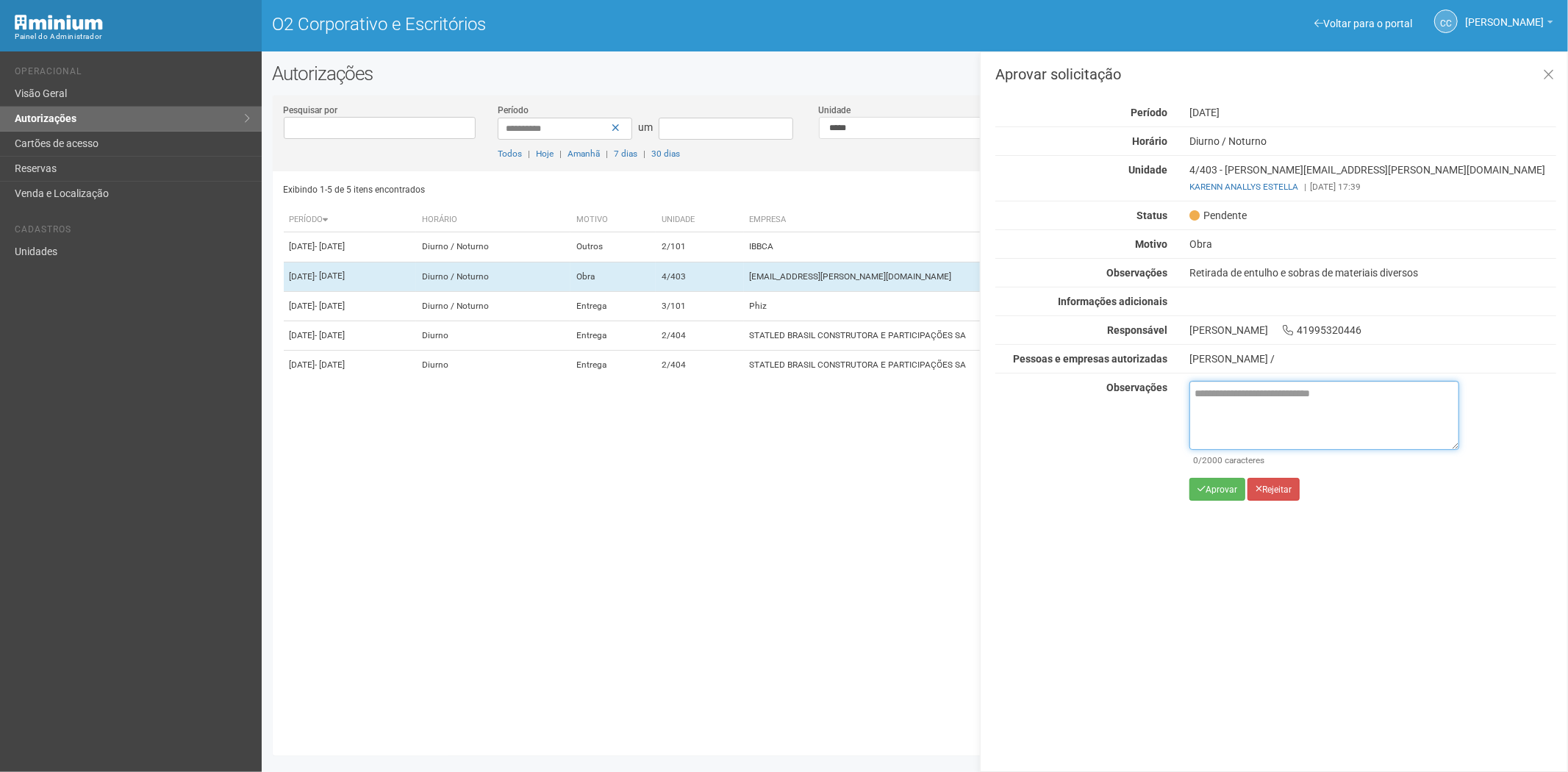
click at [1216, 421] on textarea at bounding box center [1325, 415] width 270 height 69
paste textarea "**********"
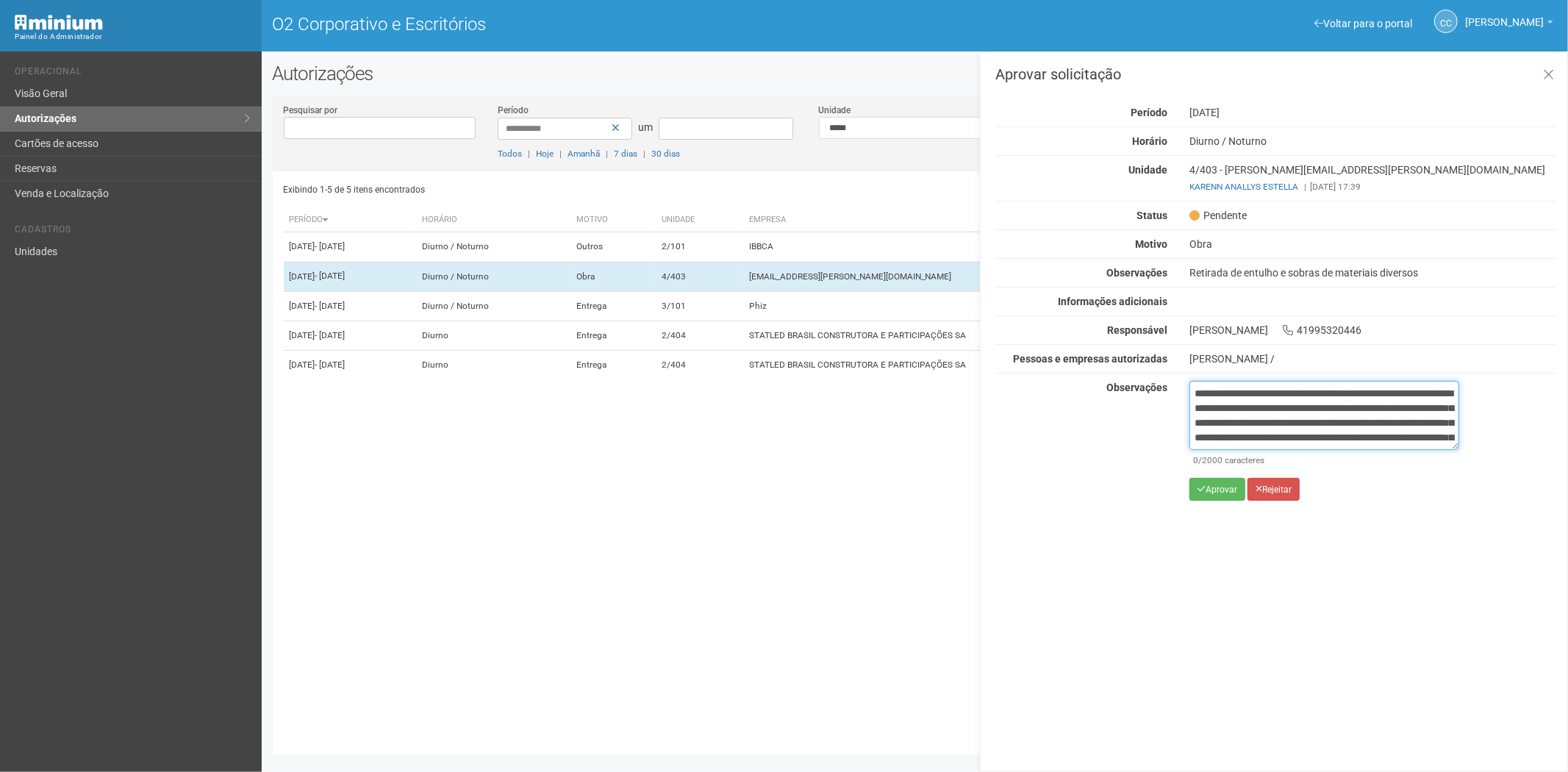
scroll to position [82, 0]
type textarea "**********"
click at [1206, 495] on button "Aprovar" at bounding box center [1218, 490] width 55 height 23
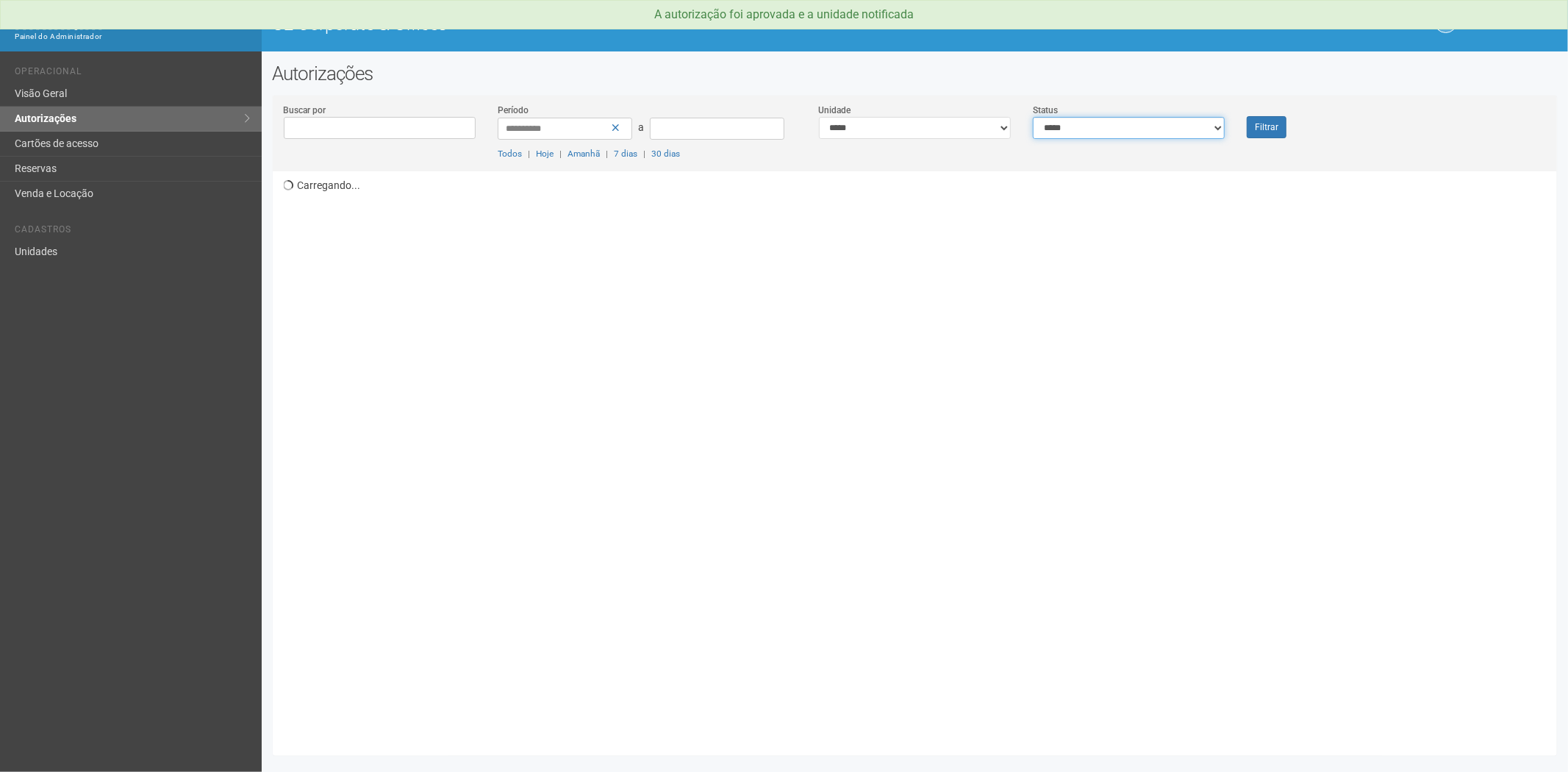
drag, startPoint x: 1090, startPoint y: 128, endPoint x: 1092, endPoint y: 138, distance: 10.2
click at [1090, 128] on select "**********" at bounding box center [1129, 127] width 192 height 22
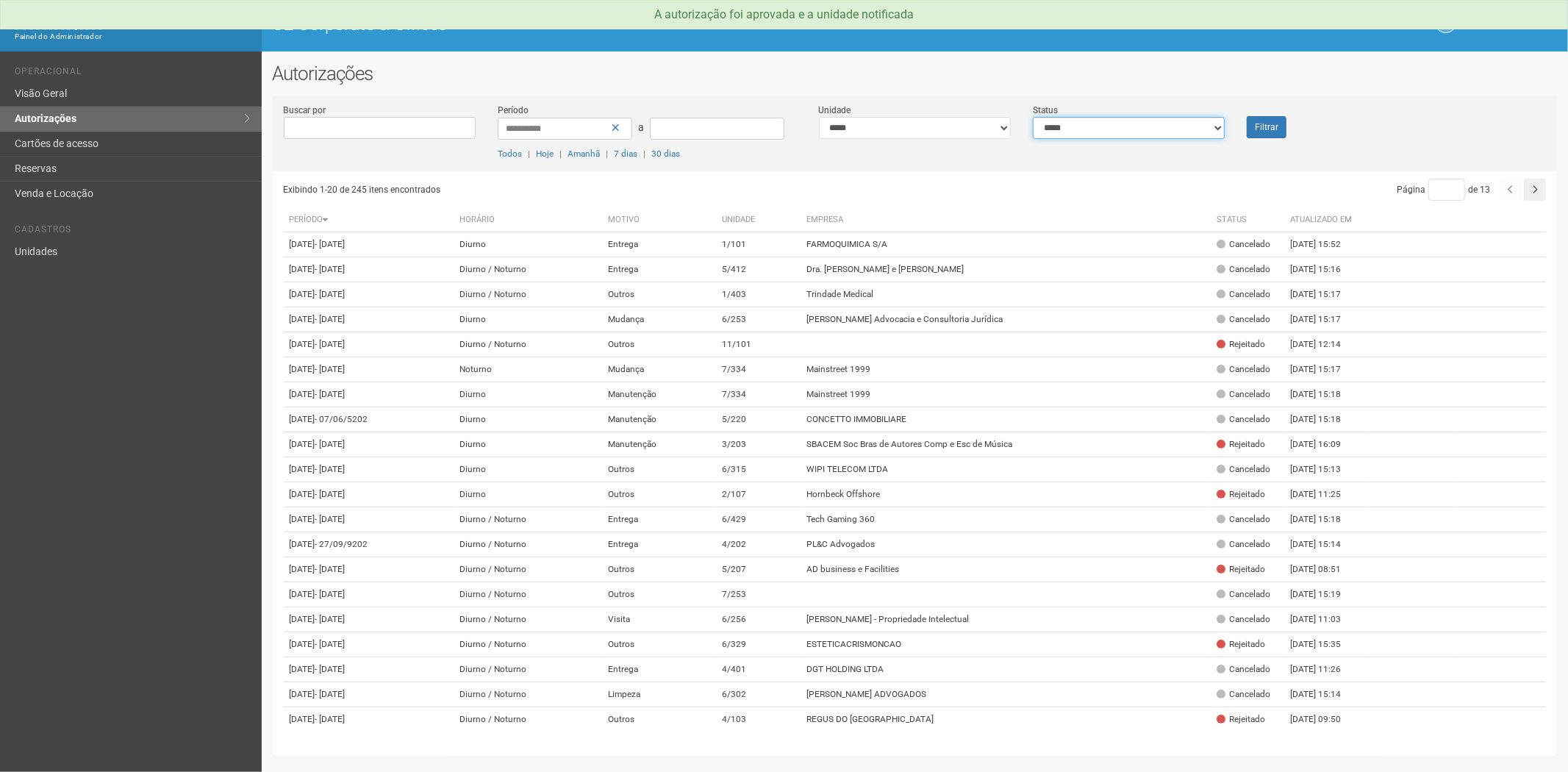
select select "*"
click at [1033, 117] on select "**********" at bounding box center [1129, 127] width 192 height 22
click at [1253, 134] on button "Filtrar" at bounding box center [1268, 126] width 40 height 22
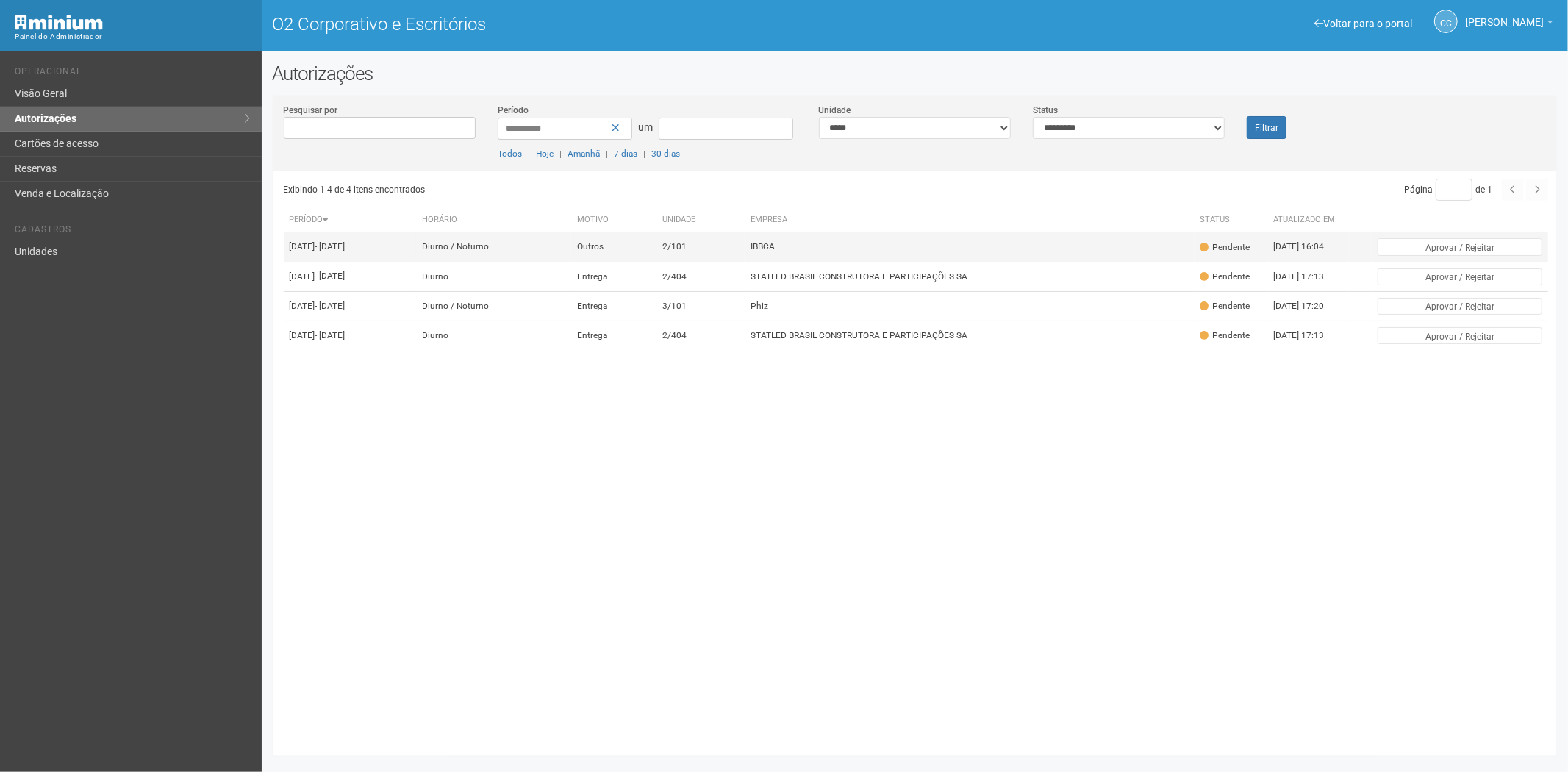
click at [687, 251] on font "2/101" at bounding box center [674, 247] width 24 height 11
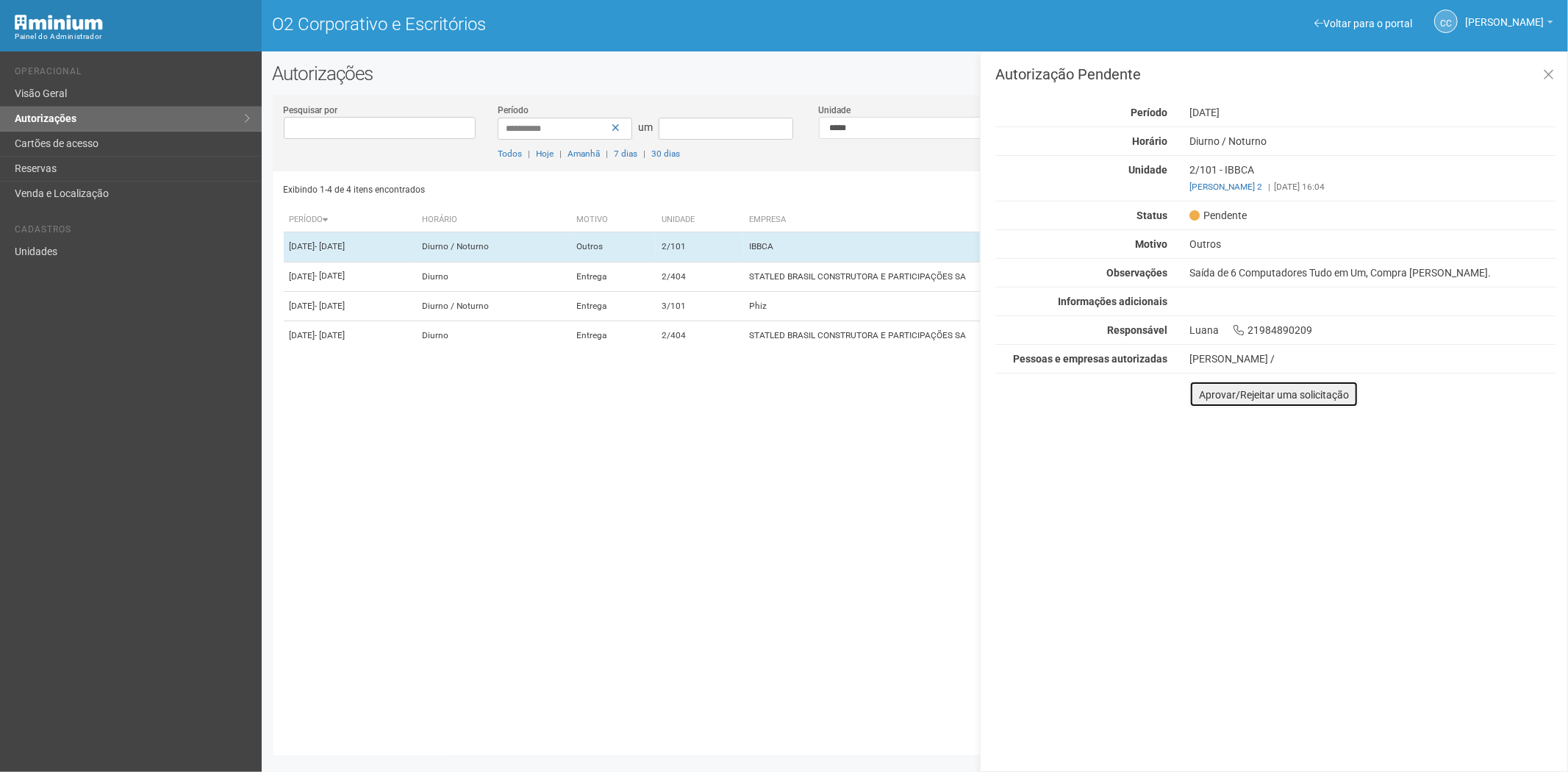
click at [1210, 391] on font "Aprovar/Rejeitar uma solicitação" at bounding box center [1274, 395] width 150 height 11
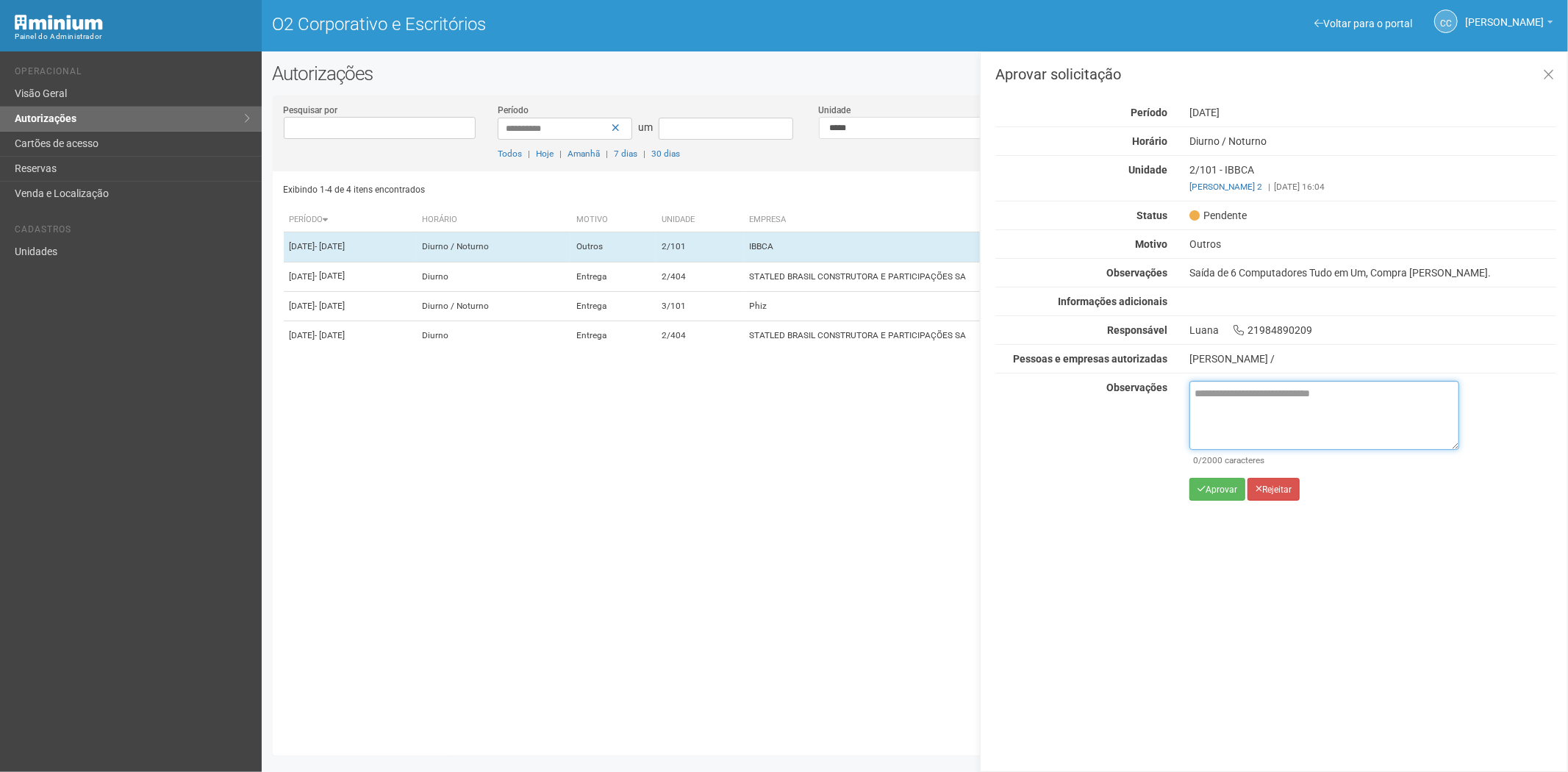
click at [1233, 406] on textarea at bounding box center [1325, 415] width 270 height 69
paste textarea "**********"
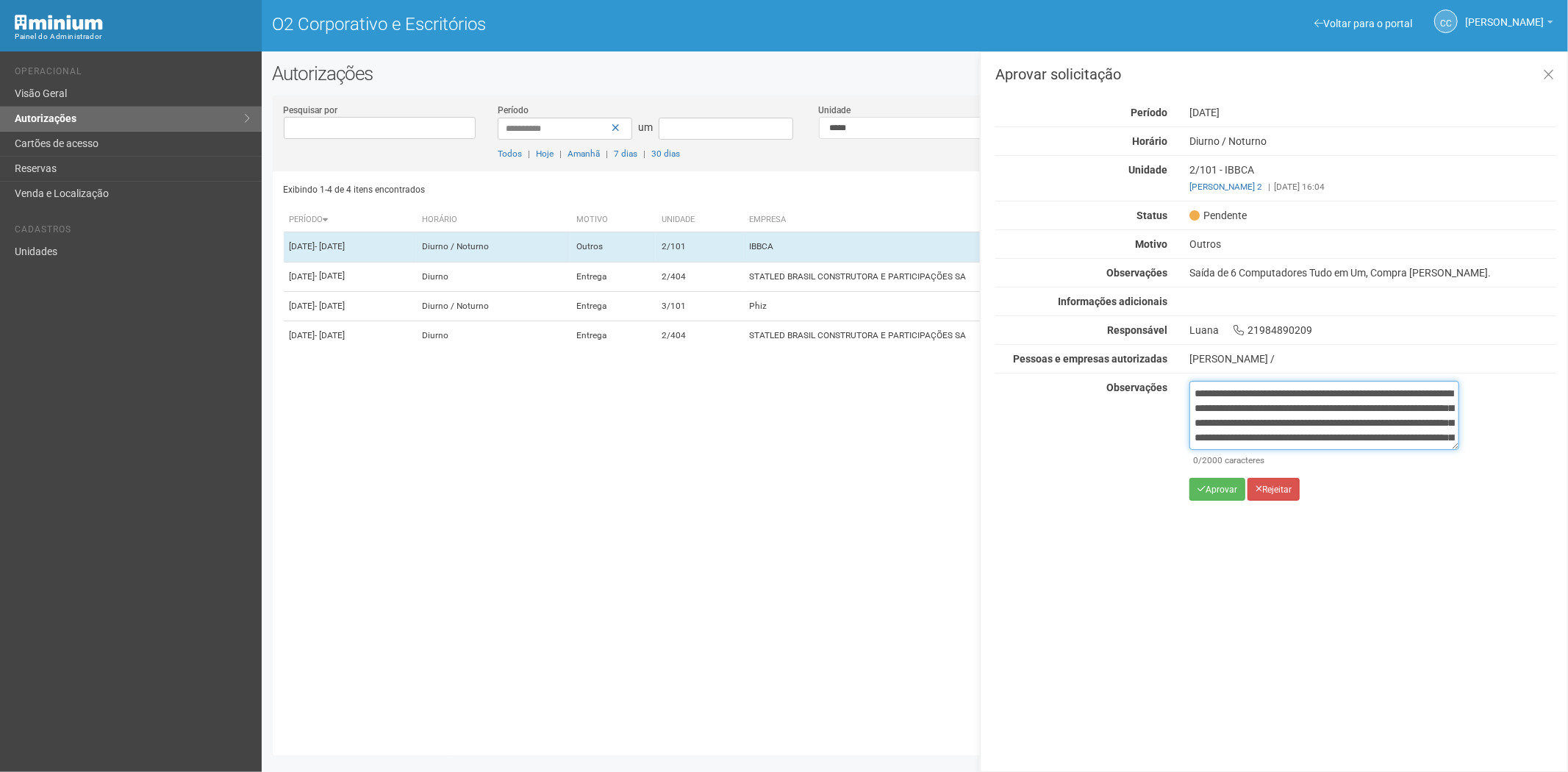
scroll to position [82, 0]
type textarea "**********"
click at [1203, 486] on icon "submit" at bounding box center [1202, 489] width 8 height 9
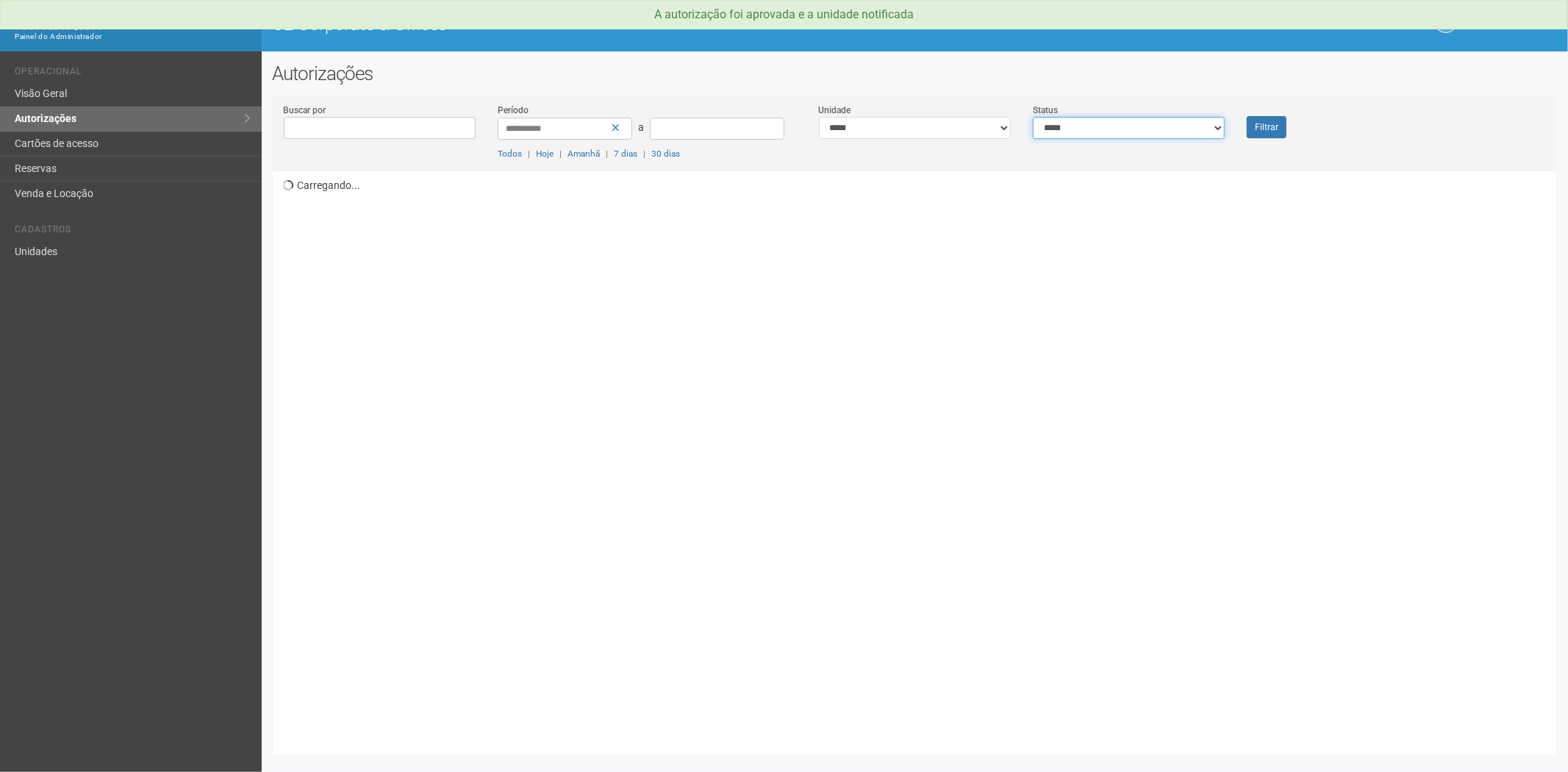
click at [1142, 131] on select "**********" at bounding box center [1129, 127] width 192 height 22
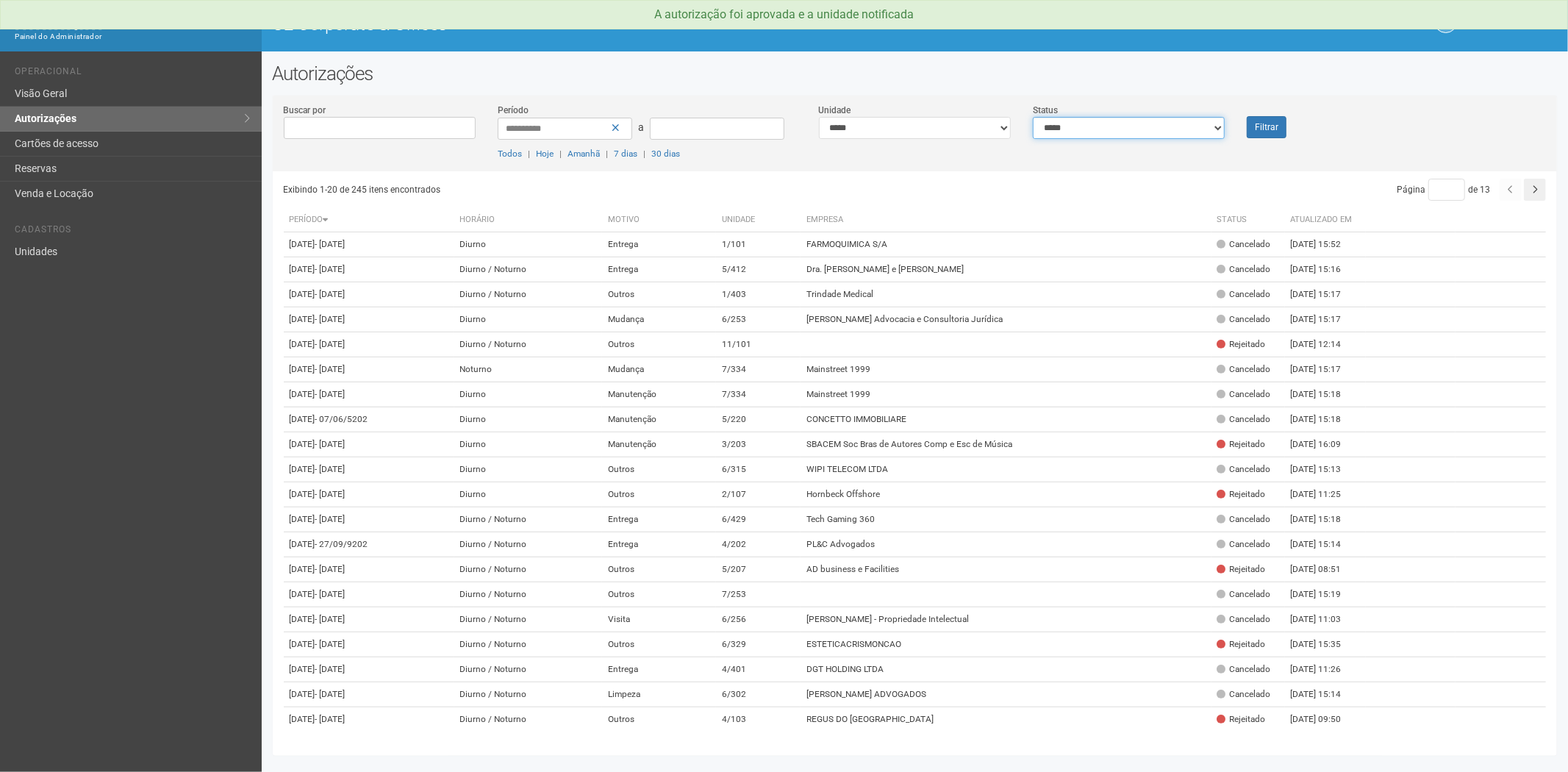
select select "*"
click at [1033, 117] on select "**********" at bounding box center [1129, 127] width 192 height 22
click at [1260, 129] on button "Filtrar" at bounding box center [1268, 126] width 40 height 22
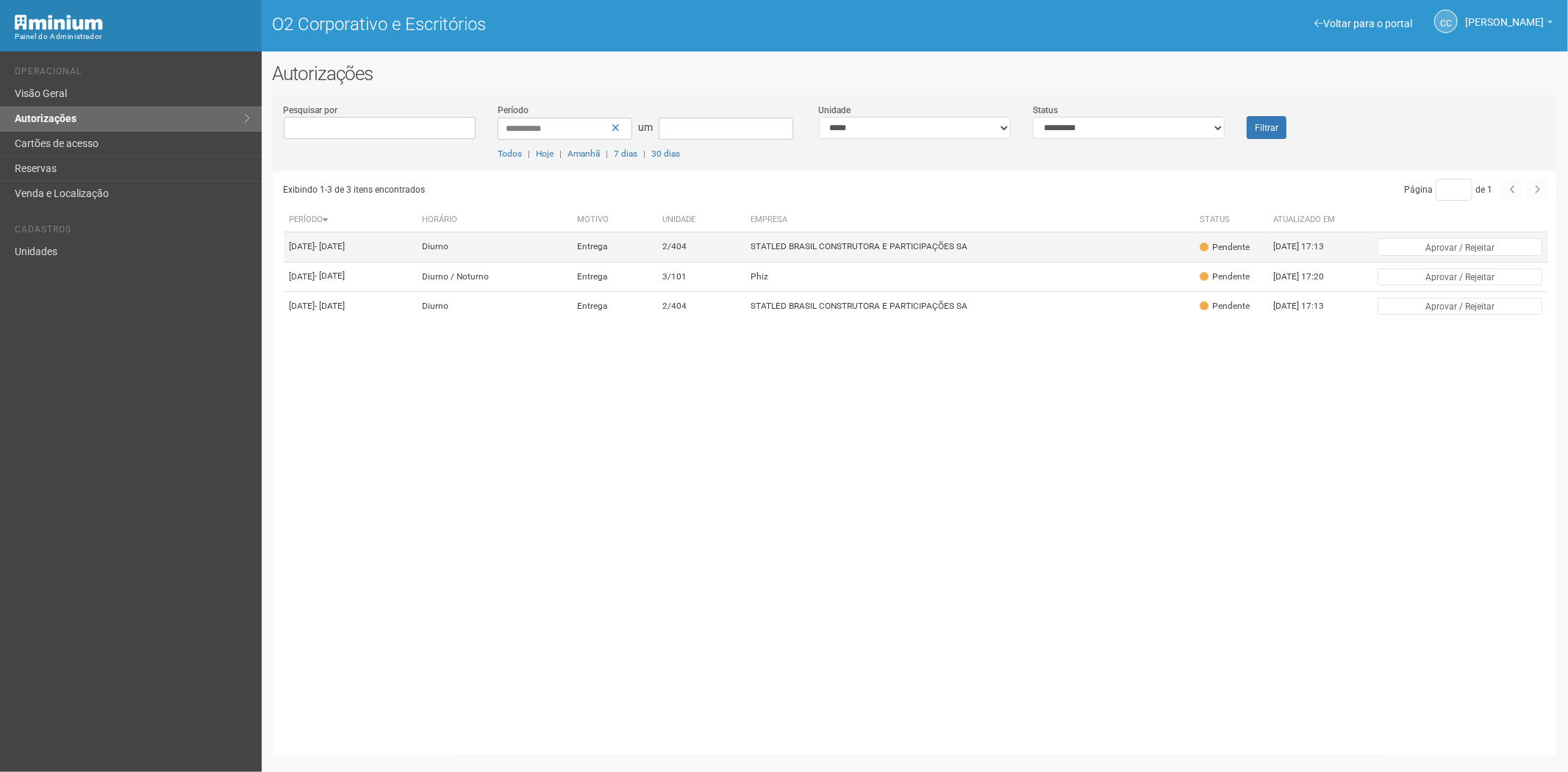
click at [920, 259] on td "STATLED BRASIL CONSTRUTORA E PARTICIPAÇÕES SA" at bounding box center [970, 247] width 450 height 30
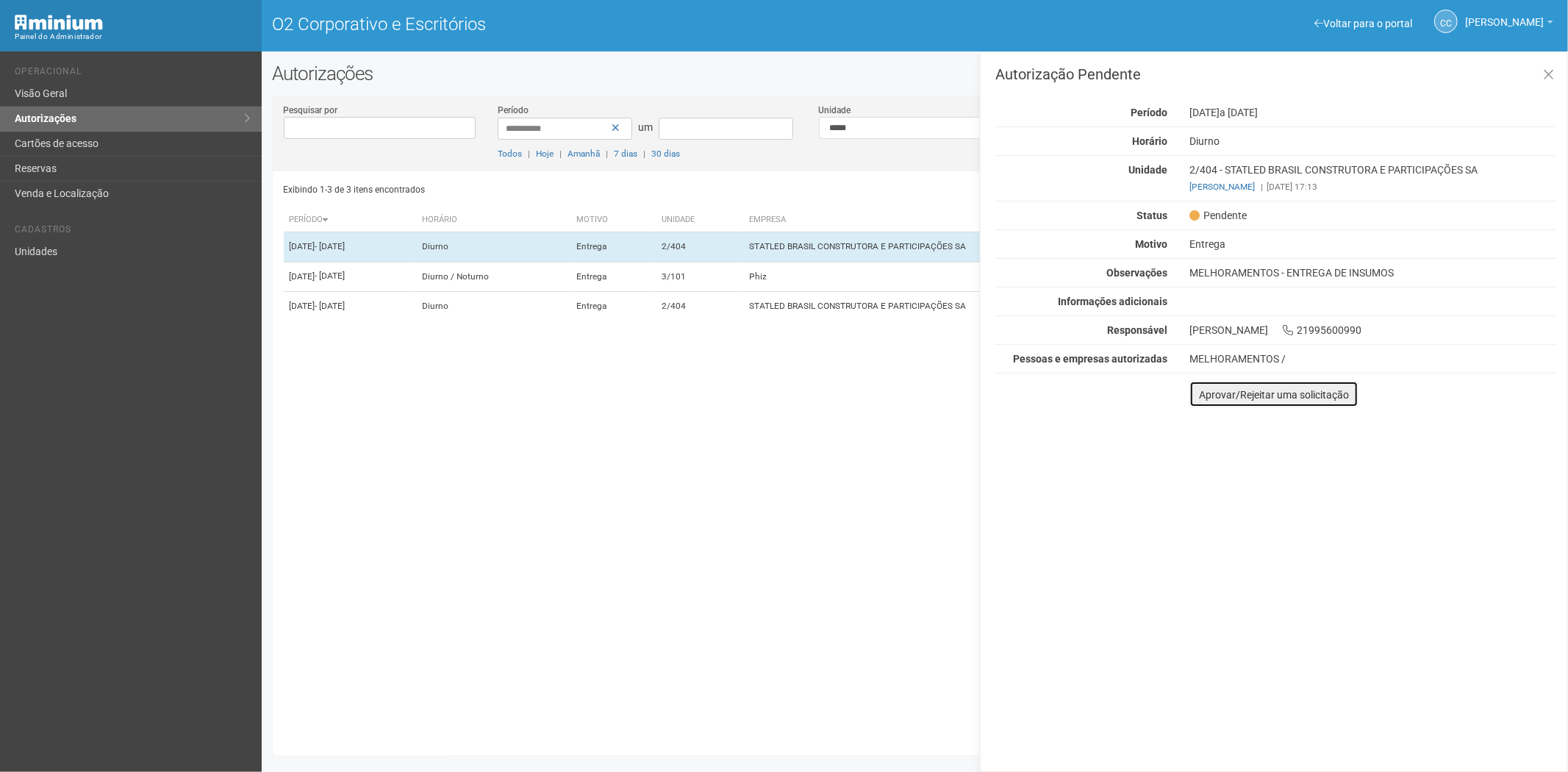
click at [1210, 397] on font "Aprovar/Rejeitar uma solicitação" at bounding box center [1274, 395] width 150 height 11
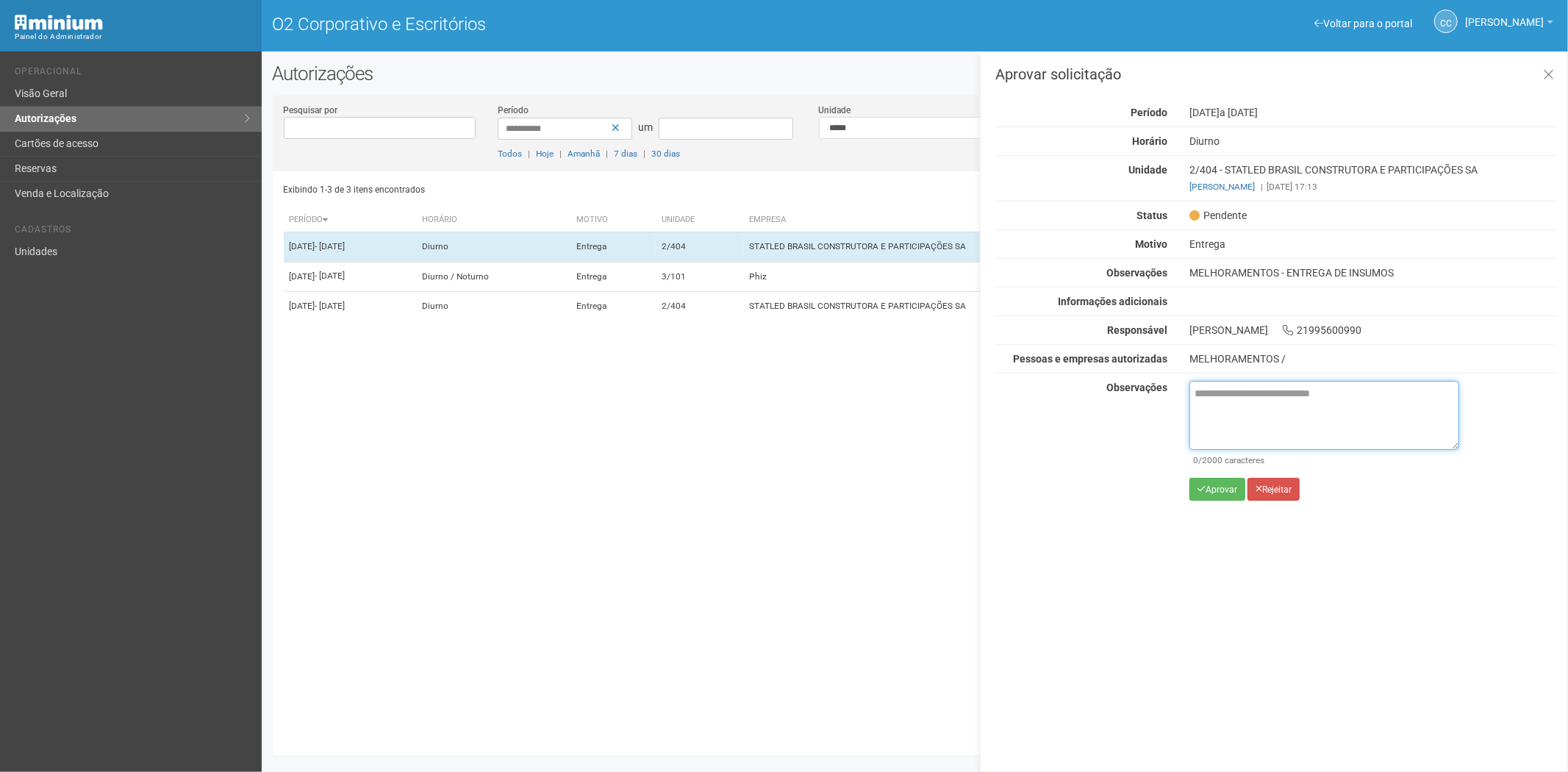
click at [1238, 421] on textarea at bounding box center [1325, 415] width 270 height 69
paste textarea "**********"
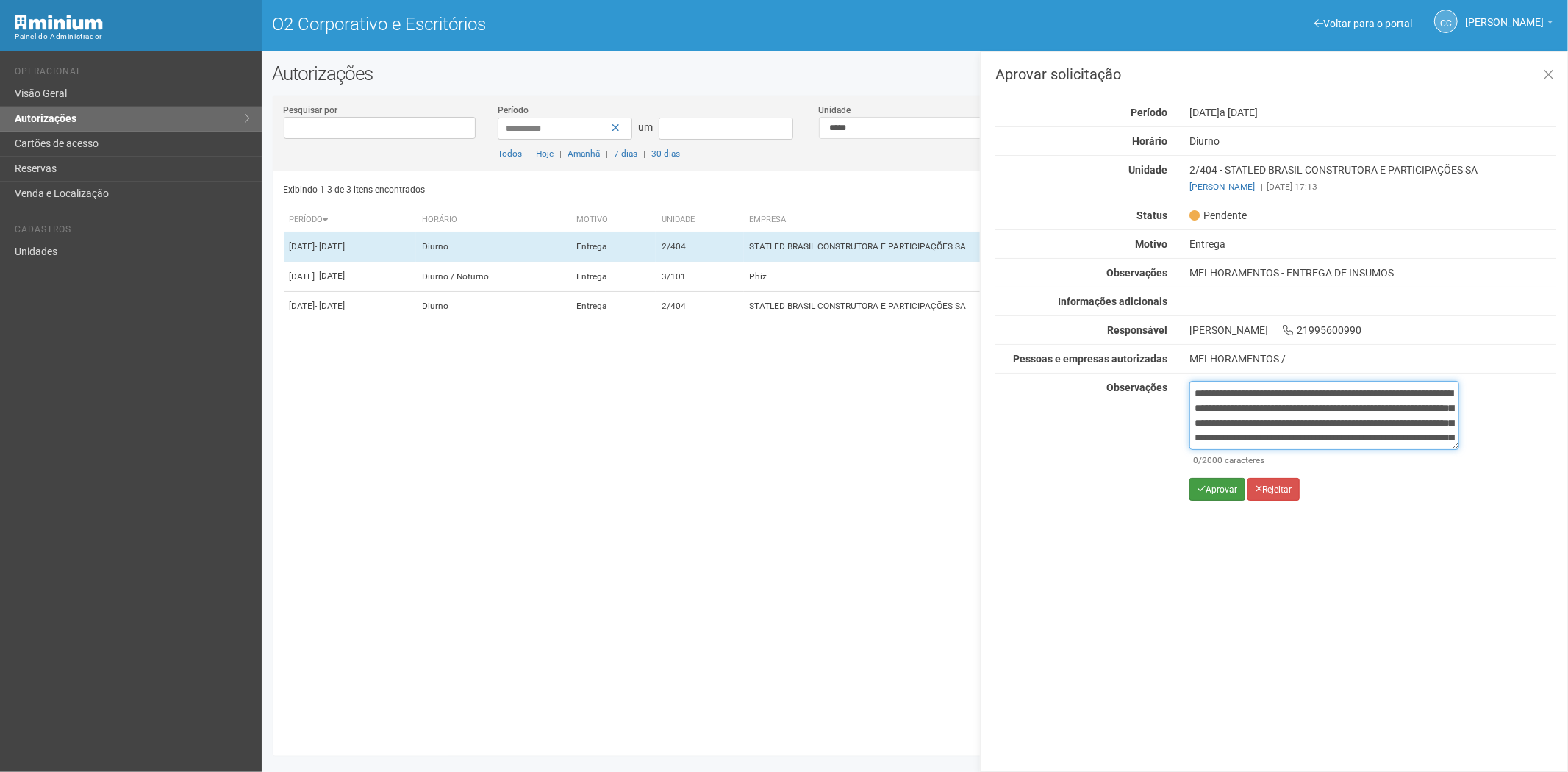
scroll to position [82, 0]
type textarea "**********"
click at [1212, 503] on div "**********" at bounding box center [1325, 446] width 270 height 131
click at [1215, 496] on button "Aprovar" at bounding box center [1218, 490] width 55 height 23
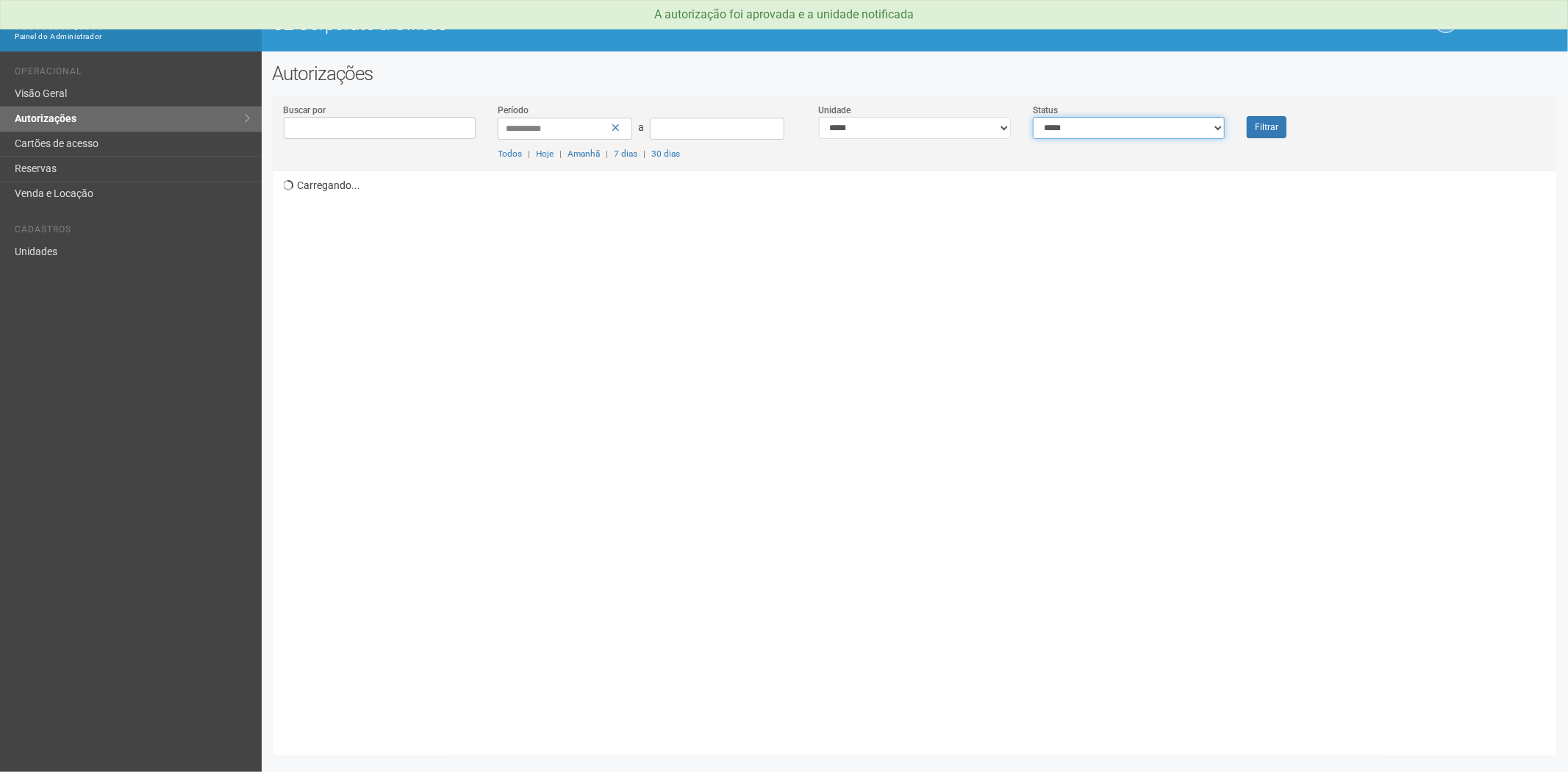
click at [1133, 129] on select "**********" at bounding box center [1129, 127] width 192 height 22
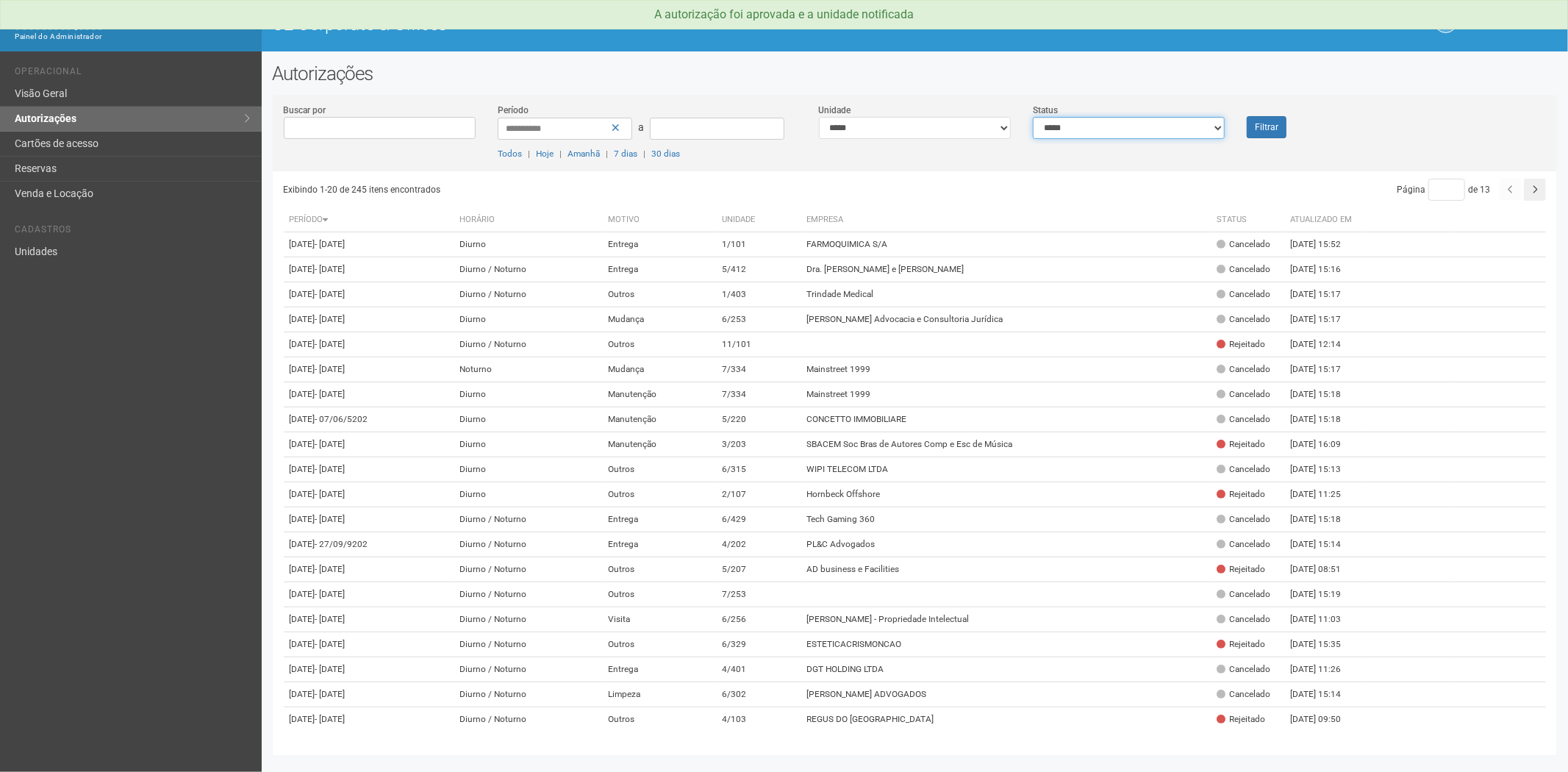
select select "*"
click at [1033, 117] on select "**********" at bounding box center [1129, 127] width 192 height 22
click at [1266, 126] on button "Filtrar" at bounding box center [1268, 126] width 40 height 22
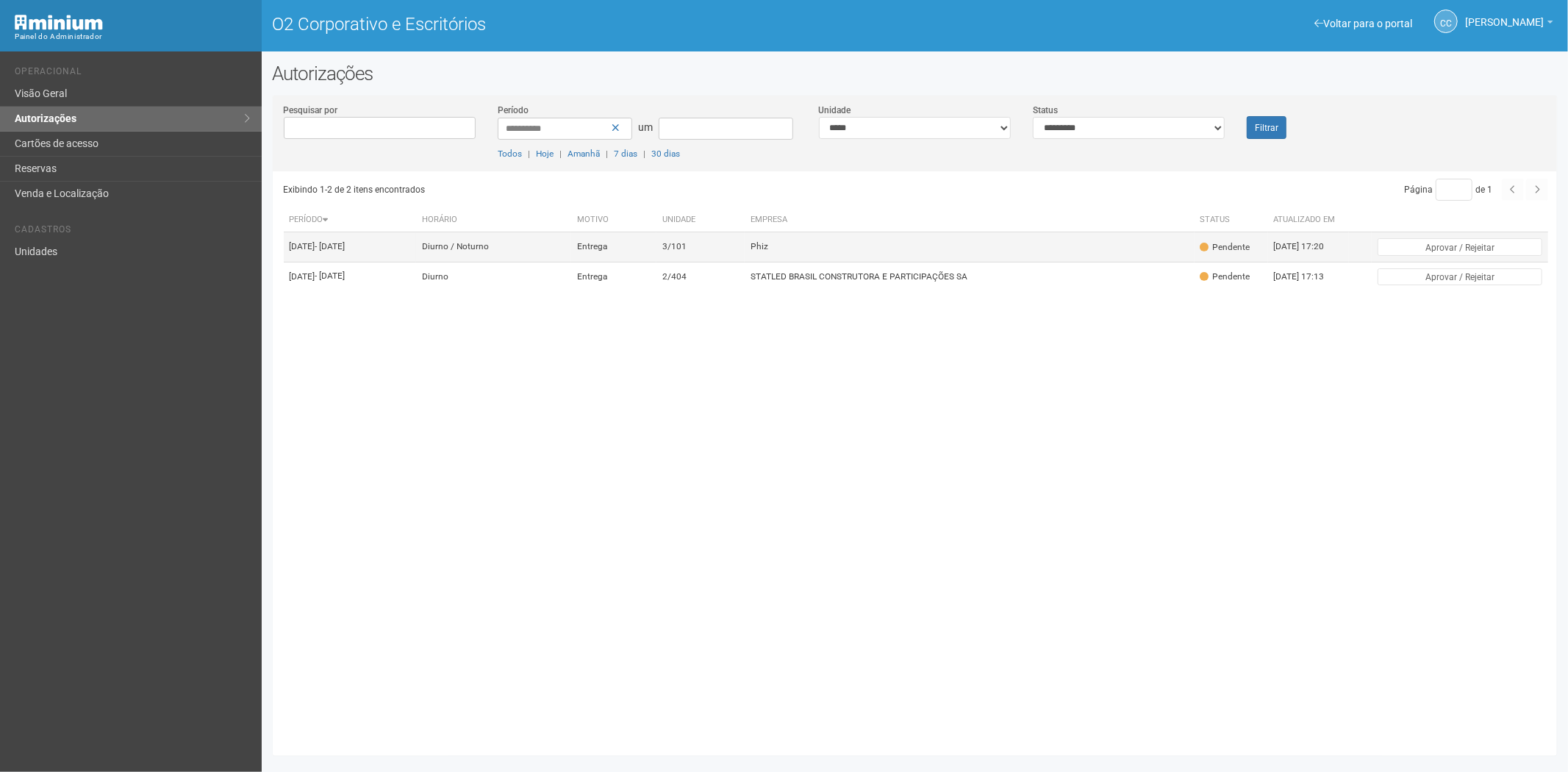
click at [919, 262] on td "Phiz" at bounding box center [970, 247] width 450 height 30
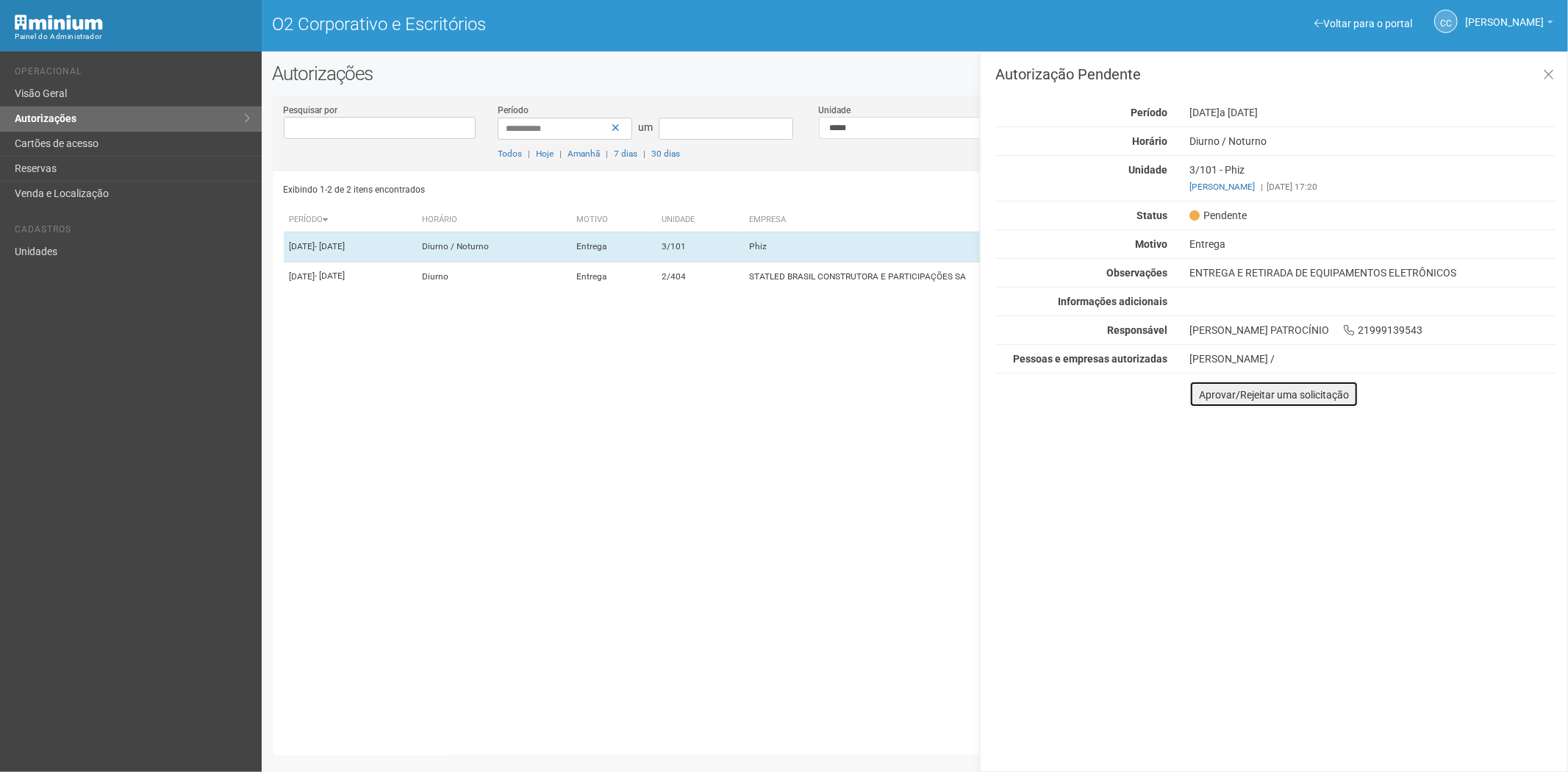
click at [1203, 394] on font "Aprovar/Rejeitar uma solicitação" at bounding box center [1274, 395] width 150 height 11
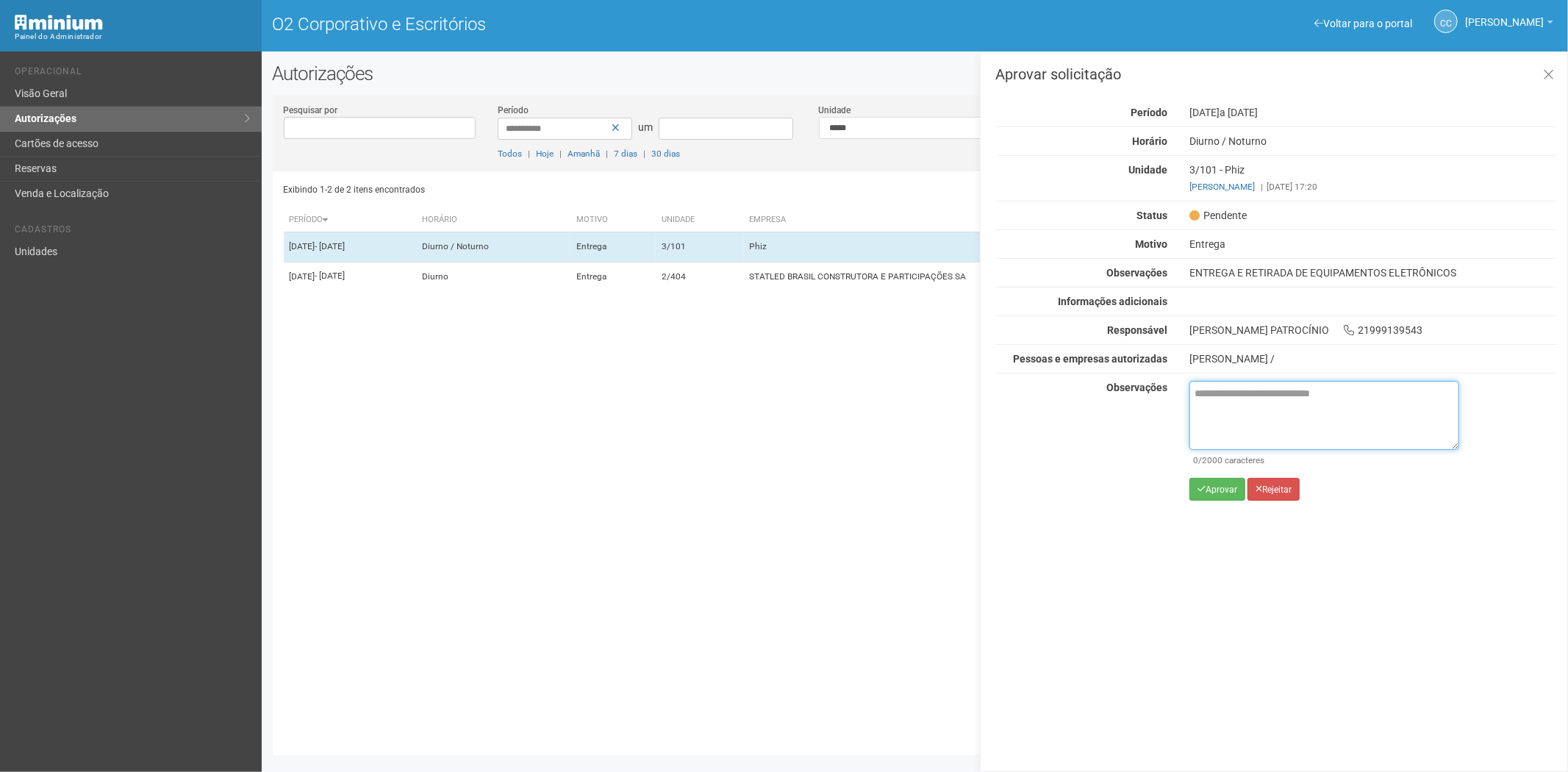
click at [1233, 408] on textarea at bounding box center [1325, 415] width 270 height 69
paste textarea "**********"
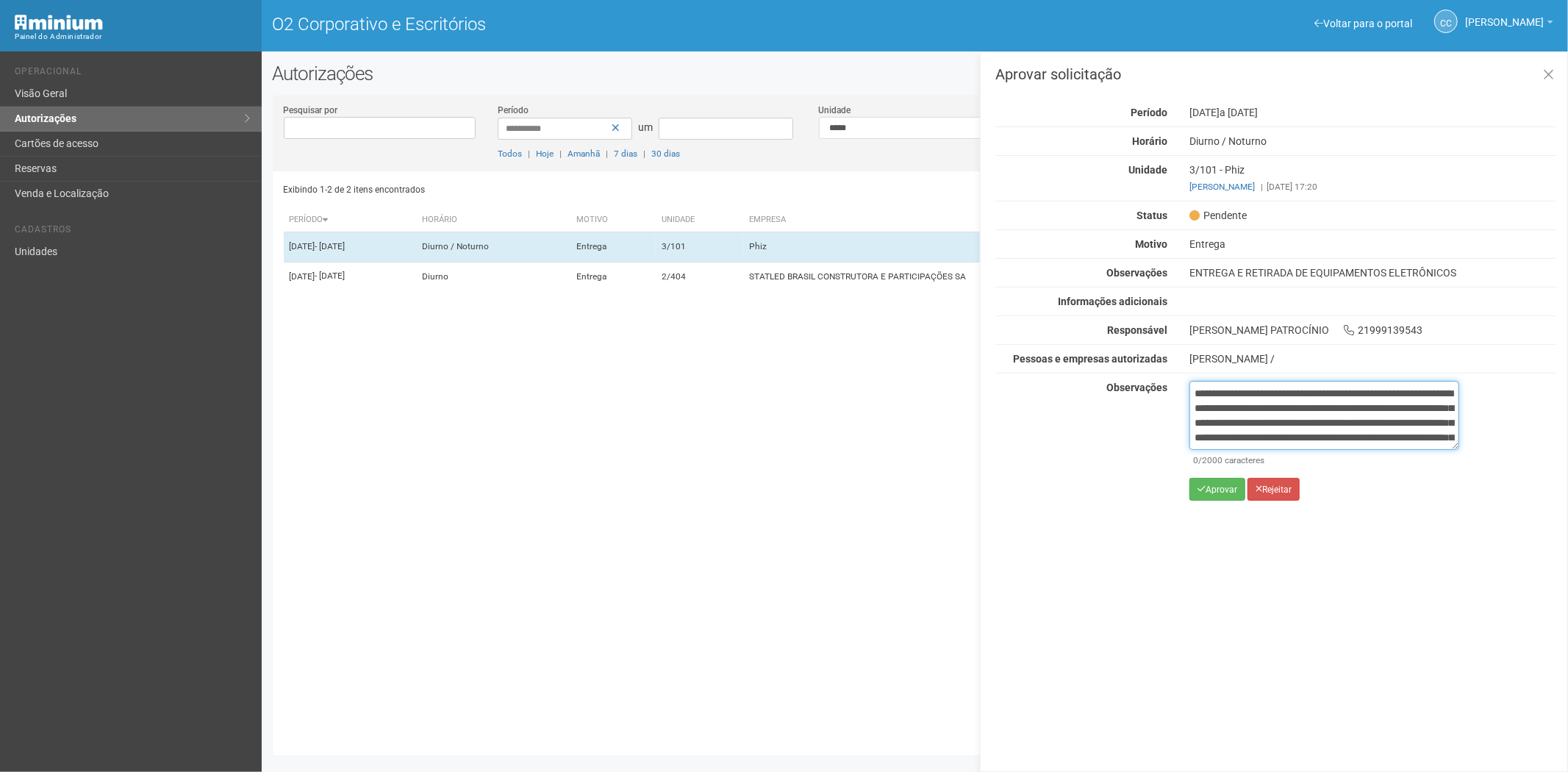
scroll to position [82, 0]
type textarea "**********"
click at [1211, 485] on font "Aprovar" at bounding box center [1222, 490] width 32 height 11
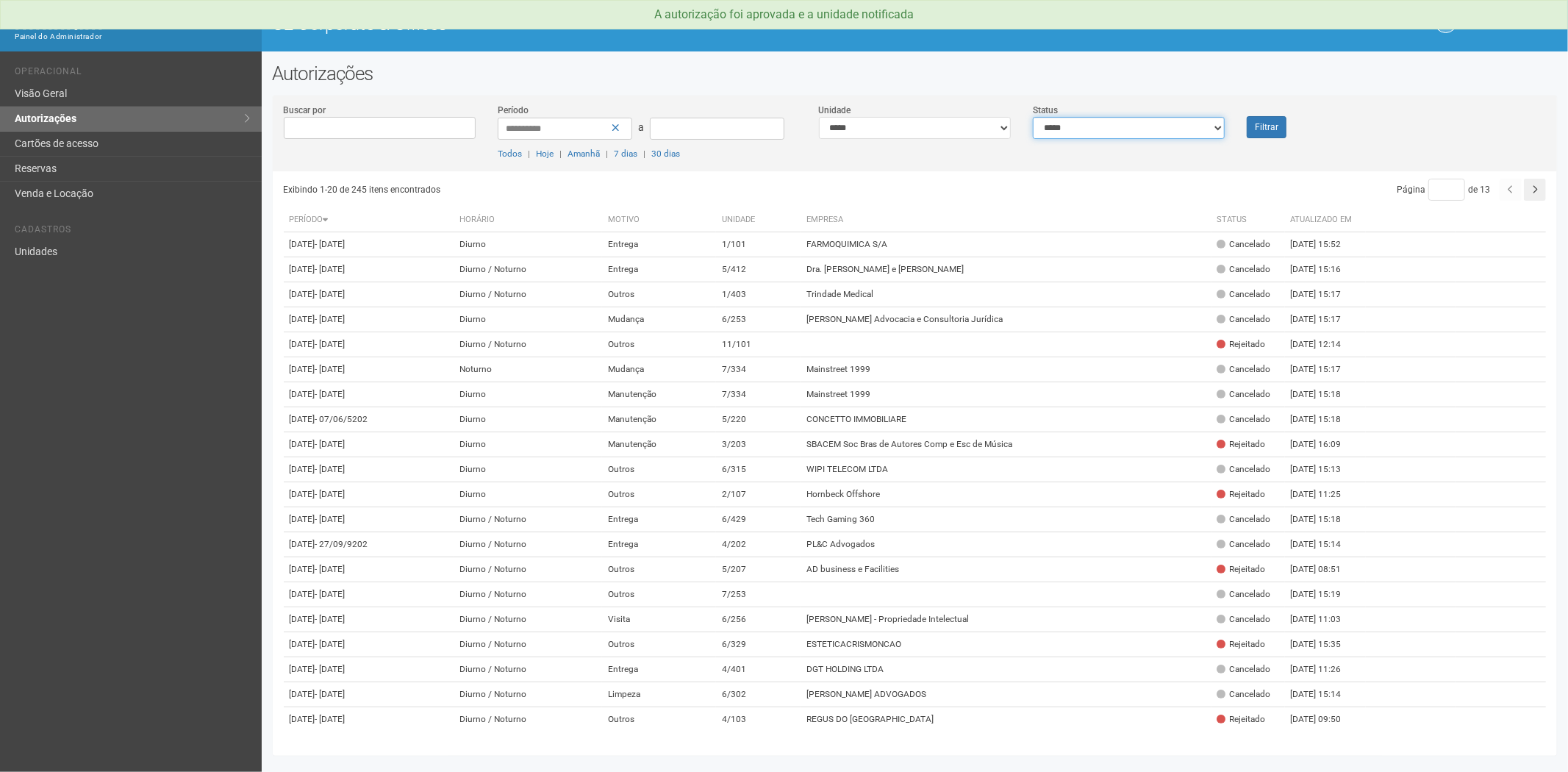
click at [1085, 131] on select "**********" at bounding box center [1129, 127] width 192 height 22
click at [1033, 117] on select "**********" at bounding box center [1129, 127] width 192 height 22
drag, startPoint x: 1131, startPoint y: 121, endPoint x: 1119, endPoint y: 135, distance: 18.4
click at [1131, 121] on select "**********" at bounding box center [1129, 127] width 192 height 22
select select "*"
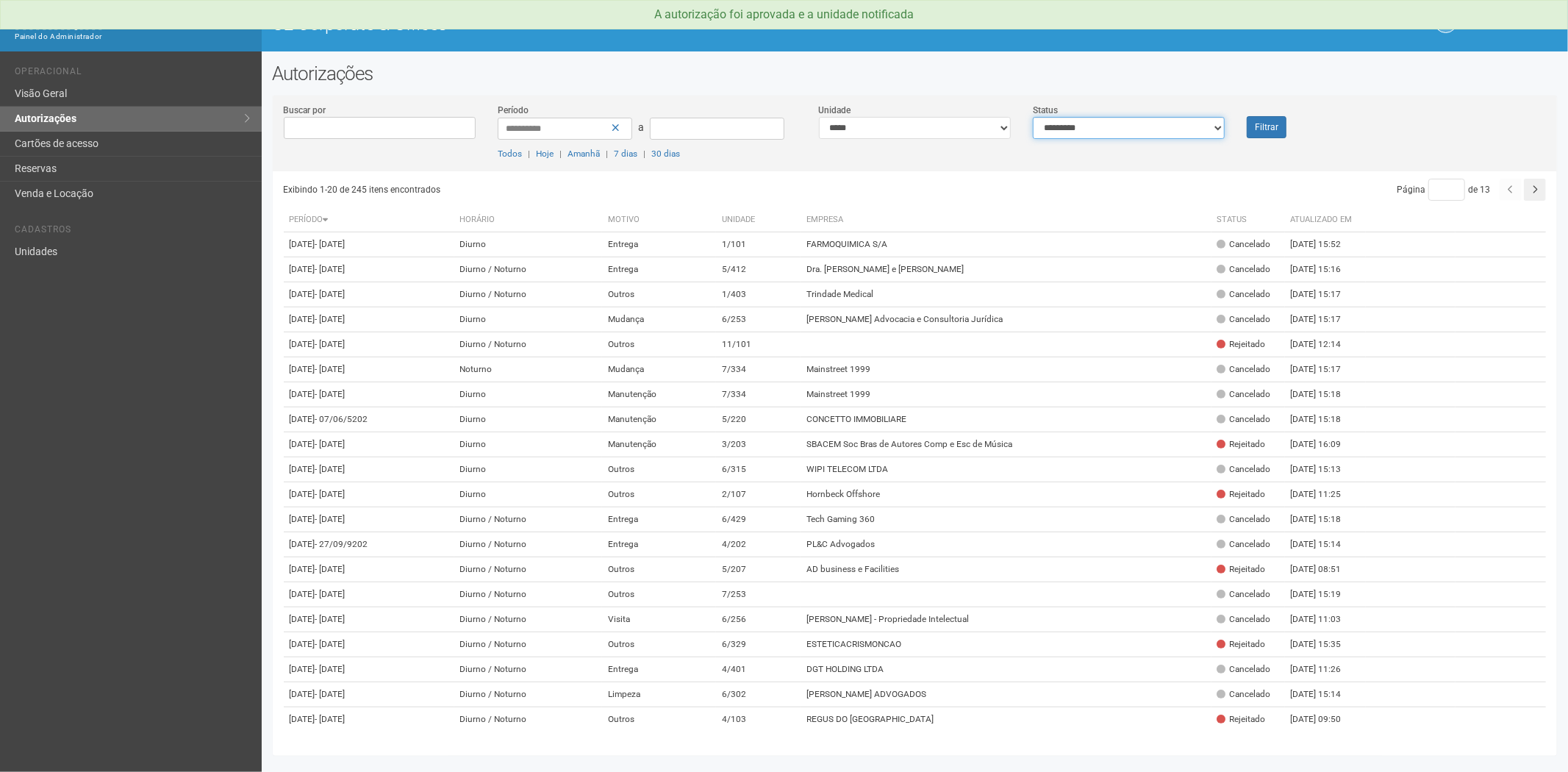
click at [1033, 117] on select "**********" at bounding box center [1129, 127] width 192 height 22
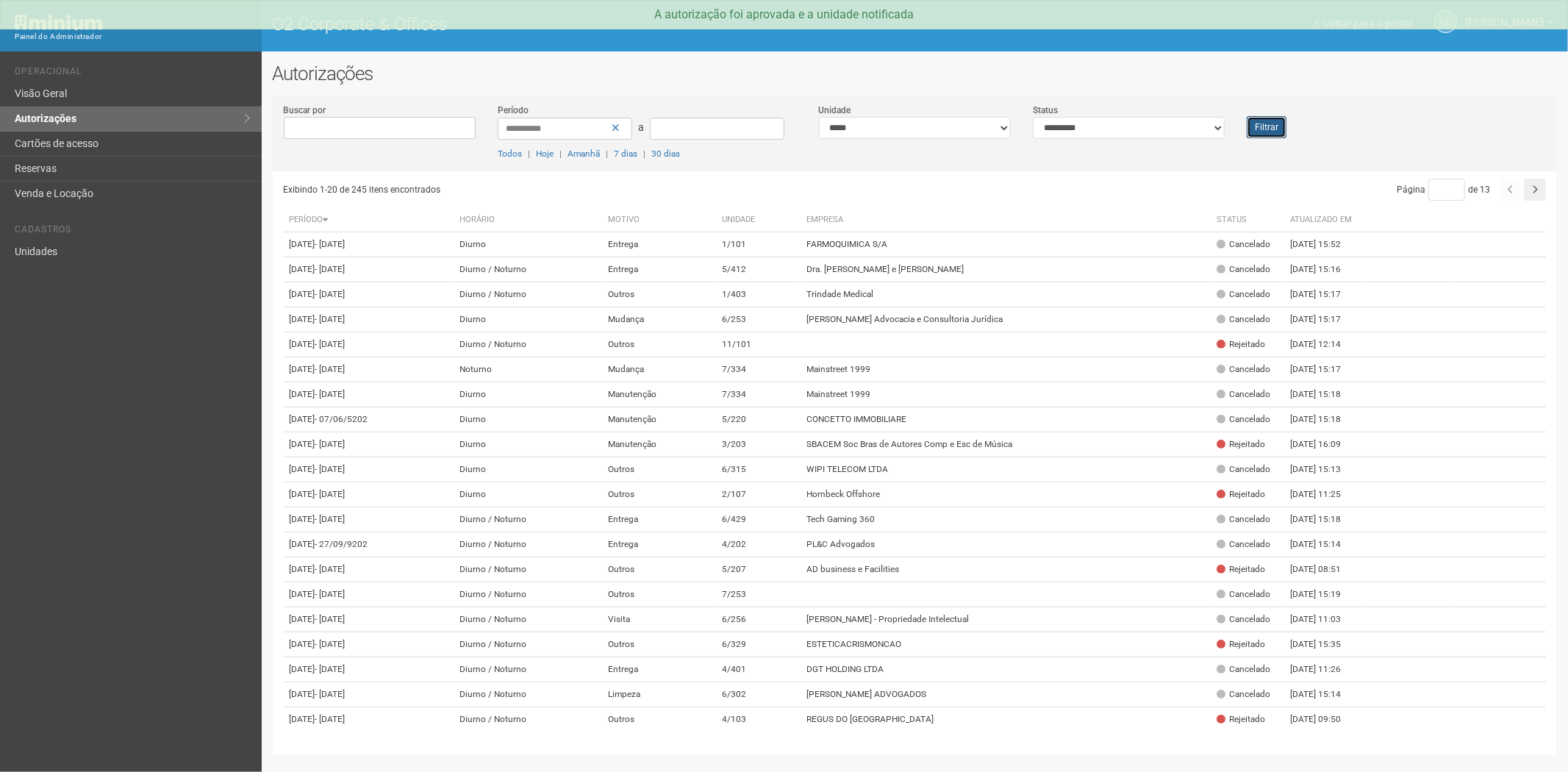
click at [1263, 129] on button "Filtrar" at bounding box center [1268, 126] width 40 height 22
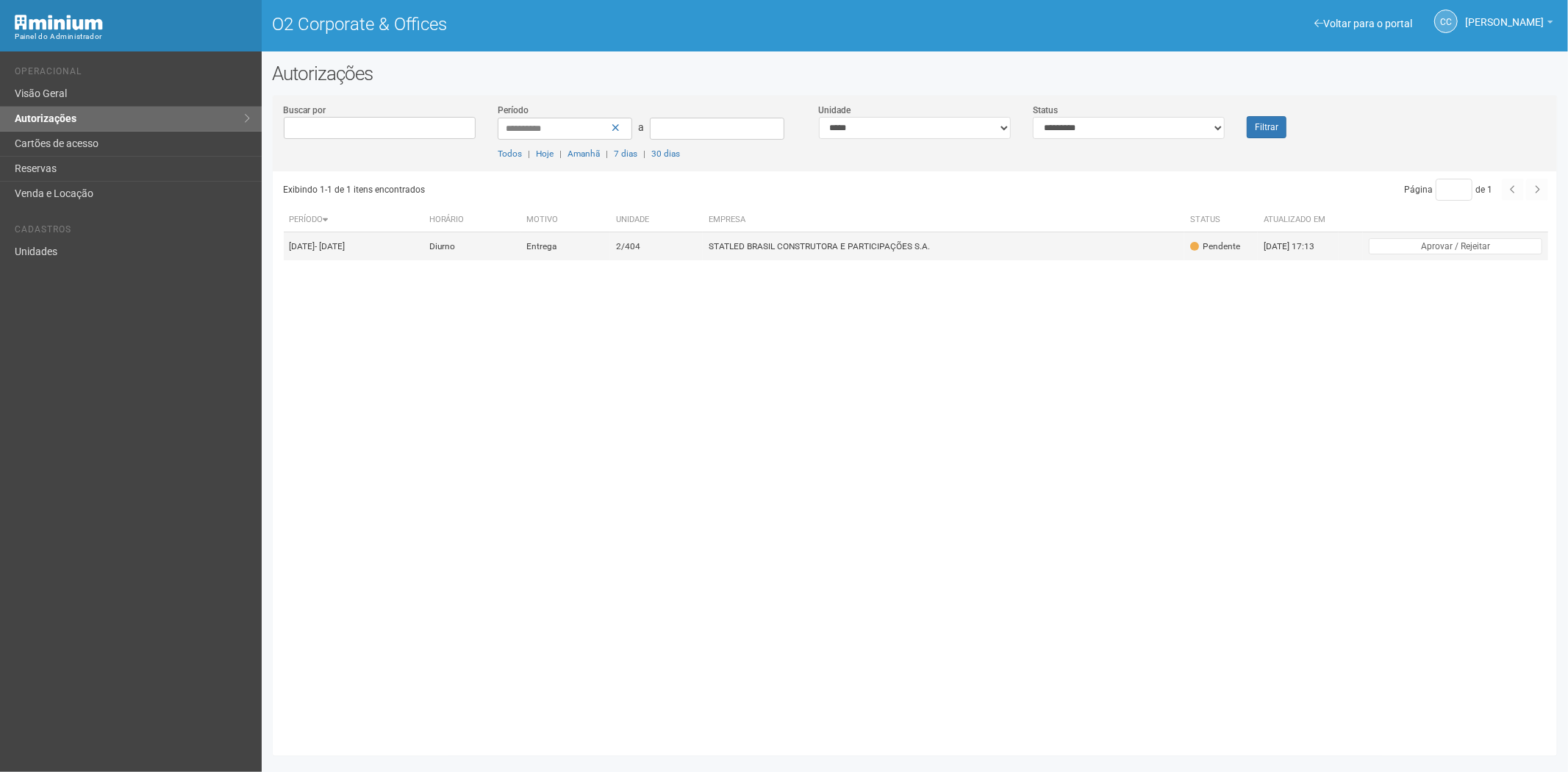
click at [854, 239] on td "STATLED BRASIL CONSTRUTORA E PARTICIPAÇÕES S.A." at bounding box center [943, 247] width 481 height 29
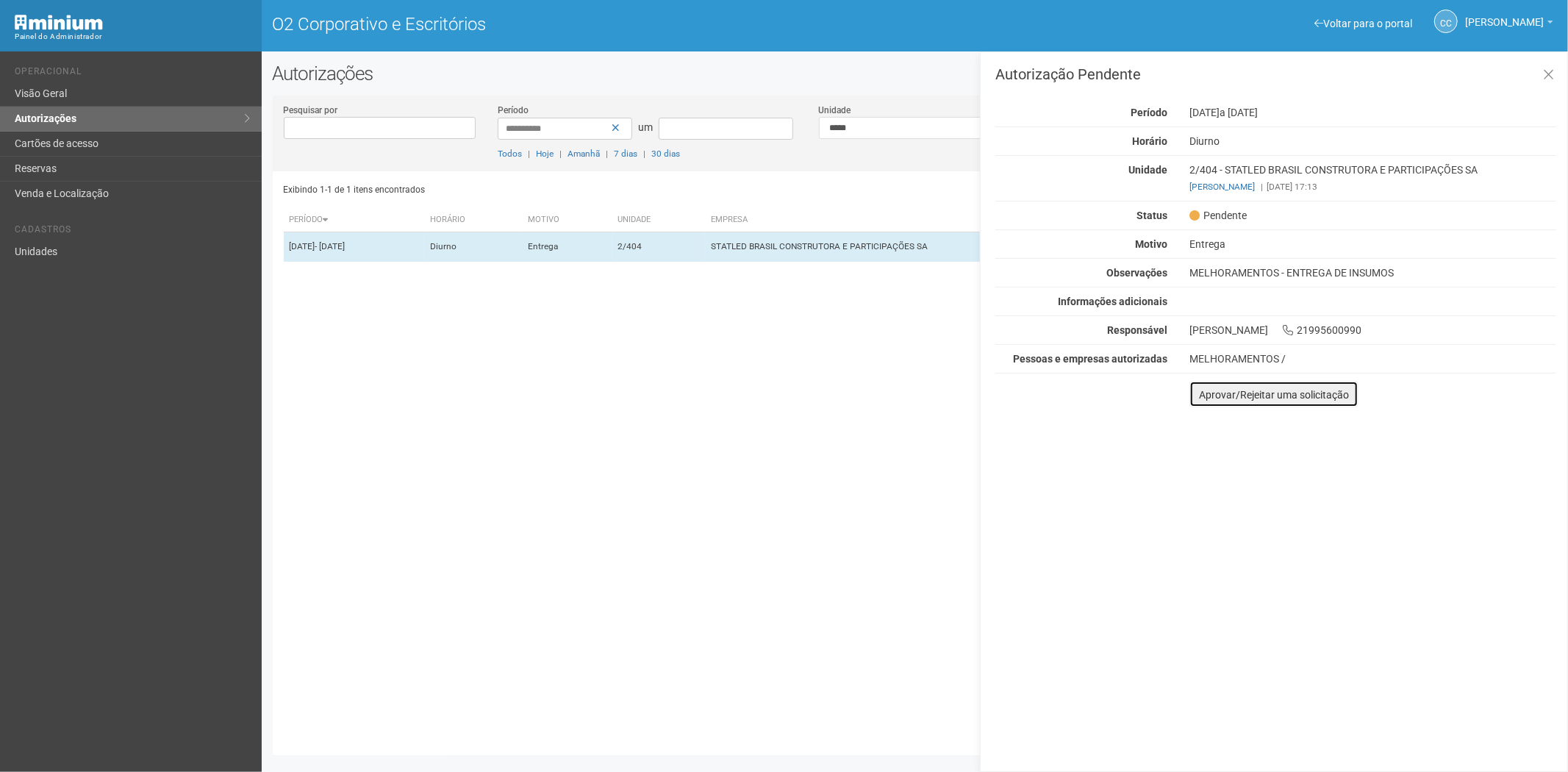
click at [1203, 395] on font "Aprovar/Rejeitar uma solicitação" at bounding box center [1274, 395] width 150 height 11
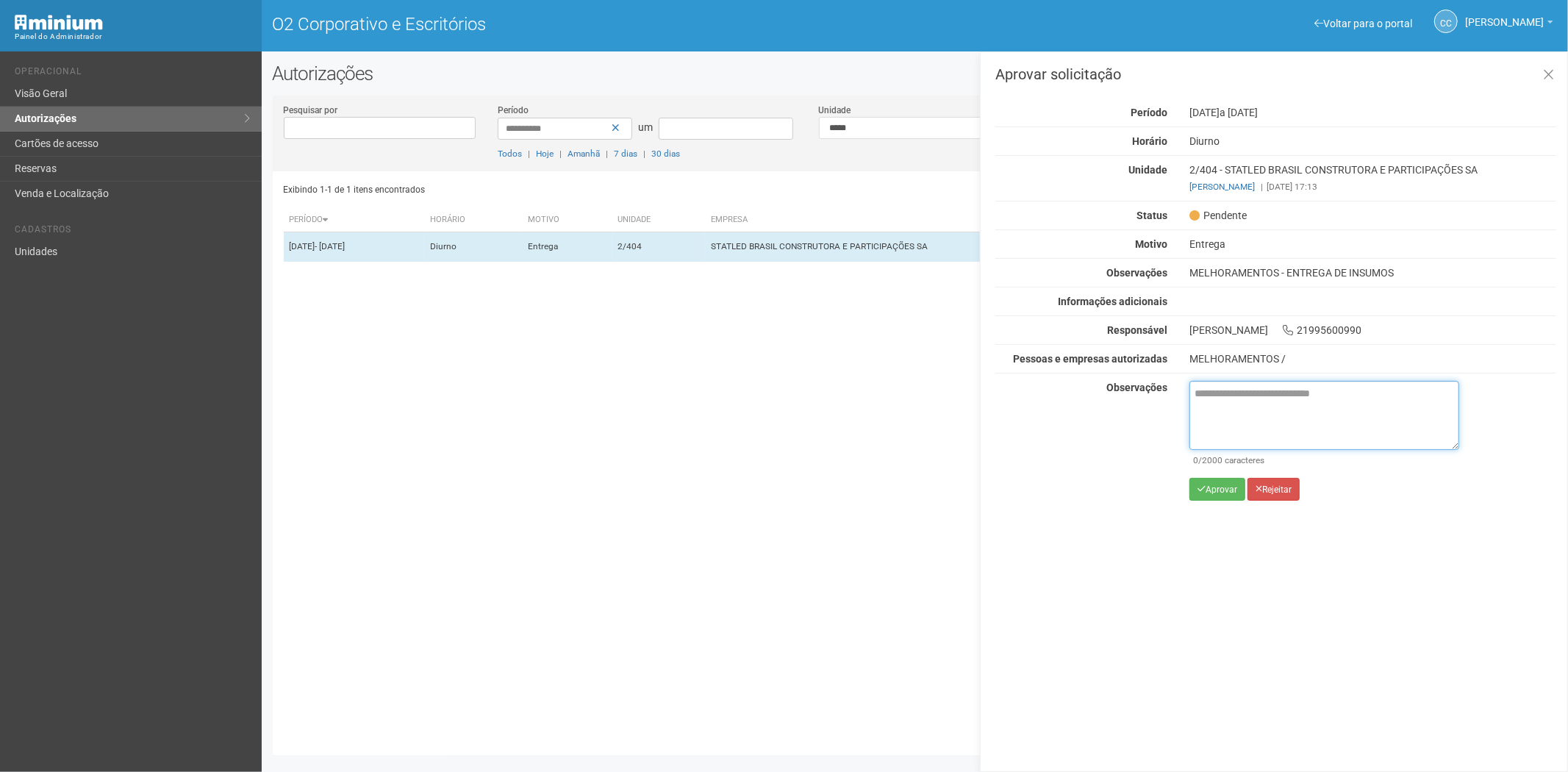
click at [1237, 435] on textarea at bounding box center [1325, 415] width 270 height 69
paste textarea "**********"
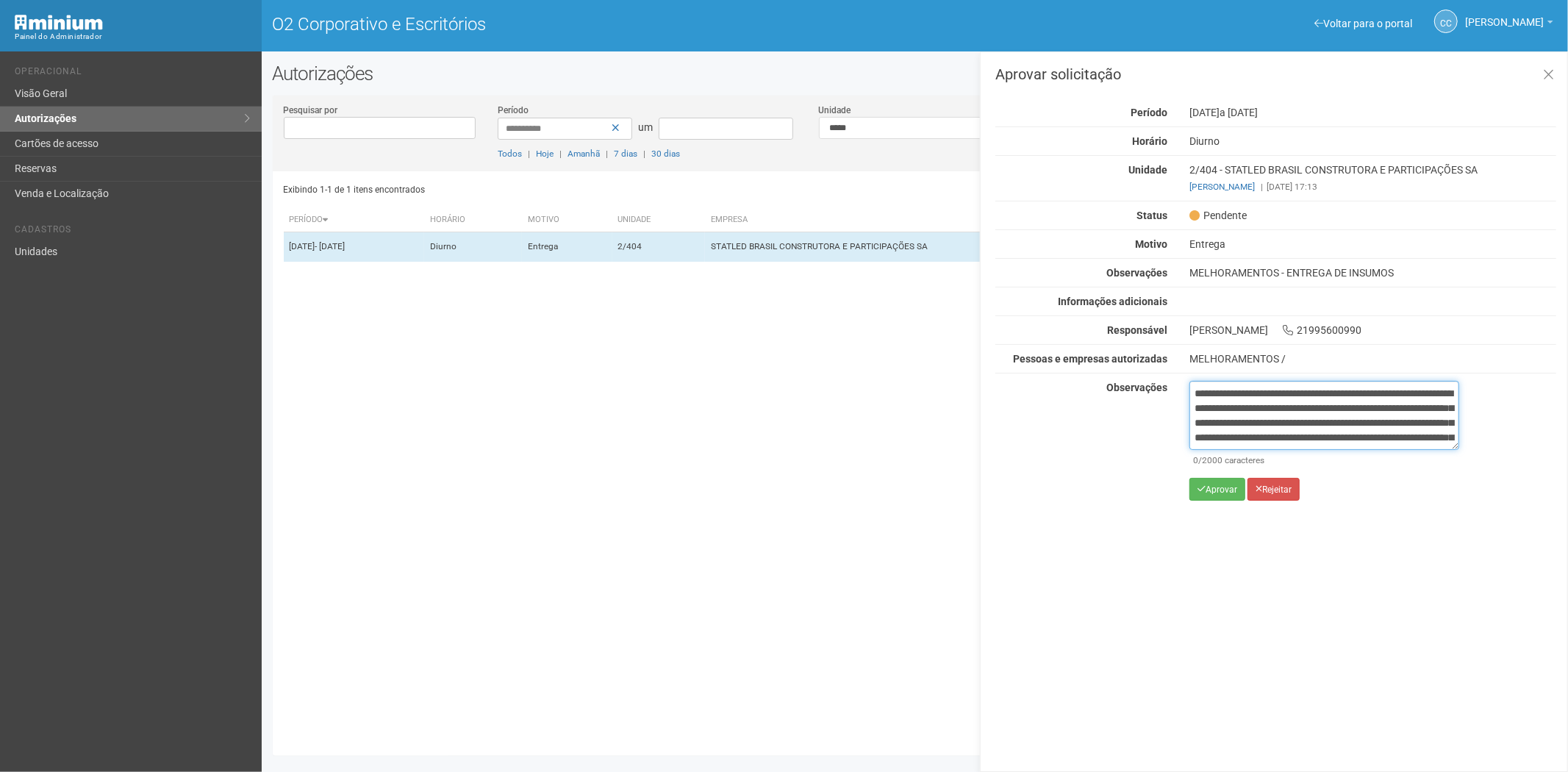
scroll to position [82, 0]
type textarea "**********"
click at [1212, 496] on button "Aprovar" at bounding box center [1218, 490] width 55 height 23
click at [1217, 481] on button "Aprovar" at bounding box center [1218, 490] width 55 height 23
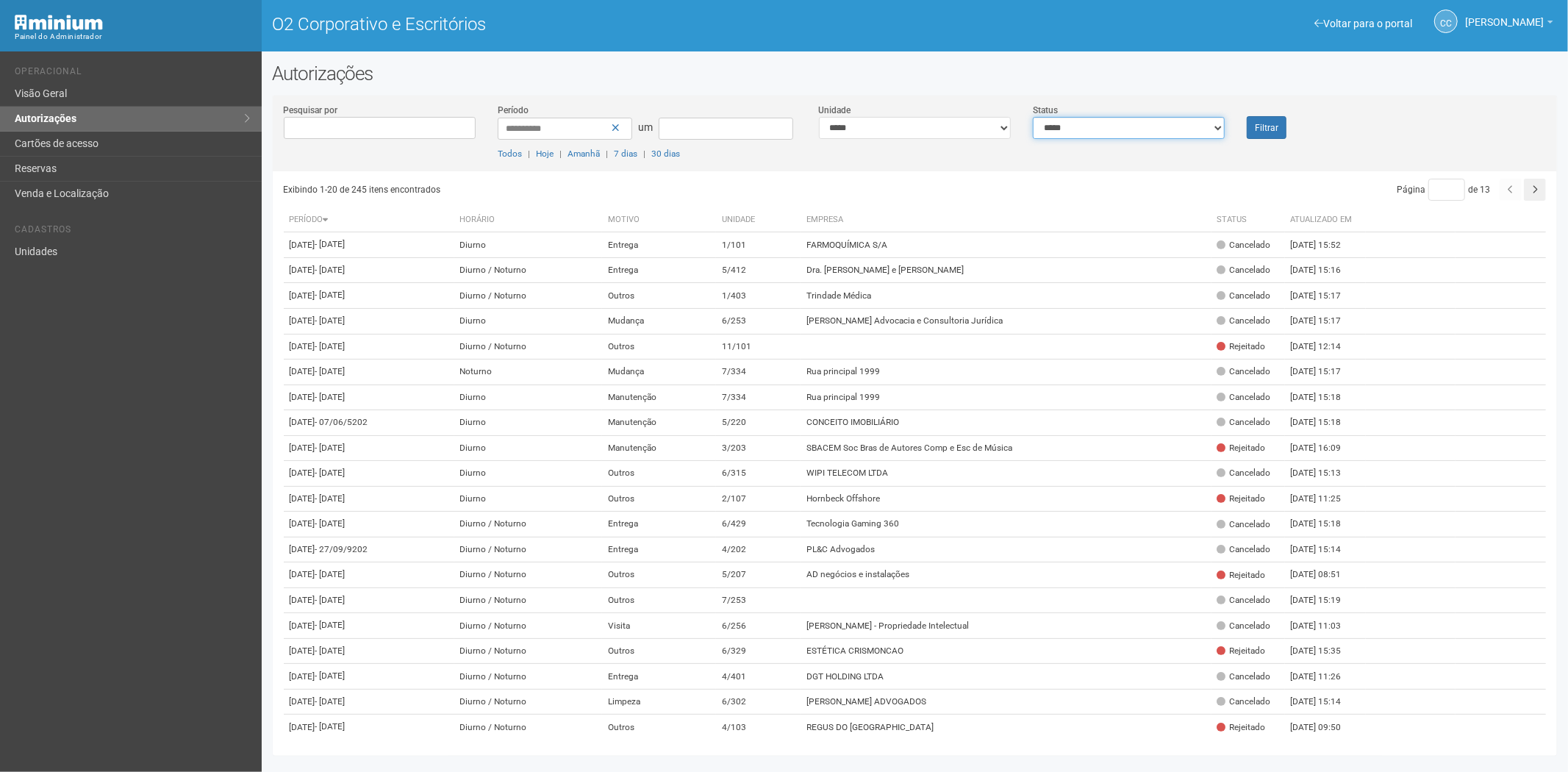
click at [1106, 133] on select "**********" at bounding box center [1129, 127] width 192 height 22
select select "*"
click at [1033, 117] on select "**********" at bounding box center [1129, 127] width 192 height 22
click at [1273, 135] on button "Filtrar" at bounding box center [1268, 127] width 40 height 23
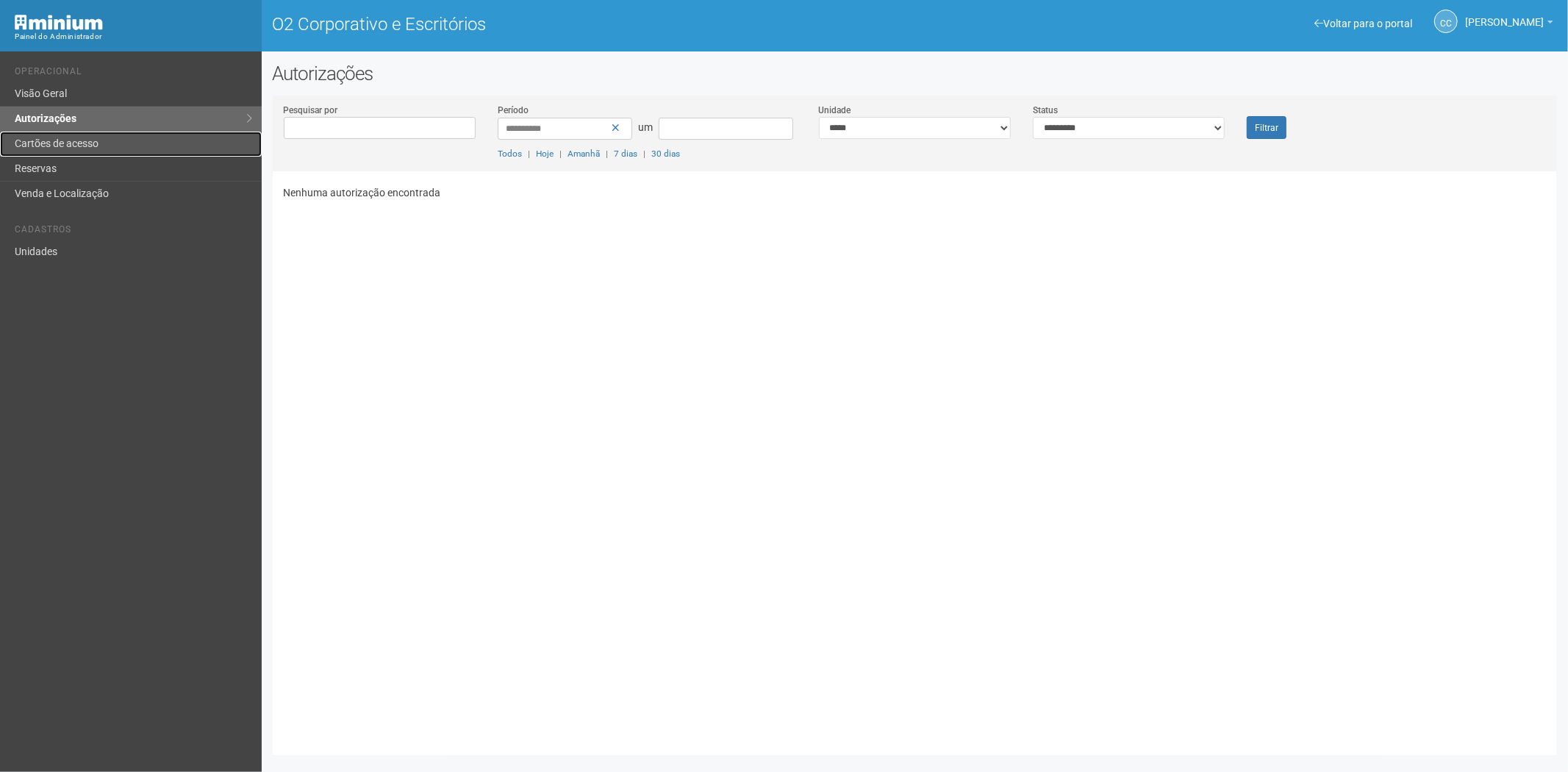
click at [97, 149] on font "Cartões de acesso" at bounding box center [56, 143] width 84 height 11
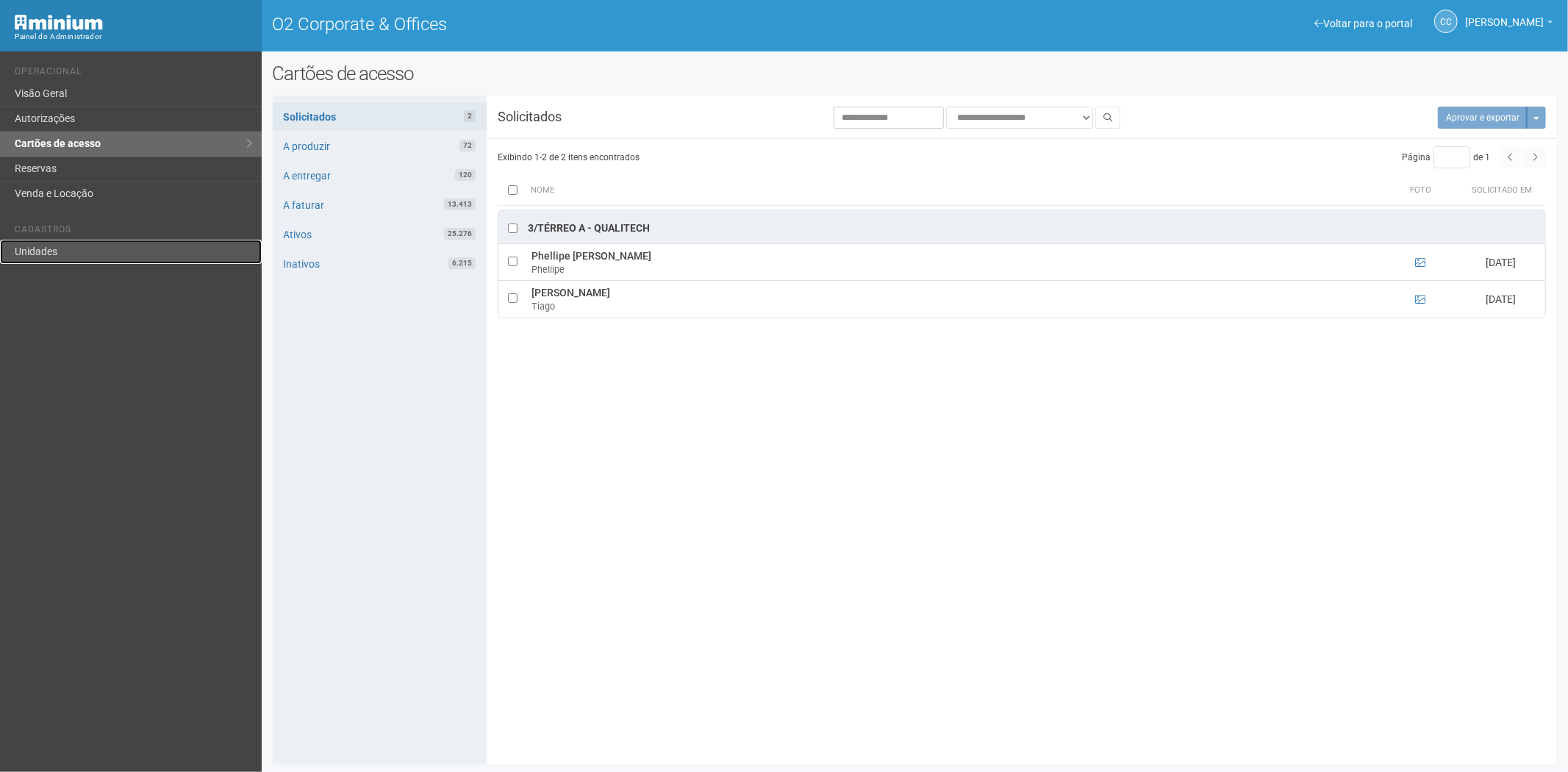
drag, startPoint x: 63, startPoint y: 243, endPoint x: 142, endPoint y: 245, distance: 79.0
click at [63, 243] on link "Unidades" at bounding box center [131, 252] width 262 height 24
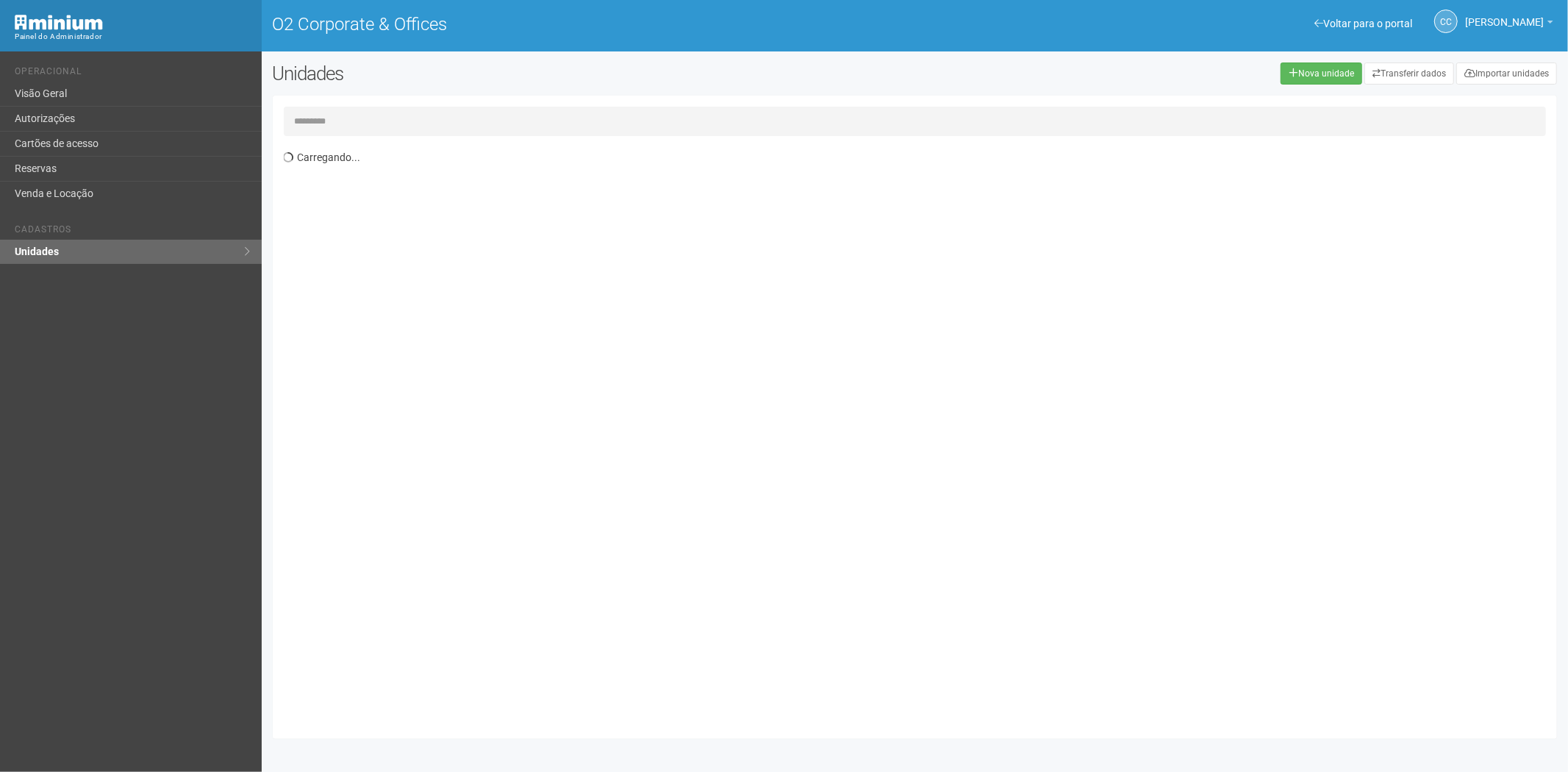
click at [379, 122] on input "text" at bounding box center [916, 121] width 1263 height 30
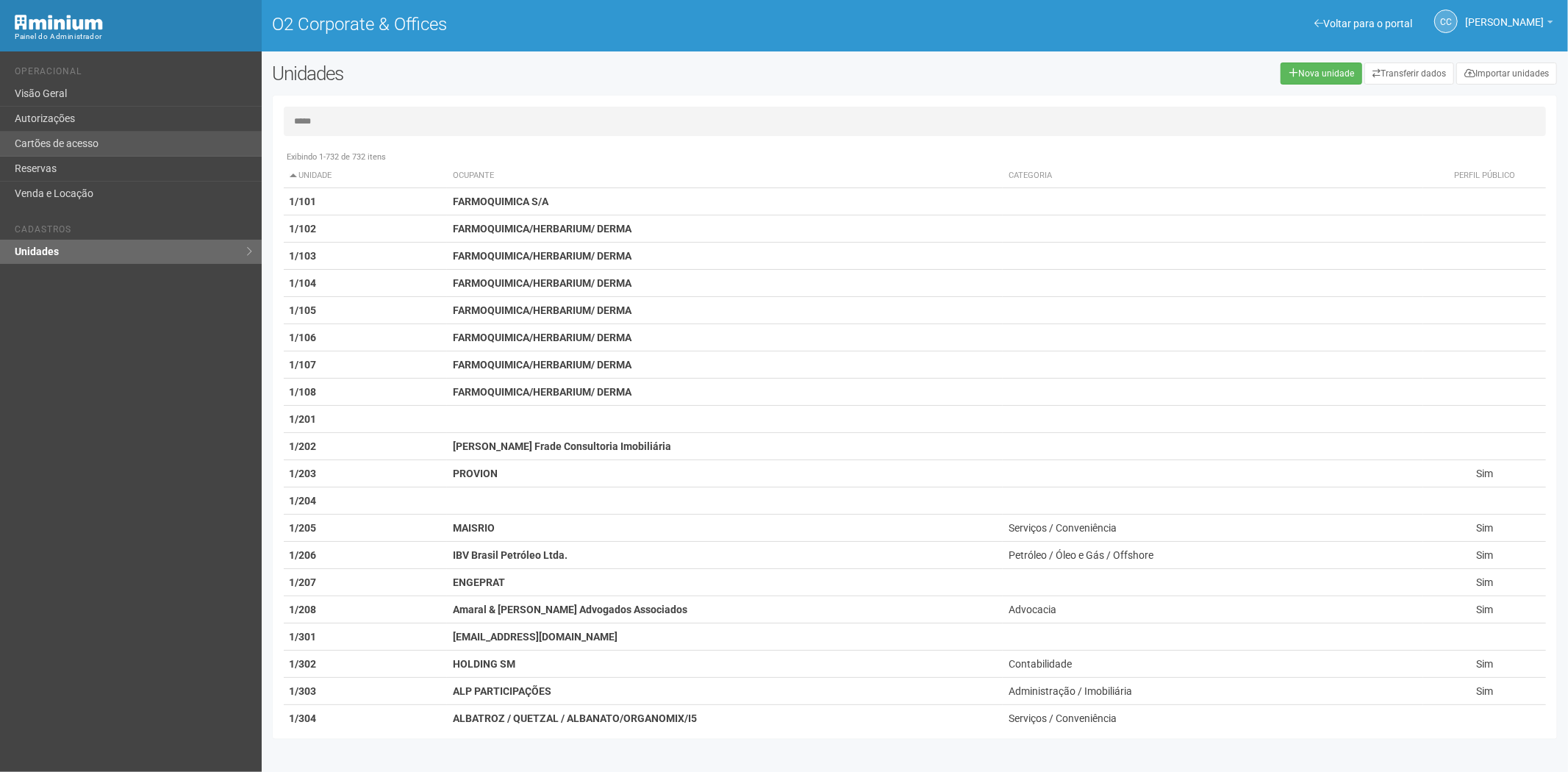
type input "*****"
click at [129, 138] on link "Cartões de acesso" at bounding box center [131, 144] width 262 height 25
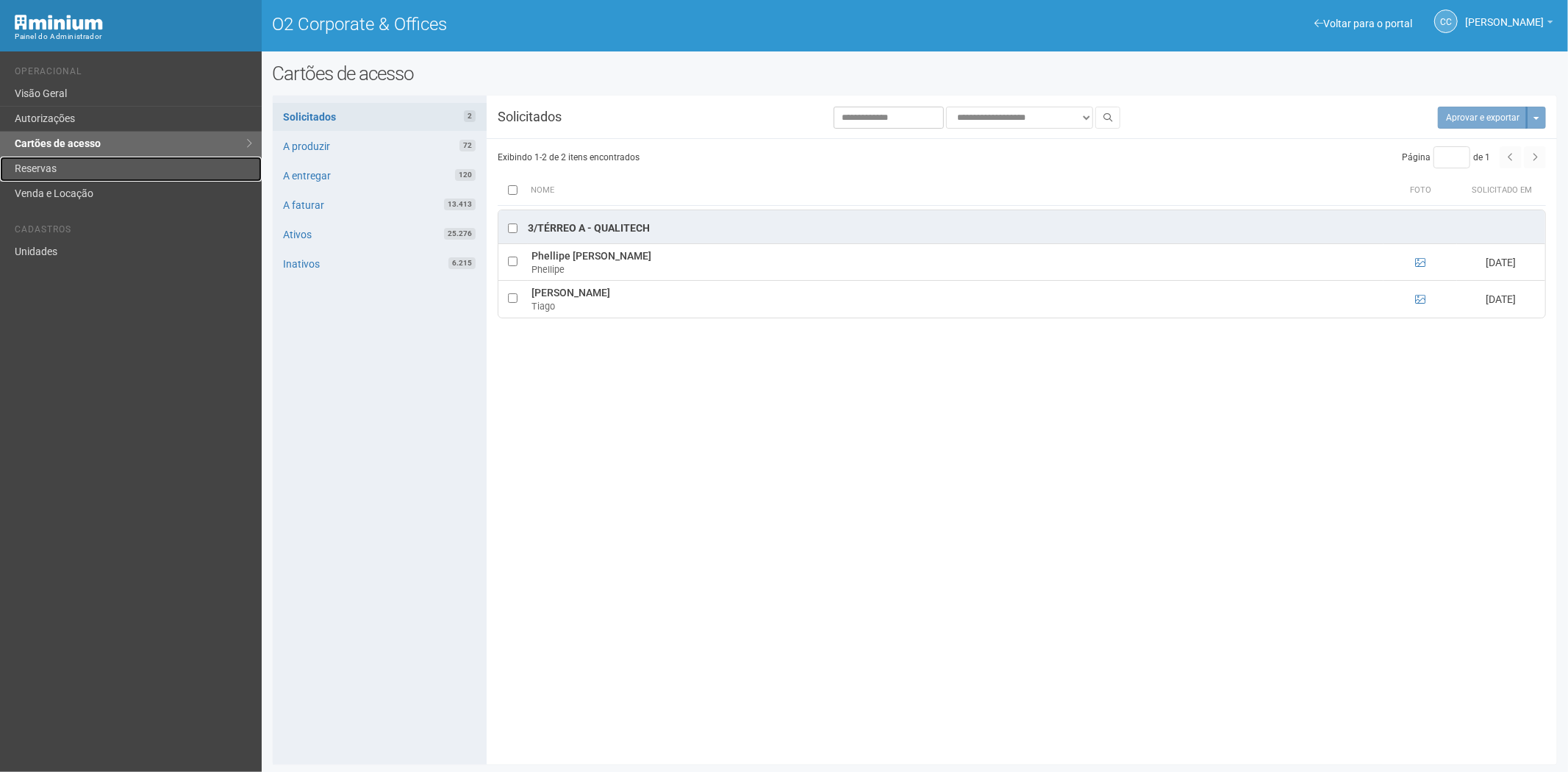
click at [62, 173] on link "Reservas" at bounding box center [131, 169] width 262 height 25
